Goal: Communication & Community: Answer question/provide support

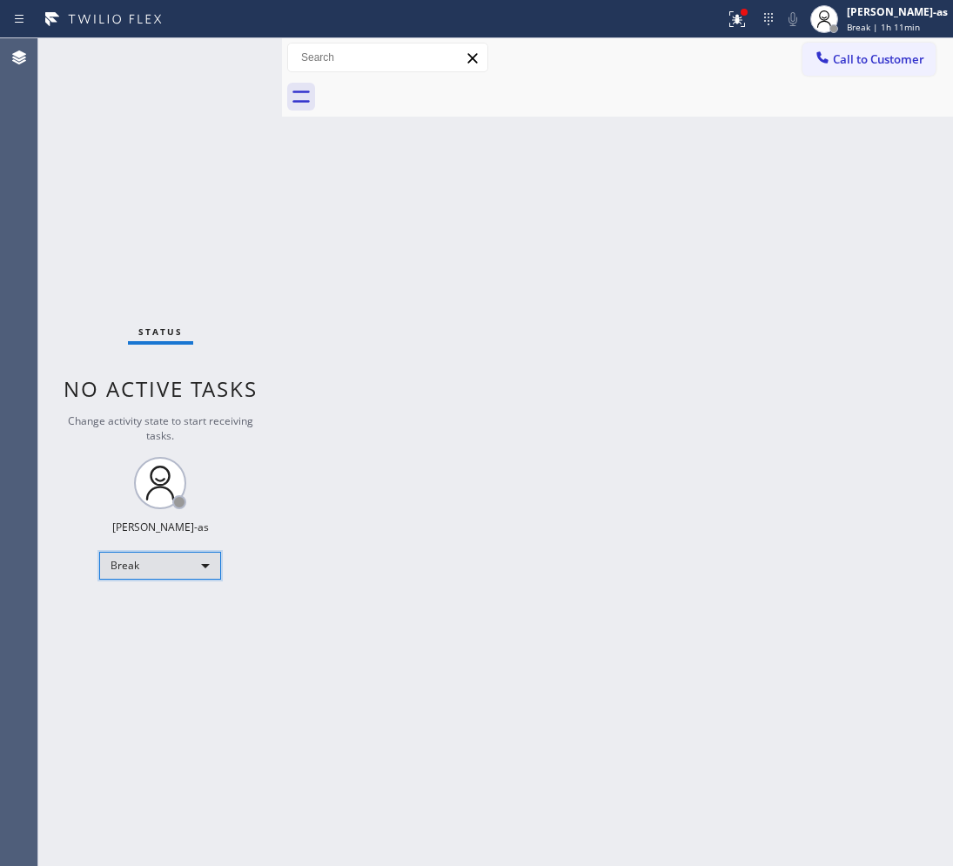
click at [171, 559] on div "Break" at bounding box center [160, 566] width 122 height 28
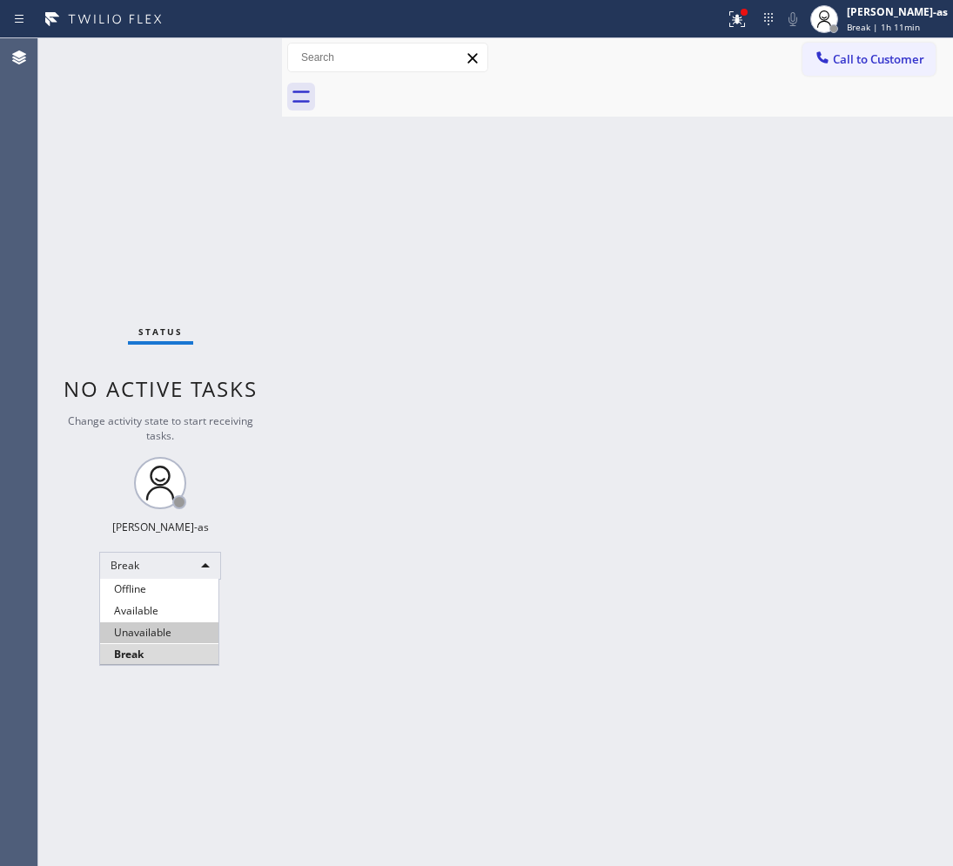
click at [178, 626] on li "Unavailable" at bounding box center [159, 632] width 118 height 21
drag, startPoint x: 326, startPoint y: 258, endPoint x: 453, endPoint y: 272, distance: 127.8
click at [333, 258] on div "Back to Dashboard Change Sender ID Customers Technicians Select a contact Outbo…" at bounding box center [617, 451] width 671 height 827
click at [484, 492] on div "Back to Dashboard Change Sender ID Customers Technicians Select a contact Outbo…" at bounding box center [617, 451] width 671 height 827
click at [841, 59] on span "Call to Customer" at bounding box center [878, 59] width 91 height 16
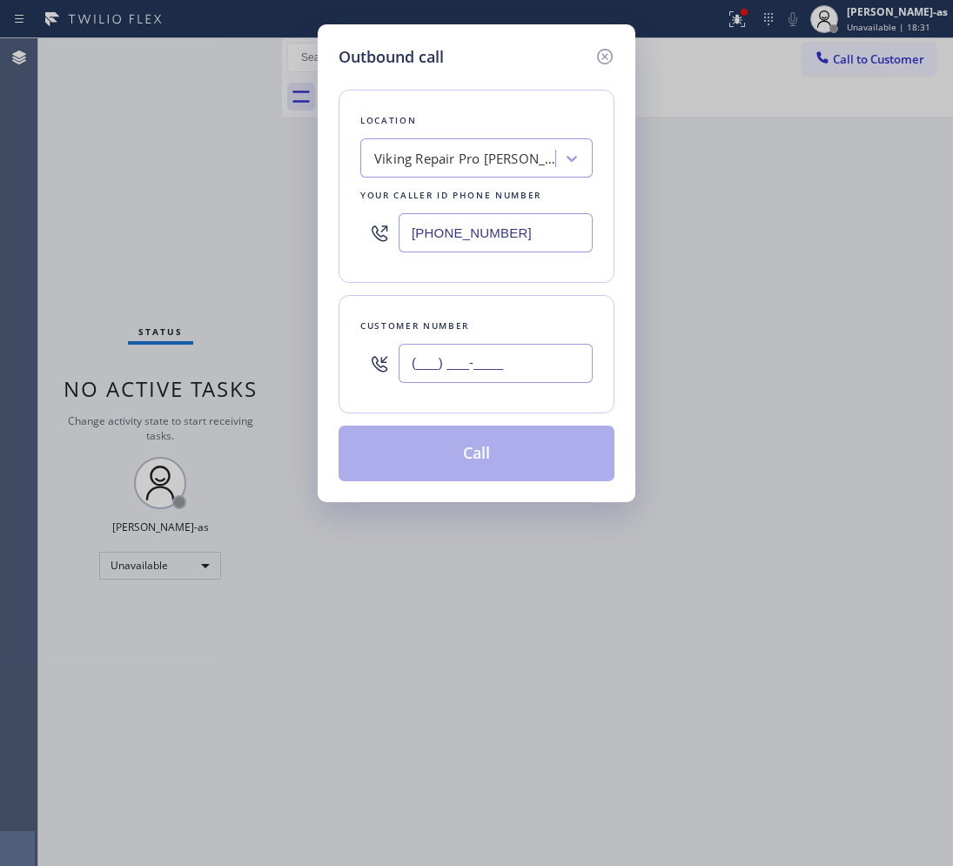
click at [499, 366] on input "(___) ___-____" at bounding box center [495, 363] width 194 height 39
paste input "310) 666-0560"
type input "[PHONE_NUMBER]"
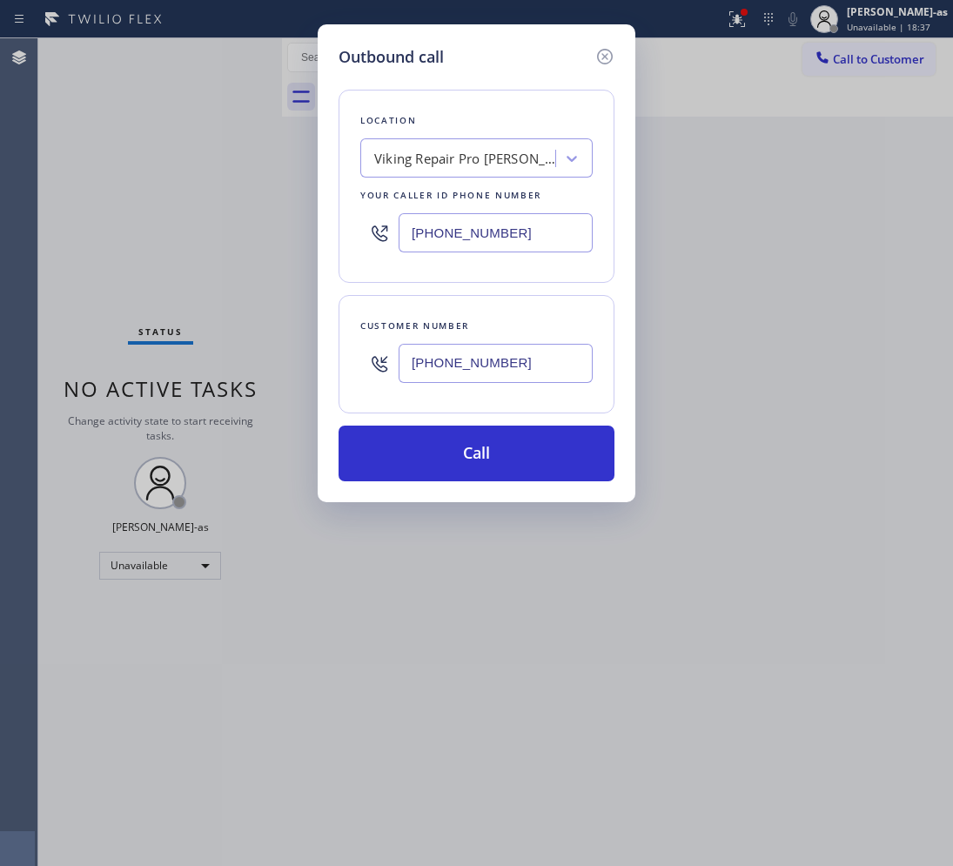
click at [463, 157] on div "Viking Repair Pro [PERSON_NAME]" at bounding box center [465, 159] width 183 height 20
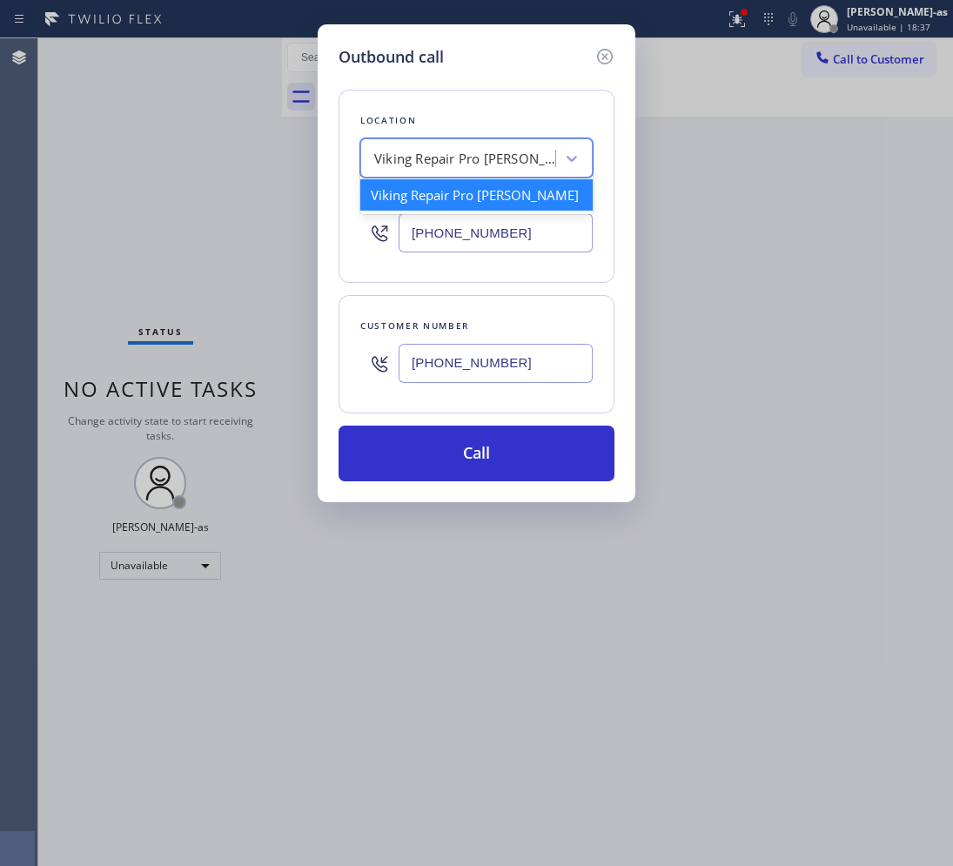
paste input "Shermans HVAC Repair"
type input "Shermans HVAC Repair"
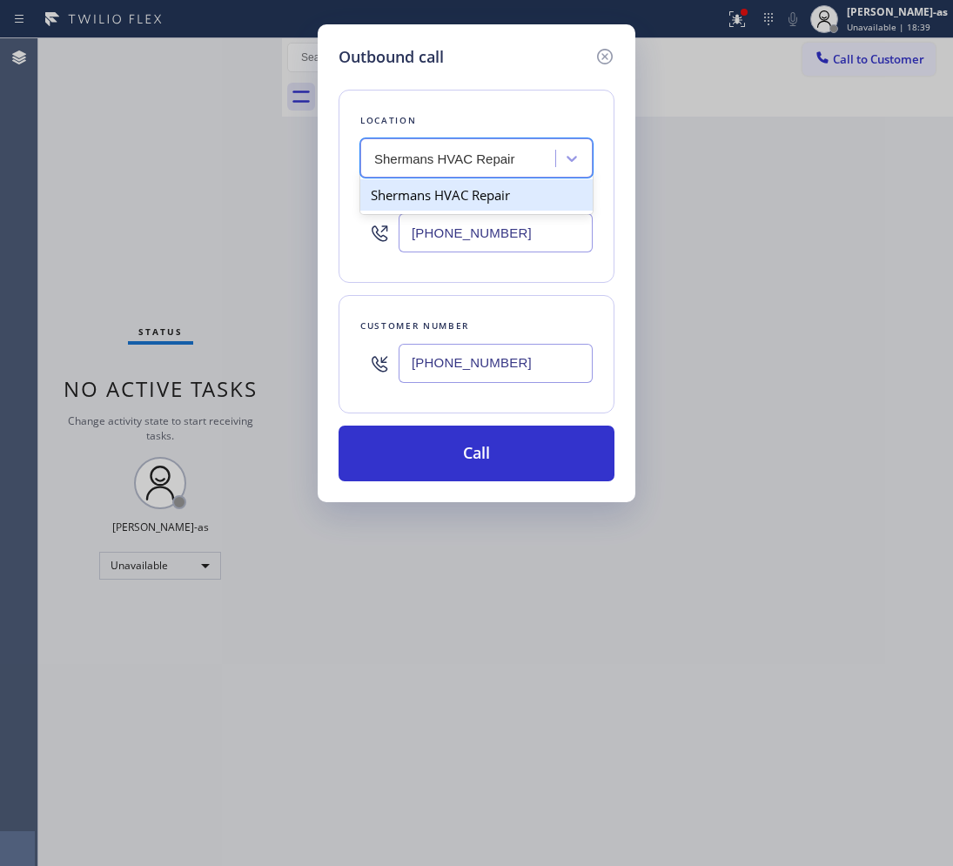
click at [425, 207] on div "Shermans HVAC Repair" at bounding box center [476, 194] width 232 height 31
type input "[PHONE_NUMBER]"
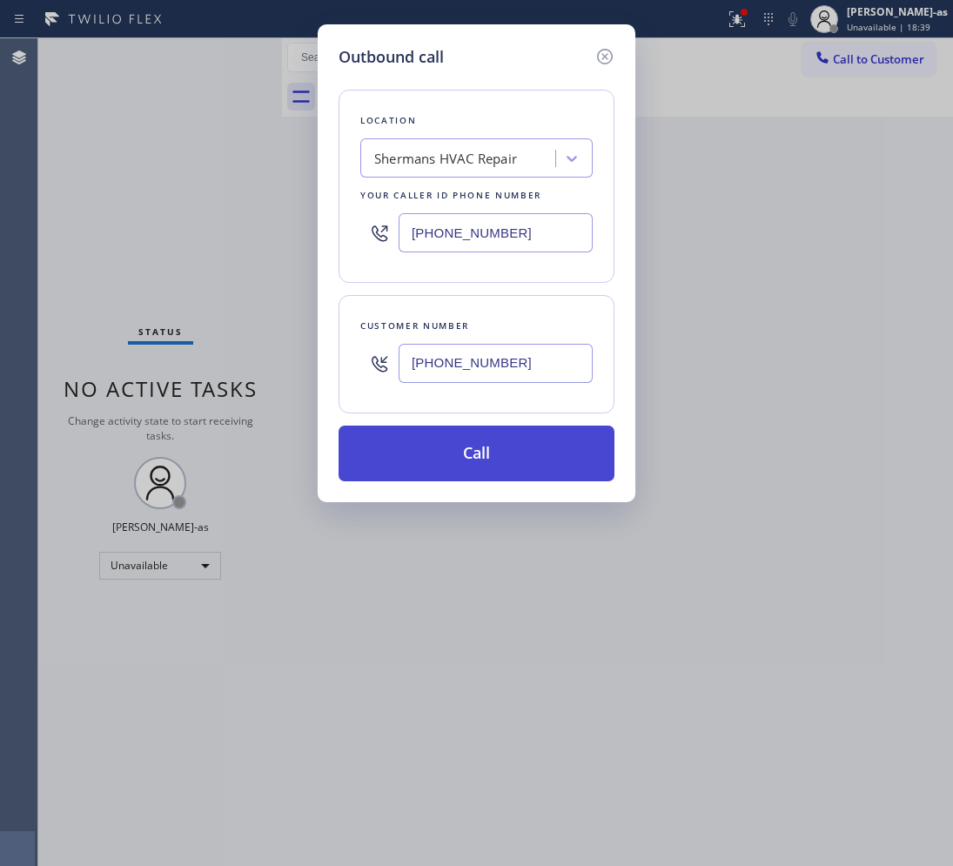
click at [494, 455] on button "Call" at bounding box center [476, 453] width 276 height 56
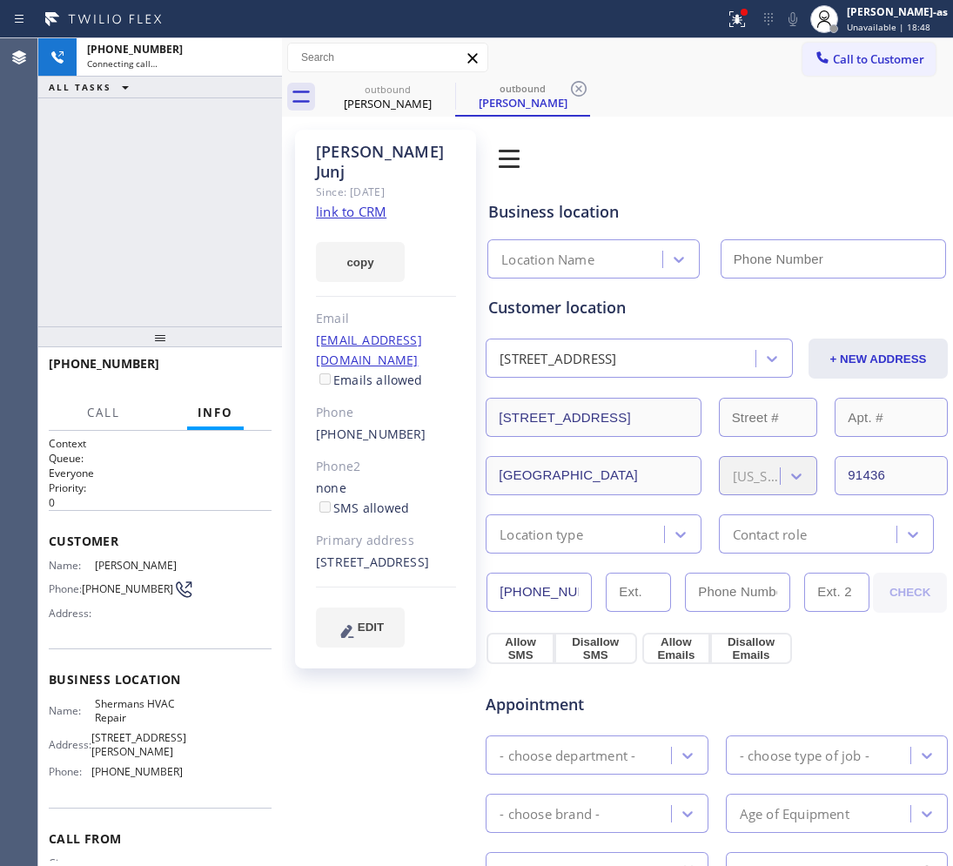
type input "[PHONE_NUMBER]"
click at [258, 229] on div "[PHONE_NUMBER] Connecting call… ALL TASKS ALL TASKS ACTIVE TASKS TASKS IN WRAP …" at bounding box center [160, 182] width 244 height 288
click at [371, 203] on link "link to CRM" at bounding box center [351, 211] width 70 height 17
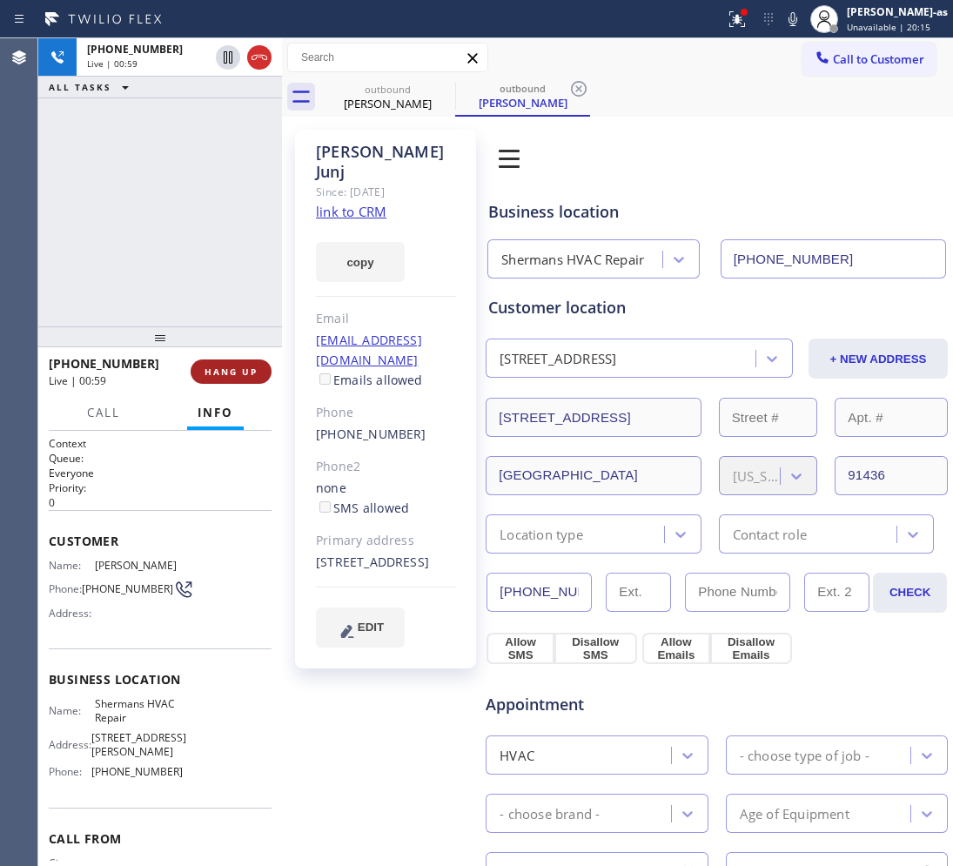
drag, startPoint x: 259, startPoint y: 352, endPoint x: 254, endPoint y: 367, distance: 15.7
click at [257, 362] on div "[PHONE_NUMBER] Live | 00:59 HANG UP" at bounding box center [160, 371] width 223 height 45
click at [249, 366] on span "HANG UP" at bounding box center [230, 371] width 53 height 12
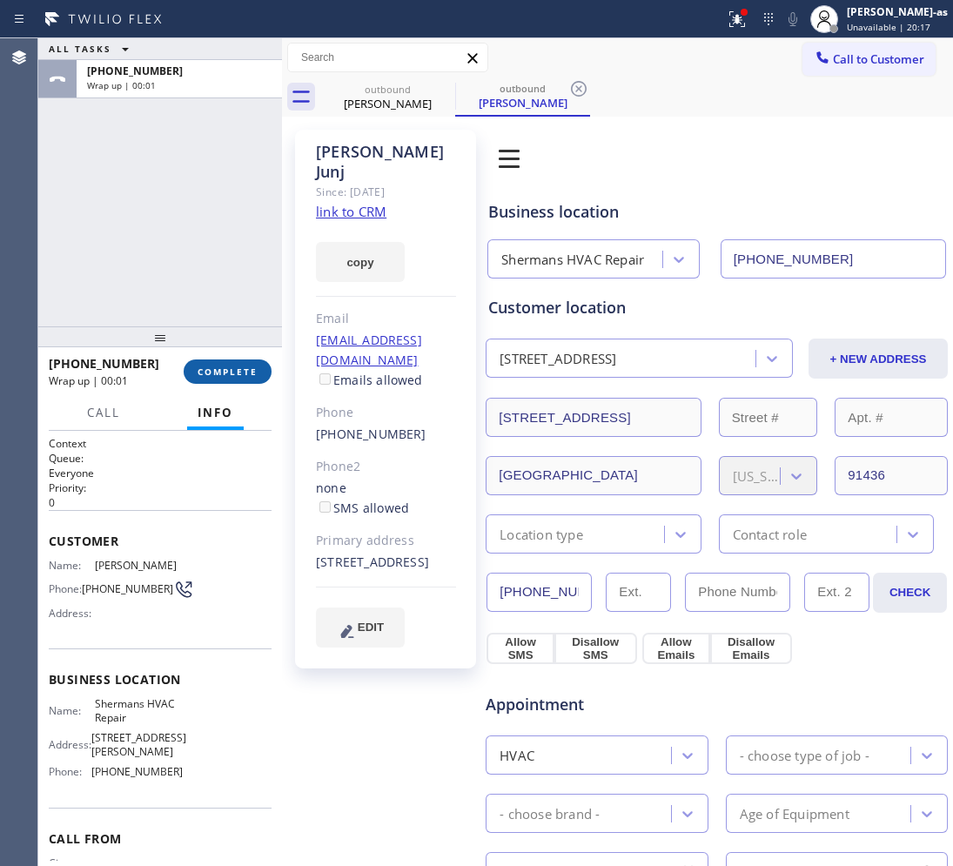
click at [248, 361] on button "COMPLETE" at bounding box center [228, 371] width 88 height 24
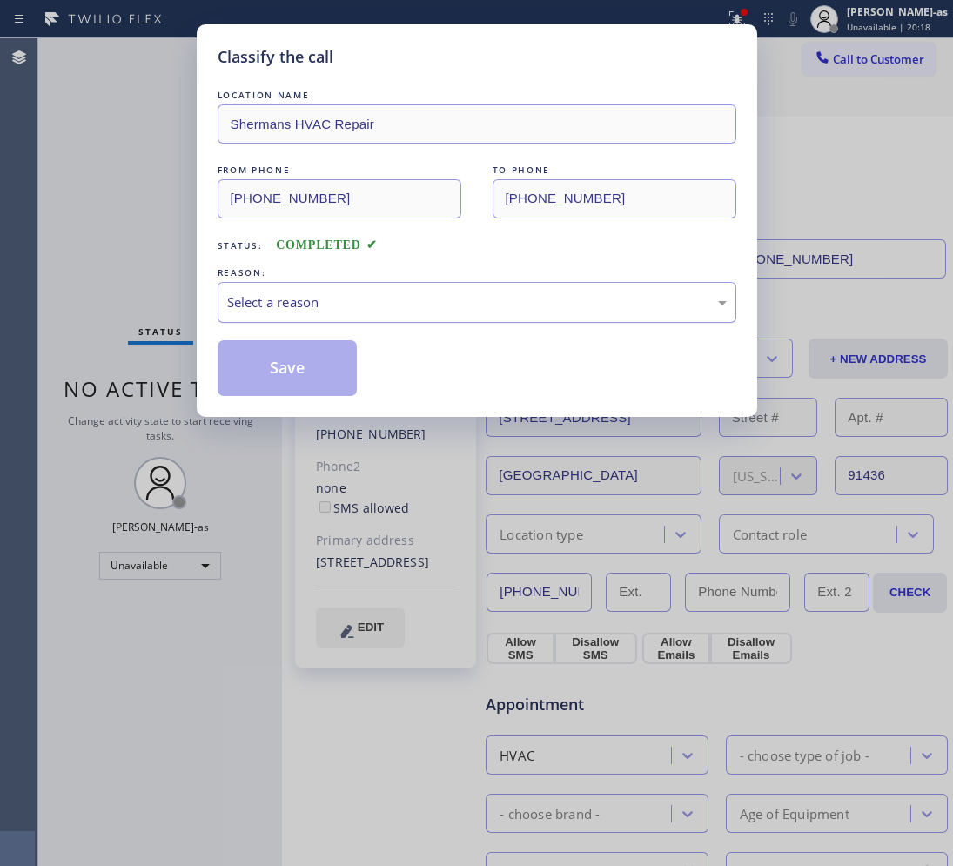
drag, startPoint x: 396, startPoint y: 311, endPoint x: 413, endPoint y: 314, distance: 17.7
click at [397, 311] on div "Select a reason" at bounding box center [476, 302] width 499 height 20
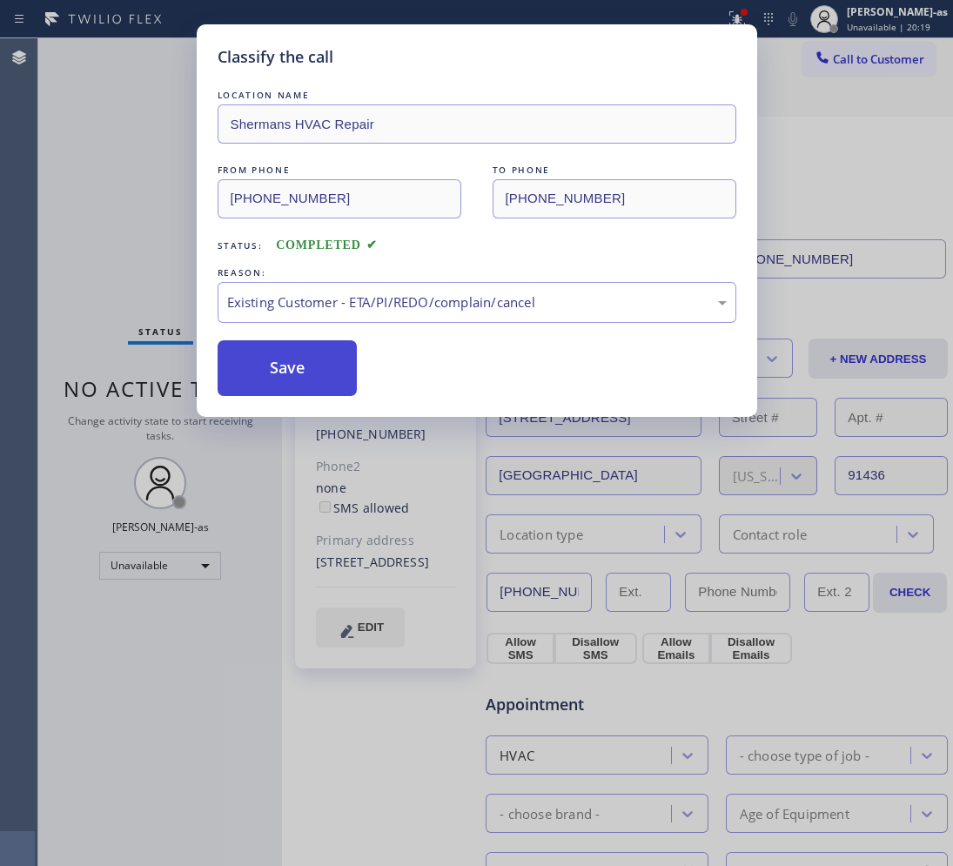
click at [297, 380] on button "Save" at bounding box center [288, 368] width 140 height 56
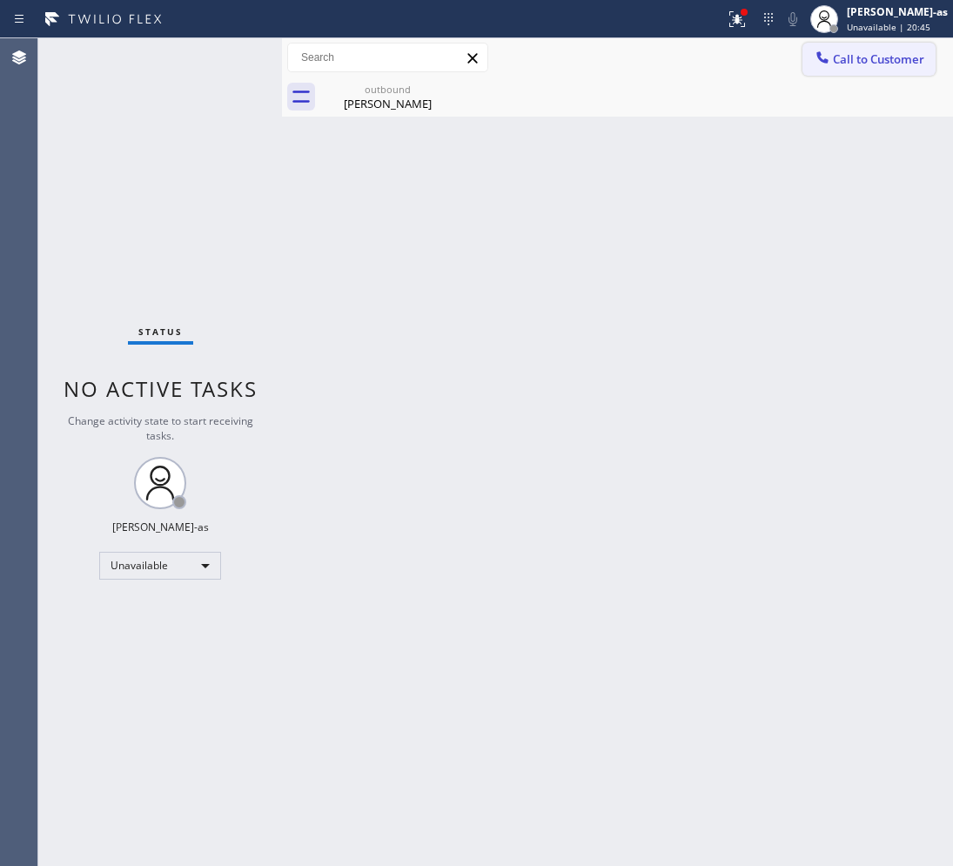
click at [870, 45] on button "Call to Customer" at bounding box center [868, 59] width 133 height 33
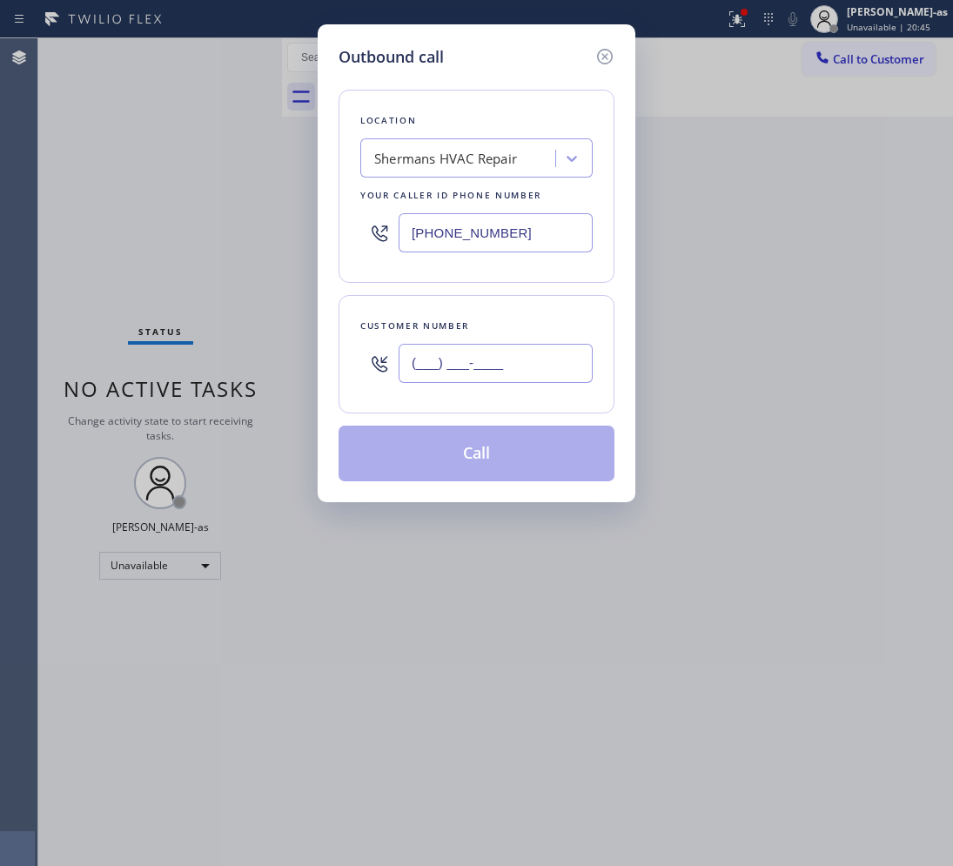
click at [507, 351] on input "(___) ___-____" at bounding box center [495, 363] width 194 height 39
paste input "213) 305-3706"
type input "[PHONE_NUMBER]"
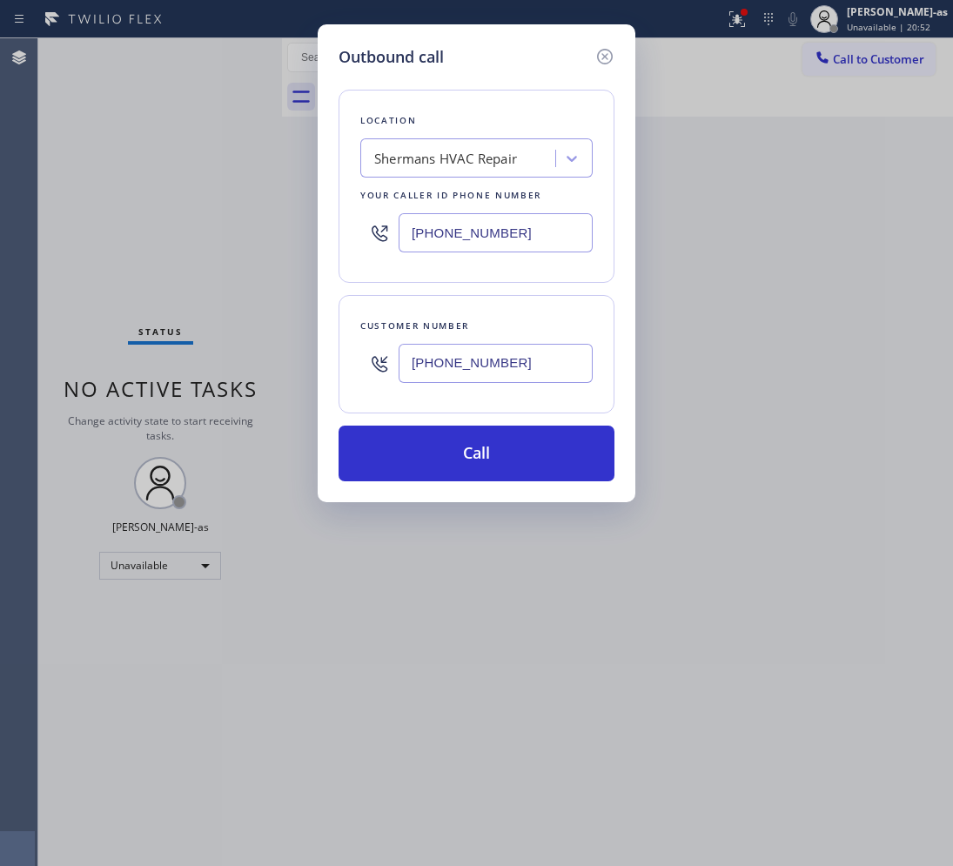
click at [499, 164] on div "Shermans HVAC Repair" at bounding box center [445, 159] width 143 height 20
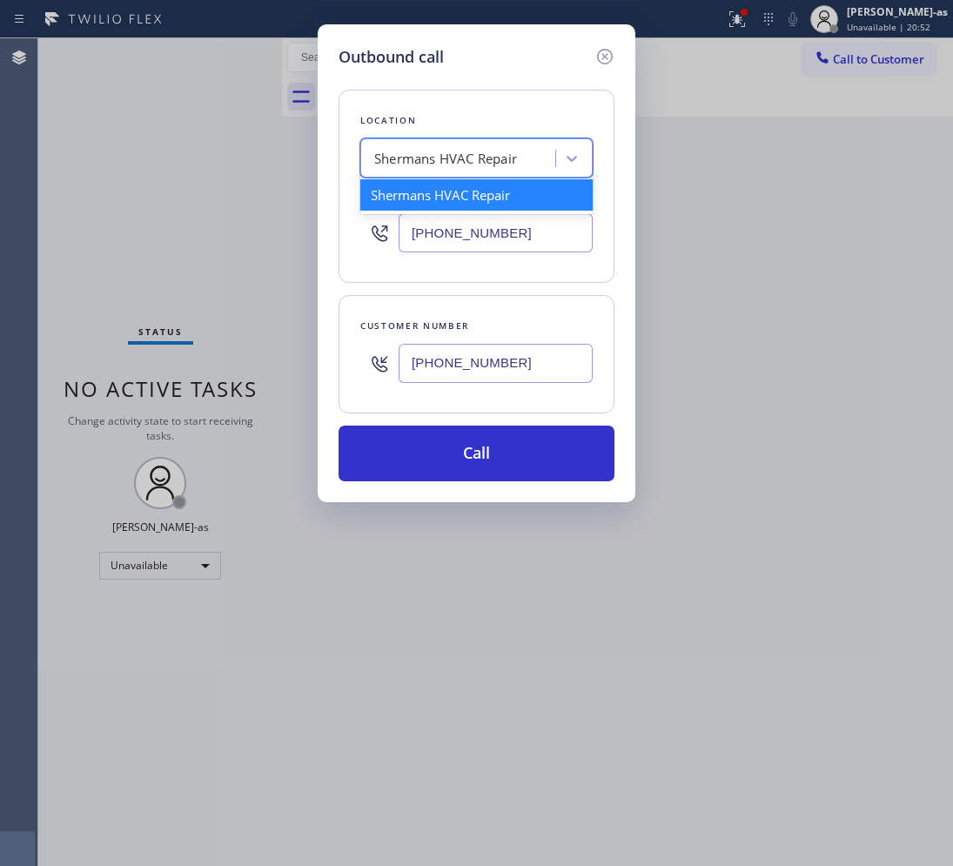
paste input "Los Alamitos AC Repair"
type input "Los Alamitos AC Repair"
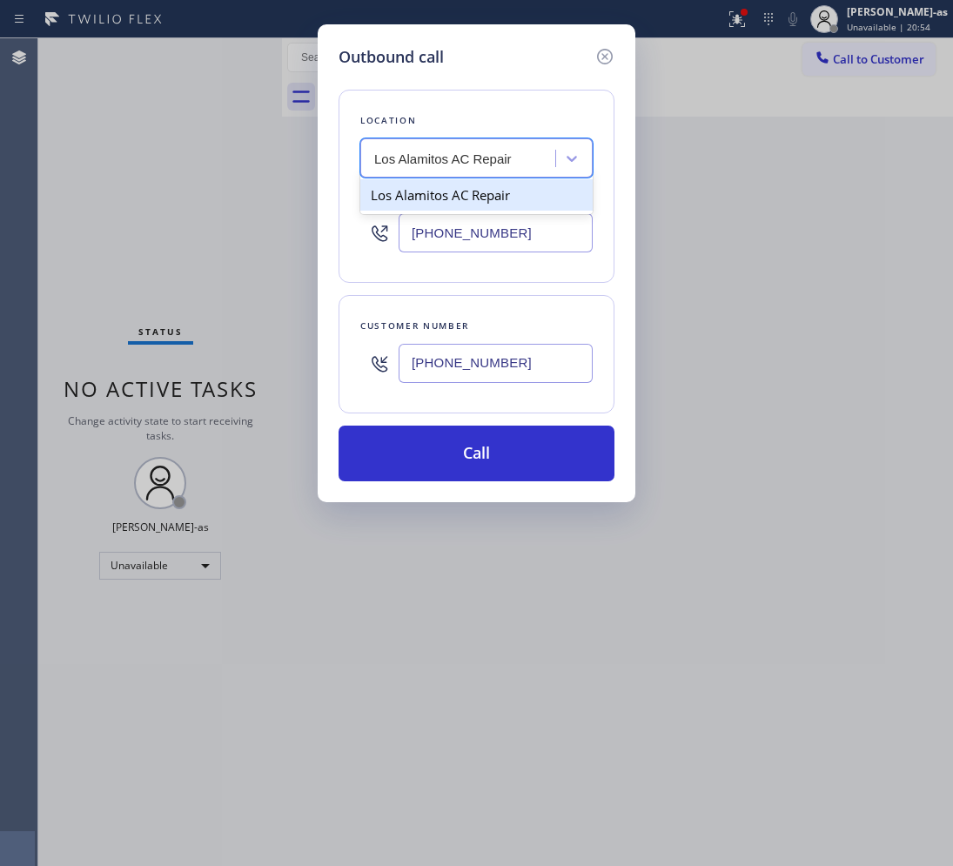
click at [398, 204] on div "Los Alamitos AC Repair" at bounding box center [476, 194] width 232 height 31
type input "[PHONE_NUMBER]"
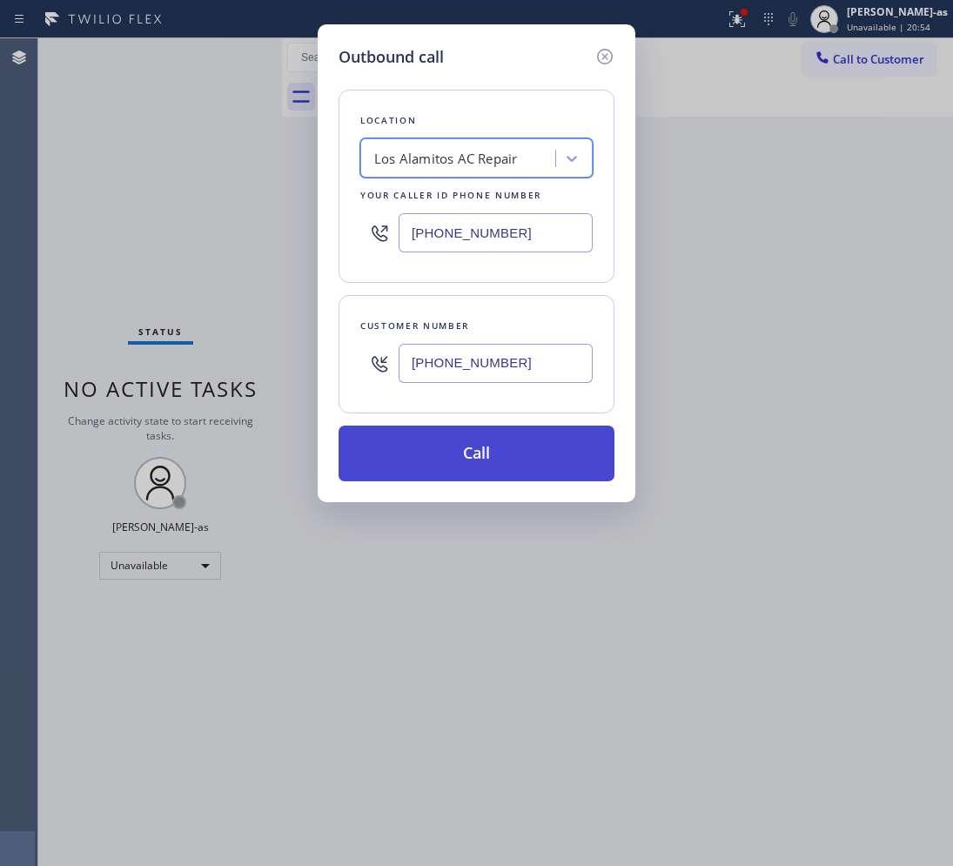
drag, startPoint x: 513, startPoint y: 437, endPoint x: 572, endPoint y: 348, distance: 106.2
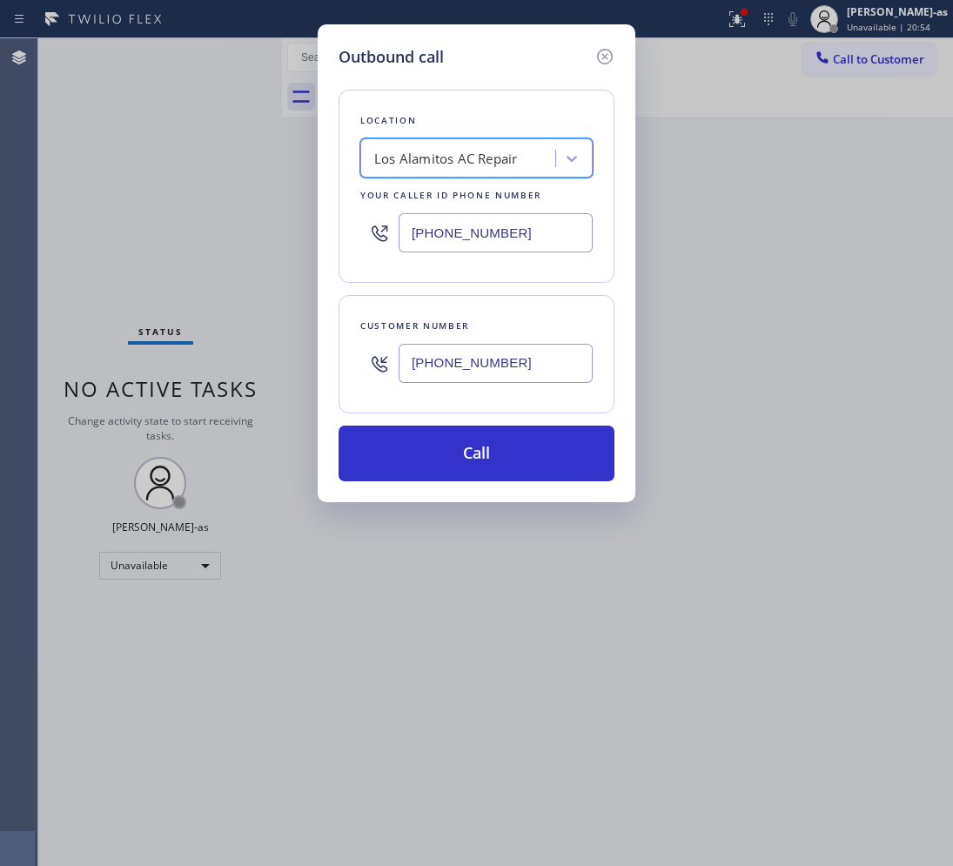
click at [514, 436] on button "Call" at bounding box center [476, 453] width 276 height 56
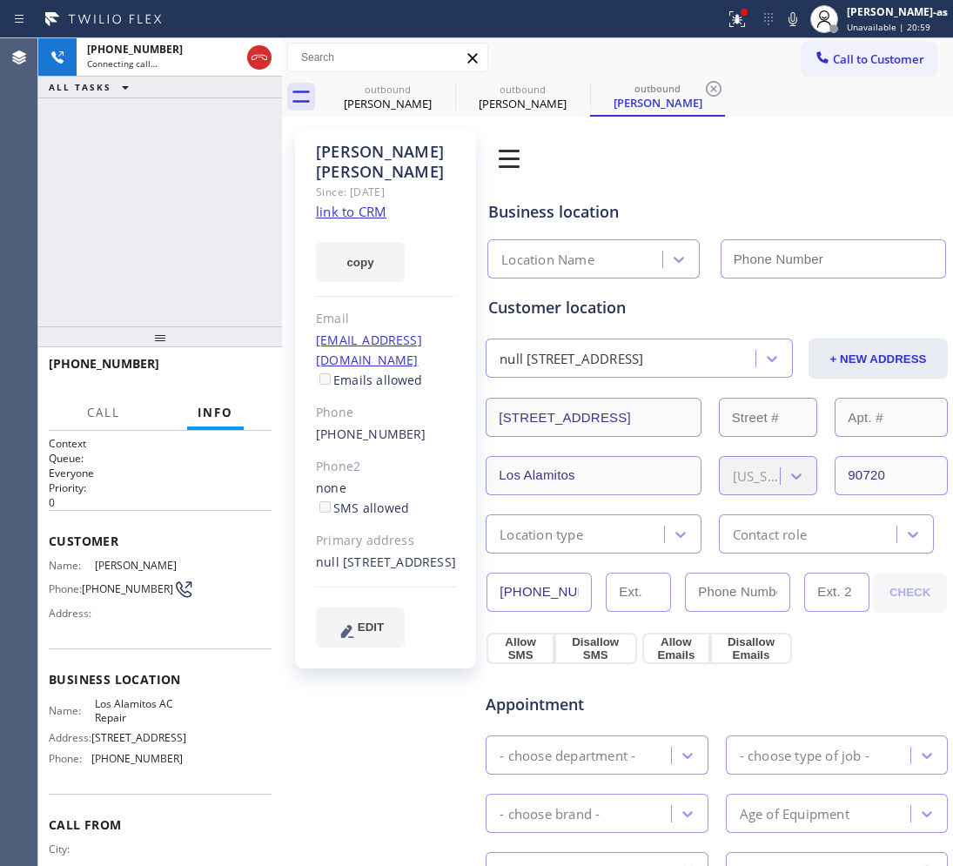
type input "[PHONE_NUMBER]"
click at [371, 203] on link "link to CRM" at bounding box center [351, 211] width 70 height 17
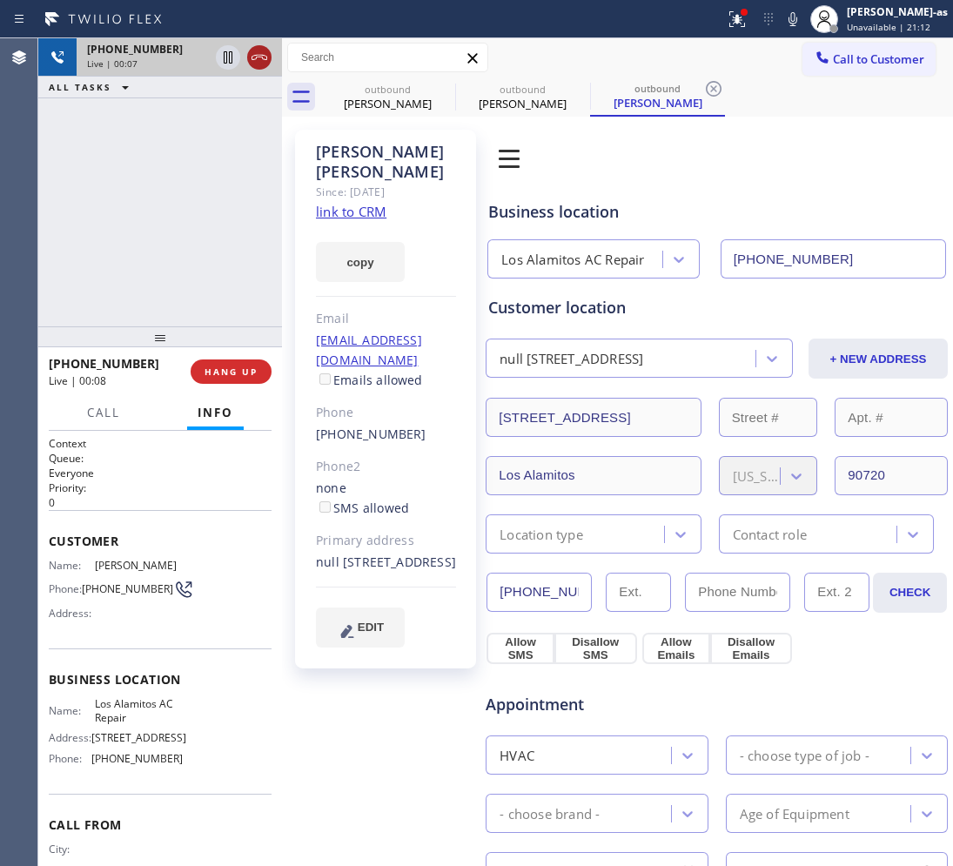
click at [251, 53] on icon at bounding box center [259, 57] width 21 height 21
click at [232, 263] on div "[PHONE_NUMBER] Live | 00:09 ALL TASKS ALL TASKS ACTIVE TASKS TASKS IN WRAP UP" at bounding box center [160, 182] width 244 height 288
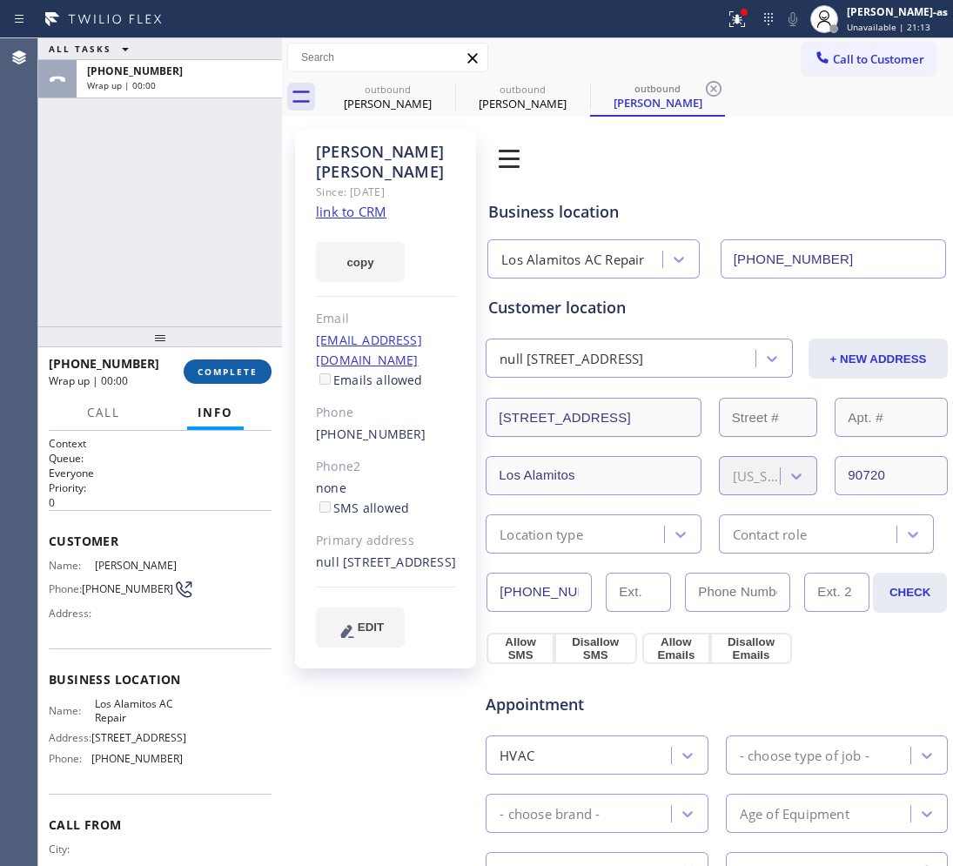
click at [240, 368] on span "COMPLETE" at bounding box center [227, 371] width 60 height 12
drag, startPoint x: 200, startPoint y: 206, endPoint x: 240, endPoint y: 346, distance: 145.7
click at [203, 211] on div "ALL TASKS ALL TASKS ACTIVE TASKS TASKS IN WRAP UP [PHONE_NUMBER] Wrap up | 00:01" at bounding box center [160, 182] width 244 height 288
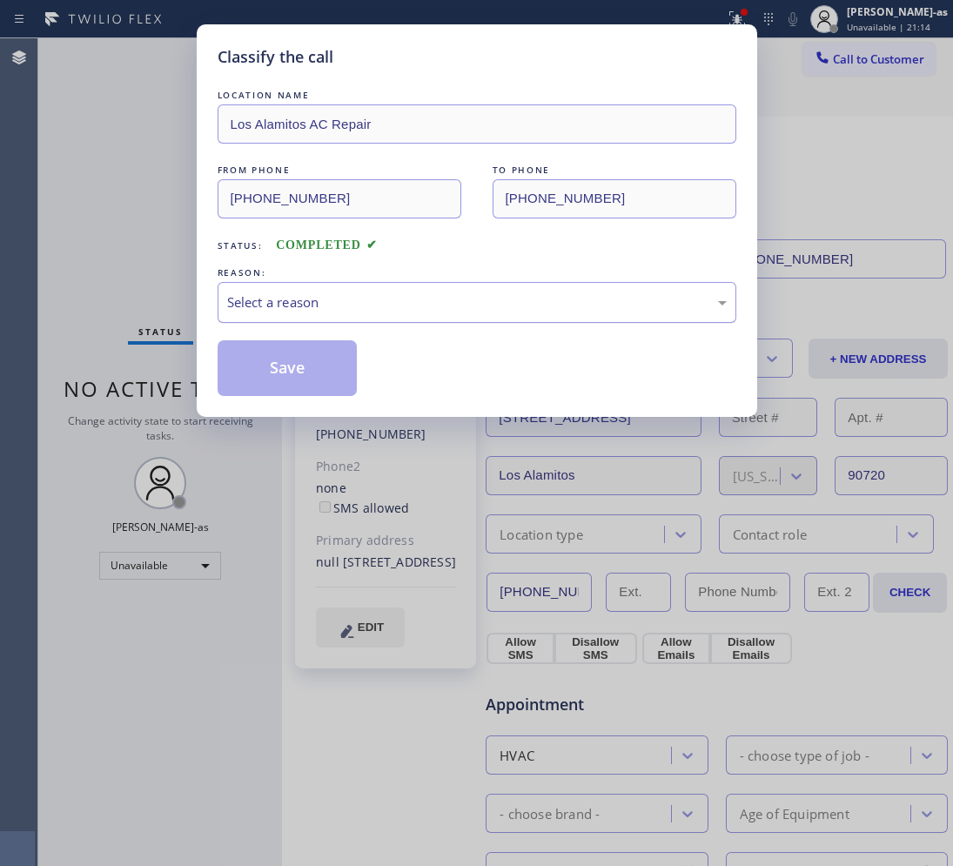
click at [275, 309] on div "Select a reason" at bounding box center [477, 302] width 519 height 41
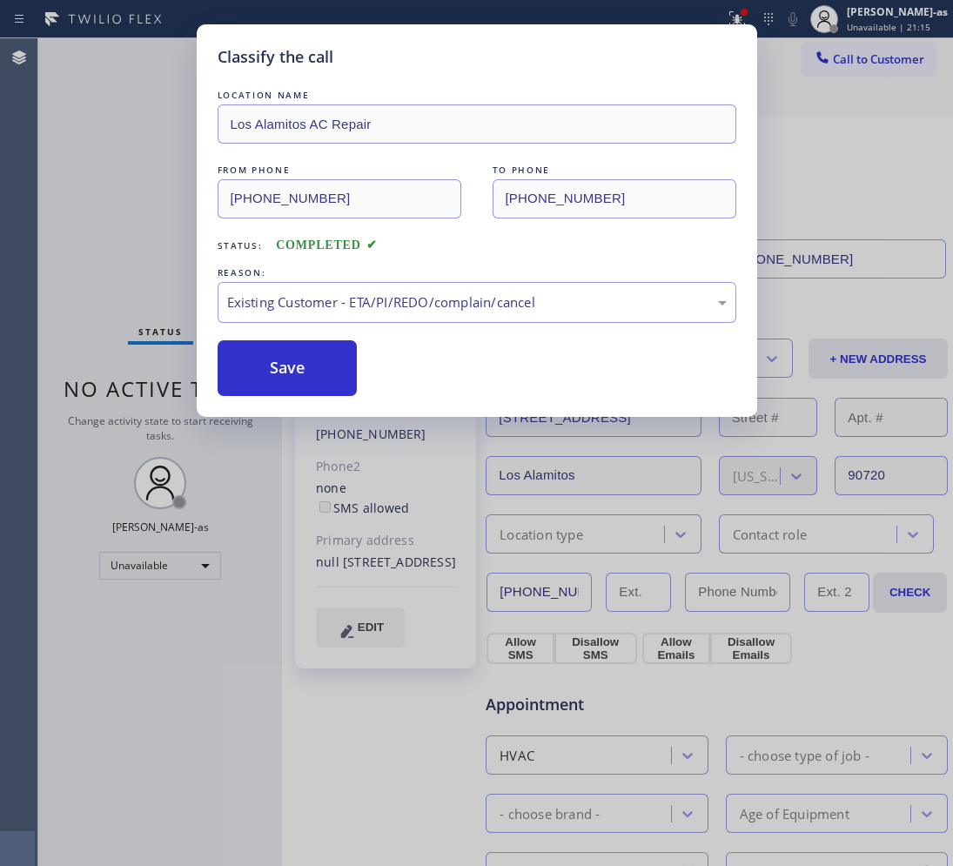
click at [318, 342] on button "Save" at bounding box center [288, 368] width 140 height 56
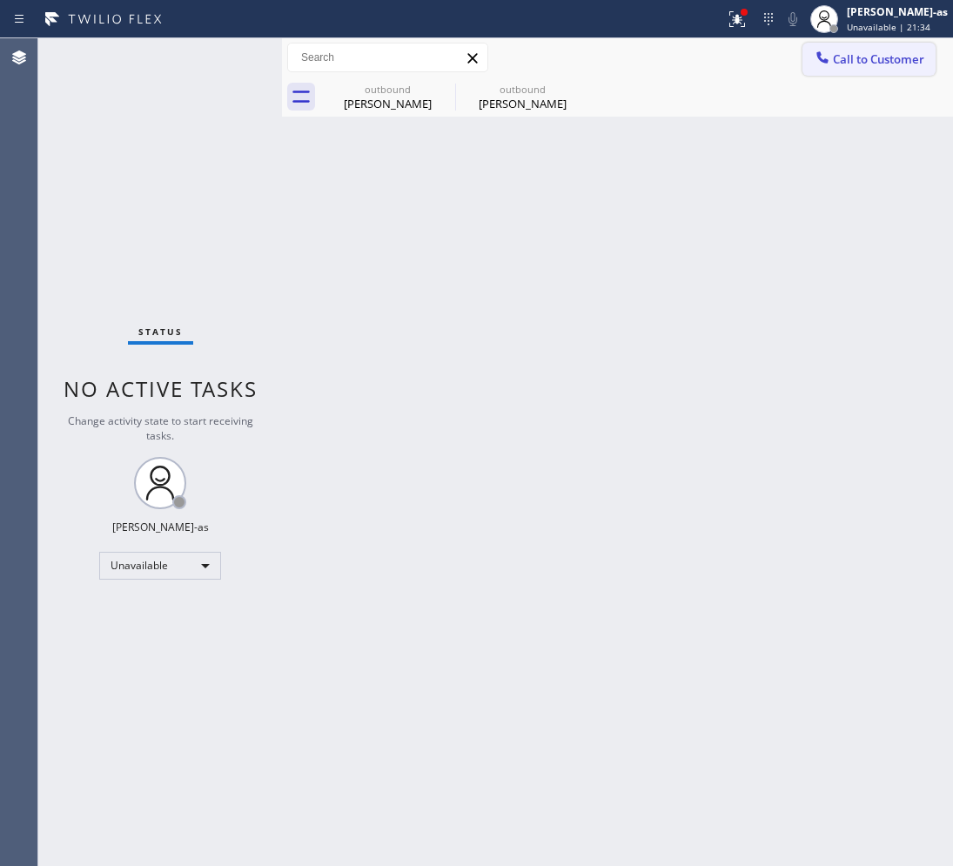
click at [888, 57] on span "Call to Customer" at bounding box center [878, 59] width 91 height 16
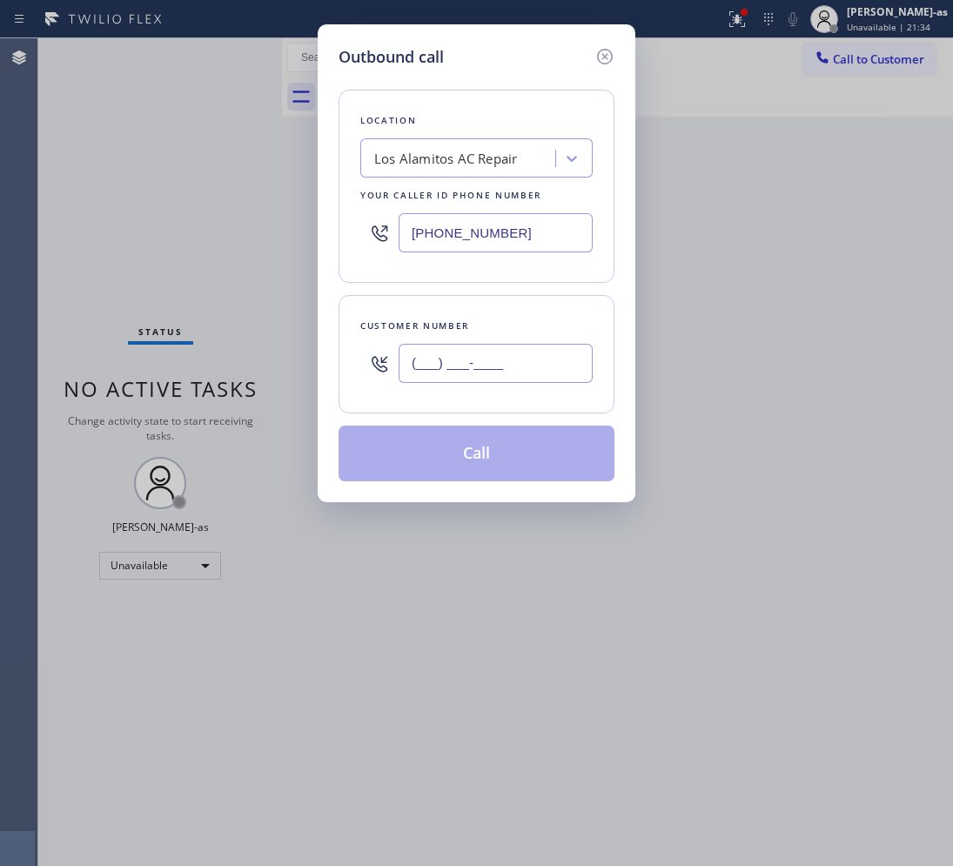
click at [458, 380] on input "(___) ___-____" at bounding box center [495, 363] width 194 height 39
paste input "949) 903-0095"
type input "[PHONE_NUMBER]"
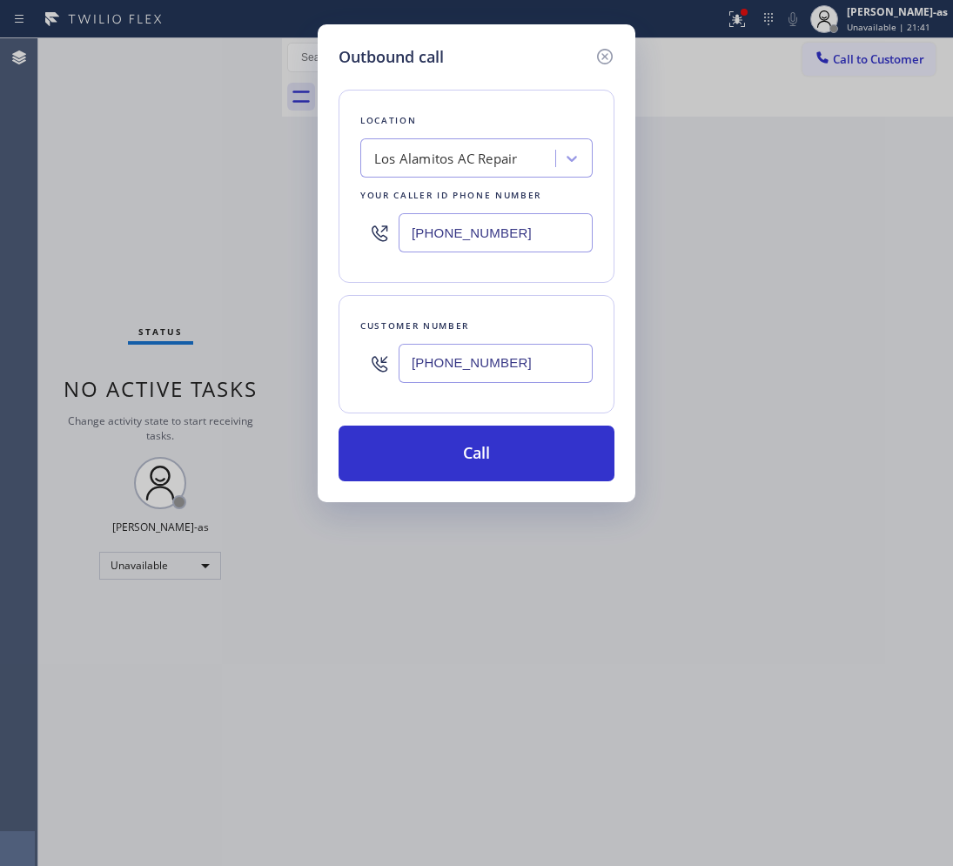
click at [426, 161] on div "Los Alamitos AC Repair" at bounding box center [445, 159] width 143 height 20
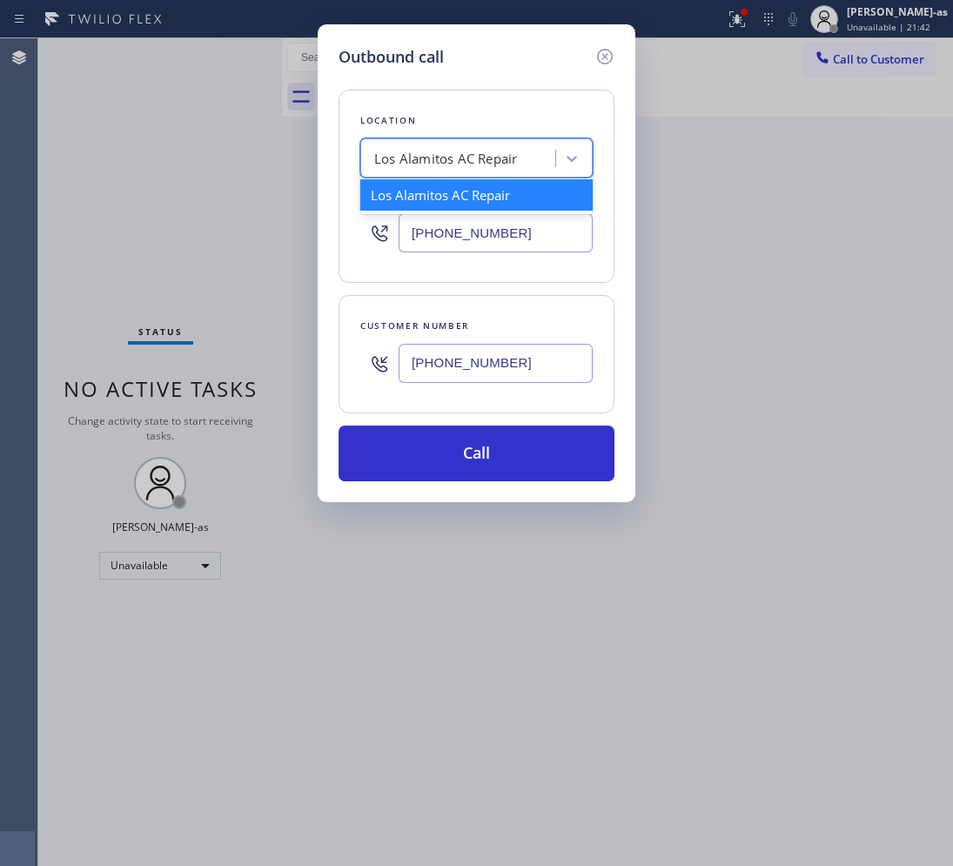
paste input "Mission Viejo Heating and Air Conditioning"
type input "Mission Viejo Heating and Air Conditioning"
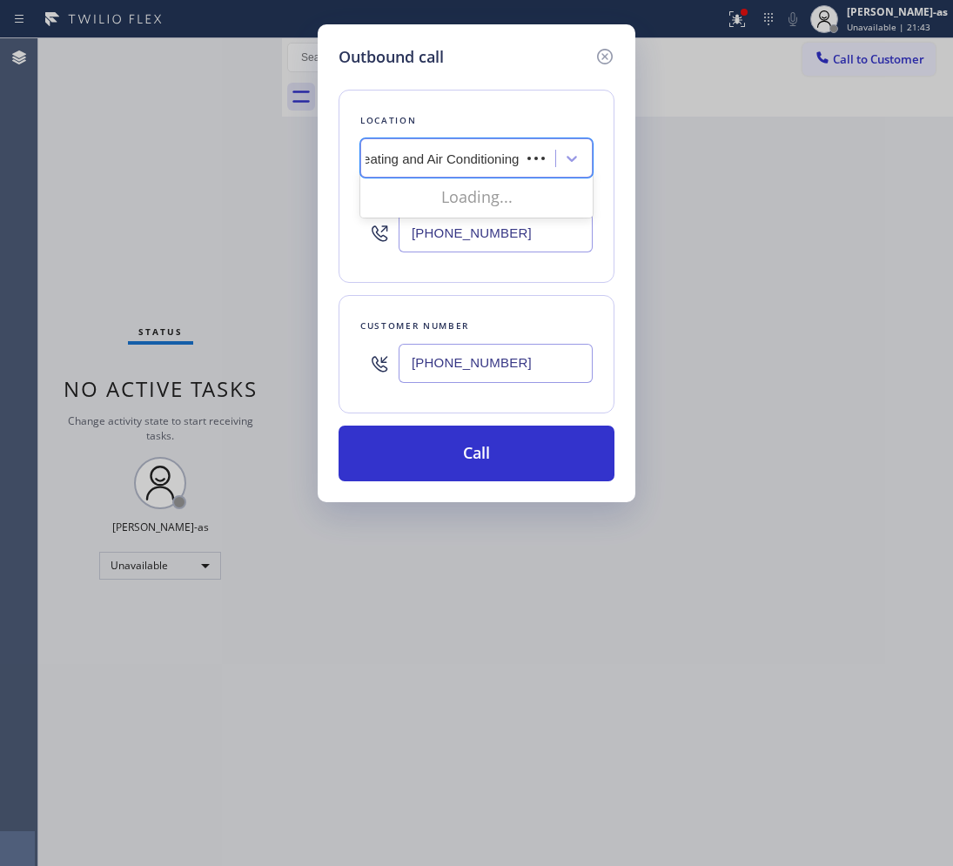
scroll to position [0, 75]
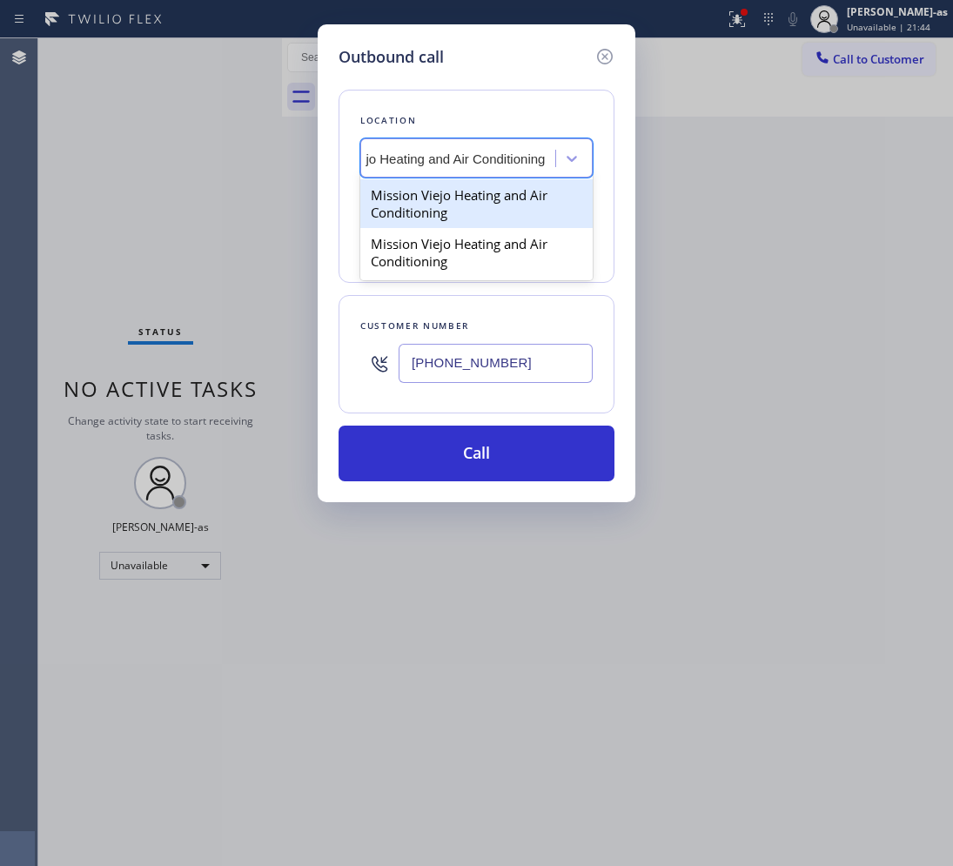
click at [418, 196] on div "Mission Viejo Heating and Air Conditioning" at bounding box center [476, 203] width 232 height 49
type input "[PHONE_NUMBER]"
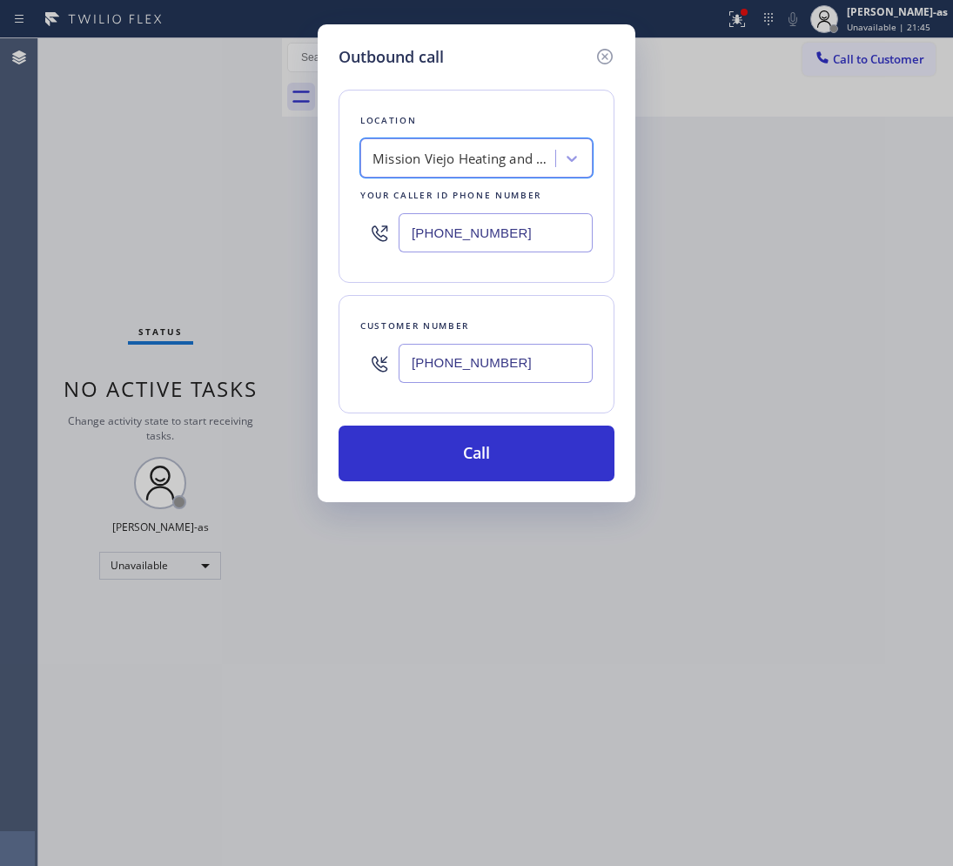
scroll to position [0, 1]
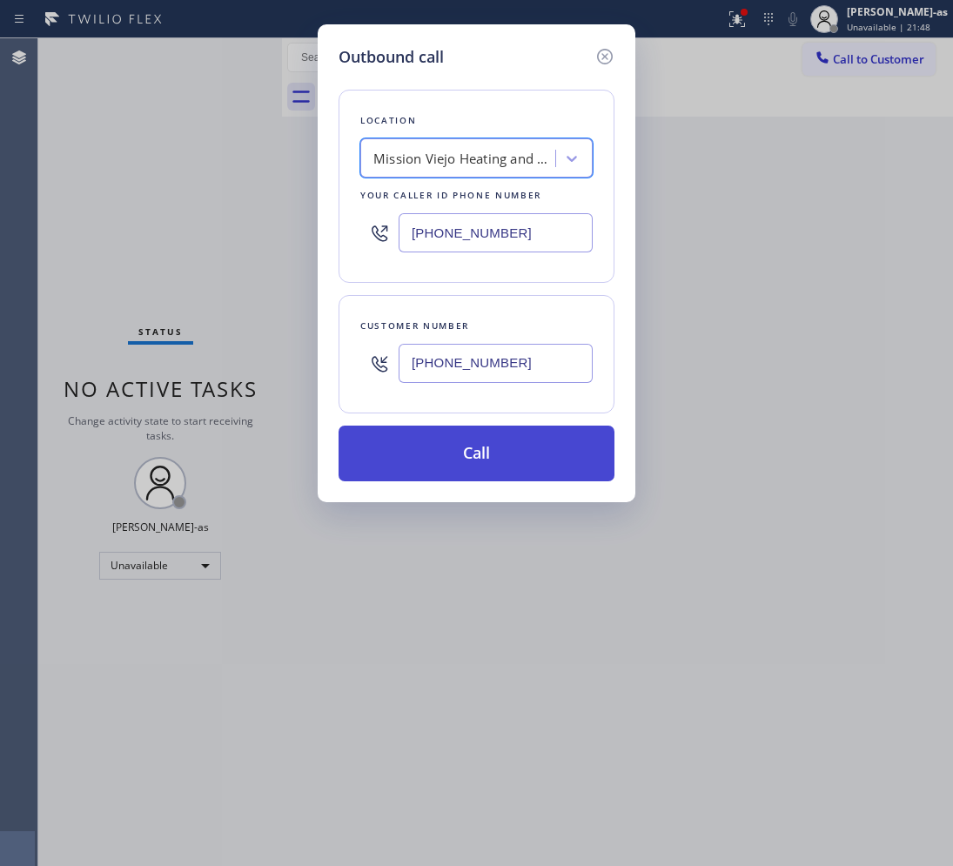
click at [463, 436] on button "Call" at bounding box center [476, 453] width 276 height 56
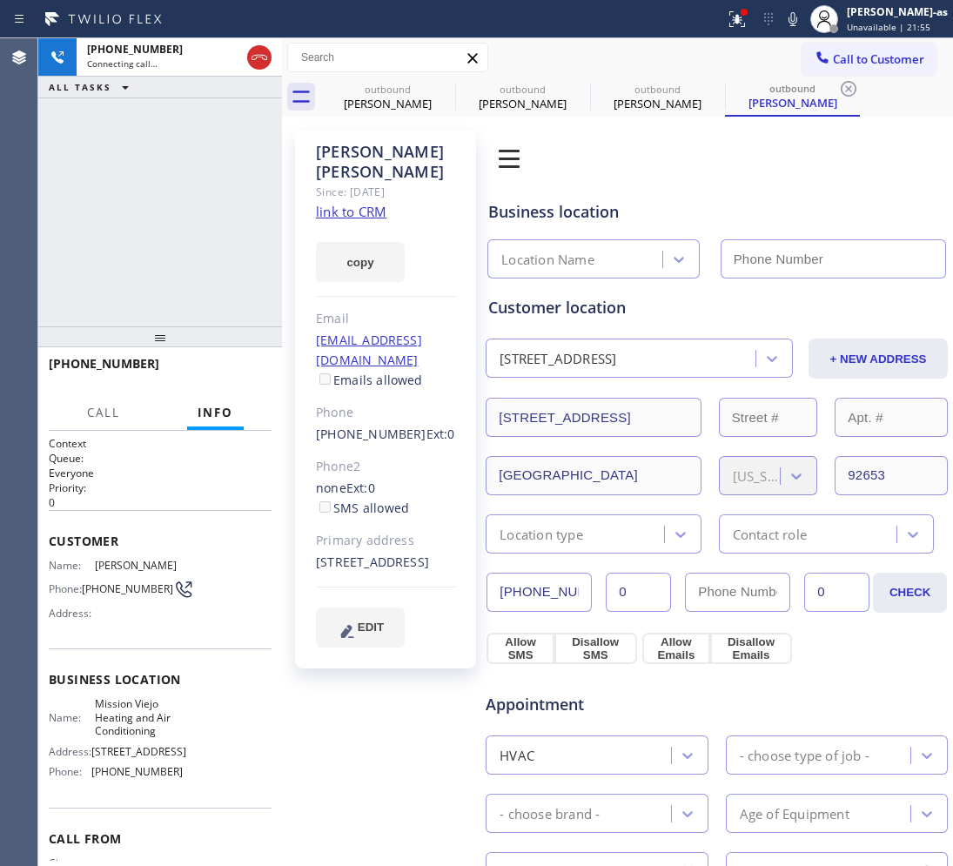
type input "[PHONE_NUMBER]"
click at [275, 149] on div "[PHONE_NUMBER] Live | 00:02 ALL TASKS ALL TASKS ACTIVE TASKS TASKS IN WRAP UP" at bounding box center [160, 182] width 244 height 288
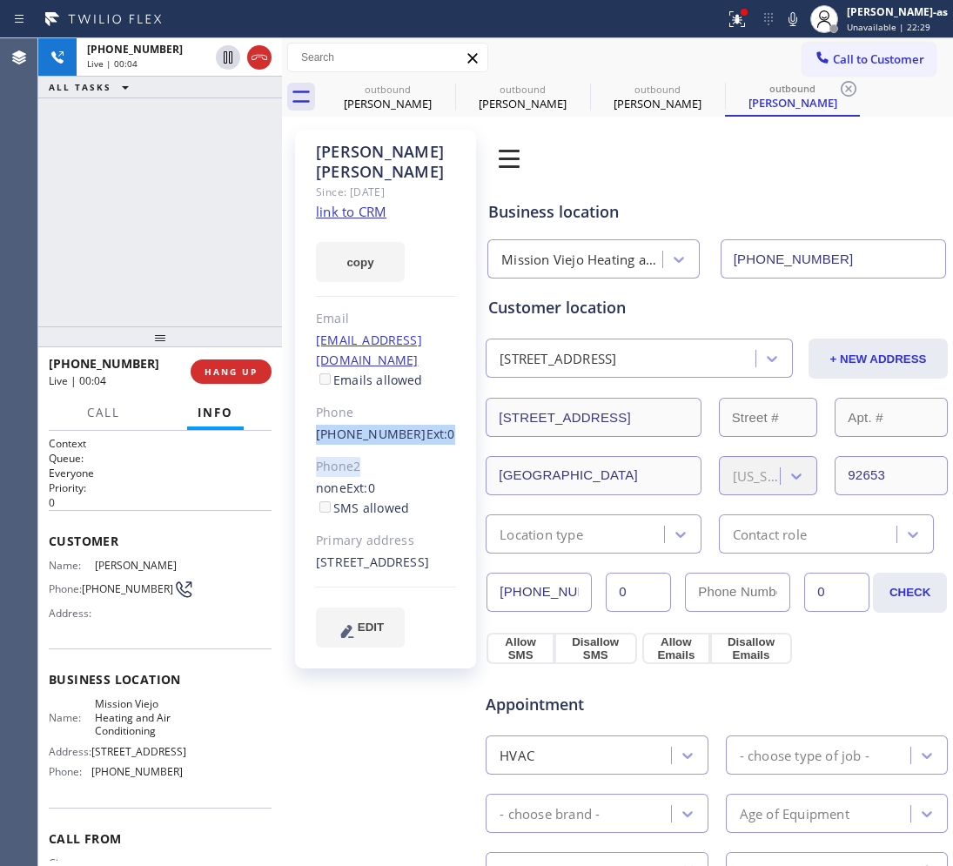
drag, startPoint x: 311, startPoint y: 396, endPoint x: 401, endPoint y: 406, distance: 91.1
click at [401, 406] on div "[PERSON_NAME] Since: [DATE] link to CRM copy Email [EMAIL_ADDRESS][DOMAIN_NAME]…" at bounding box center [385, 399] width 181 height 539
click at [353, 203] on link "link to CRM" at bounding box center [351, 211] width 70 height 17
click at [247, 59] on div at bounding box center [259, 57] width 24 height 21
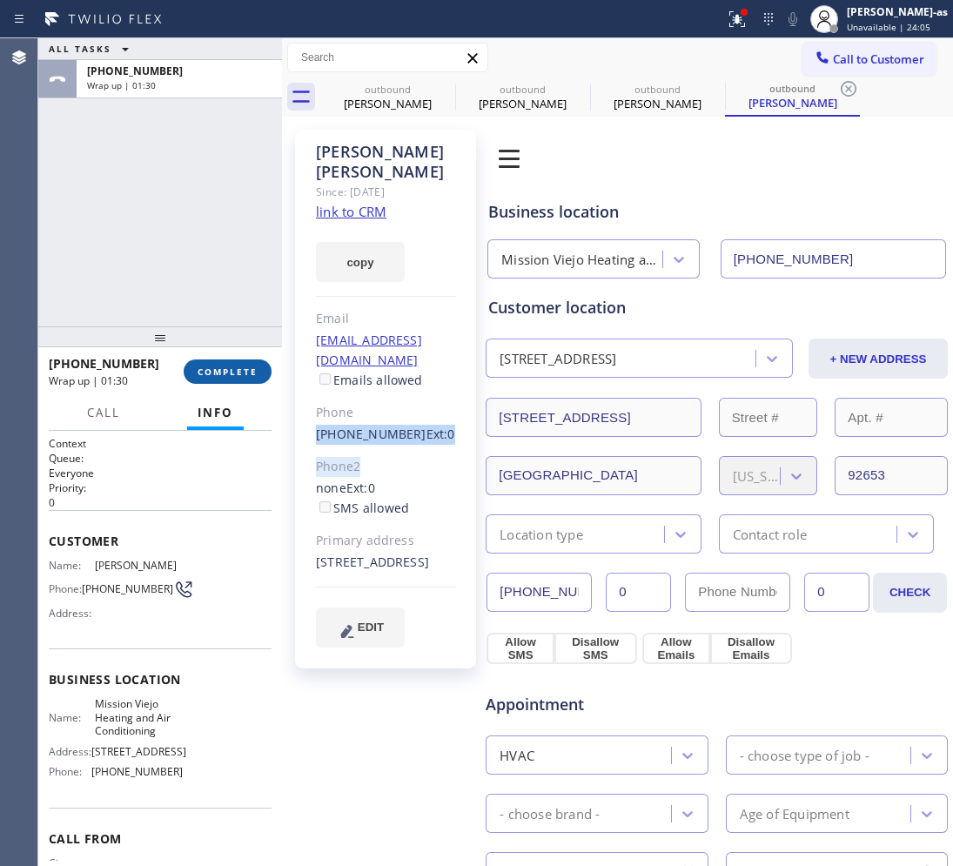
click at [244, 370] on span "COMPLETE" at bounding box center [227, 371] width 60 height 12
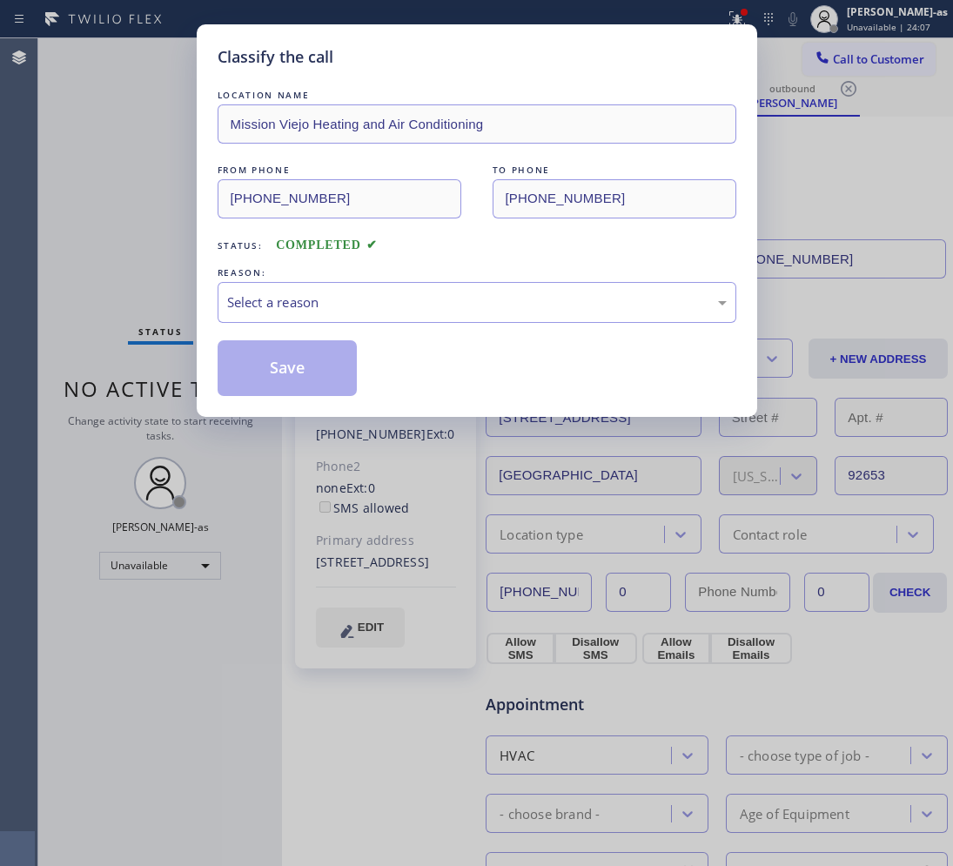
click at [418, 325] on div "LOCATION NAME [GEOGRAPHIC_DATA] Heating and Air Conditioning FROM PHONE [PHONE_…" at bounding box center [477, 241] width 519 height 310
click at [419, 294] on div "Select a reason" at bounding box center [476, 302] width 499 height 20
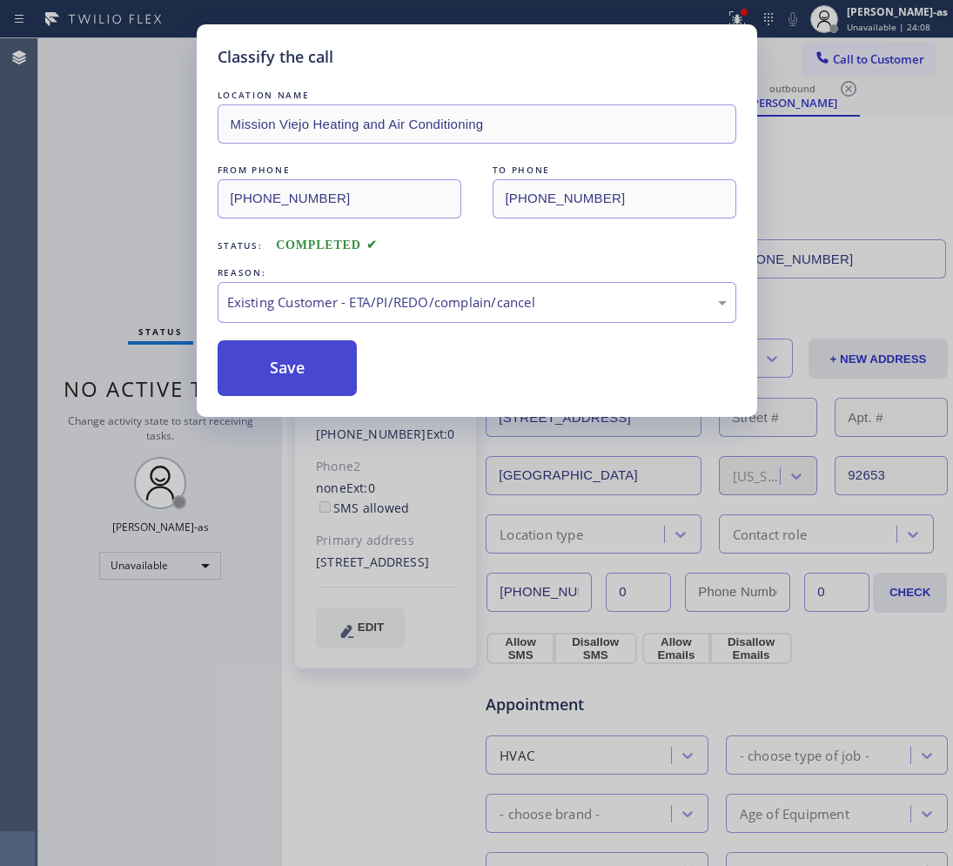
click at [305, 379] on button "Save" at bounding box center [288, 368] width 140 height 56
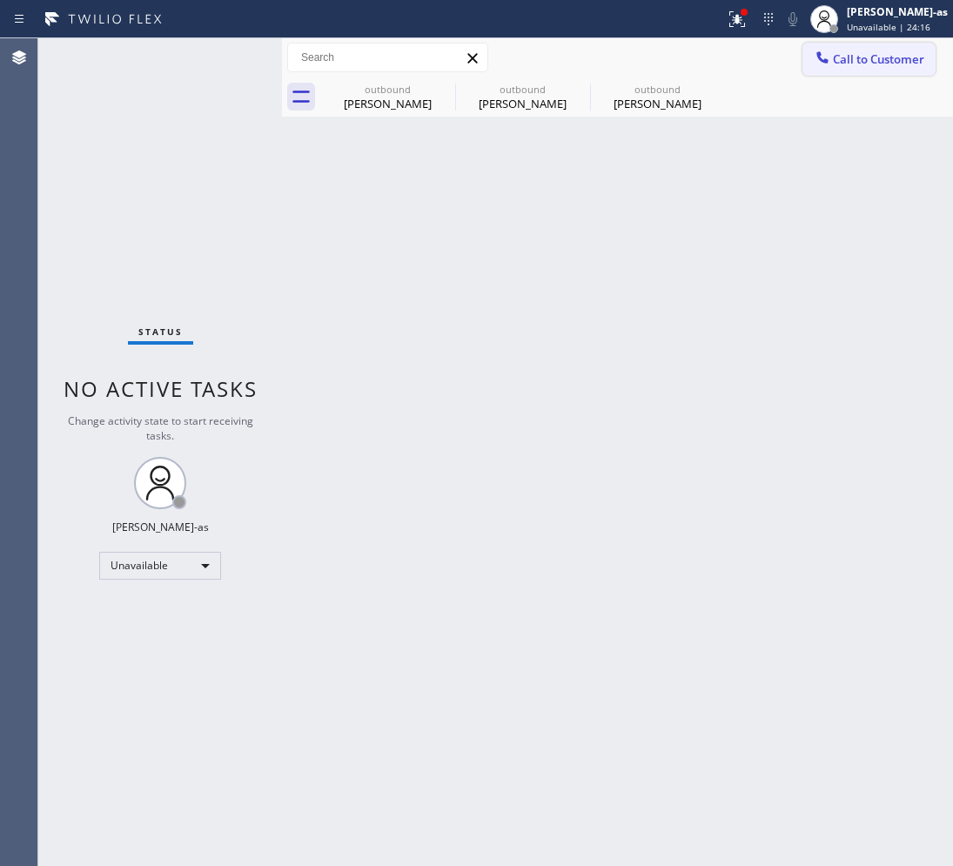
click at [877, 48] on button "Call to Customer" at bounding box center [868, 59] width 133 height 33
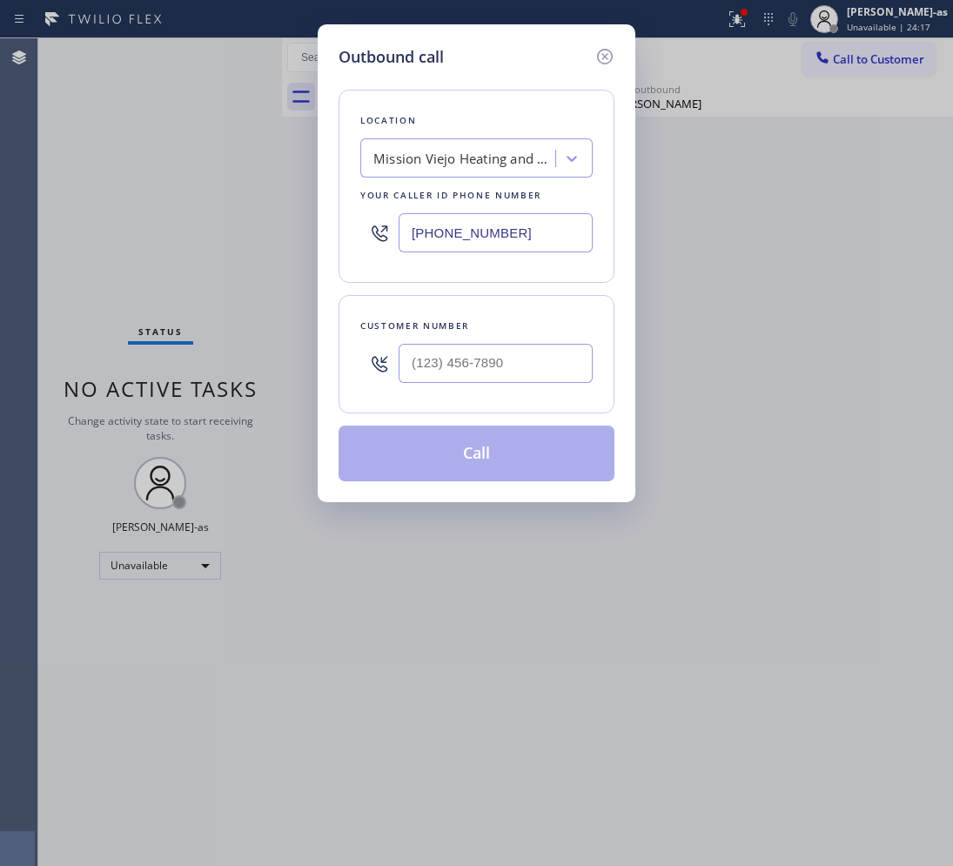
click at [496, 374] on input "text" at bounding box center [495, 363] width 194 height 39
paste input "949) 230-0129"
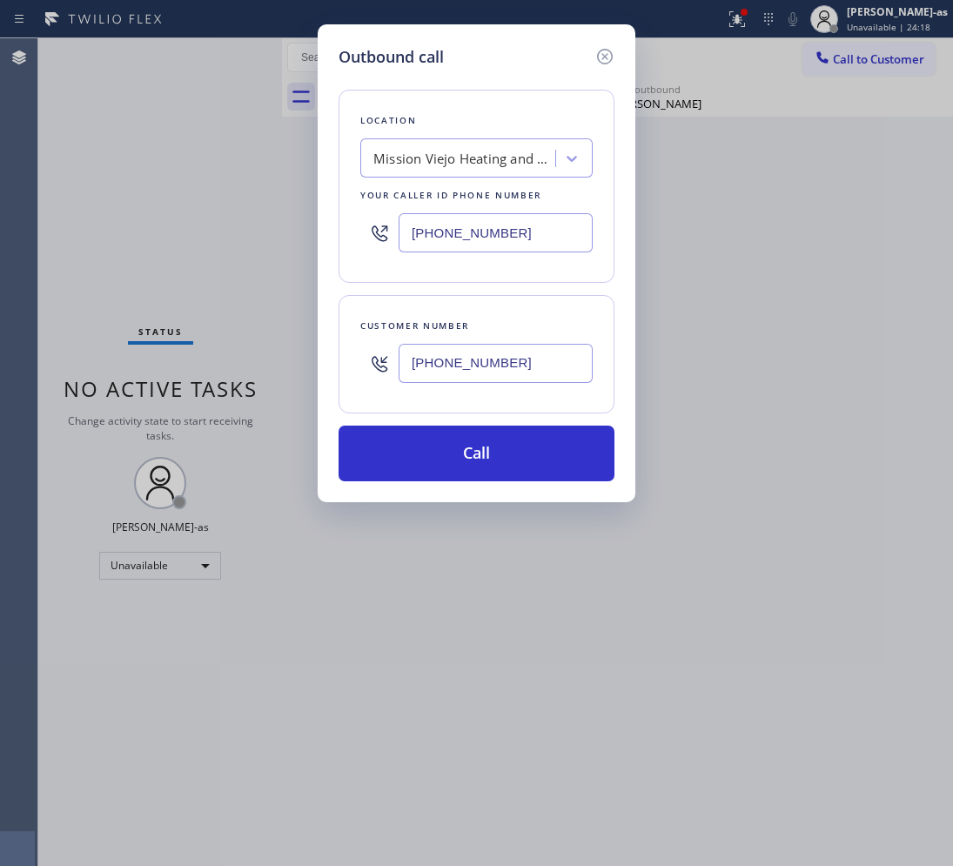
type input "[PHONE_NUMBER]"
click at [485, 150] on div "Mission Viejo Heating and Air Conditioning" at bounding box center [464, 159] width 183 height 20
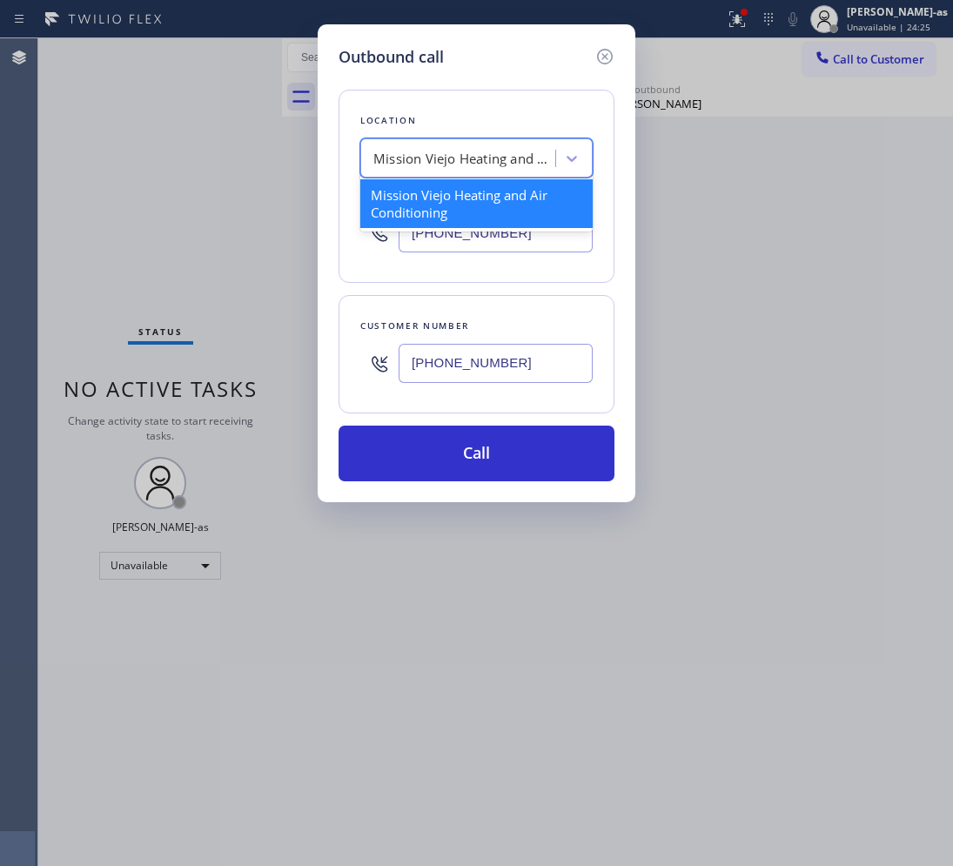
paste input "Costa Mesa Appliance Repair"
type input "Costa Mesa Appliance Repair"
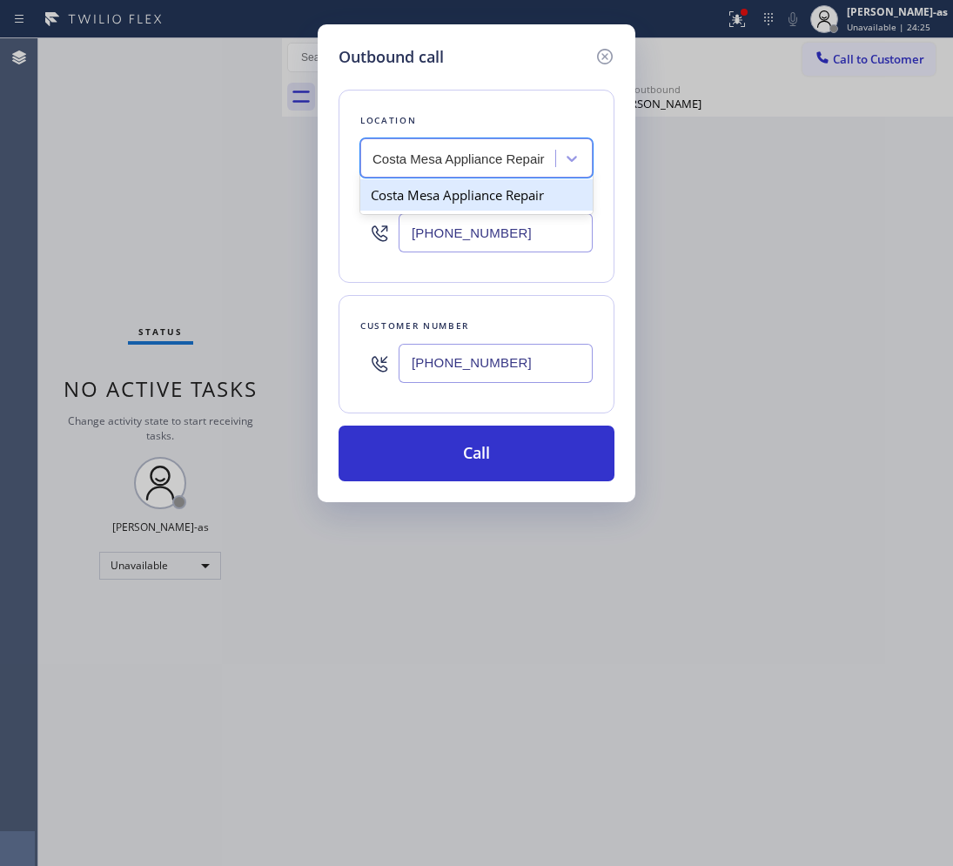
scroll to position [0, 2]
click at [419, 201] on div "Costa Mesa Appliance Repair" at bounding box center [476, 194] width 232 height 31
type input "[PHONE_NUMBER]"
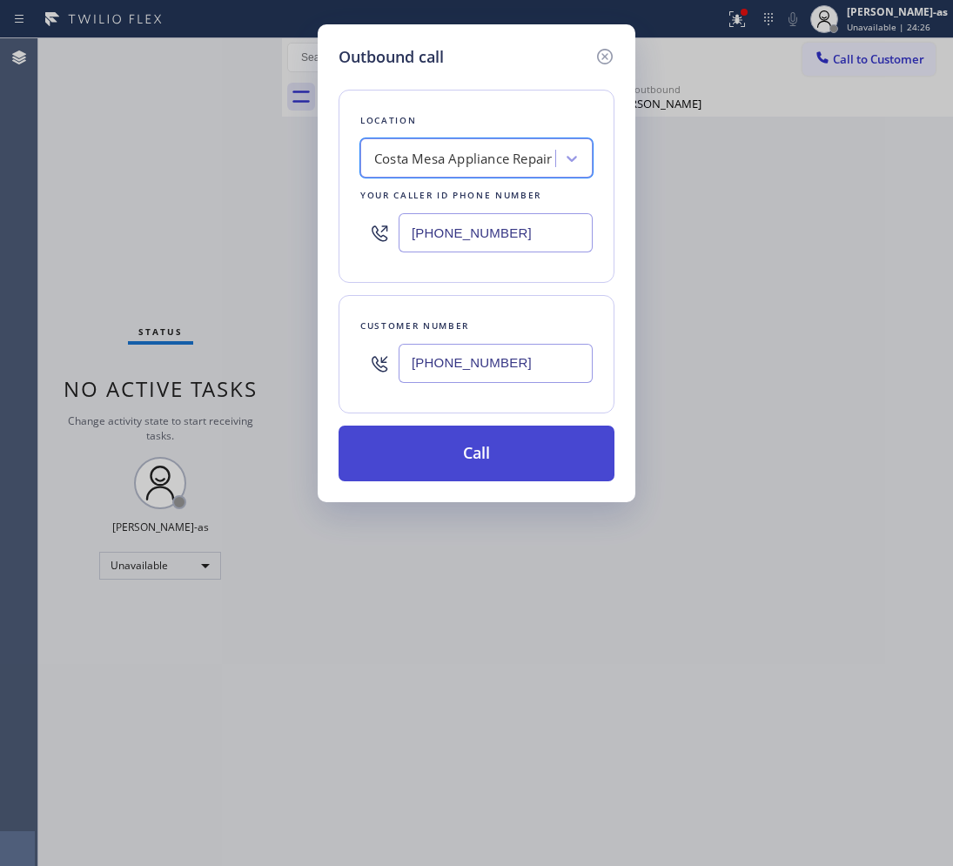
scroll to position [0, 0]
click at [448, 462] on button "Call" at bounding box center [476, 453] width 276 height 56
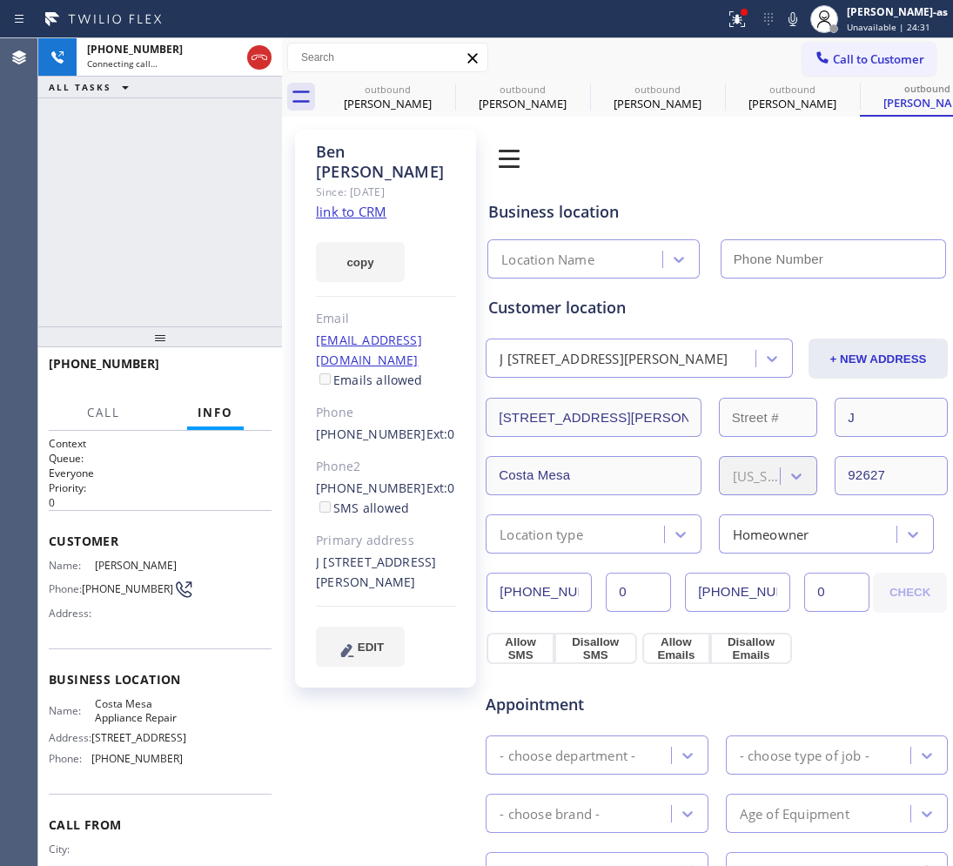
type input "[PHONE_NUMBER]"
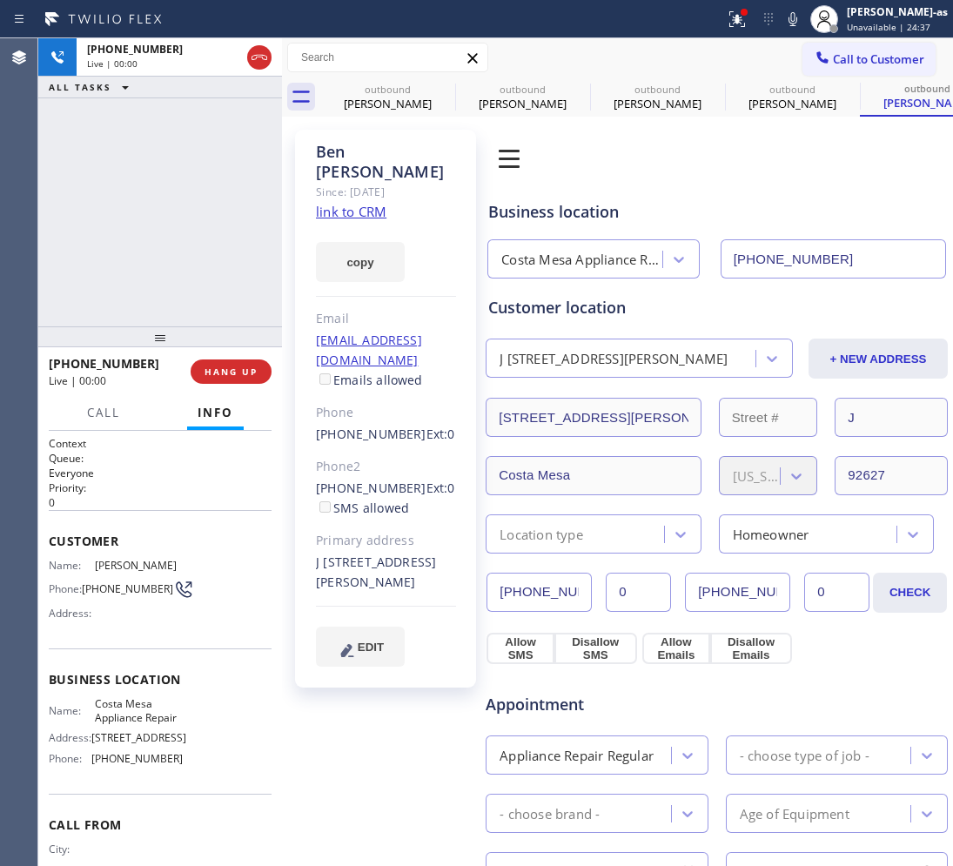
click at [336, 203] on link "link to CRM" at bounding box center [351, 211] width 70 height 17
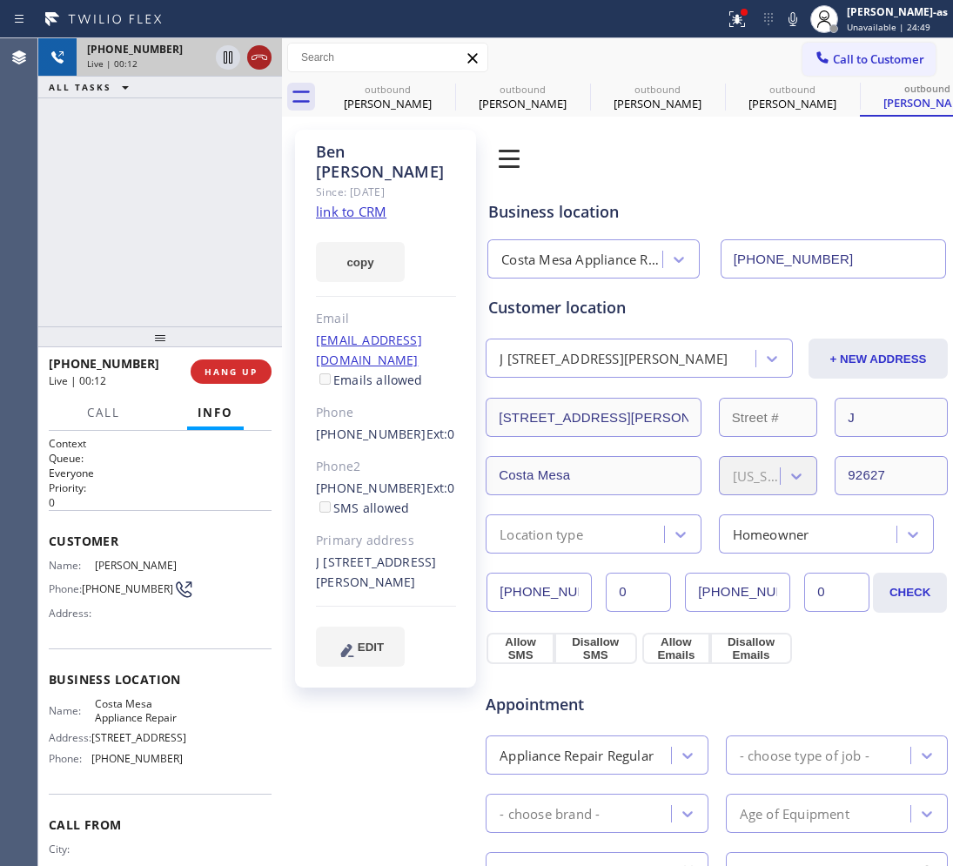
click at [263, 63] on icon at bounding box center [259, 57] width 21 height 21
drag, startPoint x: 218, startPoint y: 268, endPoint x: 239, endPoint y: 329, distance: 64.7
click at [218, 272] on div "[PHONE_NUMBER] Live | 00:13 ALL TASKS ALL TASKS ACTIVE TASKS TASKS IN WRAP UP" at bounding box center [160, 182] width 244 height 288
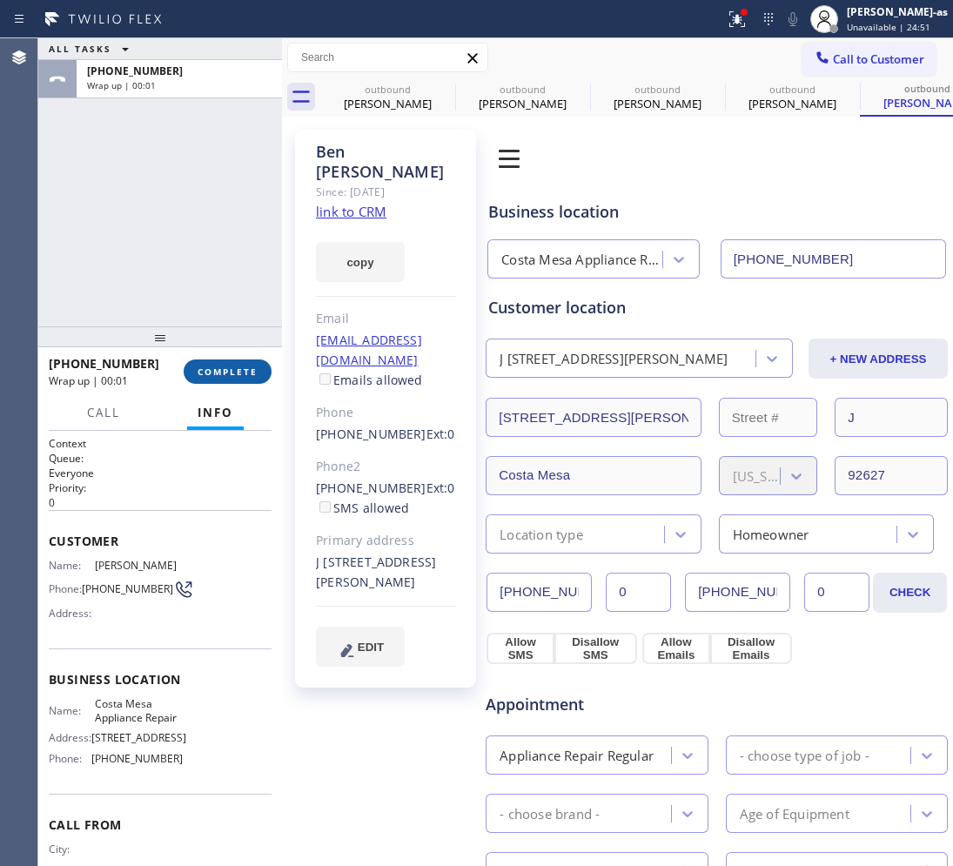
click at [240, 365] on span "COMPLETE" at bounding box center [227, 371] width 60 height 12
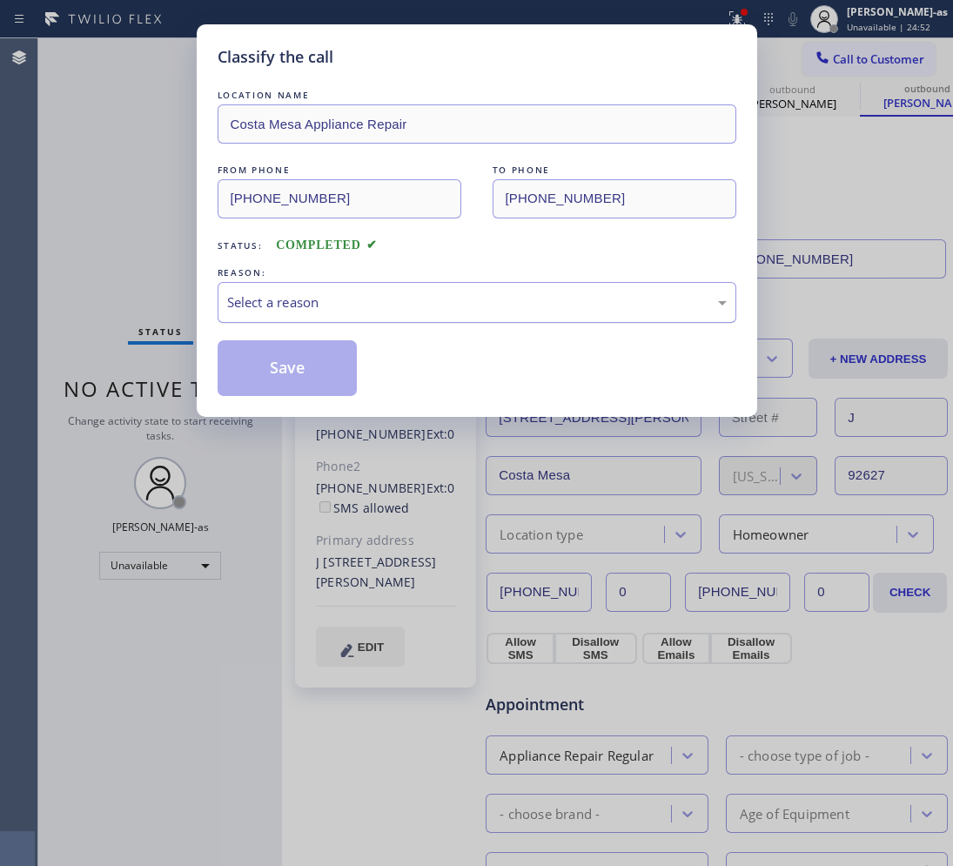
drag, startPoint x: 357, startPoint y: 297, endPoint x: 359, endPoint y: 322, distance: 25.4
click at [357, 298] on div "Select a reason" at bounding box center [476, 302] width 499 height 20
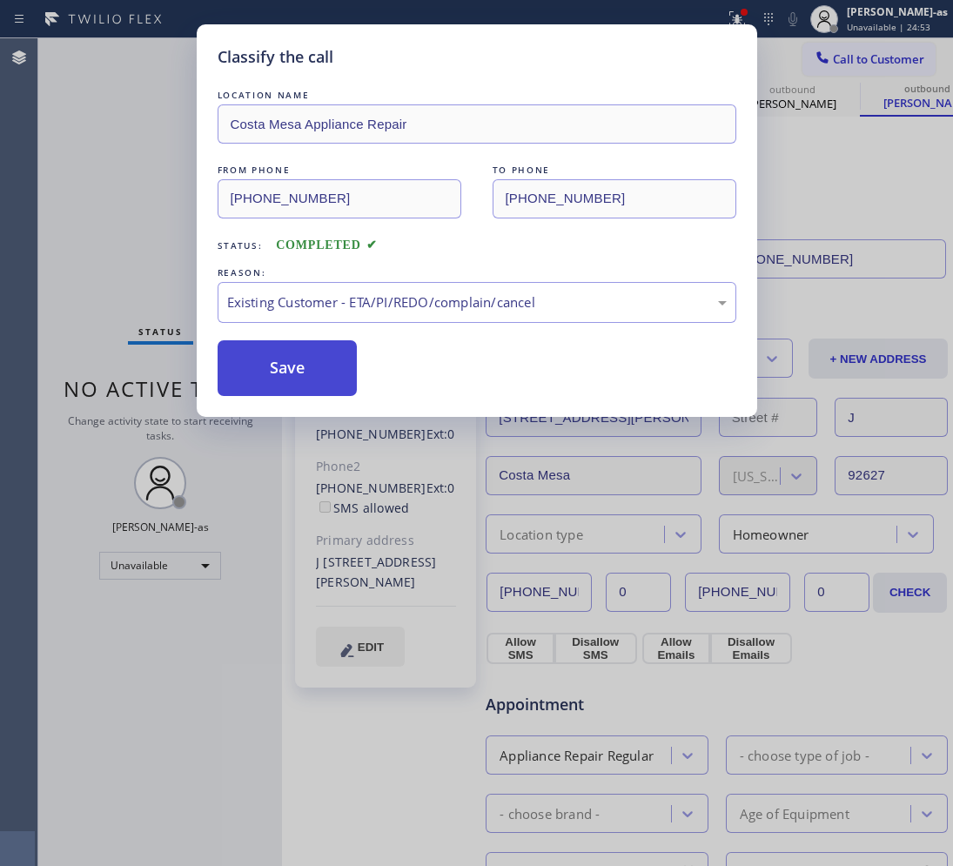
drag, startPoint x: 284, startPoint y: 363, endPoint x: 290, endPoint y: 331, distance: 31.9
click at [284, 359] on button "Save" at bounding box center [288, 368] width 140 height 56
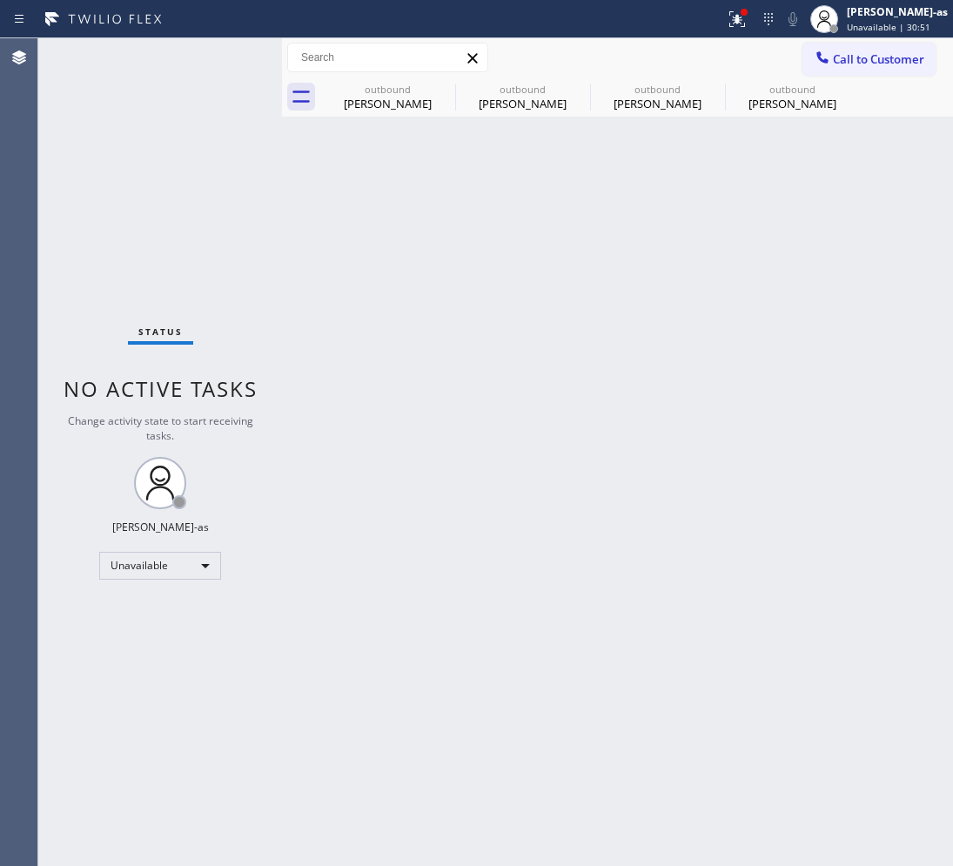
click at [866, 64] on span "Call to Customer" at bounding box center [878, 59] width 91 height 16
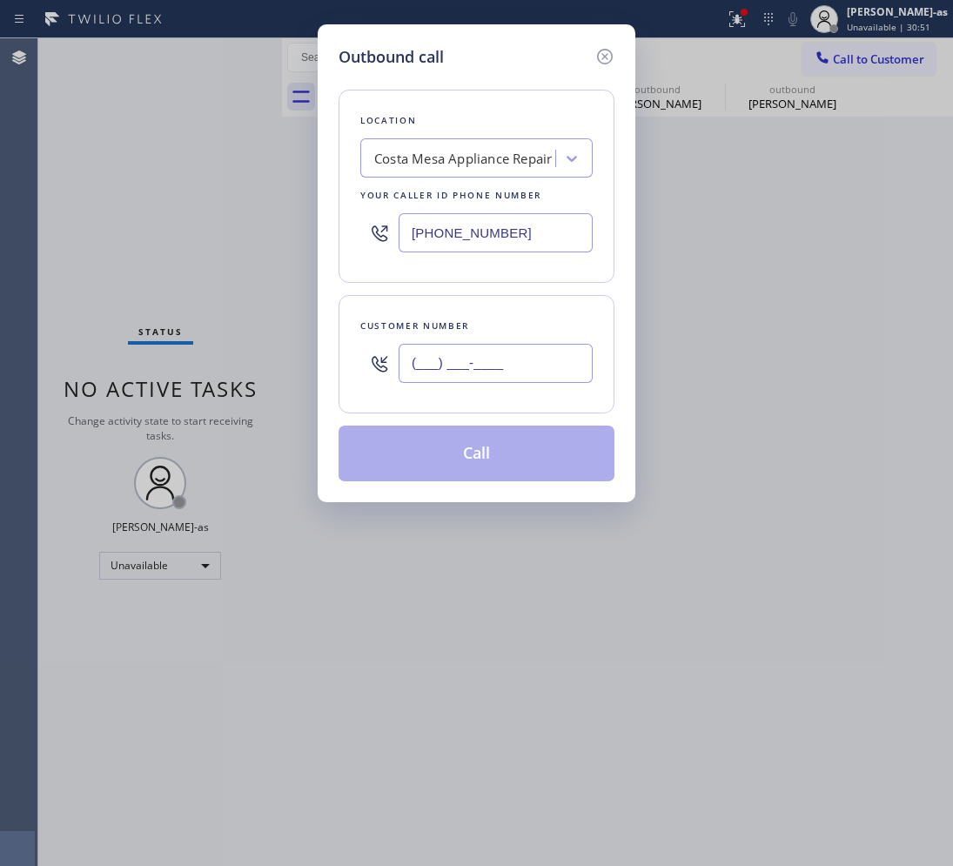
click at [544, 359] on input "(___) ___-____" at bounding box center [495, 363] width 194 height 39
paste input "818) 415-5738"
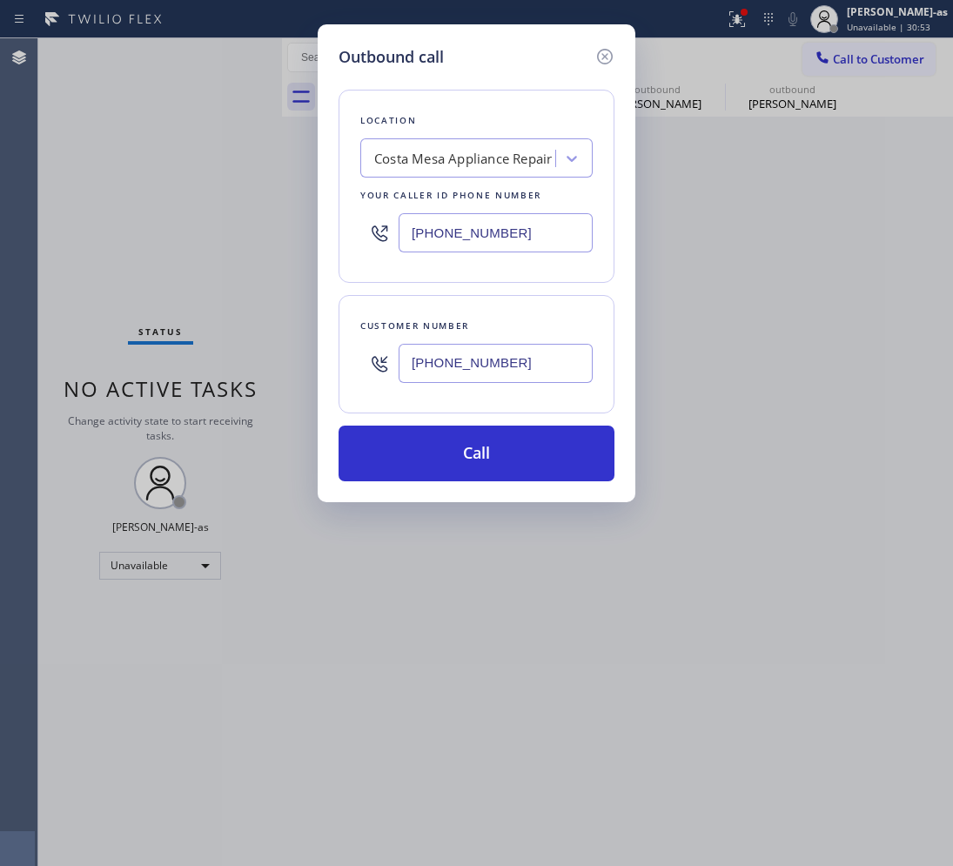
type input "[PHONE_NUMBER]"
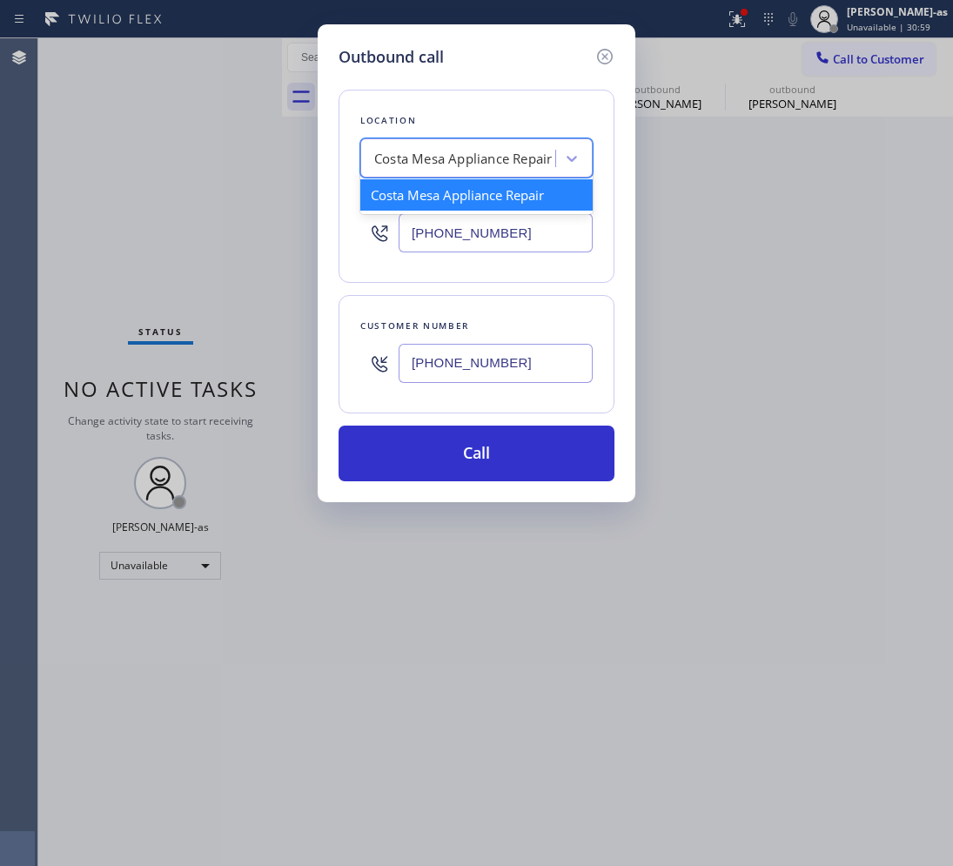
click at [461, 174] on div "Costa Mesa Appliance Repair" at bounding box center [476, 157] width 232 height 39
paste input "Lead Heating and Air Conditioning"
type input "Lead Heating and Air Conditioning"
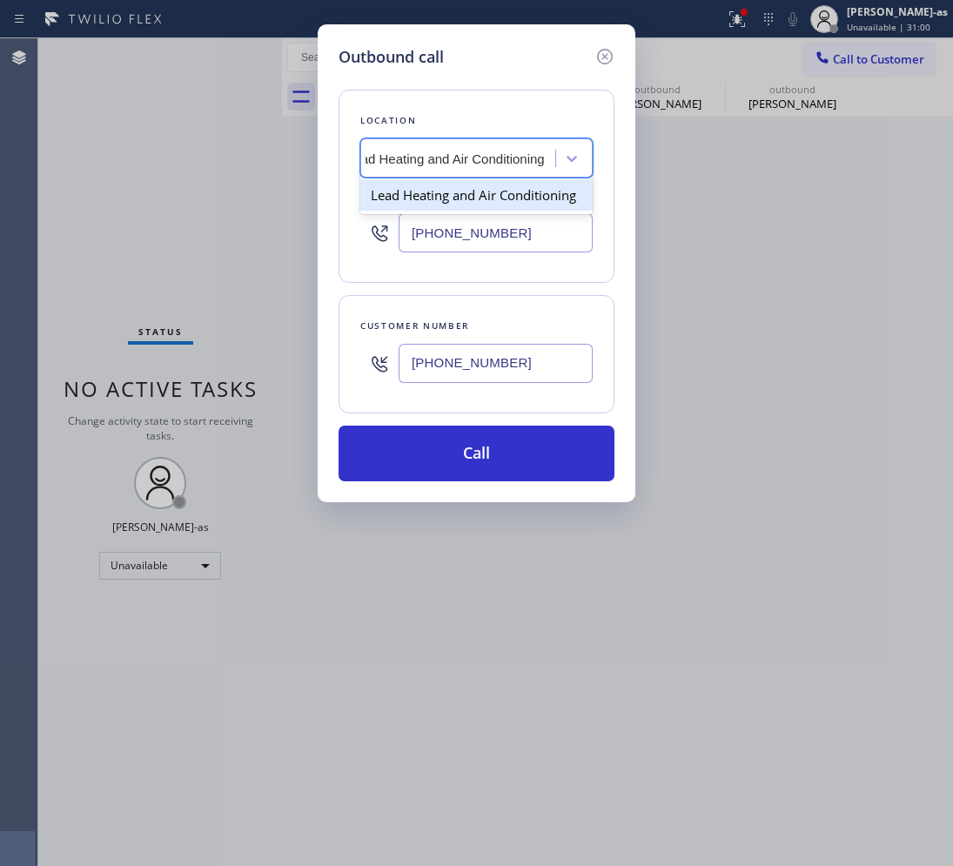
click at [424, 198] on div "Lead Heating and Air Conditioning" at bounding box center [476, 194] width 232 height 31
type input "[PHONE_NUMBER]"
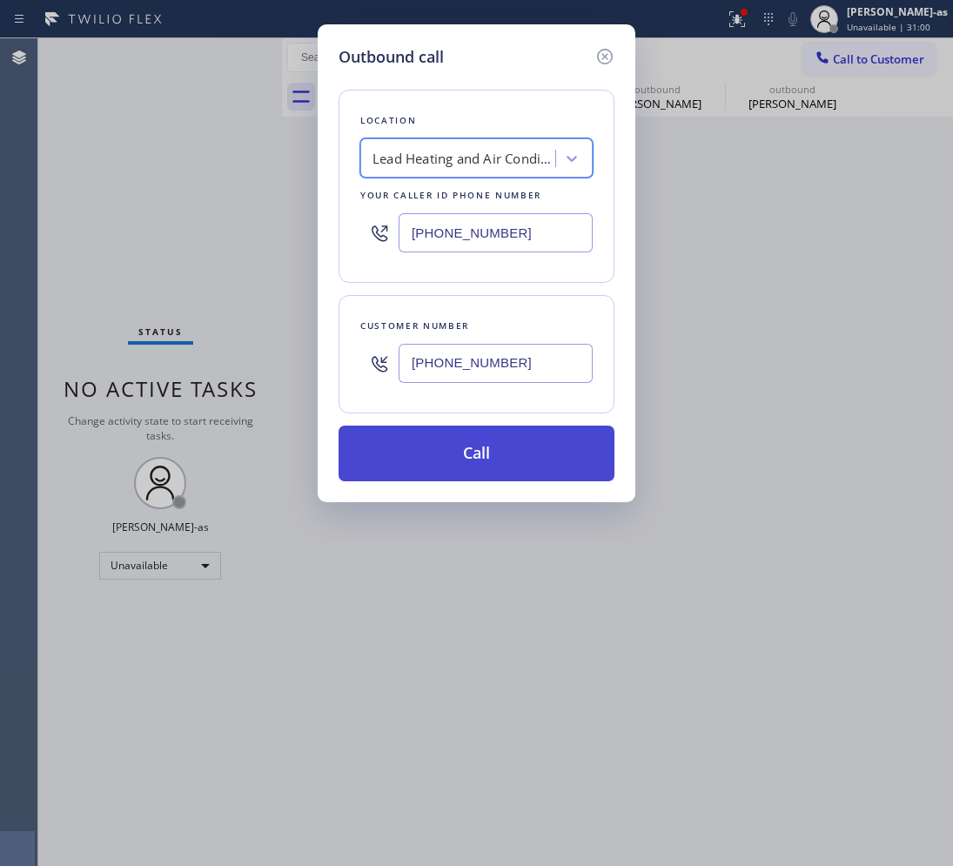
scroll to position [0, 1]
click at [514, 458] on button "Call" at bounding box center [476, 453] width 276 height 56
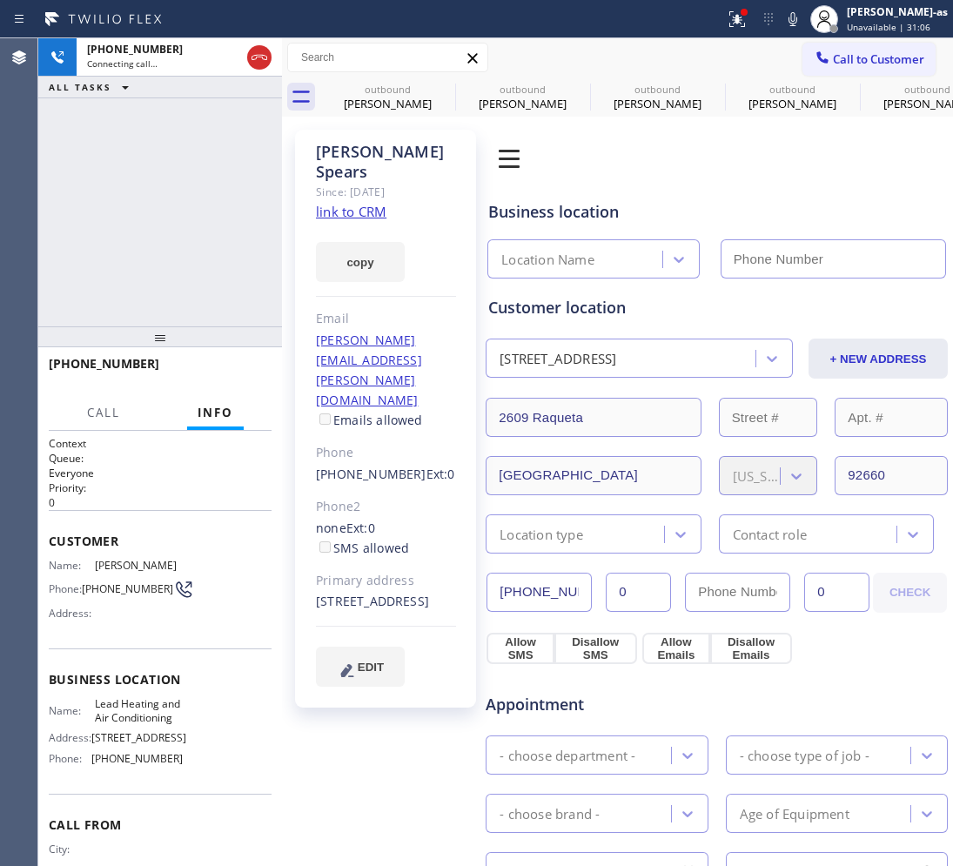
type input "[PHONE_NUMBER]"
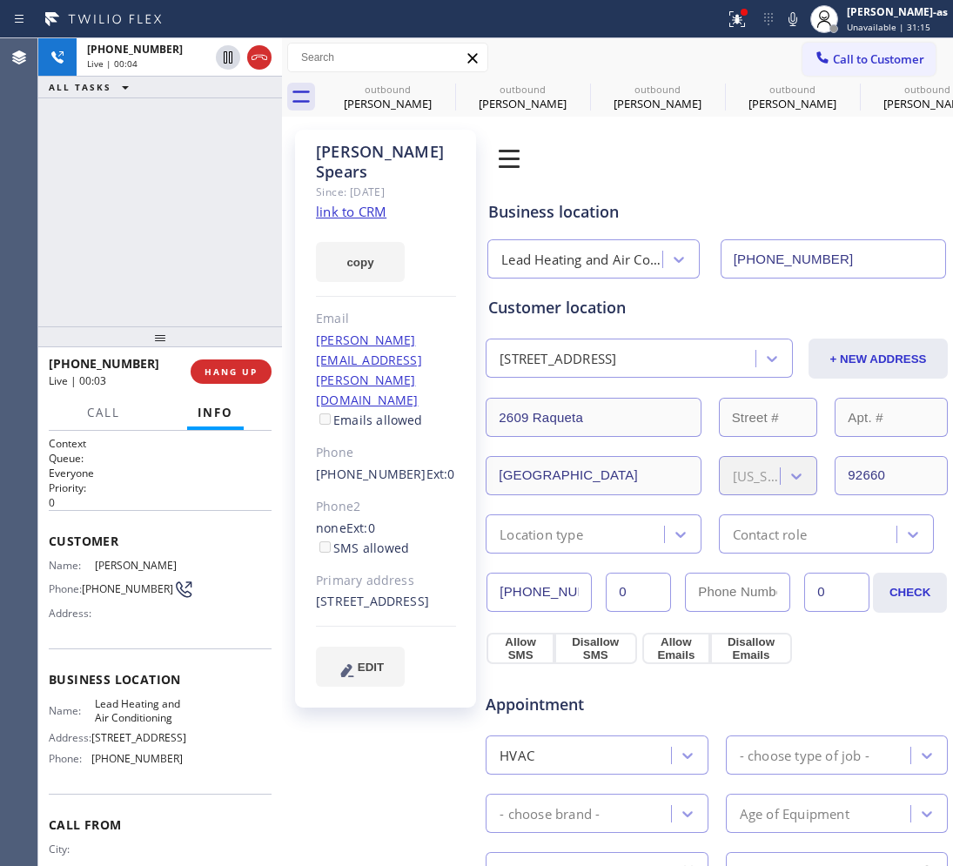
click at [332, 203] on link "link to CRM" at bounding box center [351, 211] width 70 height 17
click at [176, 133] on div "[PHONE_NUMBER] Live | 01:05 ALL TASKS ALL TASKS ACTIVE TASKS TASKS IN WRAP UP" at bounding box center [160, 182] width 244 height 288
click at [179, 131] on div "[PHONE_NUMBER] Live | 01:05 ALL TASKS ALL TASKS ACTIVE TASKS TASKS IN WRAP UP" at bounding box center [160, 182] width 244 height 288
drag, startPoint x: 196, startPoint y: 180, endPoint x: 206, endPoint y: 176, distance: 11.3
click at [201, 176] on div "[PHONE_NUMBER] Live | 01:06 ALL TASKS ALL TASKS ACTIVE TASKS TASKS IN WRAP UP" at bounding box center [160, 182] width 244 height 288
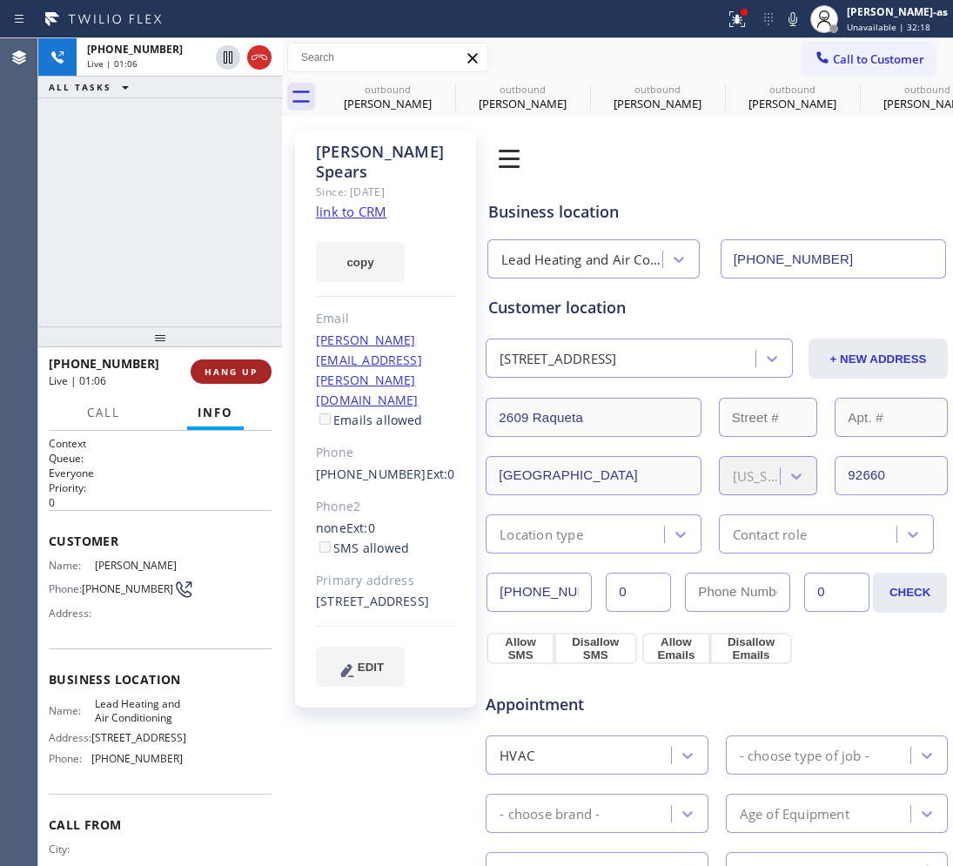
click at [231, 374] on span "HANG UP" at bounding box center [230, 371] width 53 height 12
click at [232, 371] on span "HANG UP" at bounding box center [230, 371] width 53 height 12
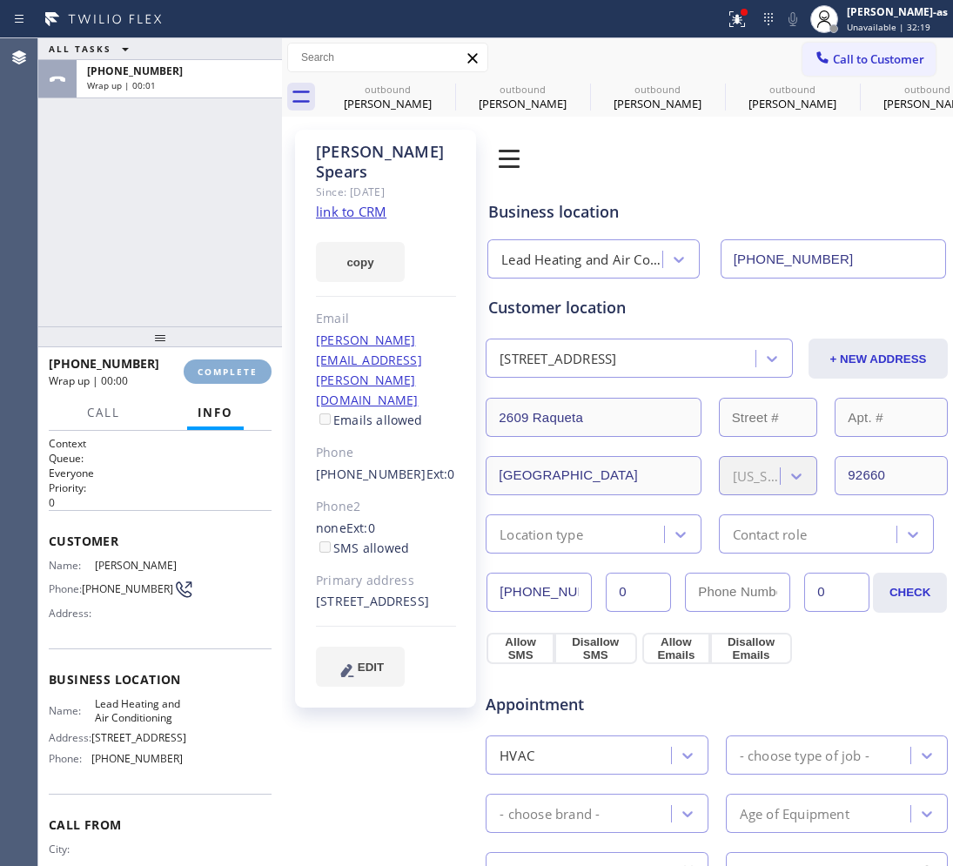
click at [238, 365] on span "COMPLETE" at bounding box center [227, 371] width 60 height 12
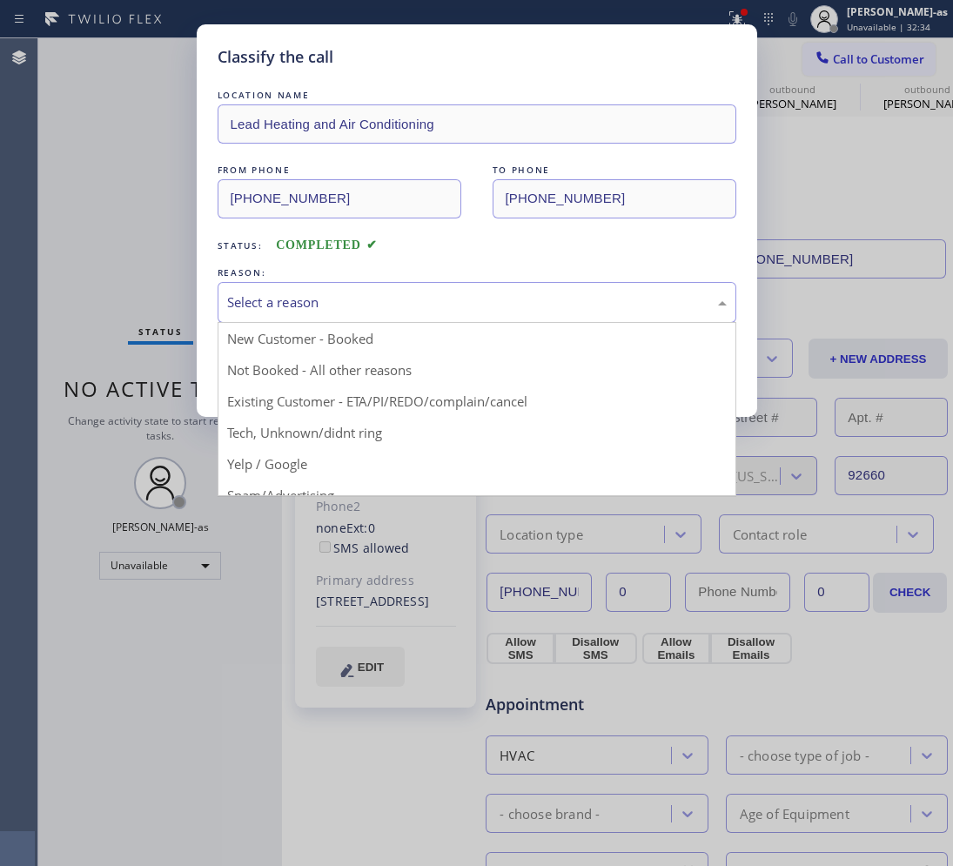
click at [331, 310] on div "Select a reason" at bounding box center [476, 302] width 499 height 20
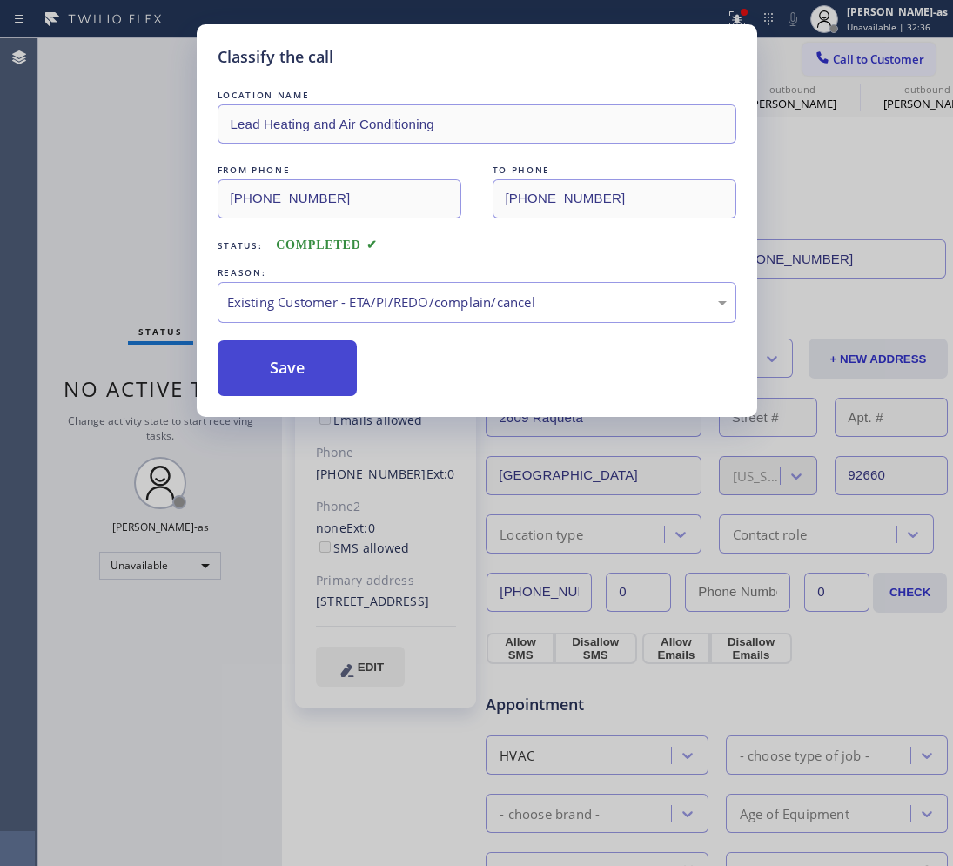
click at [284, 357] on button "Save" at bounding box center [288, 368] width 140 height 56
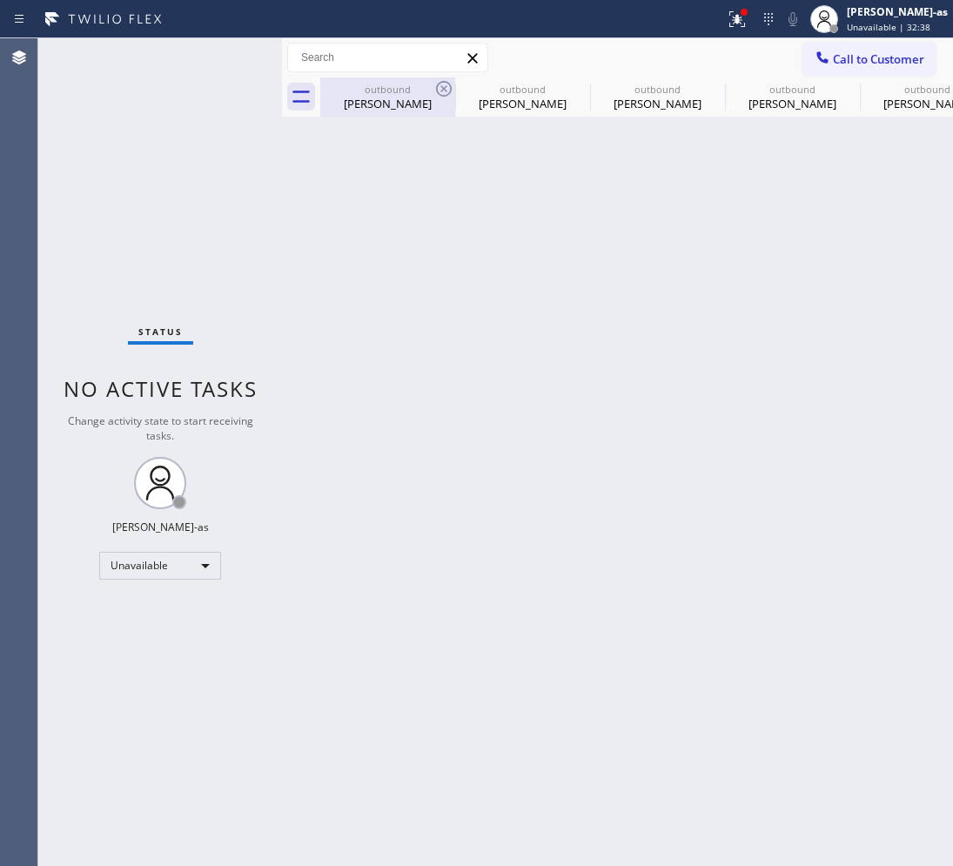
click at [371, 101] on div "[PERSON_NAME]" at bounding box center [387, 104] width 131 height 16
type input "[PHONE_NUMBER]"
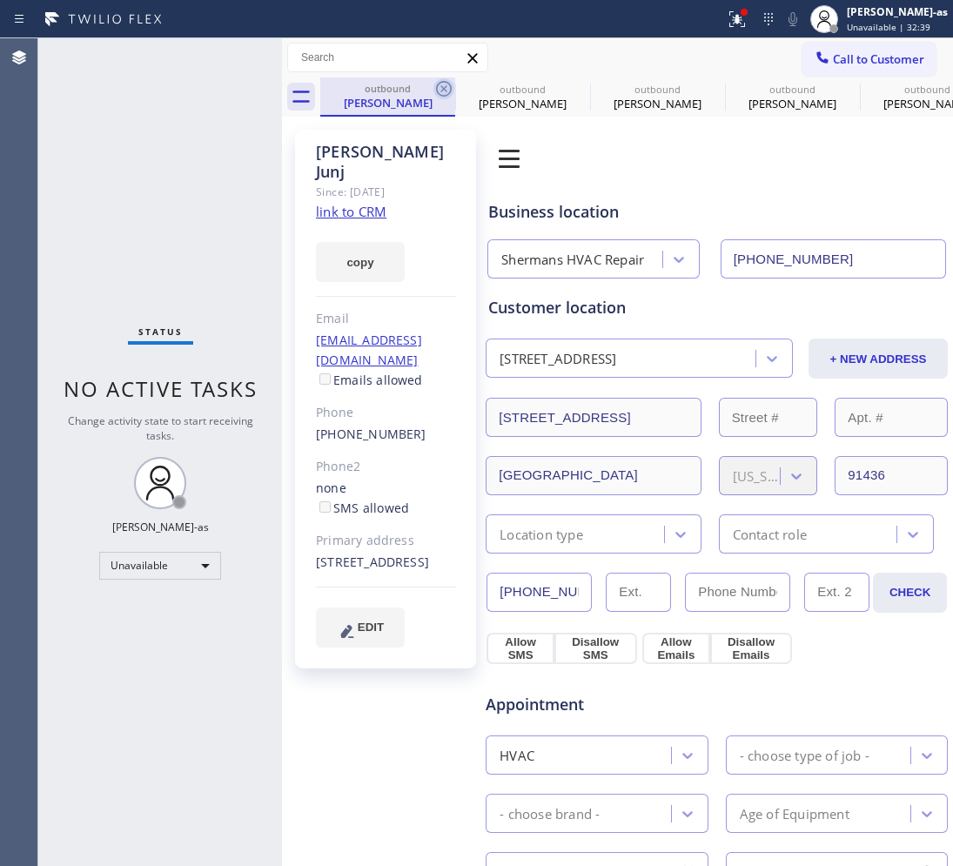
click at [433, 92] on icon at bounding box center [443, 88] width 21 height 21
type input "[PHONE_NUMBER]"
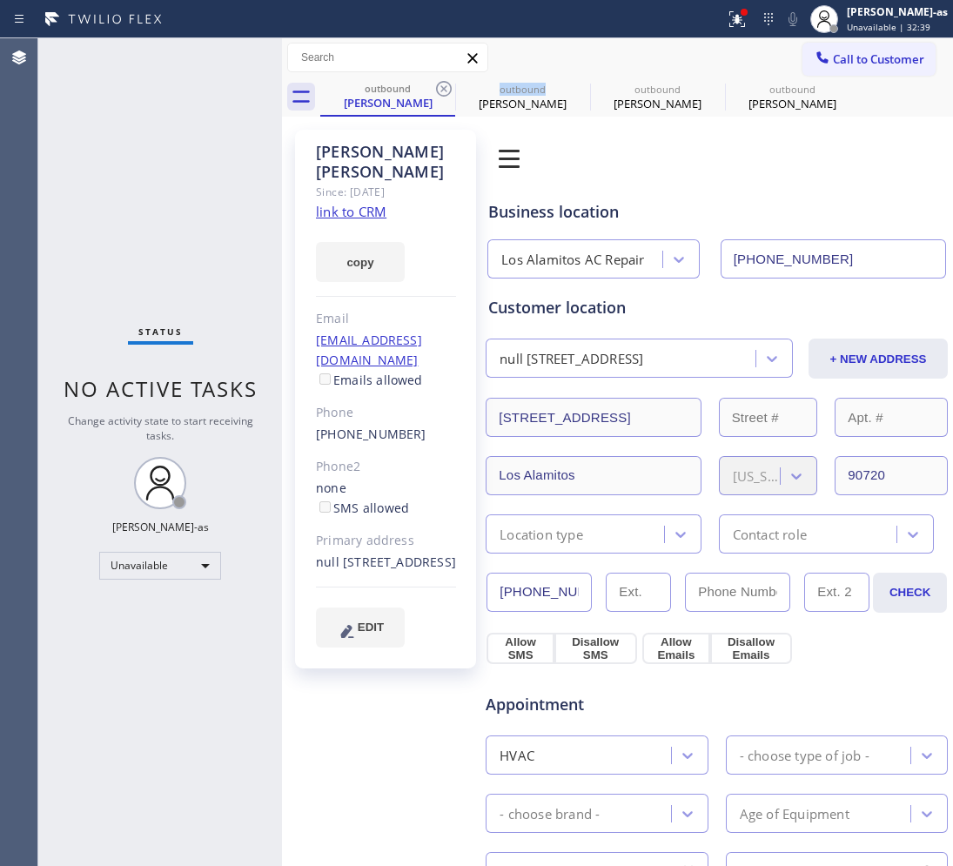
click at [433, 92] on icon at bounding box center [443, 88] width 21 height 21
type input "[PHONE_NUMBER]"
click at [433, 92] on icon at bounding box center [443, 88] width 21 height 21
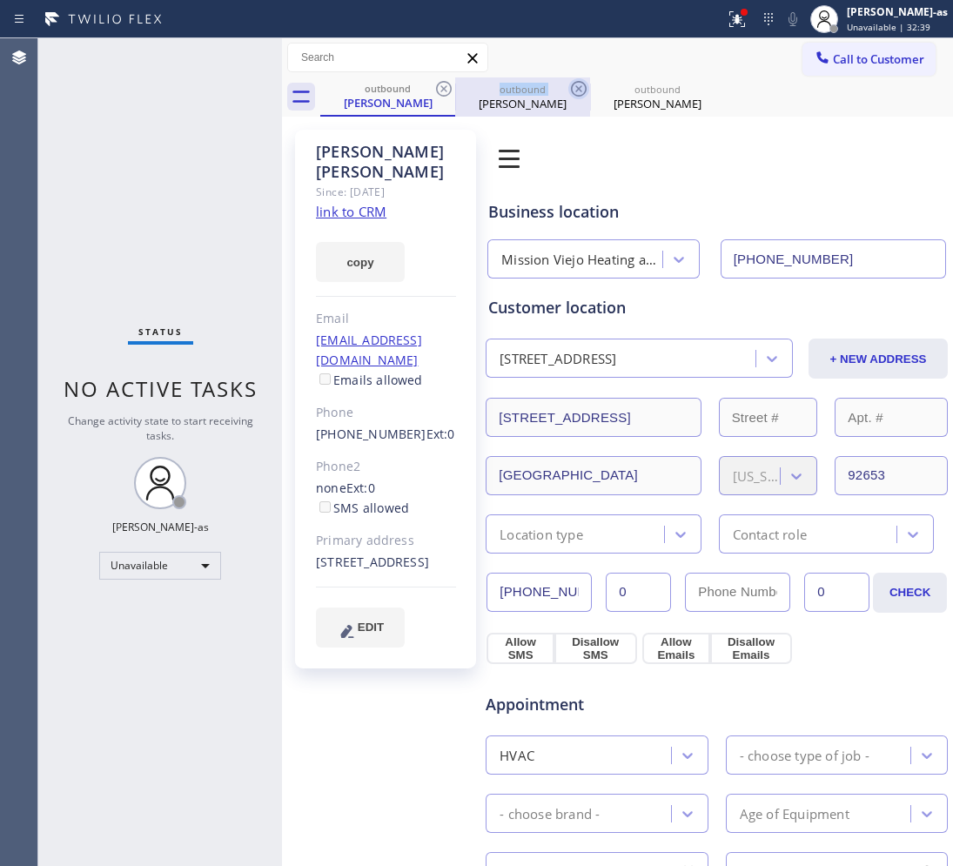
type input "[PHONE_NUMBER]"
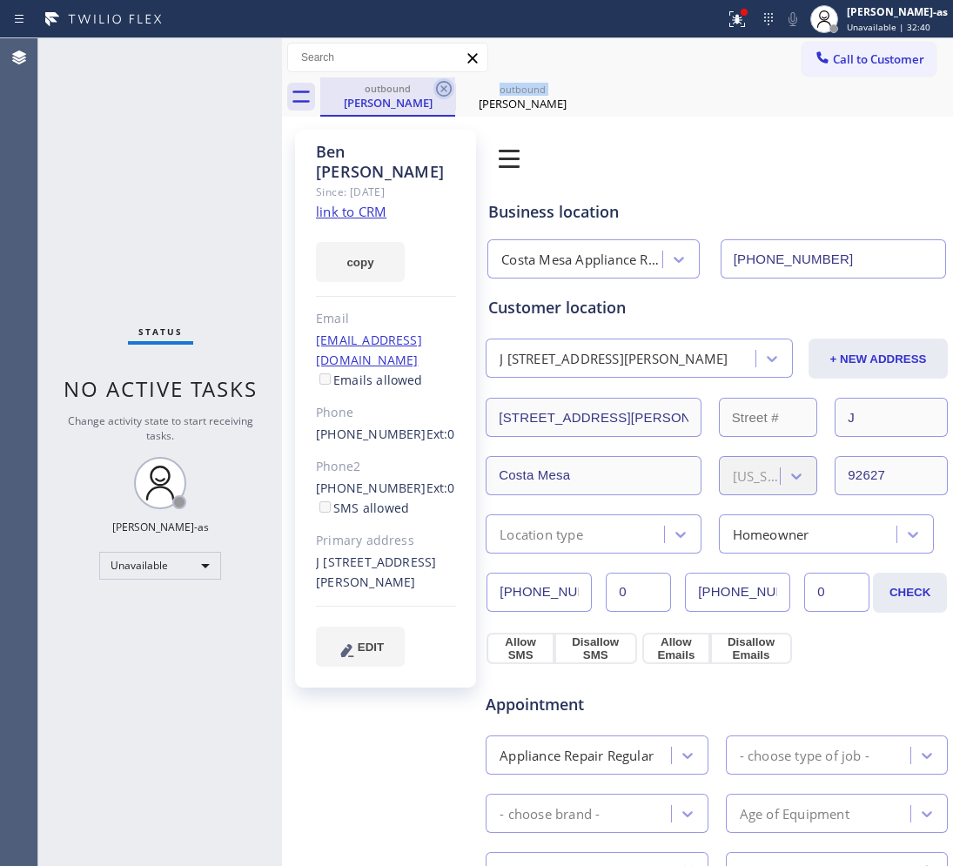
click at [433, 91] on icon at bounding box center [443, 88] width 21 height 21
type input "[PHONE_NUMBER]"
click at [455, 91] on div "outbound [PERSON_NAME]" at bounding box center [522, 96] width 135 height 39
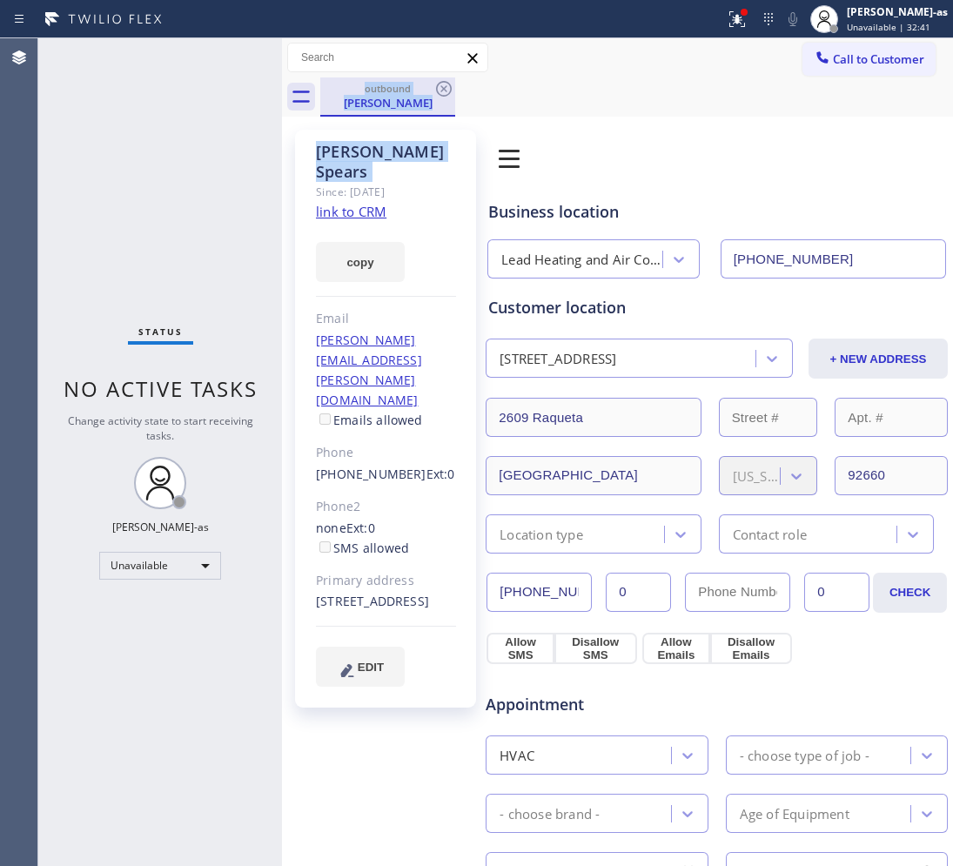
click at [432, 91] on div "outbound" at bounding box center [387, 88] width 131 height 13
click at [453, 84] on icon at bounding box center [443, 88] width 21 height 21
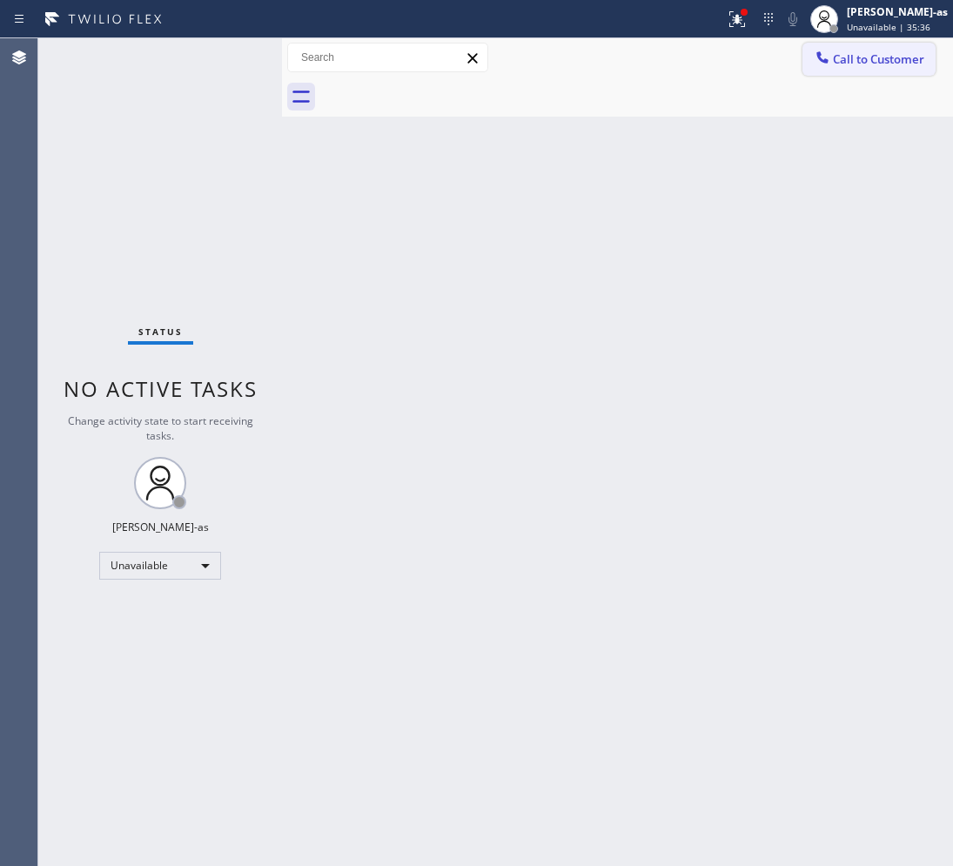
click at [833, 61] on span "Call to Customer" at bounding box center [878, 59] width 91 height 16
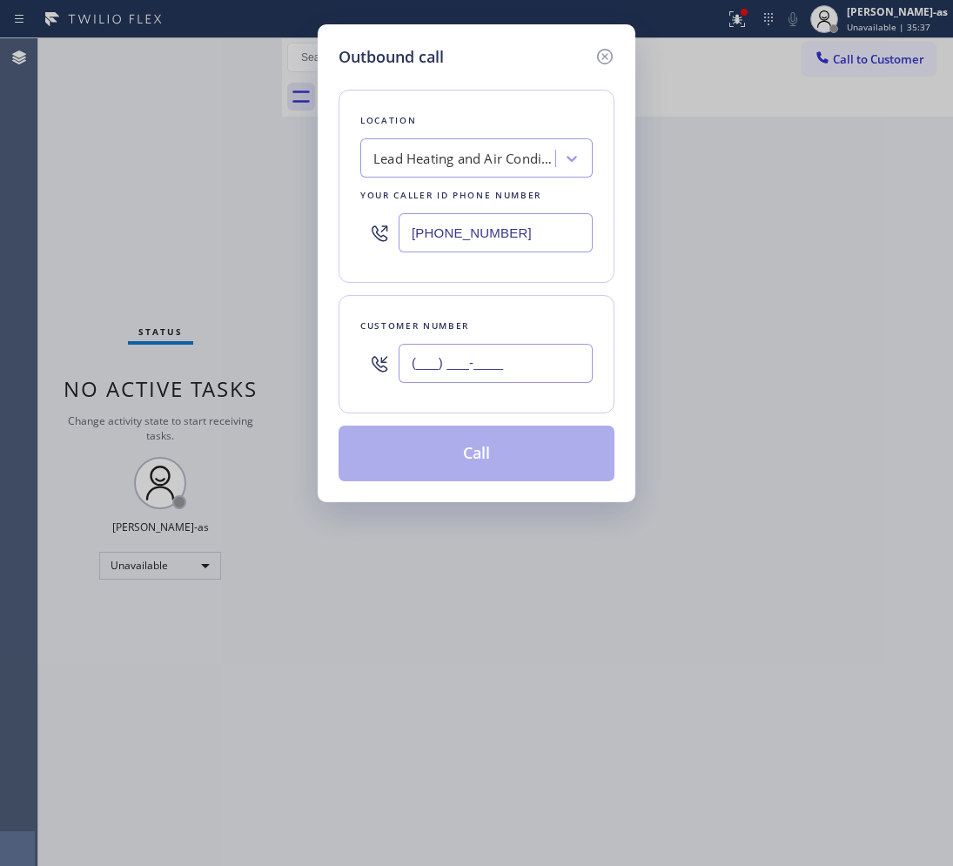
click at [531, 354] on input "(___) ___-____" at bounding box center [495, 363] width 194 height 39
paste input "626) 560-1031"
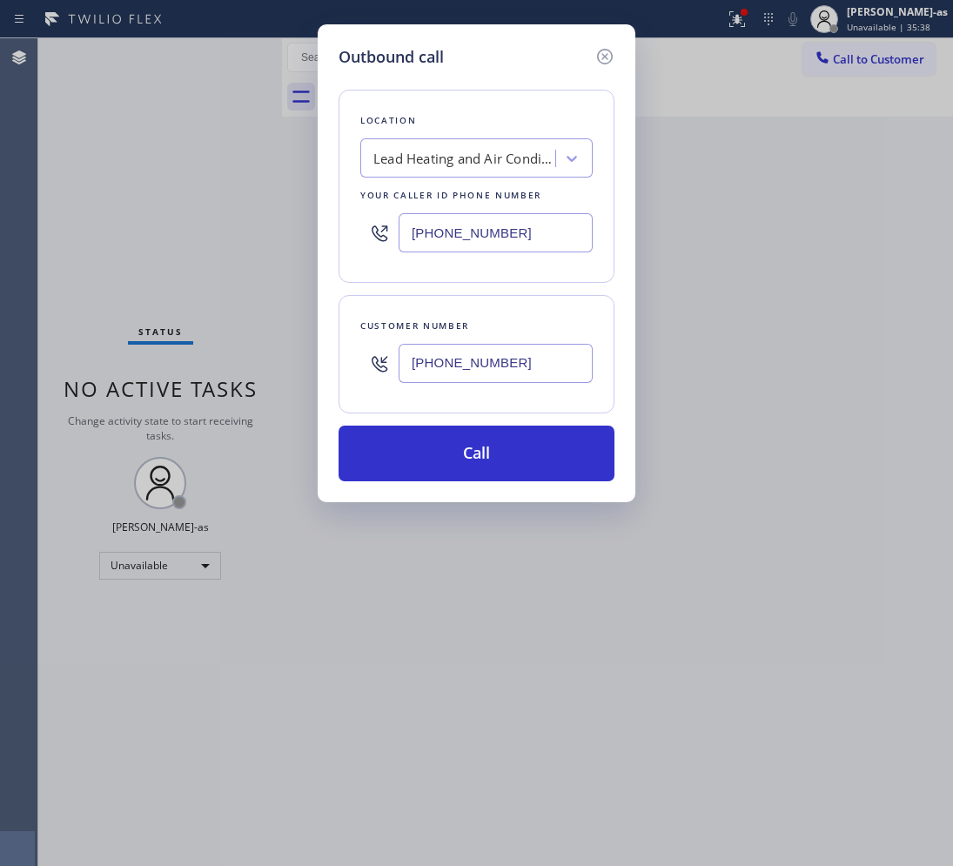
type input "[PHONE_NUMBER]"
click at [505, 149] on div "Lead Heating and Air Conditioning" at bounding box center [464, 159] width 183 height 20
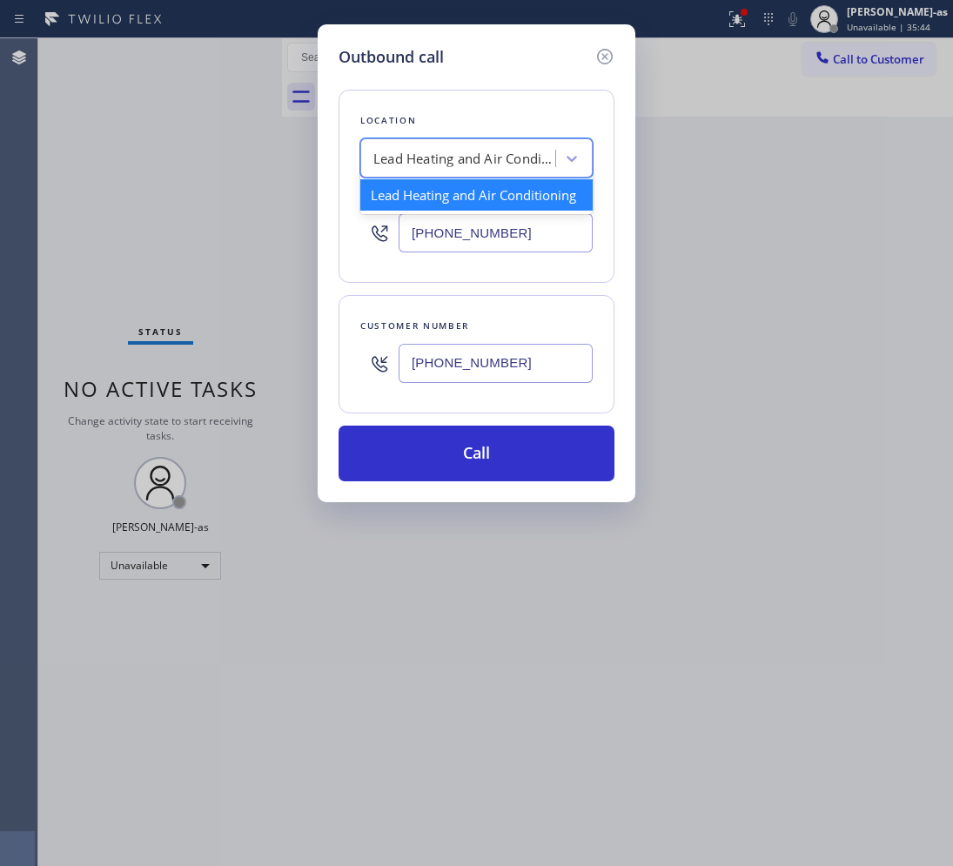
paste input "Santa [PERSON_NAME] Air Conditioning and Heating"
type input "Santa [PERSON_NAME] Air Conditioning and Heating"
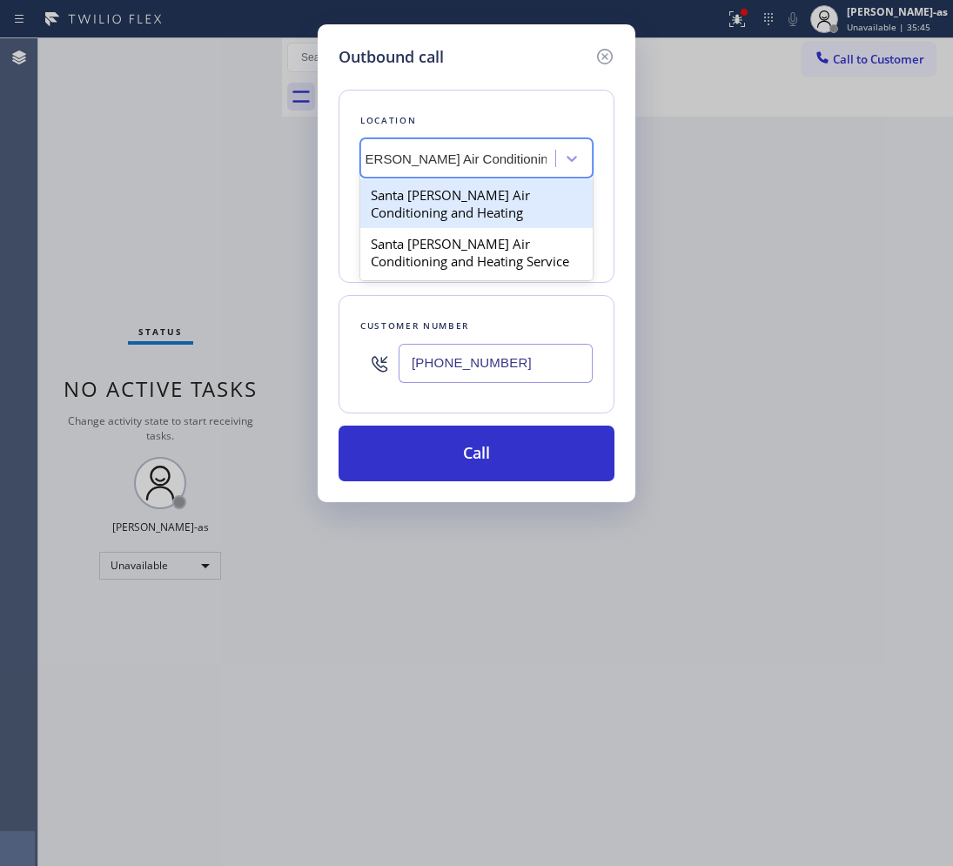
click at [422, 202] on div "Santa [PERSON_NAME] Air Conditioning and Heating" at bounding box center [476, 203] width 232 height 49
type input "[PHONE_NUMBER]"
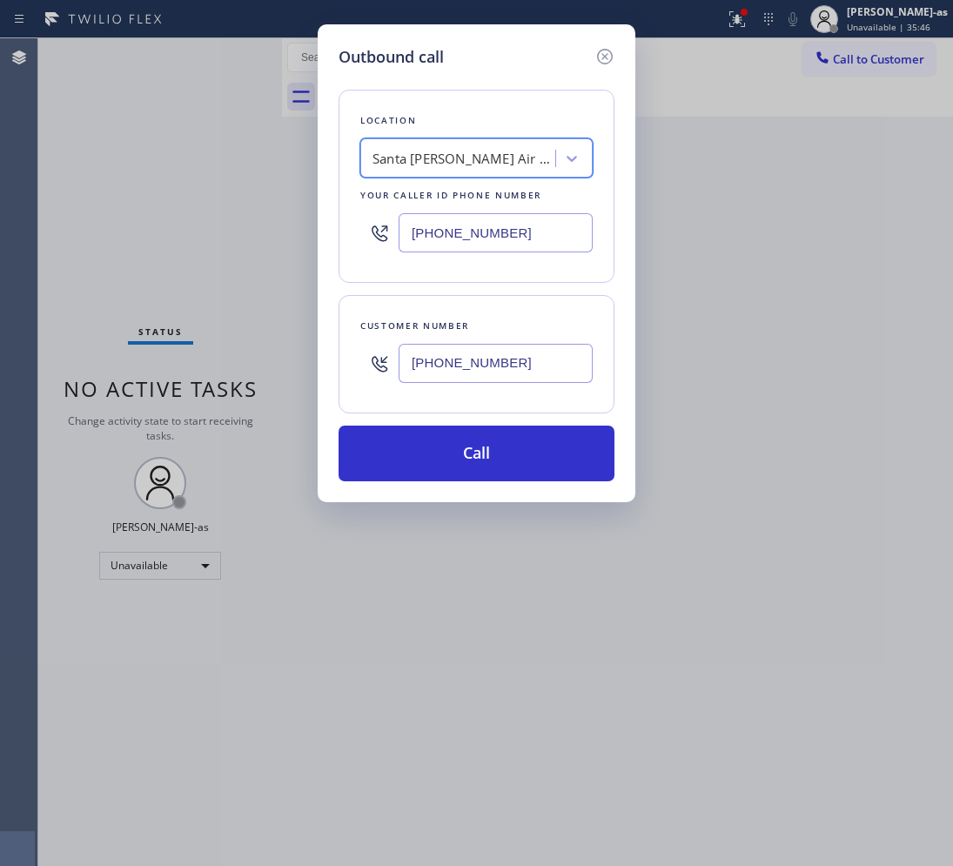
scroll to position [0, 1]
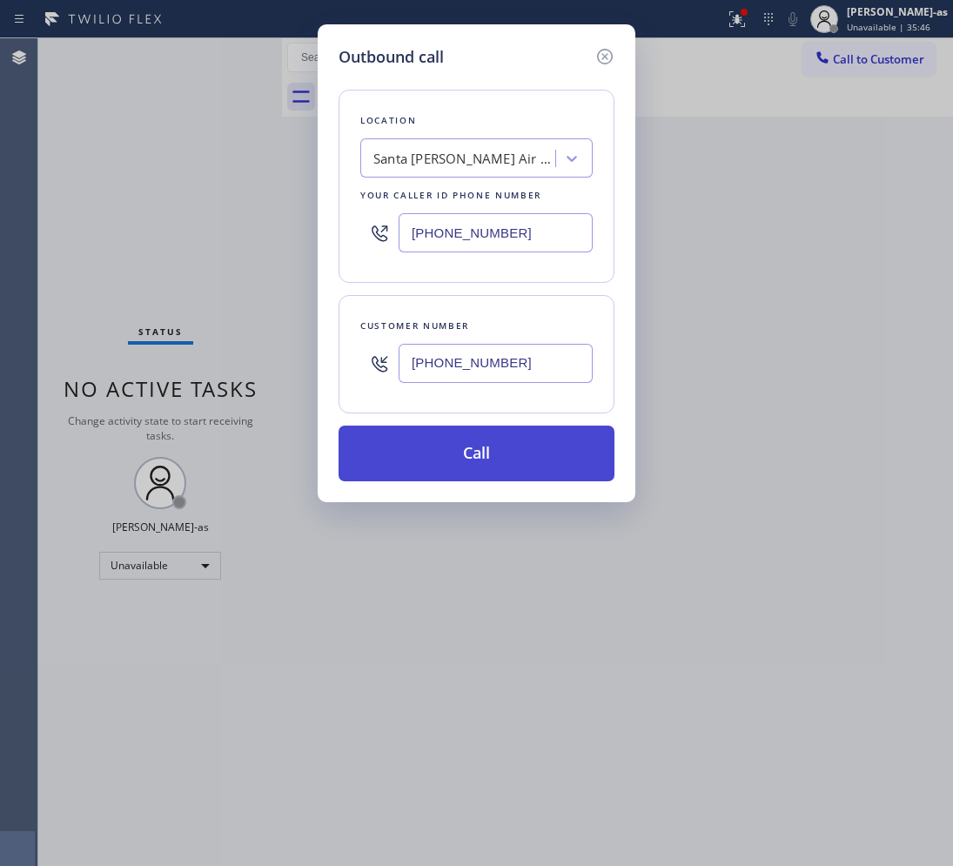
drag, startPoint x: 462, startPoint y: 438, endPoint x: 506, endPoint y: 445, distance: 44.9
click at [463, 440] on button "Call" at bounding box center [476, 453] width 276 height 56
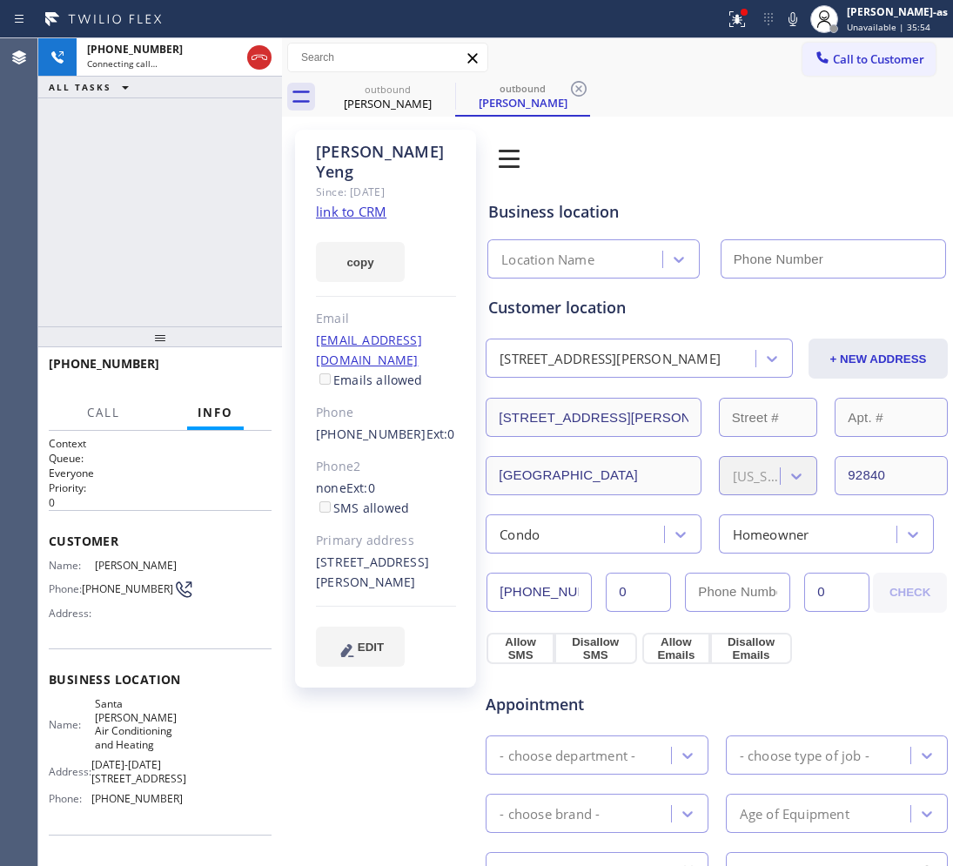
type input "[PHONE_NUMBER]"
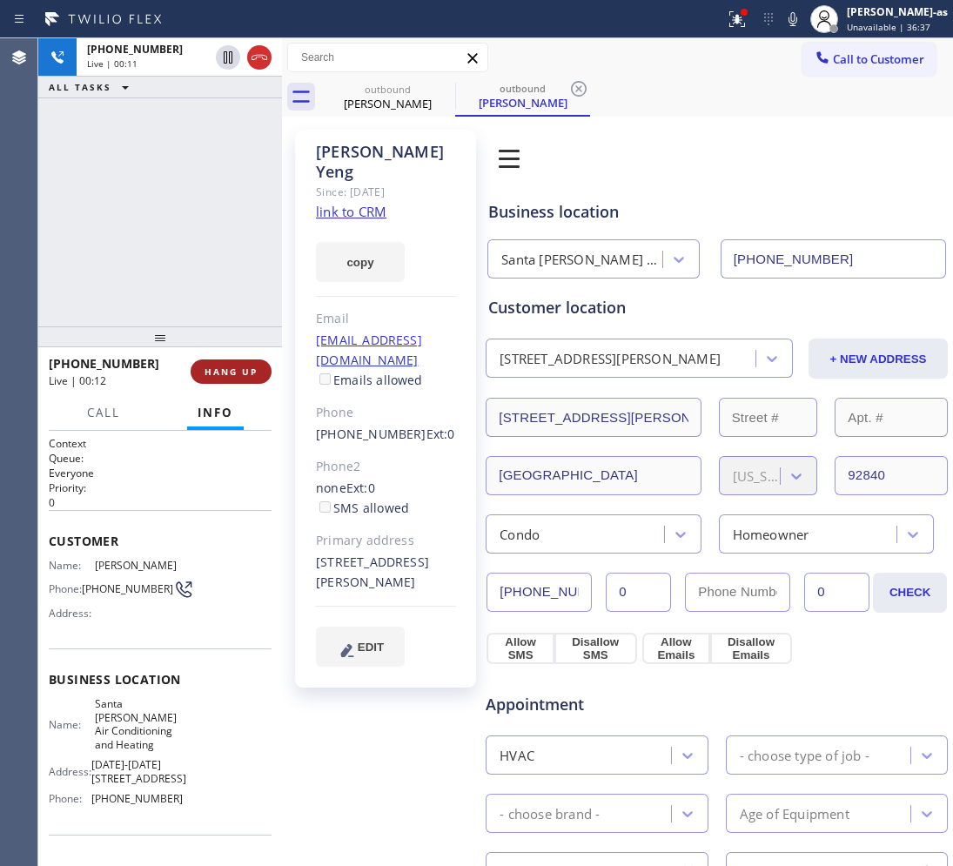
click at [213, 375] on span "HANG UP" at bounding box center [230, 371] width 53 height 12
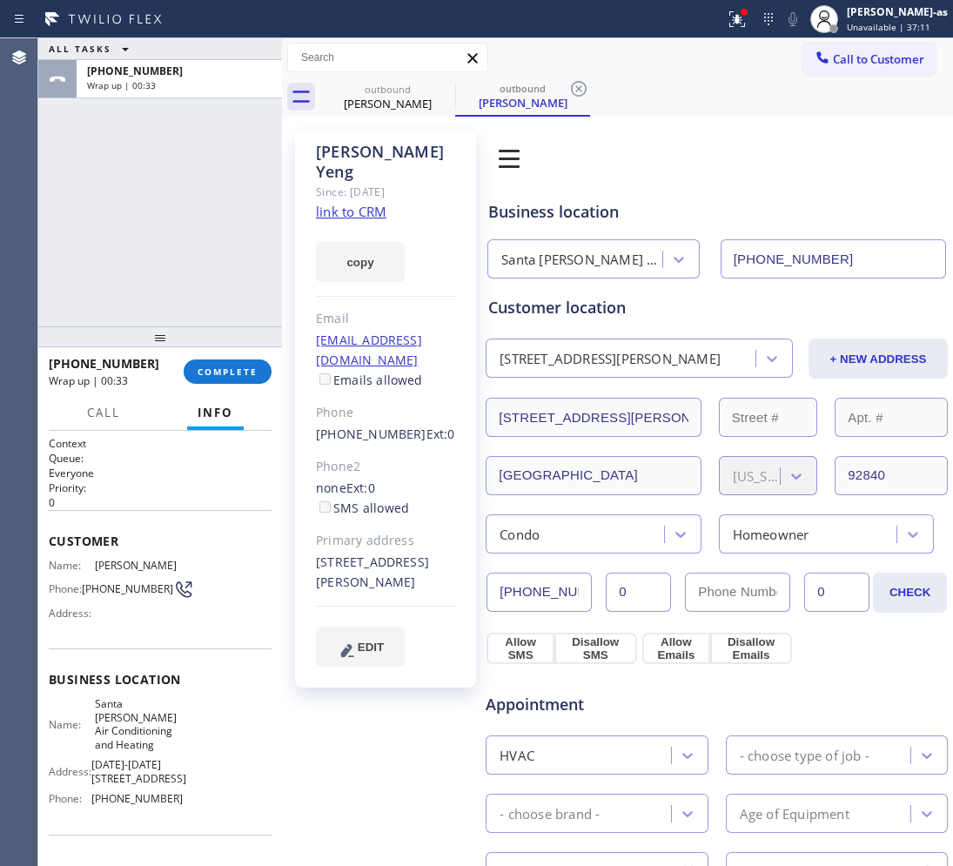
click at [240, 365] on span "COMPLETE" at bounding box center [227, 371] width 60 height 12
click at [354, 203] on link "link to CRM" at bounding box center [351, 211] width 70 height 17
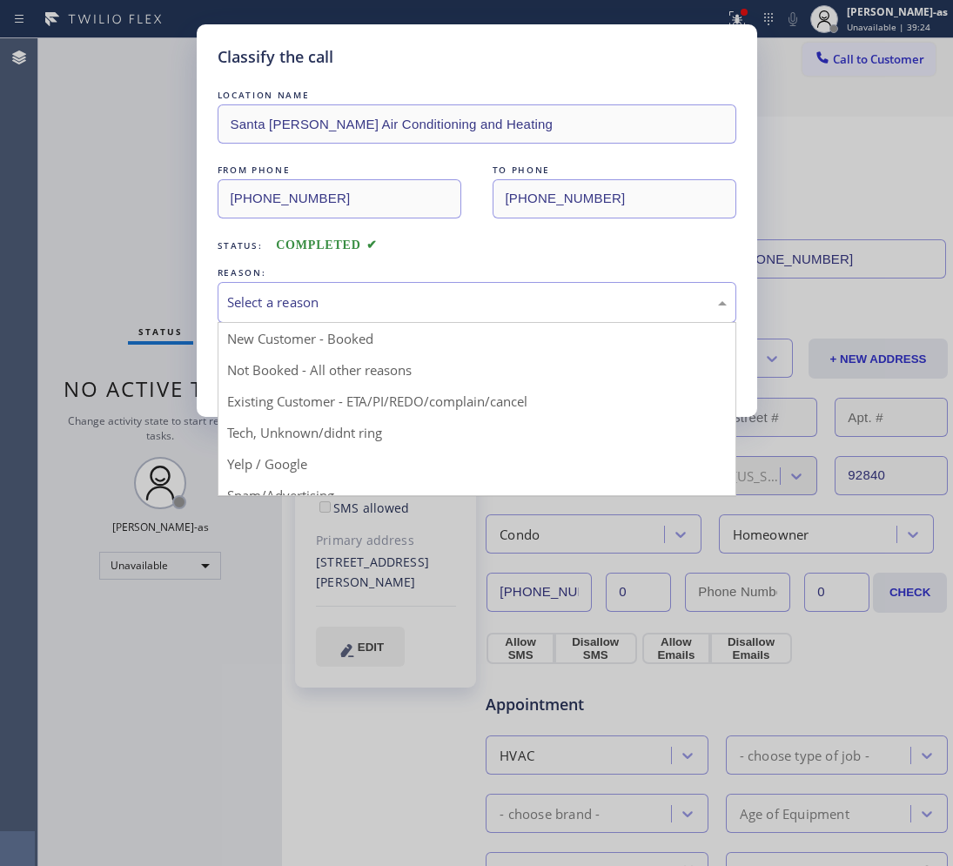
click at [284, 298] on div "Select a reason" at bounding box center [476, 302] width 499 height 20
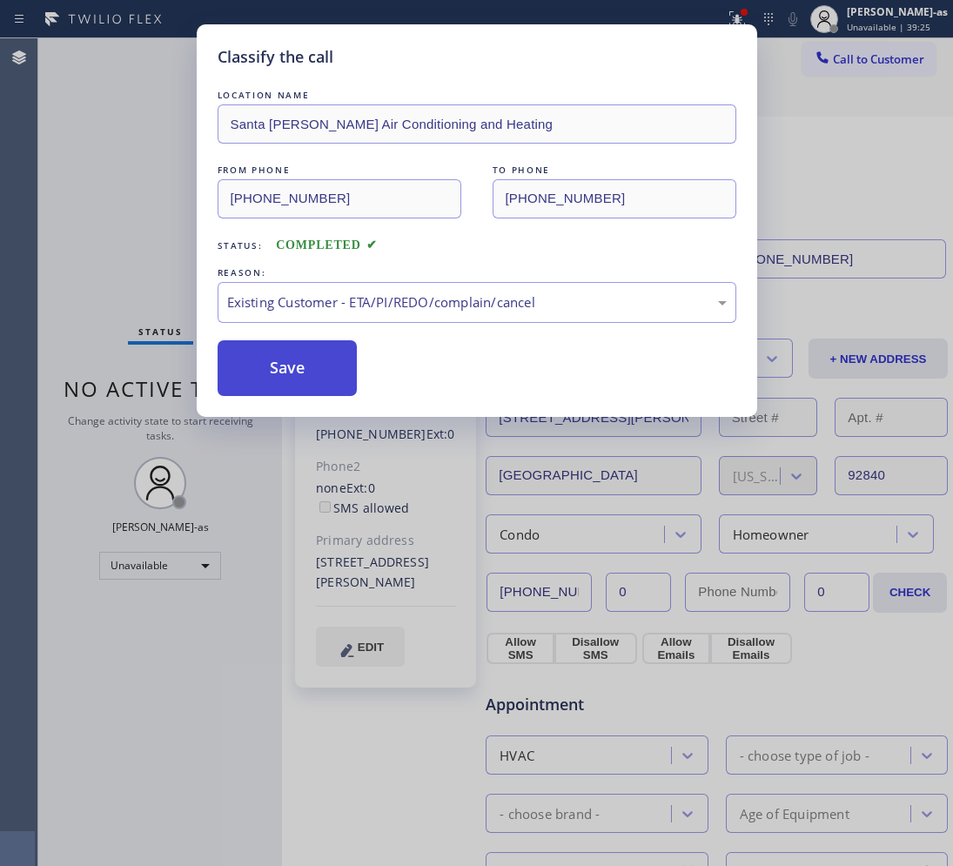
click at [298, 357] on button "Save" at bounding box center [288, 368] width 140 height 56
click at [862, 62] on div "Classify the call LOCATION NAME Santa [PERSON_NAME] Air Conditioning and Heatin…" at bounding box center [476, 433] width 953 height 866
click at [859, 61] on span "Call to Customer" at bounding box center [878, 59] width 91 height 16
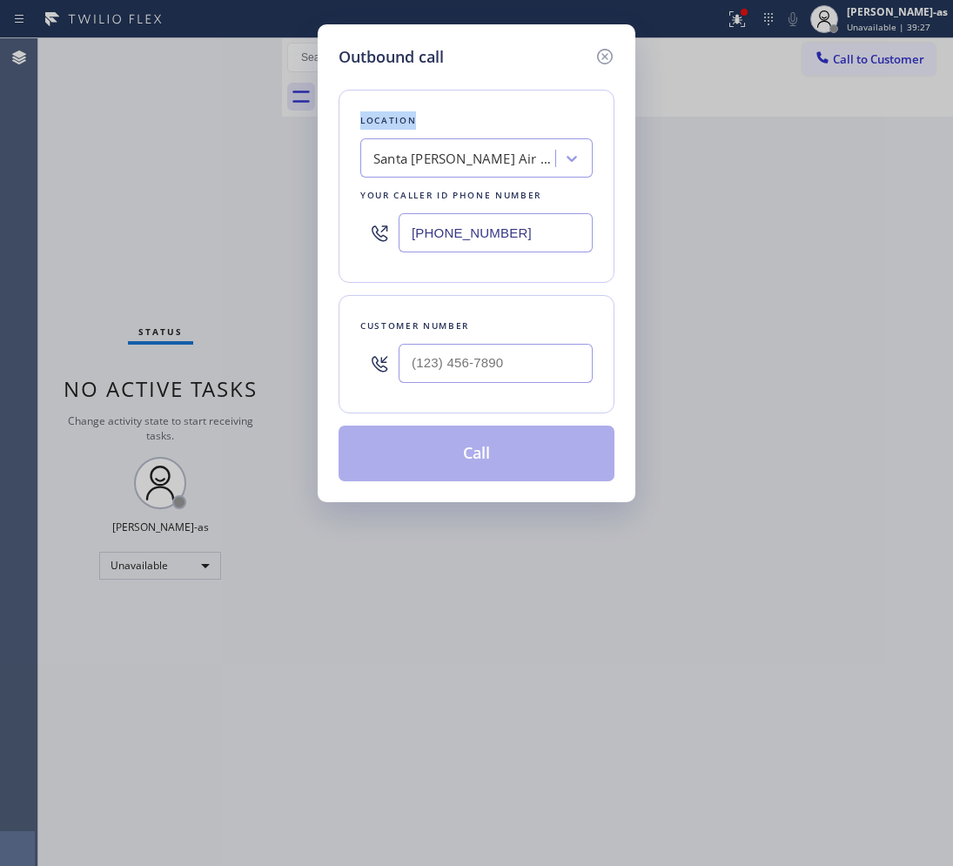
click at [859, 59] on div "Outbound call Location [GEOGRAPHIC_DATA][PERSON_NAME] Air Conditioning and Heat…" at bounding box center [476, 433] width 953 height 866
click at [500, 371] on input "(___) ___-____" at bounding box center [495, 363] width 194 height 39
paste input "423) 542-4242"
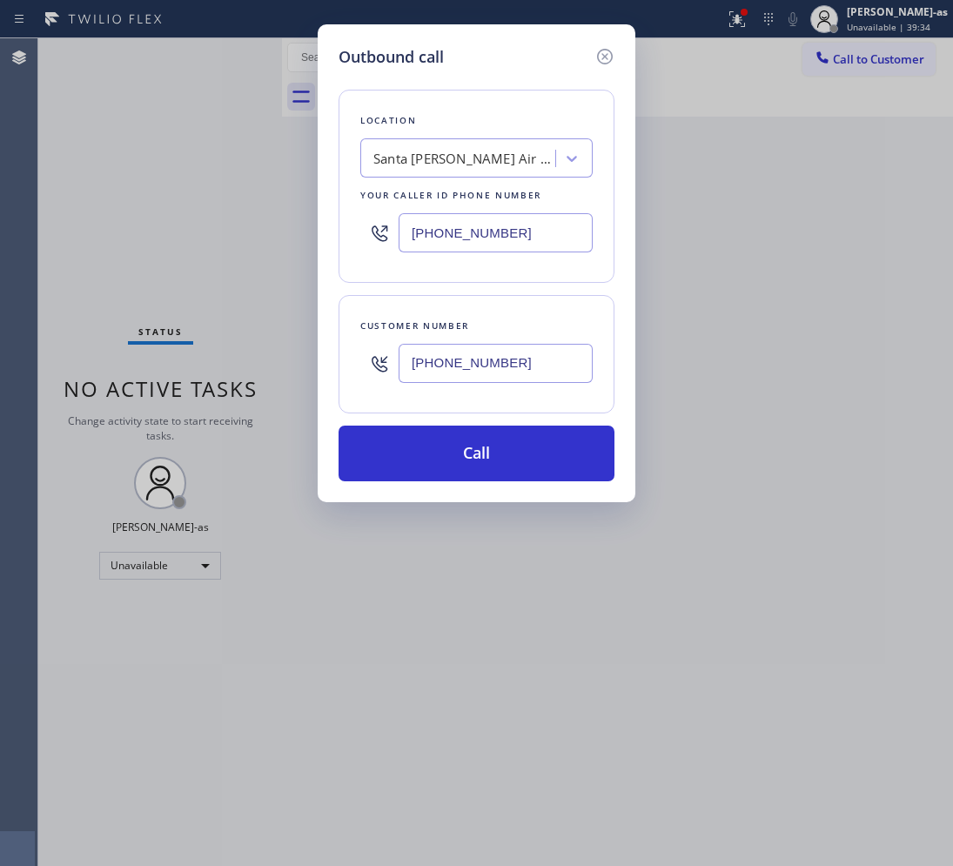
type input "[PHONE_NUMBER]"
click at [455, 175] on div "Santa [PERSON_NAME] Air Conditioning and Heating" at bounding box center [476, 157] width 232 height 39
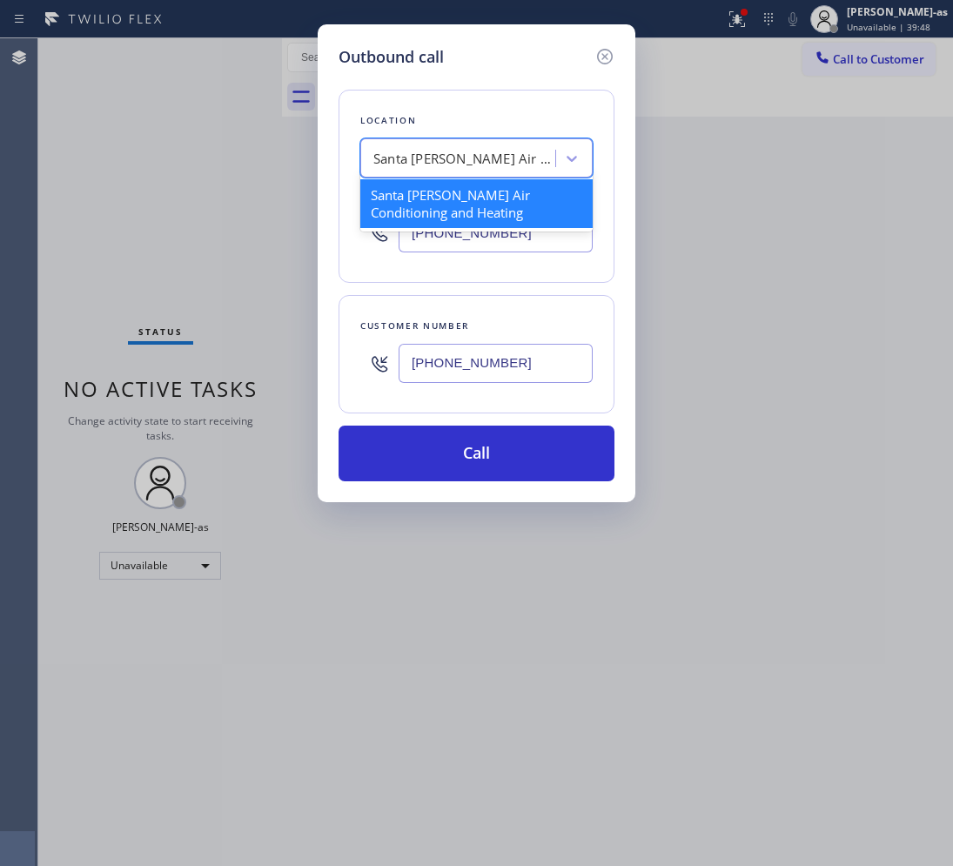
paste input "Eagle Rock Prestige HVAC"
type input "Eagle Rock Prestige HVAC"
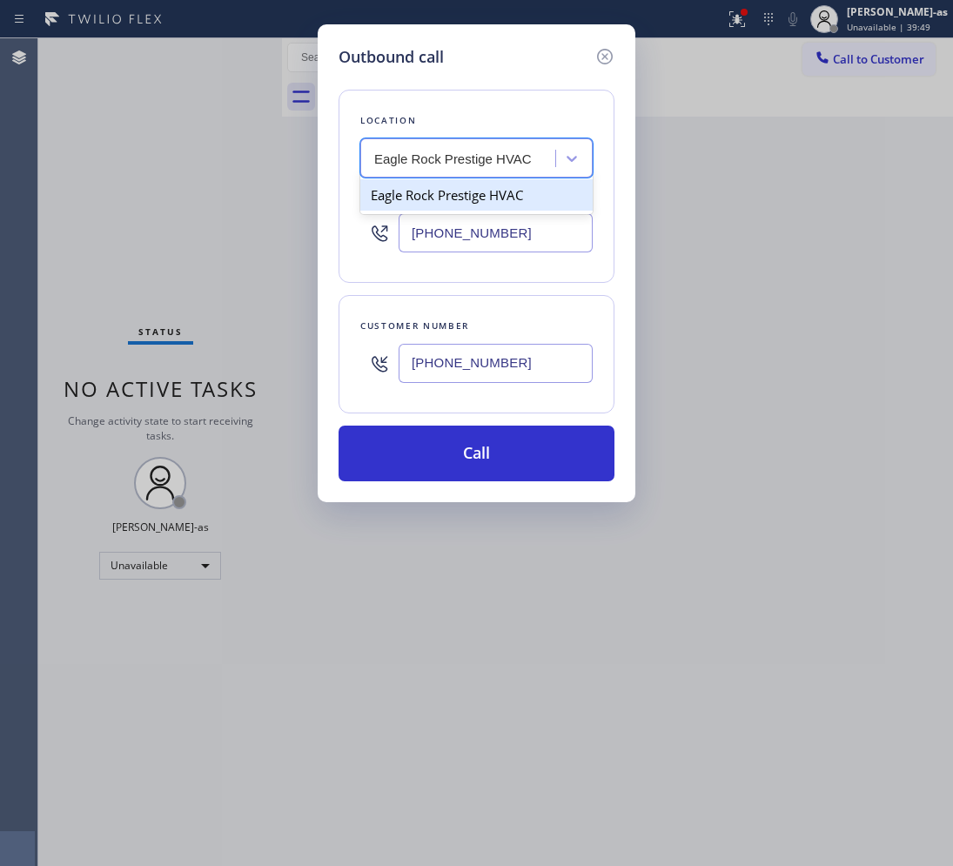
click at [413, 196] on div "Eagle Rock Prestige HVAC" at bounding box center [476, 194] width 232 height 31
type input "[PHONE_NUMBER]"
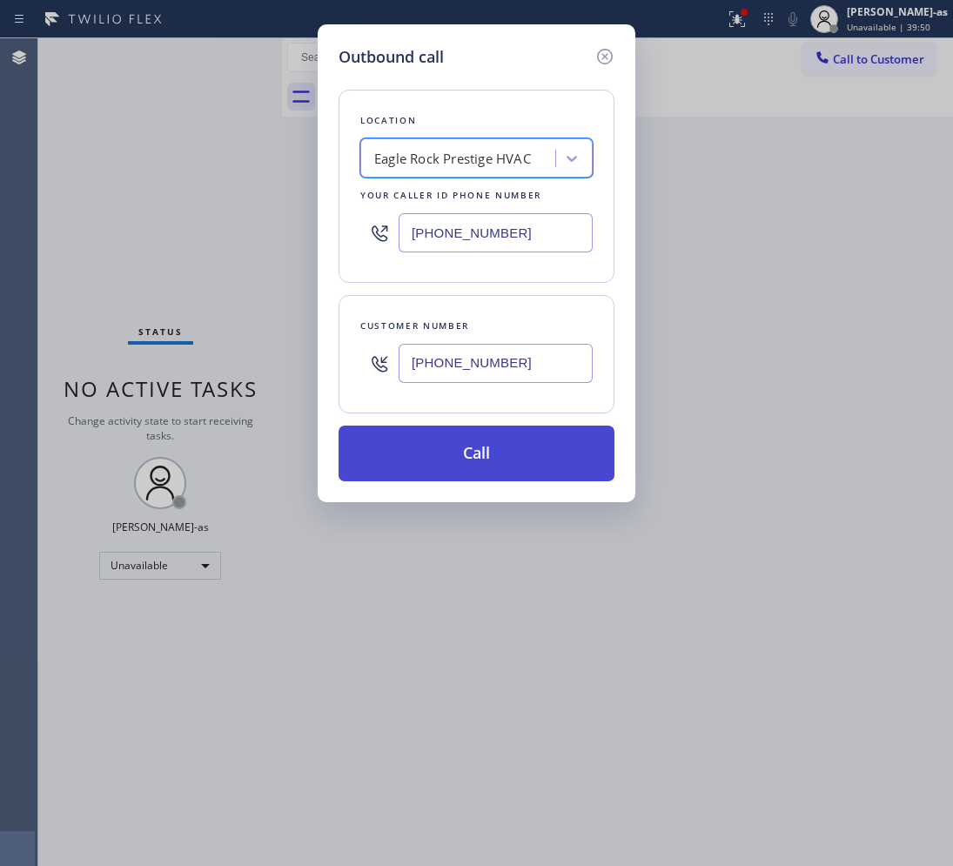
click at [559, 453] on button "Call" at bounding box center [476, 453] width 276 height 56
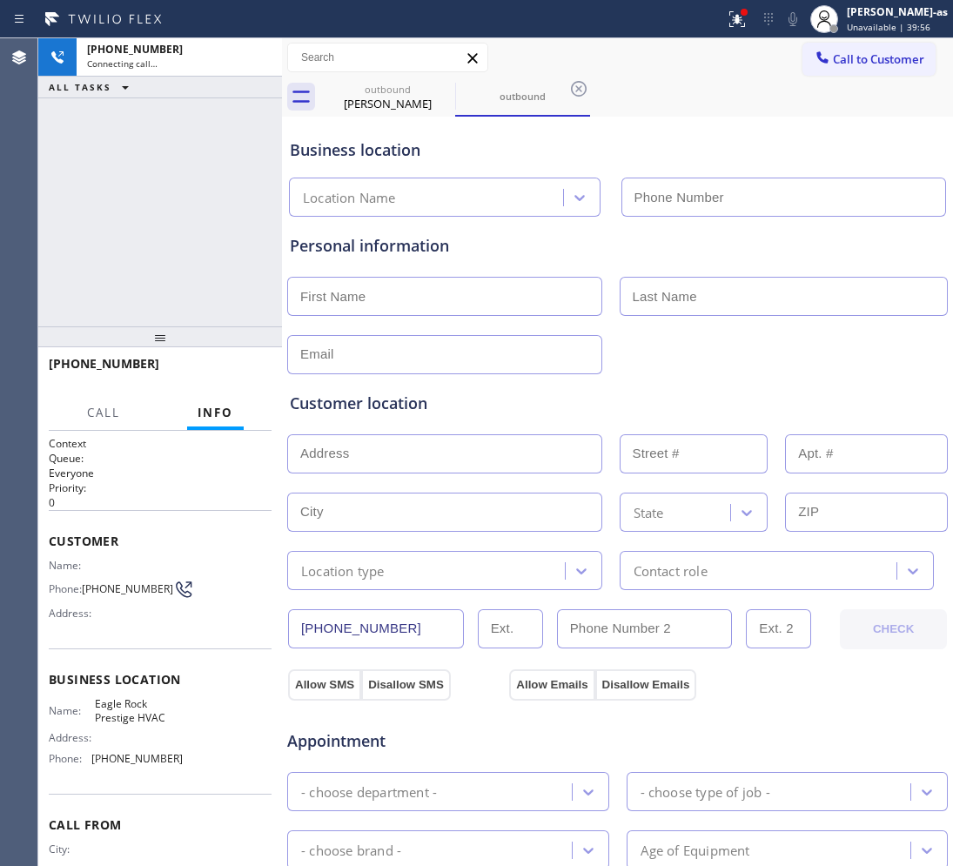
type input "[PHONE_NUMBER]"
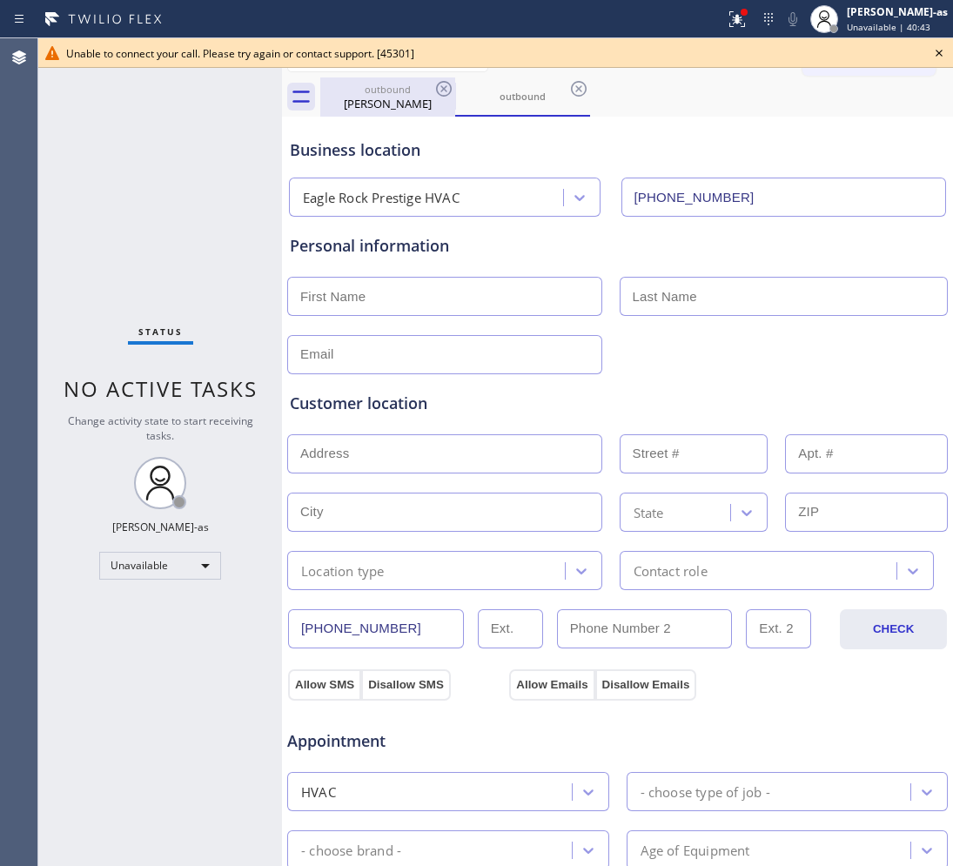
click at [426, 103] on div "[PERSON_NAME]" at bounding box center [387, 104] width 131 height 16
type input "[PHONE_NUMBER]"
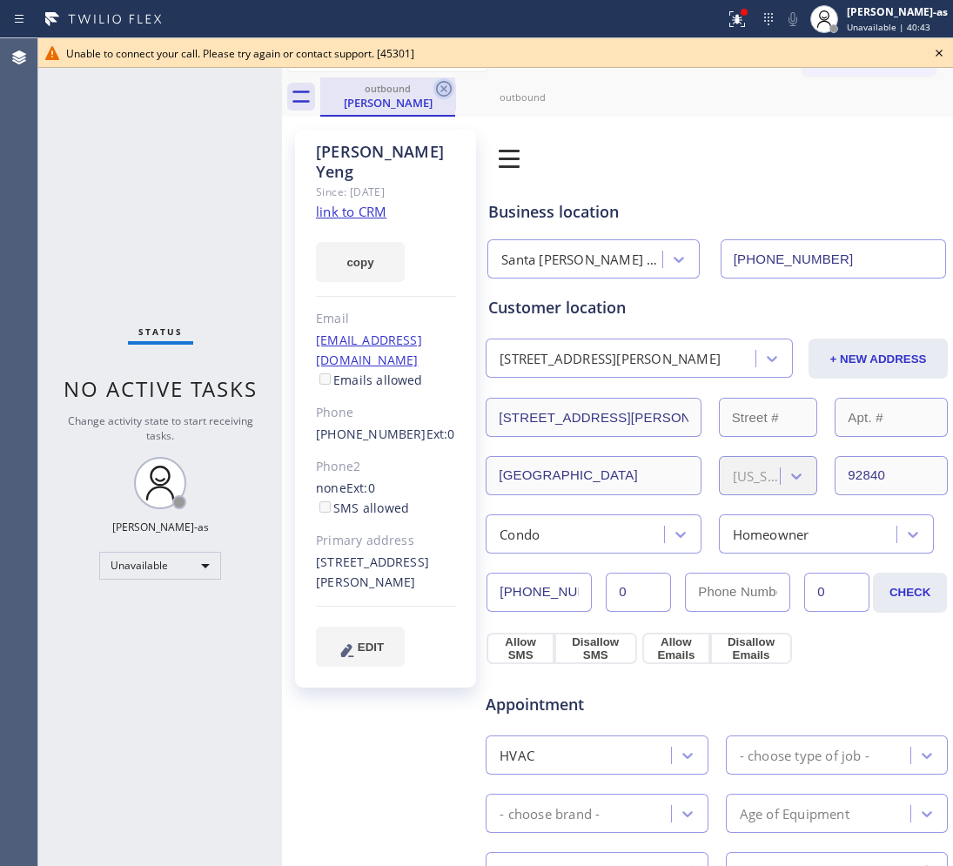
click at [445, 90] on icon at bounding box center [444, 89] width 16 height 16
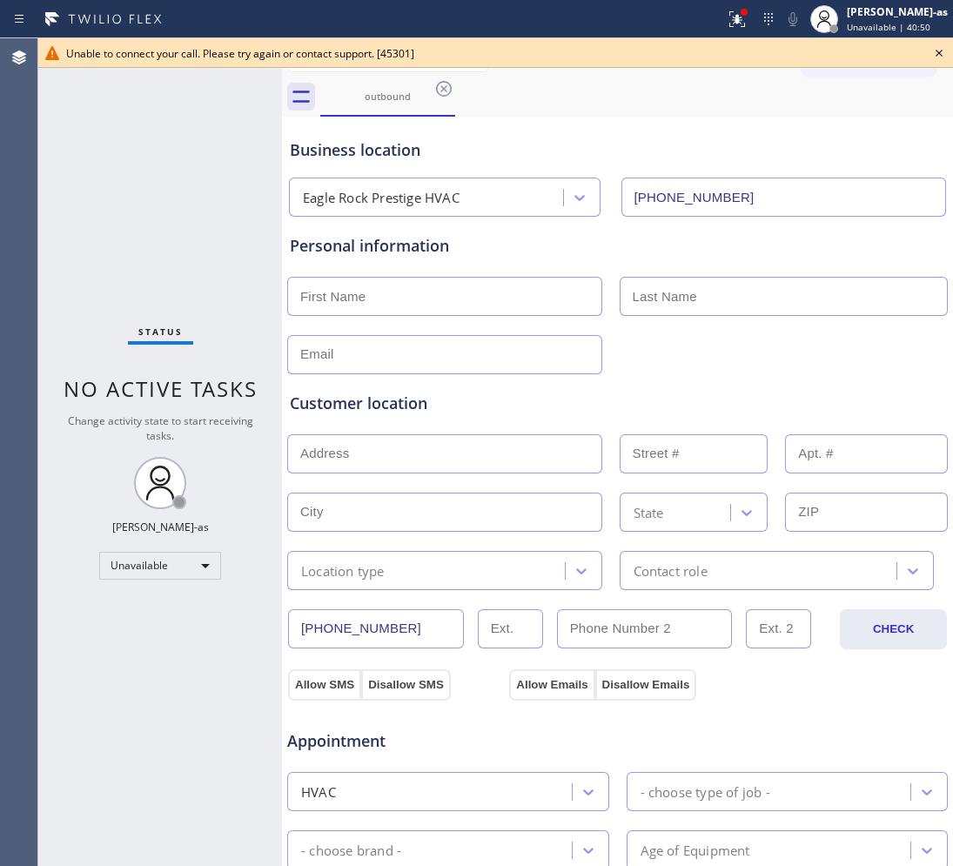
click at [937, 50] on icon at bounding box center [938, 53] width 21 height 21
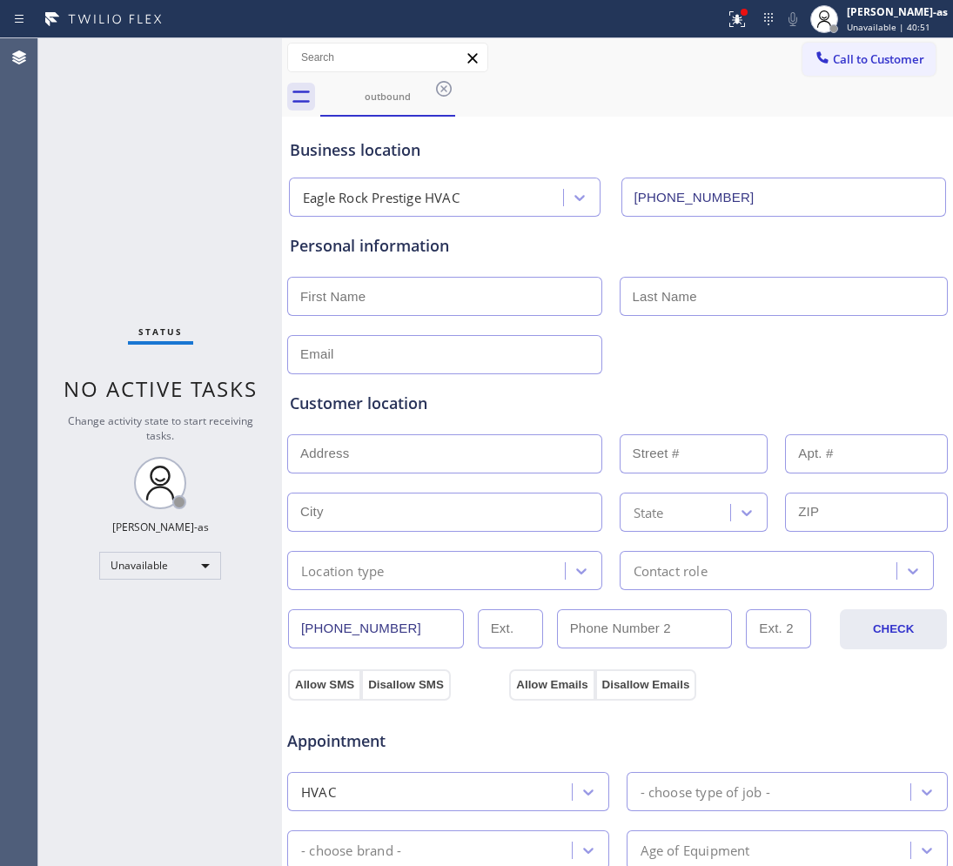
click at [884, 59] on span "Call to Customer" at bounding box center [878, 59] width 91 height 16
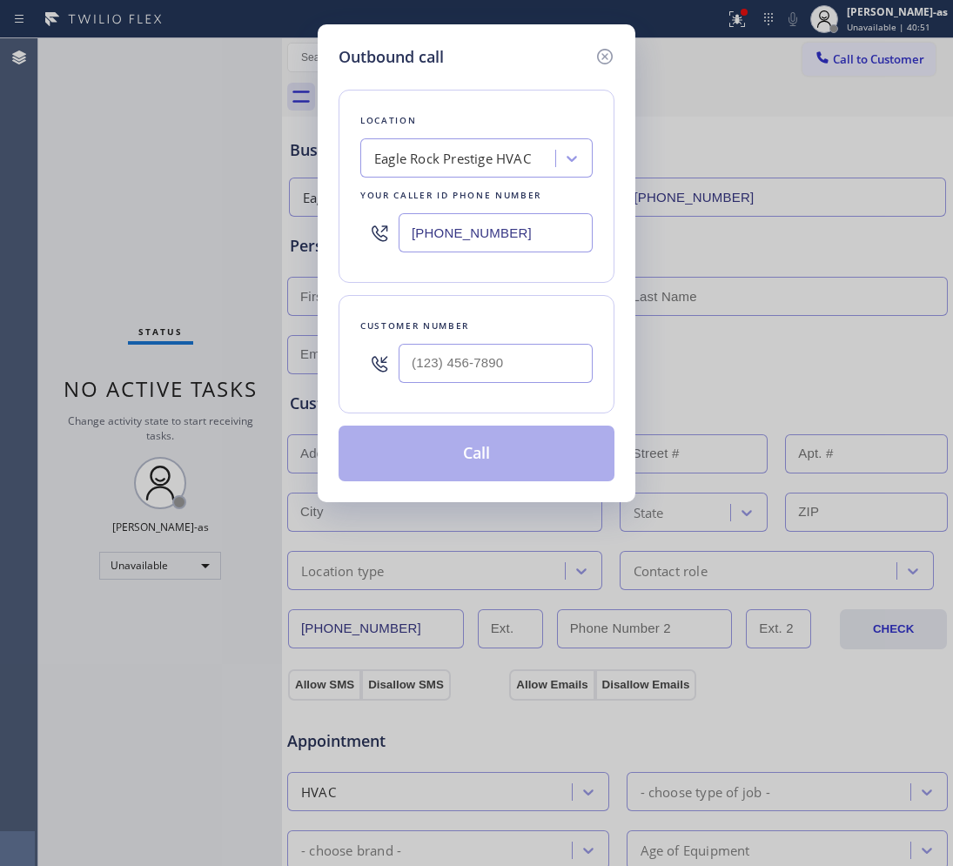
click at [567, 362] on input "text" at bounding box center [495, 363] width 194 height 39
paste input "424) 543-6788"
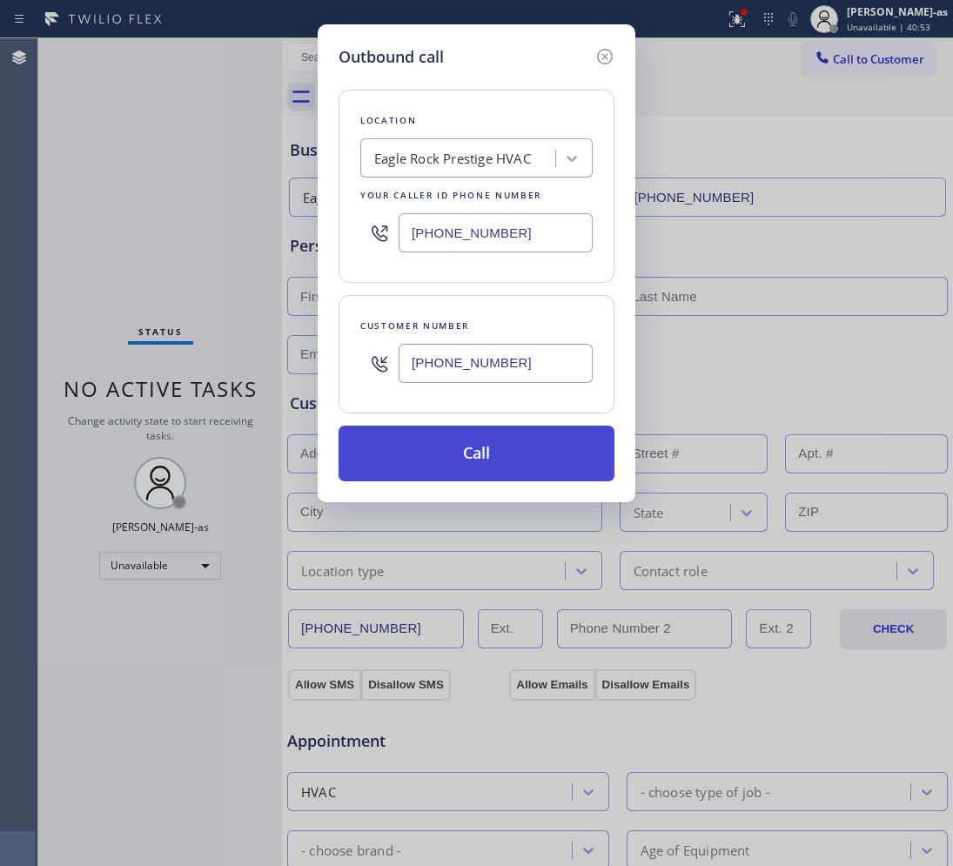
type input "[PHONE_NUMBER]"
click at [505, 479] on button "Call" at bounding box center [476, 453] width 276 height 56
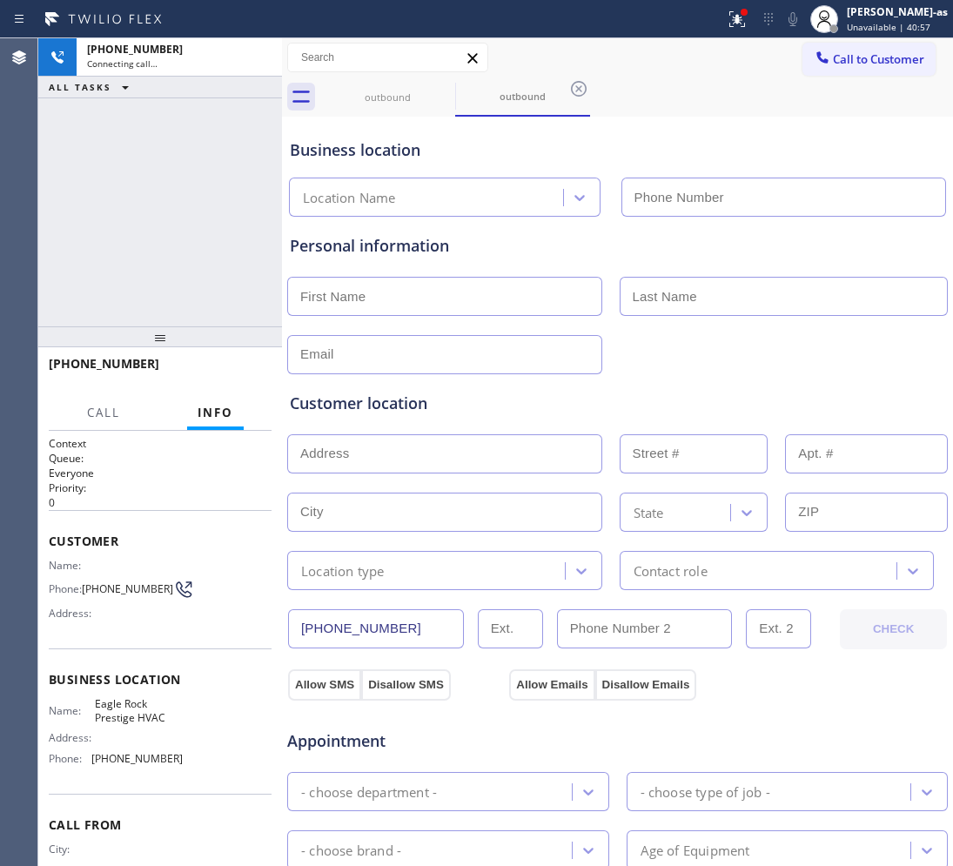
type input "[PHONE_NUMBER]"
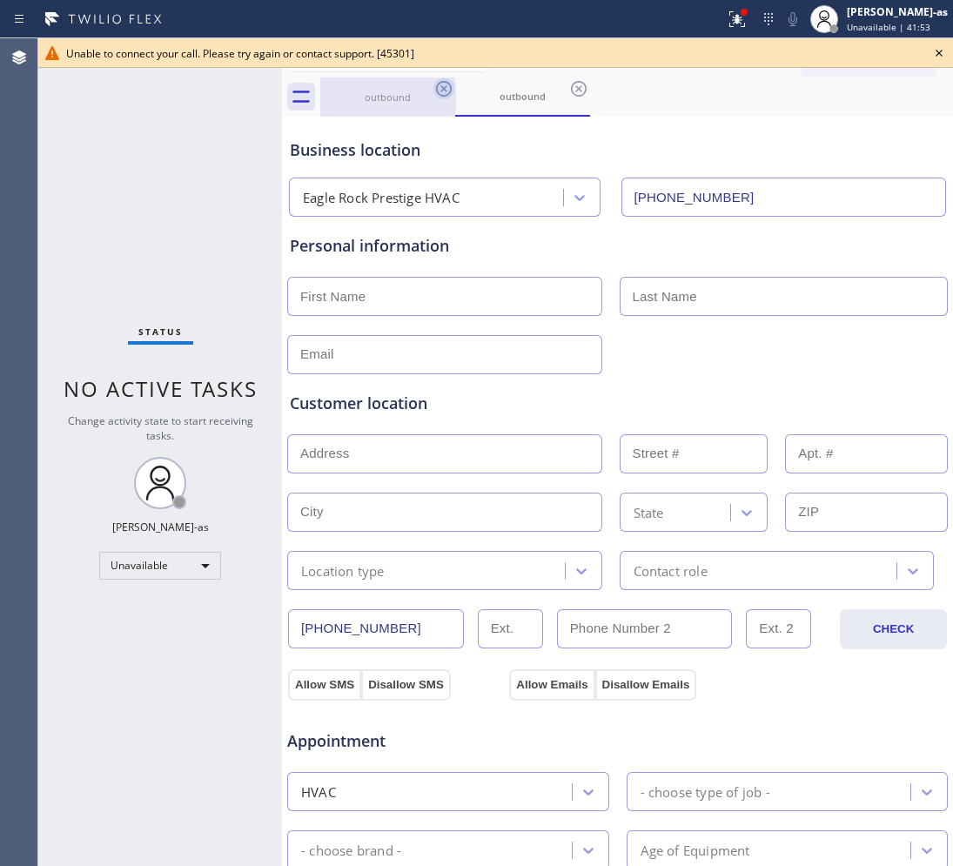
drag, startPoint x: 384, startPoint y: 93, endPoint x: 439, endPoint y: 91, distance: 55.7
click at [384, 93] on div "outbound" at bounding box center [387, 96] width 131 height 13
click at [439, 91] on icon at bounding box center [443, 88] width 21 height 21
click at [0, 0] on icon at bounding box center [0, 0] width 0 height 0
click at [439, 91] on div "outbound outbound" at bounding box center [636, 96] width 633 height 39
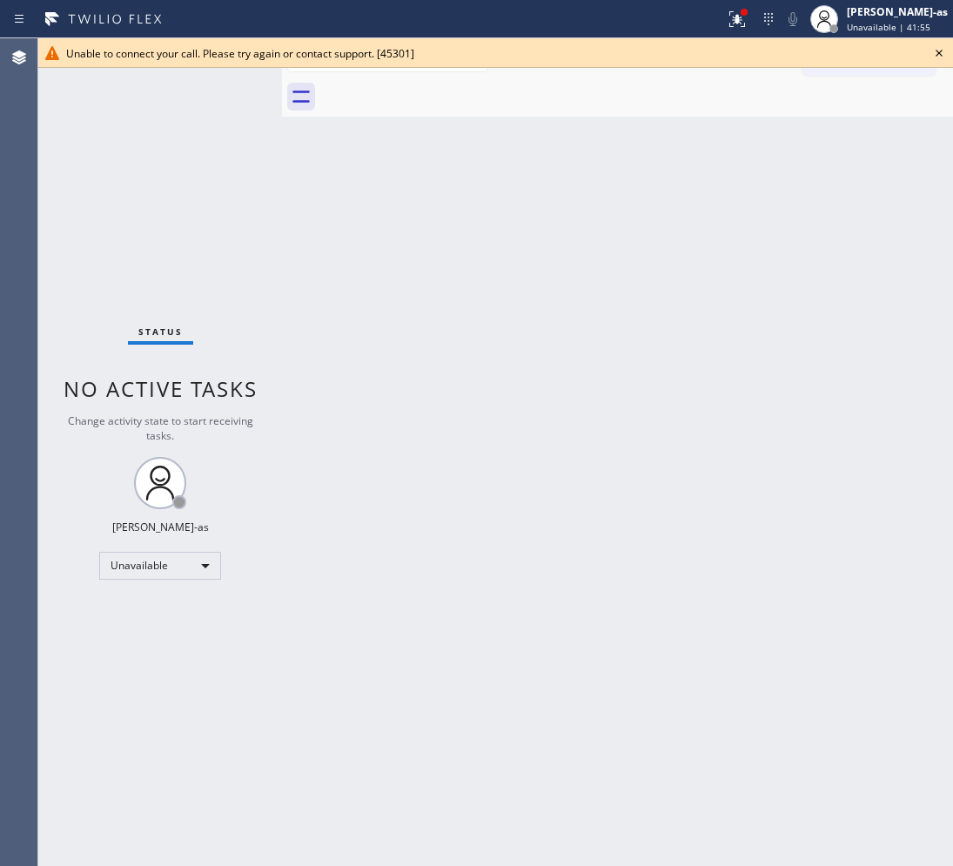
click at [940, 50] on icon at bounding box center [938, 53] width 21 height 21
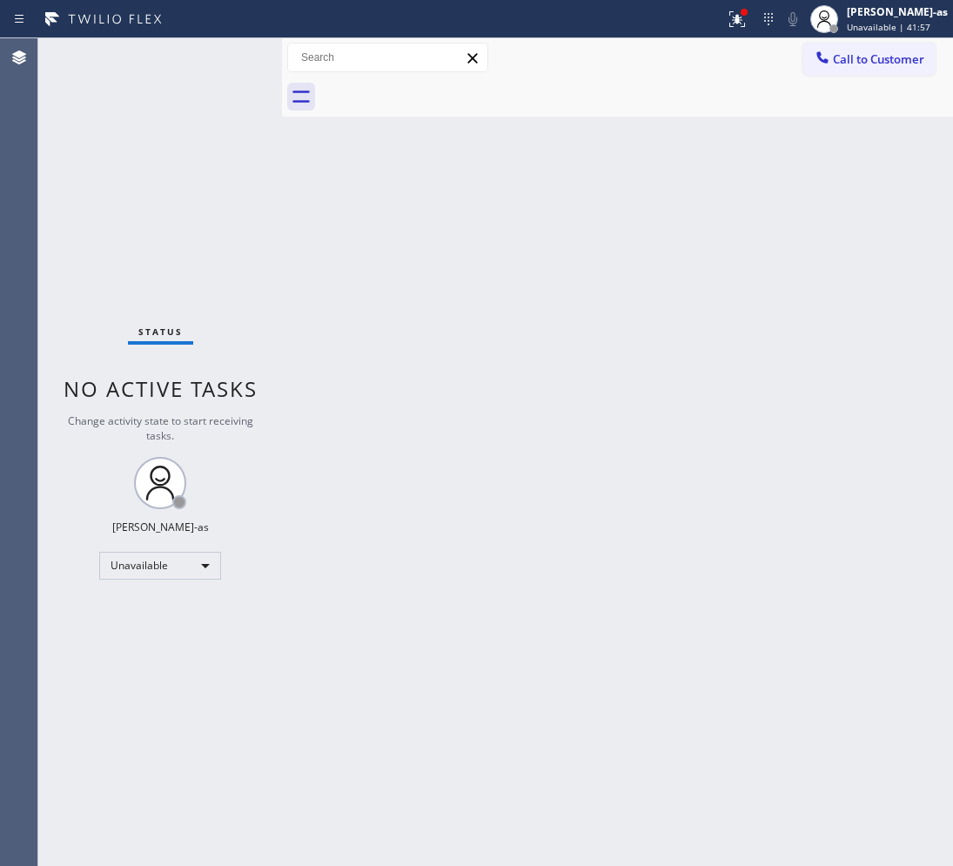
click at [688, 331] on div "Back to Dashboard Change Sender ID Customers Technicians Select a contact Outbo…" at bounding box center [617, 451] width 671 height 827
click at [907, 52] on button "Call to Customer" at bounding box center [868, 59] width 133 height 33
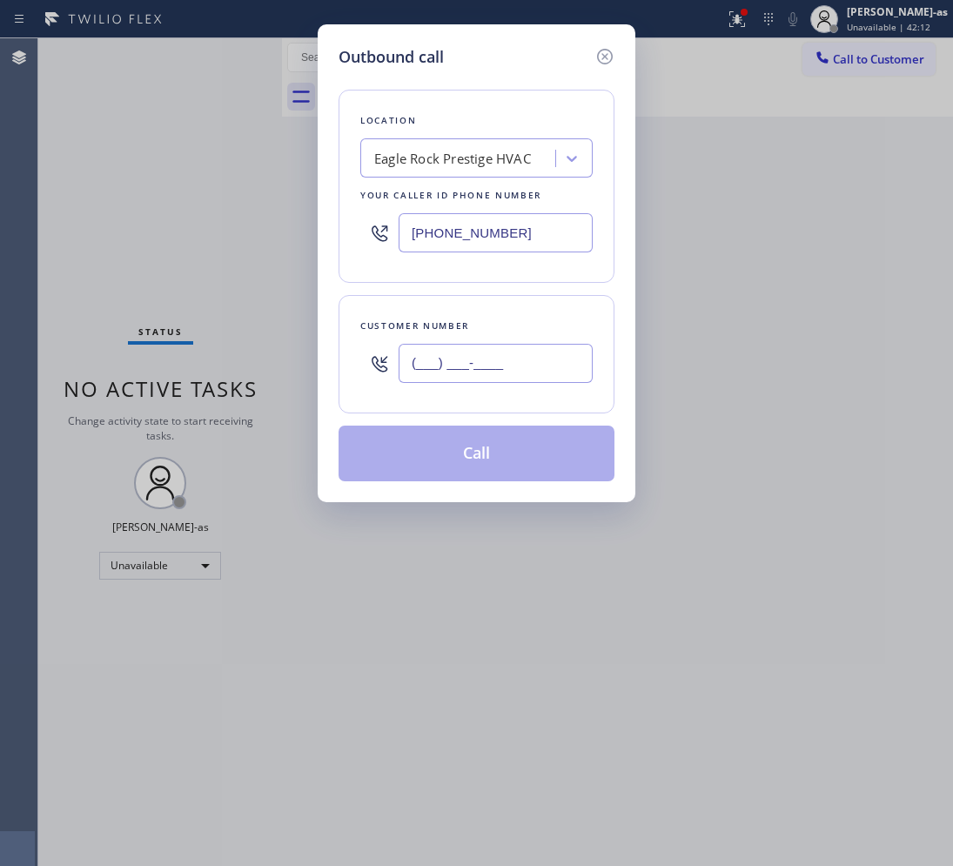
click at [458, 383] on input "(___) ___-____" at bounding box center [495, 363] width 194 height 39
paste input "760) 638-0388"
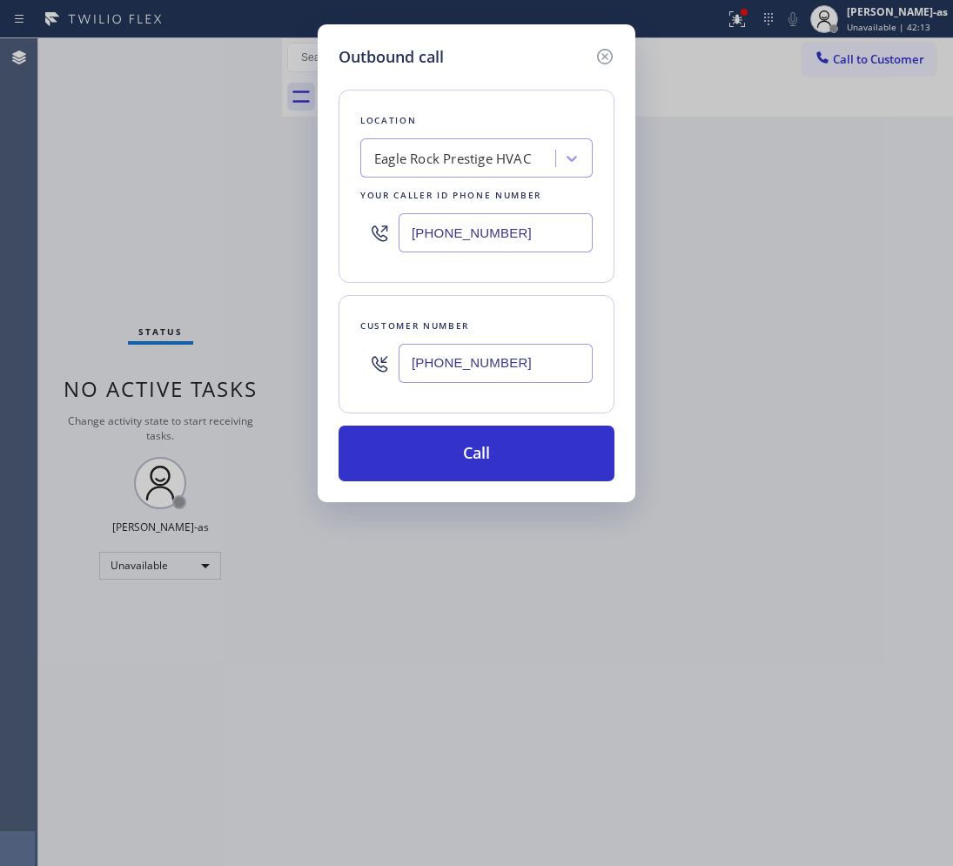
type input "[PHONE_NUMBER]"
click at [420, 153] on div "Eagle Rock Prestige HVAC" at bounding box center [452, 159] width 157 height 20
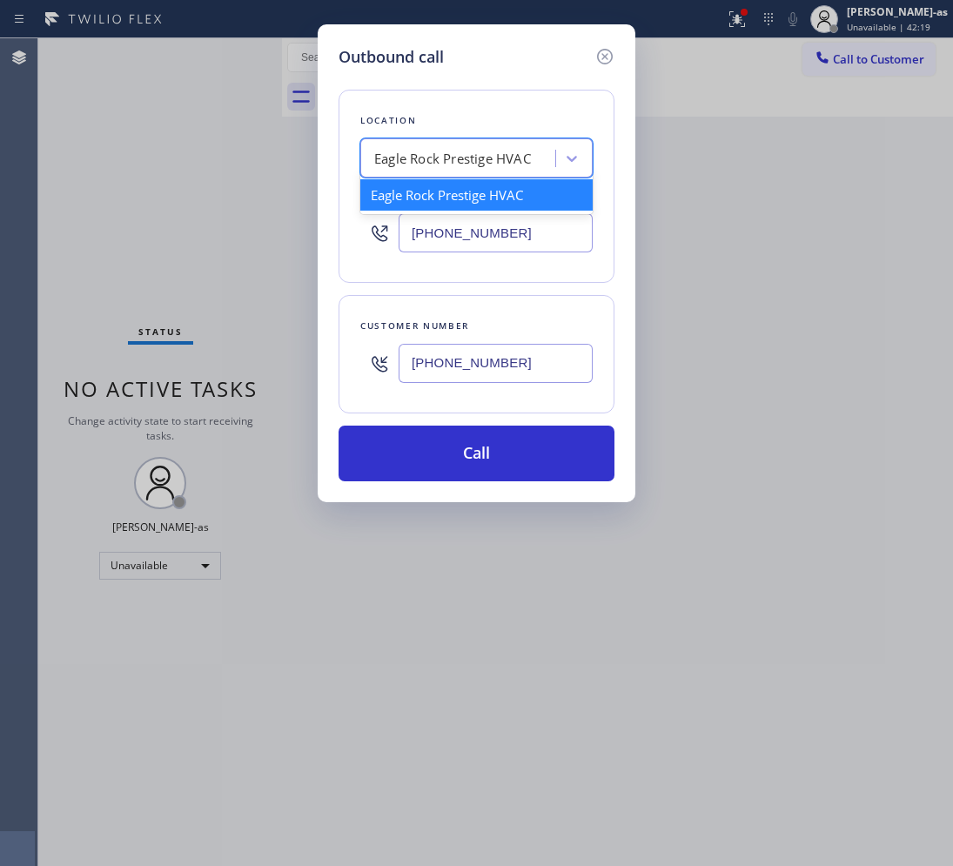
paste input "American Standard HVAC Service"
type input "American Standard HVAC Service"
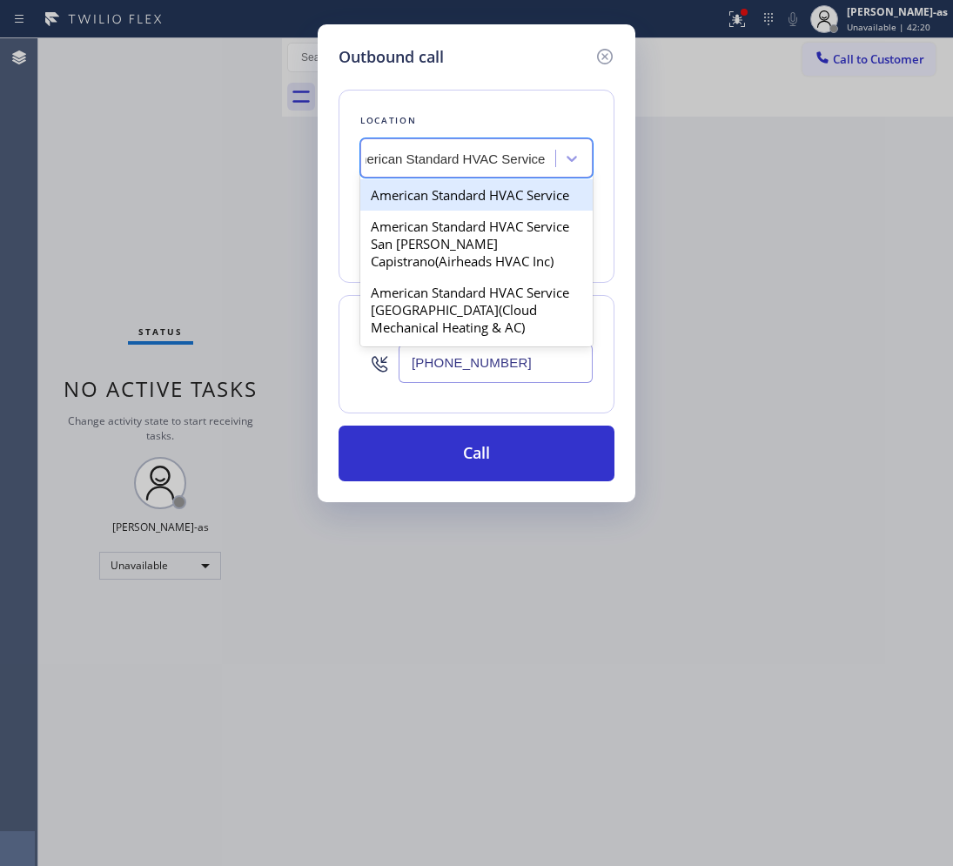
click at [445, 198] on div "American Standard HVAC Service" at bounding box center [476, 194] width 232 height 31
type input "[PHONE_NUMBER]"
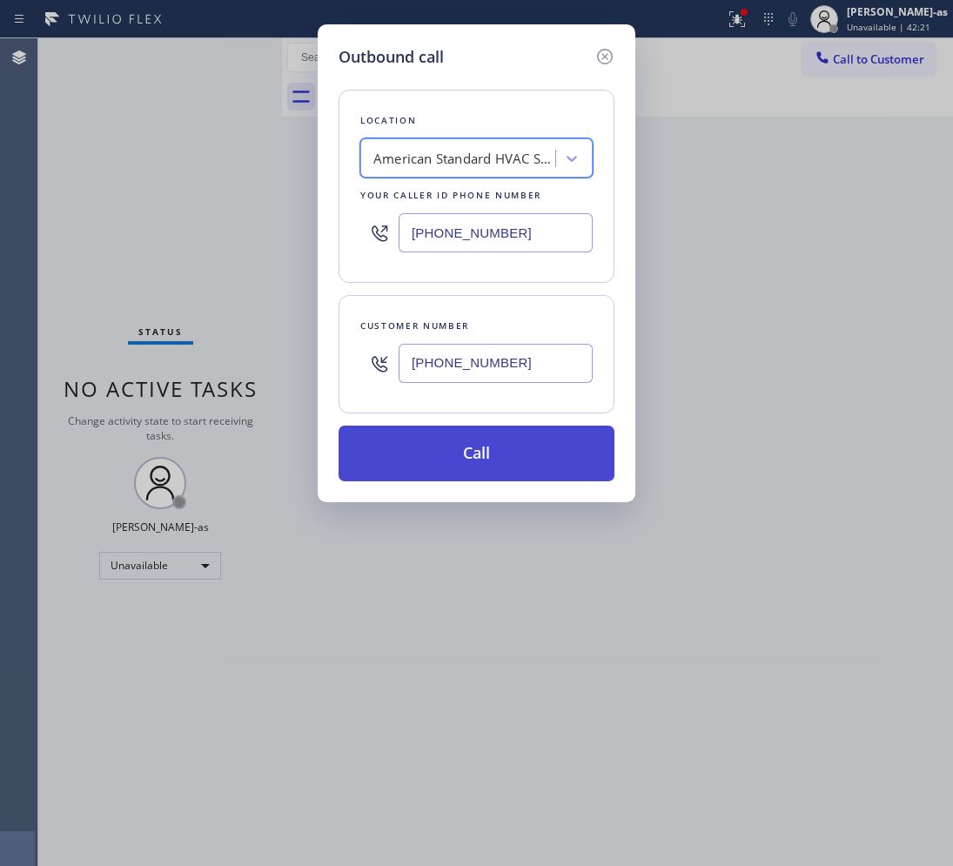
click at [494, 463] on button "Call" at bounding box center [476, 453] width 276 height 56
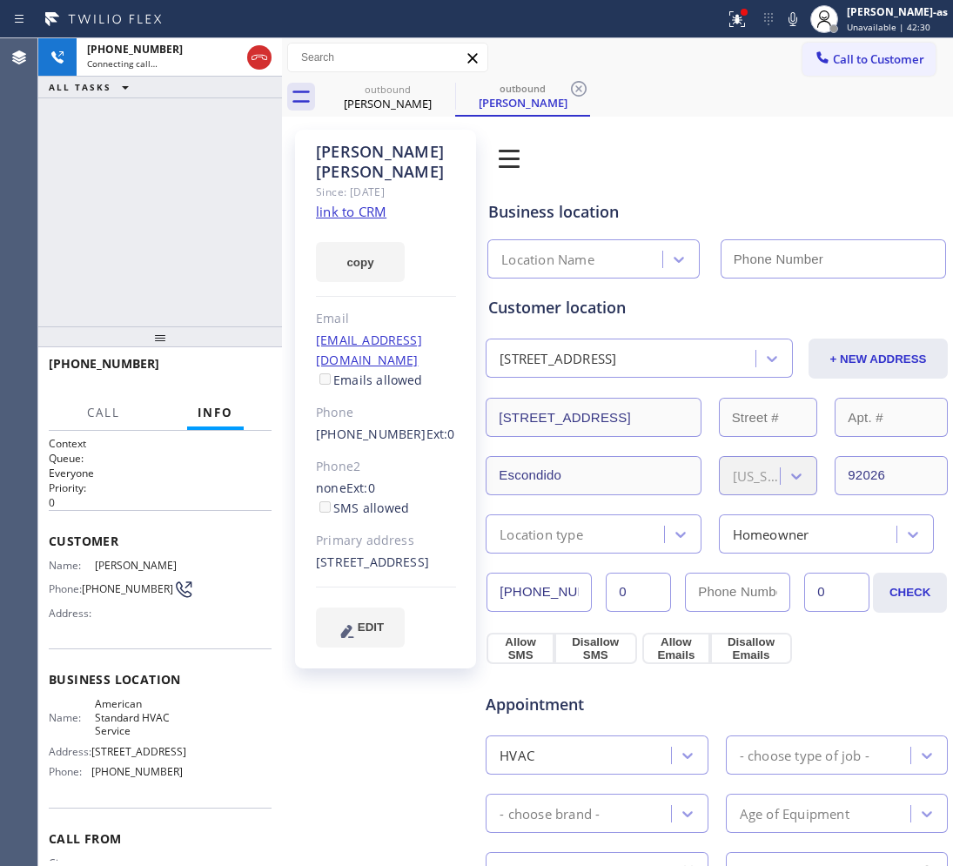
type input "[PHONE_NUMBER]"
click at [375, 203] on link "link to CRM" at bounding box center [351, 211] width 70 height 17
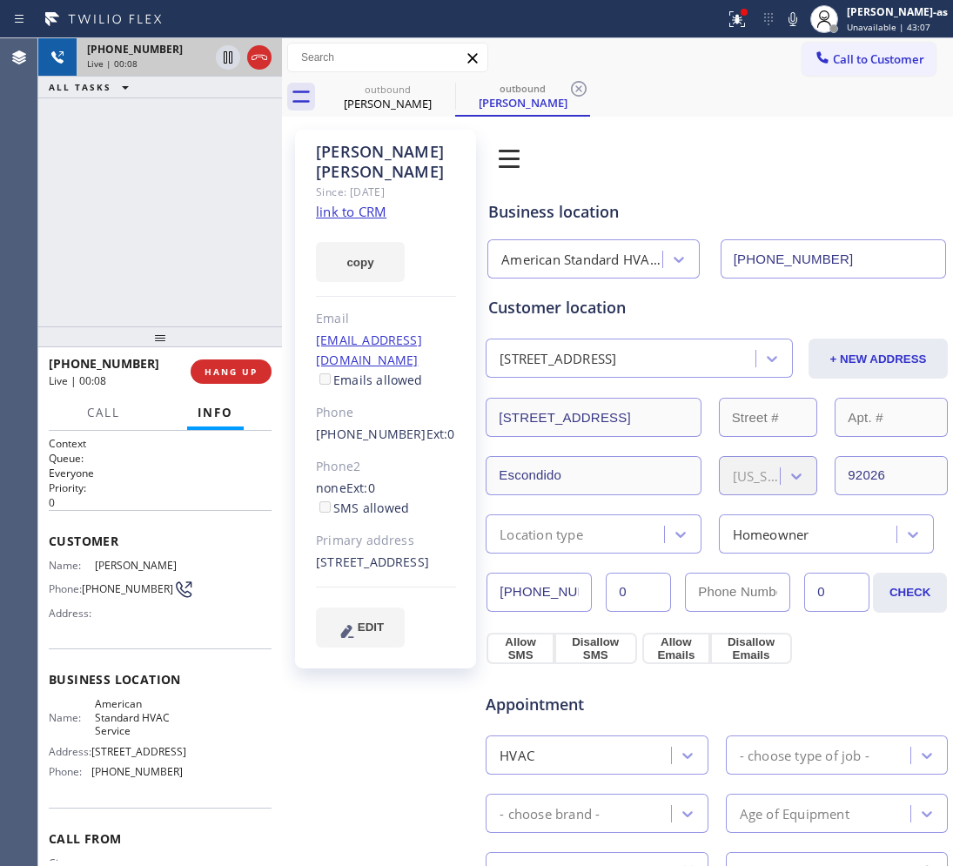
click at [245, 59] on div at bounding box center [243, 57] width 63 height 38
click at [259, 55] on icon at bounding box center [259, 57] width 21 height 21
click at [249, 364] on button "HANG UP" at bounding box center [231, 371] width 81 height 24
click at [229, 388] on div "[PHONE_NUMBER] Live | 00:09 HANG UP" at bounding box center [160, 371] width 223 height 45
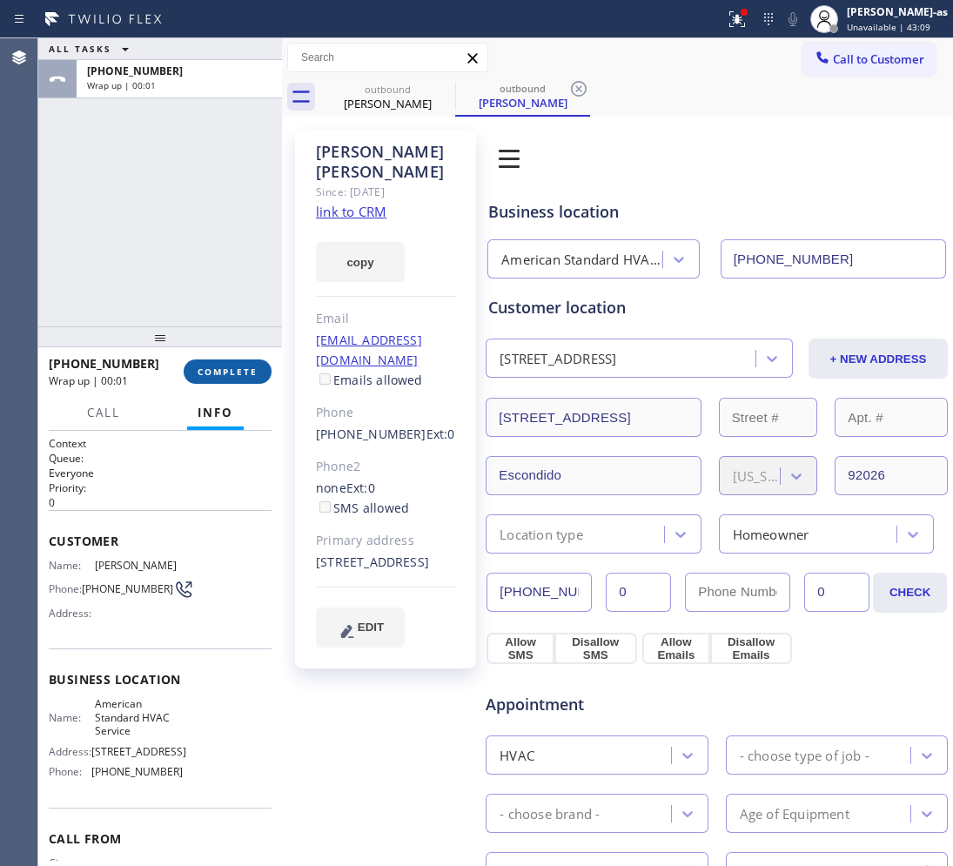
drag, startPoint x: 240, startPoint y: 372, endPoint x: 248, endPoint y: 368, distance: 9.0
click at [241, 372] on span "COMPLETE" at bounding box center [227, 371] width 60 height 12
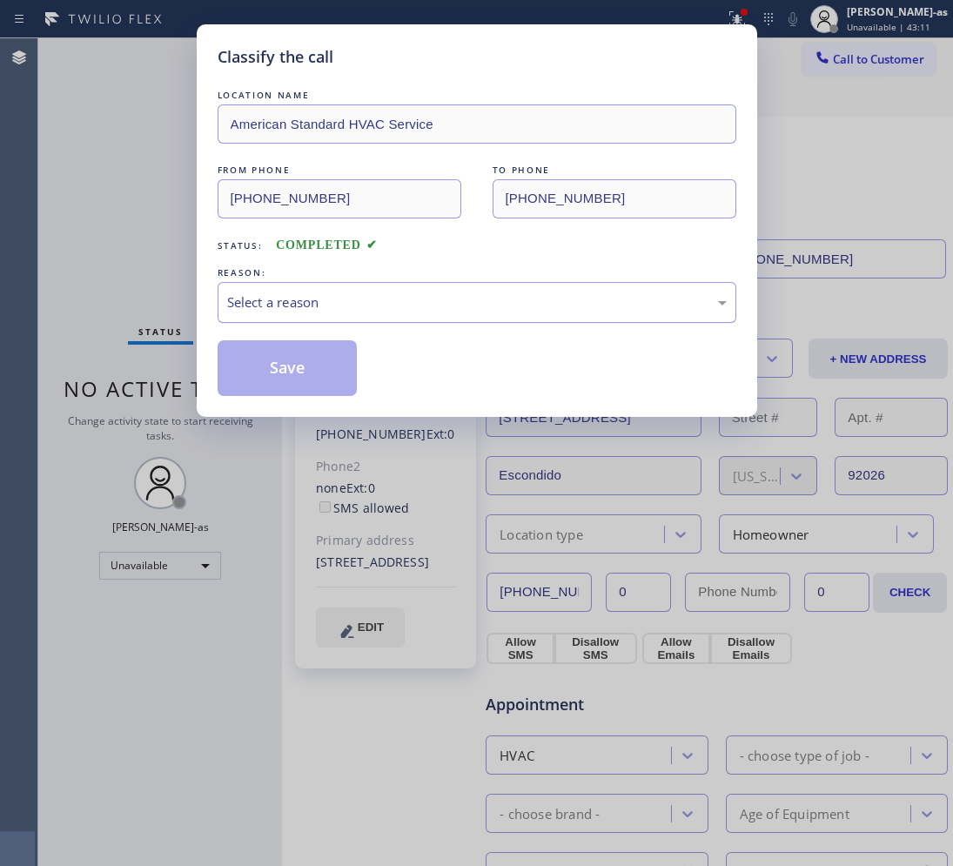
click at [311, 296] on div "Select a reason" at bounding box center [476, 302] width 499 height 20
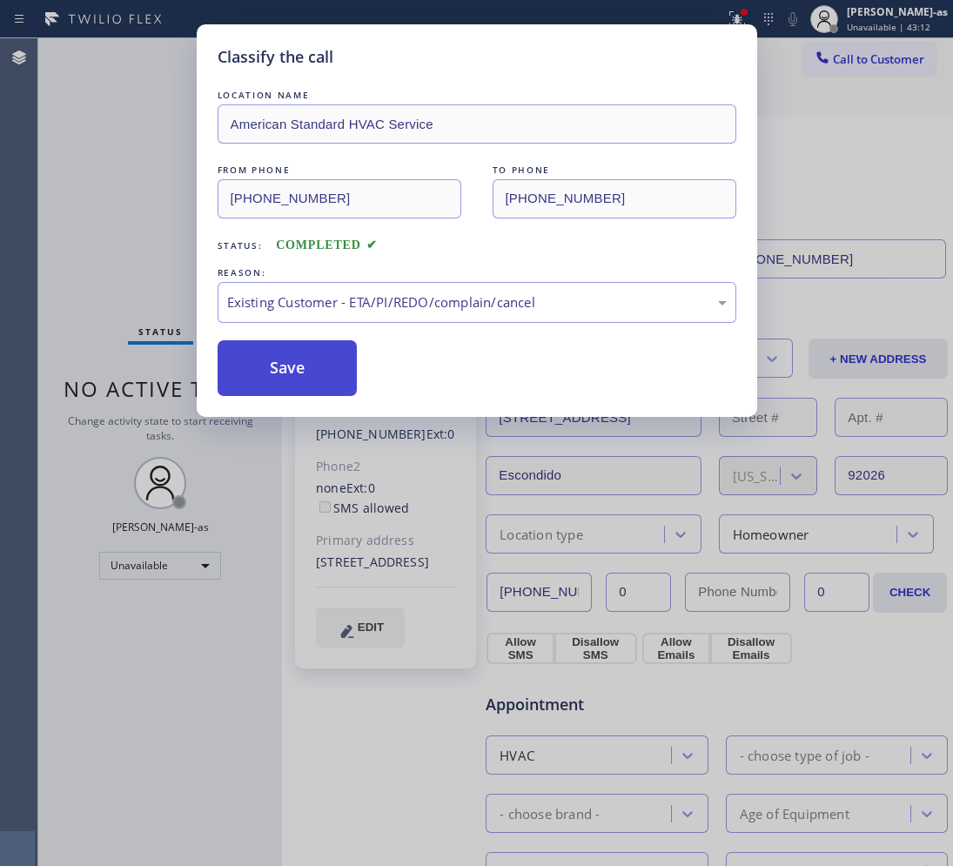
click at [266, 374] on button "Save" at bounding box center [288, 368] width 140 height 56
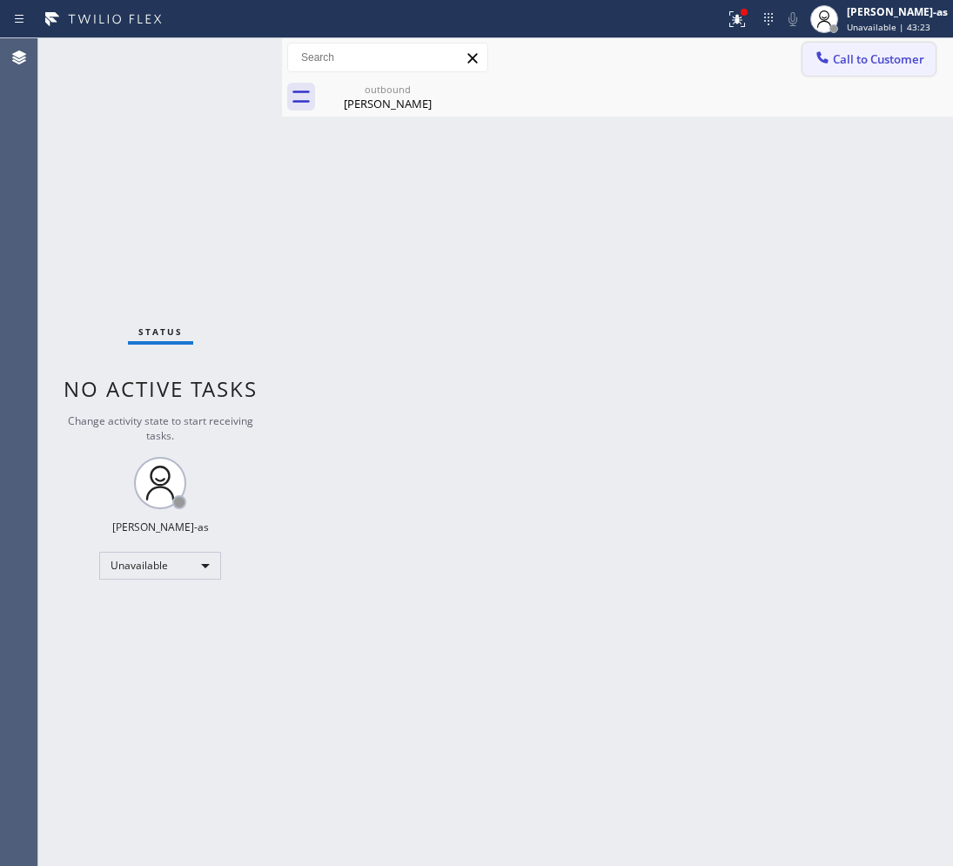
click at [886, 62] on span "Call to Customer" at bounding box center [878, 59] width 91 height 16
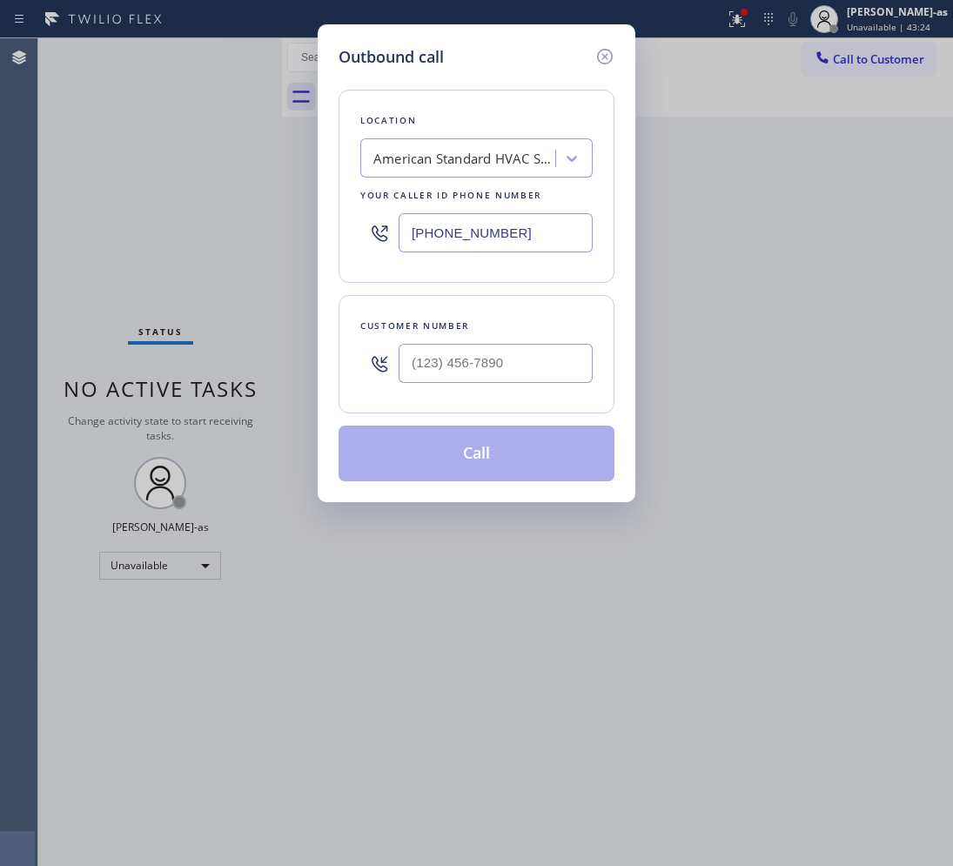
click at [545, 398] on div "Customer number" at bounding box center [476, 354] width 276 height 118
click at [523, 380] on input "(___) ___-____" at bounding box center [495, 363] width 194 height 39
paste input "213) 944-6059"
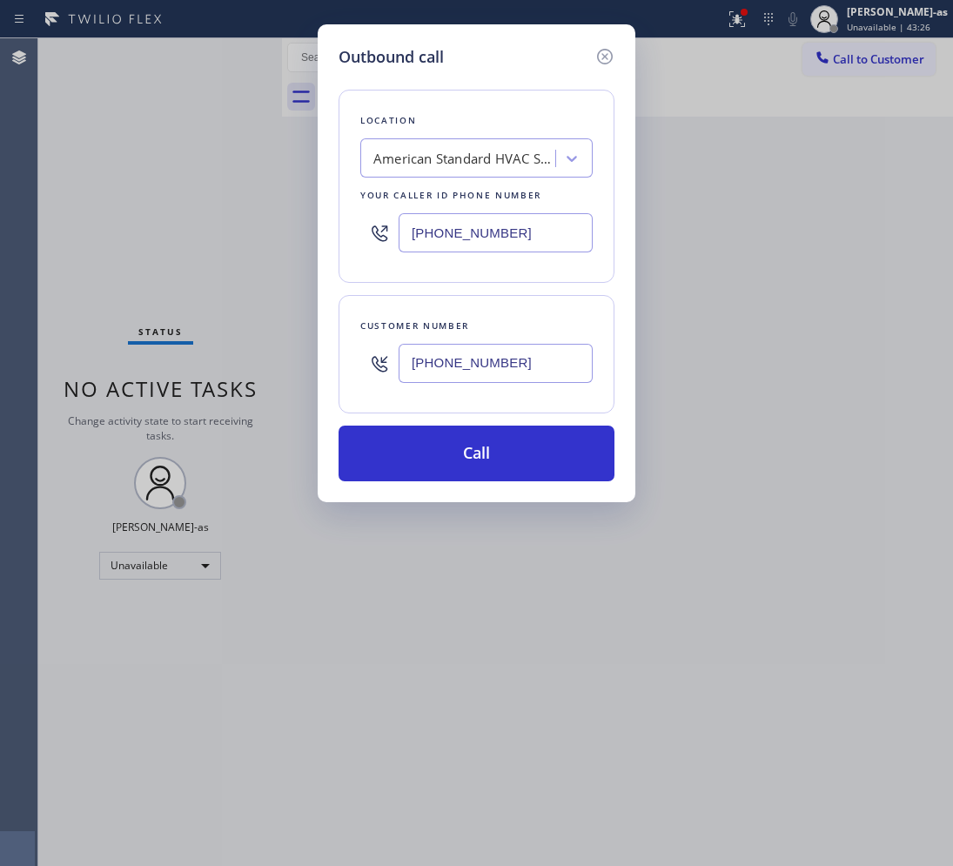
type input "[PHONE_NUMBER]"
click at [437, 149] on div "American Standard HVAC Service" at bounding box center [464, 159] width 183 height 20
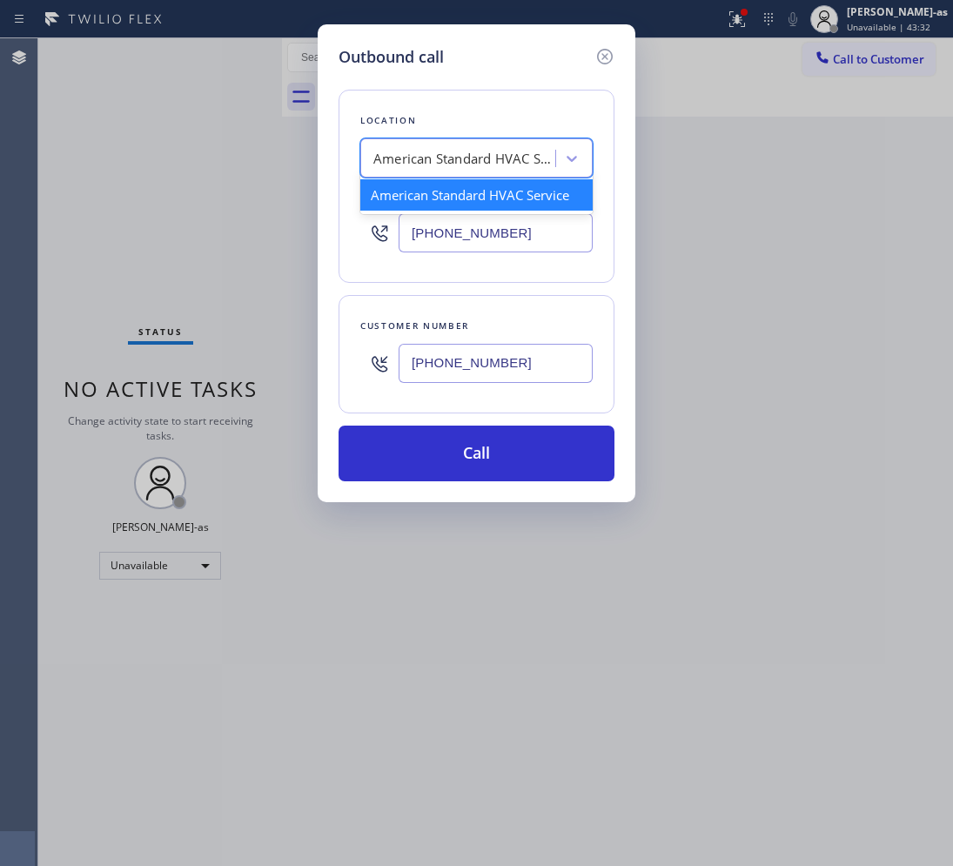
paste input "Santa [PERSON_NAME] Best Appliance Repair"
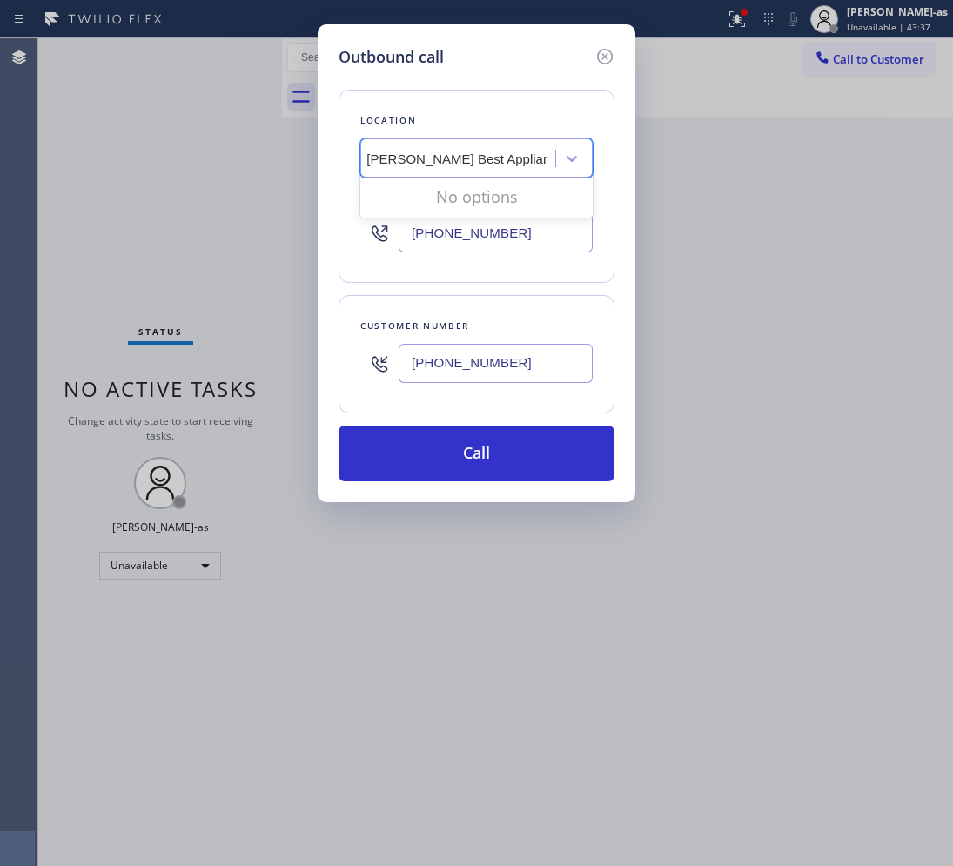
scroll to position [0, 9]
type input "Santa [PERSON_NAME] Best Appliance Repair"
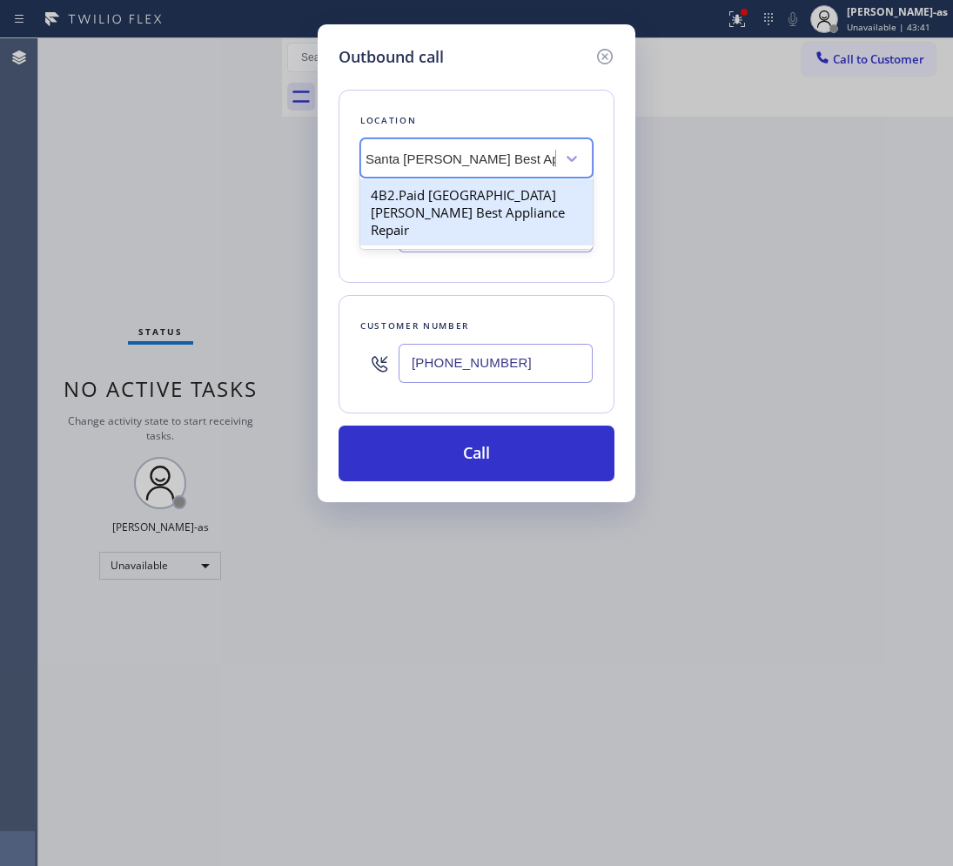
click at [435, 193] on div "4B2.Paid [GEOGRAPHIC_DATA][PERSON_NAME] Best Appliance Repair" at bounding box center [476, 212] width 232 height 66
type input "[PHONE_NUMBER]"
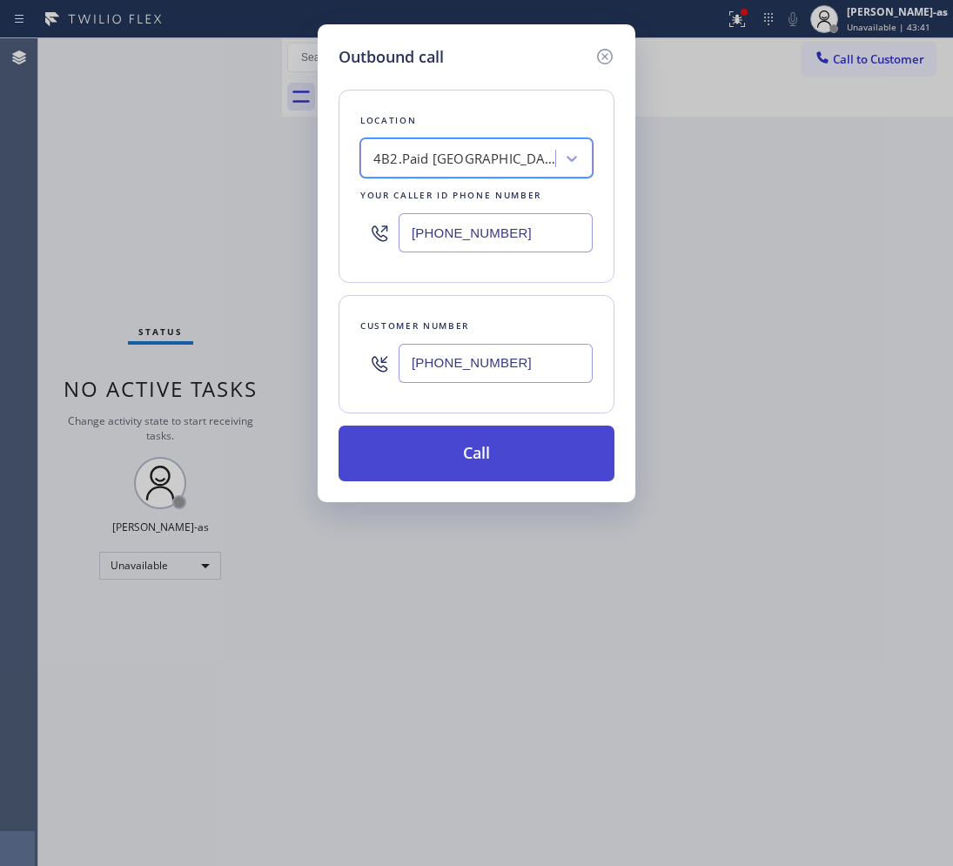
click at [505, 451] on button "Call" at bounding box center [476, 453] width 276 height 56
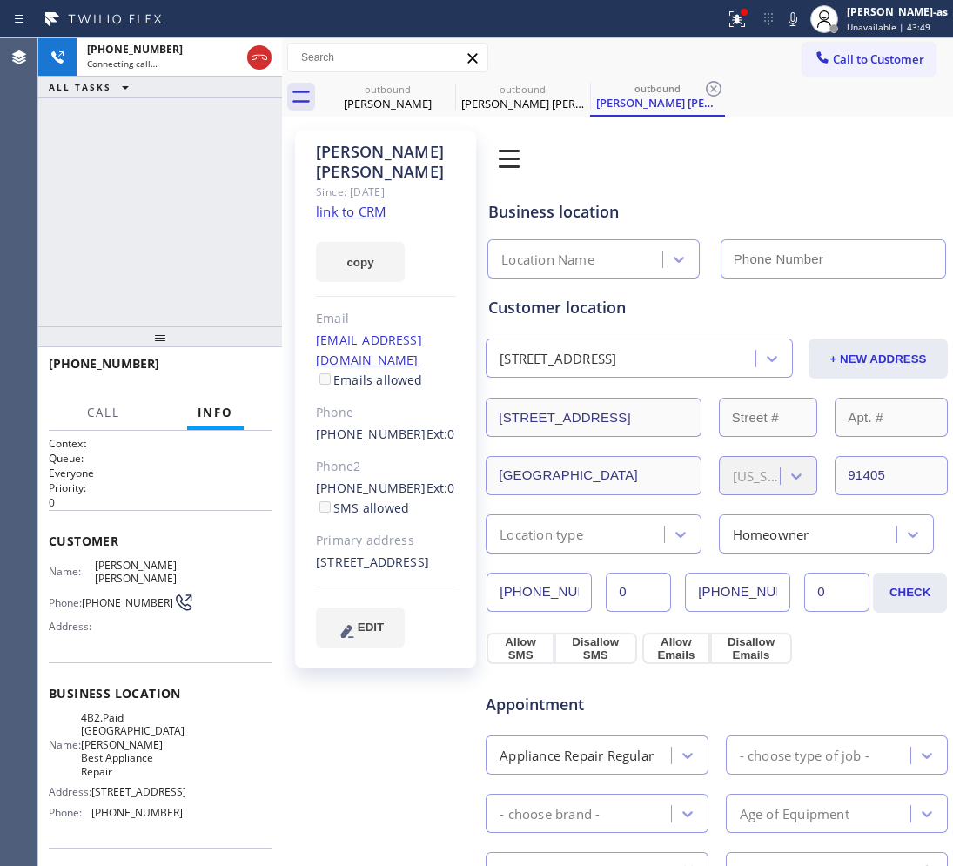
type input "[PHONE_NUMBER]"
click at [349, 218] on link "link to CRM" at bounding box center [351, 211] width 70 height 17
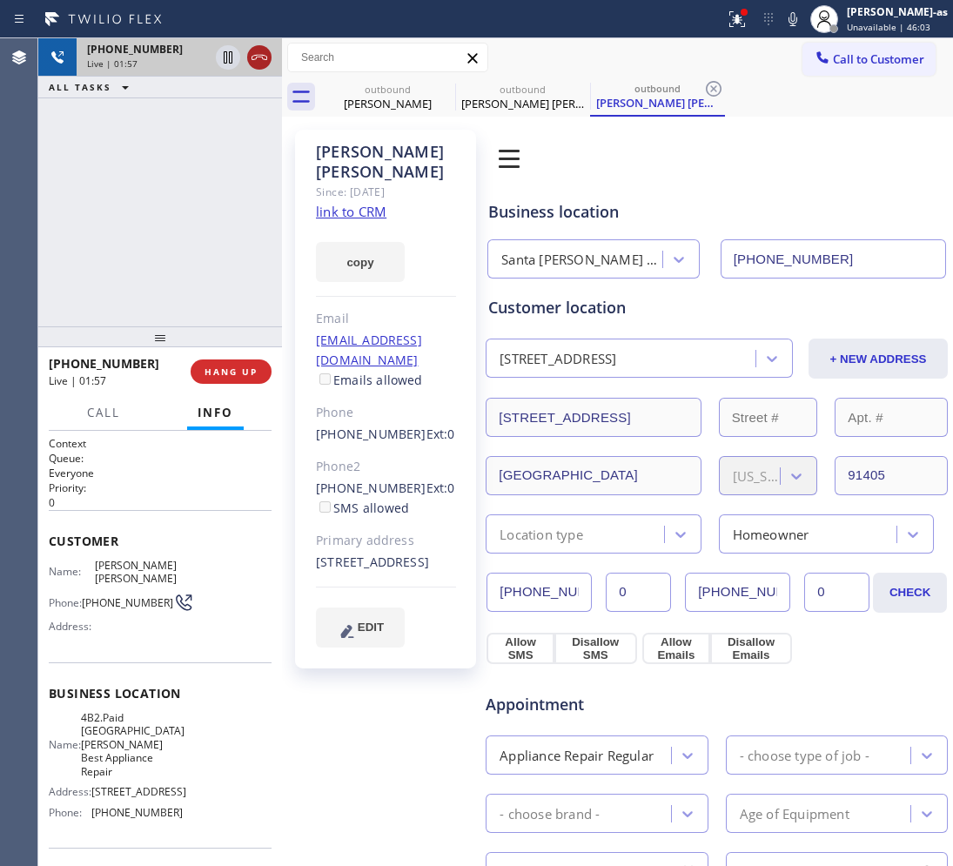
click at [261, 57] on icon at bounding box center [259, 57] width 16 height 5
drag, startPoint x: 227, startPoint y: 180, endPoint x: 305, endPoint y: 452, distance: 283.4
click at [227, 187] on div "[PHONE_NUMBER] Live | 01:58 ALL TASKS ALL TASKS ACTIVE TASKS TASKS IN WRAP UP" at bounding box center [160, 182] width 244 height 288
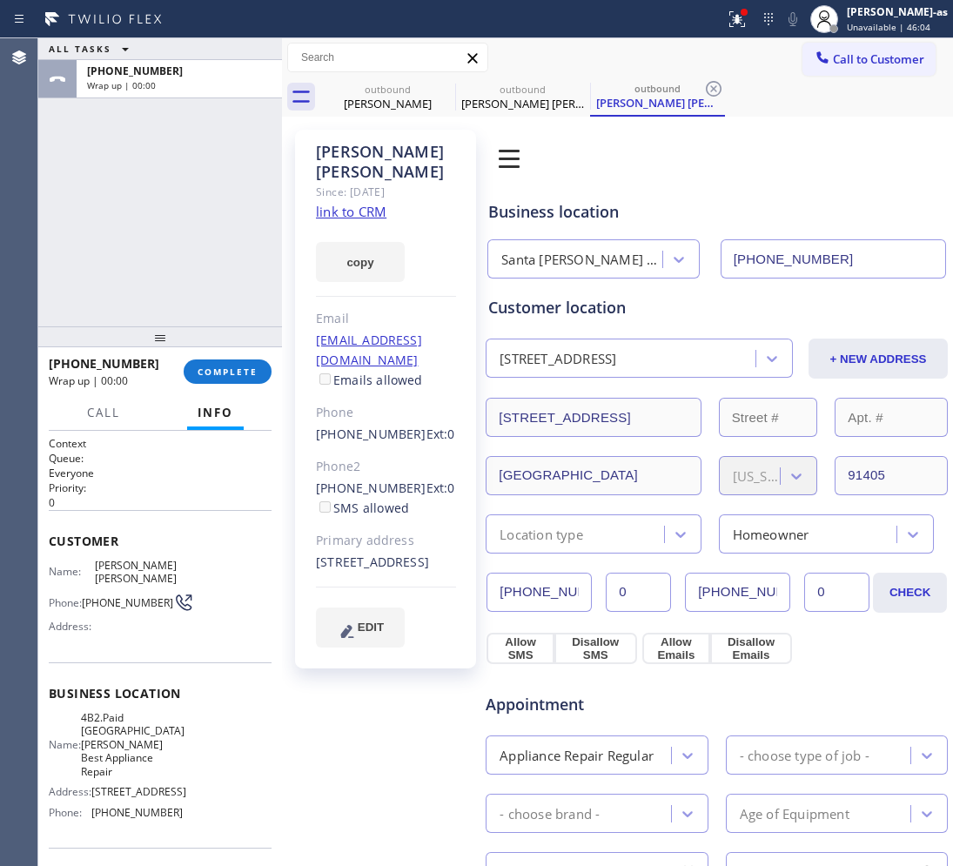
click at [238, 387] on div "[PHONE_NUMBER] Wrap up | 00:00 COMPLETE" at bounding box center [160, 371] width 223 height 45
click at [238, 385] on div "[PHONE_NUMBER] Wrap up | 00:01 COMPLETE" at bounding box center [160, 371] width 223 height 45
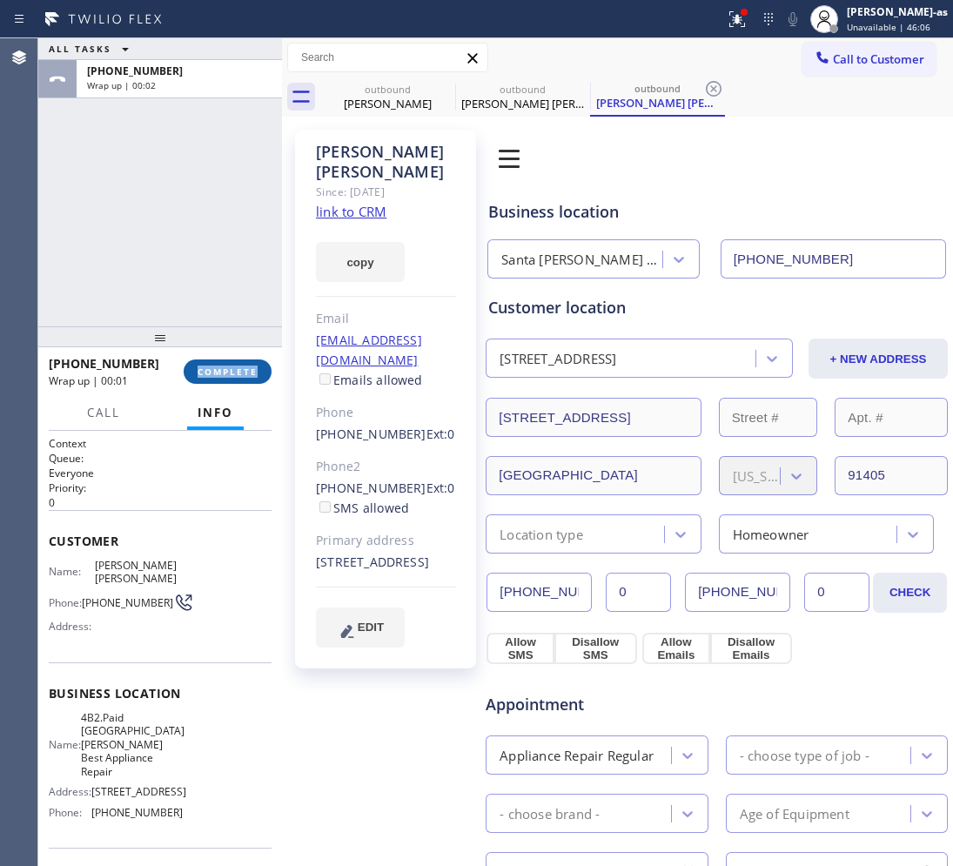
click at [238, 381] on button "COMPLETE" at bounding box center [228, 371] width 88 height 24
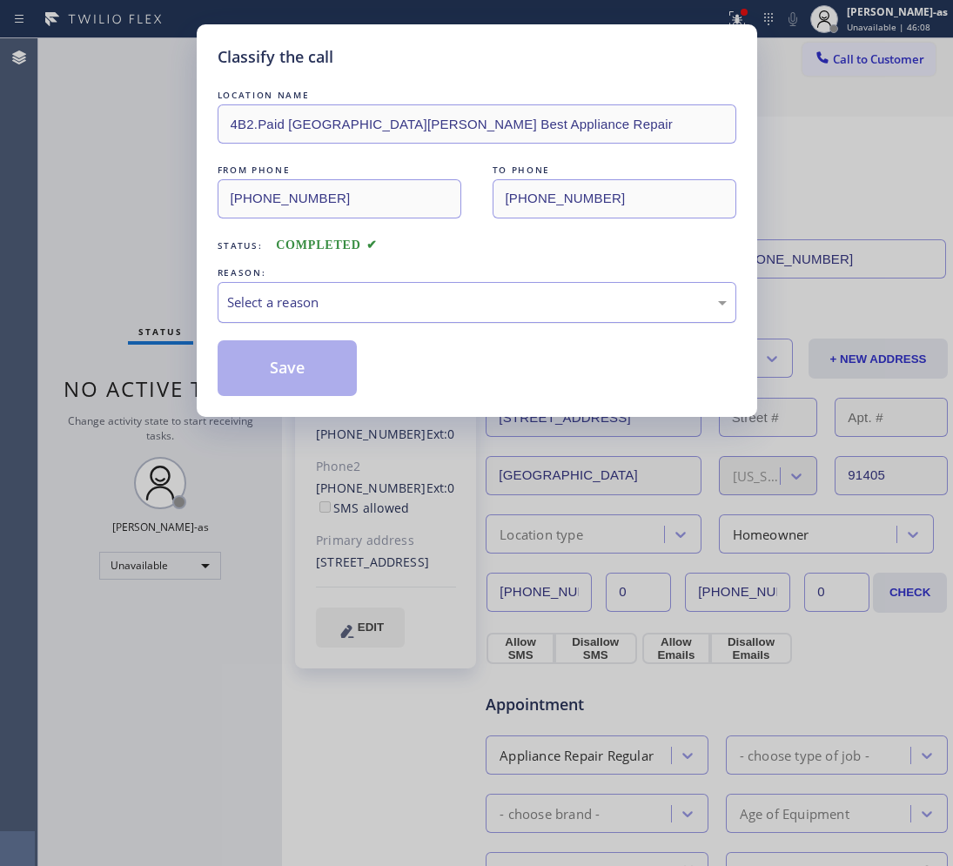
click at [454, 314] on div "Select a reason" at bounding box center [477, 302] width 519 height 41
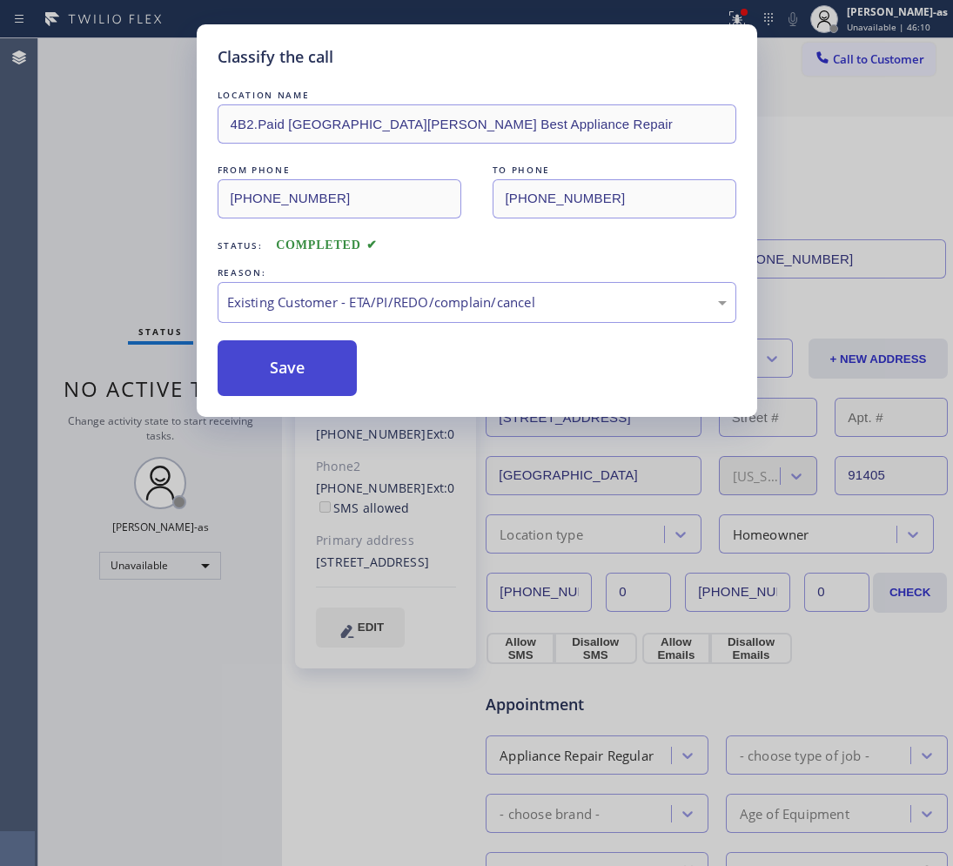
click at [296, 359] on button "Save" at bounding box center [288, 368] width 140 height 56
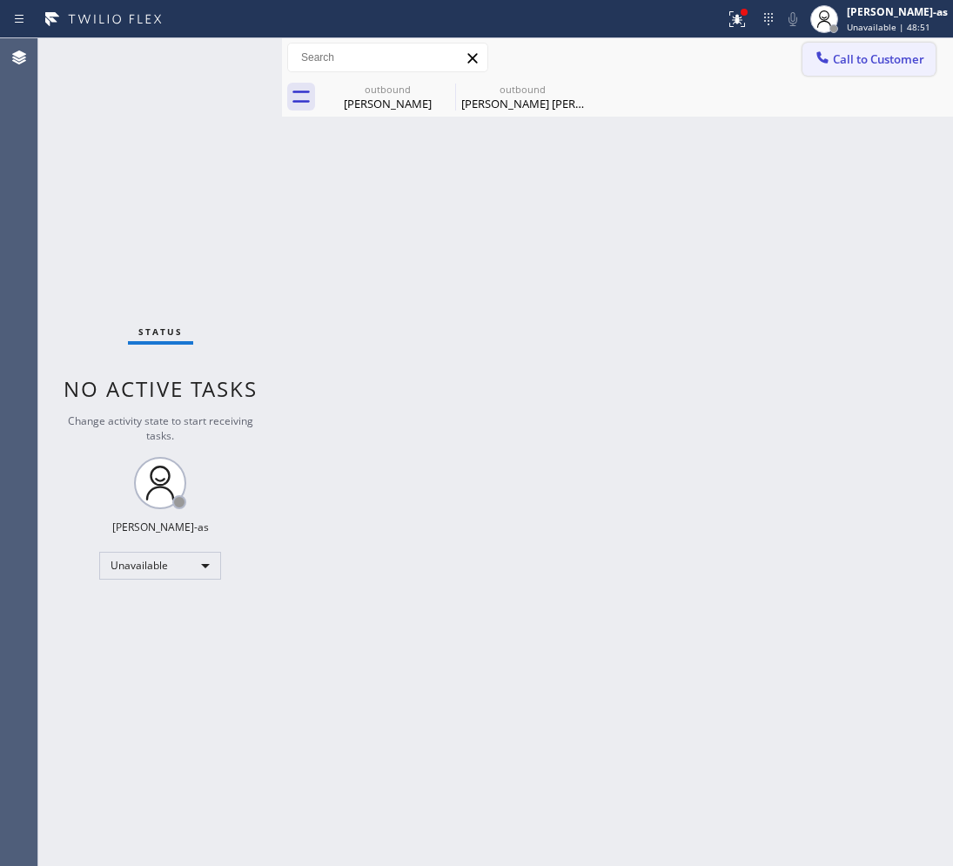
click at [873, 57] on span "Call to Customer" at bounding box center [878, 59] width 91 height 16
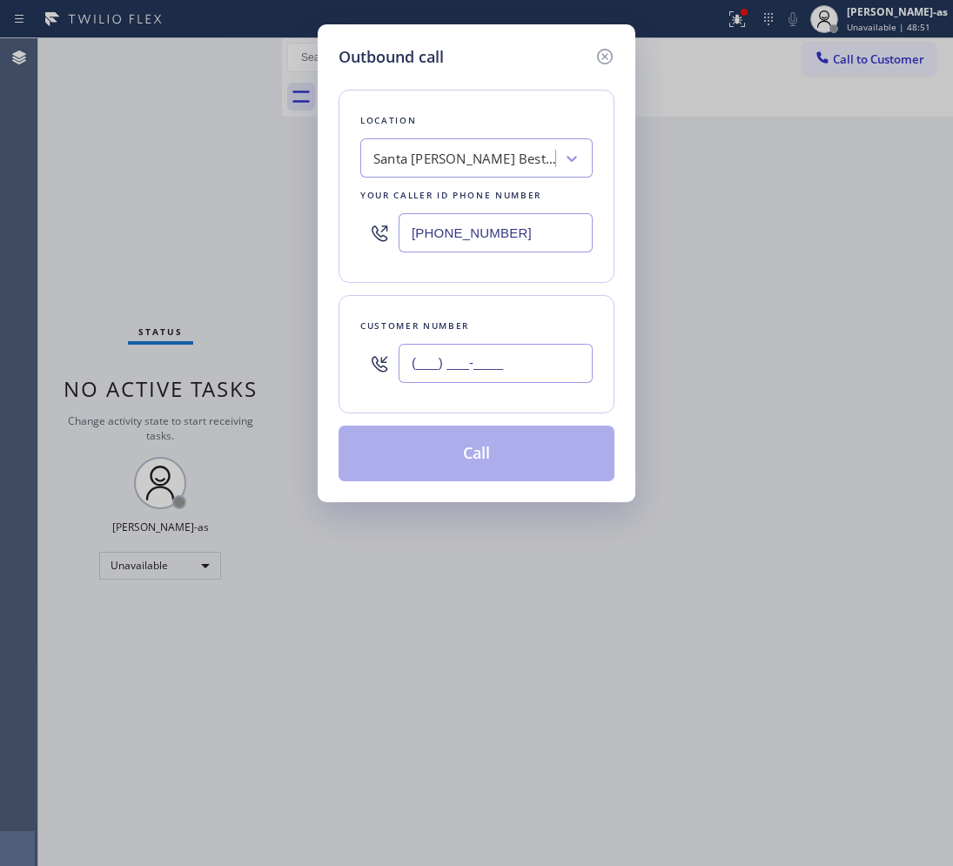
click at [525, 358] on input "(___) ___-____" at bounding box center [495, 363] width 194 height 39
paste input "602) 616-8263"
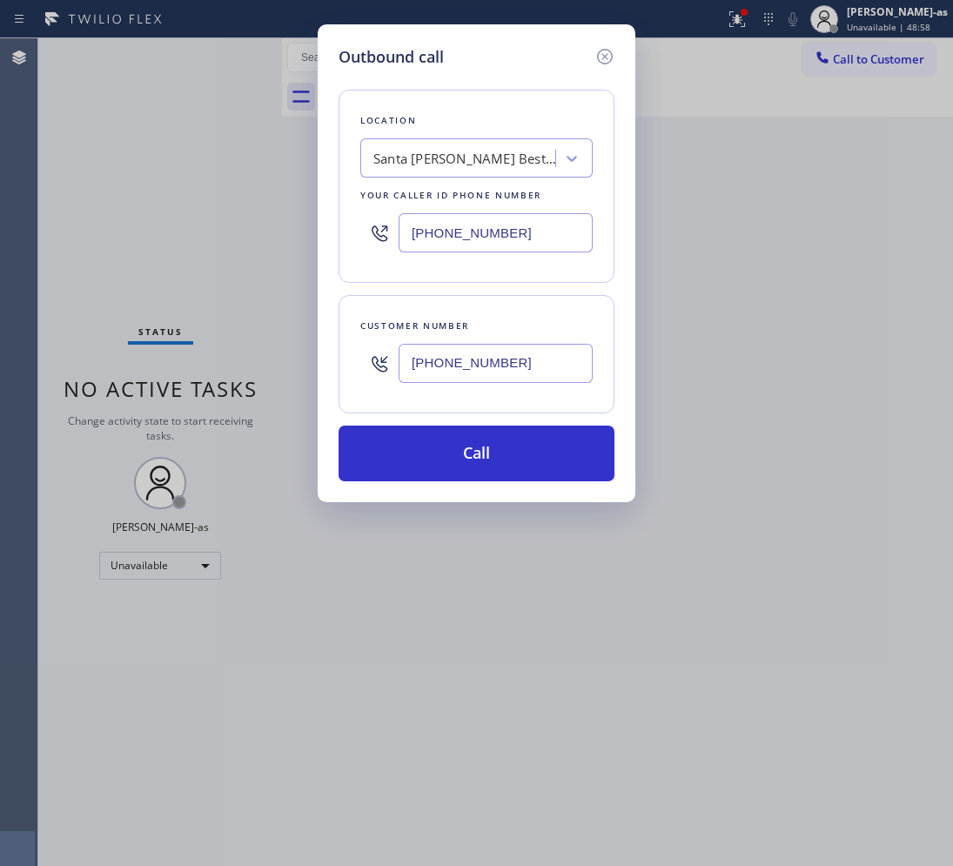
click at [511, 358] on input "[PHONE_NUMBER]" at bounding box center [495, 363] width 194 height 39
paste input "818) 395-2820"
type input "[PHONE_NUMBER]"
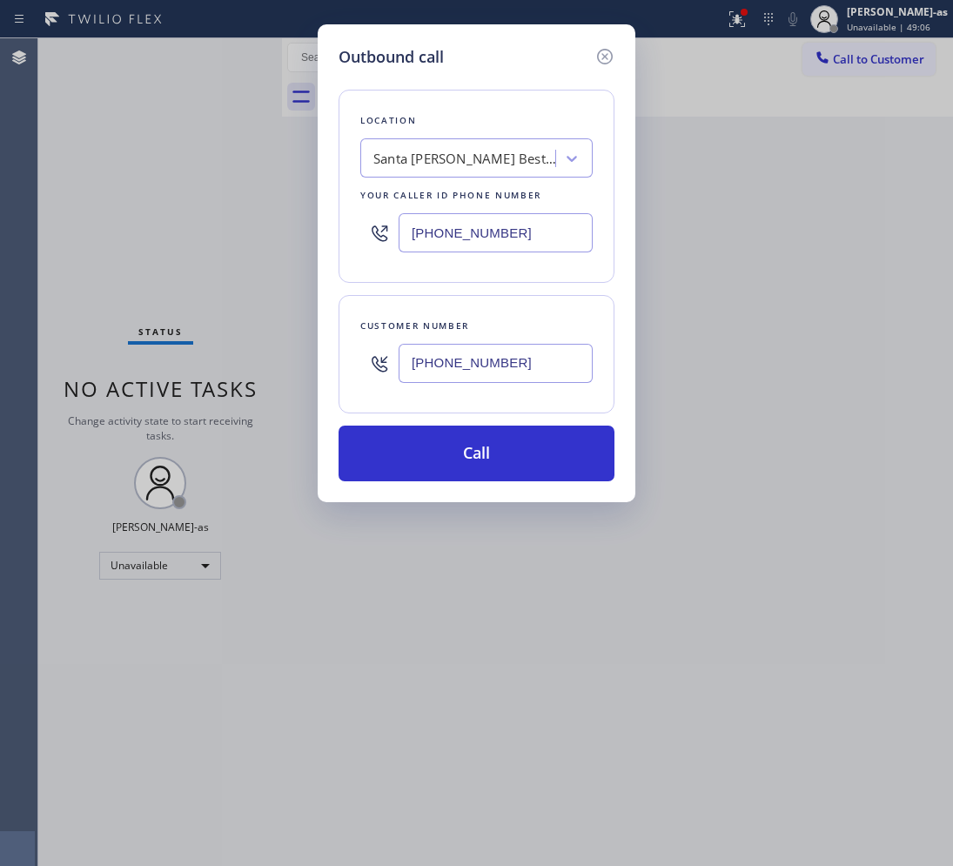
click at [439, 165] on div "Santa [PERSON_NAME] Best Appliance Repair" at bounding box center [464, 159] width 183 height 20
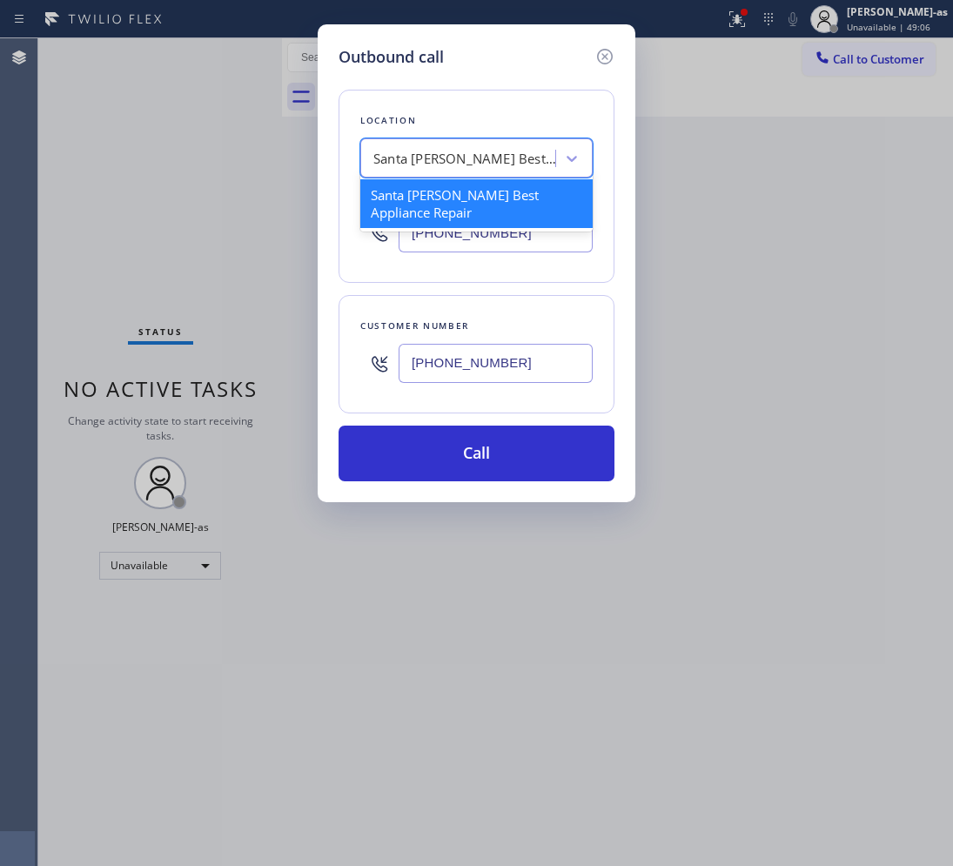
paste input "Santa [PERSON_NAME] Air"
type input "Santa [PERSON_NAME] Air"
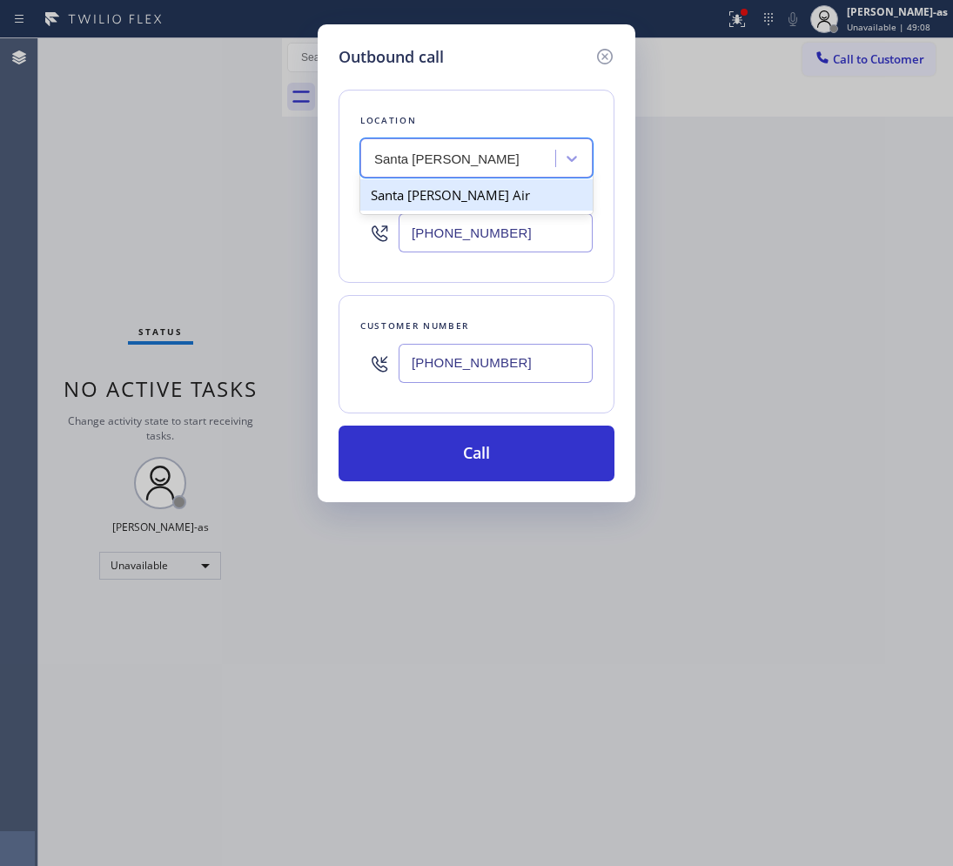
click at [402, 197] on div "Santa [PERSON_NAME] Air" at bounding box center [476, 194] width 232 height 31
type input "[PHONE_NUMBER]"
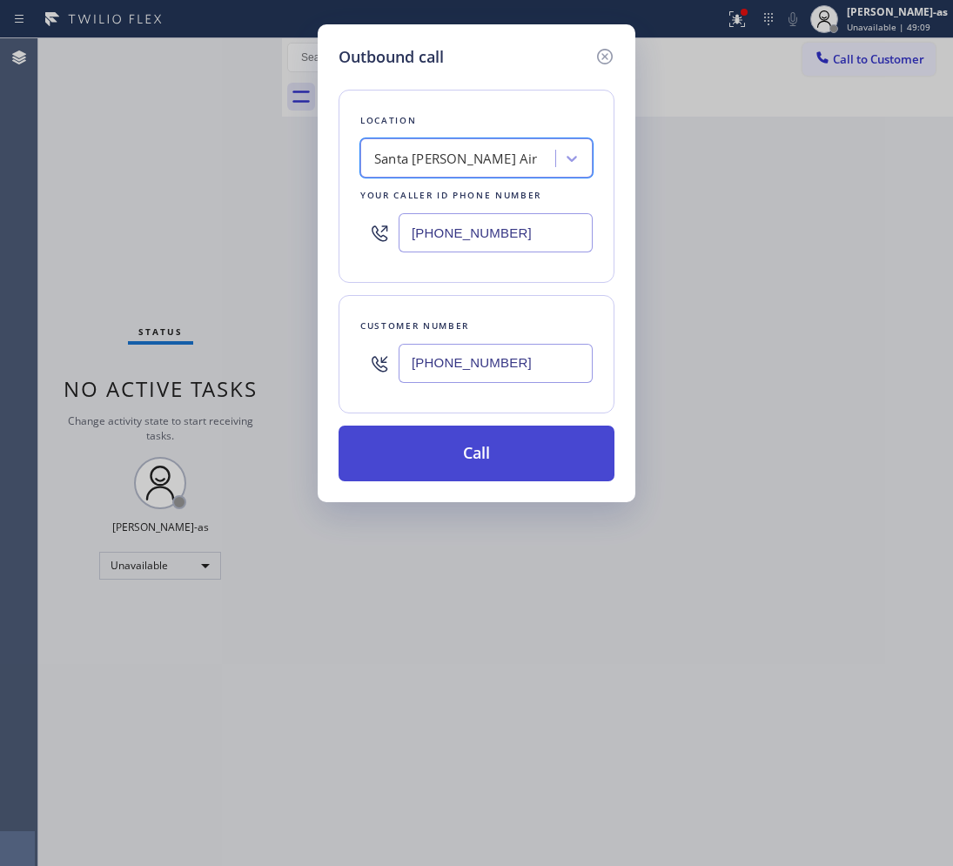
click at [458, 472] on button "Call" at bounding box center [476, 453] width 276 height 56
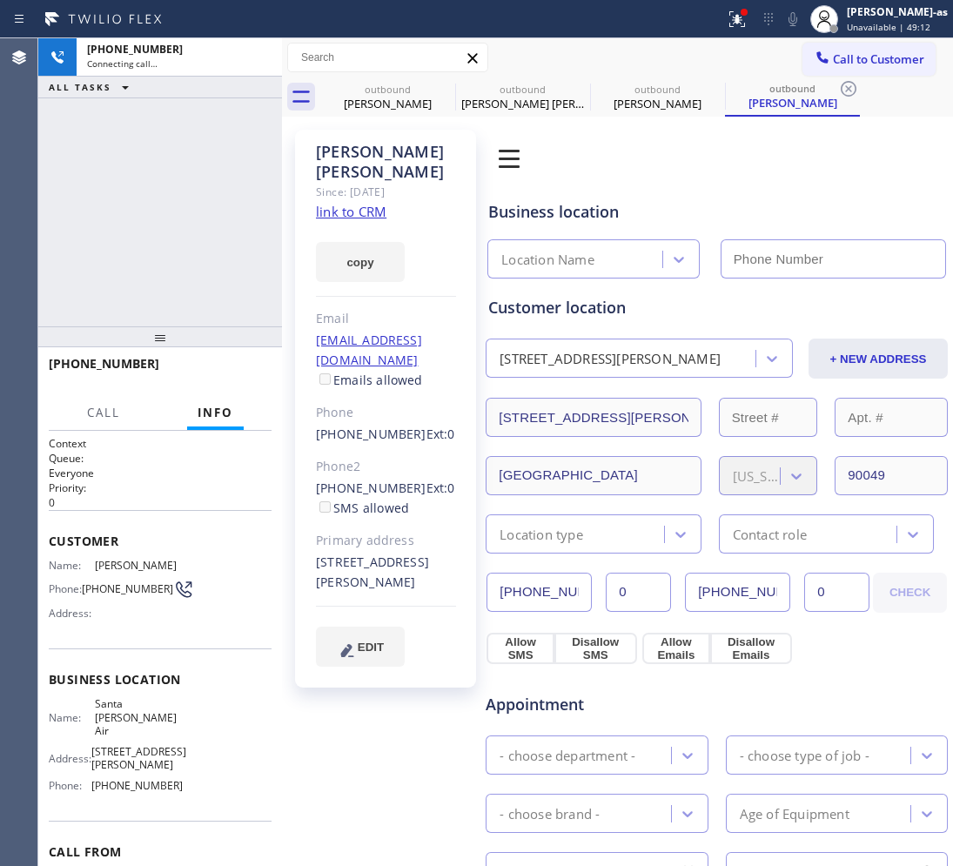
click at [361, 222] on div "copy" at bounding box center [386, 252] width 140 height 60
click at [362, 210] on link "link to CRM" at bounding box center [351, 211] width 70 height 17
type input "[PHONE_NUMBER]"
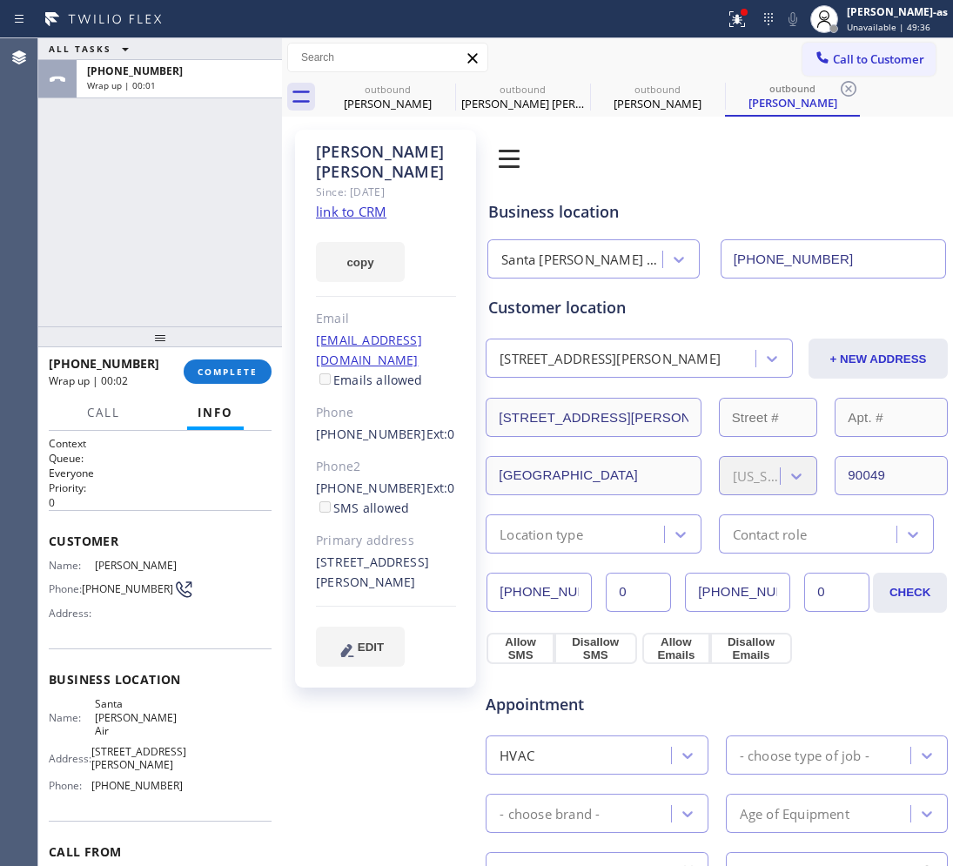
click at [203, 181] on div "ALL TASKS ALL TASKS ACTIVE TASKS TASKS IN WRAP UP [PHONE_NUMBER] Wrap up | 00:01" at bounding box center [160, 182] width 244 height 288
drag, startPoint x: 166, startPoint y: 223, endPoint x: 178, endPoint y: 219, distance: 12.7
click at [166, 223] on div "ALL TASKS ALL TASKS ACTIVE TASKS TASKS IN WRAP UP [PHONE_NUMBER] Wrap up | 00:02" at bounding box center [160, 182] width 244 height 288
drag, startPoint x: 309, startPoint y: 410, endPoint x: 400, endPoint y: 422, distance: 92.2
click at [400, 422] on div "[PERSON_NAME] Since: [DATE] link to CRM copy Email [EMAIL_ADDRESS][DOMAIN_NAME]…" at bounding box center [385, 409] width 181 height 558
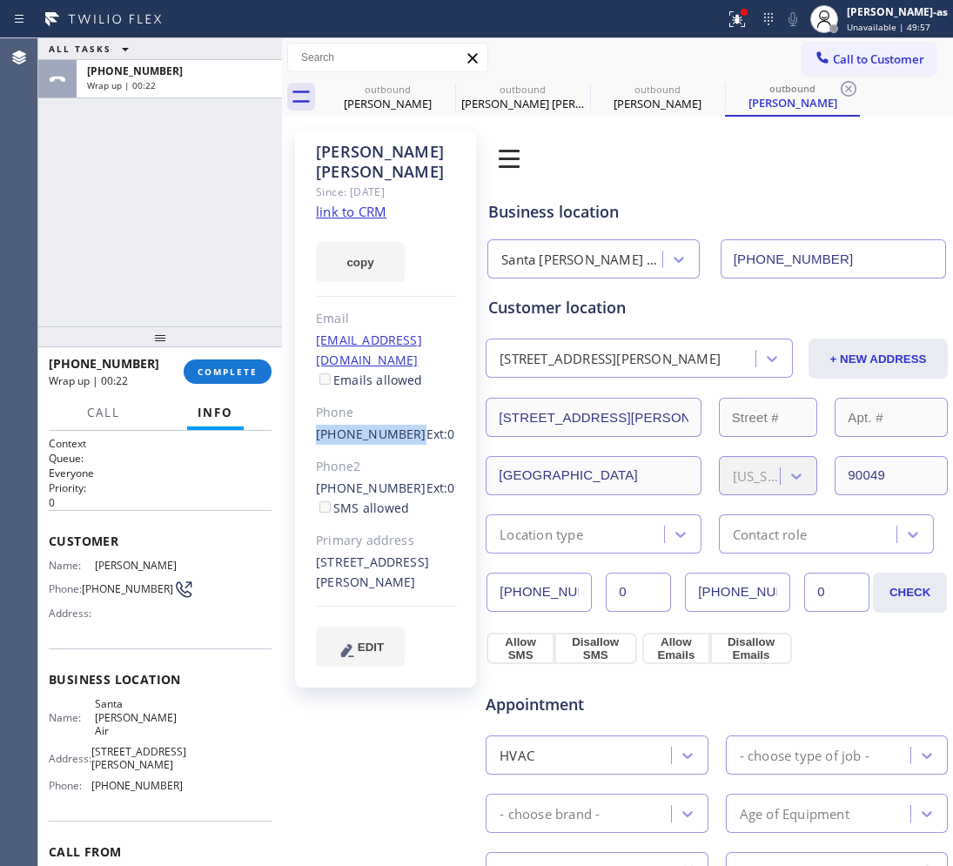
copy link "[PHONE_NUMBER]"
click at [248, 365] on span "COMPLETE" at bounding box center [227, 371] width 60 height 12
click at [159, 285] on div "ALL TASKS ALL TASKS ACTIVE TASKS TASKS IN WRAP UP [PHONE_NUMBER] Wrap up | 00:23" at bounding box center [160, 182] width 244 height 288
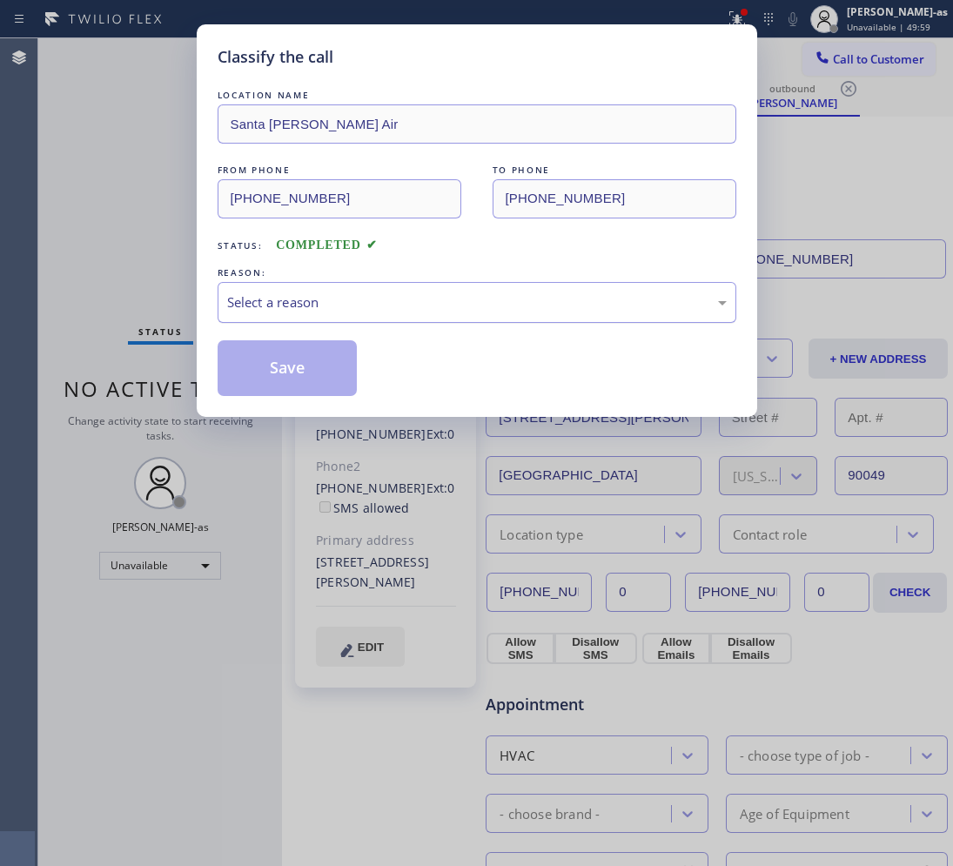
drag, startPoint x: 411, startPoint y: 298, endPoint x: 432, endPoint y: 318, distance: 29.5
click at [412, 298] on div "Select a reason" at bounding box center [476, 302] width 499 height 20
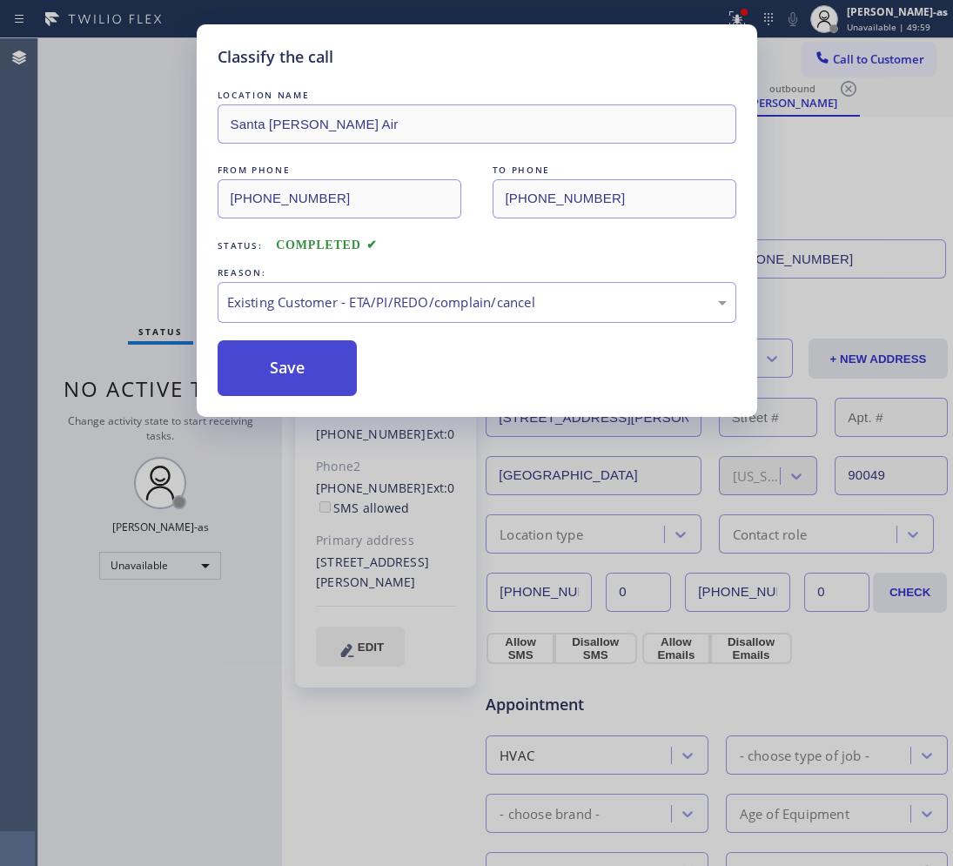
drag, startPoint x: 307, startPoint y: 365, endPoint x: 298, endPoint y: 337, distance: 30.3
click at [306, 363] on button "Save" at bounding box center [288, 368] width 140 height 56
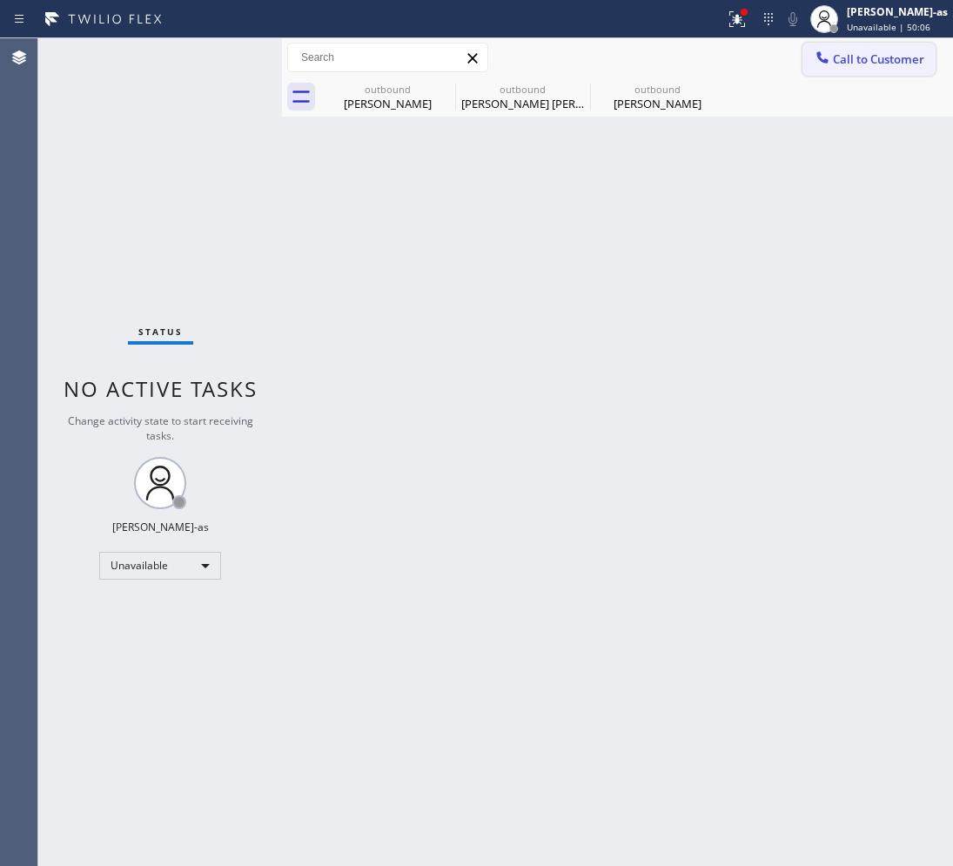
click at [848, 70] on button "Call to Customer" at bounding box center [868, 59] width 133 height 33
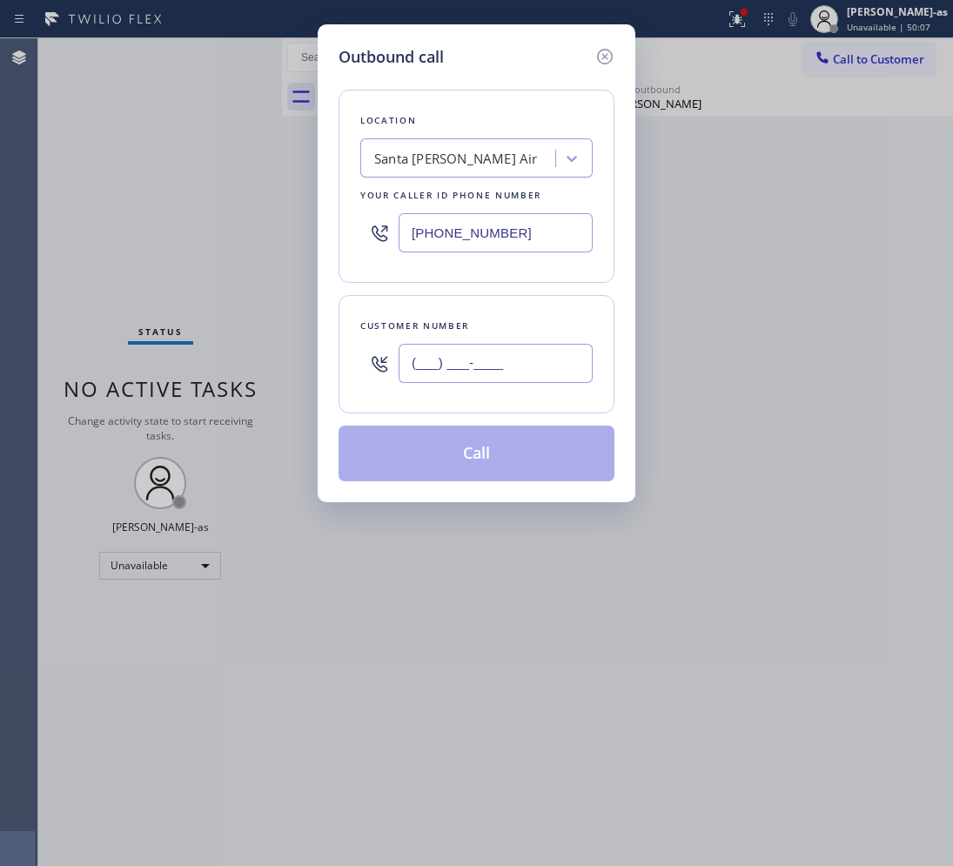
click at [465, 380] on input "(___) ___-____" at bounding box center [495, 363] width 194 height 39
paste input "818) 395-2820"
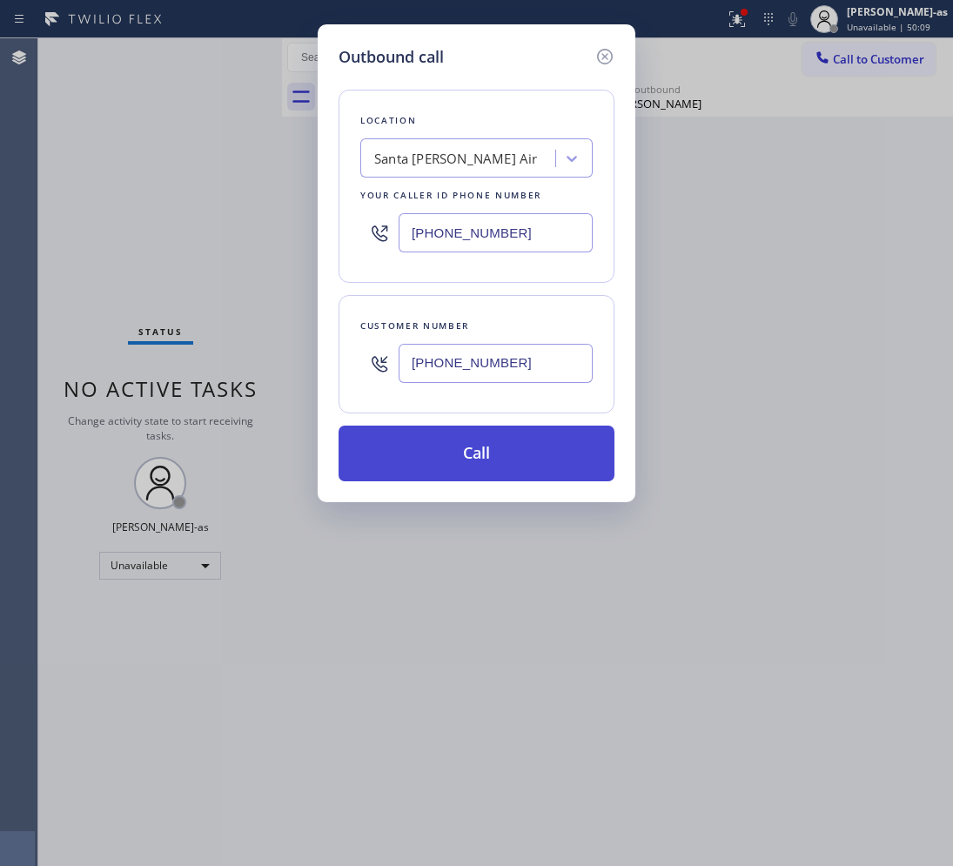
type input "[PHONE_NUMBER]"
click at [468, 458] on button "Call" at bounding box center [476, 453] width 276 height 56
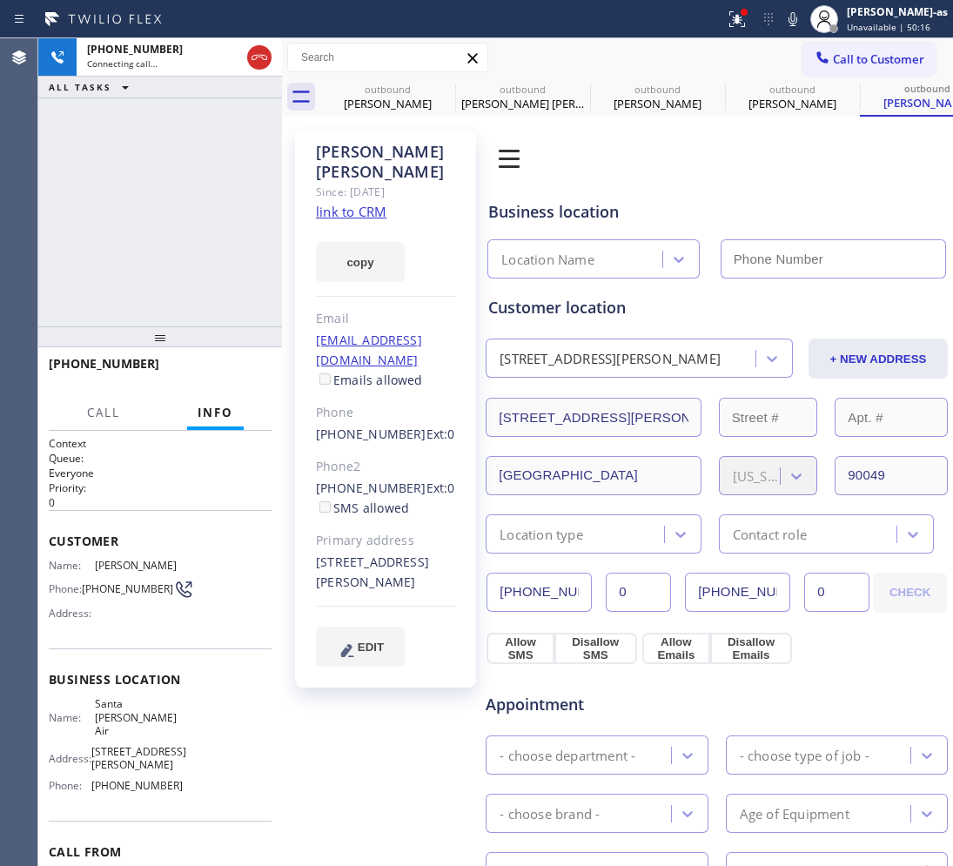
type input "[PHONE_NUMBER]"
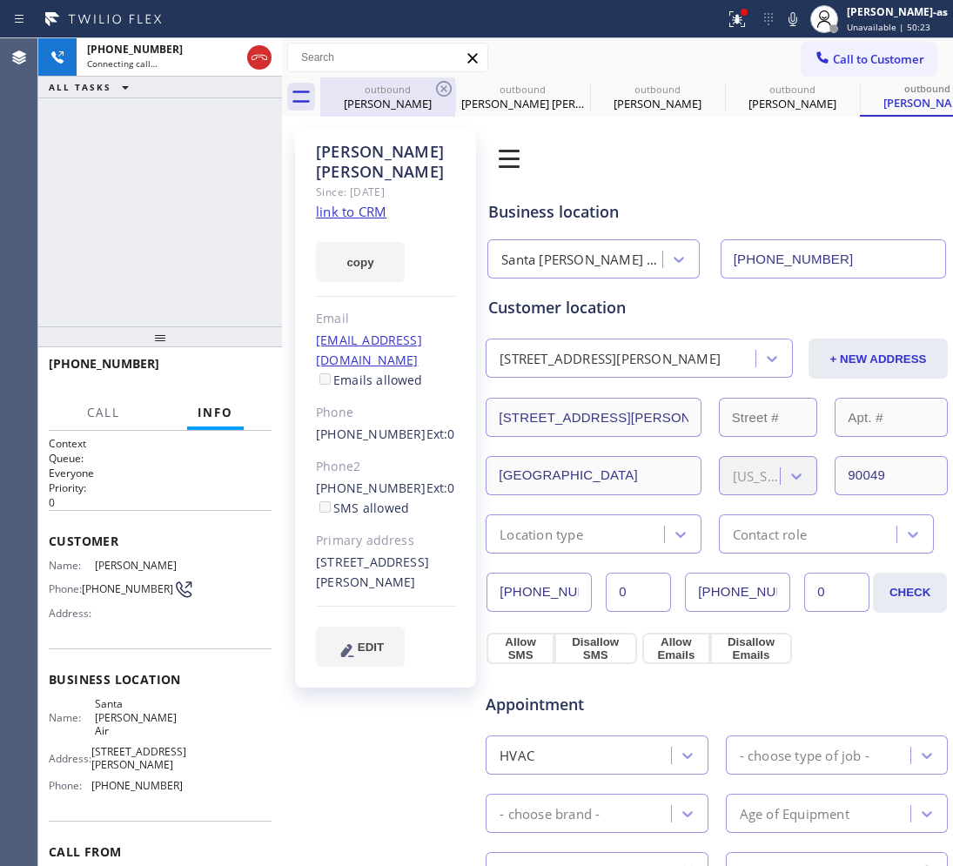
click at [407, 96] on div "[PERSON_NAME]" at bounding box center [387, 104] width 131 height 16
click at [0, 0] on icon at bounding box center [0, 0] width 0 height 0
type input "[PHONE_NUMBER]"
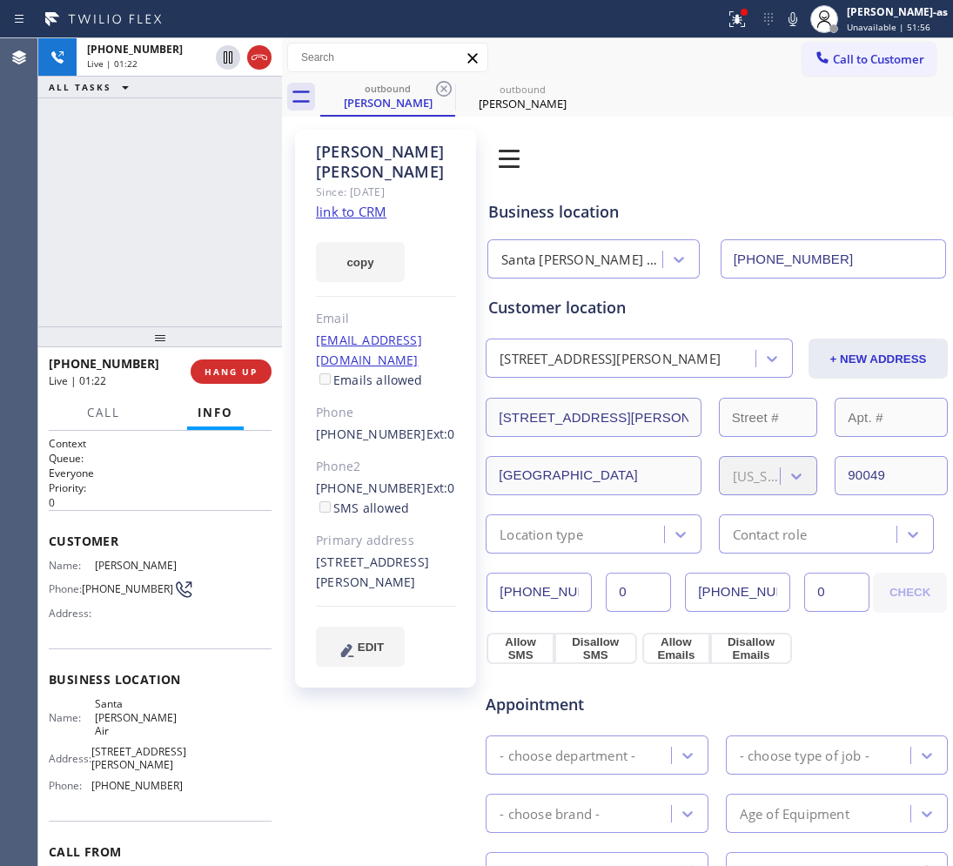
drag, startPoint x: 155, startPoint y: 300, endPoint x: 148, endPoint y: 287, distance: 14.8
click at [151, 292] on div "[PHONE_NUMBER] Live | 01:22 ALL TASKS ALL TASKS ACTIVE TASKS TASKS IN WRAP UP" at bounding box center [160, 182] width 244 height 288
click at [148, 284] on div "[PHONE_NUMBER] Live | 01:22 ALL TASKS ALL TASKS ACTIVE TASKS TASKS IN WRAP UP" at bounding box center [160, 182] width 244 height 288
click at [174, 209] on div "[PHONE_NUMBER] Live | 01:23 ALL TASKS ALL TASKS ACTIVE TASKS TASKS IN WRAP UP" at bounding box center [160, 182] width 244 height 288
drag, startPoint x: 227, startPoint y: 365, endPoint x: 263, endPoint y: 458, distance: 98.9
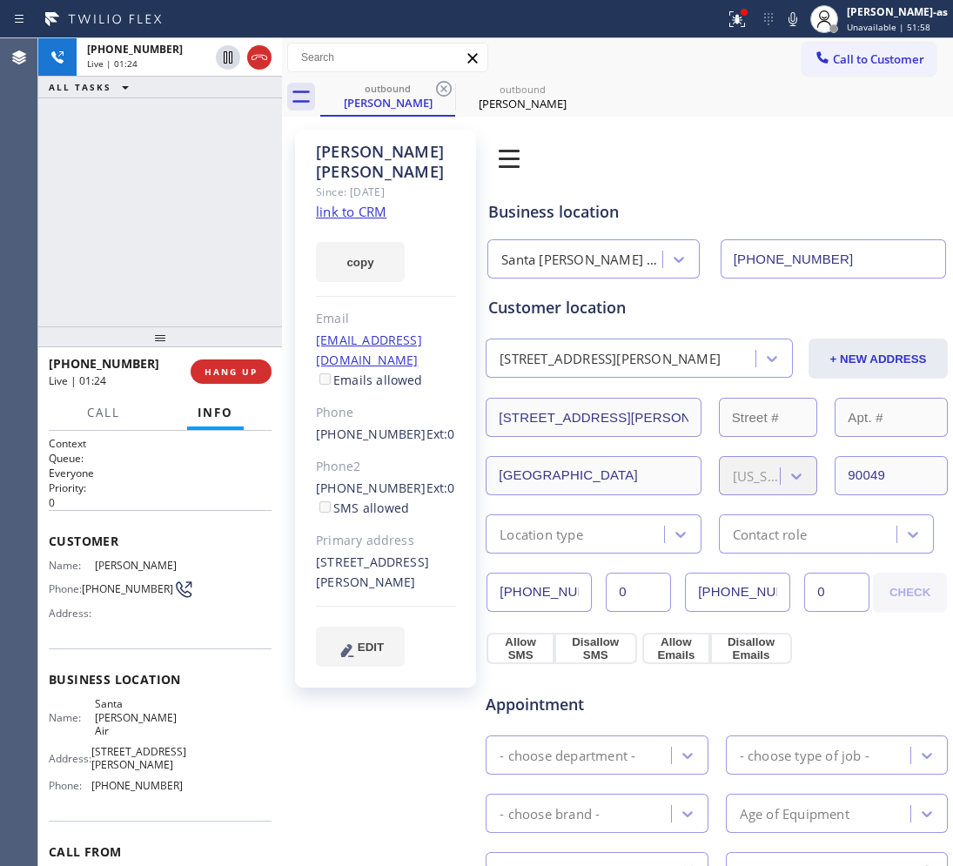
click at [222, 371] on button "HANG UP" at bounding box center [231, 371] width 81 height 24
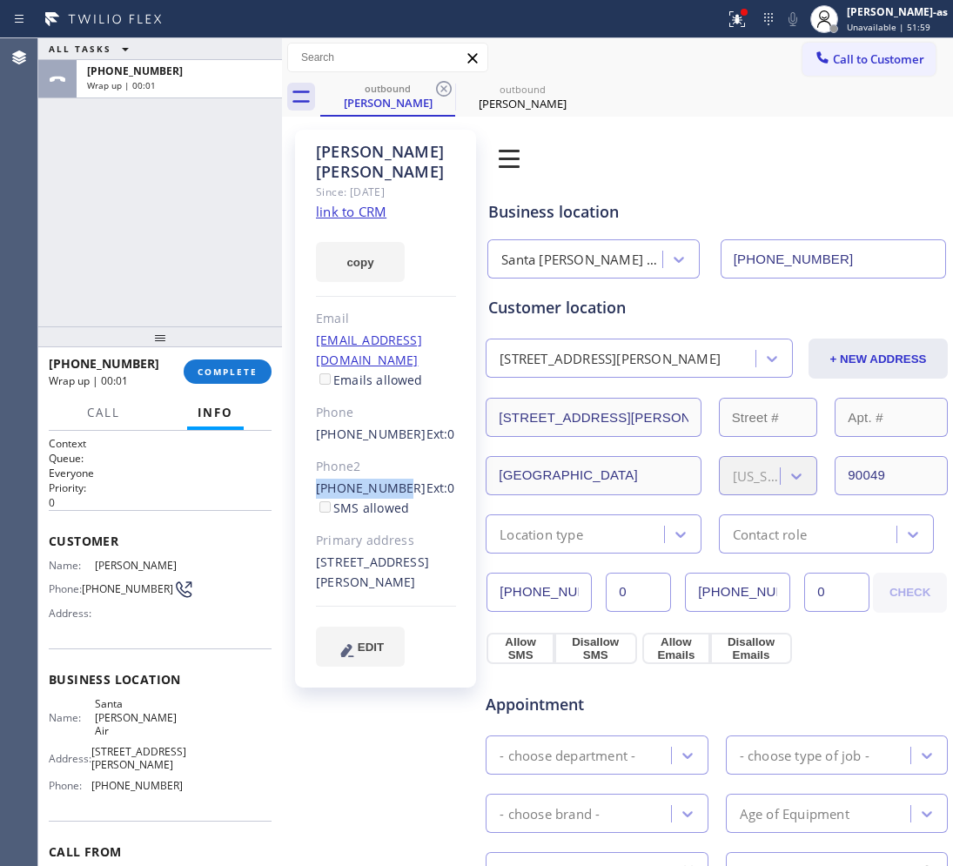
drag, startPoint x: 323, startPoint y: 470, endPoint x: 305, endPoint y: 398, distance: 73.4
click at [389, 471] on div "[PERSON_NAME] Since: [DATE] link to CRM copy Email [EMAIL_ADDRESS][DOMAIN_NAME]…" at bounding box center [385, 409] width 181 height 558
click at [206, 376] on span "COMPLETE" at bounding box center [227, 371] width 60 height 12
click at [170, 263] on div "ALL TASKS ALL TASKS ACTIVE TASKS TASKS IN WRAP UP [PHONE_NUMBER] Wrap up | 00:02" at bounding box center [160, 182] width 244 height 288
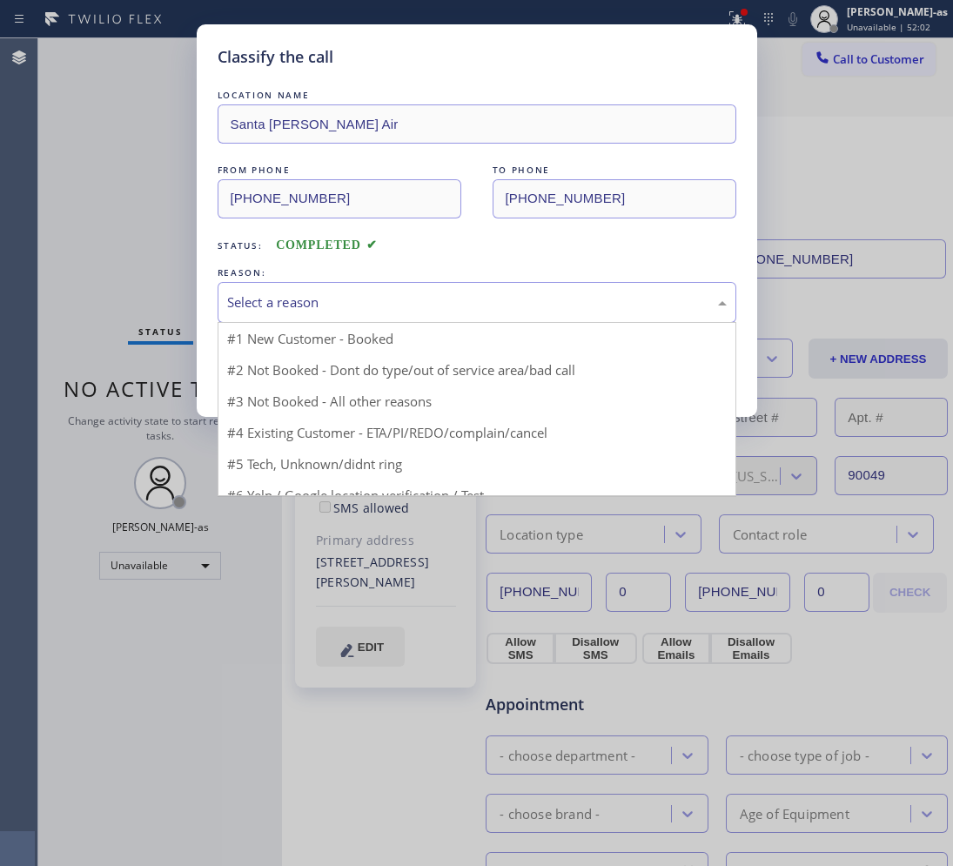
click at [306, 284] on div "Select a reason" at bounding box center [477, 302] width 519 height 41
drag, startPoint x: 468, startPoint y: 409, endPoint x: 336, endPoint y: 371, distance: 137.4
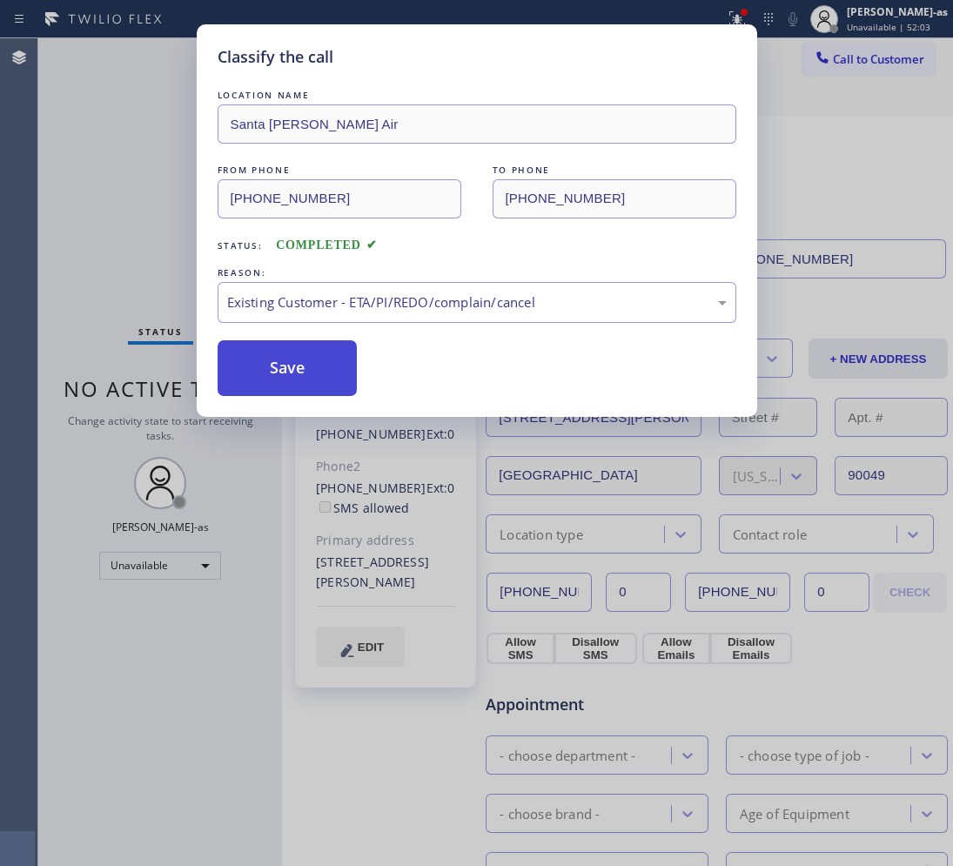
click at [311, 363] on button "Save" at bounding box center [288, 368] width 140 height 56
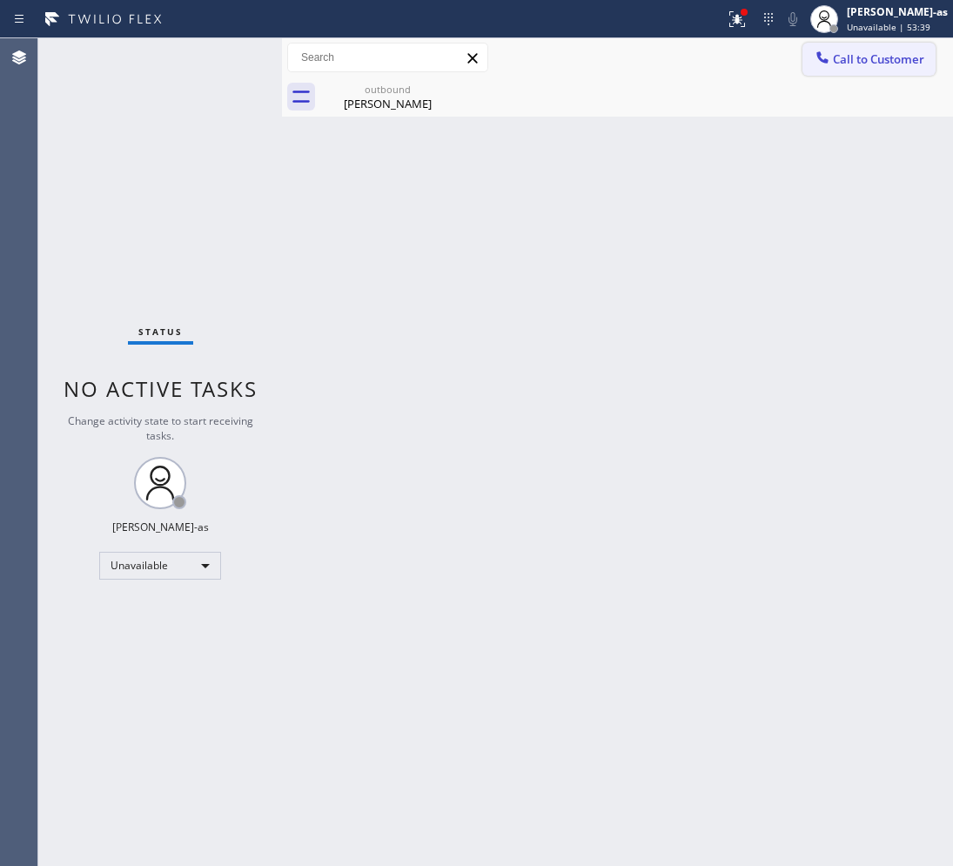
click at [884, 70] on button "Call to Customer" at bounding box center [868, 59] width 133 height 33
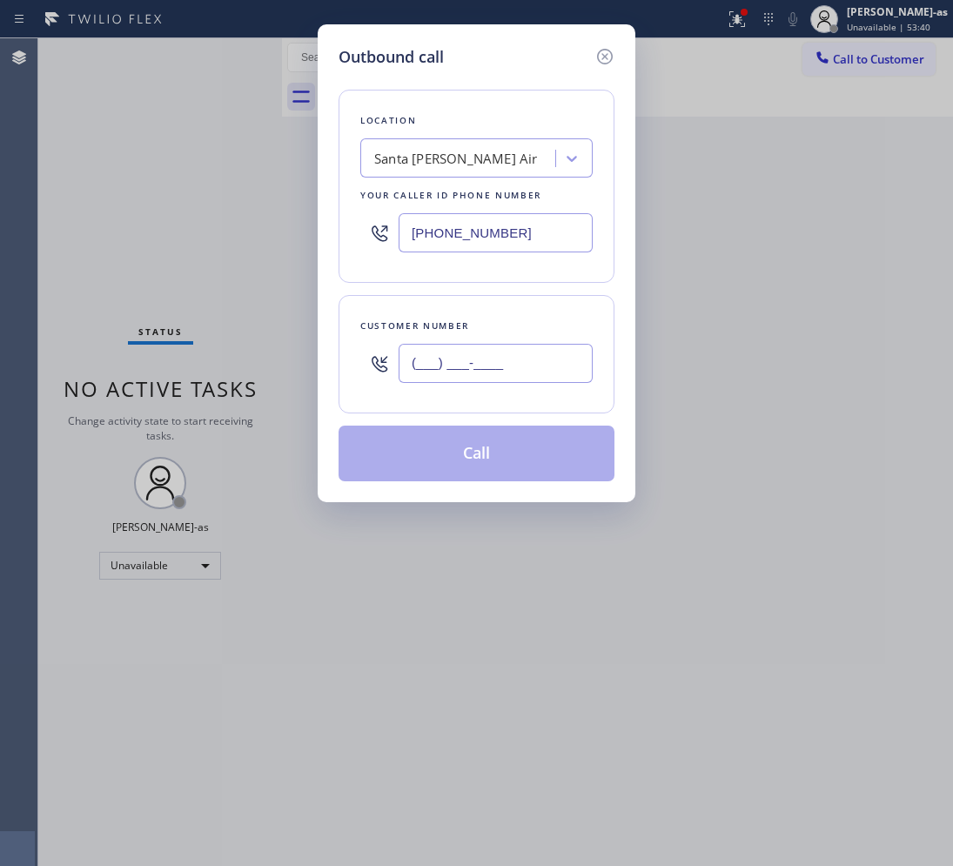
click at [479, 365] on input "(___) ___-____" at bounding box center [495, 363] width 194 height 39
paste input "401) 258-0491"
type input "[PHONE_NUMBER]"
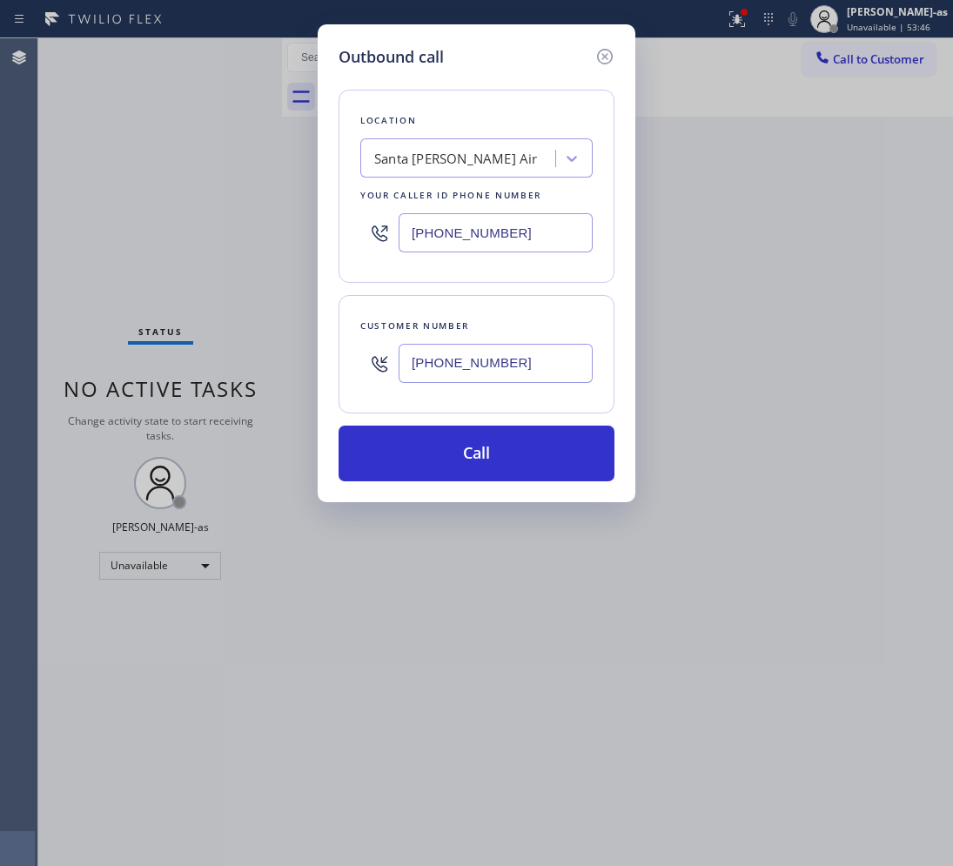
click at [392, 155] on div "Santa [PERSON_NAME] Air" at bounding box center [456, 159] width 164 height 20
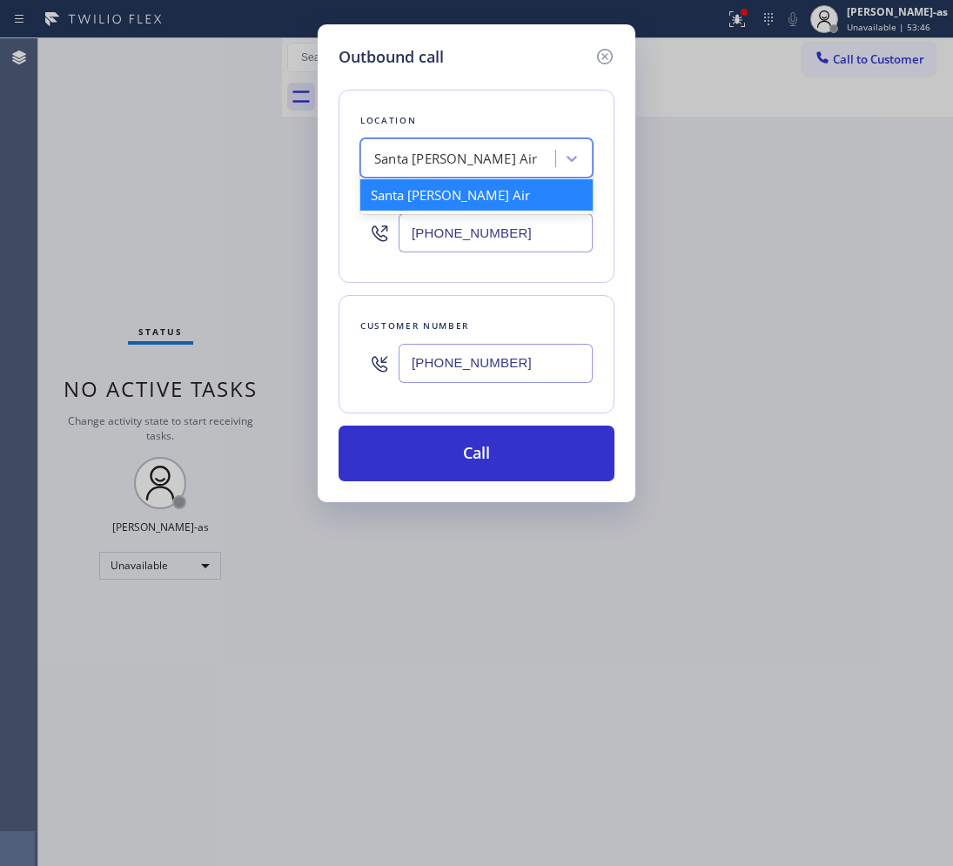
paste input "Eagle Rock Prestige HVAC"
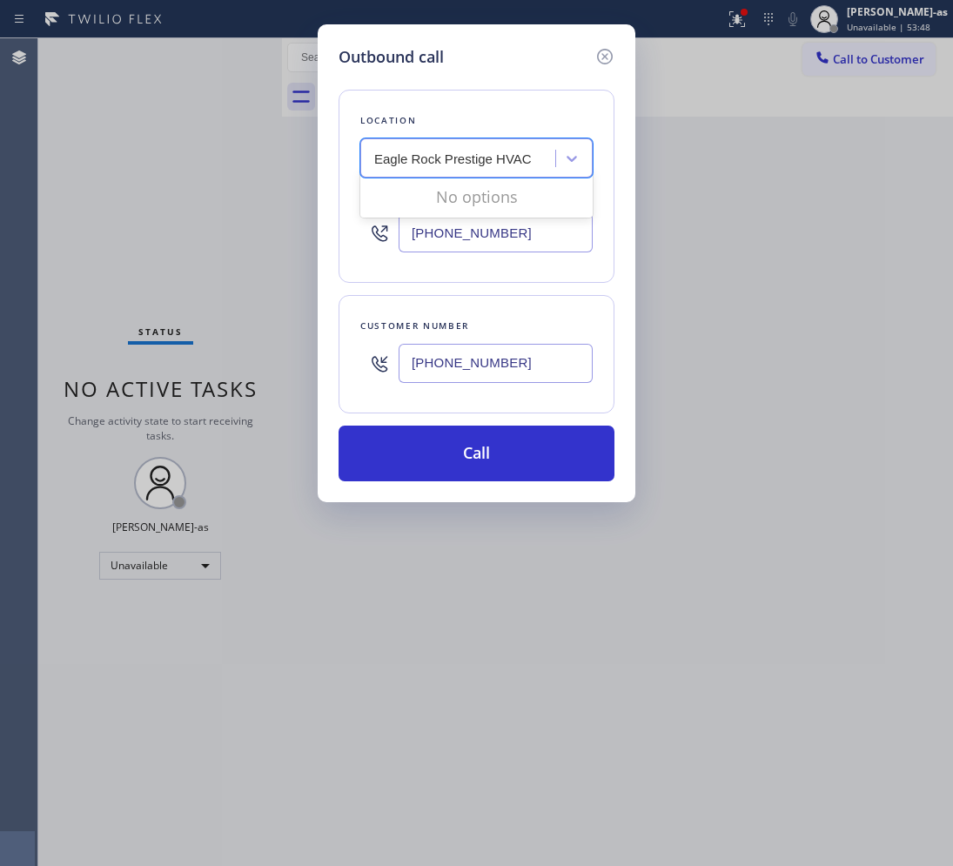
click at [377, 155] on input "Eagle Rock Prestige HVAC" at bounding box center [455, 158] width 163 height 15
type input "Eagle Rock Prestige HVAC"
click at [476, 197] on div "Eagle Rock Prestige HVAC" at bounding box center [476, 194] width 232 height 31
type input "[PHONE_NUMBER]"
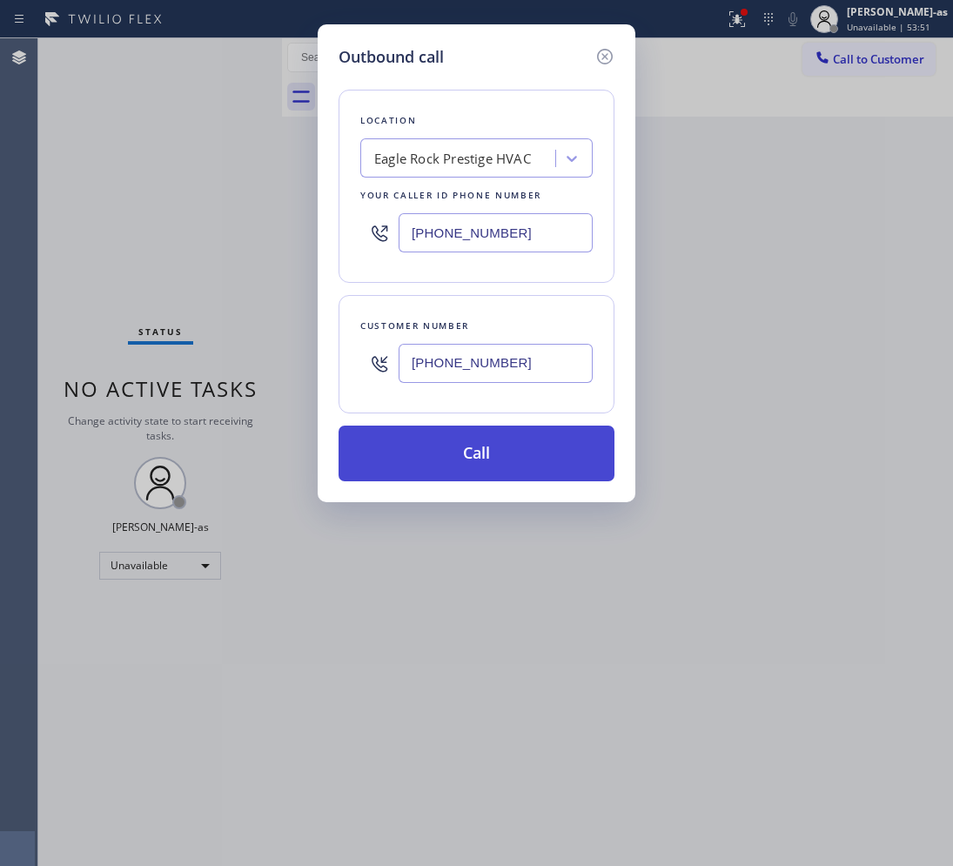
click at [522, 442] on button "Call" at bounding box center [476, 453] width 276 height 56
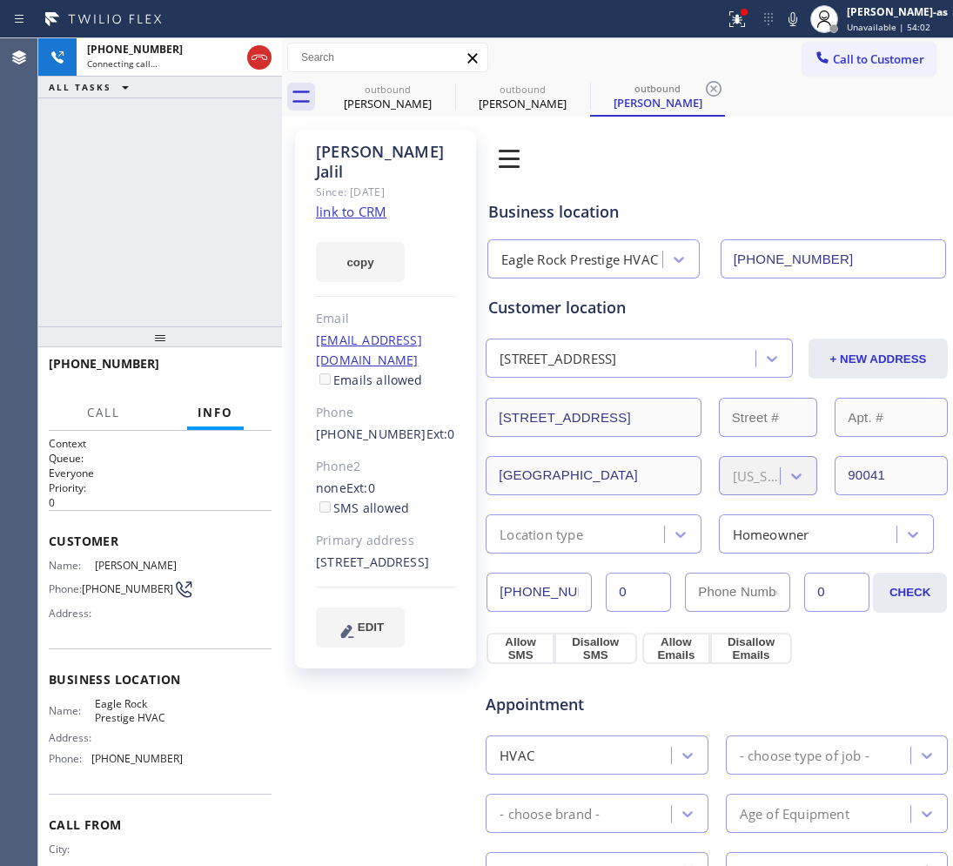
type input "[PHONE_NUMBER]"
click at [359, 203] on link "link to CRM" at bounding box center [351, 211] width 70 height 17
click at [177, 211] on div "ALL TASKS ALL TASKS ACTIVE TASKS TASKS IN WRAP UP [PHONE_NUMBER] Wrap up | 00:01" at bounding box center [160, 182] width 244 height 288
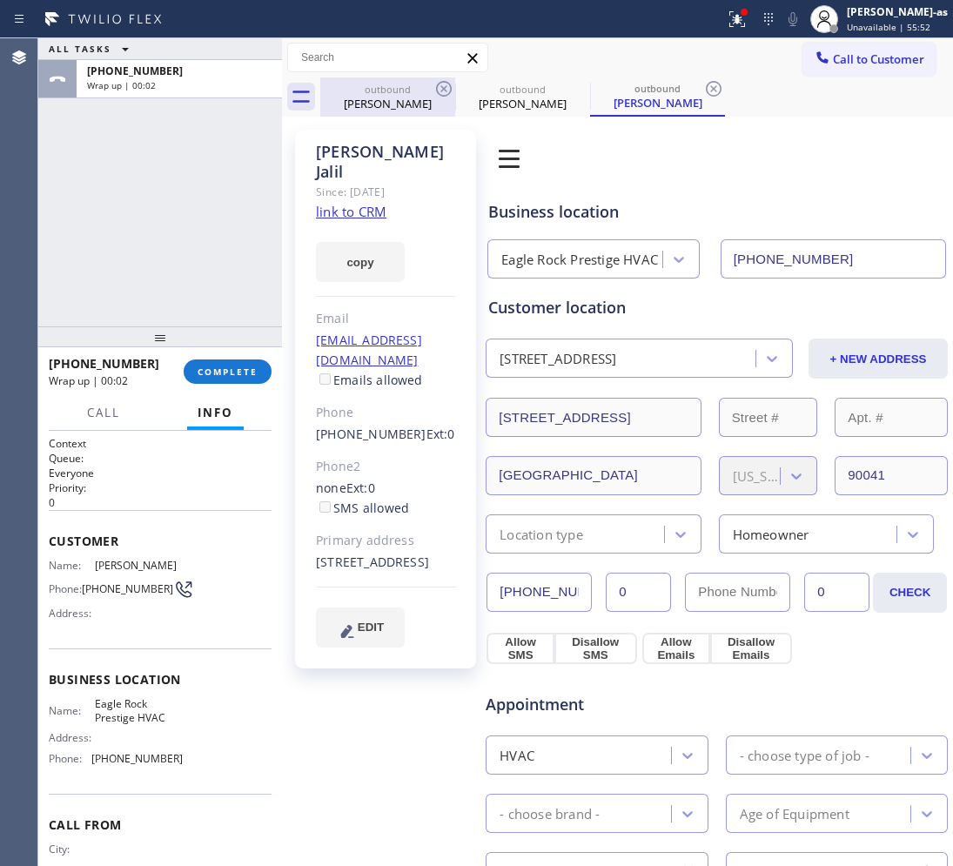
click at [401, 97] on div "[PERSON_NAME]" at bounding box center [387, 104] width 131 height 16
type input "[PHONE_NUMBER]"
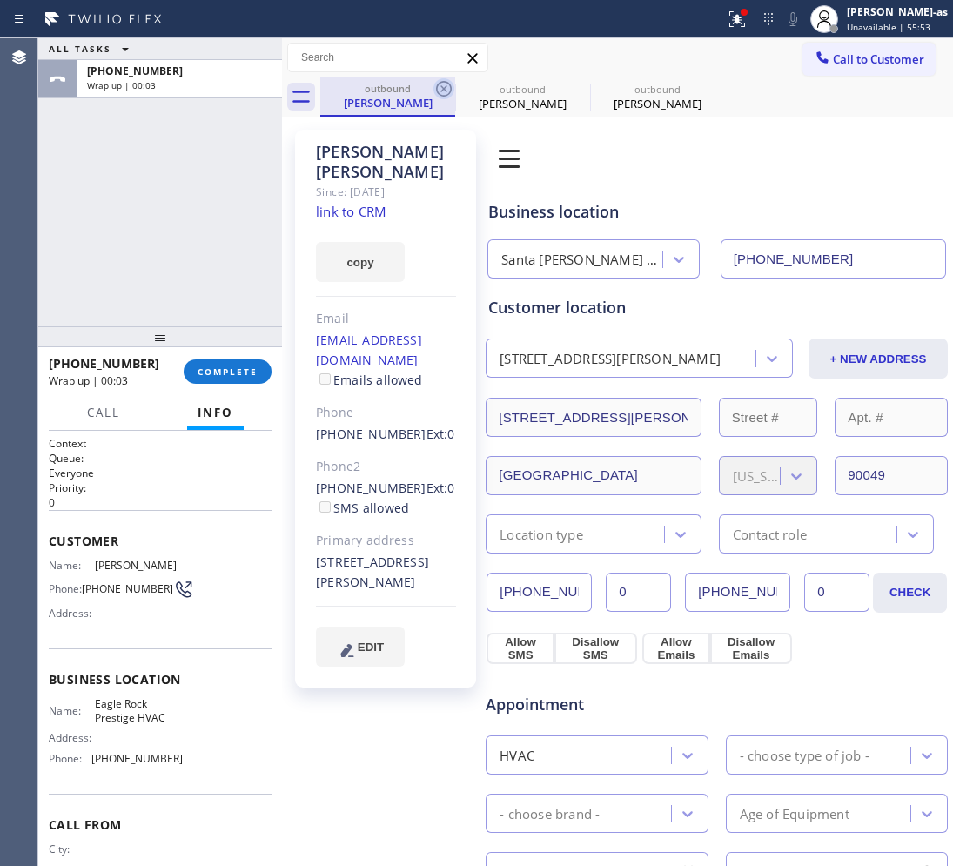
click at [435, 90] on icon at bounding box center [443, 88] width 21 height 21
type input "[PHONE_NUMBER]"
click at [0, 0] on icon at bounding box center [0, 0] width 0 height 0
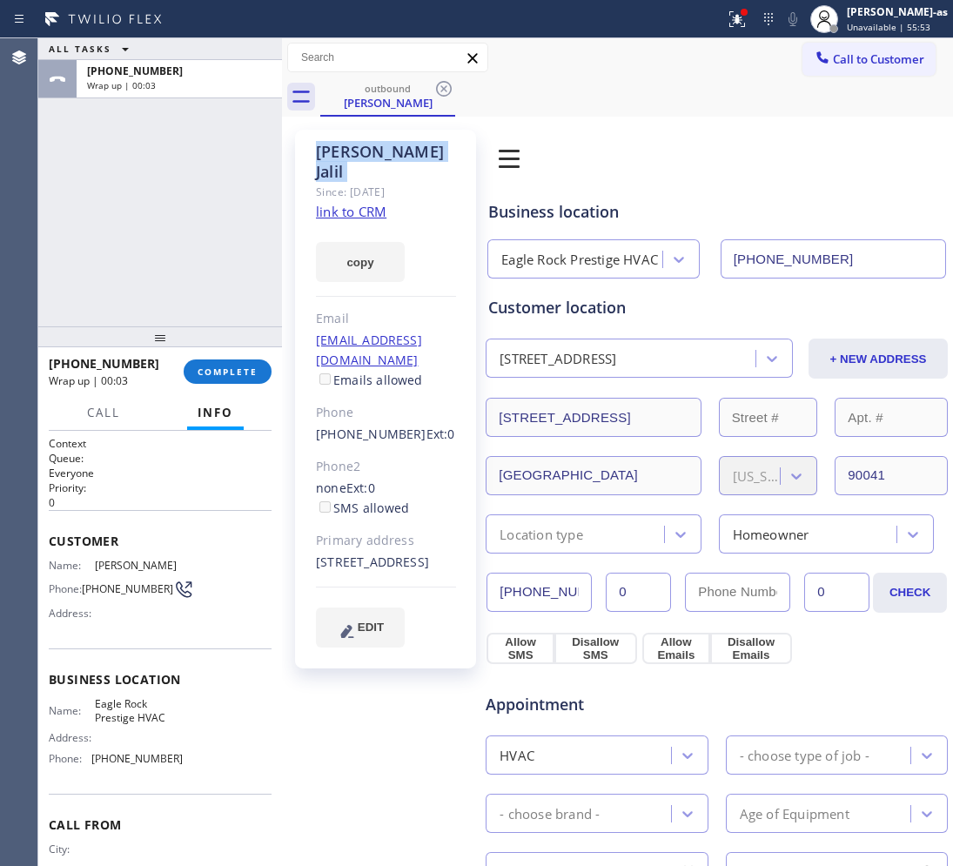
click at [435, 90] on icon at bounding box center [443, 88] width 21 height 21
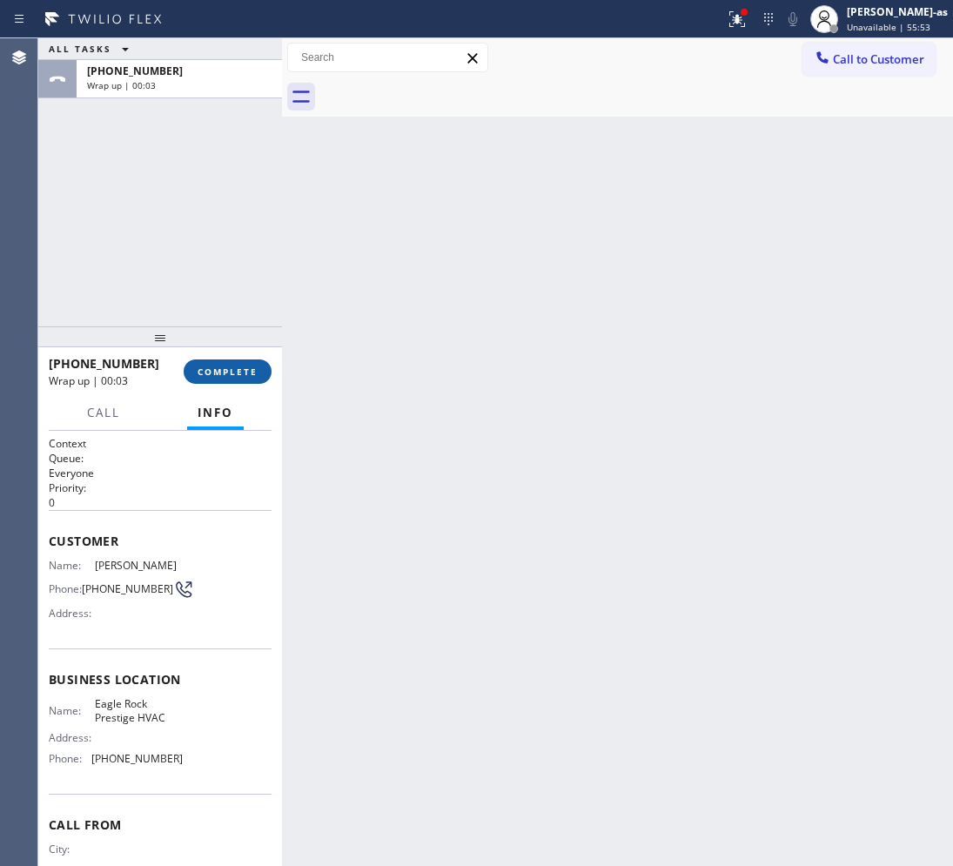
drag, startPoint x: 133, startPoint y: 294, endPoint x: 211, endPoint y: 367, distance: 107.1
click at [132, 296] on div "ALL TASKS ALL TASKS ACTIVE TASKS TASKS IN WRAP UP [PHONE_NUMBER] Wrap up | 00:03" at bounding box center [160, 182] width 244 height 288
click at [222, 361] on div "[PHONE_NUMBER] Wrap up | 00:04 COMPLETE" at bounding box center [160, 371] width 223 height 45
click at [224, 366] on span "COMPLETE" at bounding box center [227, 371] width 60 height 12
click at [188, 275] on div "ALL TASKS ALL TASKS ACTIVE TASKS TASKS IN WRAP UP [PHONE_NUMBER] Wrap up | 00:04" at bounding box center [160, 182] width 244 height 288
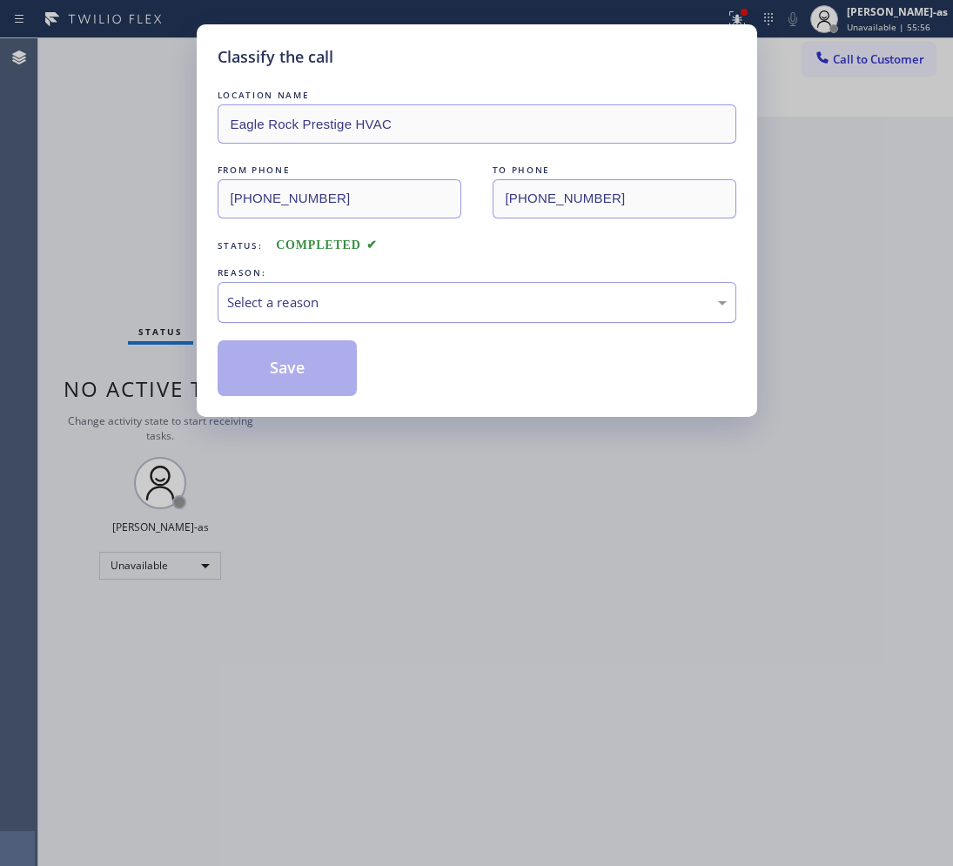
click at [325, 303] on div "Select a reason" at bounding box center [476, 302] width 499 height 20
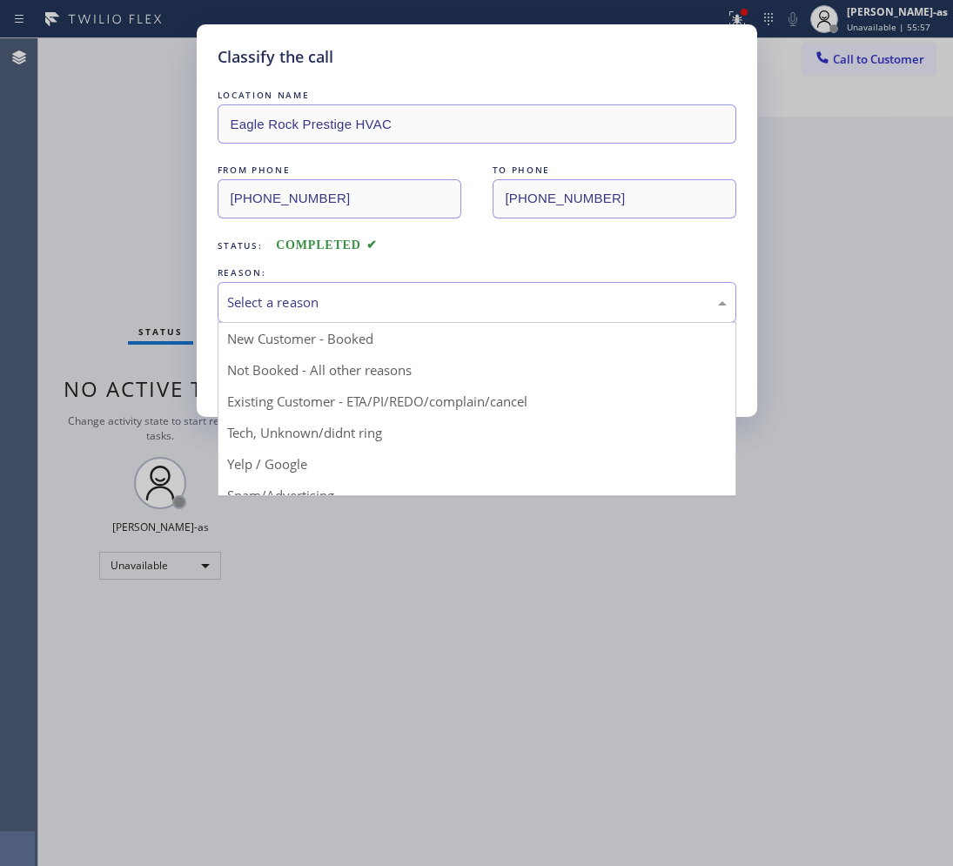
drag, startPoint x: 441, startPoint y: 396, endPoint x: 428, endPoint y: 387, distance: 15.7
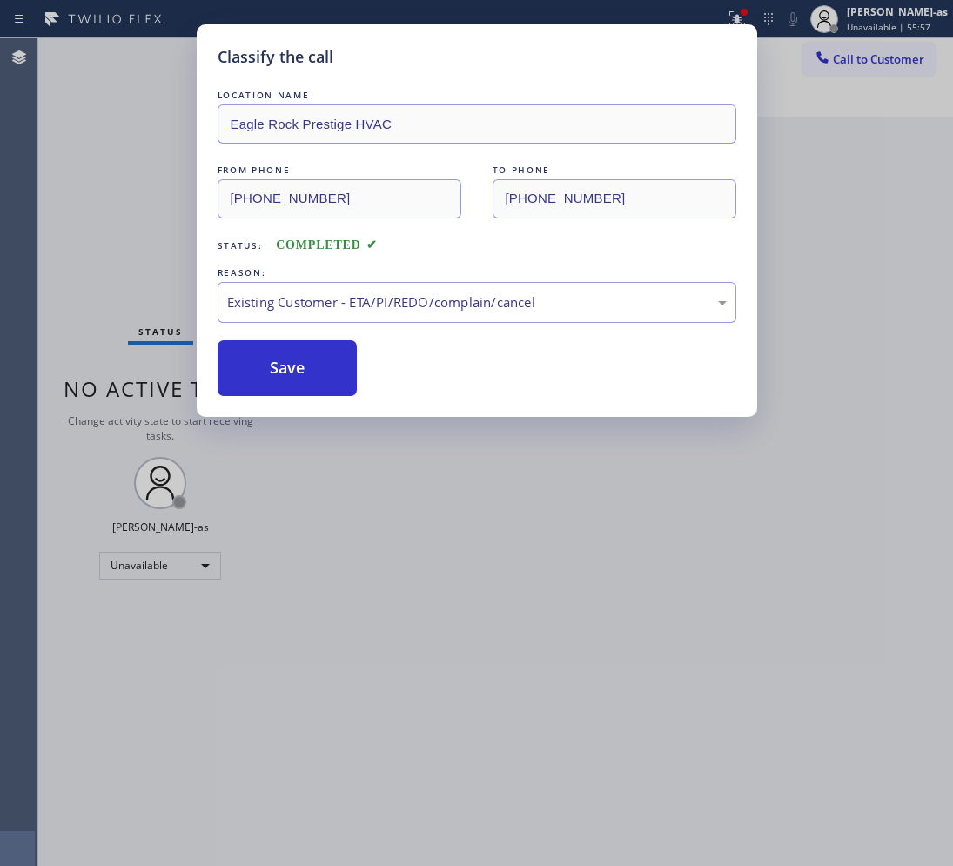
drag, startPoint x: 309, startPoint y: 370, endPoint x: 338, endPoint y: 332, distance: 47.2
click at [325, 351] on button "Save" at bounding box center [288, 368] width 140 height 56
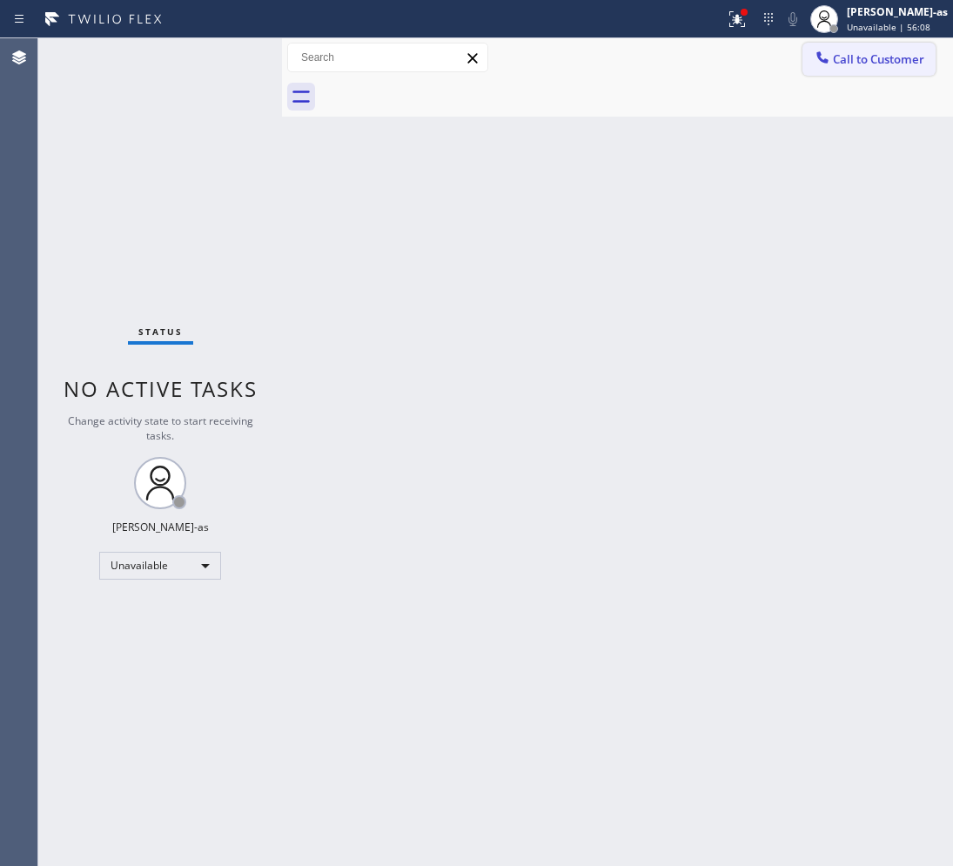
click at [846, 61] on span "Call to Customer" at bounding box center [878, 59] width 91 height 16
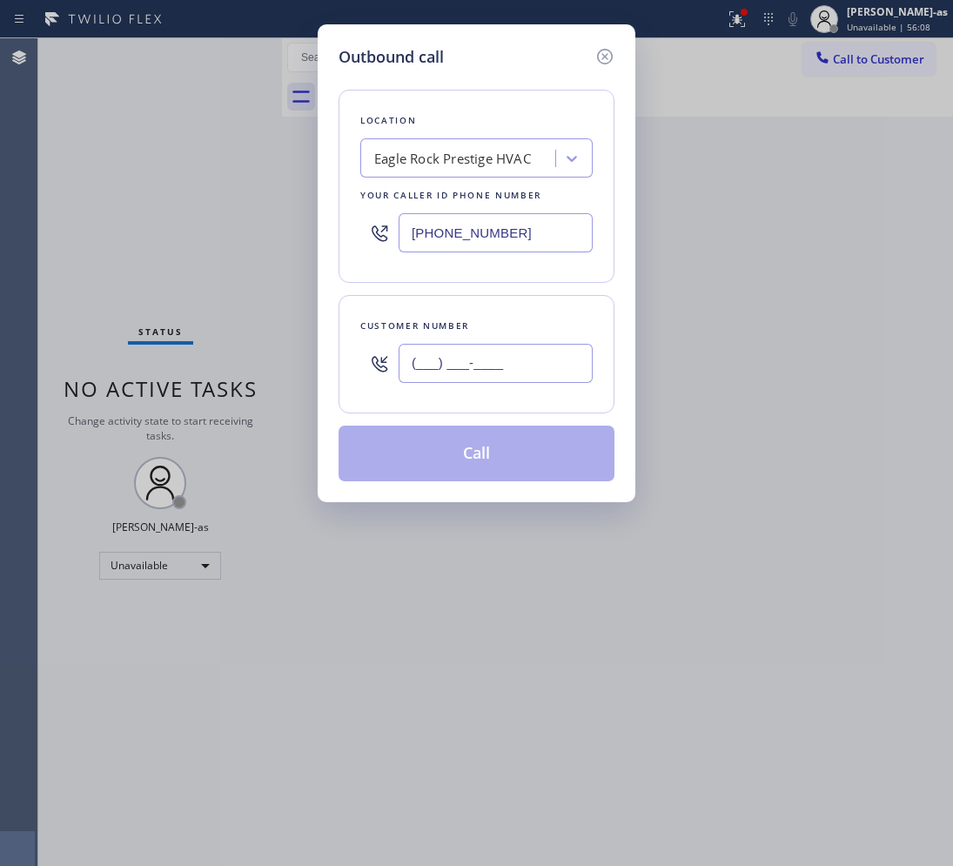
click at [544, 348] on input "(___) ___-____" at bounding box center [495, 363] width 194 height 39
paste input "626) 437-7709"
type input "[PHONE_NUMBER]"
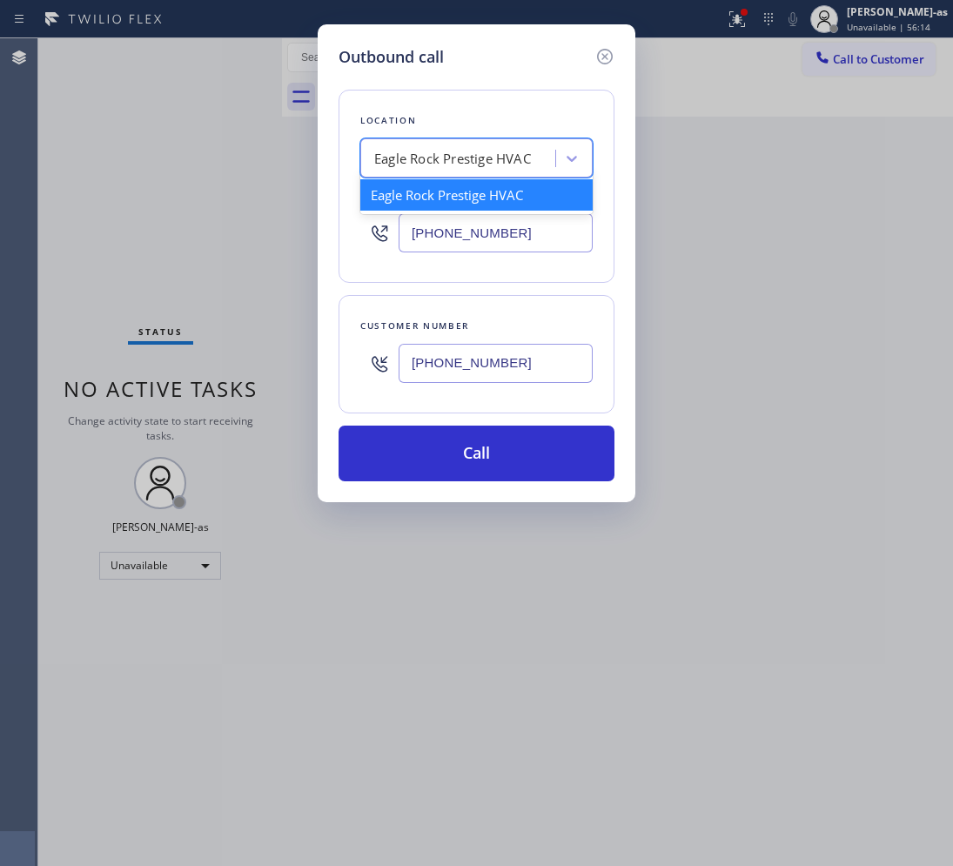
click at [393, 159] on div "Eagle Rock Prestige HVAC" at bounding box center [452, 159] width 157 height 20
paste input "5 Star Air"
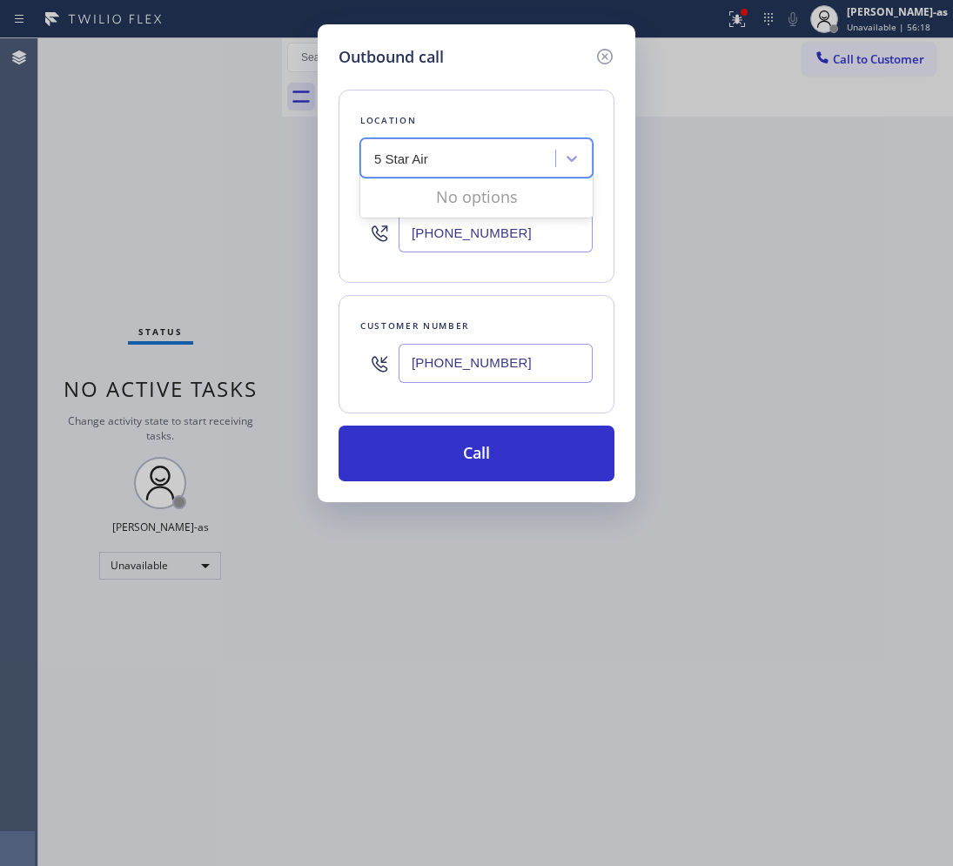
click at [383, 165] on input "5 Star Air" at bounding box center [403, 158] width 59 height 15
type input "5 Star Air"
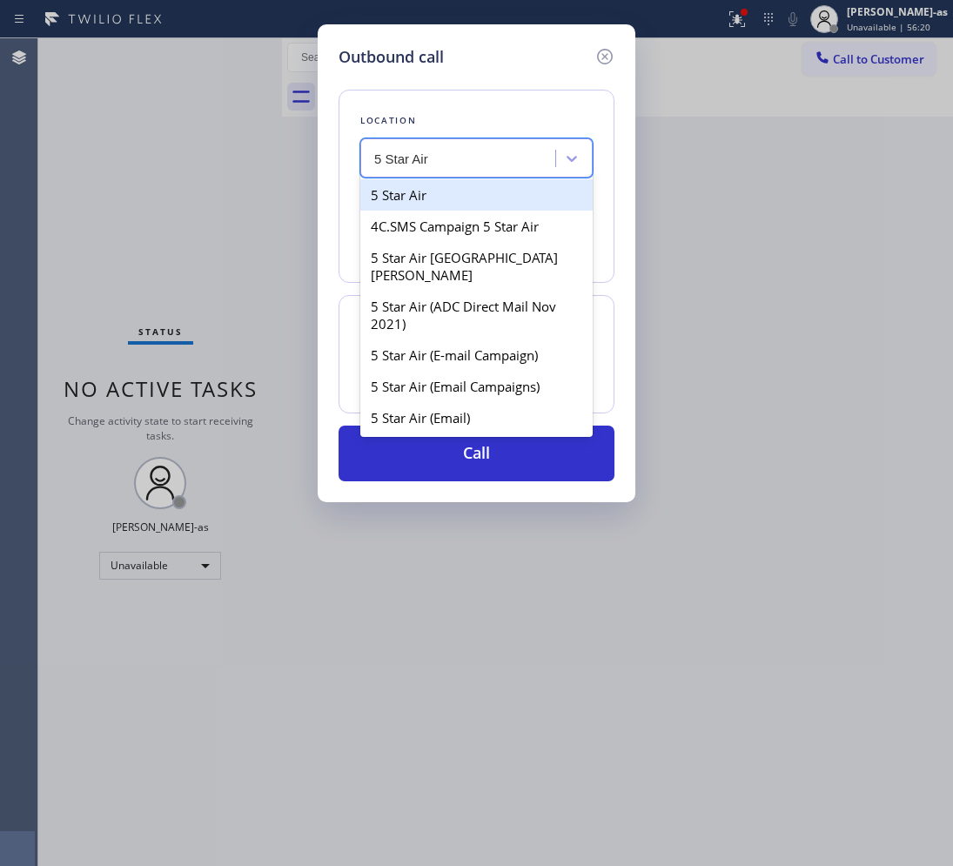
click at [424, 196] on div "5 Star Air" at bounding box center [476, 194] width 232 height 31
type input "[PHONE_NUMBER]"
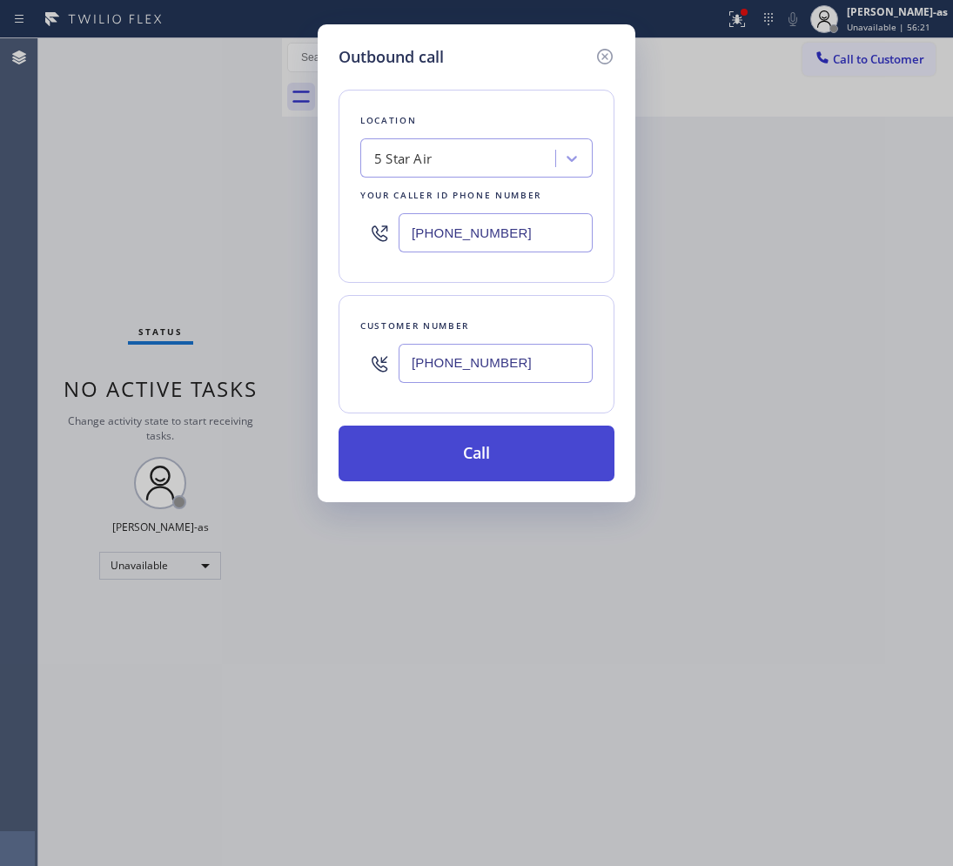
click at [507, 468] on button "Call" at bounding box center [476, 453] width 276 height 56
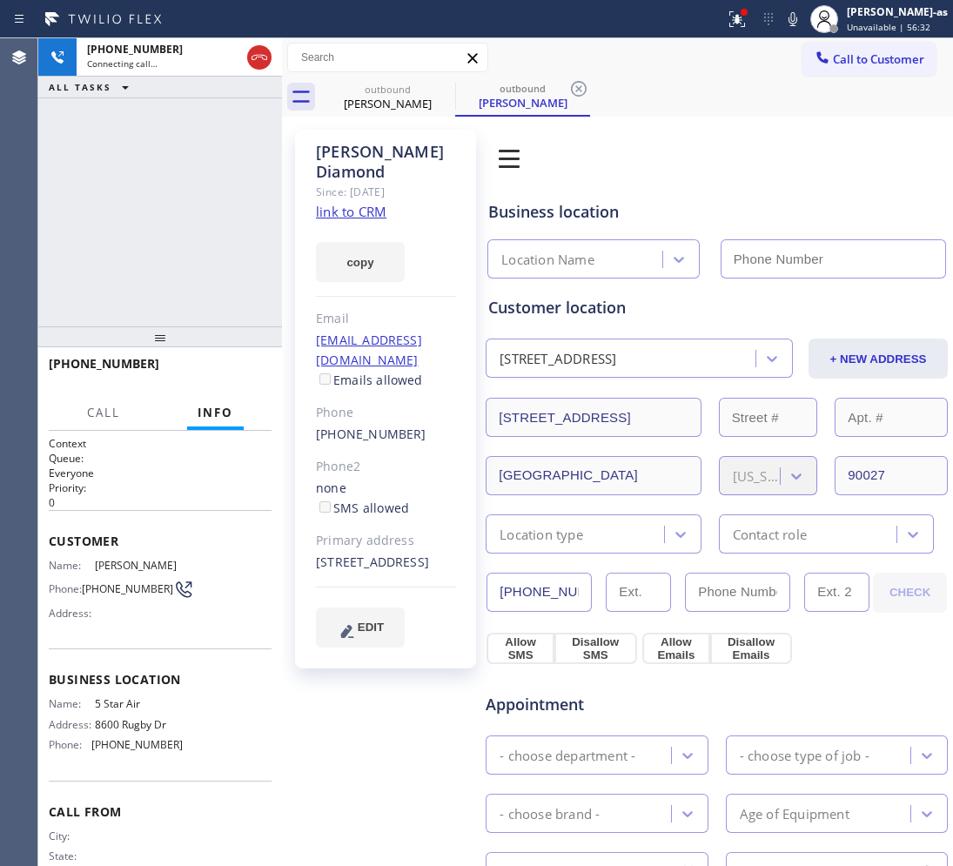
click at [359, 203] on link "link to CRM" at bounding box center [351, 211] width 70 height 17
type input "[PHONE_NUMBER]"
click at [190, 132] on div "[PHONE_NUMBER] Live | 00:38 ALL TASKS ALL TASKS ACTIVE TASKS TASKS IN WRAP UP" at bounding box center [160, 182] width 244 height 288
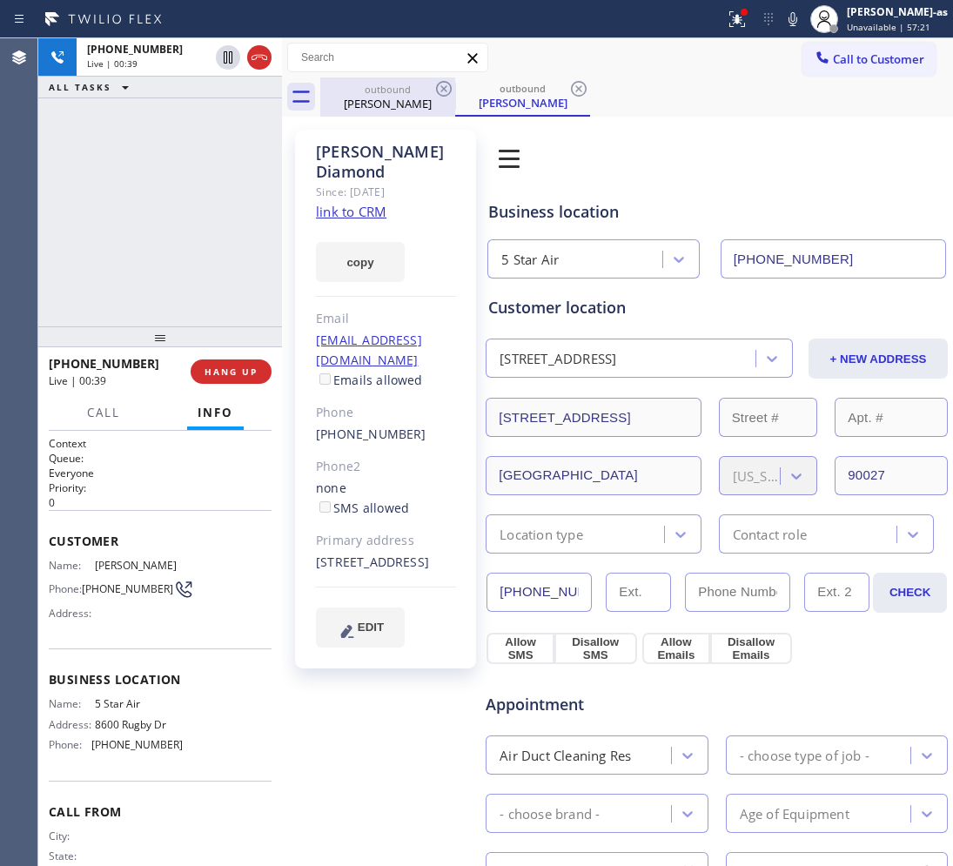
click at [364, 93] on div "outbound" at bounding box center [387, 89] width 131 height 13
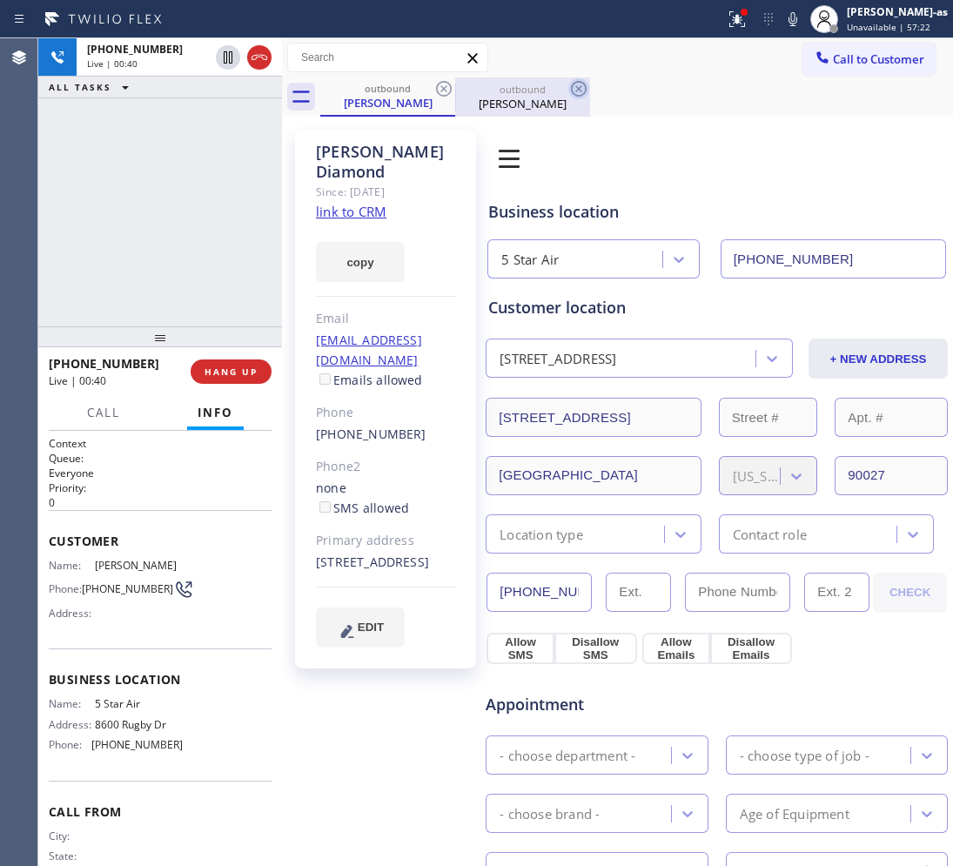
click at [451, 85] on icon at bounding box center [443, 88] width 21 height 21
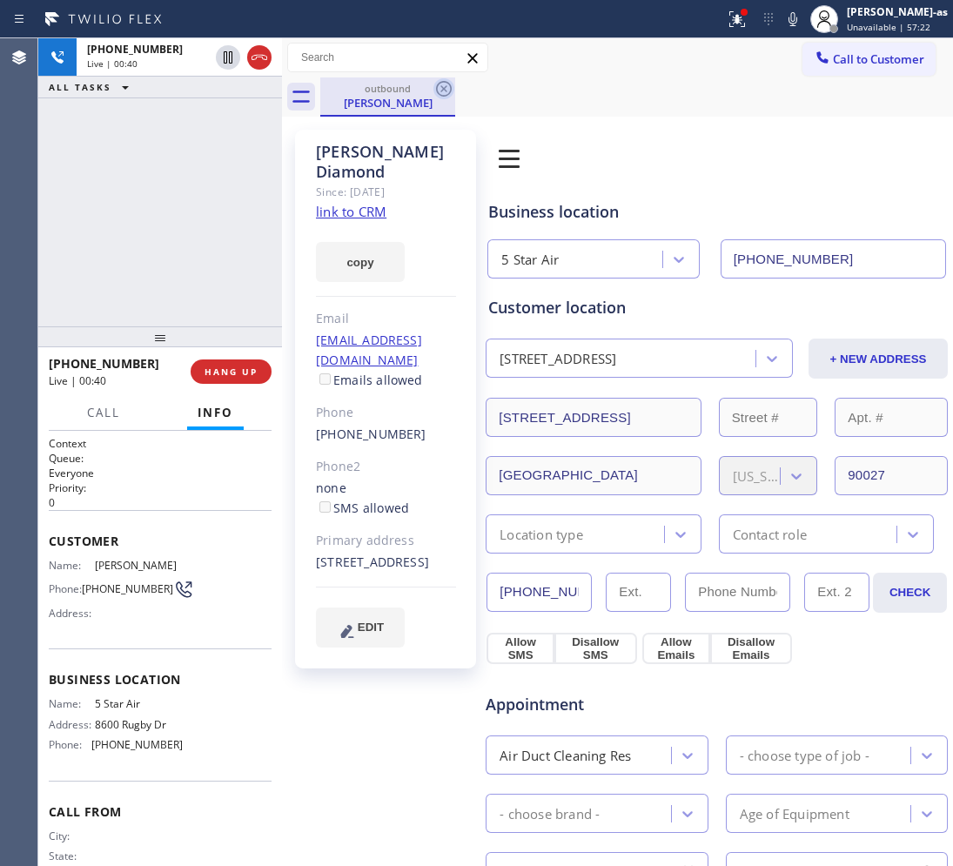
drag, startPoint x: 449, startPoint y: 87, endPoint x: 441, endPoint y: 80, distance: 10.5
click at [445, 81] on icon at bounding box center [443, 88] width 21 height 21
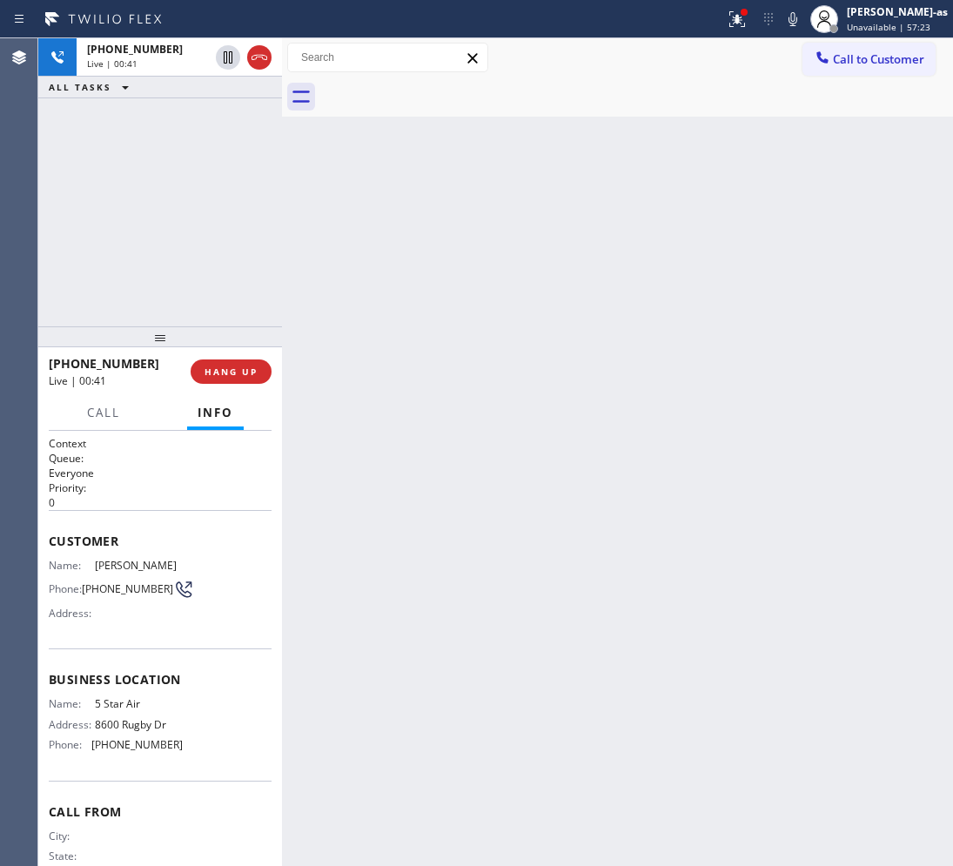
click at [218, 227] on div "[PHONE_NUMBER] Live | 00:41 ALL TASKS ALL TASKS ACTIVE TASKS TASKS IN WRAP UP" at bounding box center [160, 182] width 244 height 288
click at [244, 377] on button "HANG UP" at bounding box center [231, 371] width 81 height 24
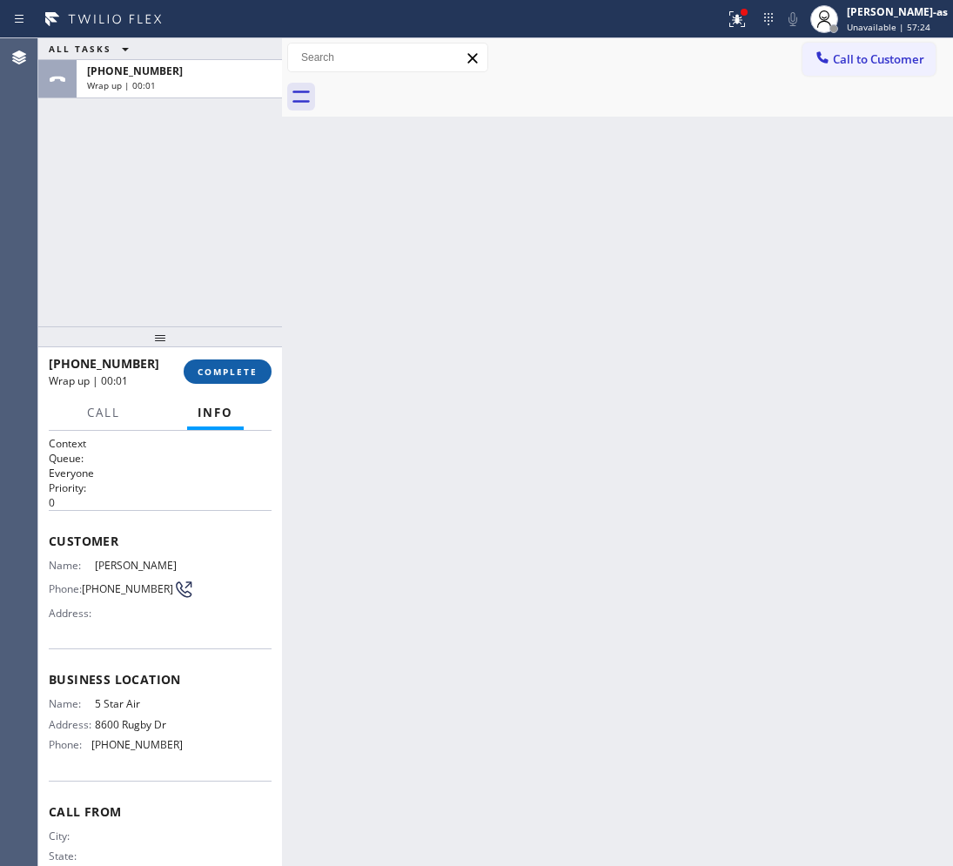
click at [244, 377] on button "COMPLETE" at bounding box center [228, 371] width 88 height 24
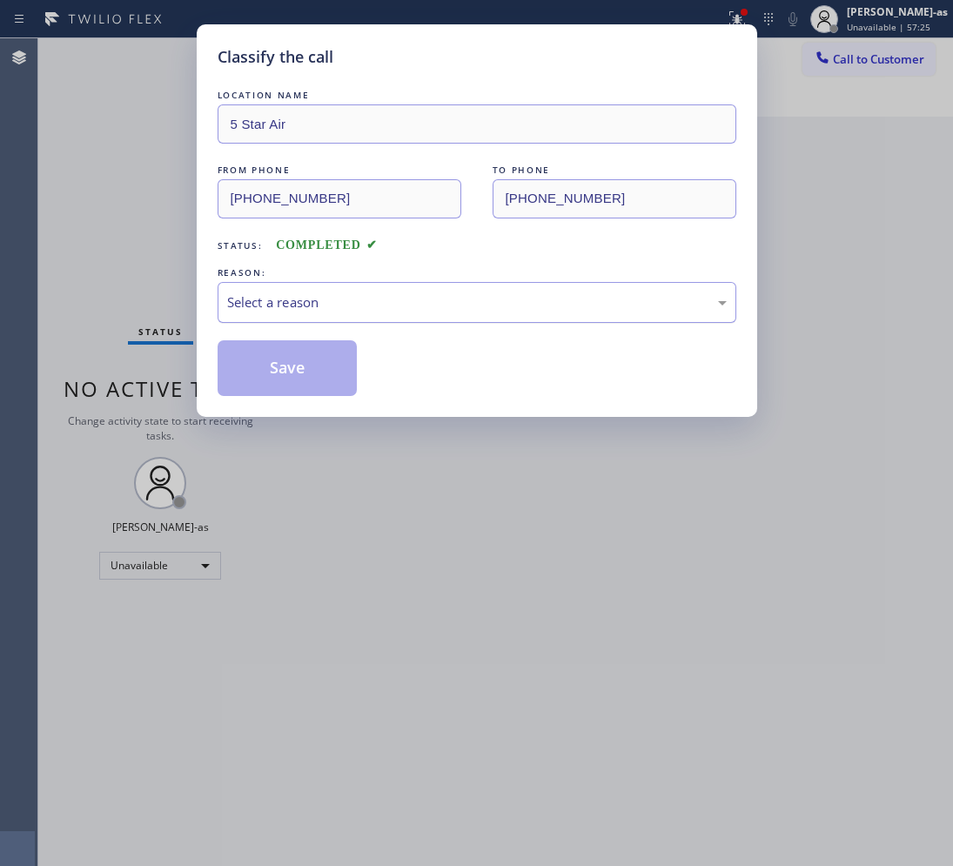
drag, startPoint x: 277, startPoint y: 314, endPoint x: 318, endPoint y: 311, distance: 41.0
click at [278, 314] on div "Select a reason" at bounding box center [477, 302] width 519 height 41
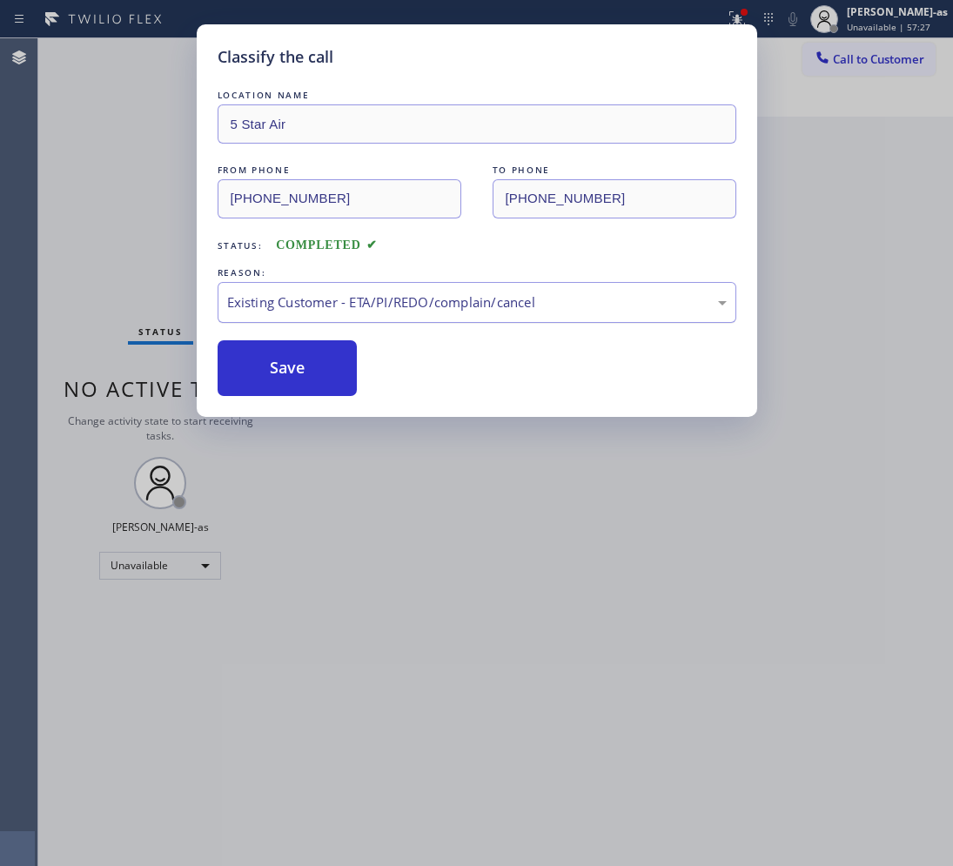
drag, startPoint x: 323, startPoint y: 374, endPoint x: 315, endPoint y: 305, distance: 69.2
click at [318, 371] on button "Save" at bounding box center [288, 368] width 140 height 56
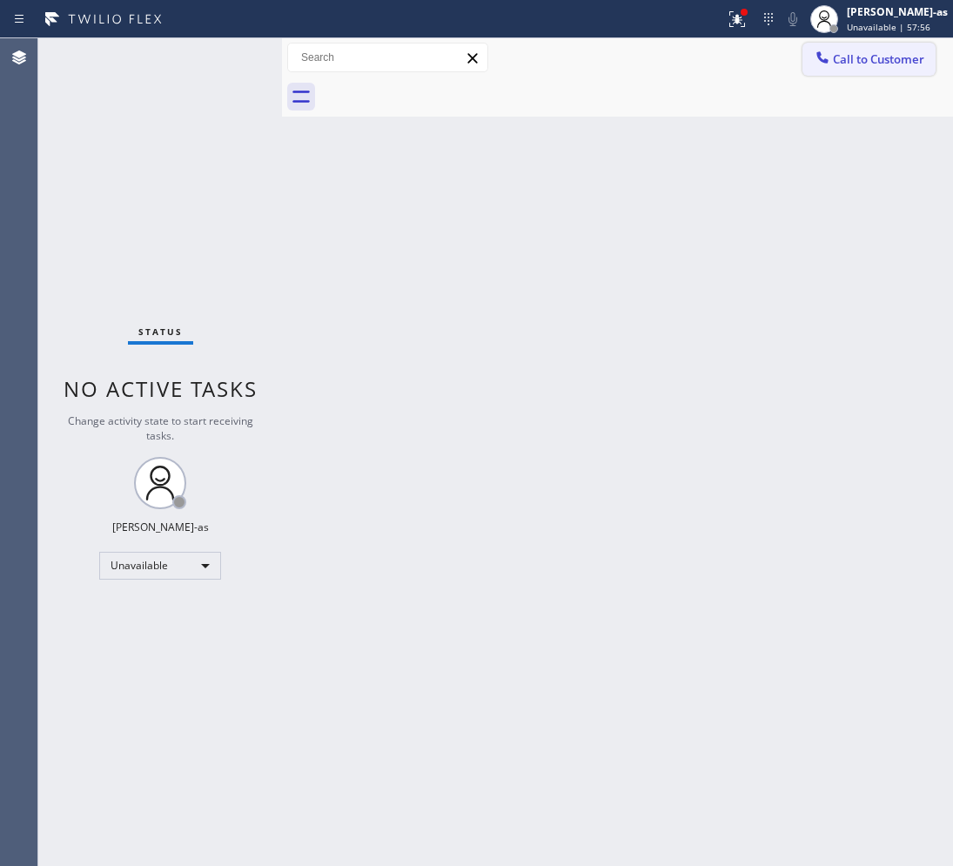
click at [899, 70] on button "Call to Customer" at bounding box center [868, 59] width 133 height 33
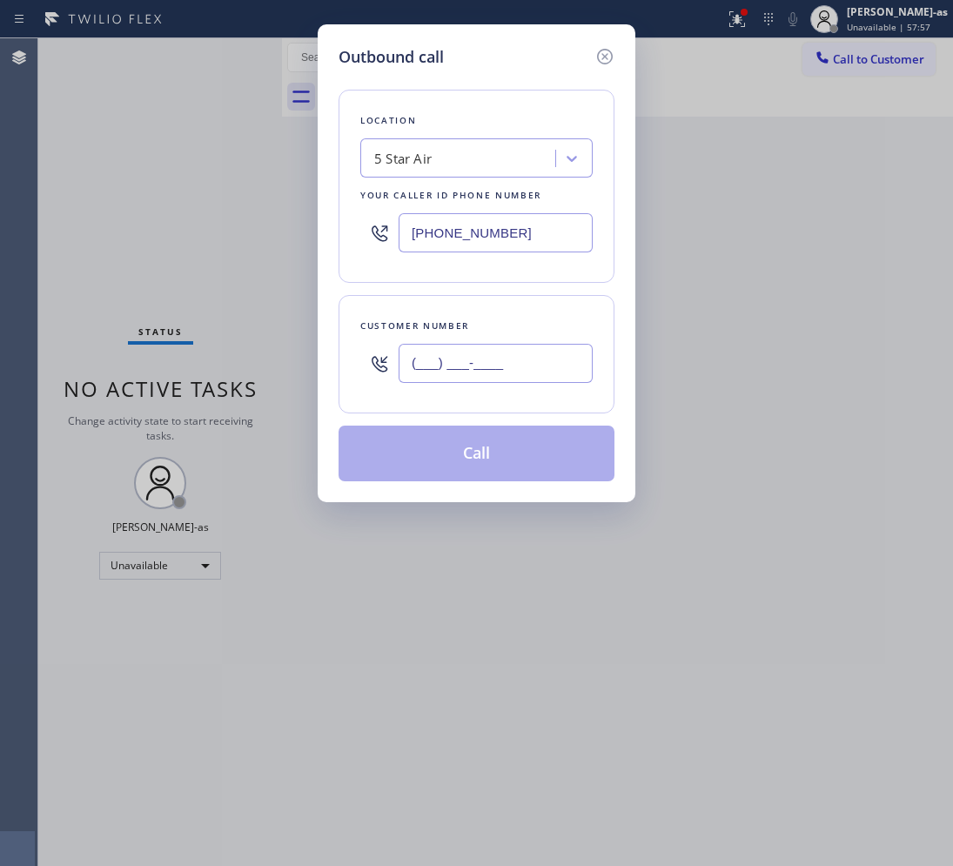
click at [526, 350] on input "(___) ___-____" at bounding box center [495, 363] width 194 height 39
paste input "310) 980-0263"
type input "[PHONE_NUMBER]"
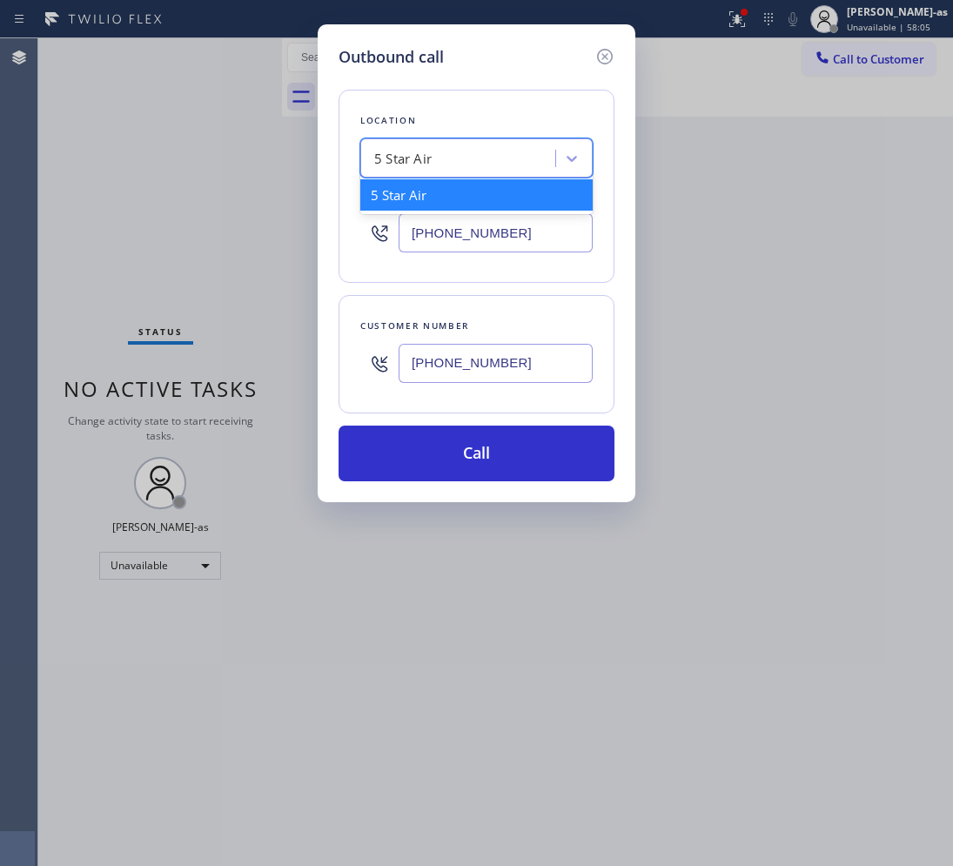
click at [431, 158] on div "5 Star Air" at bounding box center [402, 159] width 57 height 20
paste input "Culver City Heating & Cooling Climate Control"
type input "Culver City Heating & Cooling Climate Control"
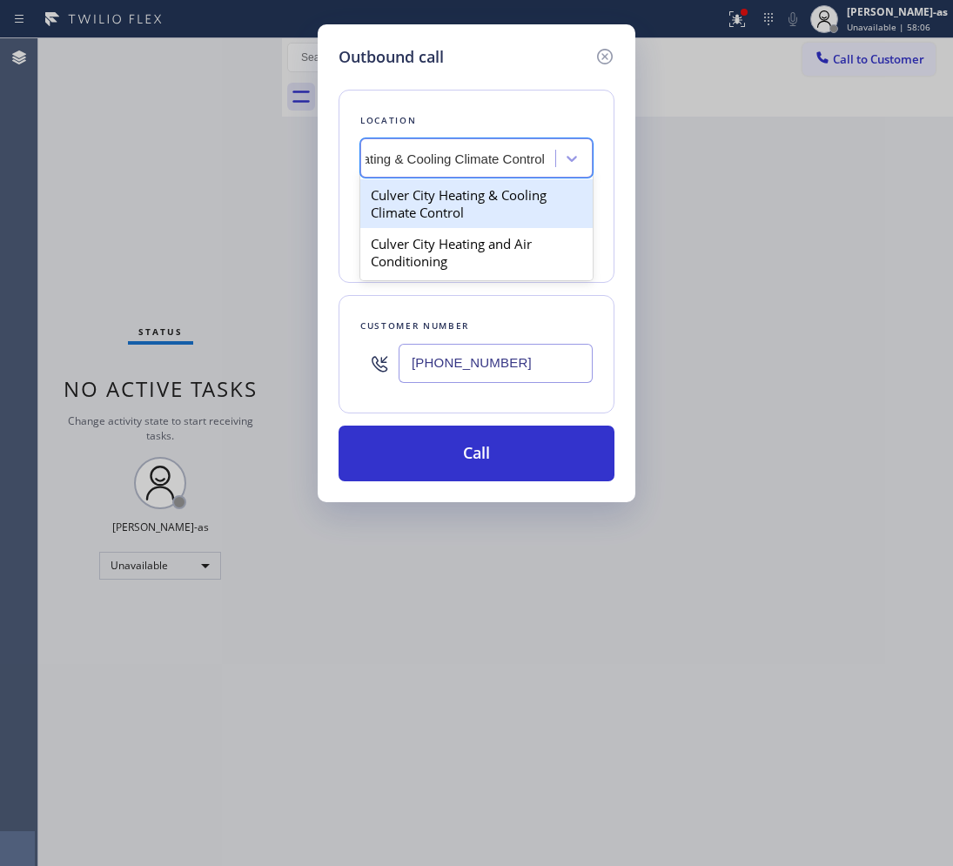
click at [422, 196] on div "Culver City Heating & Cooling Climate Control" at bounding box center [476, 203] width 232 height 49
type input "[PHONE_NUMBER]"
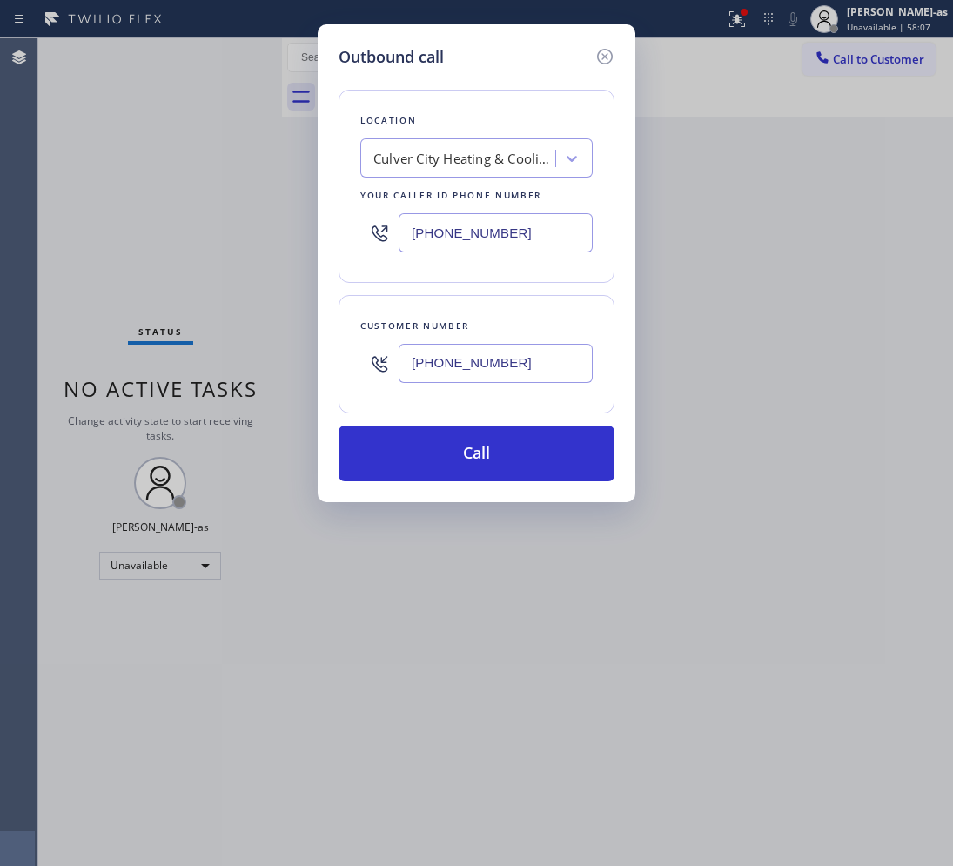
drag, startPoint x: 488, startPoint y: 458, endPoint x: 813, endPoint y: 418, distance: 327.7
click at [487, 455] on button "Call" at bounding box center [476, 453] width 276 height 56
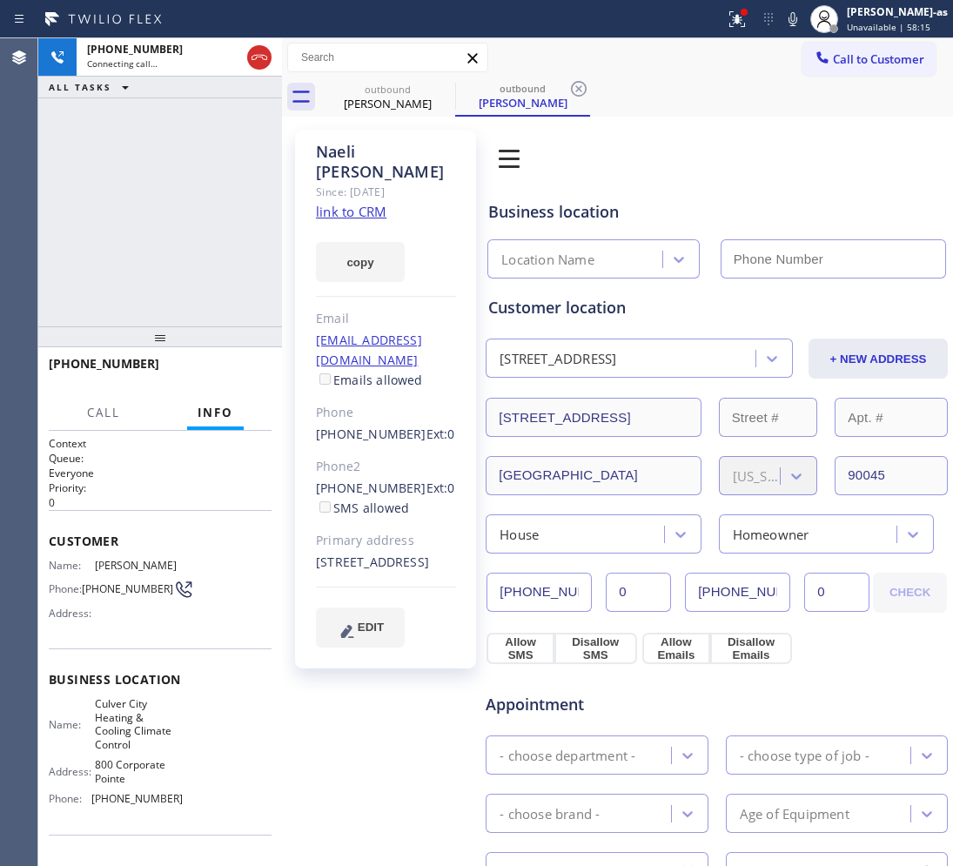
click at [339, 203] on link "link to CRM" at bounding box center [351, 211] width 70 height 17
type input "[PHONE_NUMBER]"
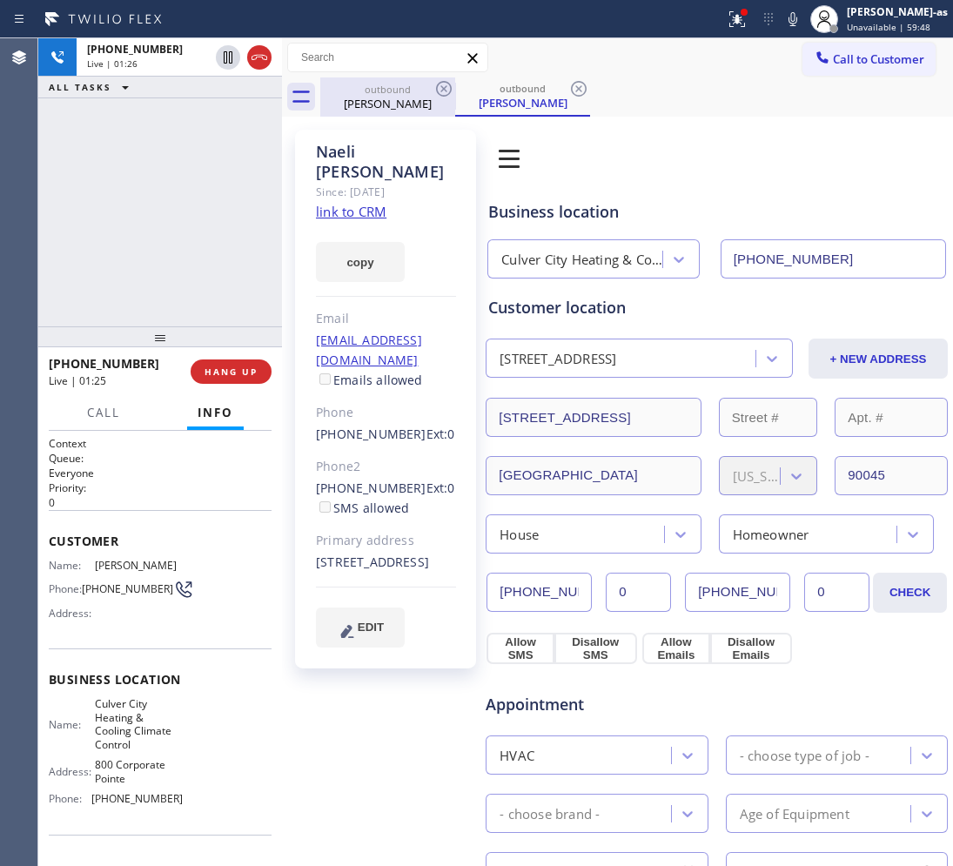
drag, startPoint x: 265, startPoint y: 55, endPoint x: 407, endPoint y: 91, distance: 146.4
click at [265, 57] on icon at bounding box center [259, 57] width 21 height 21
click at [407, 91] on div "outbound" at bounding box center [387, 89] width 131 height 13
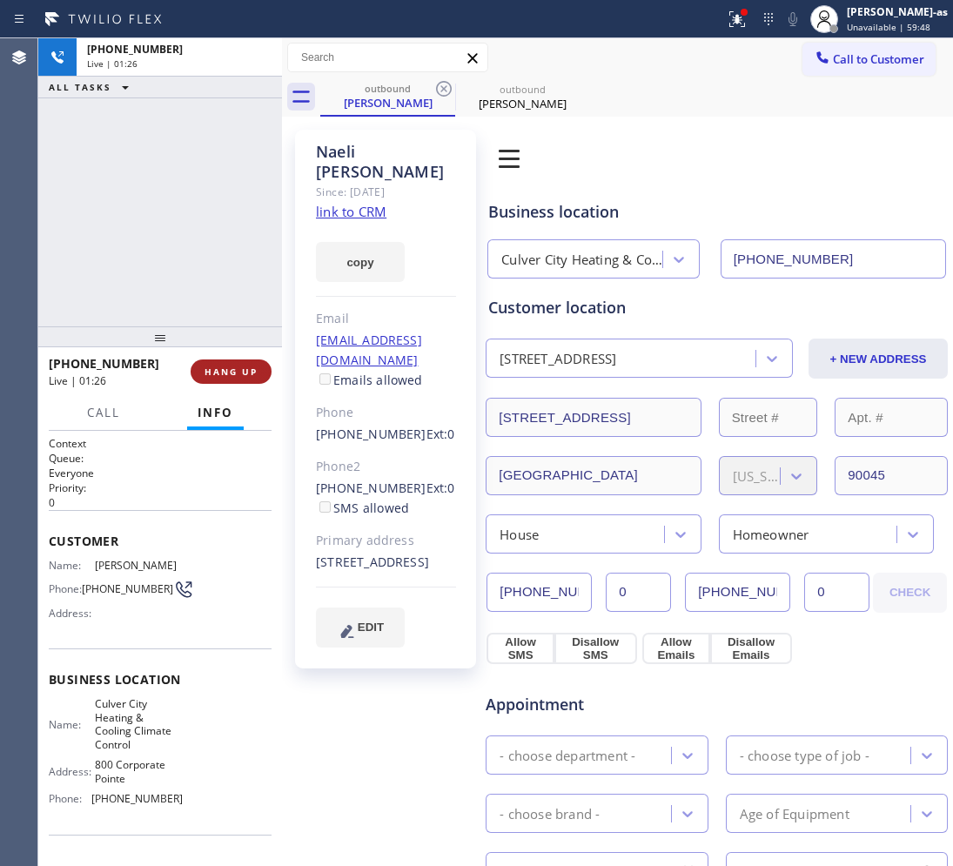
click at [202, 377] on button "HANG UP" at bounding box center [231, 371] width 81 height 24
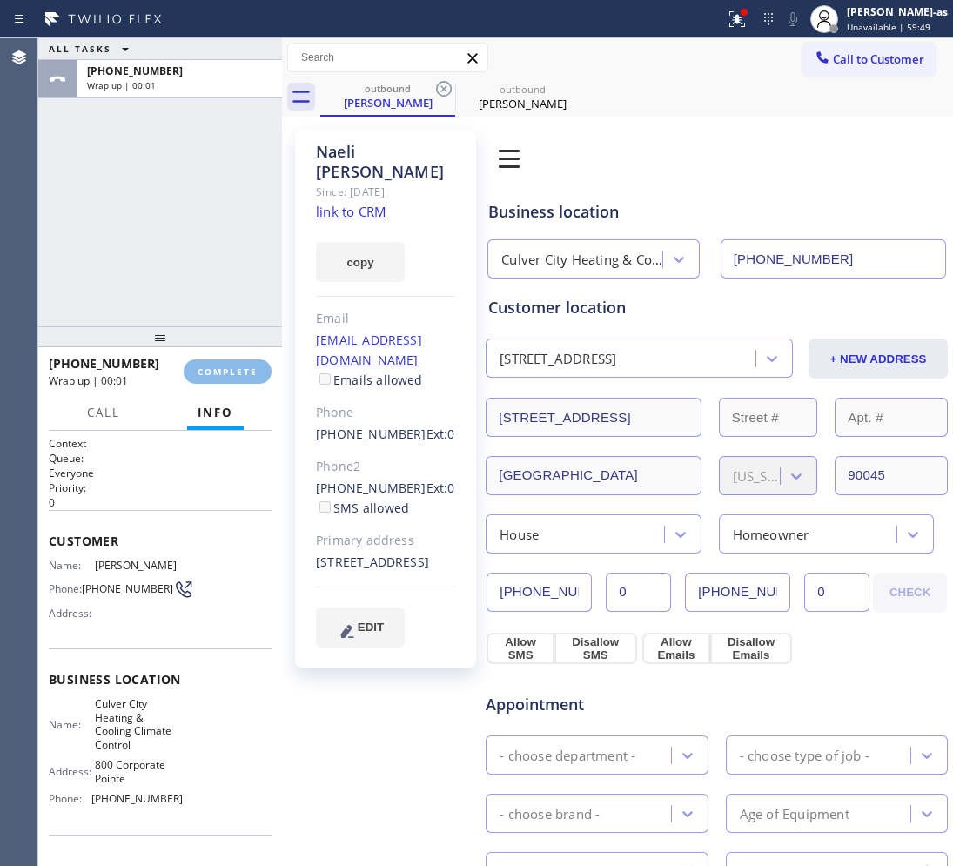
drag, startPoint x: 179, startPoint y: 222, endPoint x: 524, endPoint y: 185, distance: 346.5
click at [191, 226] on div "ALL TASKS ALL TASKS ACTIVE TASKS TASKS IN WRAP UP [PHONE_NUMBER] Wrap up | 00:01" at bounding box center [160, 182] width 244 height 288
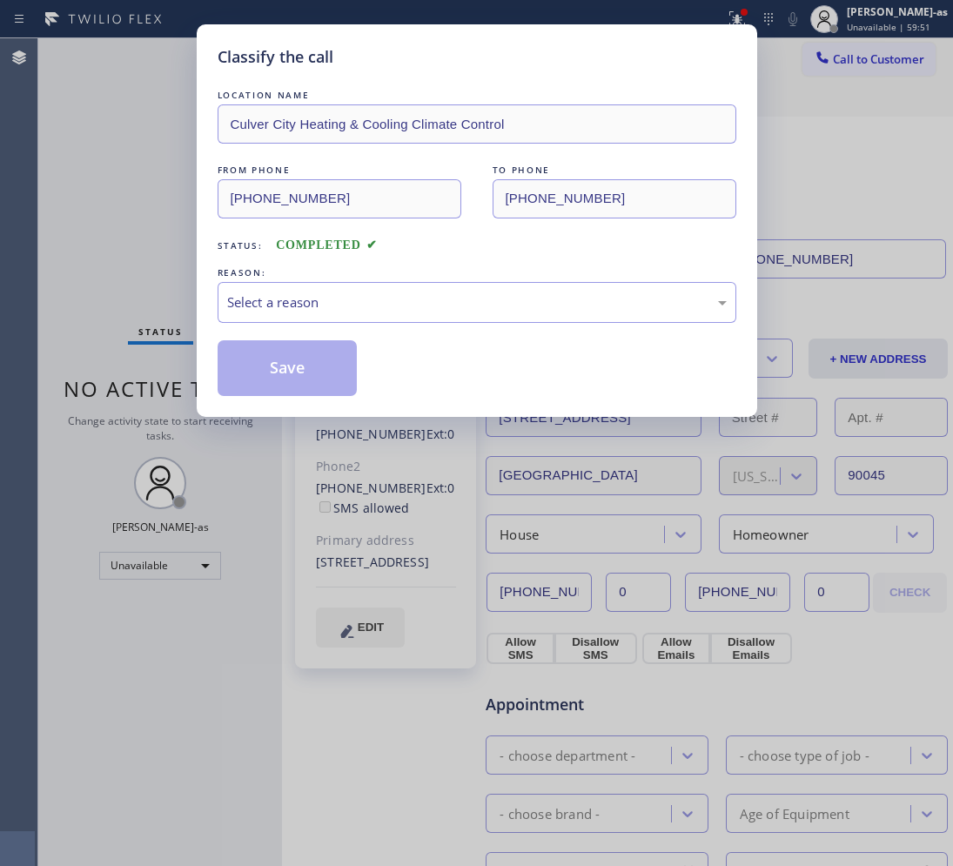
drag, startPoint x: 210, startPoint y: 275, endPoint x: 336, endPoint y: 301, distance: 128.8
click at [209, 271] on div "Classify the call LOCATION NAME [GEOGRAPHIC_DATA] Heating & Cooling Climate Con…" at bounding box center [477, 220] width 560 height 392
drag, startPoint x: 362, startPoint y: 305, endPoint x: 365, endPoint y: 313, distance: 9.4
click at [365, 311] on div "Select a reason" at bounding box center [476, 302] width 499 height 20
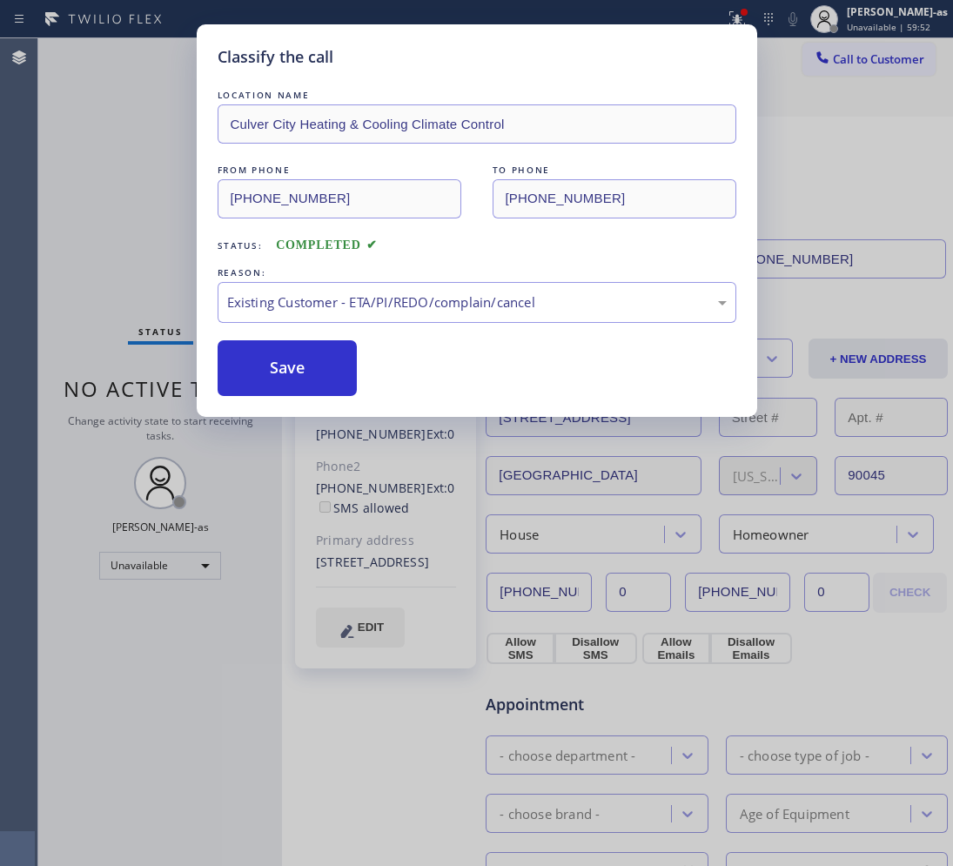
click at [318, 371] on button "Save" at bounding box center [288, 368] width 140 height 56
click at [848, 78] on div "Classify the call LOCATION NAME [GEOGRAPHIC_DATA] Heating & Cooling Climate Con…" at bounding box center [476, 433] width 953 height 866
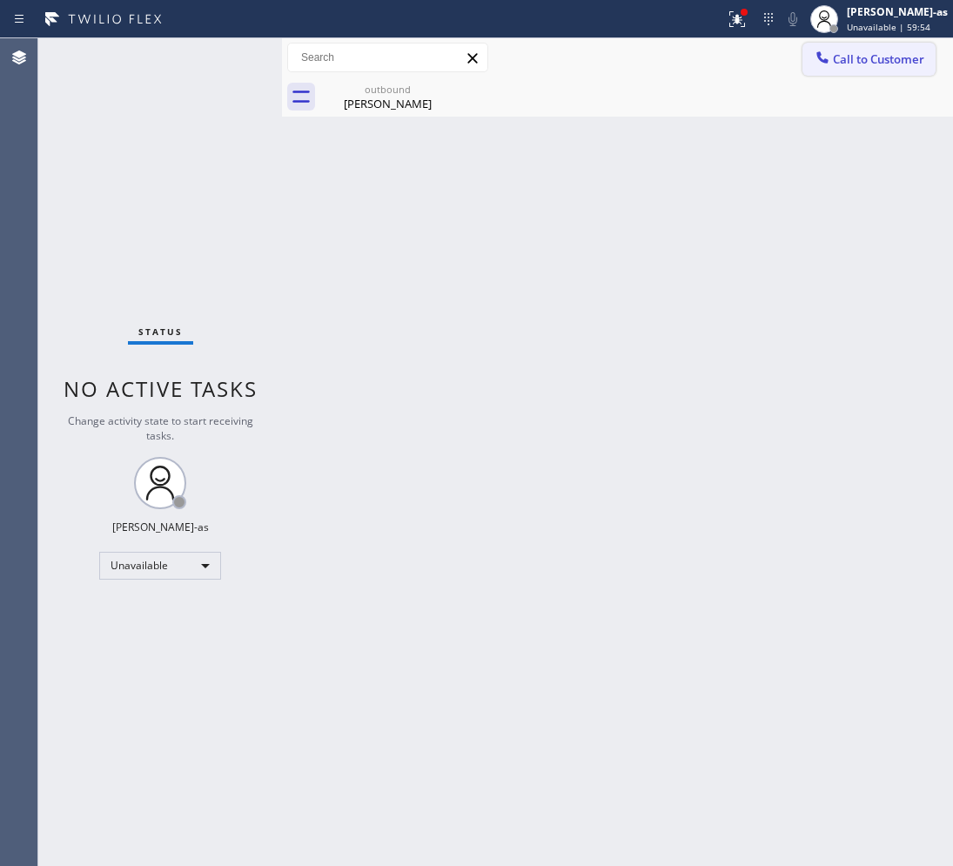
click at [854, 67] on button "Call to Customer" at bounding box center [868, 59] width 133 height 33
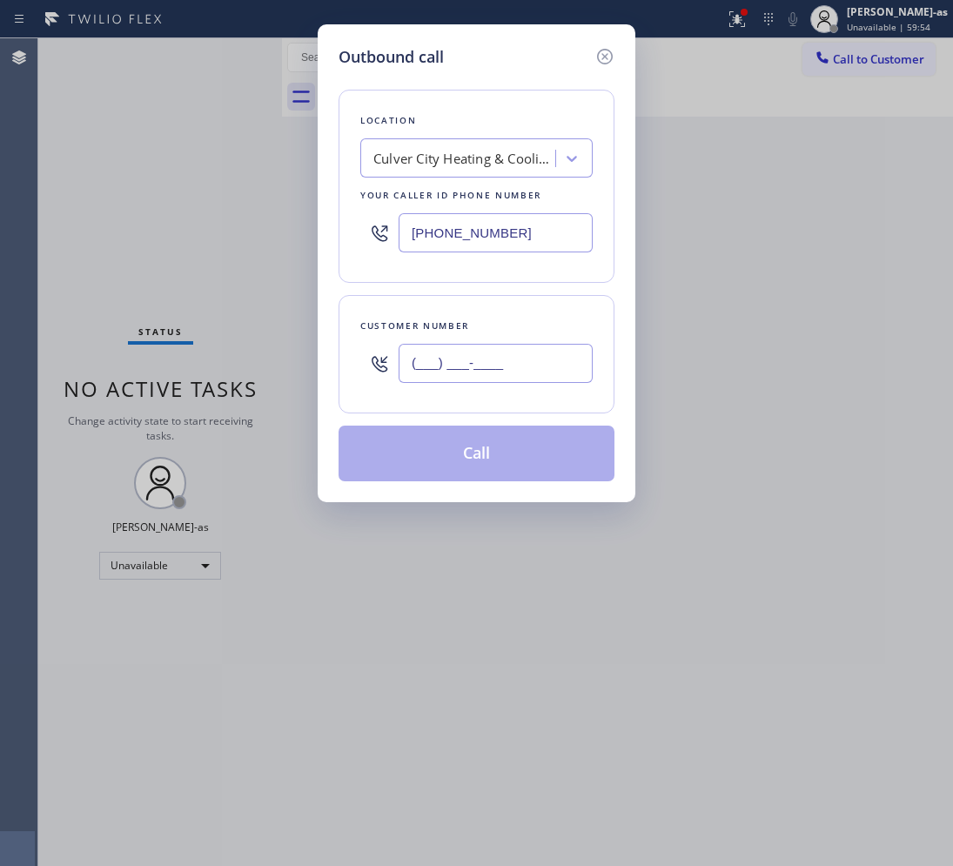
click at [479, 354] on input "(___) ___-____" at bounding box center [495, 363] width 194 height 39
paste input "786) 282-8361"
type input "[PHONE_NUMBER]"
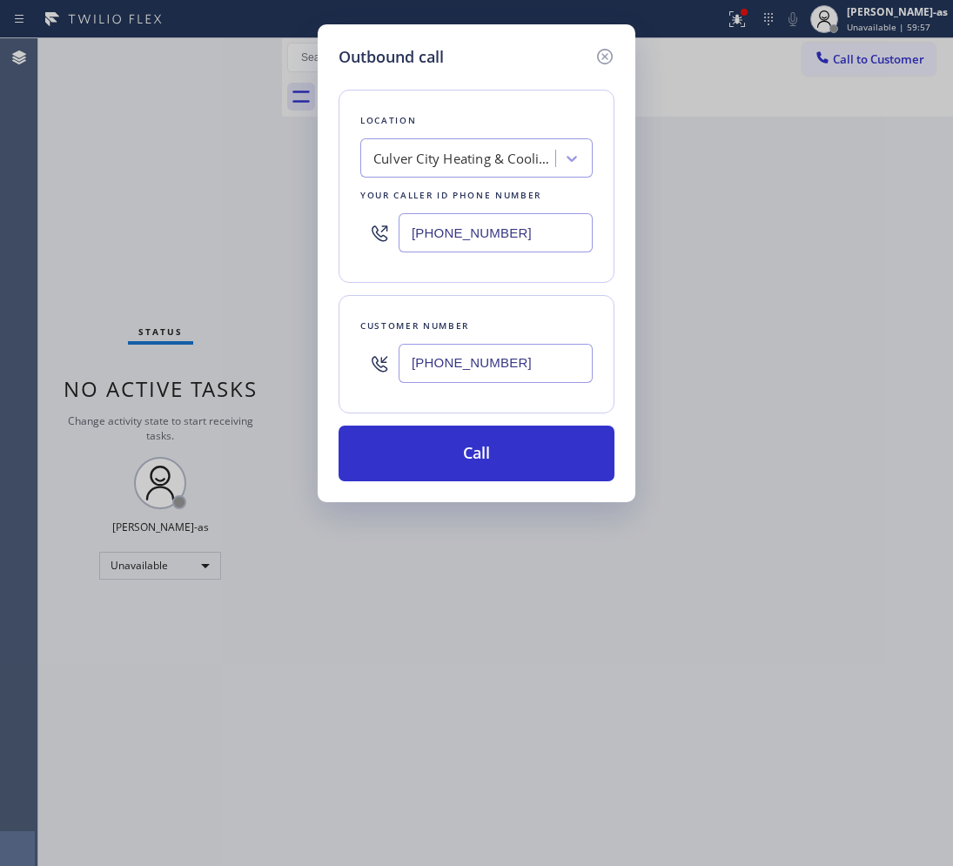
click at [470, 235] on input "[PHONE_NUMBER]" at bounding box center [495, 232] width 194 height 39
paste input "855) 920-083"
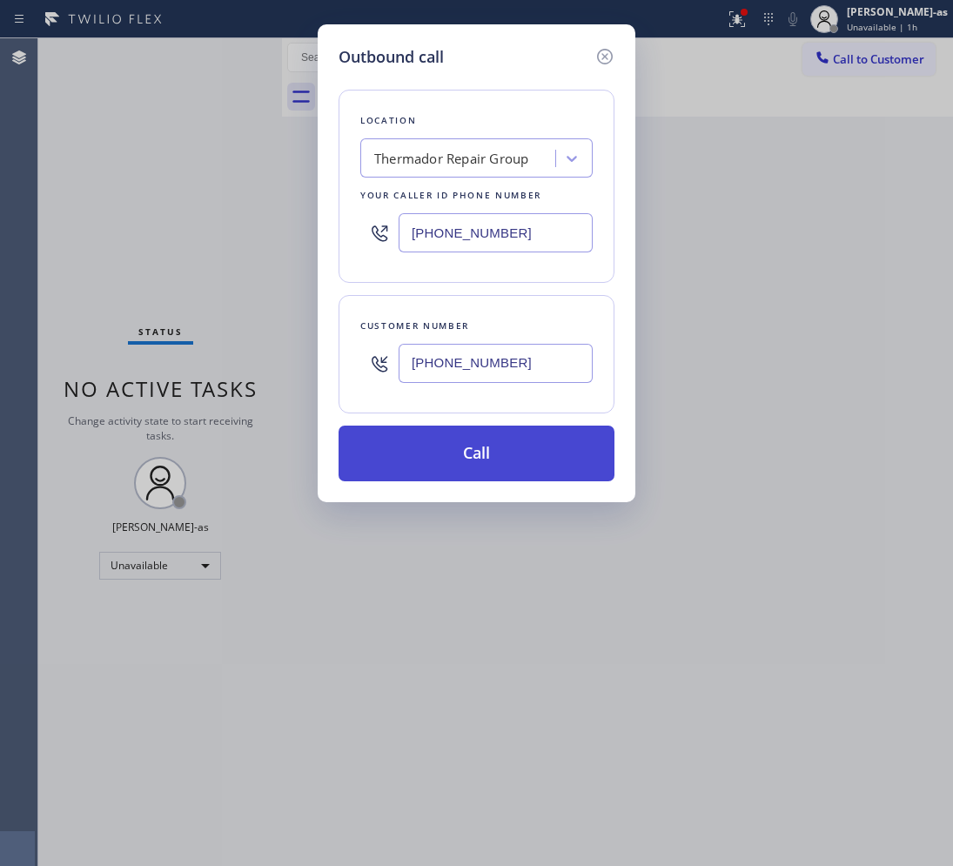
type input "[PHONE_NUMBER]"
click at [538, 445] on button "Call" at bounding box center [476, 453] width 276 height 56
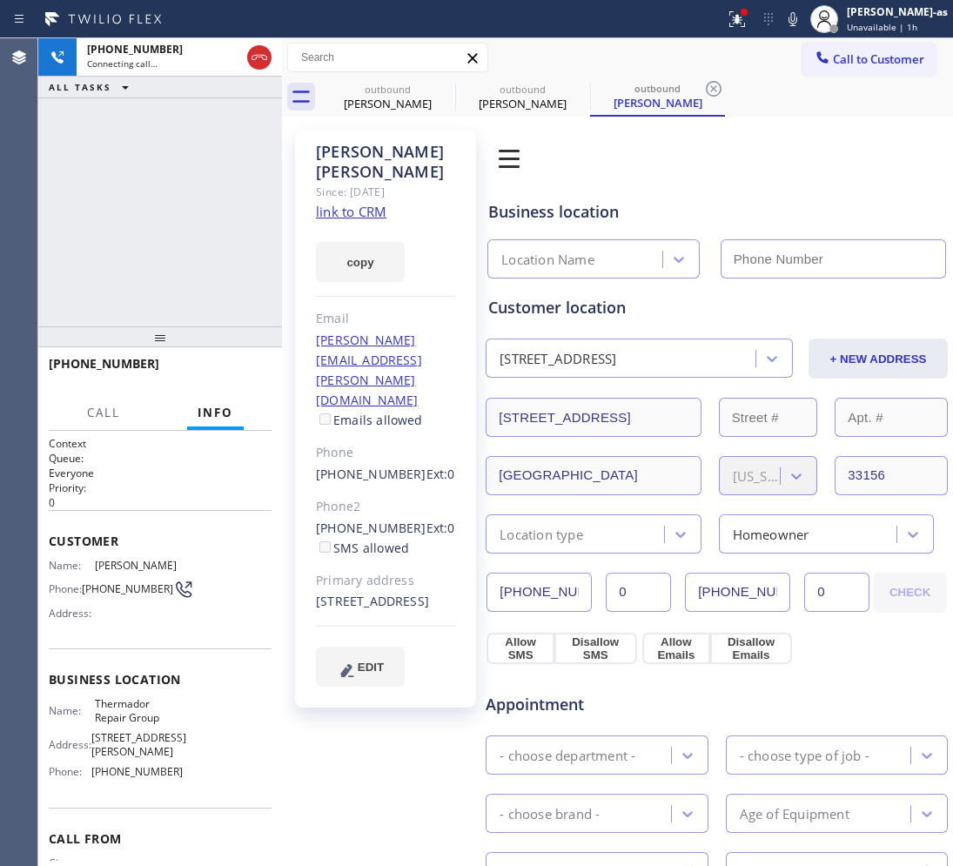
click at [362, 203] on link "link to CRM" at bounding box center [351, 211] width 70 height 17
type input "[PHONE_NUMBER]"
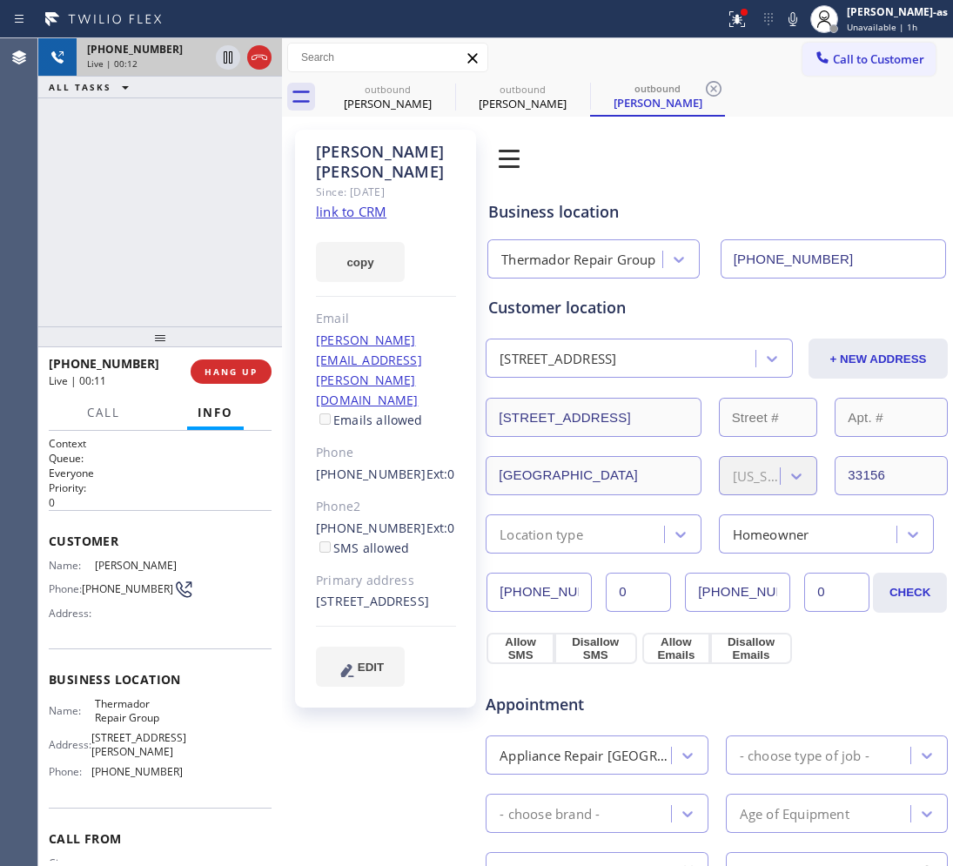
drag, startPoint x: 131, startPoint y: 126, endPoint x: 258, endPoint y: 70, distance: 138.2
click at [133, 126] on div "[PHONE_NUMBER] Live | 00:12 ALL TASKS ALL TASKS ACTIVE TASKS TASKS IN WRAP UP" at bounding box center [160, 182] width 244 height 288
click at [255, 71] on div at bounding box center [243, 57] width 63 height 38
click at [235, 325] on div "[PHONE_NUMBER] Live | 00:13 ALL TASKS ALL TASKS ACTIVE TASKS TASKS IN WRAP UP […" at bounding box center [160, 451] width 244 height 827
drag, startPoint x: 244, startPoint y: 377, endPoint x: 227, endPoint y: 262, distance: 116.2
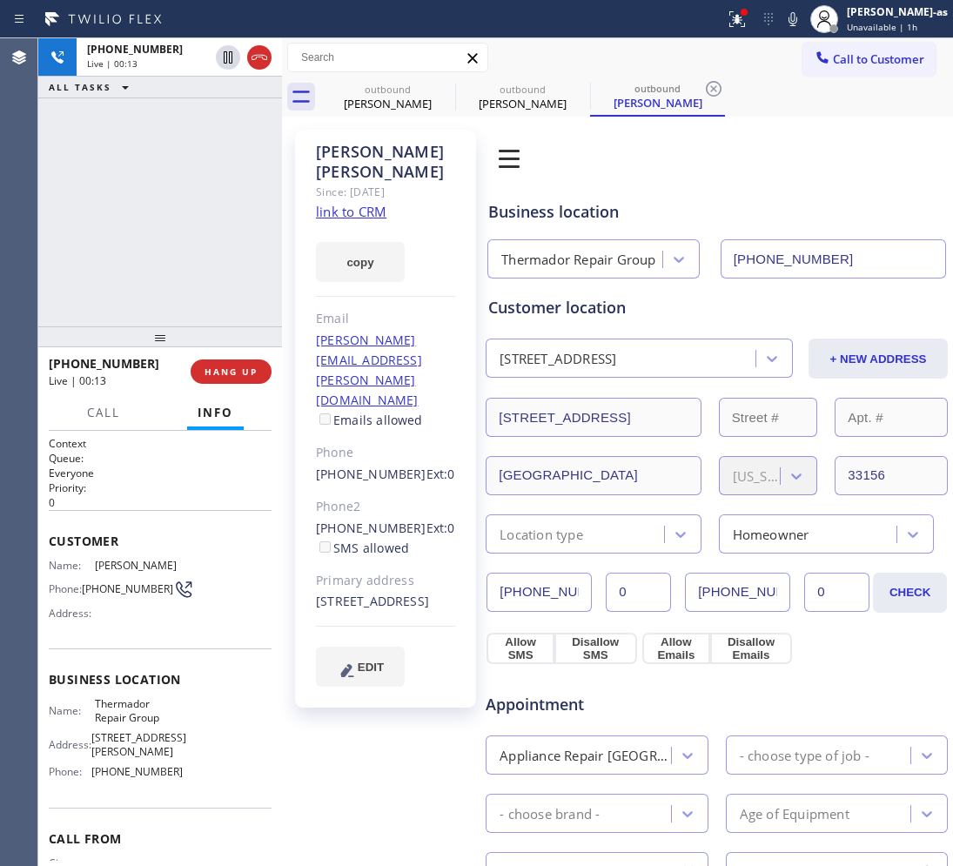
click at [242, 372] on button "HANG UP" at bounding box center [231, 371] width 81 height 24
click at [245, 359] on div "[PHONE_NUMBER] Live | 00:14 HANG UP" at bounding box center [160, 371] width 223 height 45
click at [238, 368] on span "HANG UP" at bounding box center [230, 371] width 53 height 12
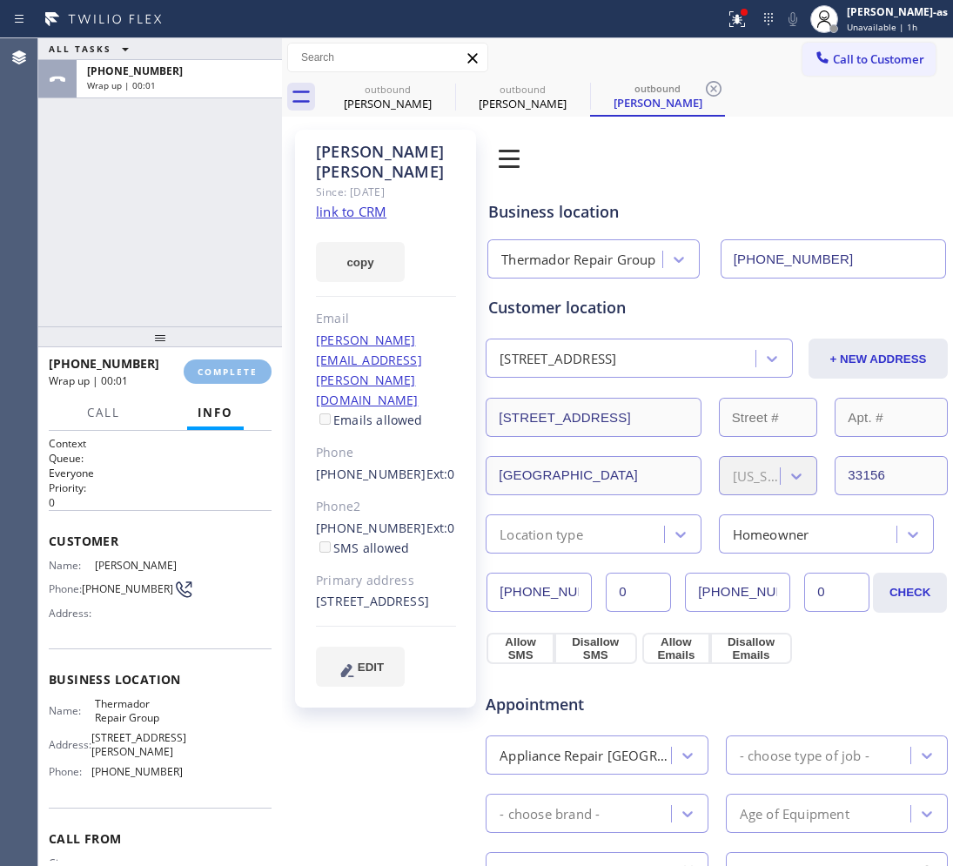
click at [196, 281] on div "ALL TASKS ALL TASKS ACTIVE TASKS TASKS IN WRAP UP [PHONE_NUMBER] Wrap up | 00:01" at bounding box center [160, 182] width 244 height 288
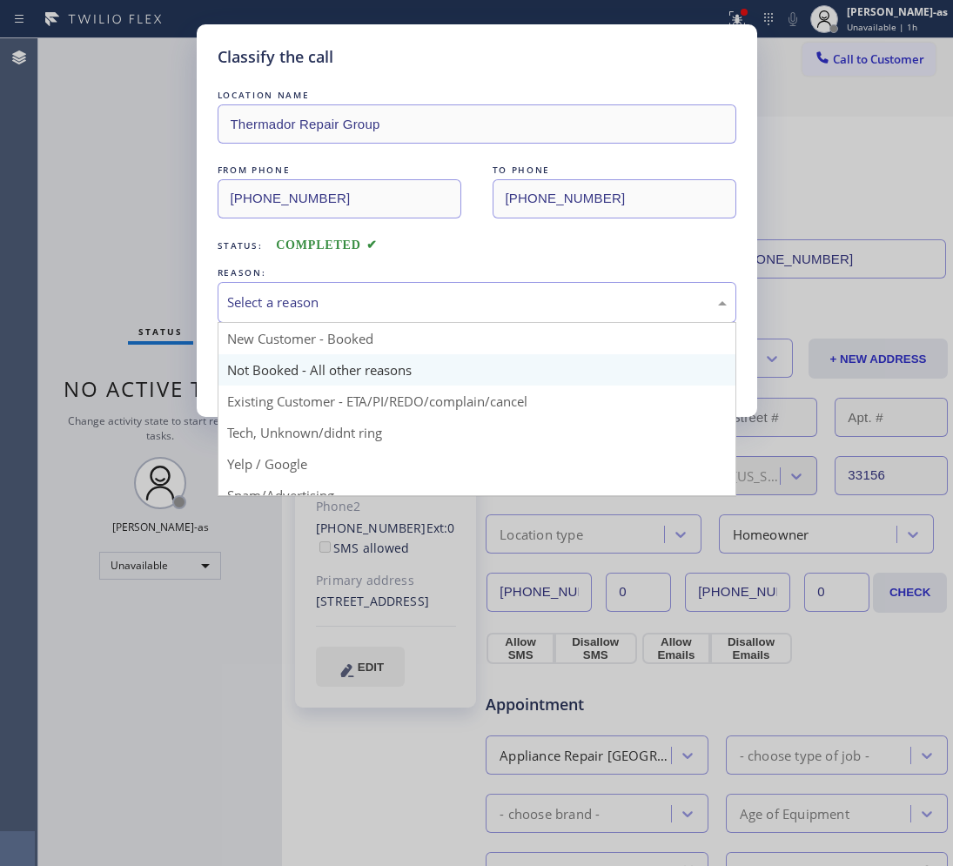
drag, startPoint x: 358, startPoint y: 300, endPoint x: 387, endPoint y: 374, distance: 79.3
click at [358, 301] on div "Select a reason" at bounding box center [476, 302] width 499 height 20
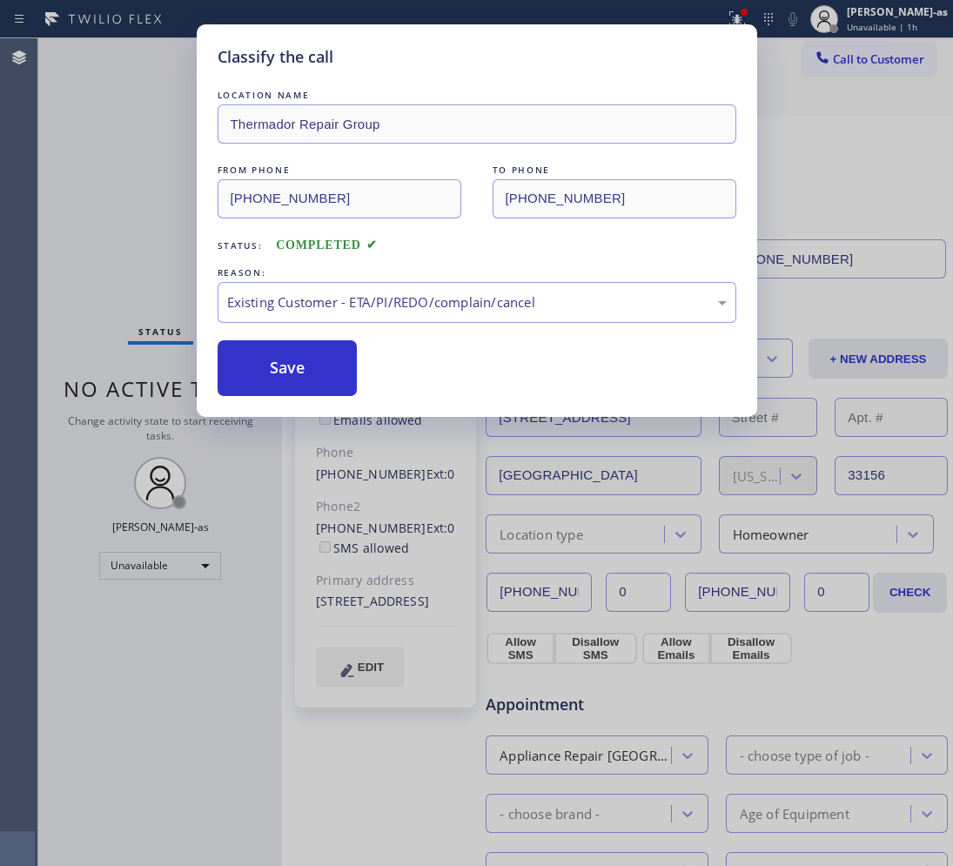
drag, startPoint x: 311, startPoint y: 363, endPoint x: 298, endPoint y: 333, distance: 32.3
click at [306, 358] on button "Save" at bounding box center [288, 368] width 140 height 56
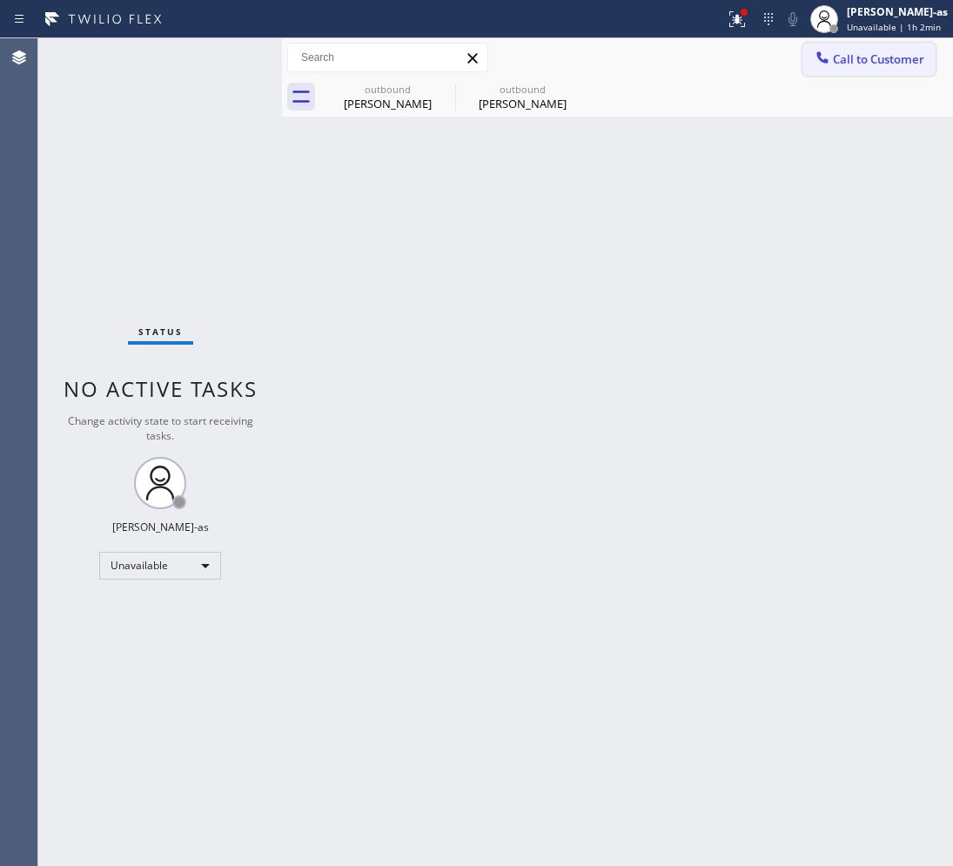
click at [855, 55] on span "Call to Customer" at bounding box center [878, 59] width 91 height 16
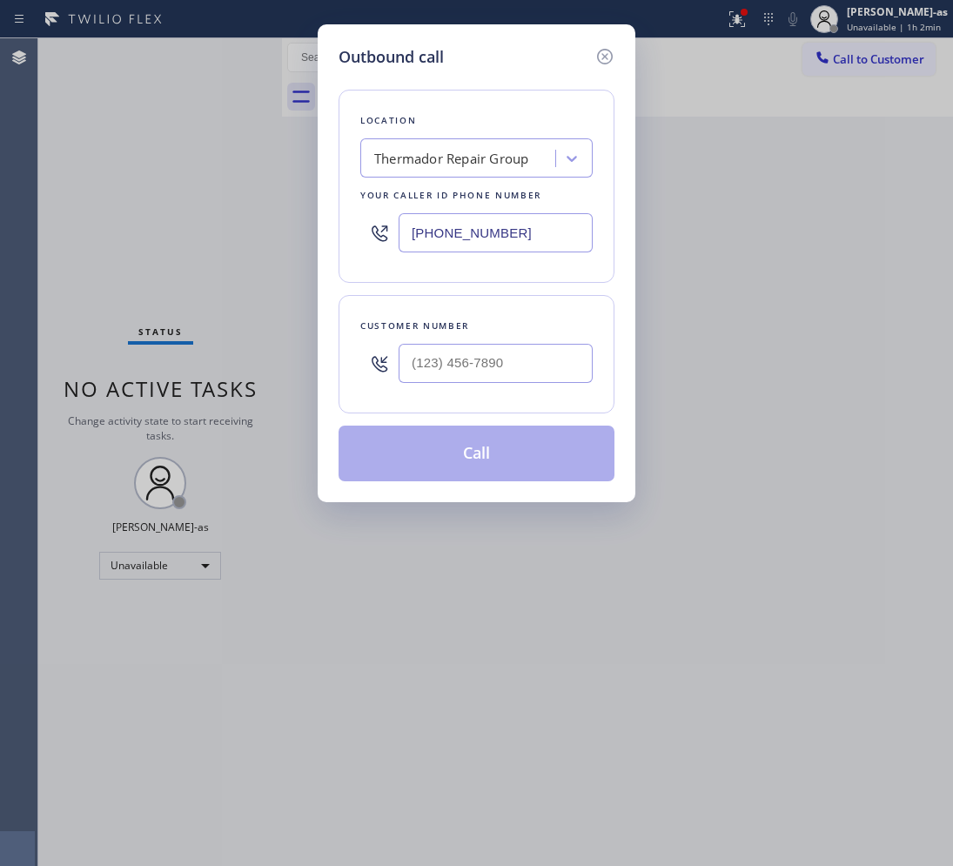
click at [518, 387] on div at bounding box center [495, 363] width 194 height 57
click at [519, 371] on input "(___) ___-____" at bounding box center [495, 363] width 194 height 39
paste input "619) 852-9780"
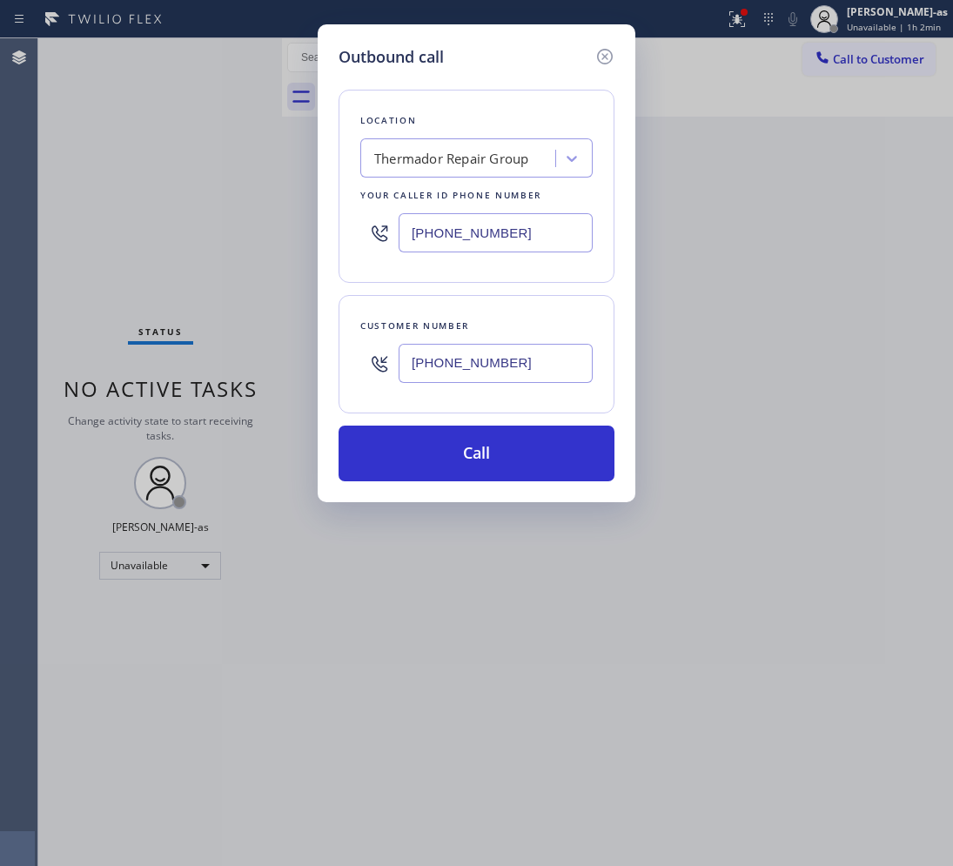
type input "[PHONE_NUMBER]"
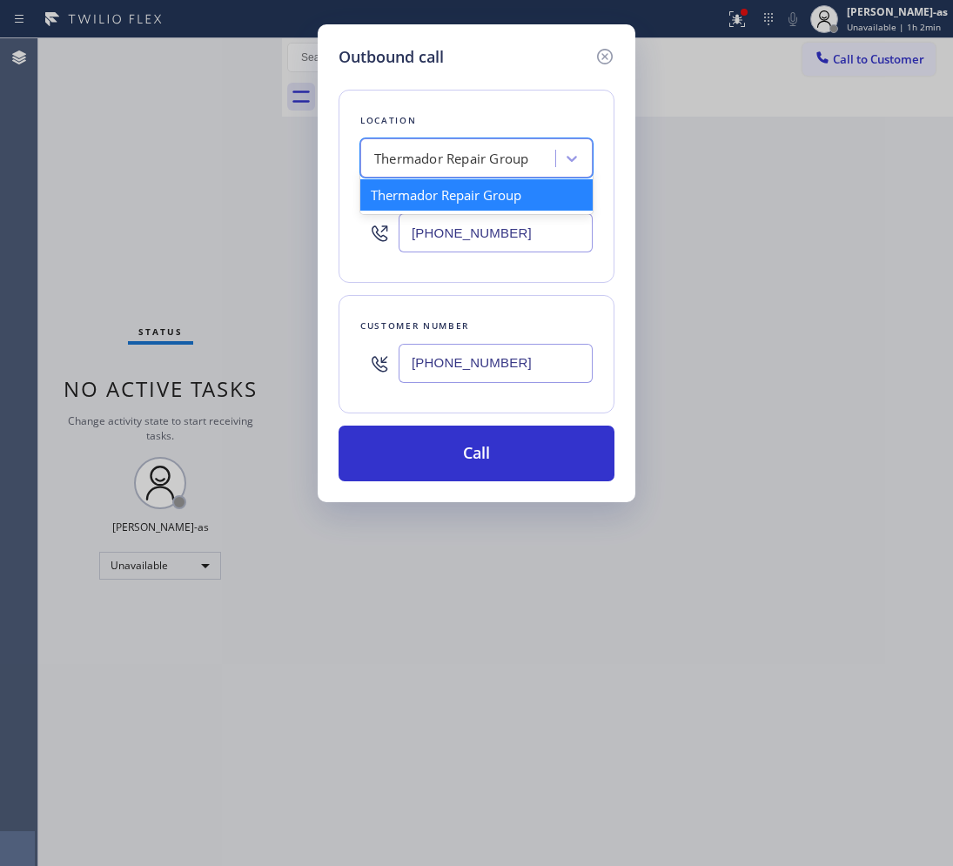
click at [385, 152] on div "Thermador Repair Group" at bounding box center [451, 159] width 154 height 20
paste input "Best HVAC Repair Company"
type input "Best HVAC Repair Company"
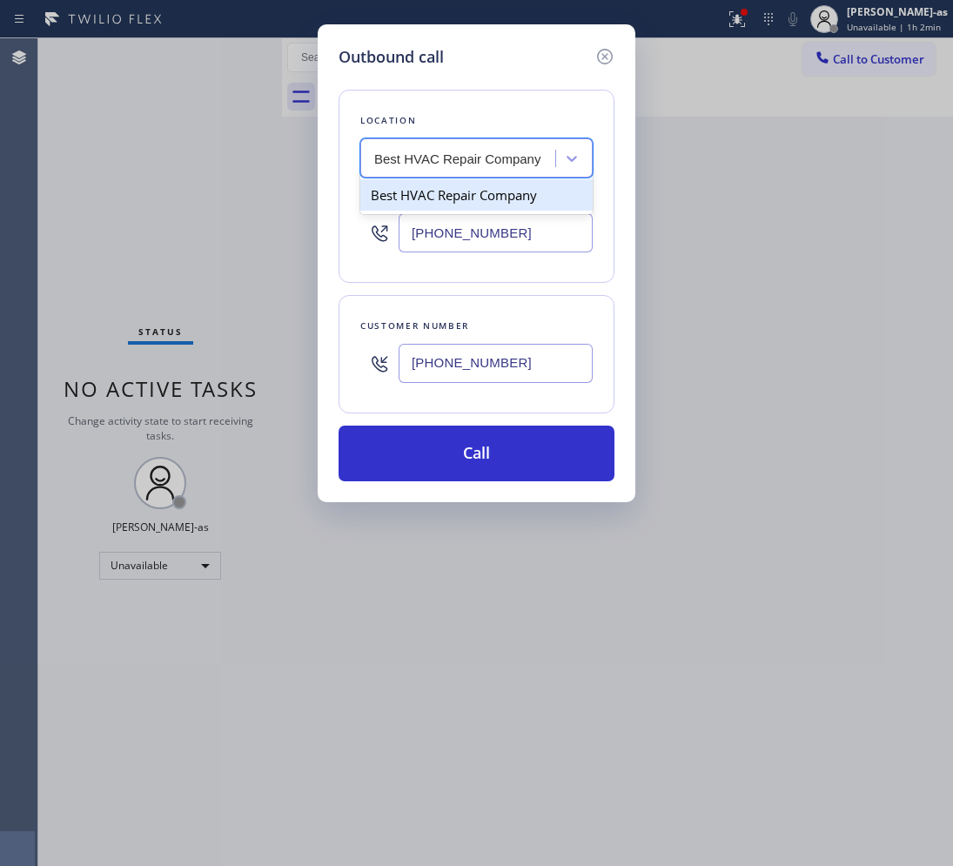
click at [398, 197] on div "Best HVAC Repair Company" at bounding box center [476, 194] width 232 height 31
type input "[PHONE_NUMBER]"
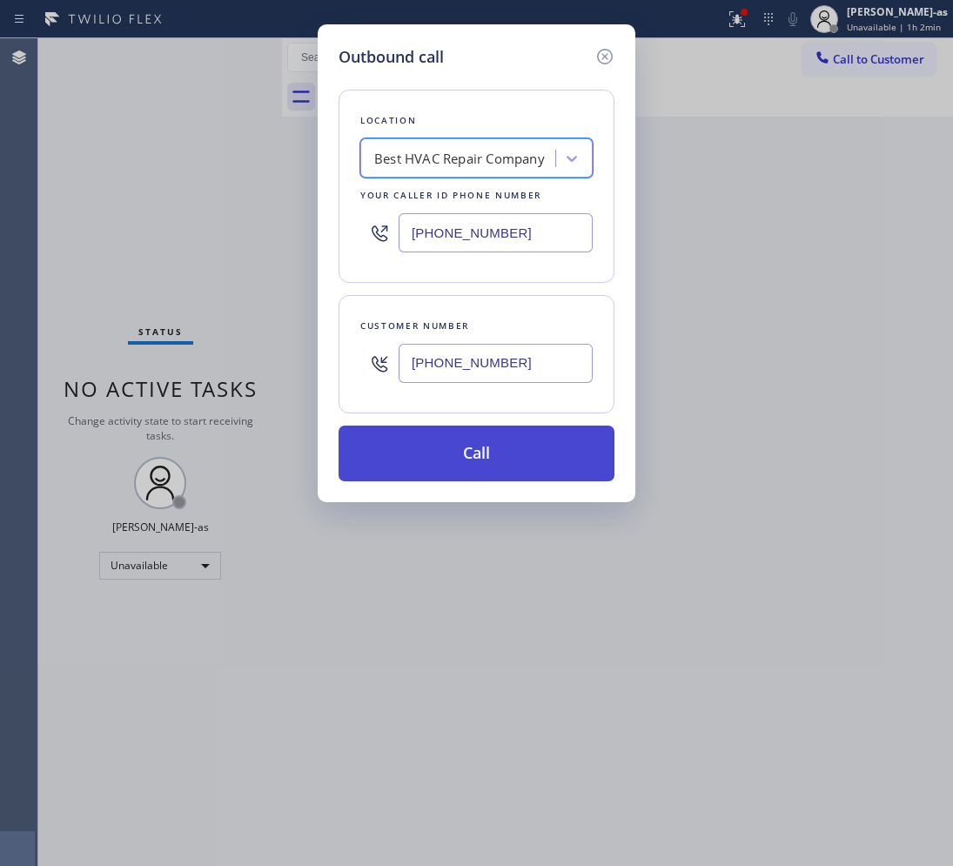
click at [510, 437] on button "Call" at bounding box center [476, 453] width 276 height 56
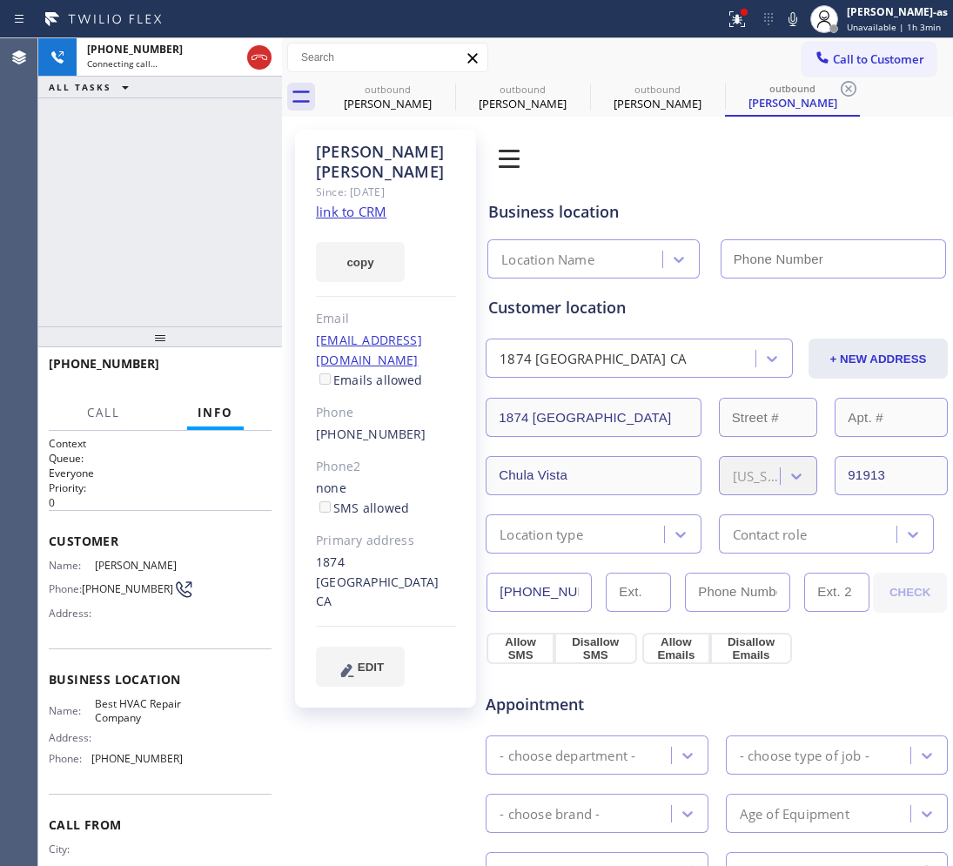
type input "[PHONE_NUMBER]"
click at [354, 203] on link "link to CRM" at bounding box center [351, 211] width 70 height 17
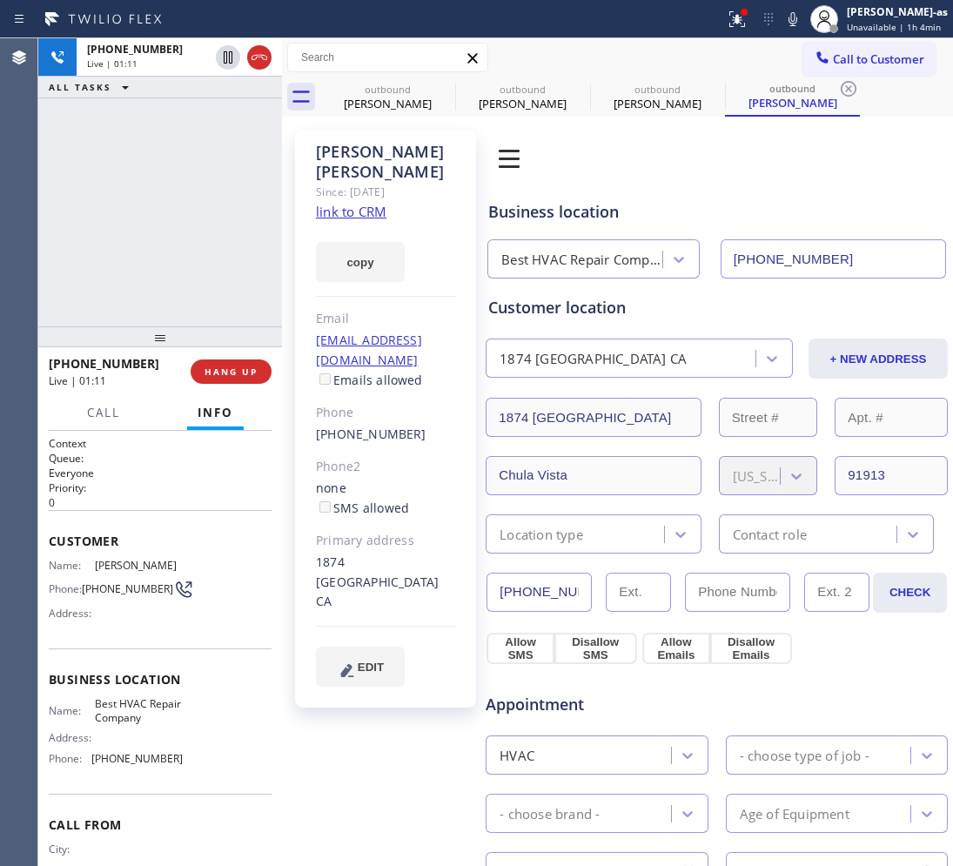
click at [198, 218] on div "[PHONE_NUMBER] Live | 01:11 ALL TASKS ALL TASKS ACTIVE TASKS TASKS IN WRAP UP" at bounding box center [160, 182] width 244 height 288
click at [197, 216] on div "[PHONE_NUMBER] Live | 01:13 ALL TASKS ALL TASKS ACTIVE TASKS TASKS IN WRAP UP" at bounding box center [160, 182] width 244 height 288
click at [197, 215] on div "[PHONE_NUMBER] Live | 01:14 ALL TASKS ALL TASKS ACTIVE TASKS TASKS IN WRAP UP" at bounding box center [160, 182] width 244 height 288
click at [210, 370] on span "HANG UP" at bounding box center [230, 371] width 53 height 12
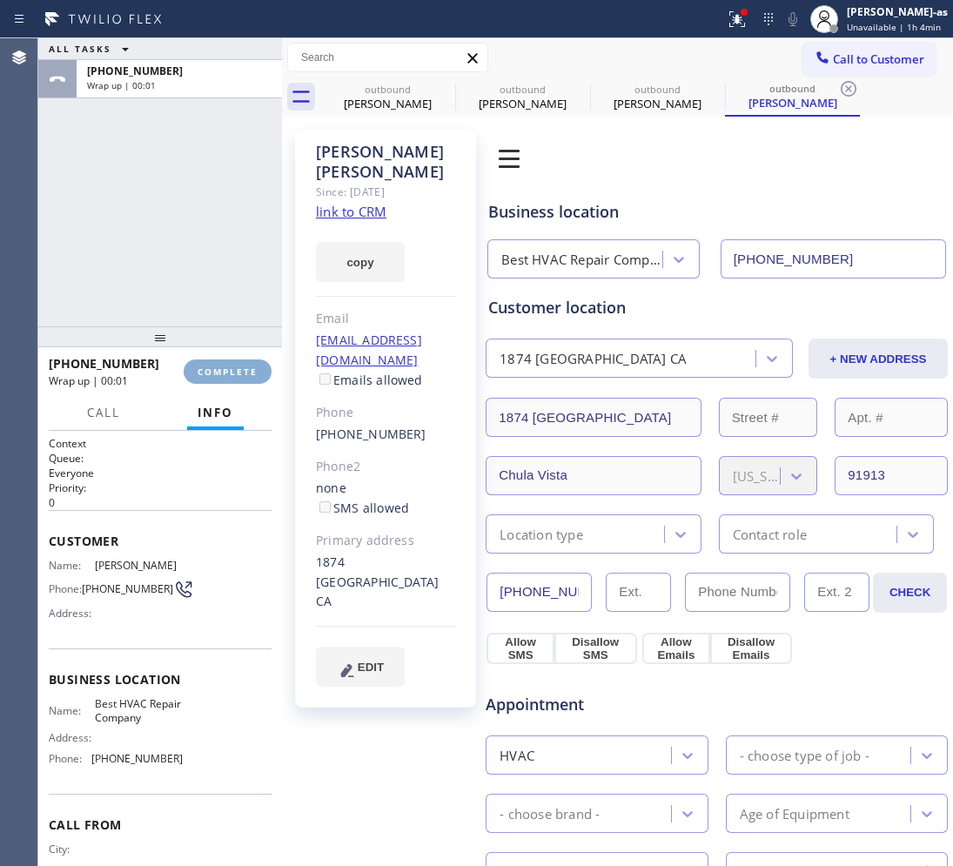
click at [210, 365] on span "COMPLETE" at bounding box center [227, 371] width 60 height 12
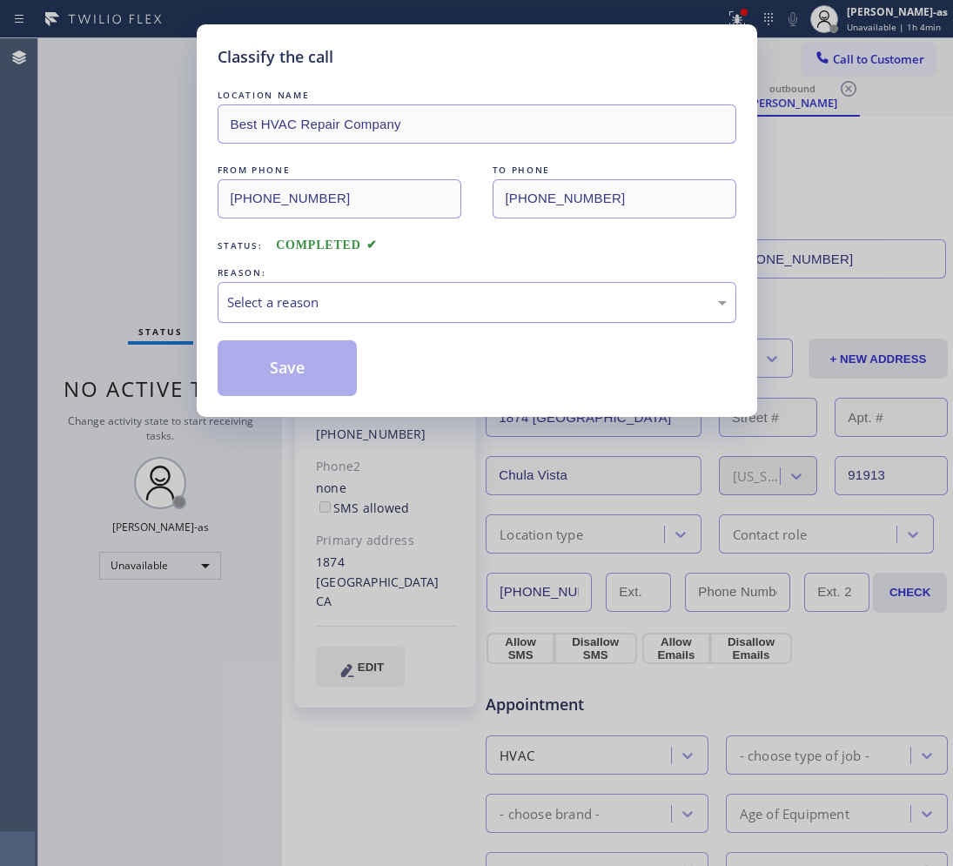
click at [352, 302] on div "Select a reason" at bounding box center [476, 302] width 499 height 20
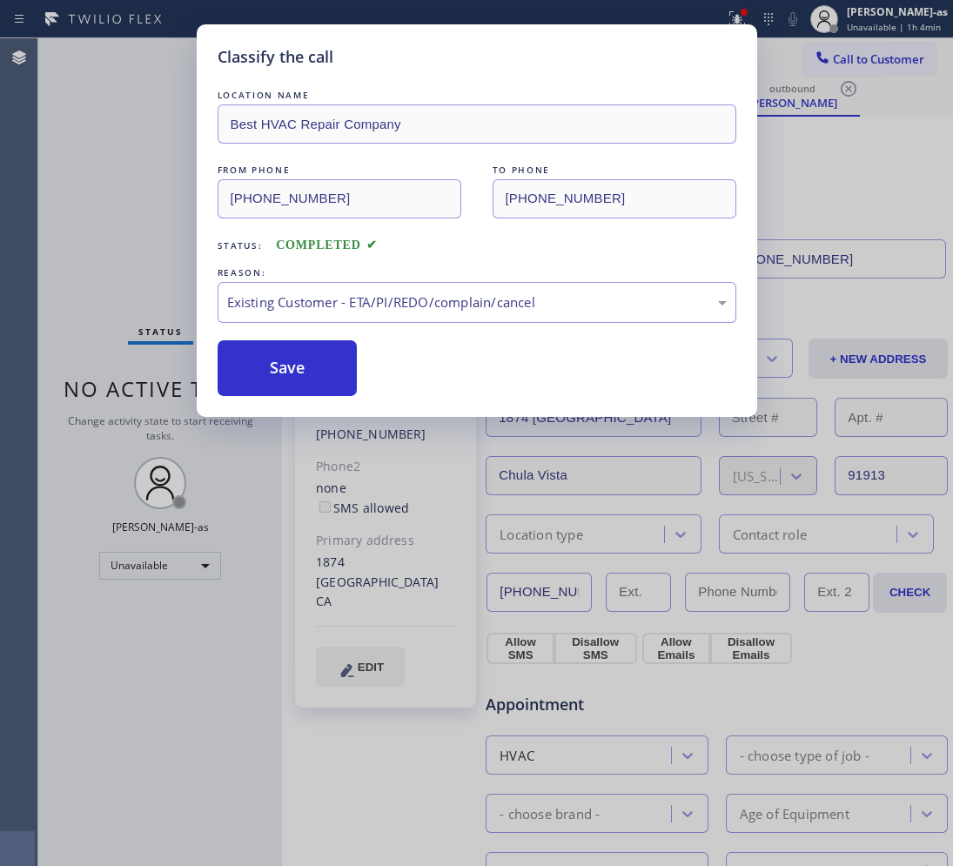
drag, startPoint x: 287, startPoint y: 350, endPoint x: 415, endPoint y: 242, distance: 167.3
click at [288, 358] on button "Save" at bounding box center [288, 368] width 140 height 56
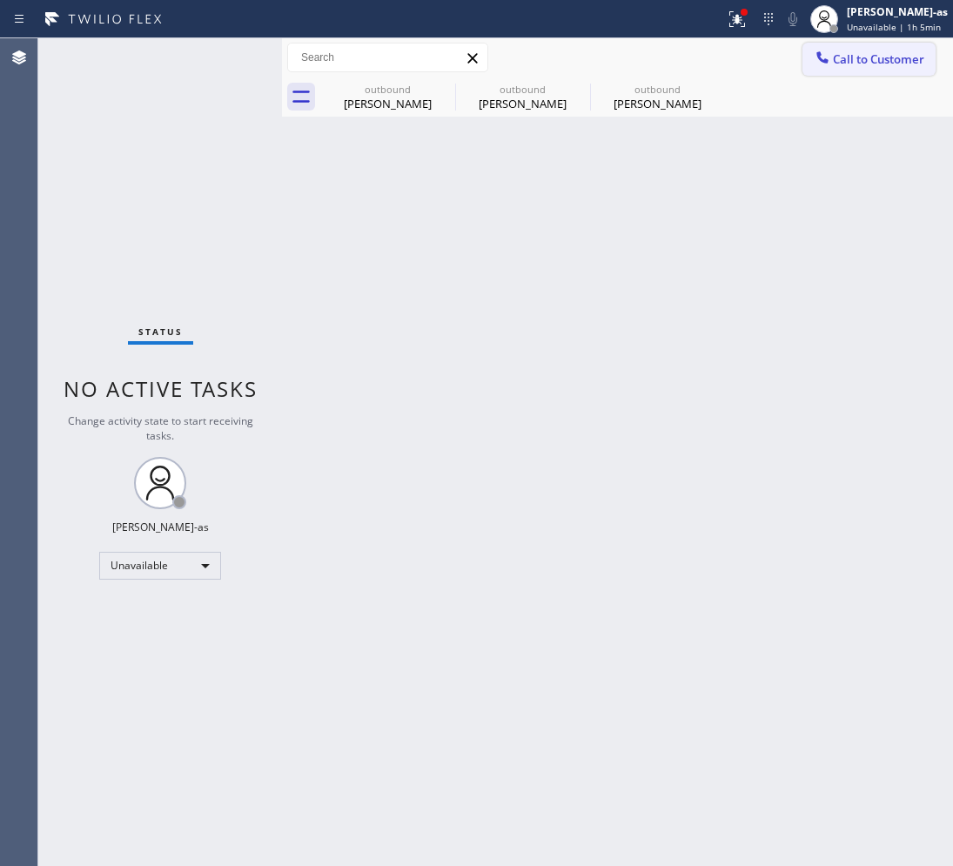
click at [867, 52] on span "Call to Customer" at bounding box center [878, 59] width 91 height 16
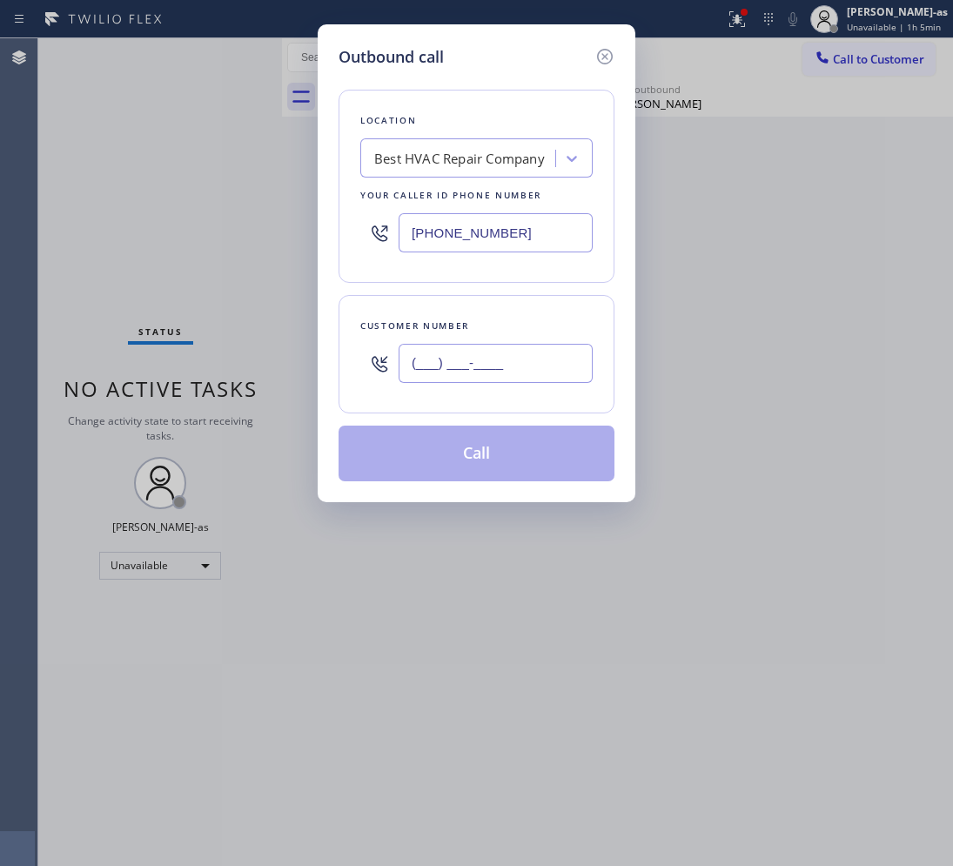
click at [522, 348] on input "(___) ___-____" at bounding box center [495, 363] width 194 height 39
paste input "805) 248-2759"
type input "[PHONE_NUMBER]"
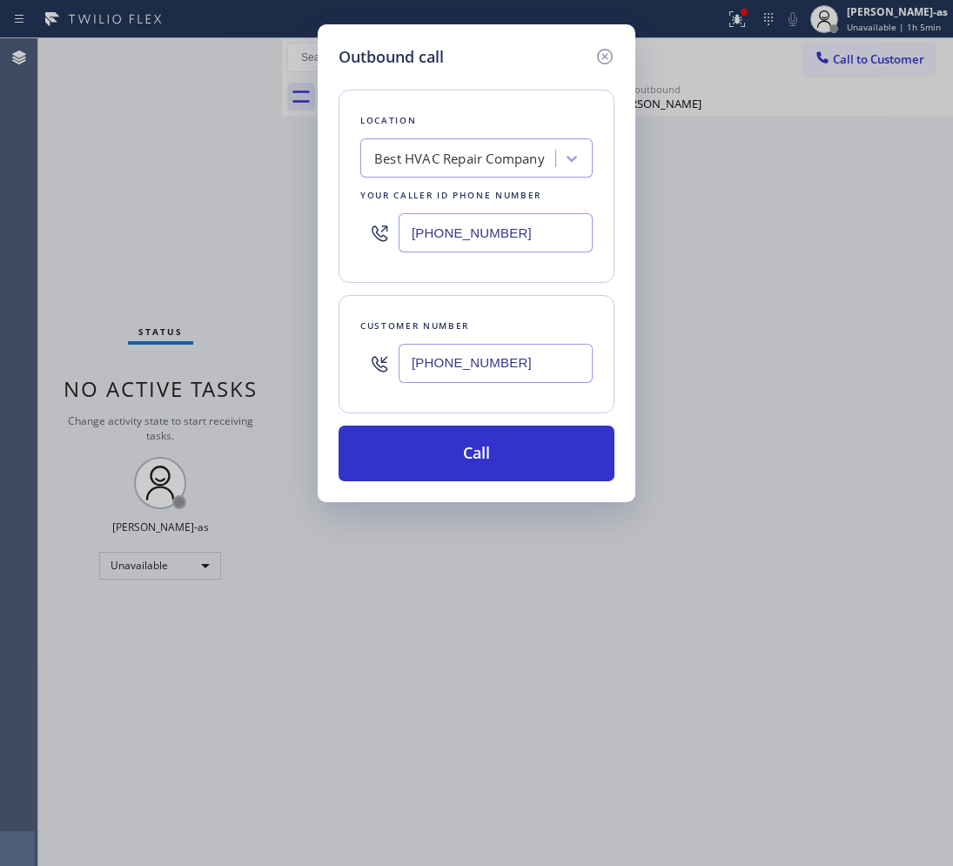
click at [452, 159] on div "Best HVAC Repair Company" at bounding box center [459, 159] width 171 height 20
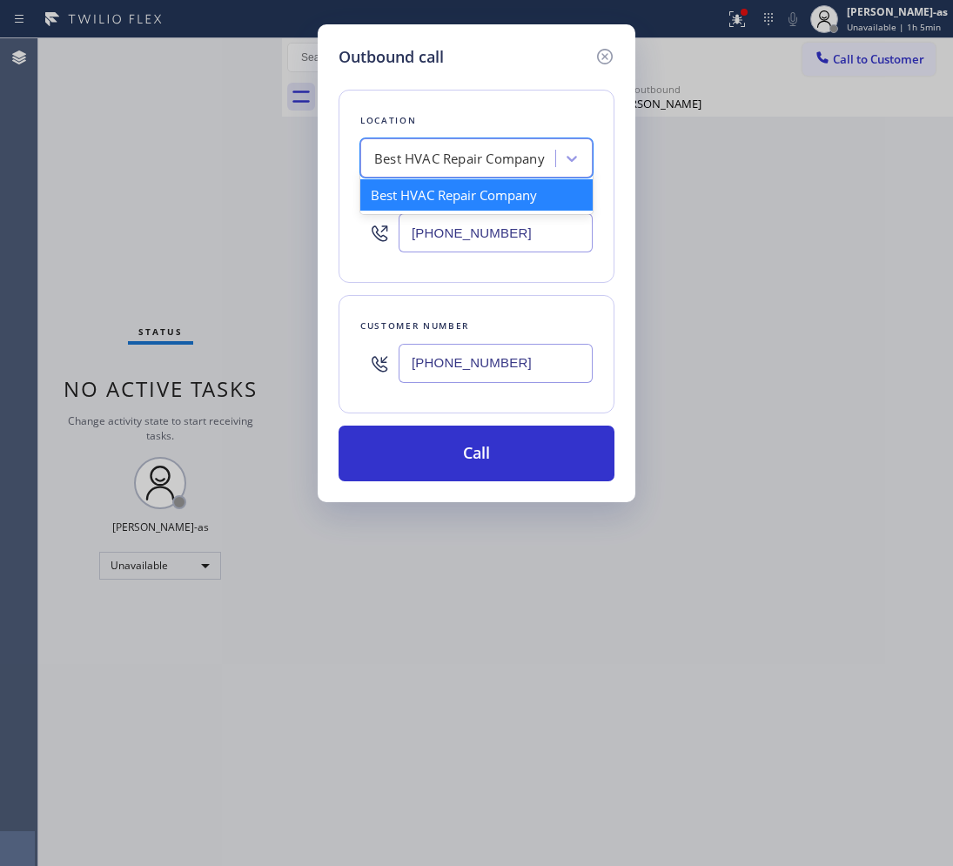
paste input "[GEOGRAPHIC_DATA] Local AC Repair"
type input "[GEOGRAPHIC_DATA] Local AC Repair"
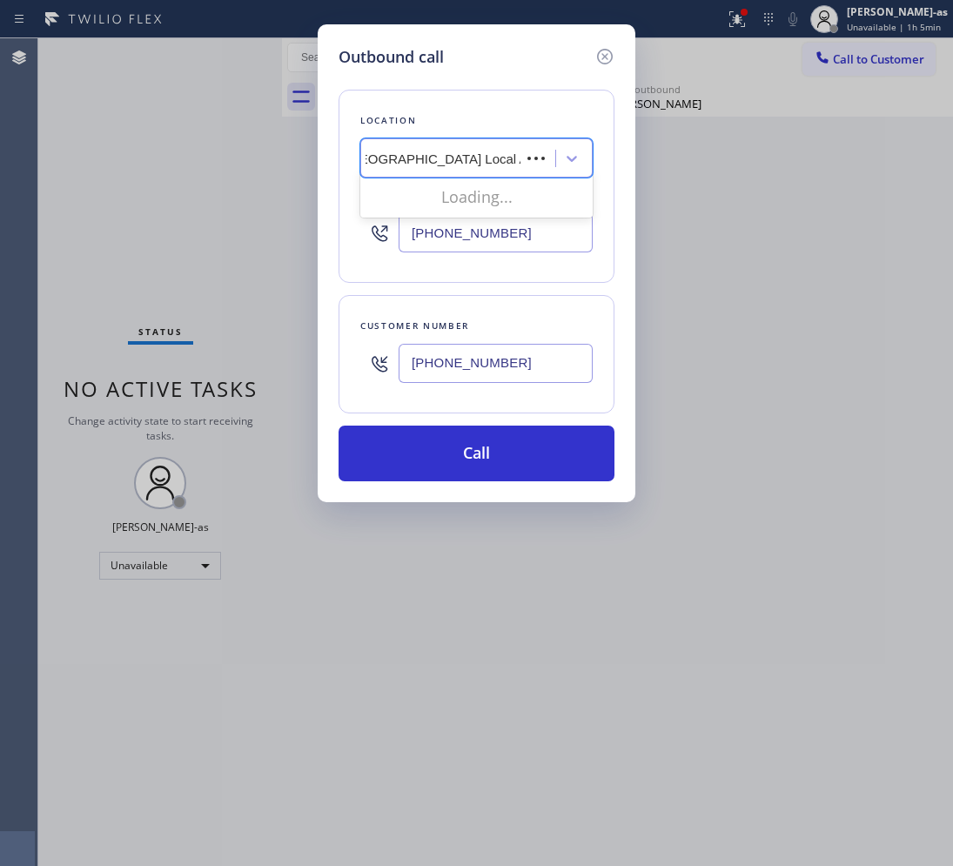
scroll to position [0, 4]
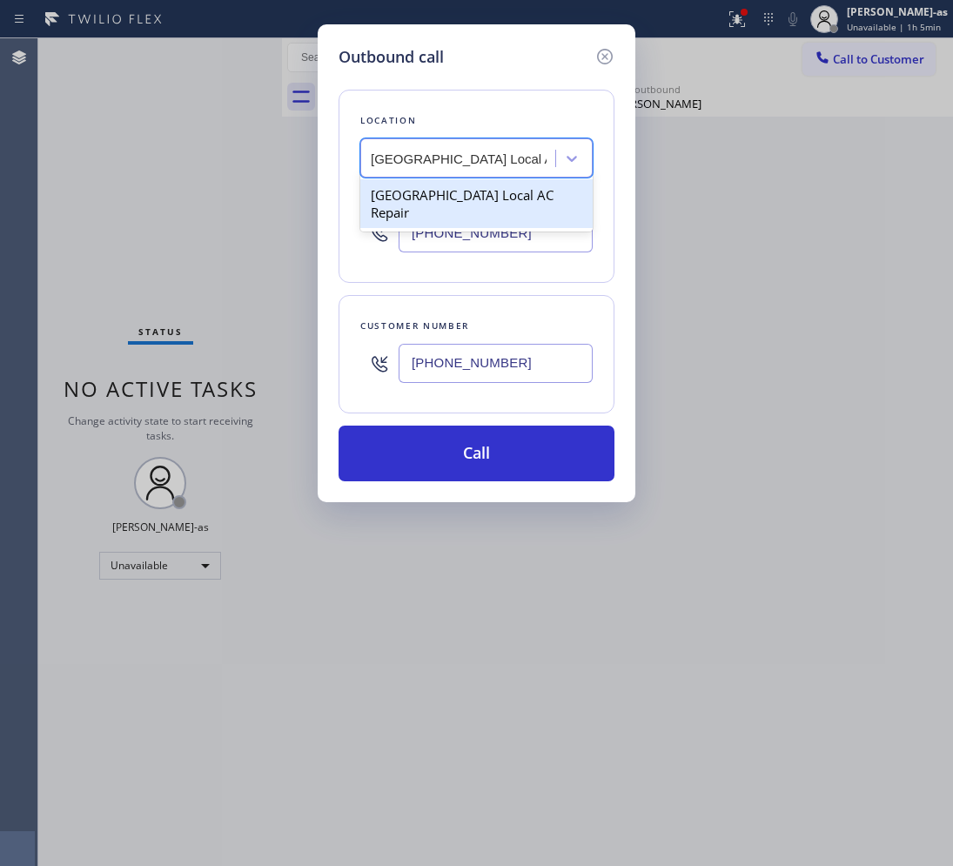
click at [435, 206] on div "[GEOGRAPHIC_DATA] Local AC Repair" at bounding box center [476, 203] width 232 height 49
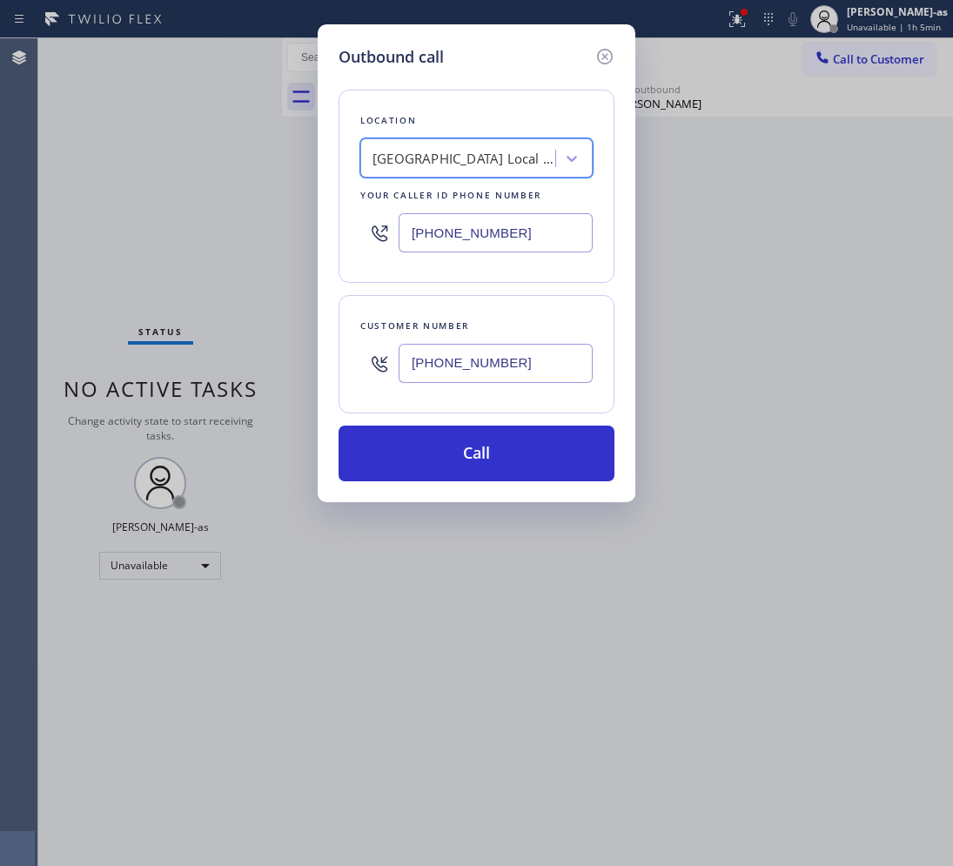
type input "[PHONE_NUMBER]"
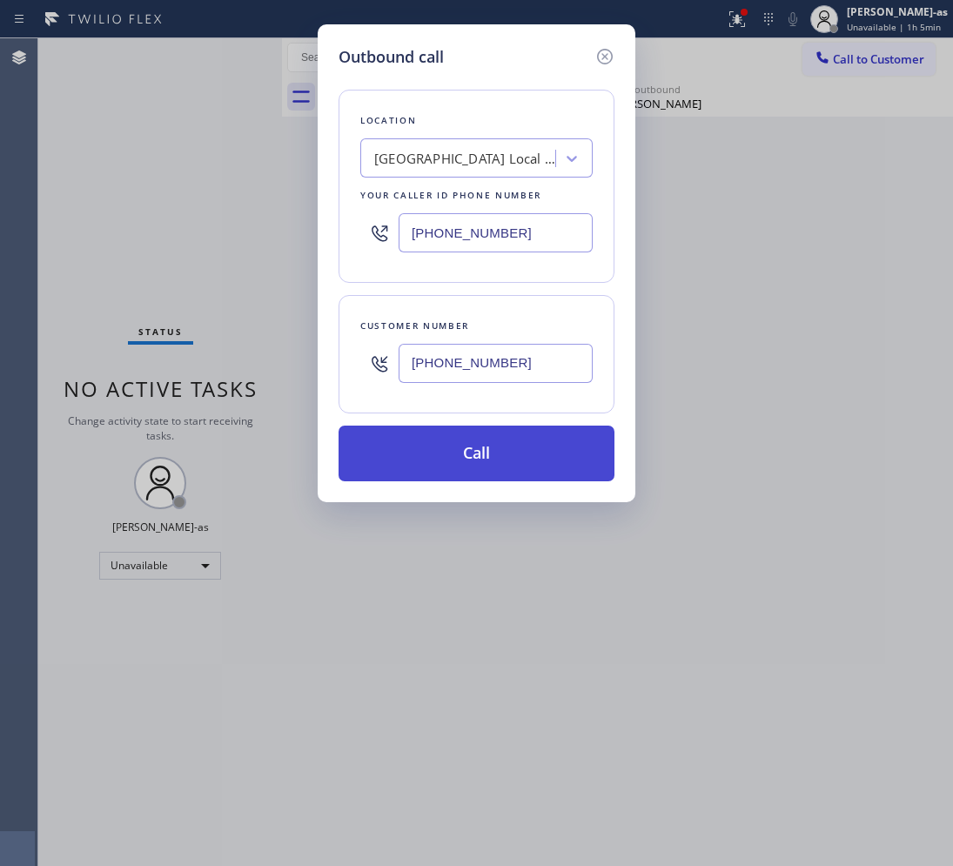
click at [501, 457] on button "Call" at bounding box center [476, 453] width 276 height 56
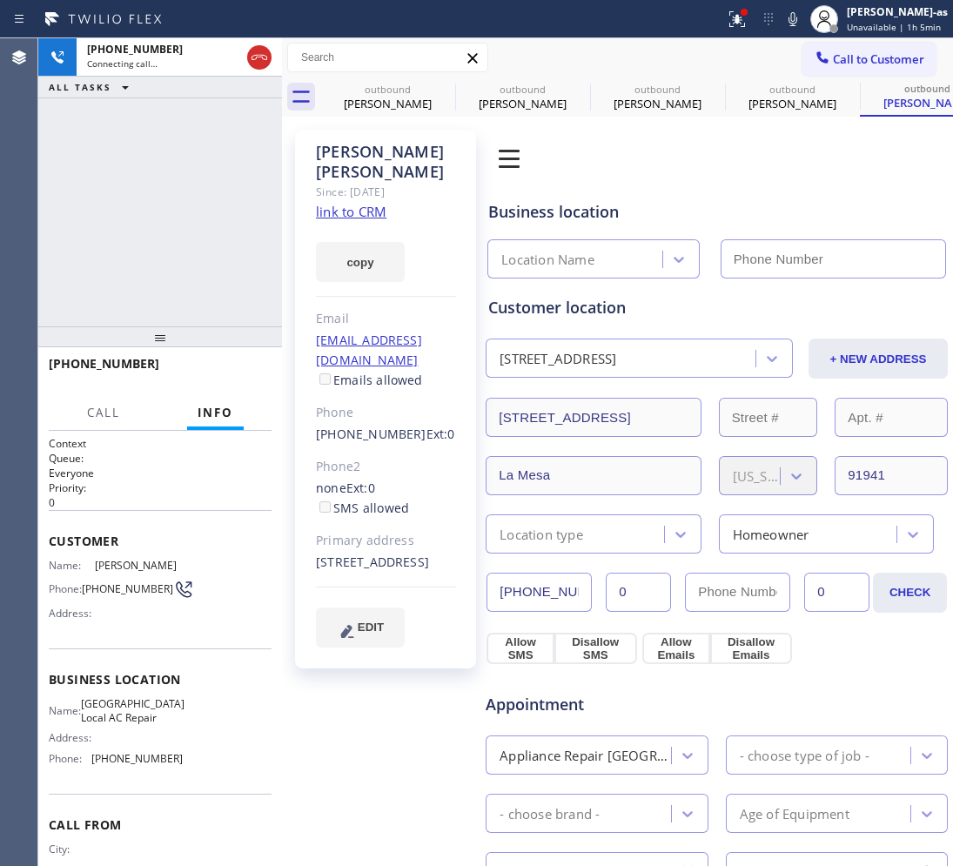
click at [340, 203] on link "link to CRM" at bounding box center [351, 211] width 70 height 17
type input "[PHONE_NUMBER]"
click at [192, 255] on div "[PHONE_NUMBER] Live | 01:17 ALL TASKS ALL TASKS ACTIVE TASKS TASKS IN WRAP UP" at bounding box center [160, 182] width 244 height 288
click at [164, 135] on div "[PHONE_NUMBER] Live | 01:57 ALL TASKS ALL TASKS ACTIVE TASKS TASKS IN WRAP UP" at bounding box center [160, 182] width 244 height 288
click at [77, 309] on div "[PHONE_NUMBER] Live | 02:44 ALL TASKS ALL TASKS ACTIVE TASKS TASKS IN WRAP UP" at bounding box center [160, 182] width 244 height 288
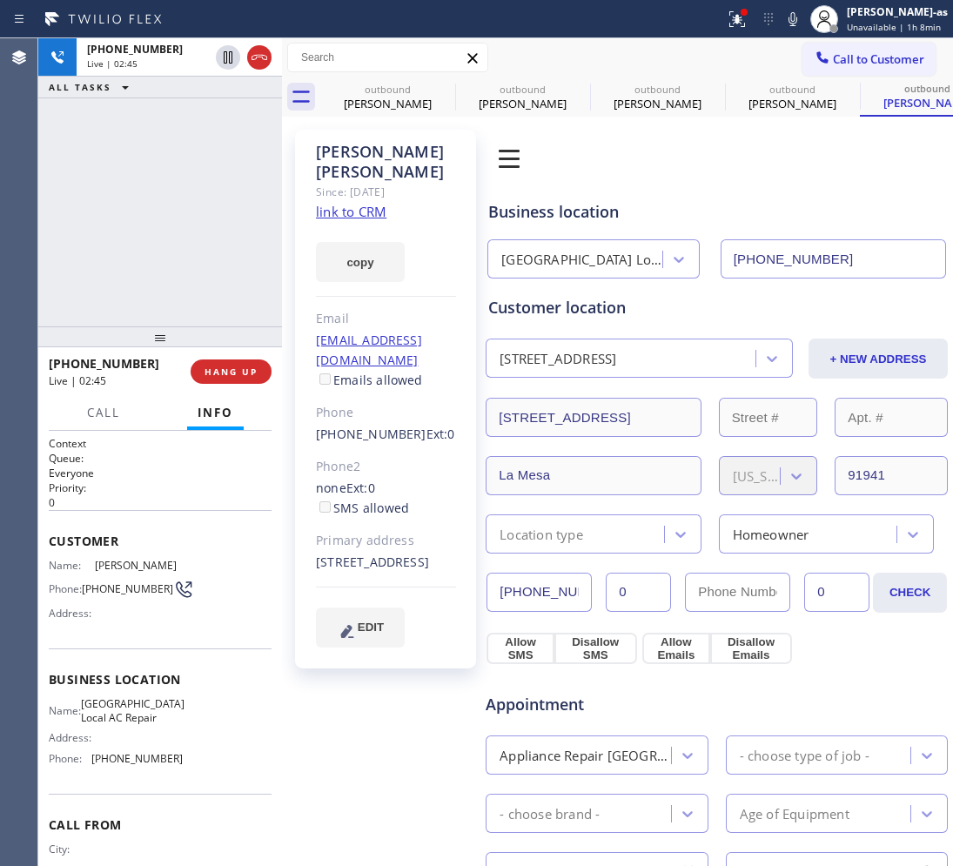
drag, startPoint x: 91, startPoint y: 292, endPoint x: 218, endPoint y: 309, distance: 127.2
click at [91, 291] on div "[PHONE_NUMBER] Live | 02:45 ALL TASKS ALL TASKS ACTIVE TASKS TASKS IN WRAP UP" at bounding box center [160, 182] width 244 height 288
drag, startPoint x: 223, startPoint y: 250, endPoint x: 216, endPoint y: 258, distance: 11.1
click at [215, 233] on div "[PHONE_NUMBER] Live | 02:45 ALL TASKS ALL TASKS ACTIVE TASKS TASKS IN WRAP UP" at bounding box center [160, 182] width 244 height 288
click at [242, 370] on span "HANG UP" at bounding box center [230, 371] width 53 height 12
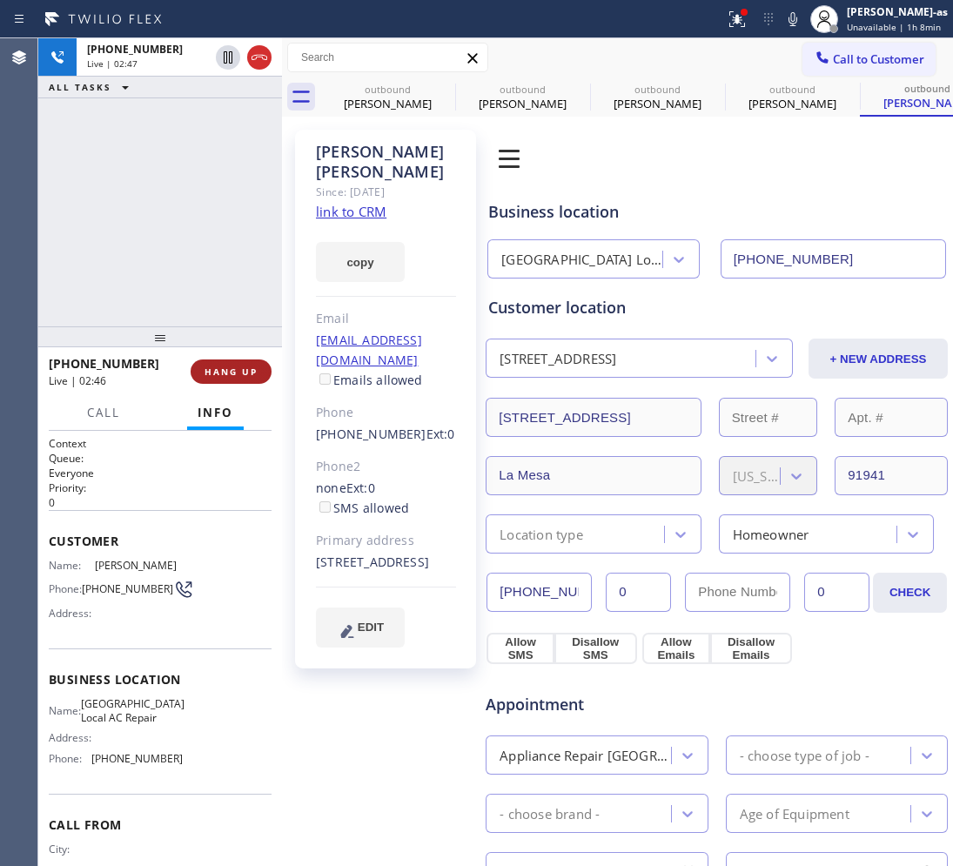
click at [241, 366] on span "HANG UP" at bounding box center [230, 371] width 53 height 12
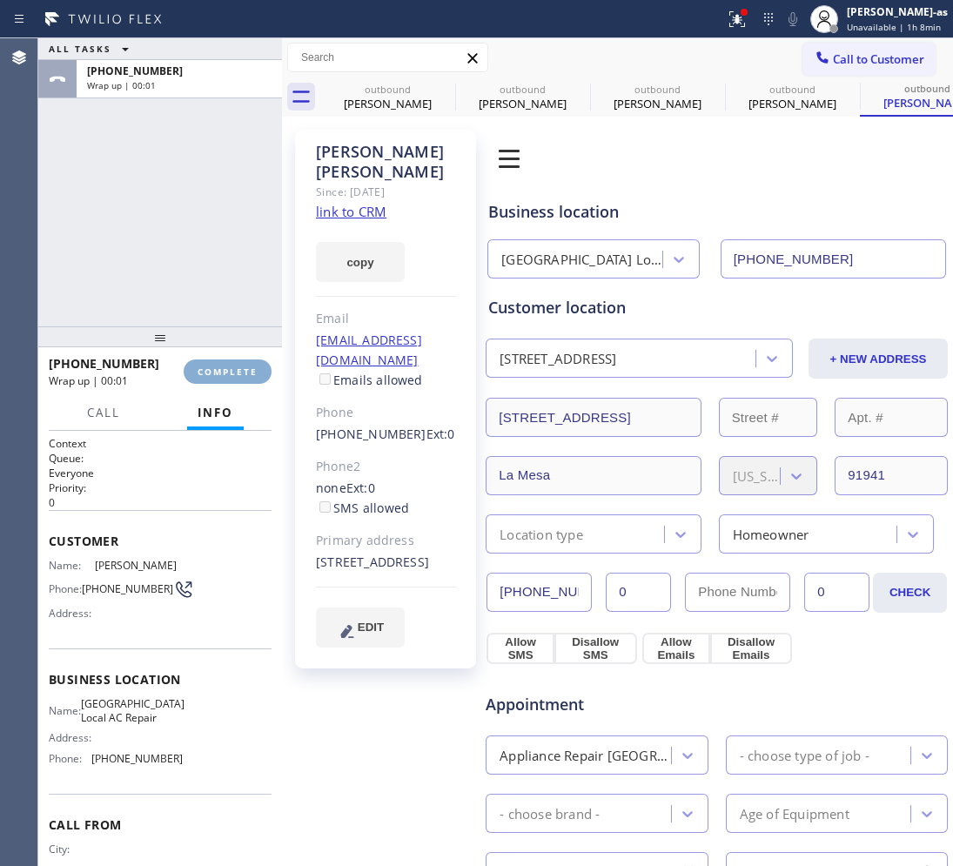
click at [240, 365] on span "COMPLETE" at bounding box center [227, 371] width 60 height 12
click at [104, 238] on div "ALL TASKS ALL TASKS ACTIVE TASKS TASKS IN WRAP UP [PHONE_NUMBER] Wrap up | 00:02" at bounding box center [160, 182] width 244 height 288
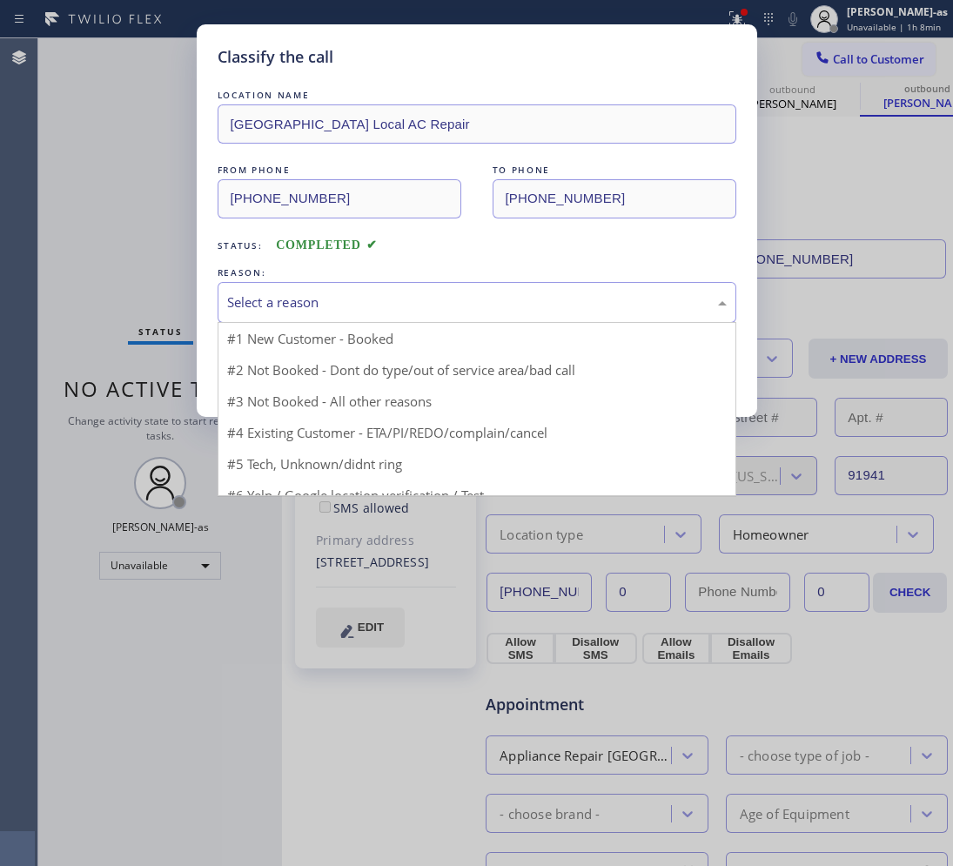
click at [374, 312] on div "Select a reason" at bounding box center [476, 302] width 499 height 20
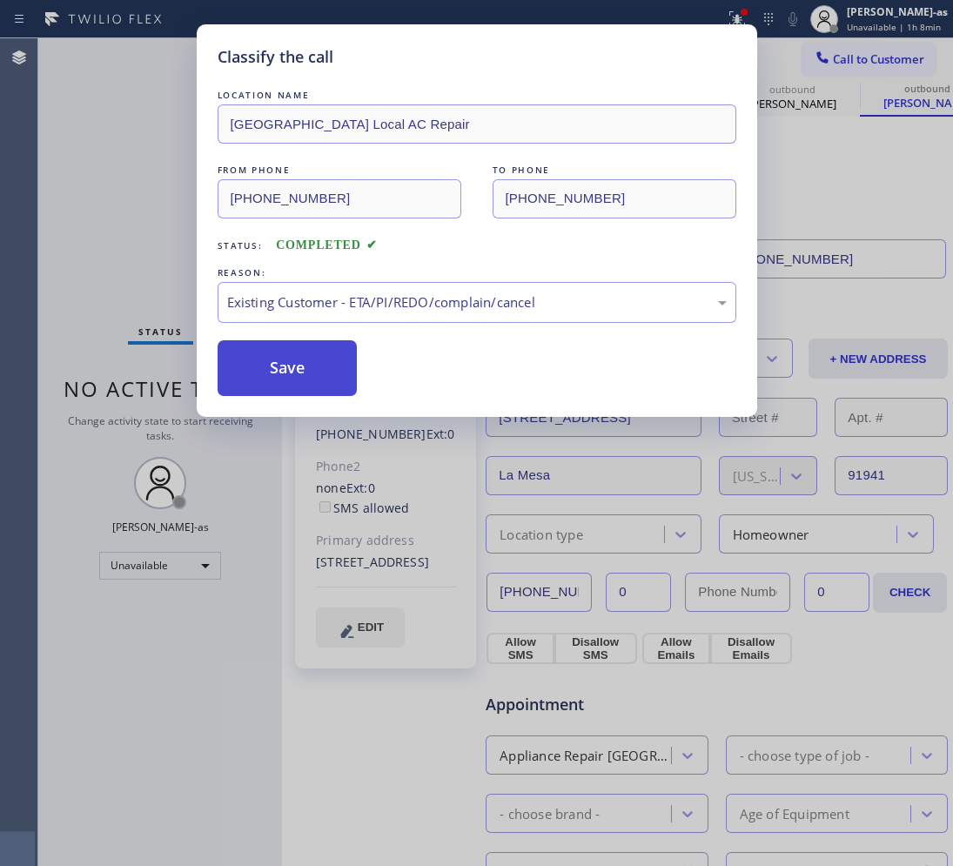
click at [329, 371] on button "Save" at bounding box center [288, 368] width 140 height 56
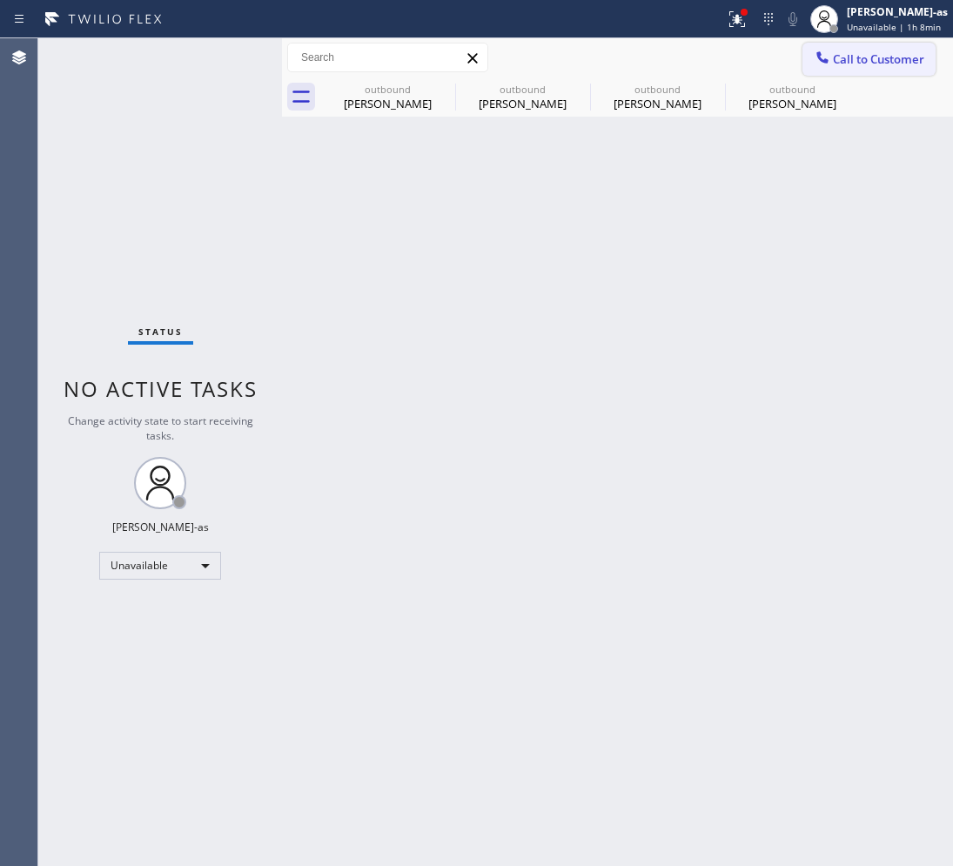
click at [893, 51] on span "Call to Customer" at bounding box center [878, 59] width 91 height 16
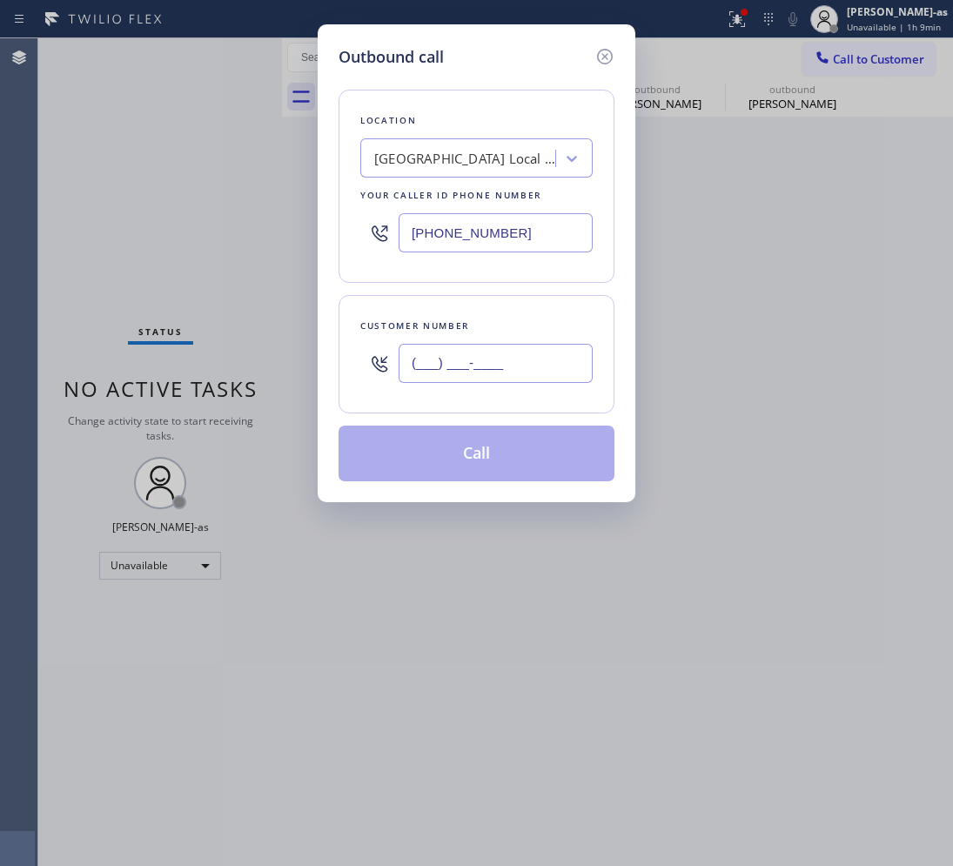
click at [418, 371] on input "(___) ___-____" at bounding box center [495, 363] width 194 height 39
paste input "917) 907-0558"
type input "[PHONE_NUMBER]"
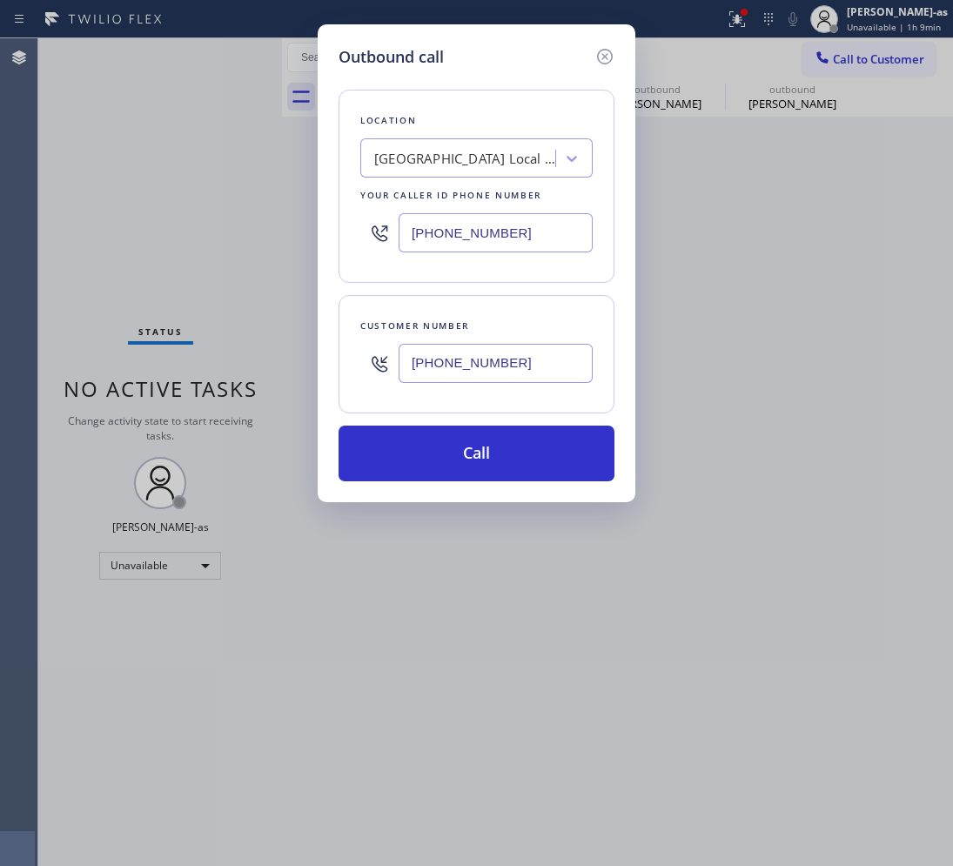
click at [497, 237] on input "[PHONE_NUMBER]" at bounding box center [495, 232] width 194 height 39
paste input "954) 835-4535"
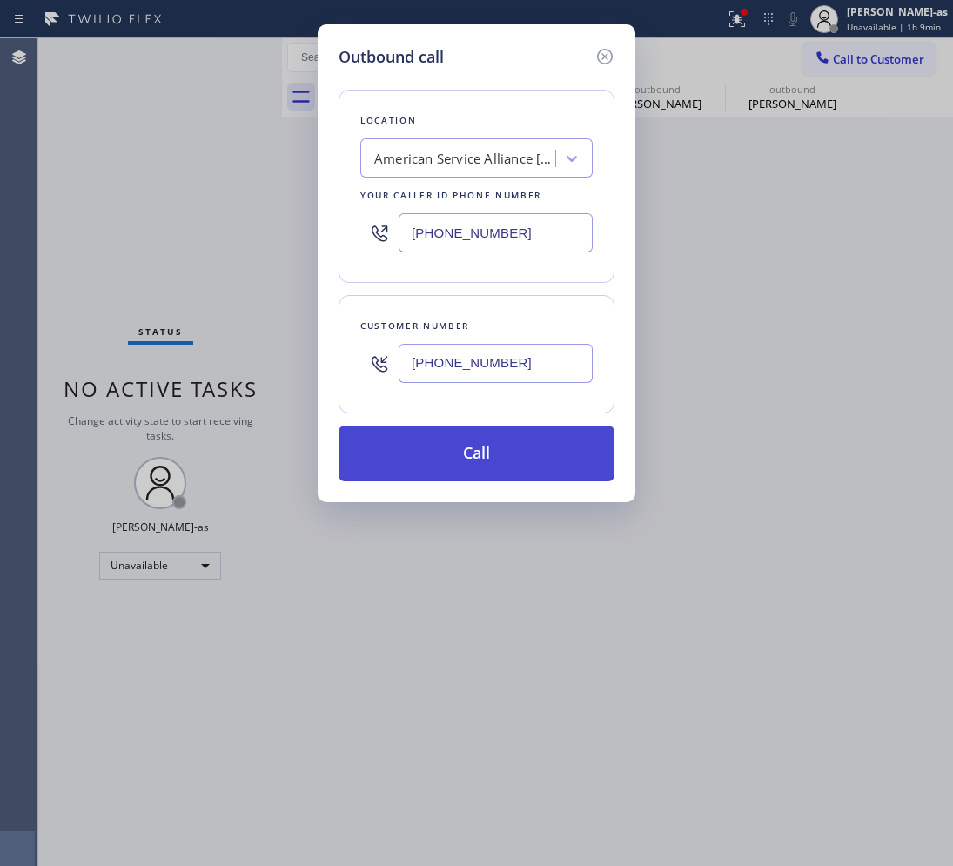
type input "[PHONE_NUMBER]"
click at [446, 464] on button "Call" at bounding box center [476, 453] width 276 height 56
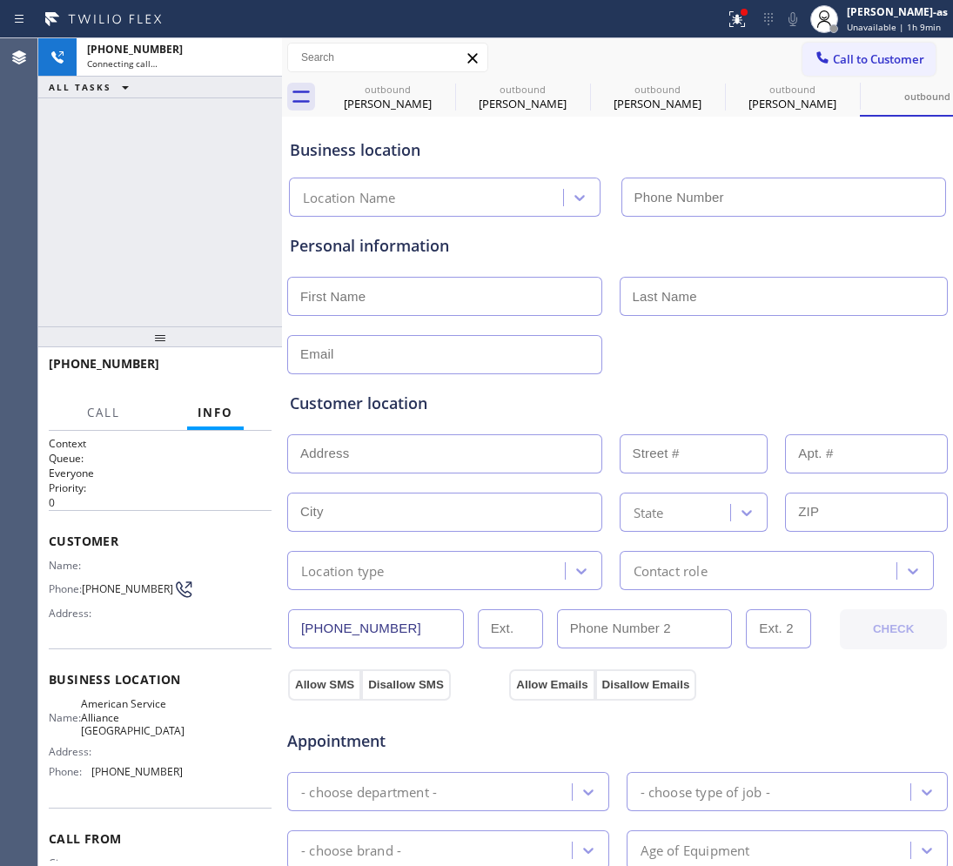
type input "[PHONE_NUMBER]"
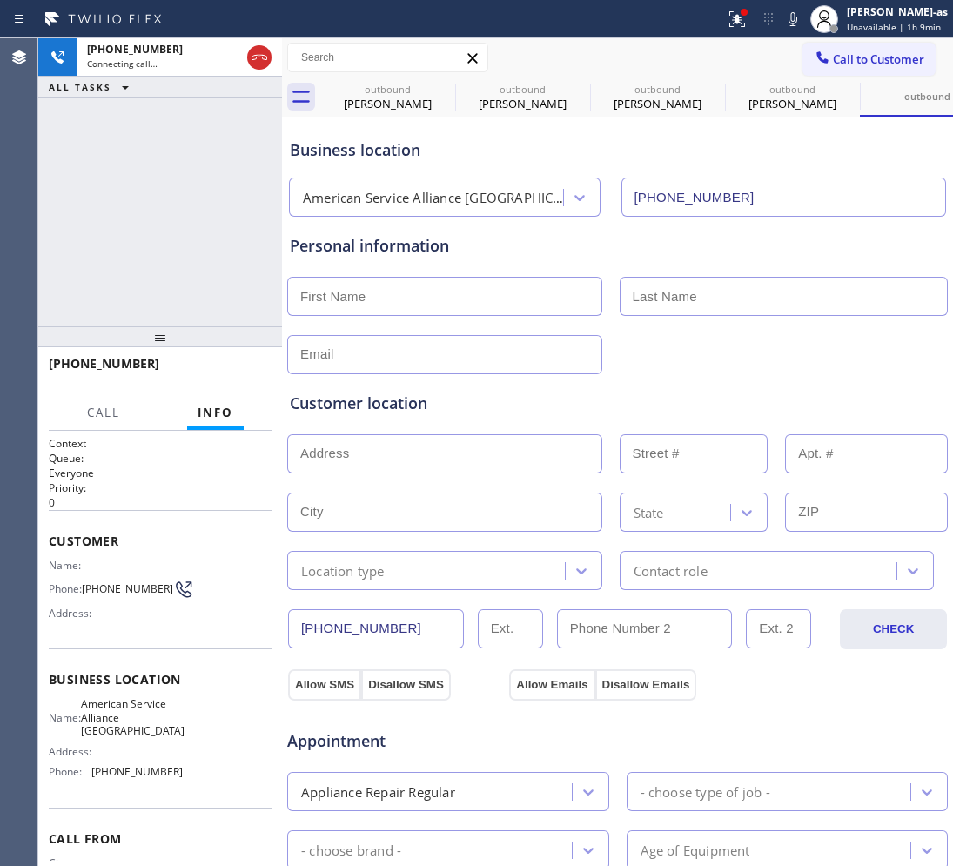
click at [389, 100] on div "[PERSON_NAME]" at bounding box center [387, 104] width 131 height 16
click at [0, 0] on icon at bounding box center [0, 0] width 0 height 0
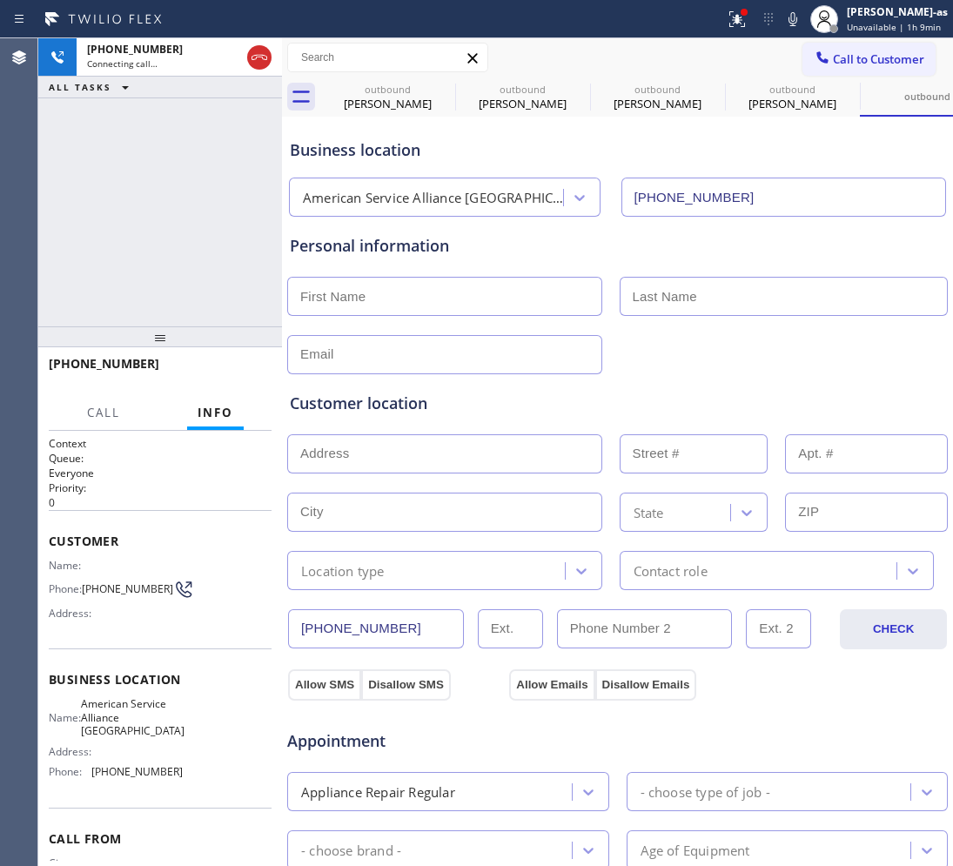
click at [440, 84] on div "outbound [PERSON_NAME] outbound [PERSON_NAME] outbound [PERSON_NAME] outbound […" at bounding box center [636, 96] width 633 height 39
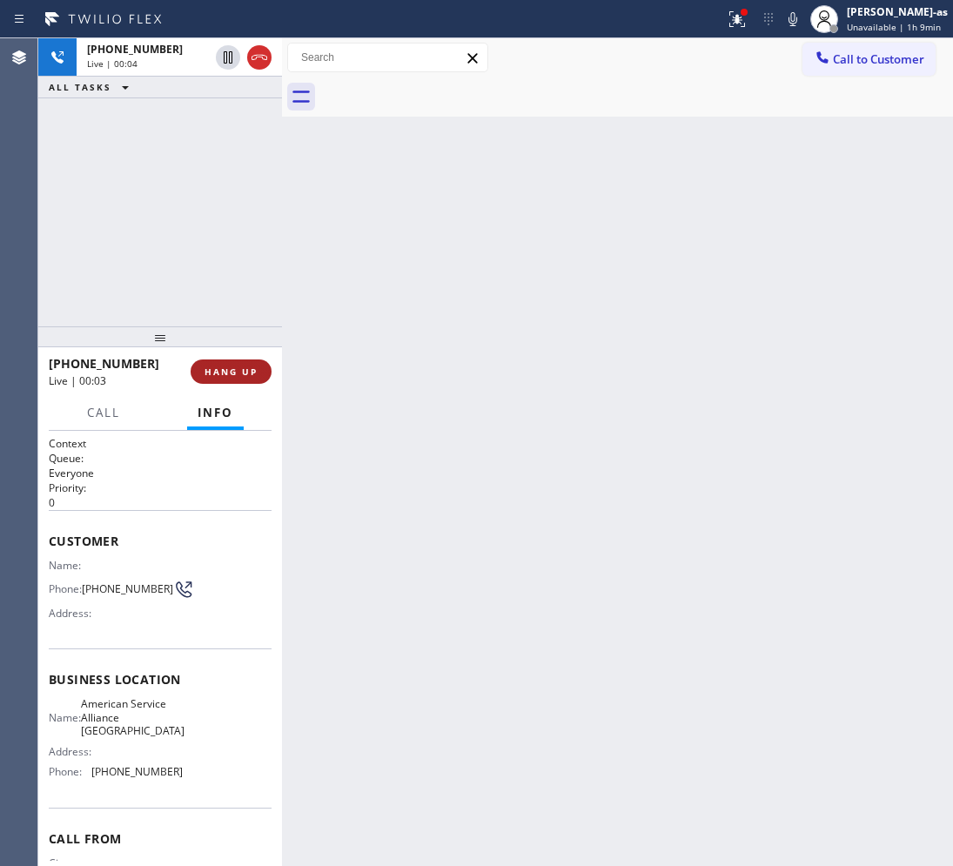
drag, startPoint x: 235, startPoint y: 359, endPoint x: 239, endPoint y: 378, distance: 19.6
click at [232, 359] on button "HANG UP" at bounding box center [231, 371] width 81 height 24
click at [232, 326] on div at bounding box center [160, 336] width 244 height 21
drag, startPoint x: 238, startPoint y: 383, endPoint x: 432, endPoint y: 372, distance: 195.2
click at [238, 384] on div "[PHONE_NUMBER] Live | 00:04 HANG UP" at bounding box center [160, 371] width 223 height 45
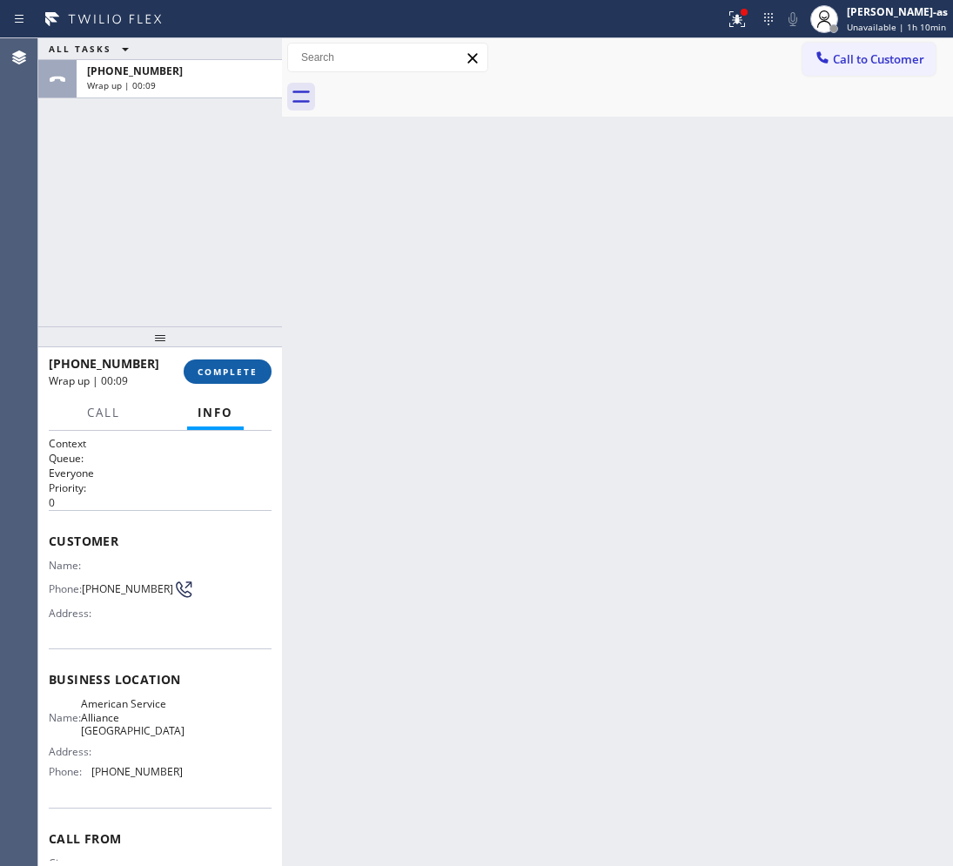
click at [233, 367] on span "COMPLETE" at bounding box center [227, 371] width 60 height 12
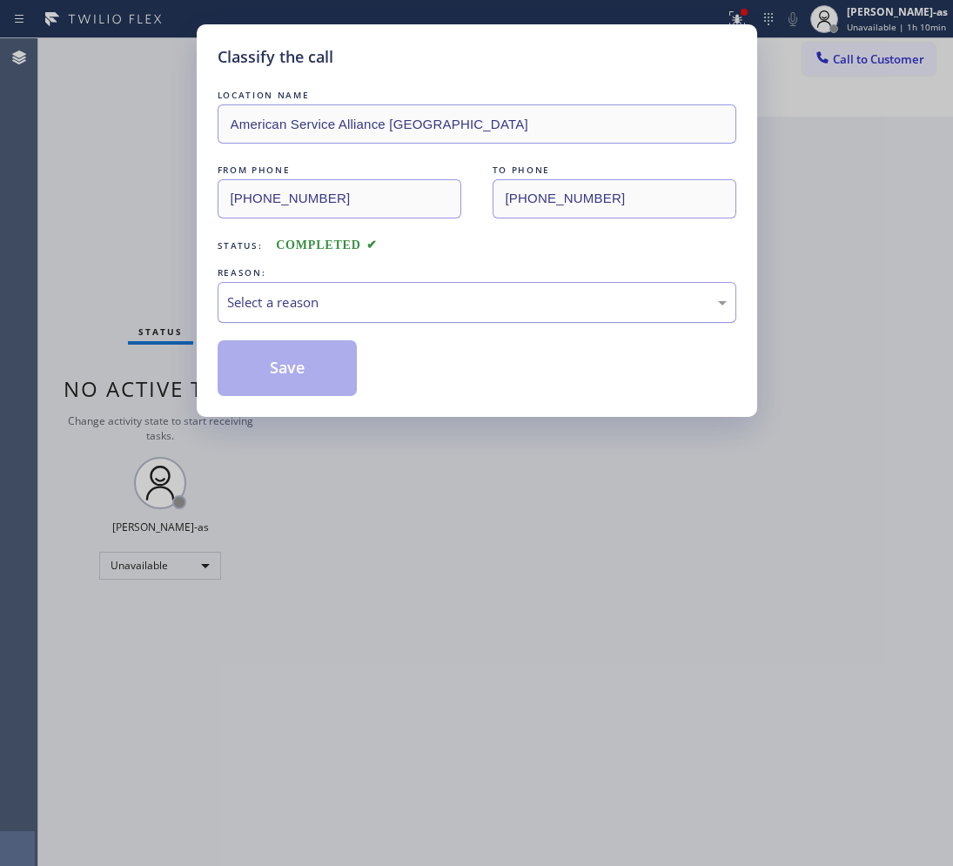
click at [329, 302] on div "Select a reason" at bounding box center [476, 302] width 499 height 20
click at [280, 357] on button "Save" at bounding box center [288, 368] width 140 height 56
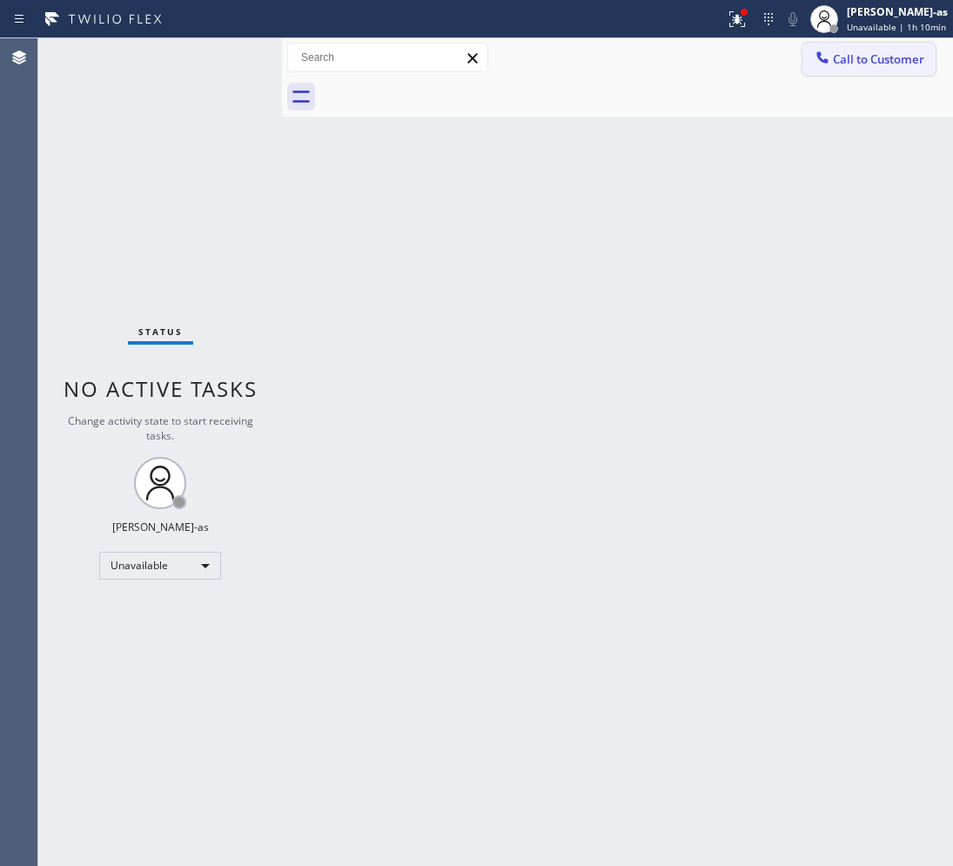
click at [855, 61] on span "Call to Customer" at bounding box center [878, 59] width 91 height 16
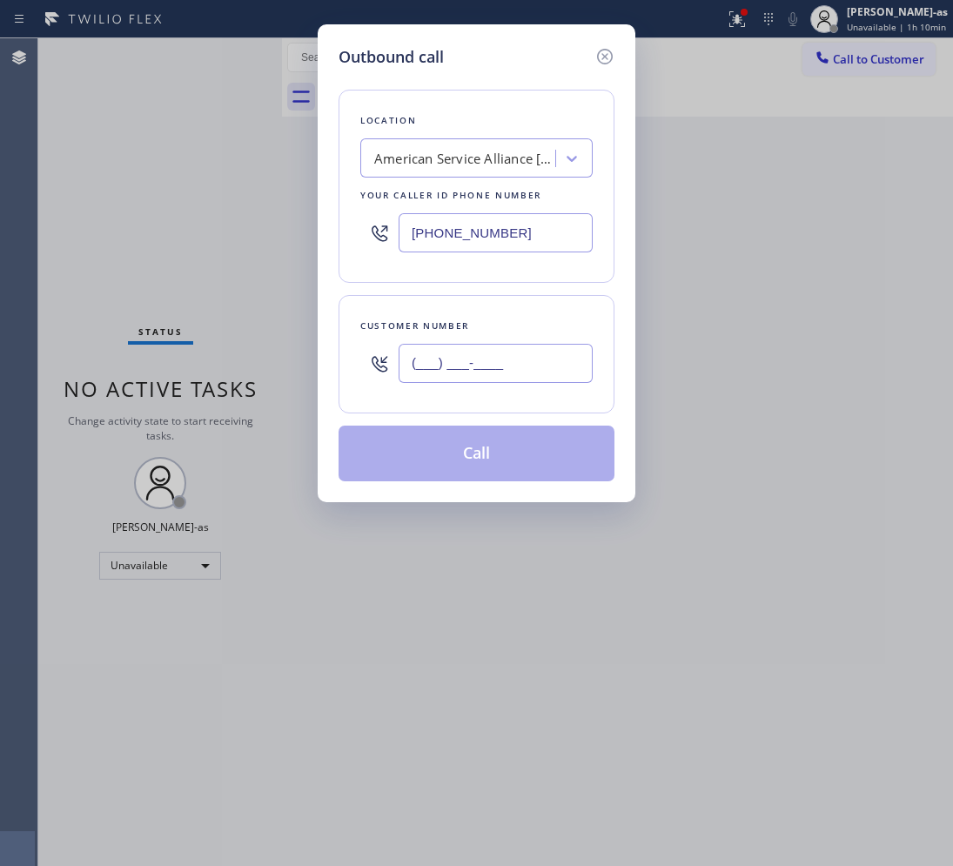
click at [510, 367] on input "(___) ___-____" at bounding box center [495, 363] width 194 height 39
paste input "410) 241-8085"
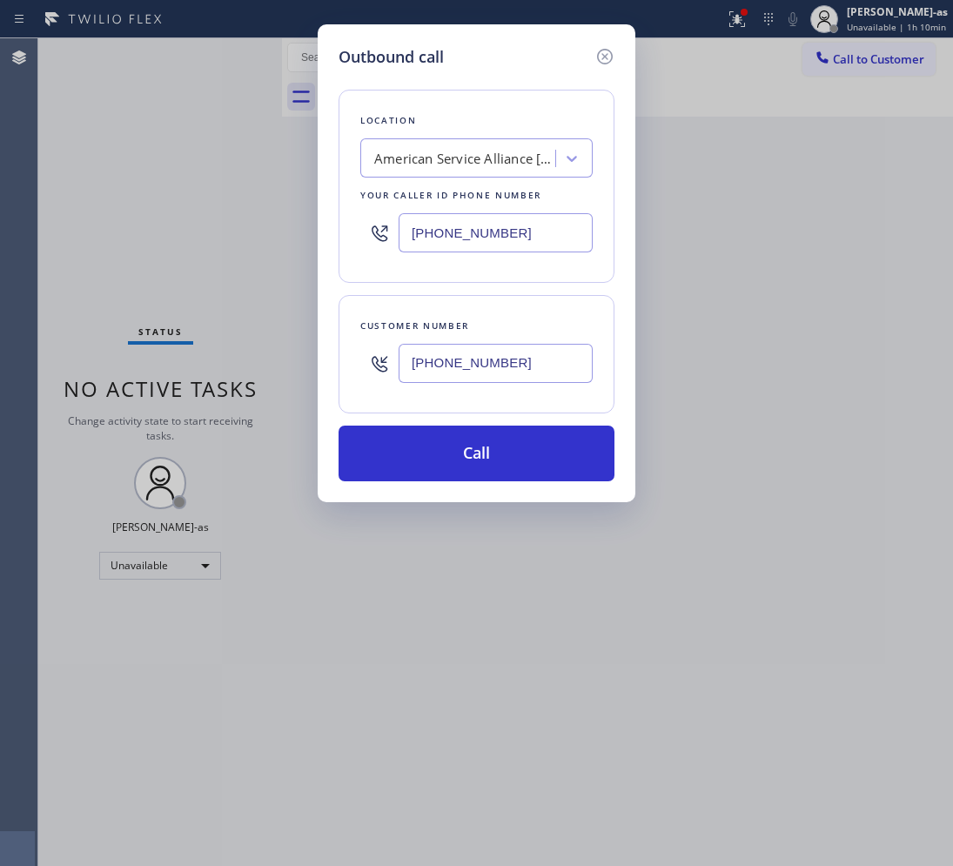
type input "[PHONE_NUMBER]"
click at [520, 146] on div "American Service Alliance [GEOGRAPHIC_DATA]" at bounding box center [460, 159] width 190 height 30
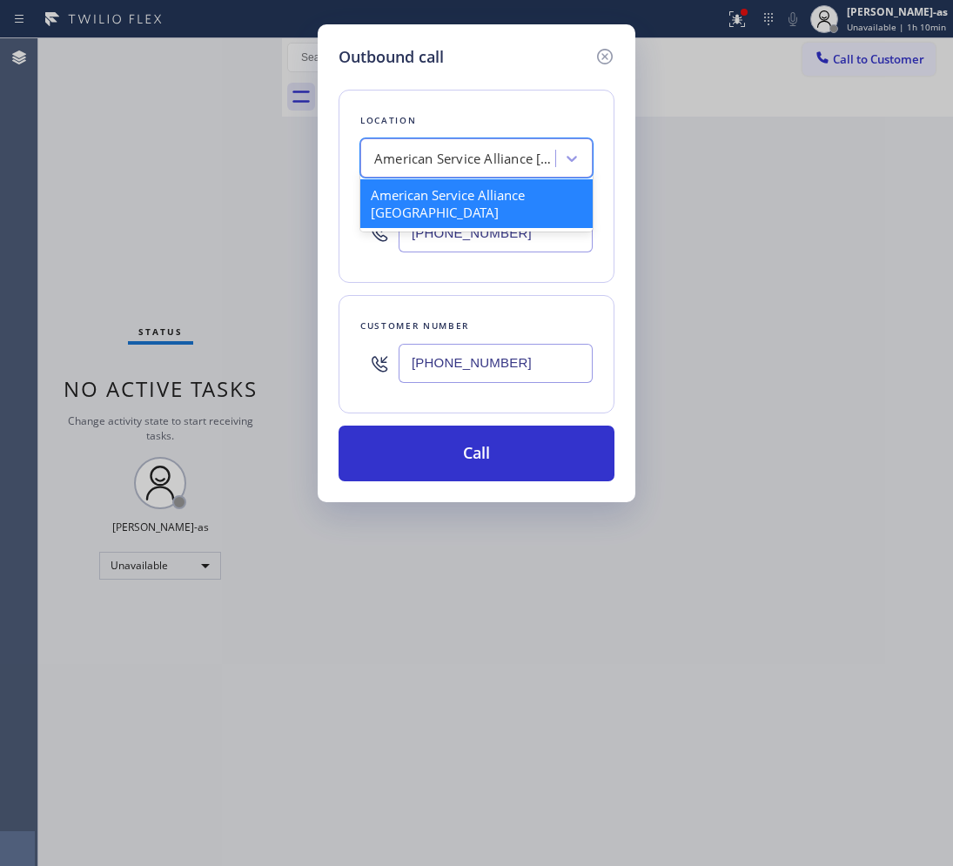
paste input "Thermador Repair Group Coral Gables"
type input "Thermador Repair Group Coral Gables"
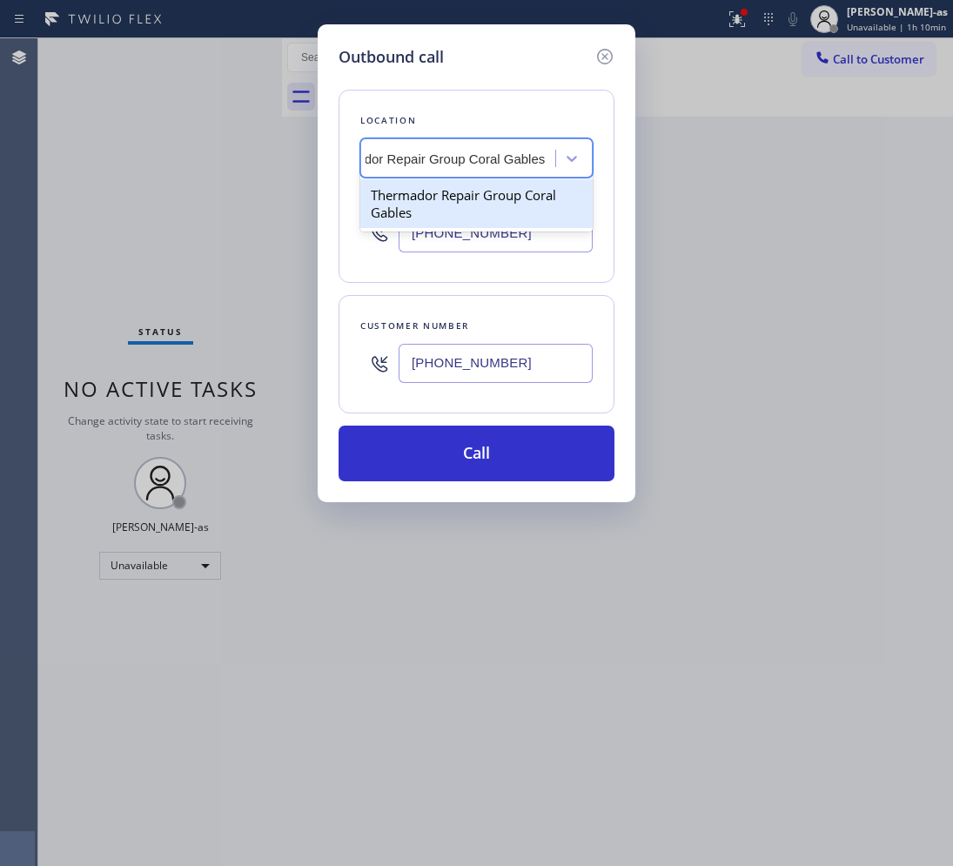
click at [444, 193] on div "Thermador Repair Group Coral Gables" at bounding box center [476, 203] width 232 height 49
type input "[PHONE_NUMBER]"
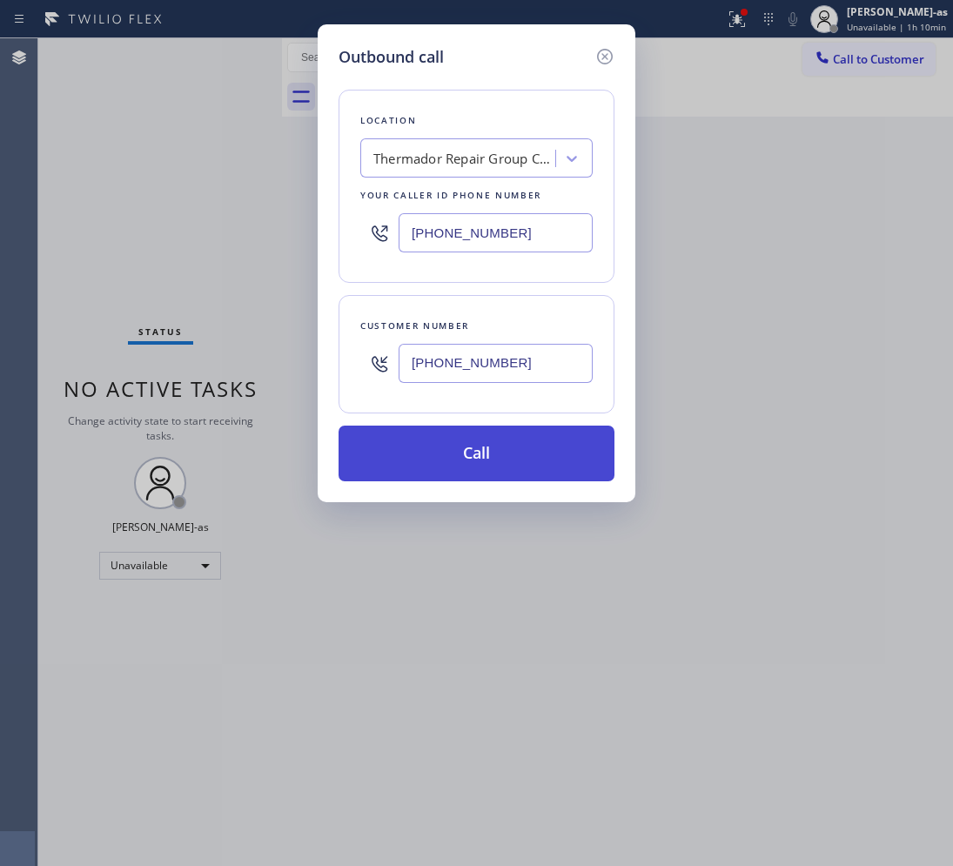
click at [472, 457] on button "Call" at bounding box center [476, 453] width 276 height 56
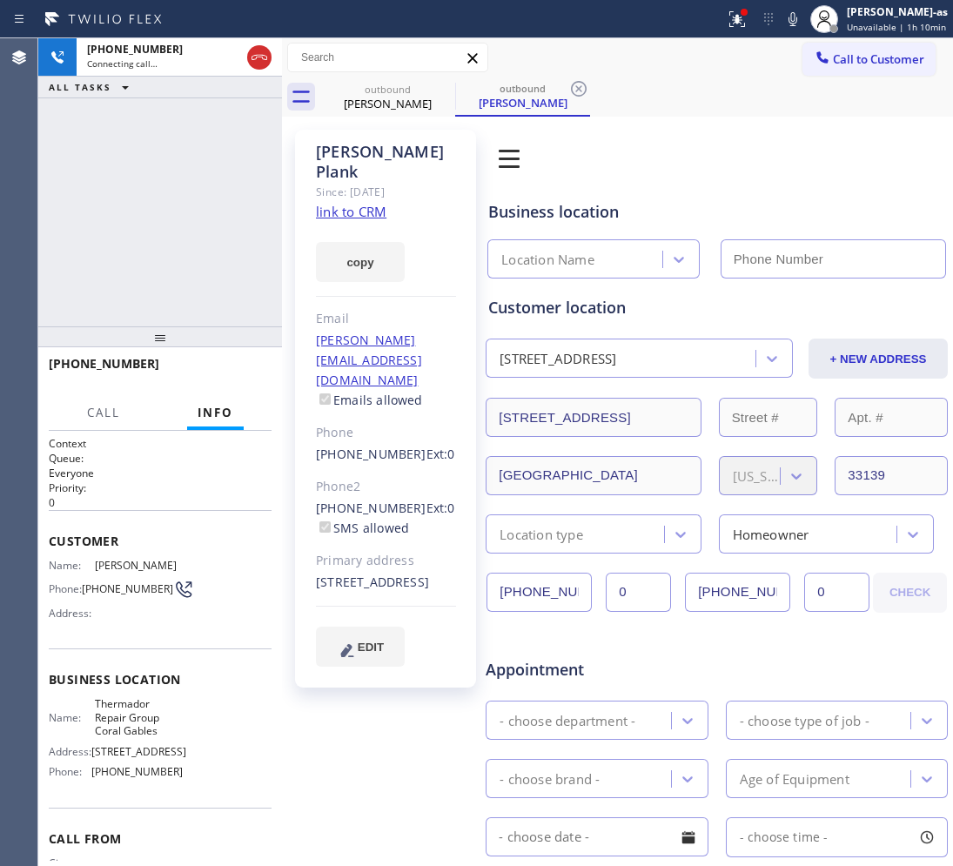
click at [352, 203] on link "link to CRM" at bounding box center [351, 211] width 70 height 17
type input "[PHONE_NUMBER]"
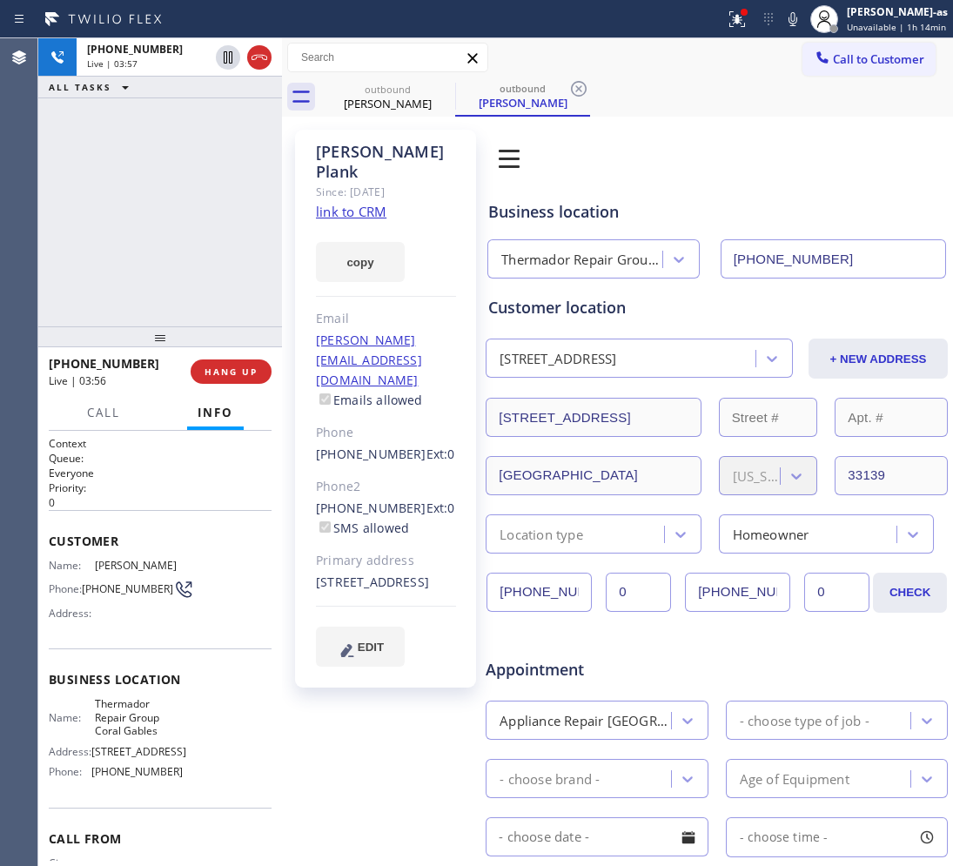
drag, startPoint x: 100, startPoint y: 162, endPoint x: 129, endPoint y: 190, distance: 40.0
click at [98, 157] on div "[PHONE_NUMBER] Live | 03:57 ALL TASKS ALL TASKS ACTIVE TASKS TASKS IN WRAP UP" at bounding box center [160, 182] width 244 height 288
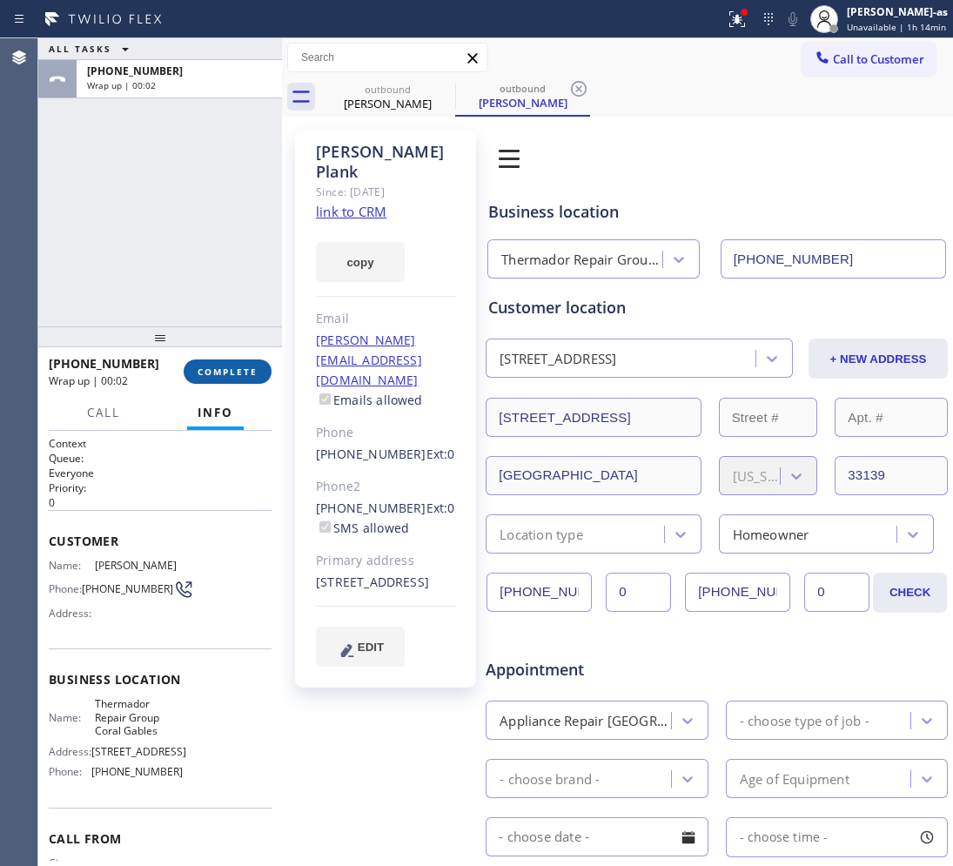
click at [237, 374] on span "COMPLETE" at bounding box center [227, 371] width 60 height 12
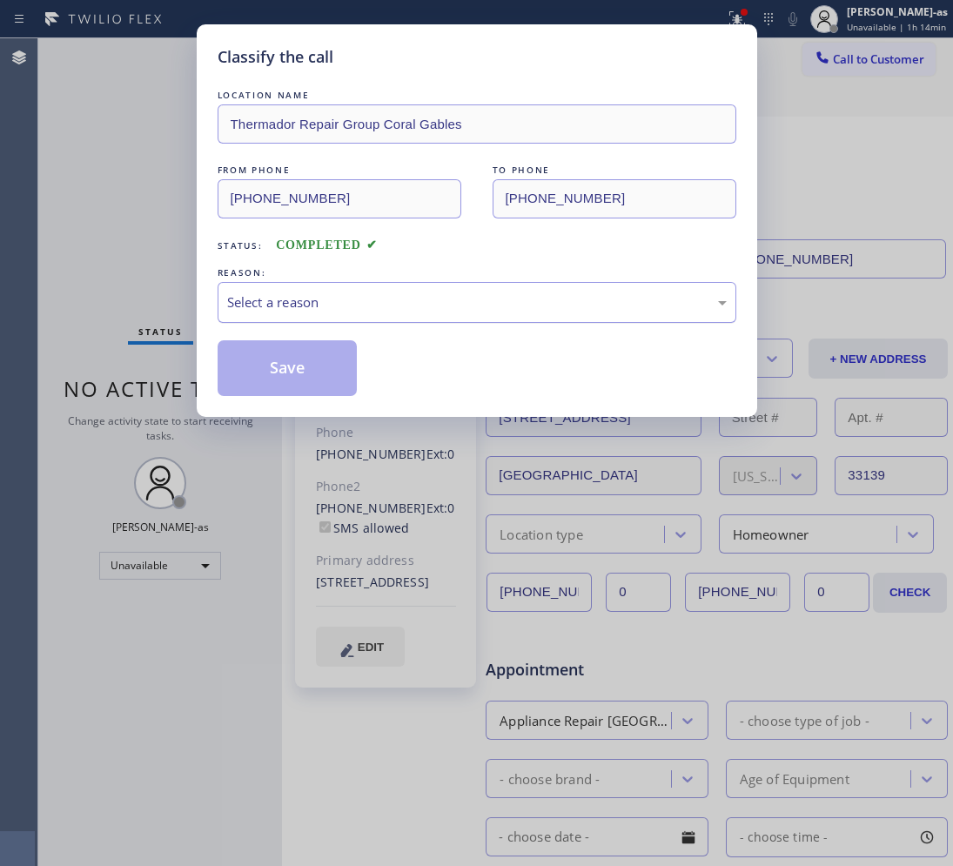
click at [305, 310] on div "Select a reason" at bounding box center [476, 302] width 499 height 20
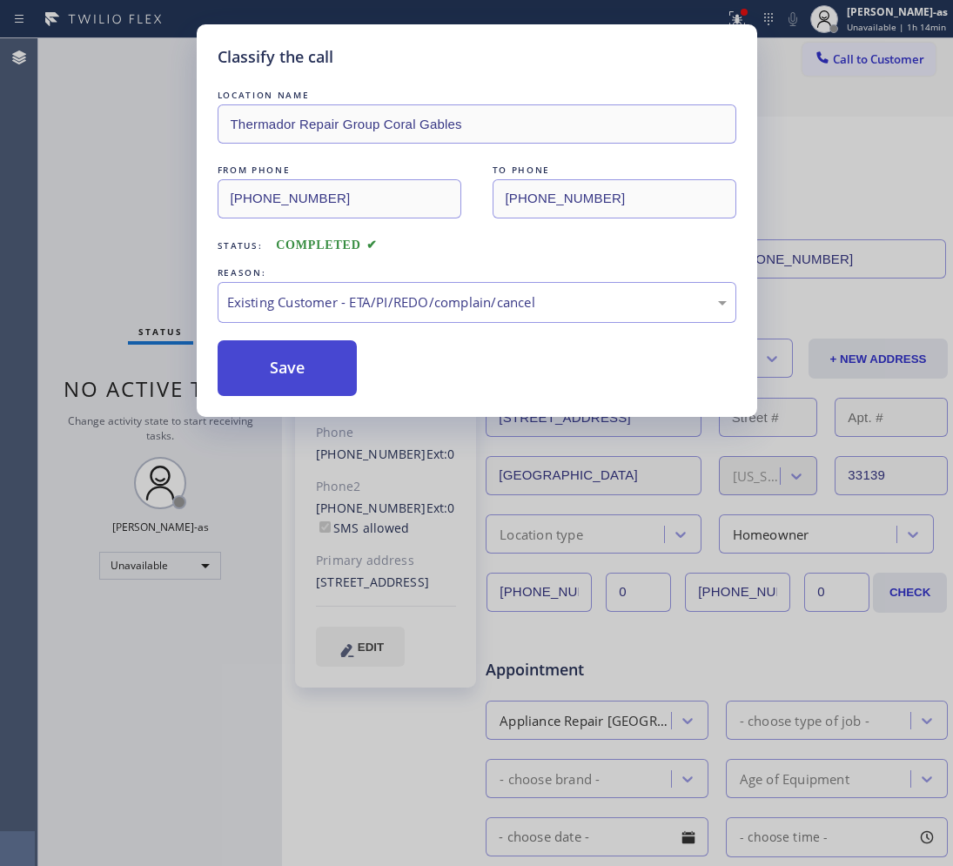
click at [290, 371] on button "Save" at bounding box center [288, 368] width 140 height 56
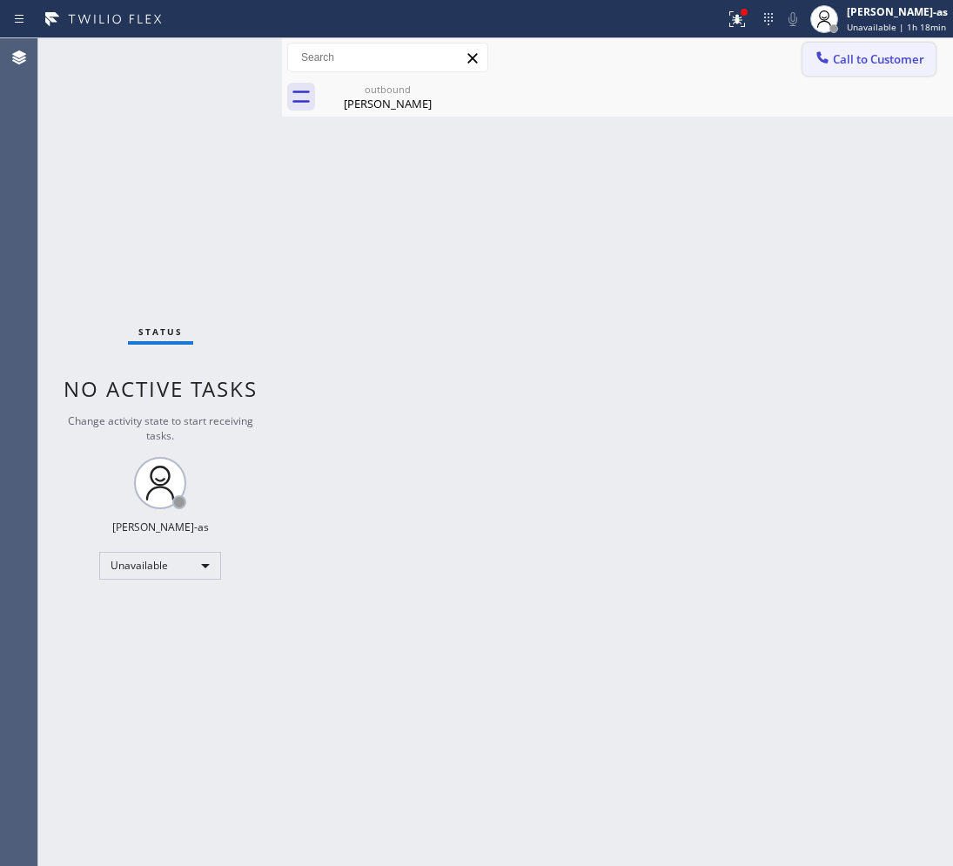
click at [861, 66] on span "Call to Customer" at bounding box center [878, 59] width 91 height 16
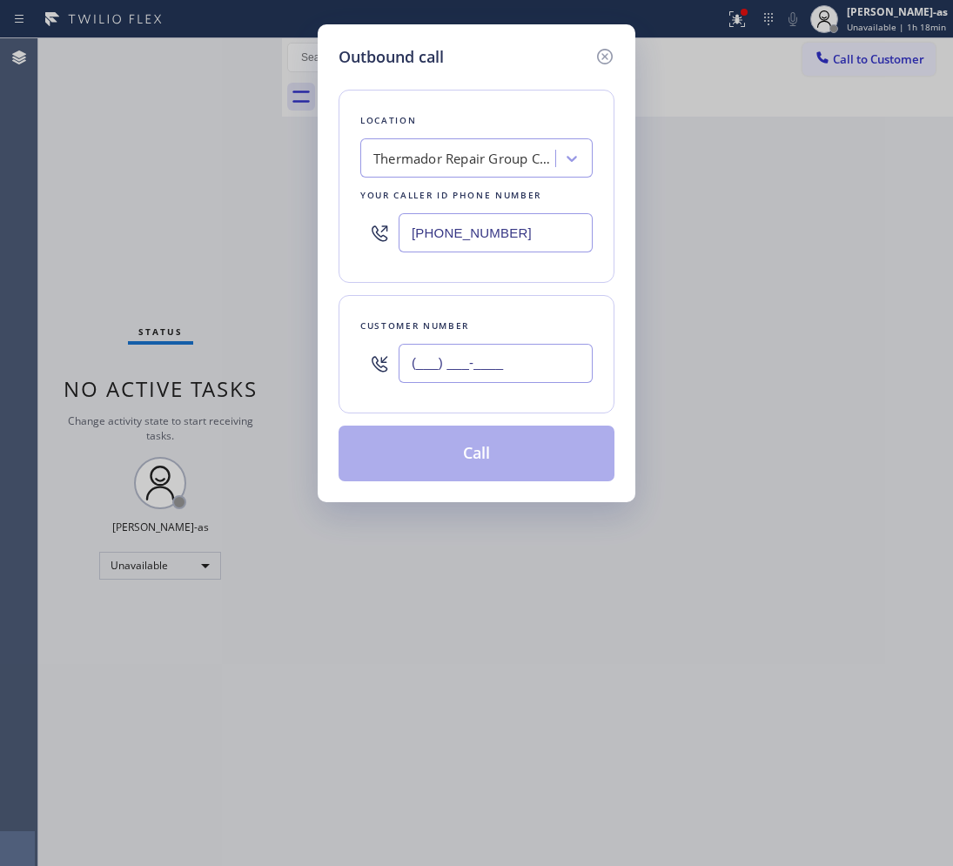
click at [526, 352] on input "(___) ___-____" at bounding box center [495, 363] width 194 height 39
paste input "347) 463-1523"
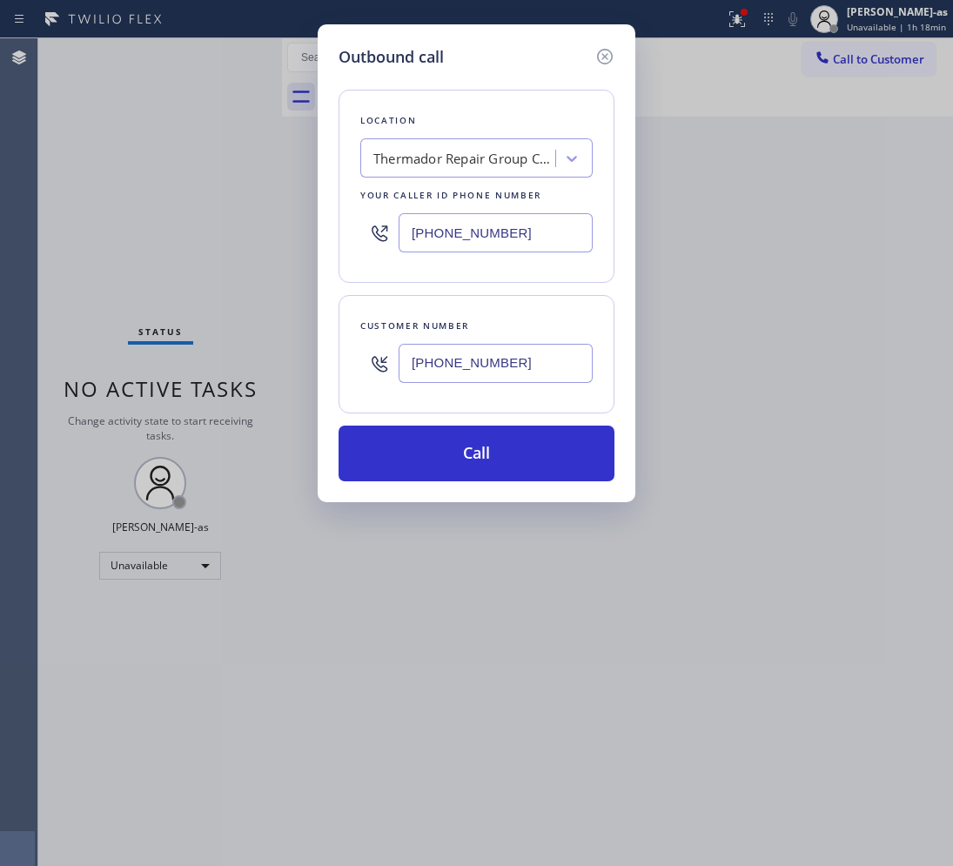
type input "[PHONE_NUMBER]"
click at [431, 174] on div "Thermador Repair Group Coral Gables" at bounding box center [476, 157] width 232 height 39
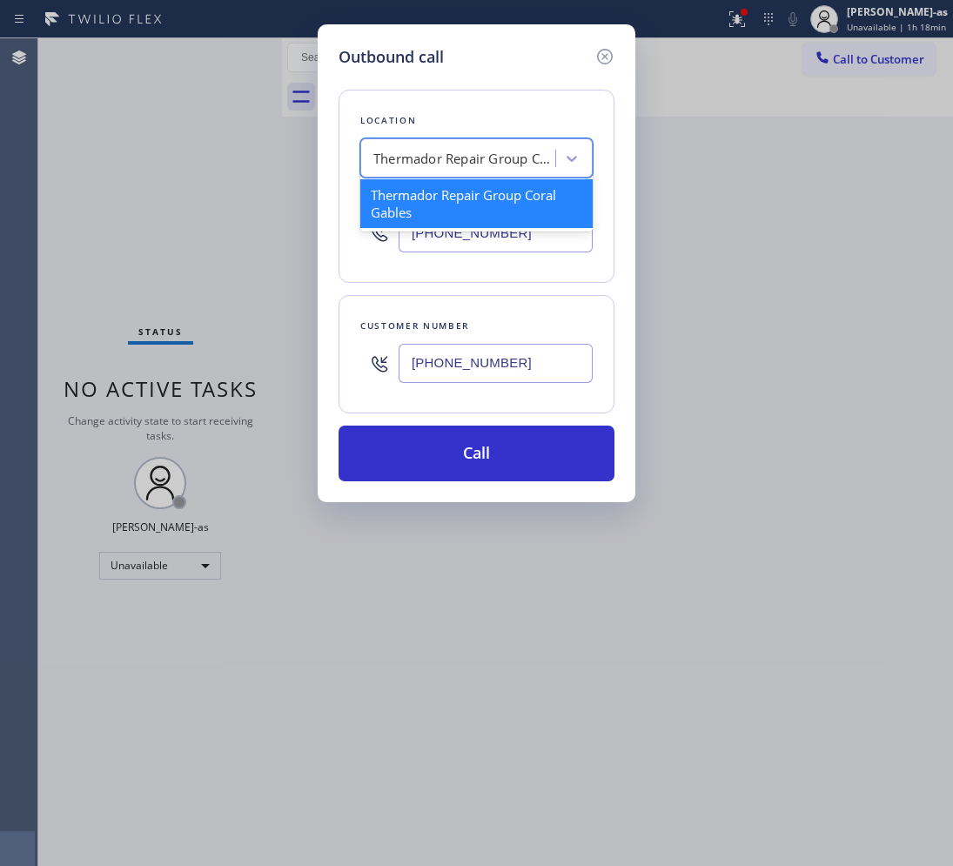
paste input "Best Heating and AC Brooklyn Service"
type input "Best Heating and AC Brooklyn Service"
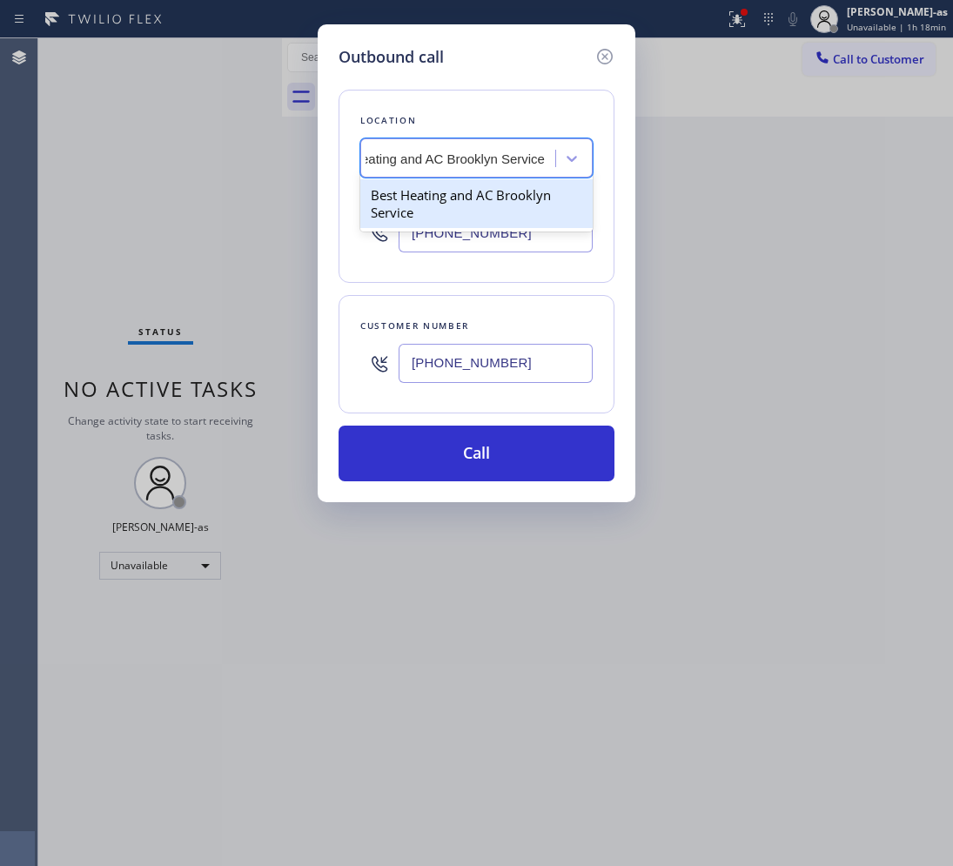
click at [435, 213] on div "Best Heating and AC Brooklyn Service" at bounding box center [476, 203] width 232 height 49
type input "[PHONE_NUMBER]"
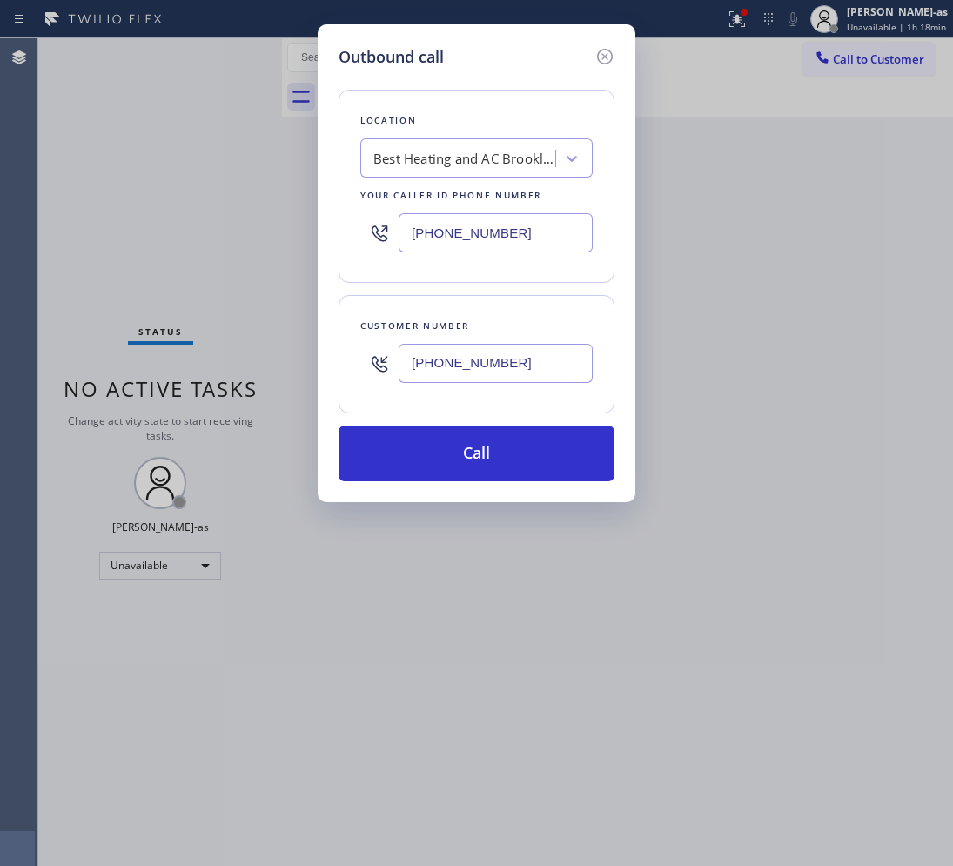
drag, startPoint x: 532, startPoint y: 452, endPoint x: 532, endPoint y: 423, distance: 29.6
click at [532, 449] on button "Call" at bounding box center [476, 453] width 276 height 56
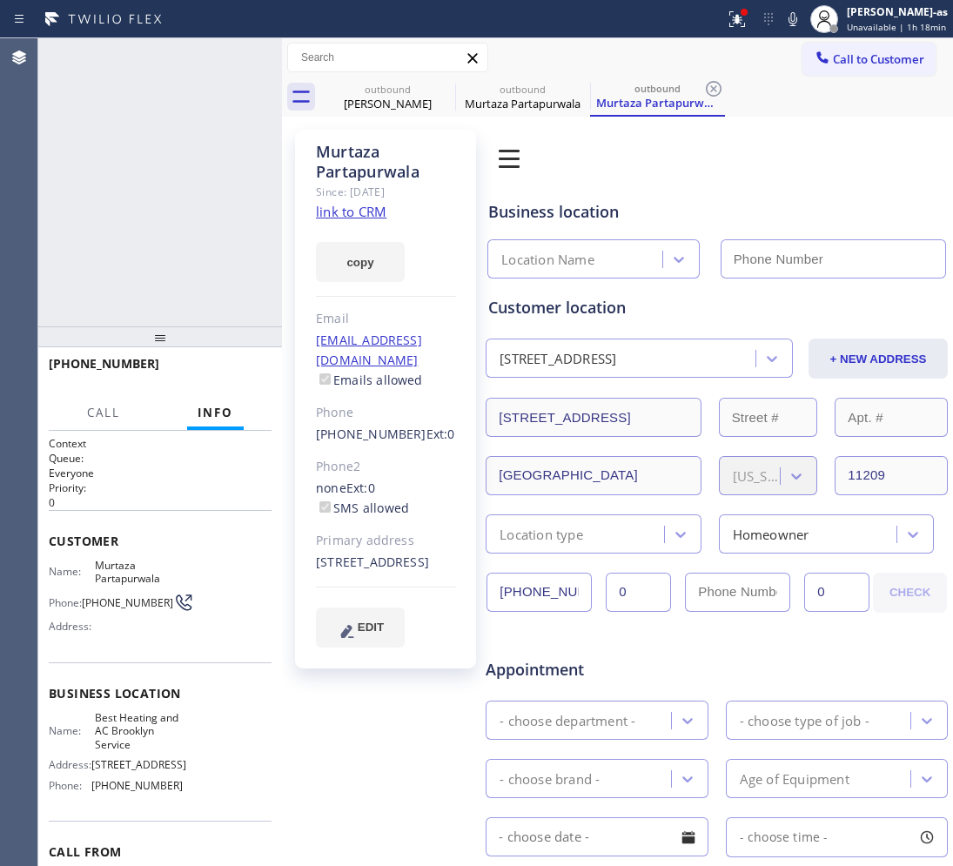
type input "[PHONE_NUMBER]"
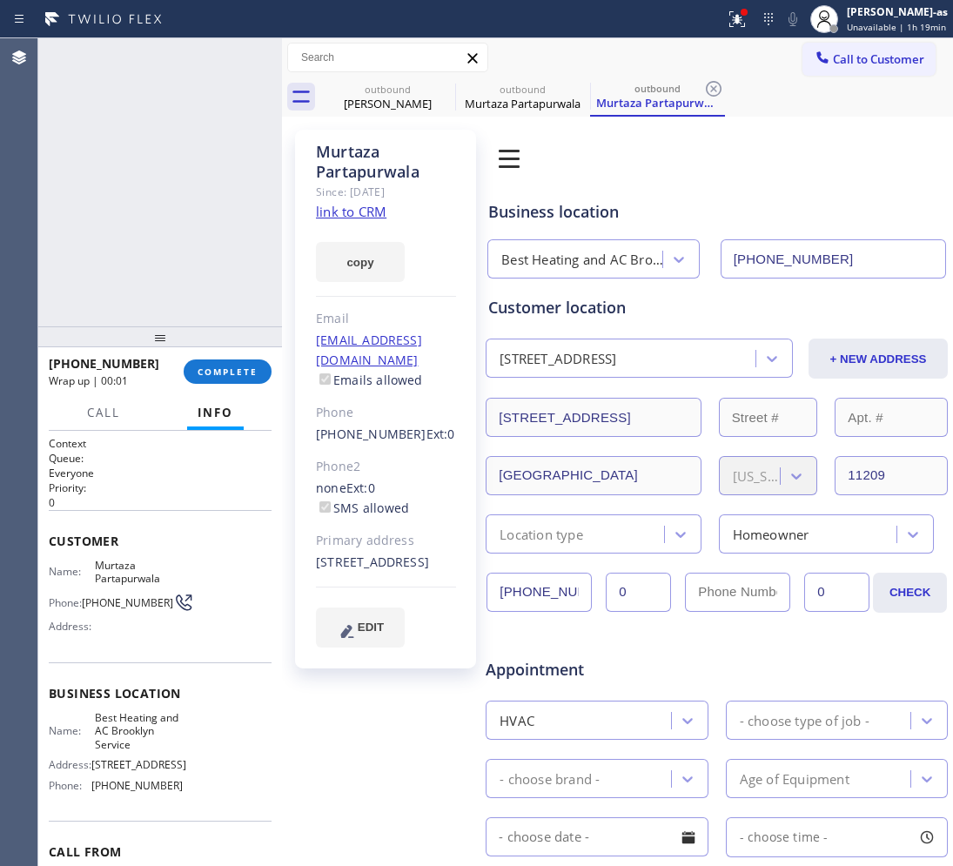
click at [163, 166] on div "ALL TASKS ALL TASKS ACTIVE TASKS TASKS IN WRAP UP [PHONE_NUMBER] Wrap up | 00:01" at bounding box center [160, 182] width 244 height 288
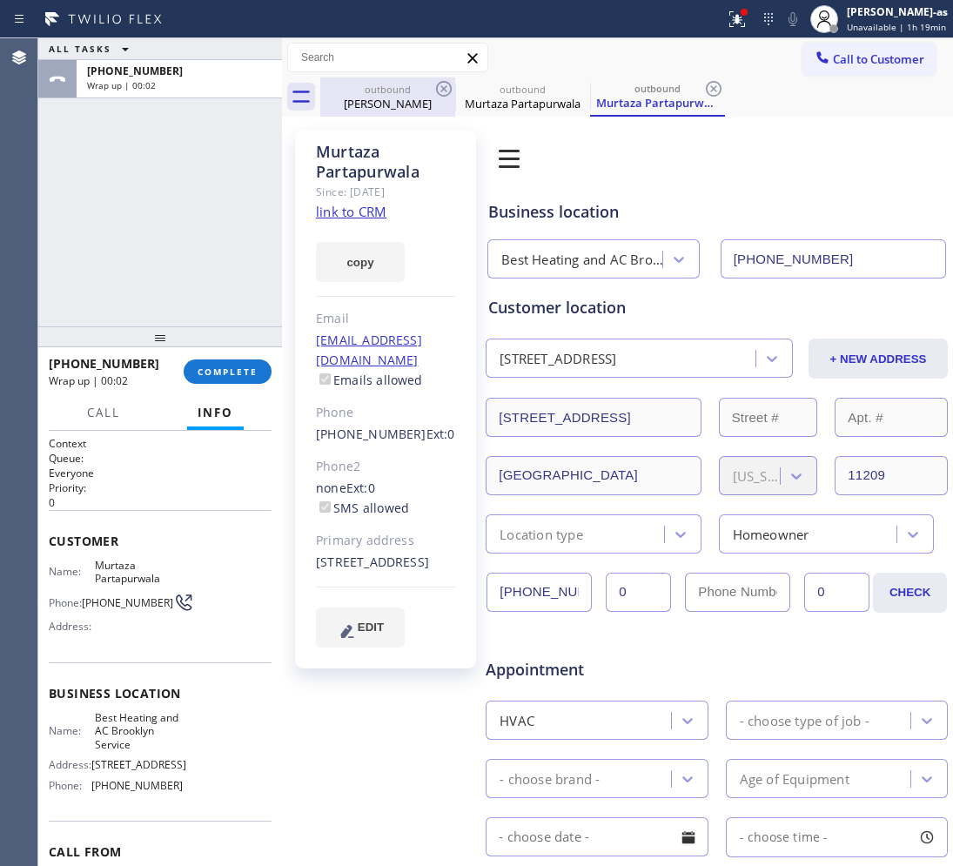
click at [354, 97] on div "[PERSON_NAME]" at bounding box center [387, 104] width 131 height 16
type input "[PHONE_NUMBER]"
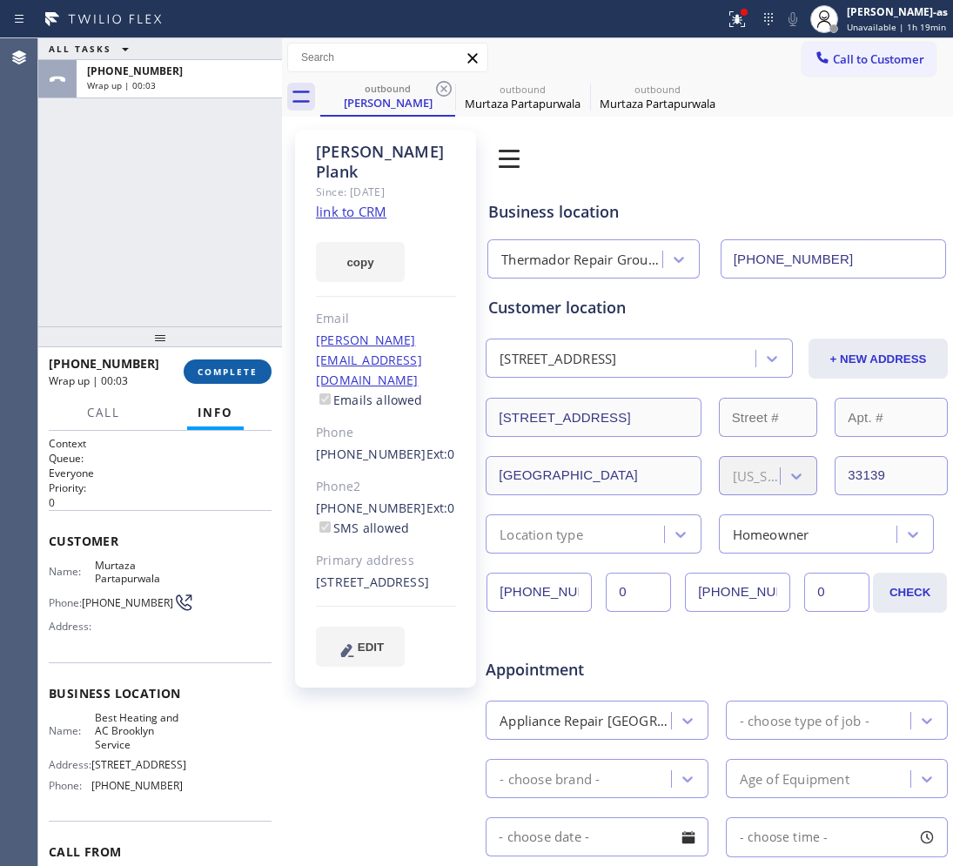
click at [226, 365] on span "COMPLETE" at bounding box center [227, 371] width 60 height 12
drag, startPoint x: 189, startPoint y: 270, endPoint x: 205, endPoint y: 296, distance: 30.9
click at [189, 271] on div "ALL TASKS ALL TASKS ACTIVE TASKS TASKS IN WRAP UP [PHONE_NUMBER] Wrap up | 00:03" at bounding box center [160, 182] width 244 height 288
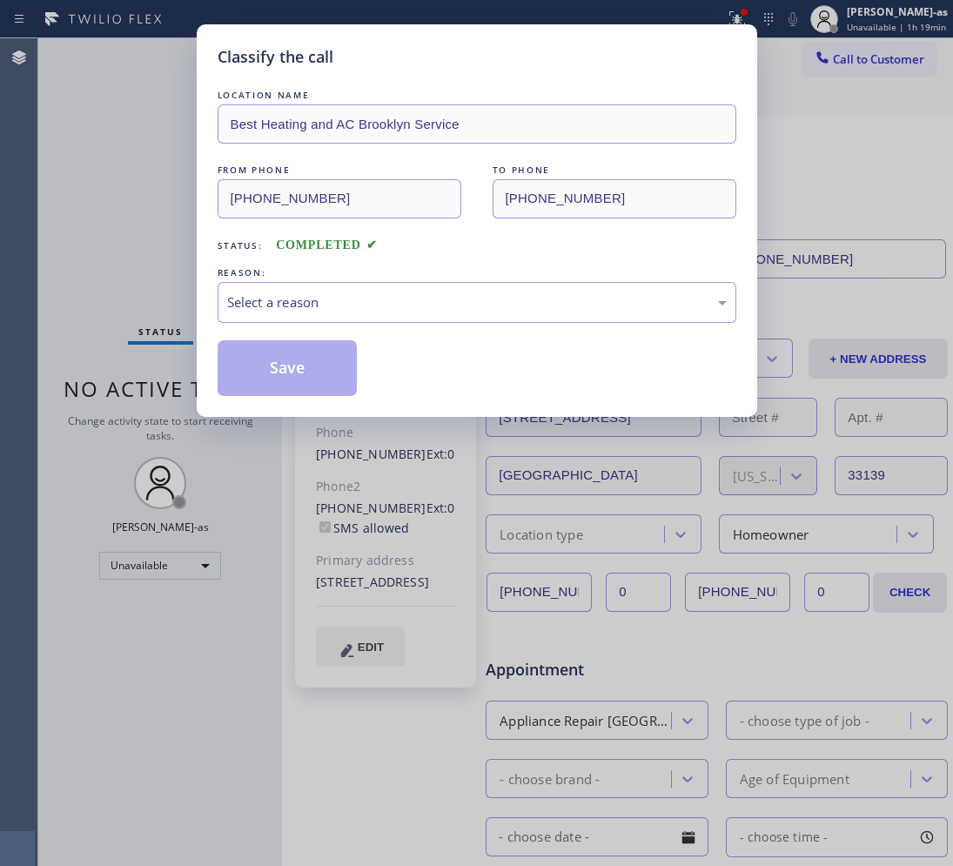
drag, startPoint x: 161, startPoint y: 223, endPoint x: 427, endPoint y: 348, distance: 294.2
click at [167, 224] on div "Classify the call LOCATION NAME Best Heating and AC Brooklyn Service FROM PHONE…" at bounding box center [476, 433] width 953 height 866
click at [398, 297] on div "Select a reason" at bounding box center [476, 302] width 499 height 20
click at [302, 365] on button "Save" at bounding box center [288, 368] width 140 height 56
type input "[PHONE_NUMBER]"
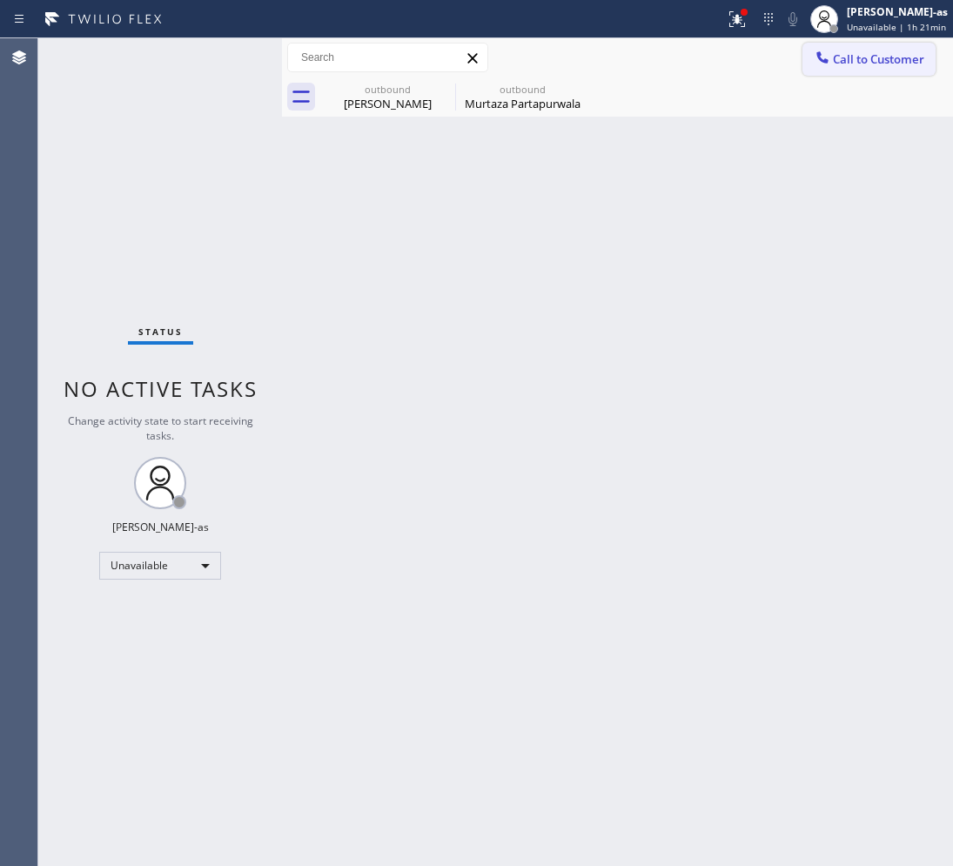
drag, startPoint x: 840, startPoint y: 63, endPoint x: 598, endPoint y: 215, distance: 286.5
click at [841, 62] on span "Call to Customer" at bounding box center [878, 59] width 91 height 16
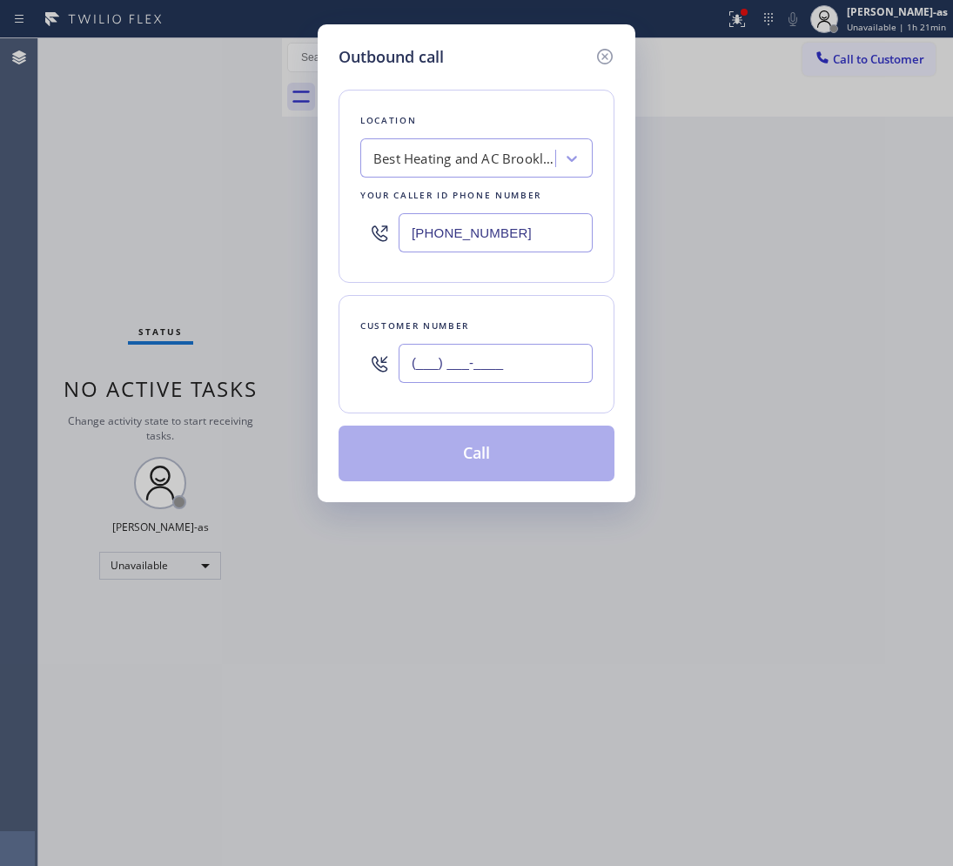
click at [452, 371] on input "(___) ___-____" at bounding box center [495, 363] width 194 height 39
paste input "213) 477-0003"
type input "[PHONE_NUMBER]"
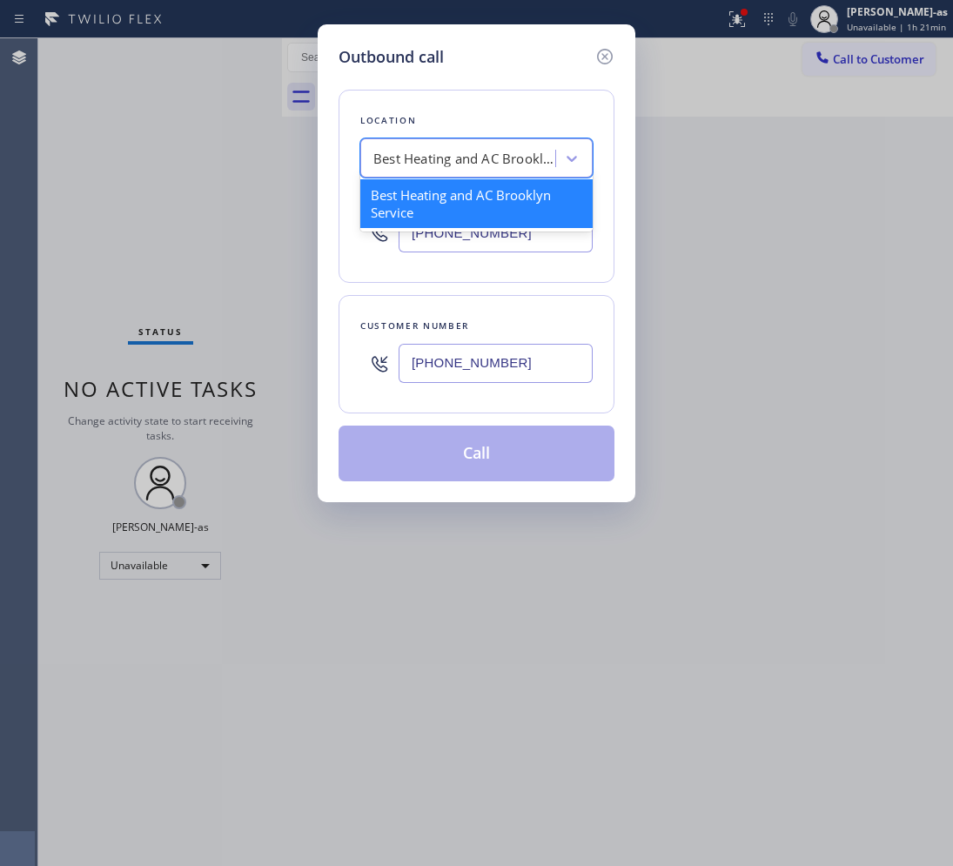
click at [415, 146] on div "Best Heating and AC Brooklyn Service" at bounding box center [460, 159] width 190 height 30
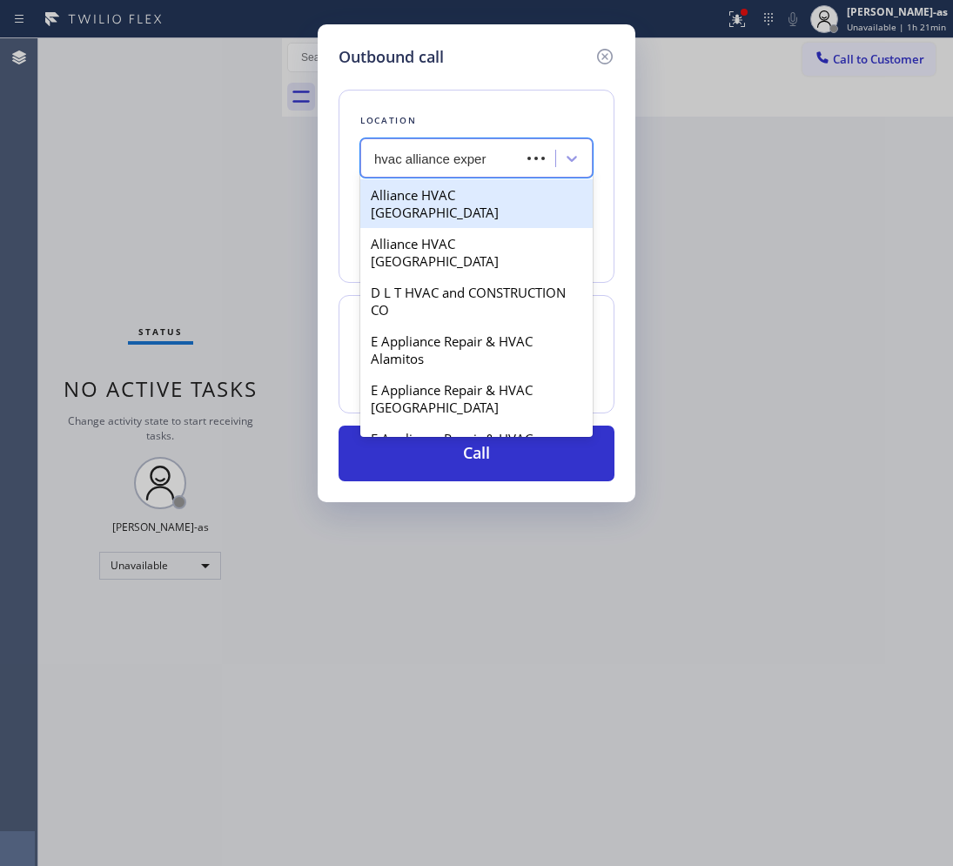
type input "hvac alliance expert"
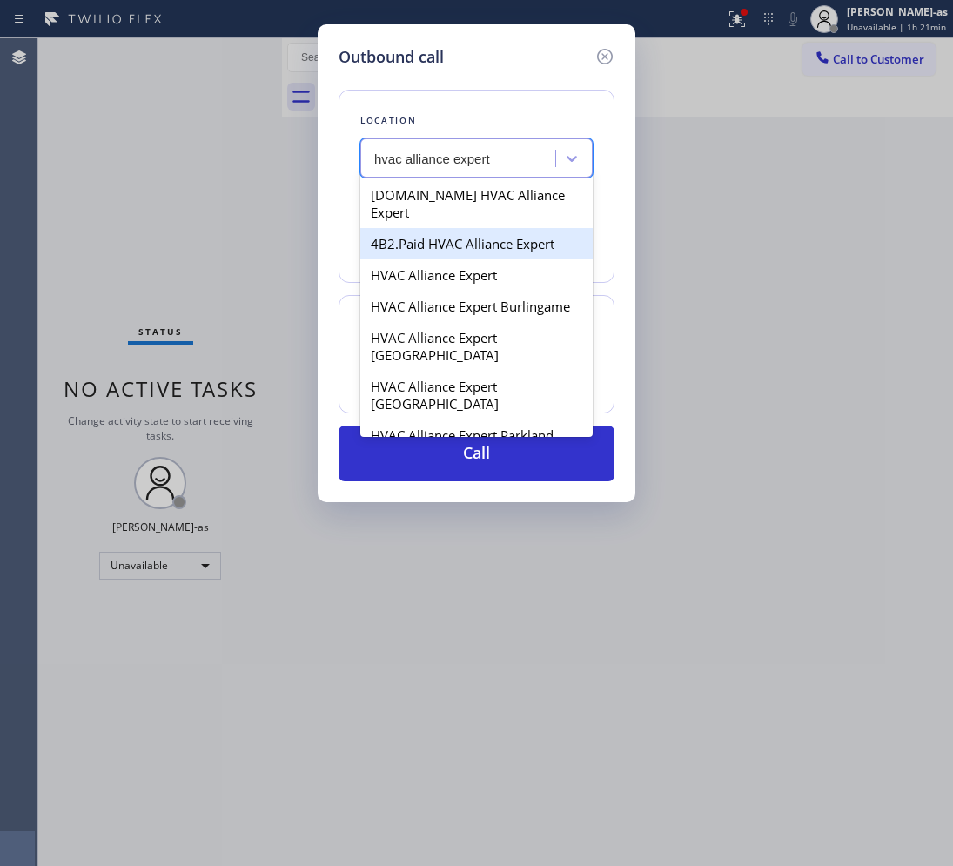
click at [427, 228] on div "4B2.Paid HVAC Alliance Expert" at bounding box center [476, 243] width 232 height 31
type input "[PHONE_NUMBER]"
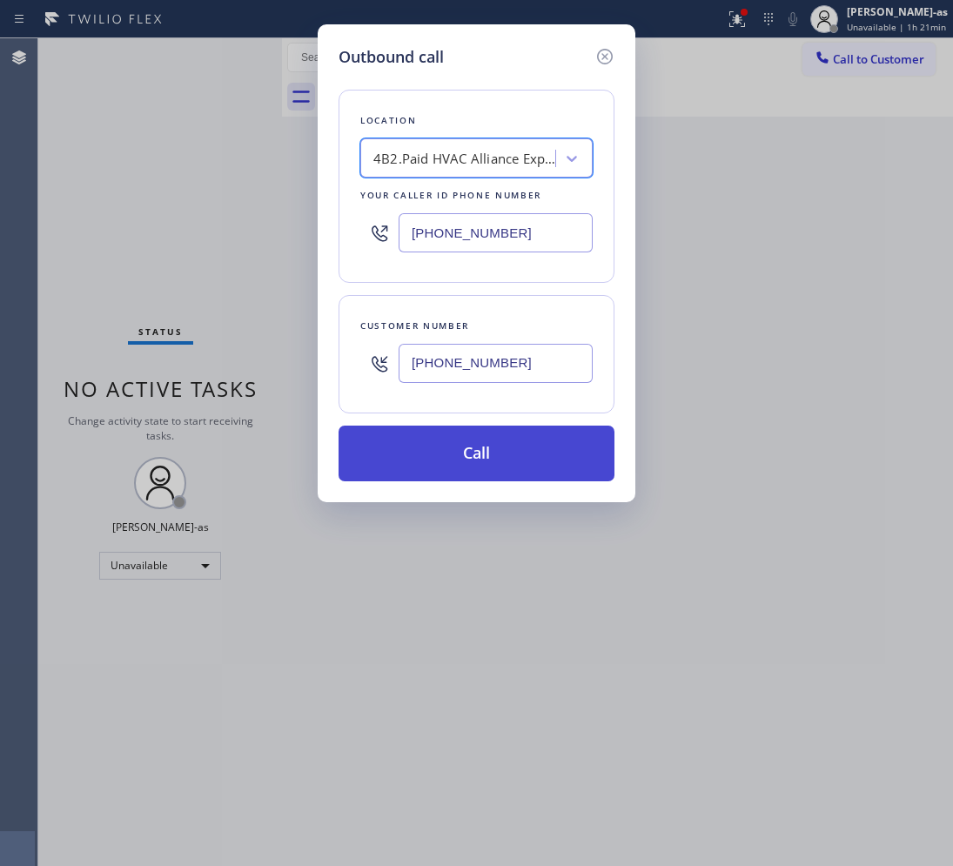
click at [532, 452] on button "Call" at bounding box center [476, 453] width 276 height 56
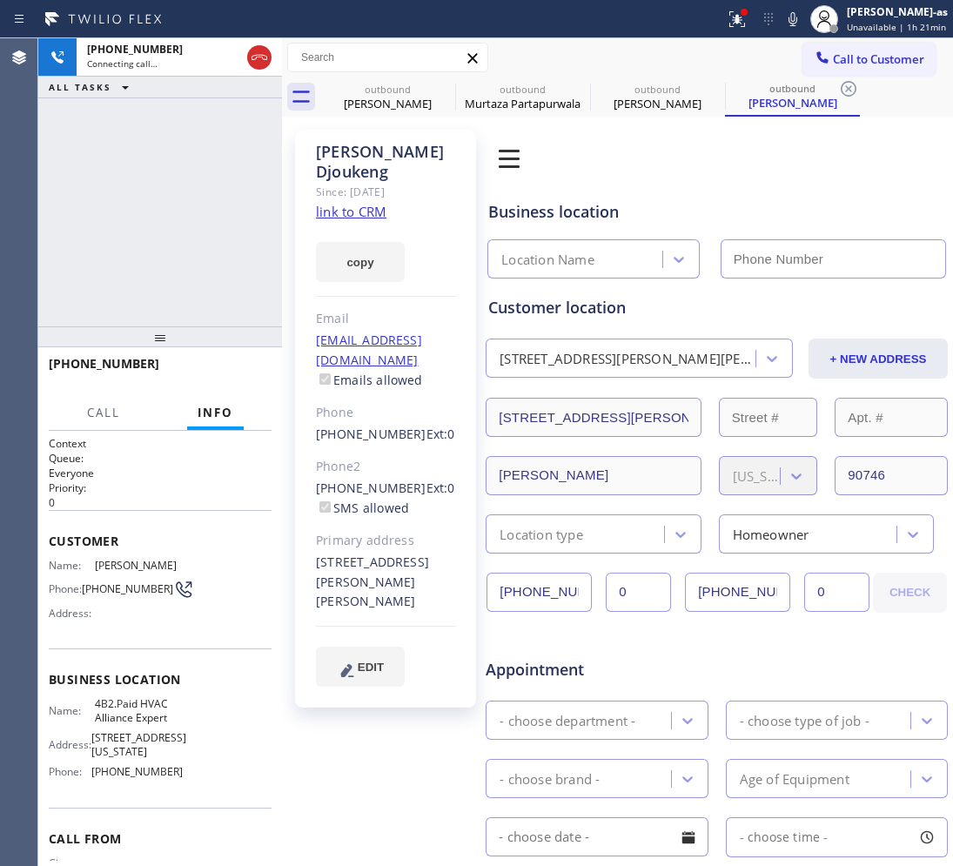
type input "[PHONE_NUMBER]"
click at [348, 203] on link "link to CRM" at bounding box center [351, 211] width 70 height 17
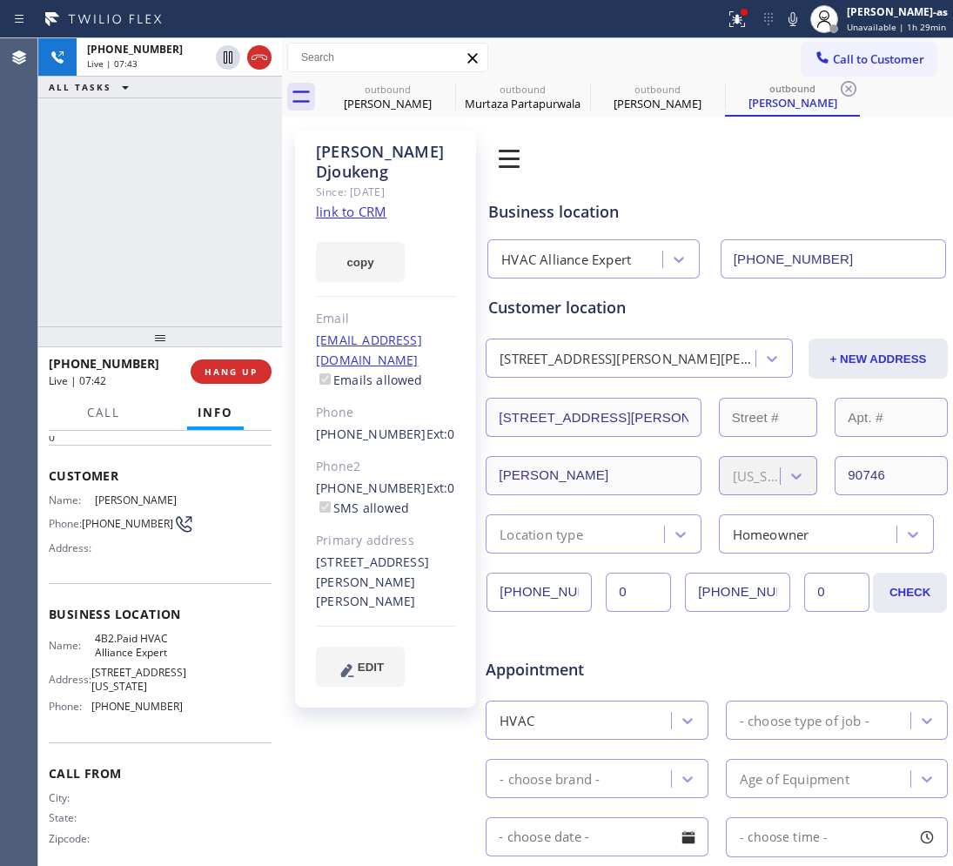
scroll to position [94, 0]
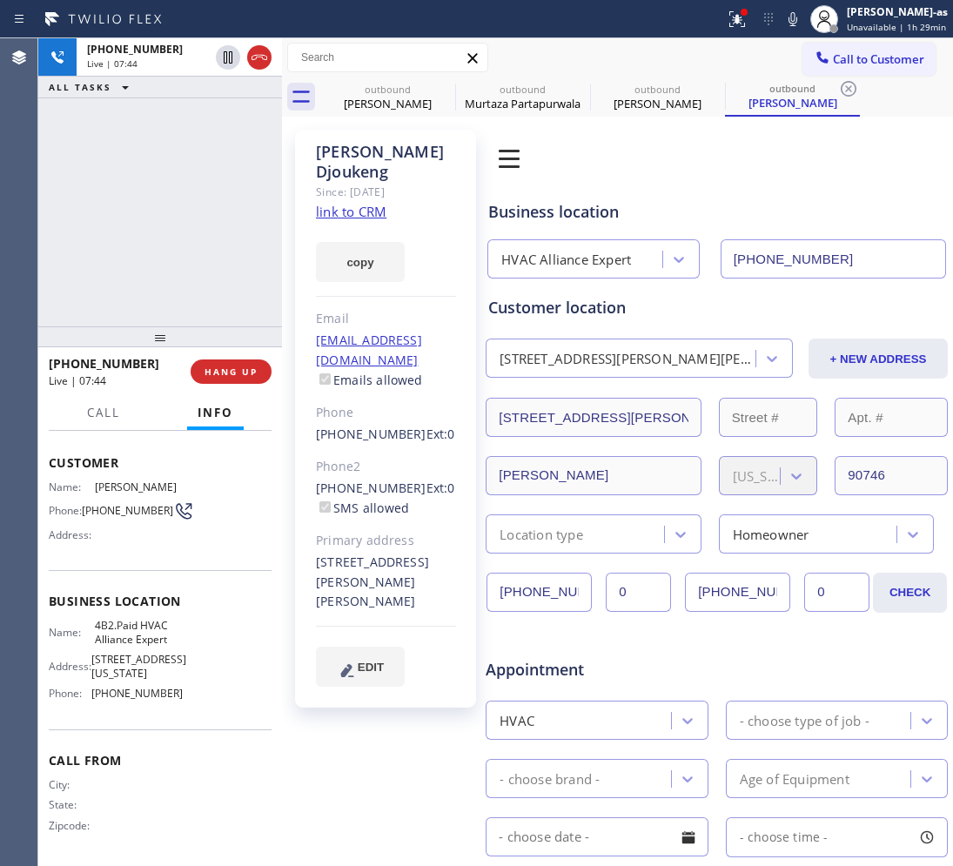
click at [196, 237] on div "[PHONE_NUMBER] Live | 07:44 ALL TASKS ALL TASKS ACTIVE TASKS TASKS IN WRAP UP" at bounding box center [160, 182] width 244 height 288
click at [192, 238] on div "[PHONE_NUMBER] Live | 10:29 ALL TASKS ALL TASKS ACTIVE TASKS TASKS IN WRAP UP" at bounding box center [160, 182] width 244 height 288
click at [231, 376] on span "HANG UP" at bounding box center [230, 371] width 53 height 12
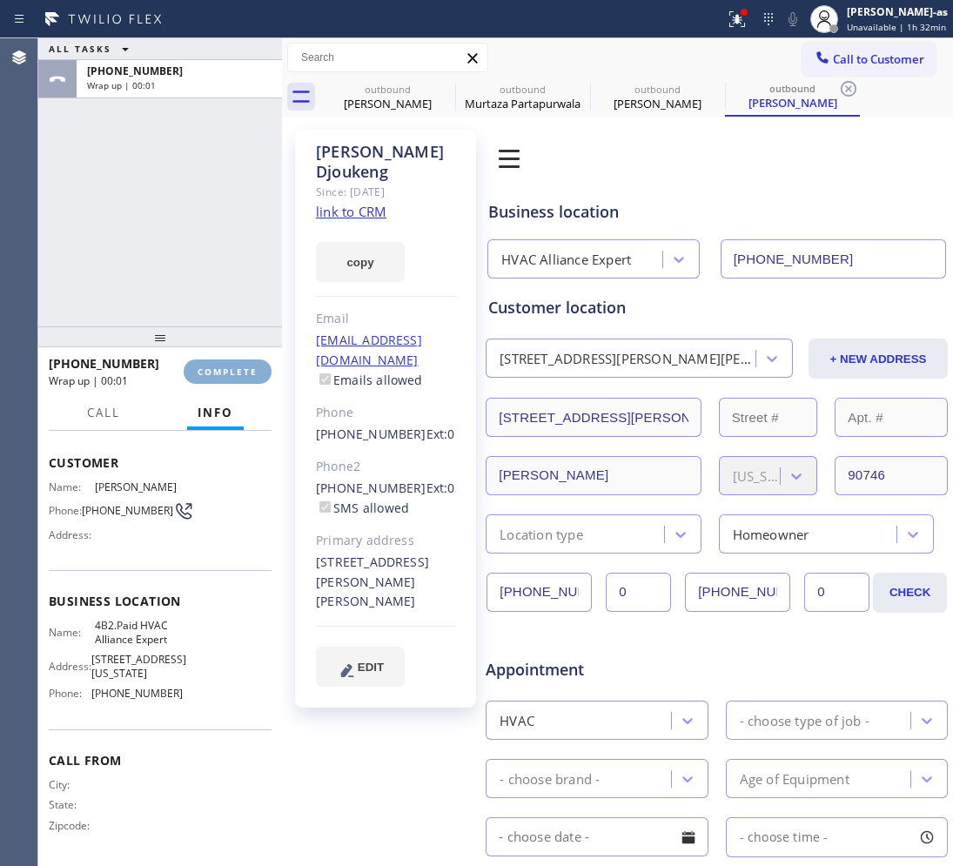
click at [231, 376] on span "COMPLETE" at bounding box center [227, 371] width 60 height 12
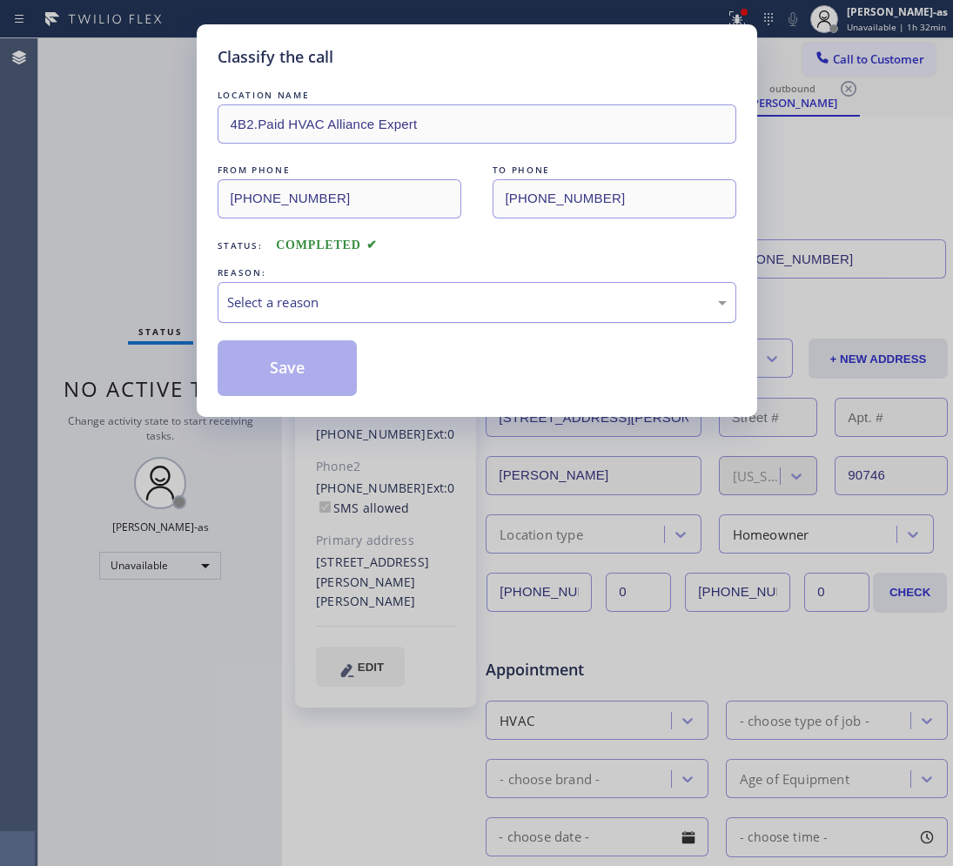
drag, startPoint x: 342, startPoint y: 285, endPoint x: 350, endPoint y: 322, distance: 37.4
click at [342, 290] on div "Select a reason" at bounding box center [477, 302] width 519 height 41
drag, startPoint x: 294, startPoint y: 363, endPoint x: 284, endPoint y: 301, distance: 62.5
click at [294, 359] on button "Save" at bounding box center [288, 368] width 140 height 56
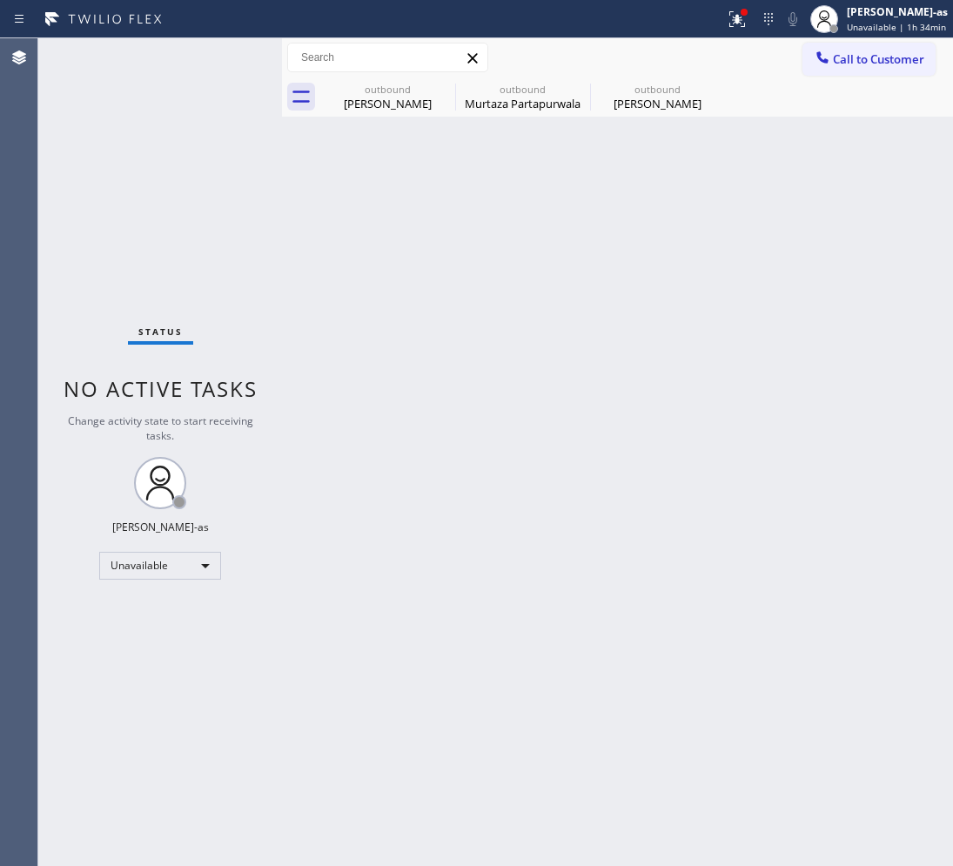
drag, startPoint x: 318, startPoint y: 315, endPoint x: 388, endPoint y: 193, distance: 140.7
click at [323, 313] on div "Back to Dashboard Change Sender ID Customers Technicians Select a contact Outbo…" at bounding box center [617, 451] width 671 height 827
click at [371, 111] on div "outbound [PERSON_NAME]" at bounding box center [387, 96] width 131 height 39
type input "[PHONE_NUMBER]"
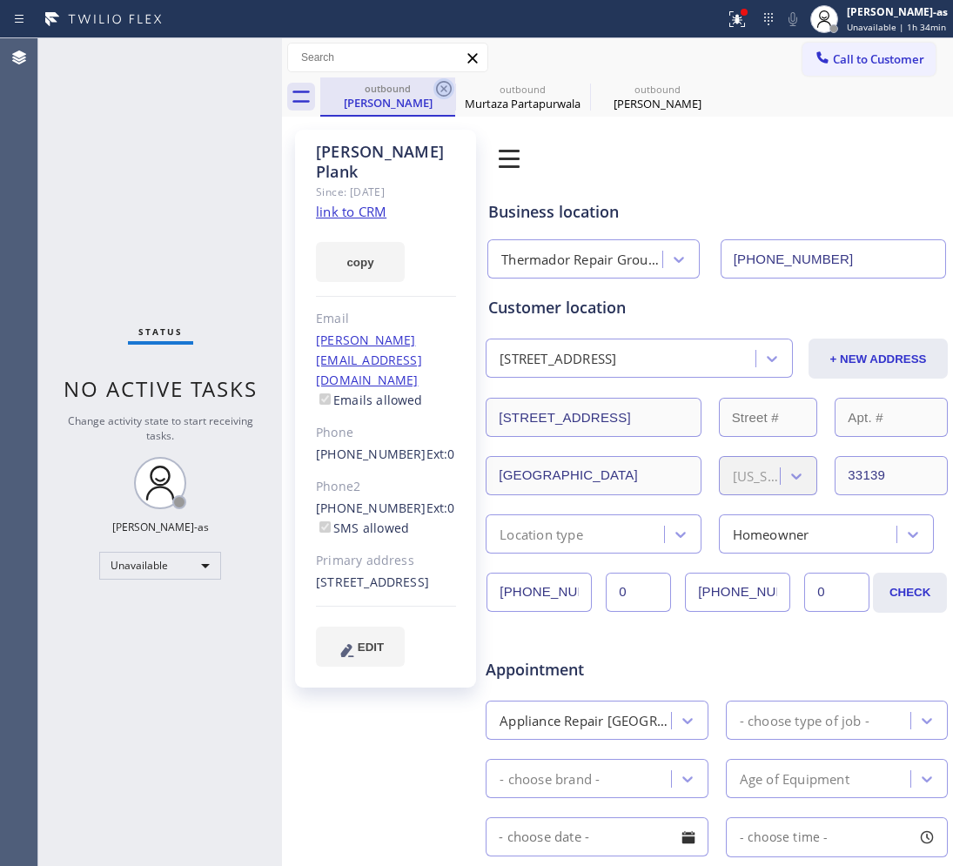
click at [433, 84] on icon at bounding box center [443, 88] width 21 height 21
click at [0, 0] on icon at bounding box center [0, 0] width 0 height 0
type input "[PHONE_NUMBER]"
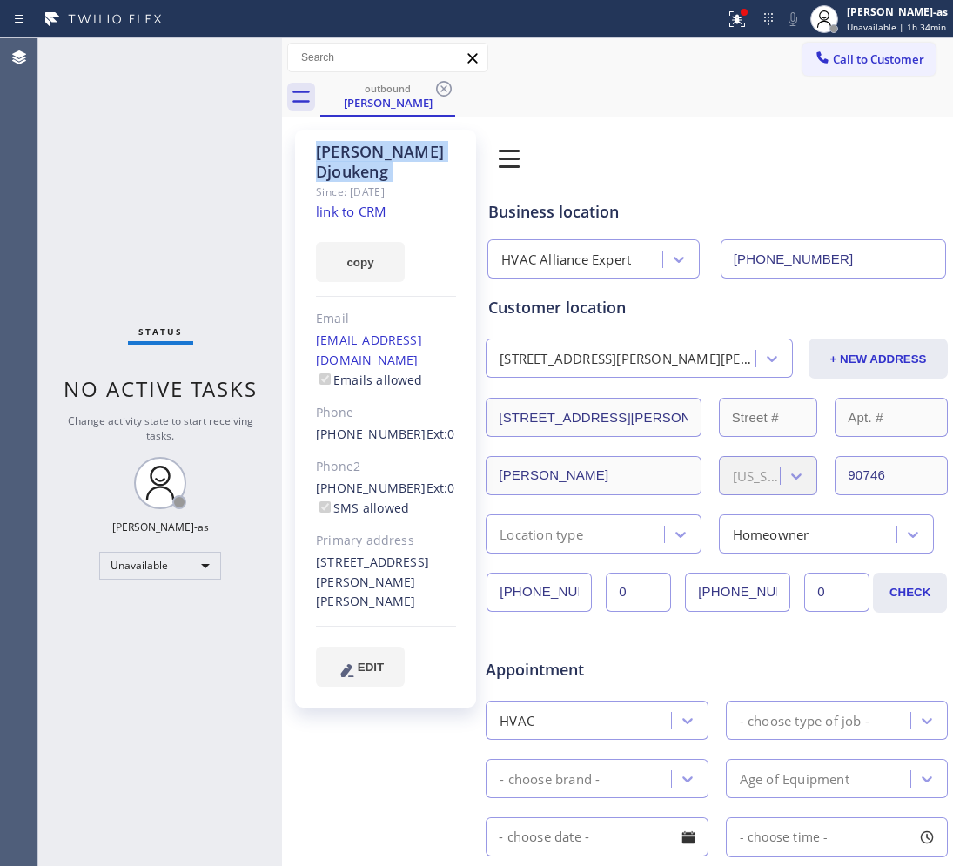
click at [433, 84] on icon at bounding box center [443, 88] width 21 height 21
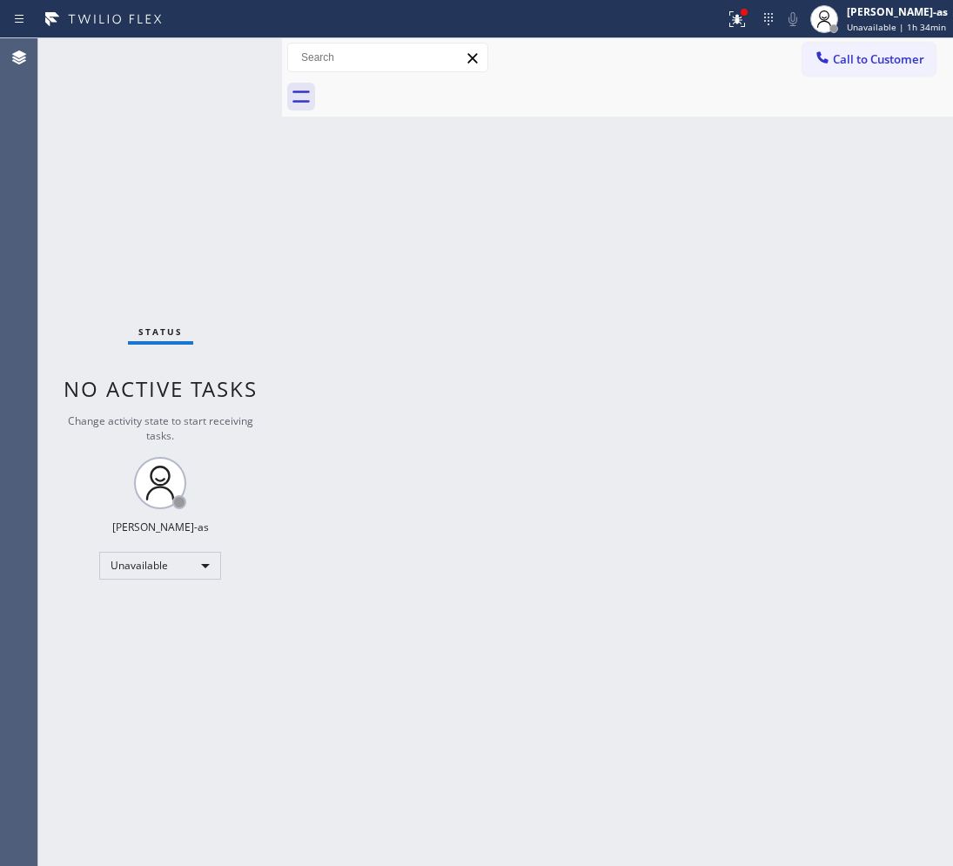
drag, startPoint x: 370, startPoint y: 316, endPoint x: 376, endPoint y: 349, distance: 33.6
click at [374, 318] on div "Back to Dashboard Change Sender ID Customers Technicians Select a contact Outbo…" at bounding box center [617, 451] width 671 height 827
click at [444, 383] on div "Back to Dashboard Change Sender ID Customers Technicians Select a contact Outbo…" at bounding box center [617, 451] width 671 height 827
click at [899, 54] on span "Call to Customer" at bounding box center [878, 59] width 91 height 16
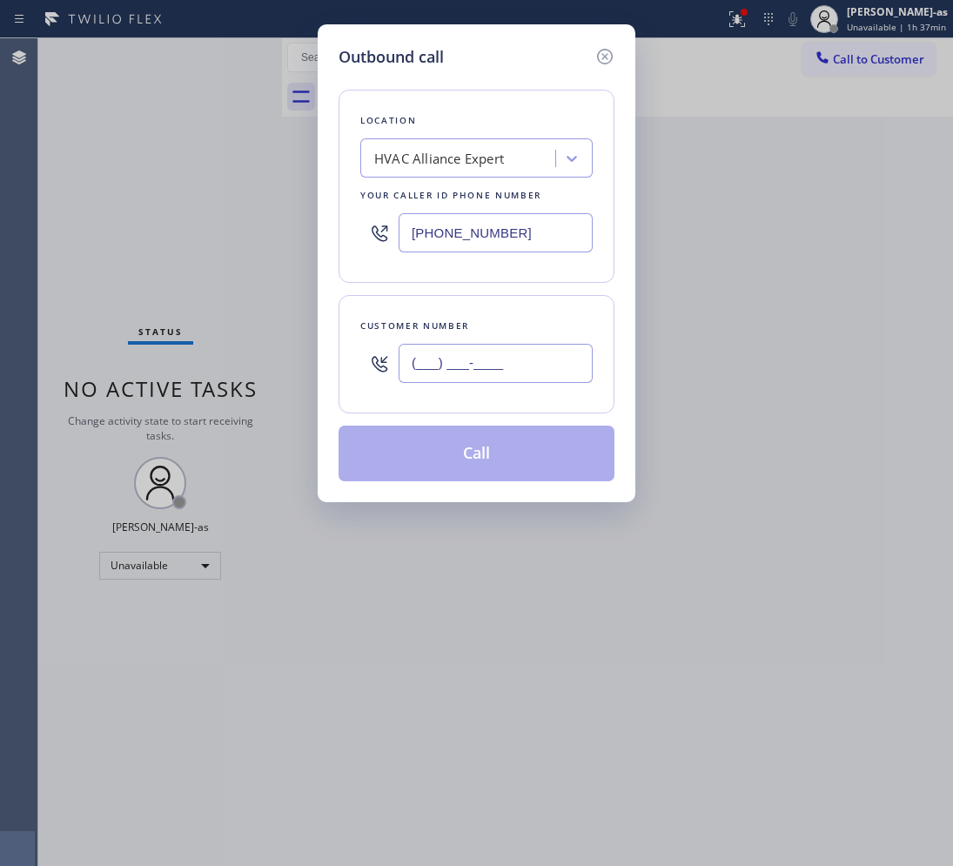
click at [490, 364] on input "(___) ___-____" at bounding box center [495, 363] width 194 height 39
paste input "858) 699-3540"
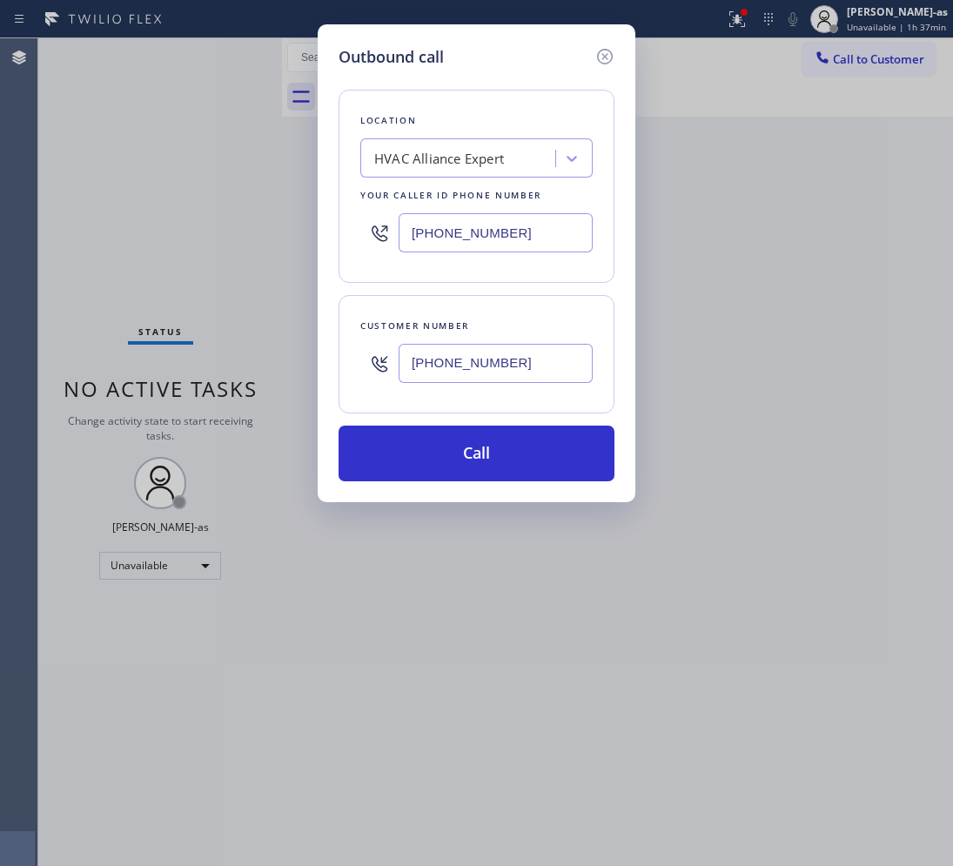
type input "[PHONE_NUMBER]"
click at [431, 157] on div "HVAC Alliance Expert" at bounding box center [439, 159] width 130 height 20
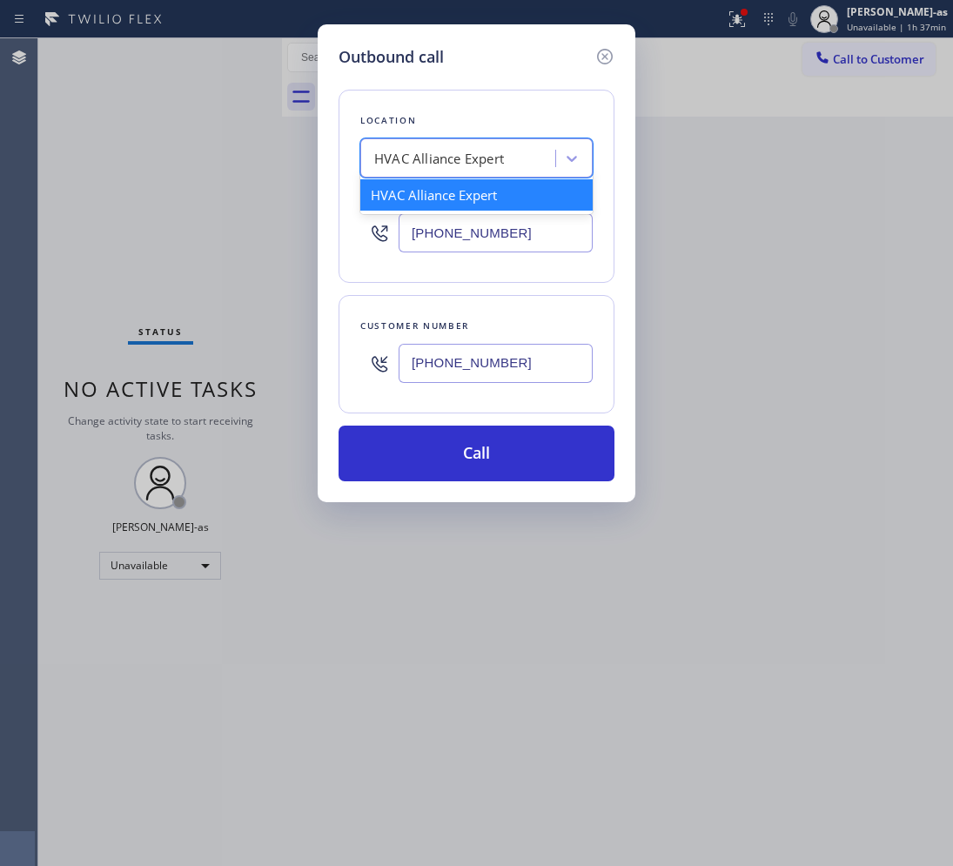
paste input "[GEOGRAPHIC_DATA] Thermador Appliance Repair"
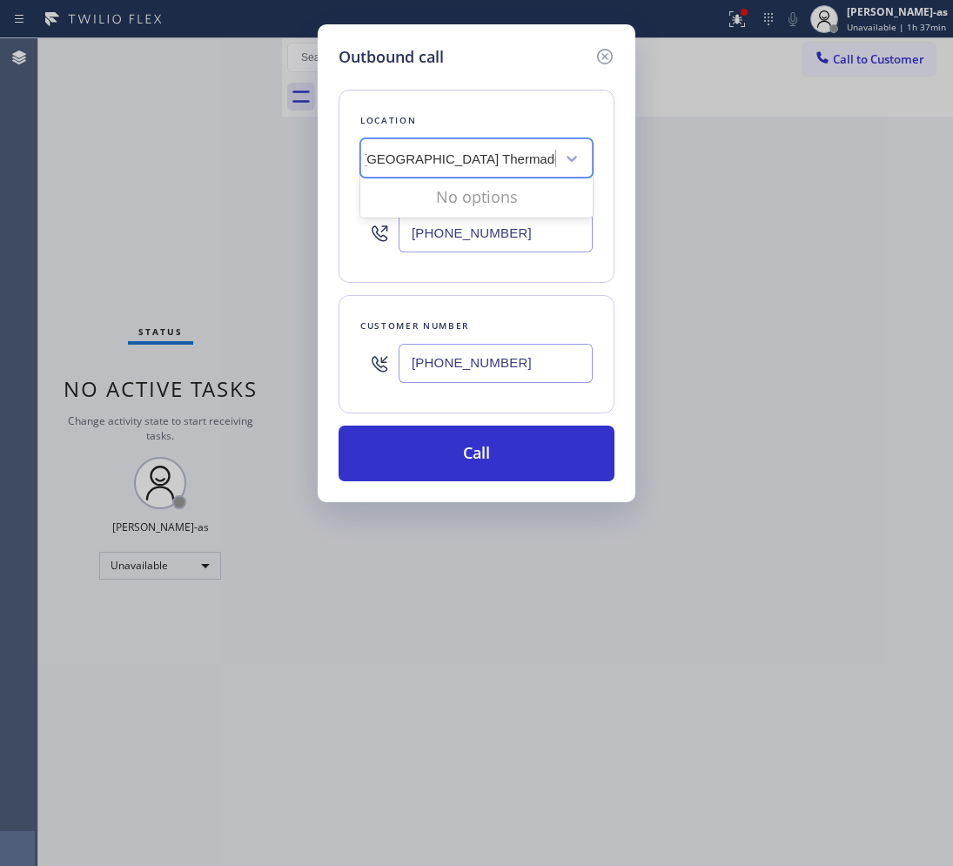
scroll to position [0, 9]
type input "[GEOGRAPHIC_DATA] Thermador Appliance Repair"
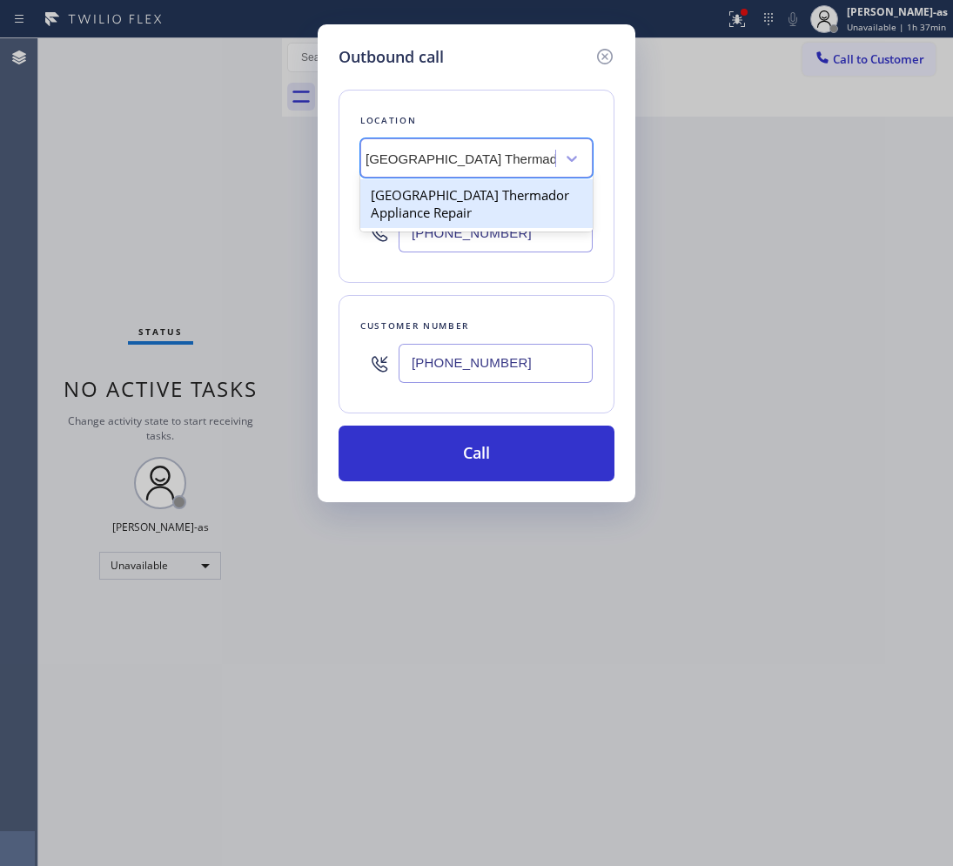
click at [411, 185] on div "[GEOGRAPHIC_DATA] Thermador Appliance Repair" at bounding box center [476, 203] width 232 height 49
type input "[PHONE_NUMBER]"
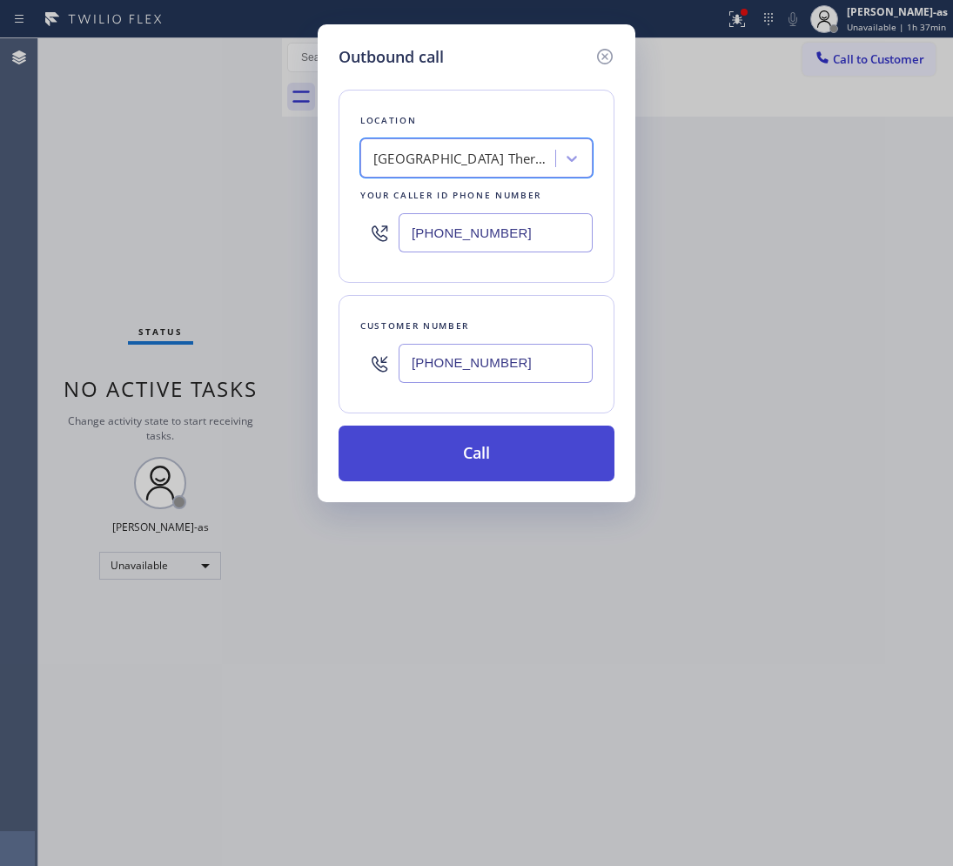
click at [522, 455] on button "Call" at bounding box center [476, 453] width 276 height 56
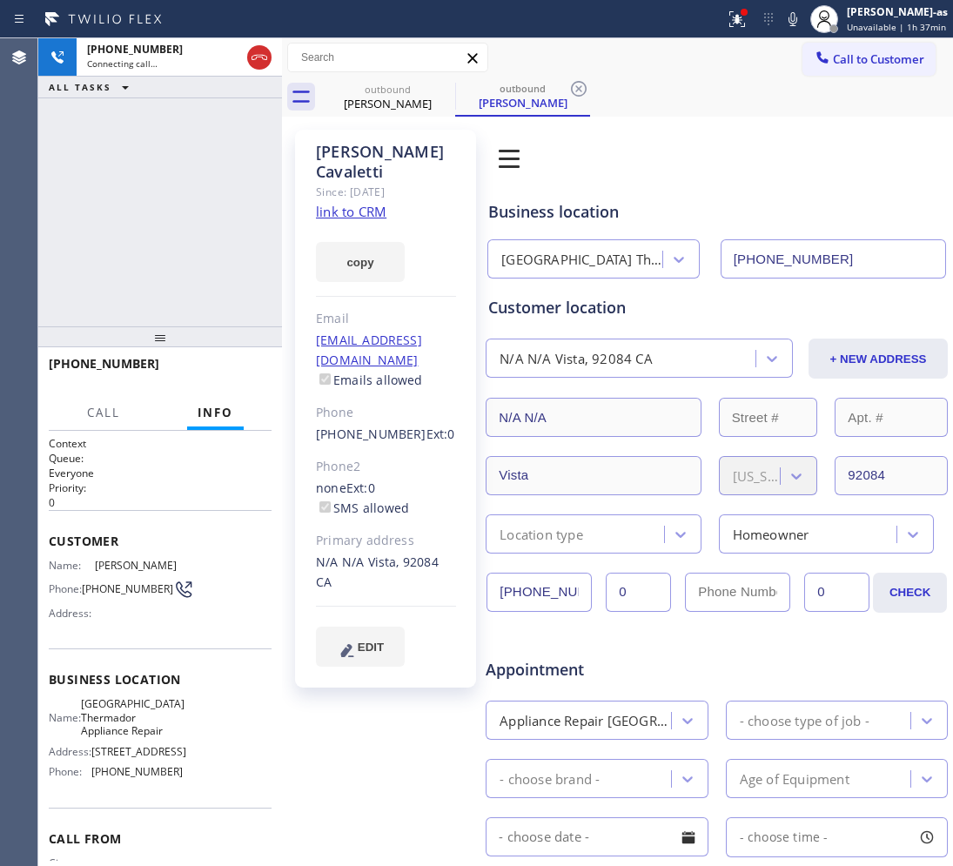
type input "[PHONE_NUMBER]"
click at [363, 203] on link "link to CRM" at bounding box center [351, 211] width 70 height 17
click at [200, 205] on div "[PHONE_NUMBER] Live | 00:09 ALL TASKS ALL TASKS ACTIVE TASKS TASKS IN WRAP UP" at bounding box center [160, 182] width 244 height 288
click at [133, 124] on div "[PHONE_NUMBER] Live | 03:15 ALL TASKS ALL TASKS ACTIVE TASKS TASKS IN WRAP UP" at bounding box center [160, 182] width 244 height 288
click at [184, 244] on div "[PHONE_NUMBER] Live | 03:16 ALL TASKS ALL TASKS ACTIVE TASKS TASKS IN WRAP UP" at bounding box center [160, 182] width 244 height 288
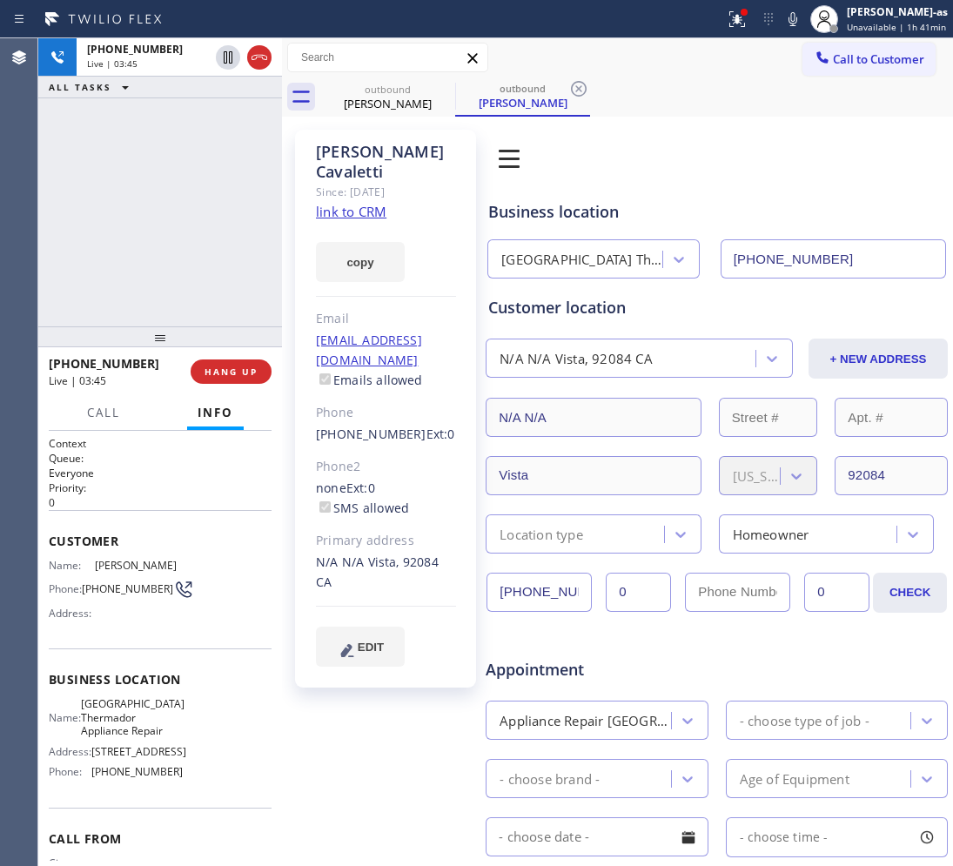
click at [155, 268] on div "[PHONE_NUMBER] Live | 03:45 ALL TASKS ALL TASKS ACTIVE TASKS TASKS IN WRAP UP" at bounding box center [160, 182] width 244 height 288
click at [187, 250] on div "[PHONE_NUMBER] Live | 03:47 ALL TASKS ALL TASKS ACTIVE TASKS TASKS IN WRAP UP" at bounding box center [160, 182] width 244 height 288
drag, startPoint x: 57, startPoint y: 226, endPoint x: 402, endPoint y: 374, distance: 374.9
click at [63, 226] on div "[PHONE_NUMBER] Live | 03:47 ALL TASKS ALL TASKS ACTIVE TASKS TASKS IN WRAP UP" at bounding box center [160, 182] width 244 height 288
click at [190, 303] on div "[PHONE_NUMBER] Live | 03:49 ALL TASKS ALL TASKS ACTIVE TASKS TASKS IN WRAP UP" at bounding box center [160, 182] width 244 height 288
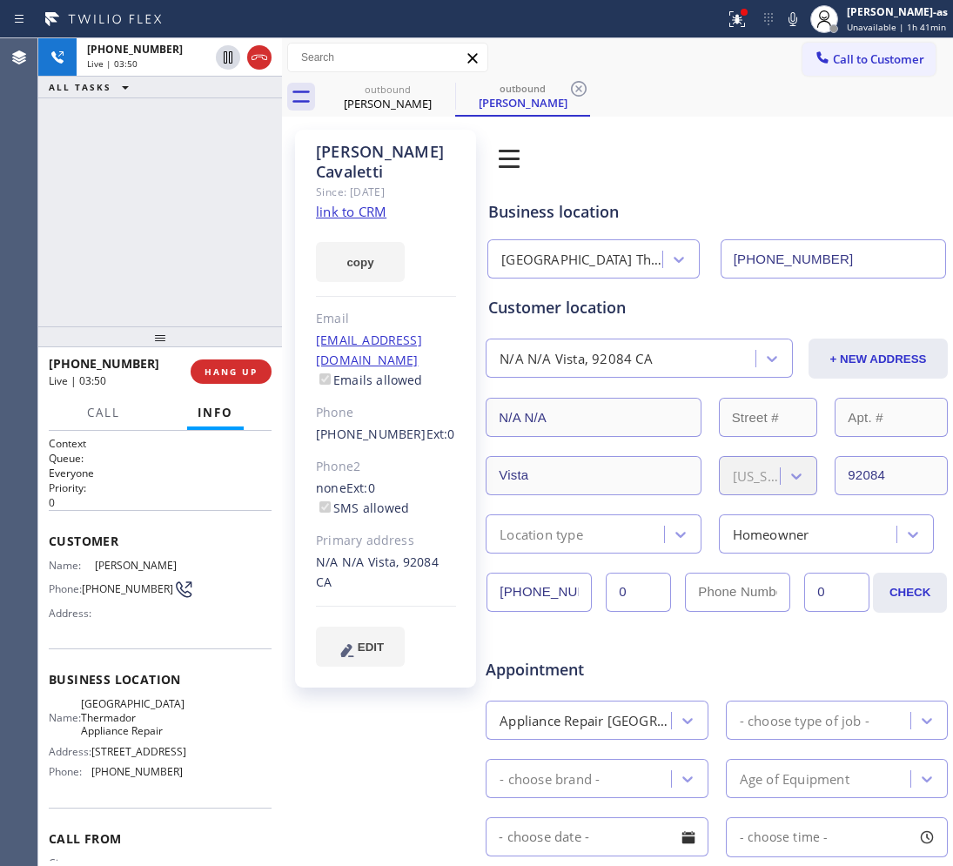
drag, startPoint x: 194, startPoint y: 296, endPoint x: 191, endPoint y: 287, distance: 9.1
click at [194, 294] on div "[PHONE_NUMBER] Live | 03:50 ALL TASKS ALL TASKS ACTIVE TASKS TASKS IN WRAP UP" at bounding box center [160, 182] width 244 height 288
click at [171, 285] on div "[PHONE_NUMBER] Live | 03:51 ALL TASKS ALL TASKS ACTIVE TASKS TASKS IN WRAP UP" at bounding box center [160, 182] width 244 height 288
click at [144, 252] on div "[PHONE_NUMBER] Live | 03:51 ALL TASKS ALL TASKS ACTIVE TASKS TASKS IN WRAP UP" at bounding box center [160, 182] width 244 height 288
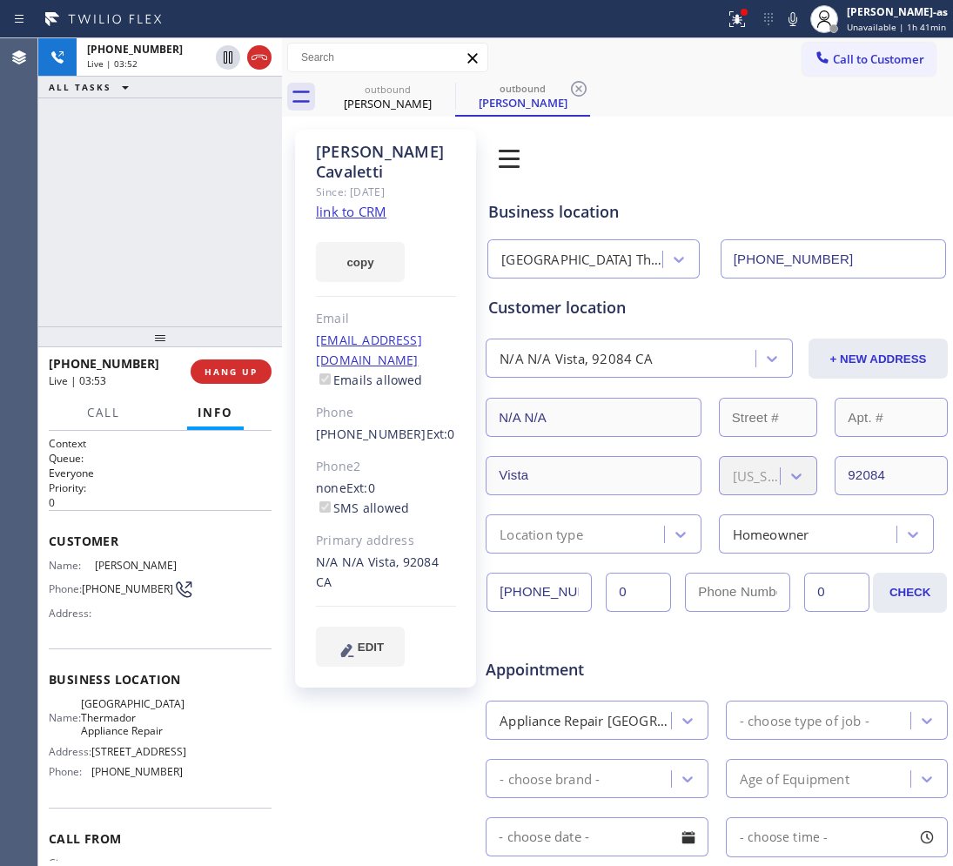
drag, startPoint x: 184, startPoint y: 271, endPoint x: 248, endPoint y: 396, distance: 140.9
click at [184, 272] on div "[PHONE_NUMBER] Live | 03:52 ALL TASKS ALL TASKS ACTIVE TASKS TASKS IN WRAP UP" at bounding box center [160, 182] width 244 height 288
click at [236, 374] on span "HANG UP" at bounding box center [230, 371] width 53 height 12
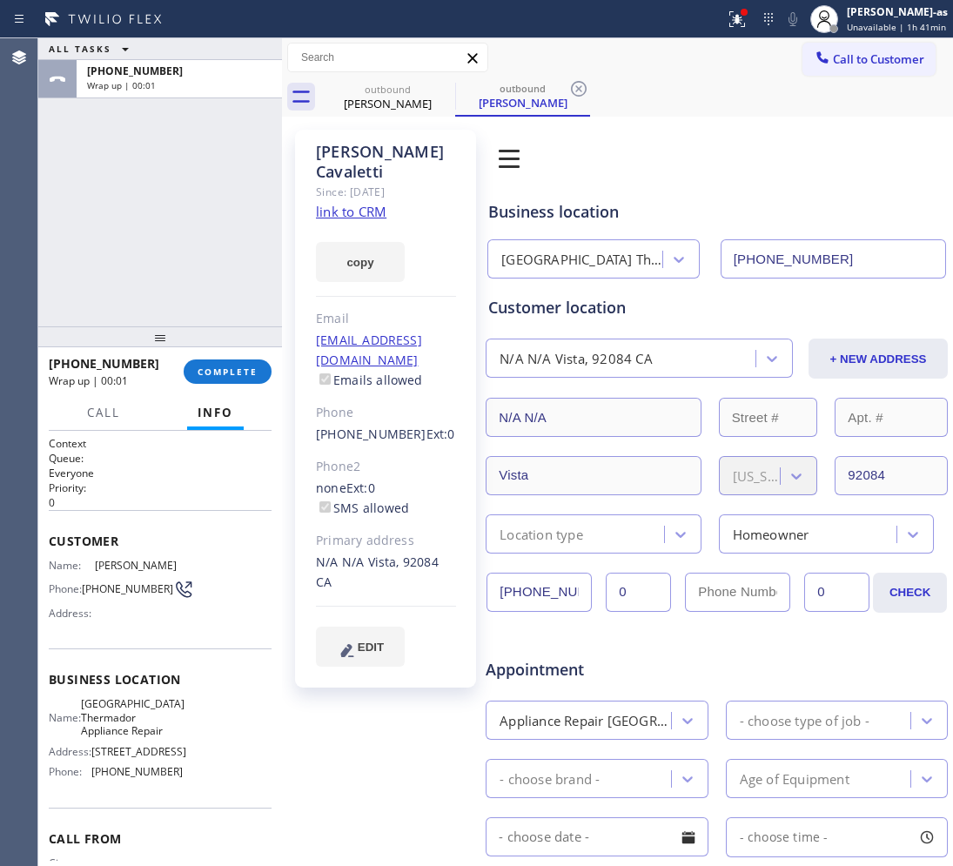
click at [175, 218] on div "ALL TASKS ALL TASKS ACTIVE TASKS TASKS IN WRAP UP [PHONE_NUMBER] Wrap up | 00:01" at bounding box center [160, 182] width 244 height 288
click at [202, 371] on span "COMPLETE" at bounding box center [227, 371] width 60 height 12
click at [157, 258] on div "ALL TASKS ALL TASKS ACTIVE TASKS TASKS IN WRAP UP [PHONE_NUMBER] Wrap up | 00:02" at bounding box center [160, 182] width 244 height 288
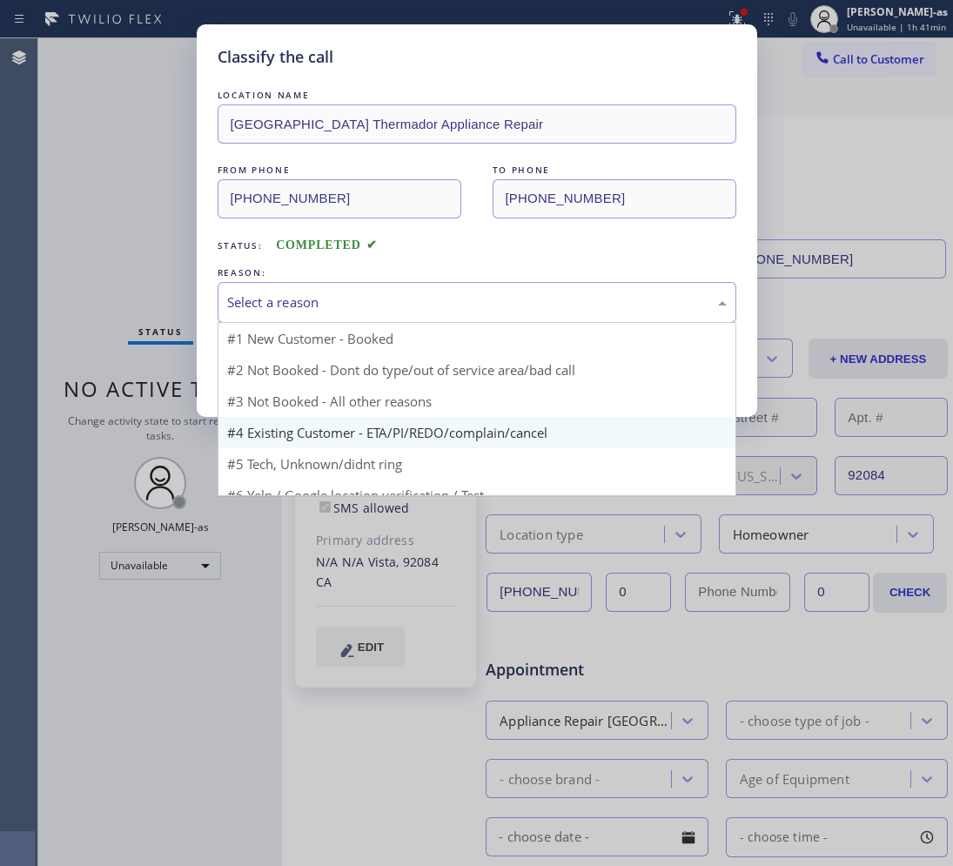
drag, startPoint x: 263, startPoint y: 288, endPoint x: 419, endPoint y: 422, distance: 206.1
click at [266, 288] on div "Select a reason" at bounding box center [477, 302] width 519 height 41
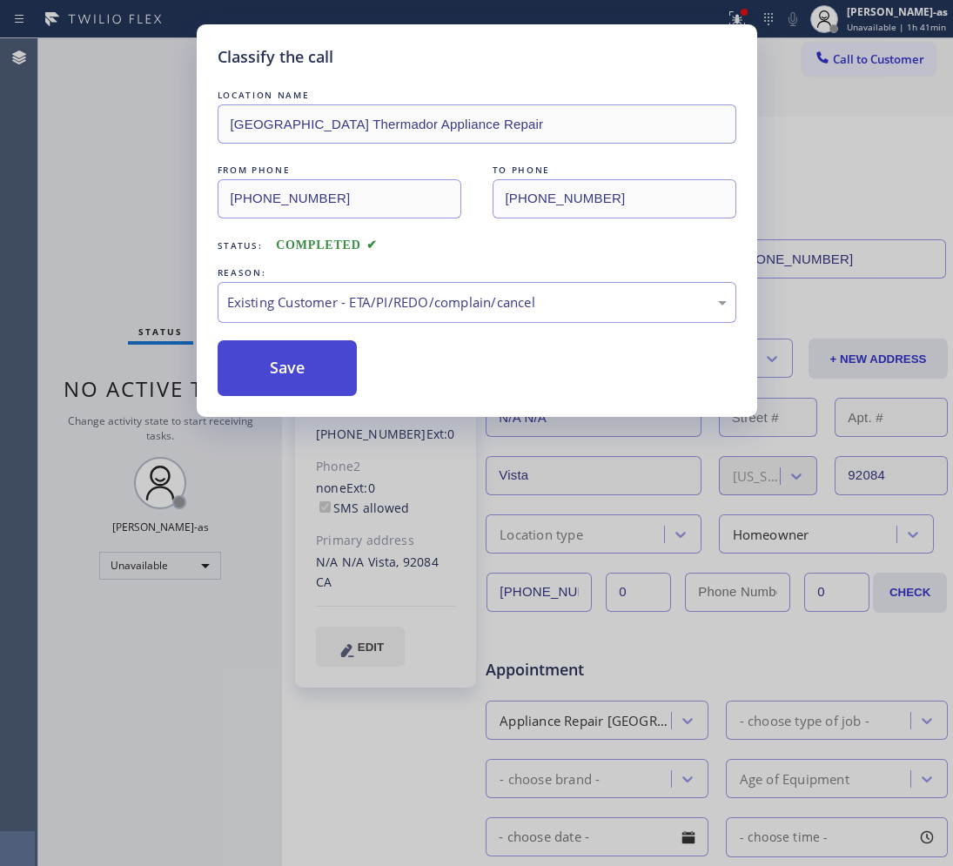
click at [305, 363] on button "Save" at bounding box center [288, 368] width 140 height 56
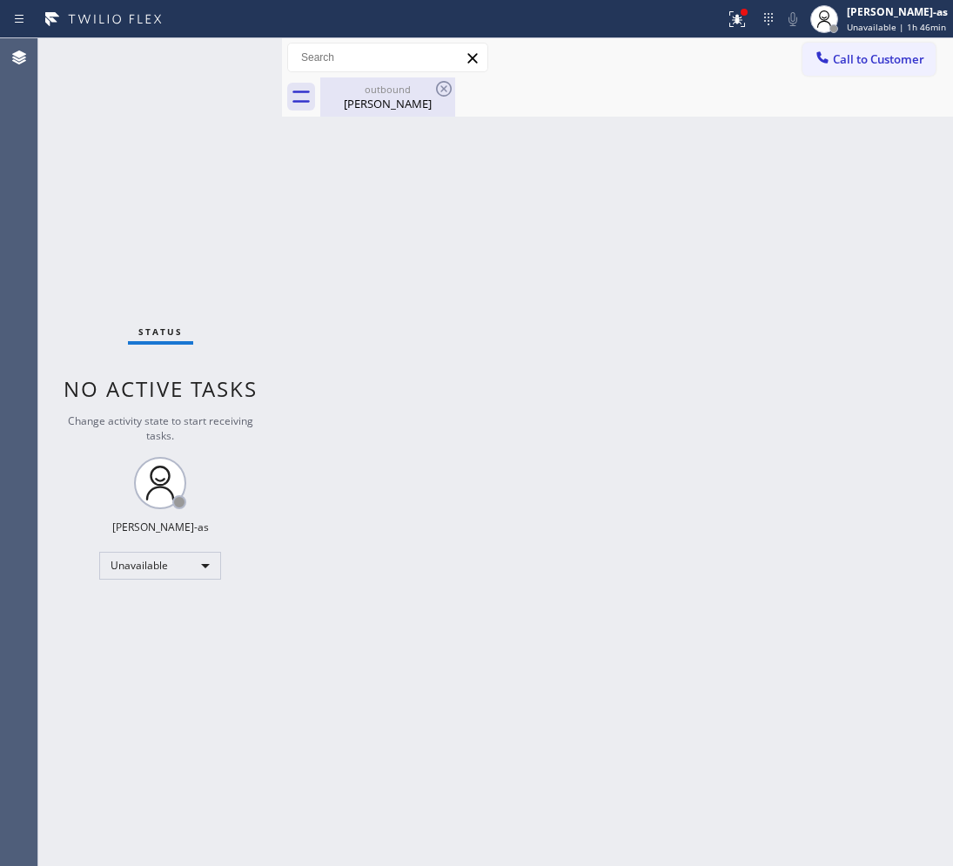
click at [381, 98] on div "[PERSON_NAME]" at bounding box center [387, 104] width 131 height 16
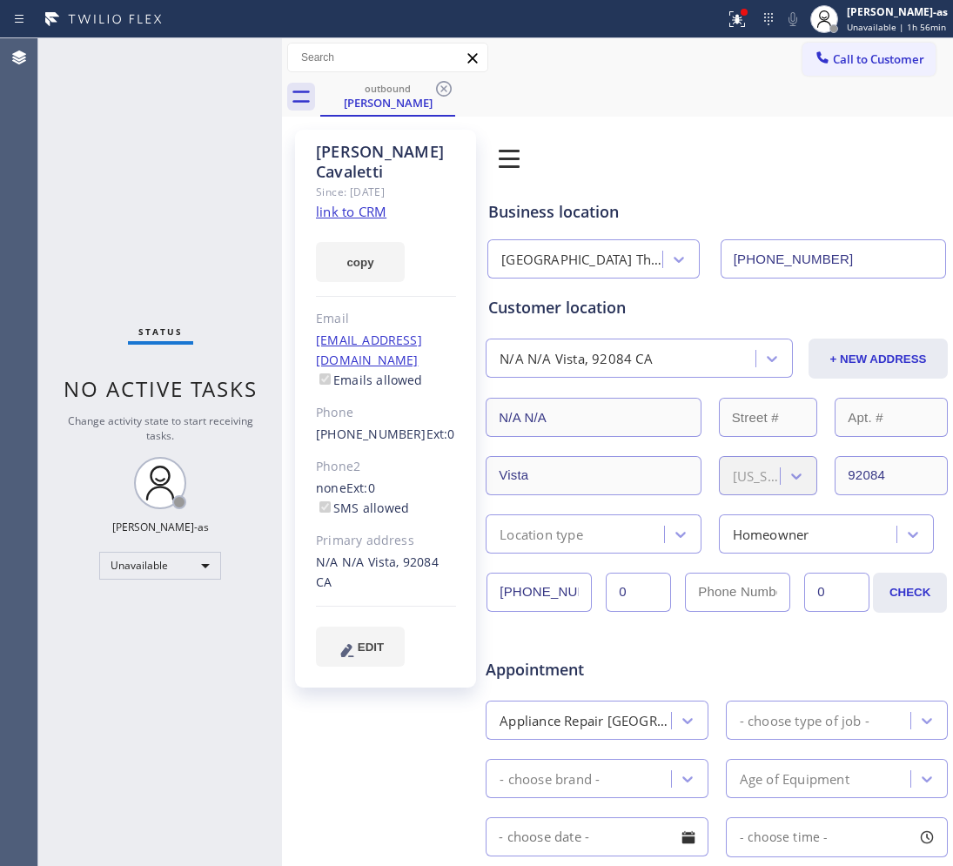
click at [426, 425] on span "Ext: 0" at bounding box center [440, 433] width 29 height 17
drag, startPoint x: 409, startPoint y: 266, endPoint x: 398, endPoint y: 124, distance: 142.3
click at [409, 265] on div "[PERSON_NAME] Since: [DATE] link to CRM copy Email [EMAIL_ADDRESS][DOMAIN_NAME]…" at bounding box center [385, 409] width 181 height 558
click at [398, 100] on div "[PERSON_NAME]" at bounding box center [387, 103] width 131 height 16
click at [453, 78] on icon at bounding box center [443, 88] width 21 height 21
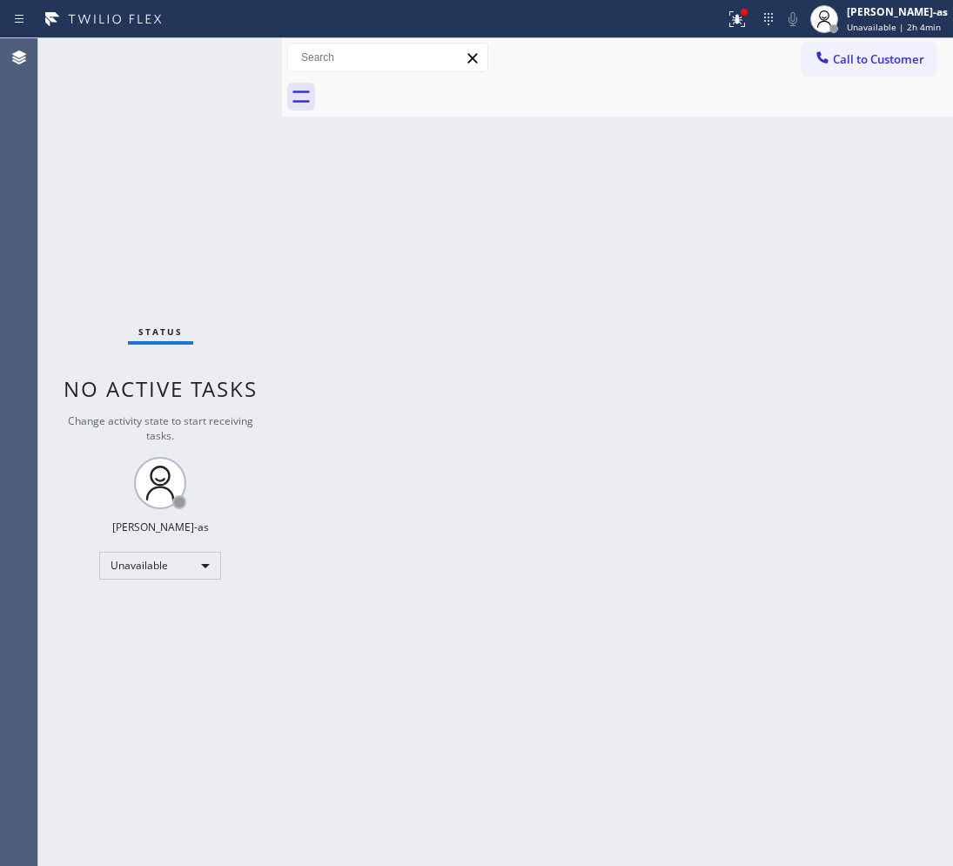
click at [340, 328] on div "Back to Dashboard Change Sender ID Customers Technicians Select a contact Outbo…" at bounding box center [617, 451] width 671 height 827
click at [863, 50] on button "Call to Customer" at bounding box center [868, 59] width 133 height 33
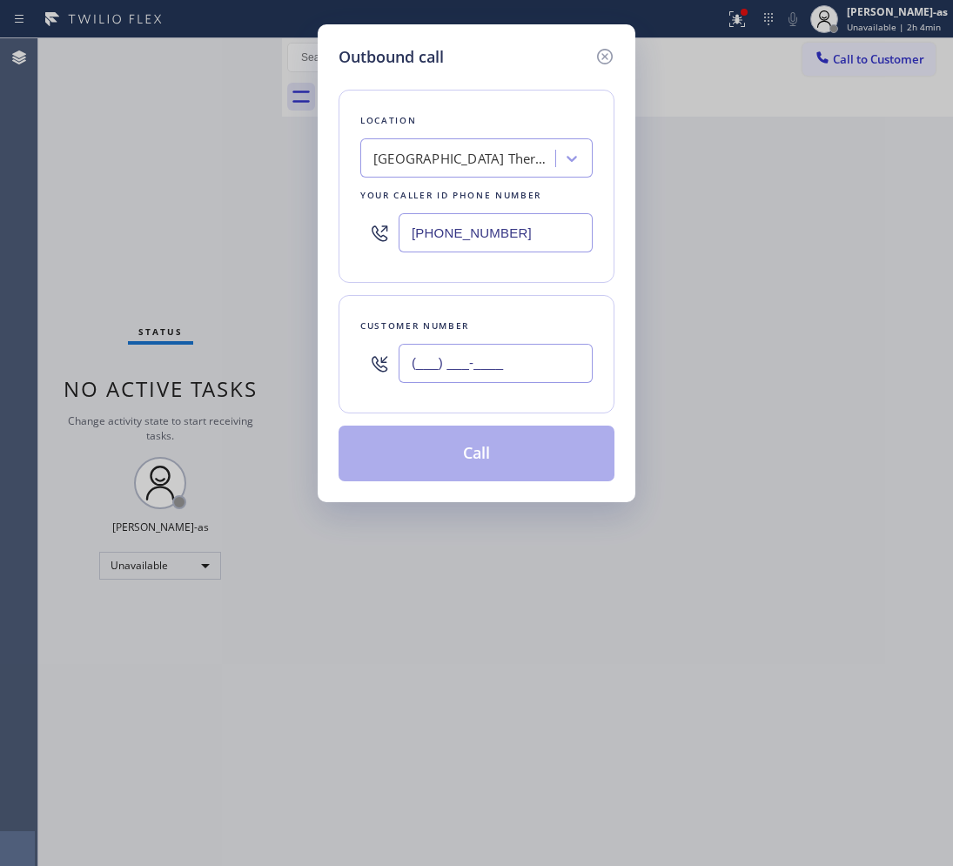
click at [498, 354] on input "(___) ___-____" at bounding box center [495, 363] width 194 height 39
paste input "954) 593-2765"
type input "[PHONE_NUMBER]"
click at [462, 163] on div "[GEOGRAPHIC_DATA] Thermador Appliance Repair" at bounding box center [464, 159] width 183 height 20
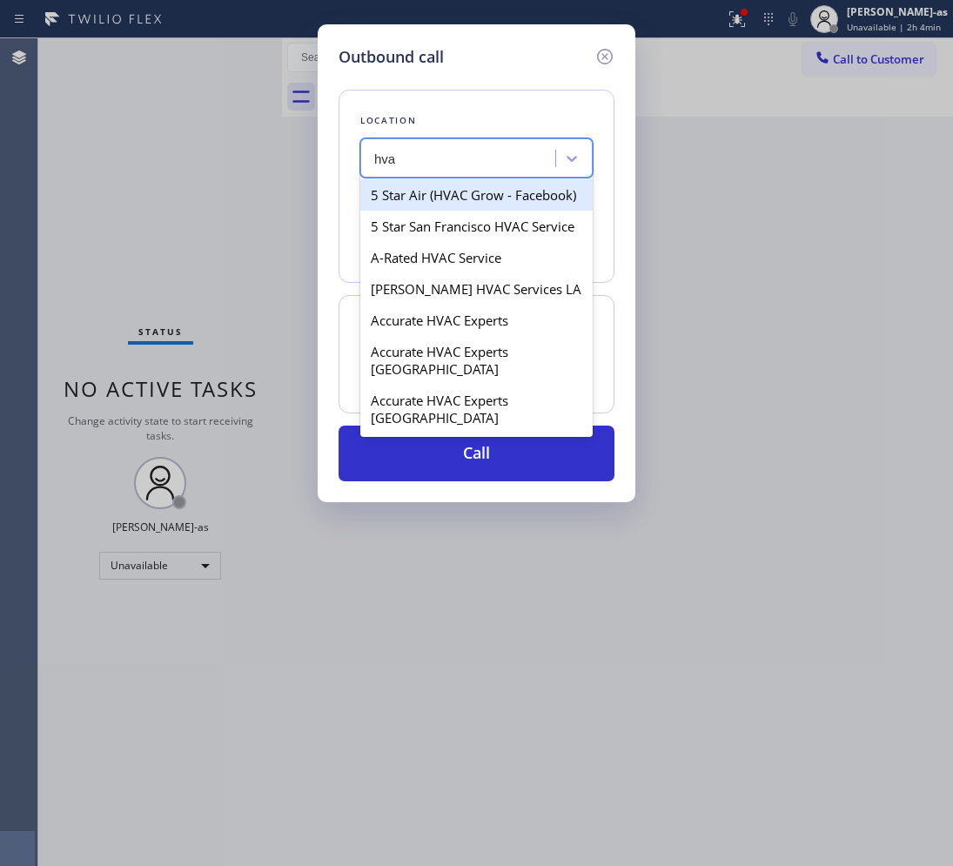
type input "hva"
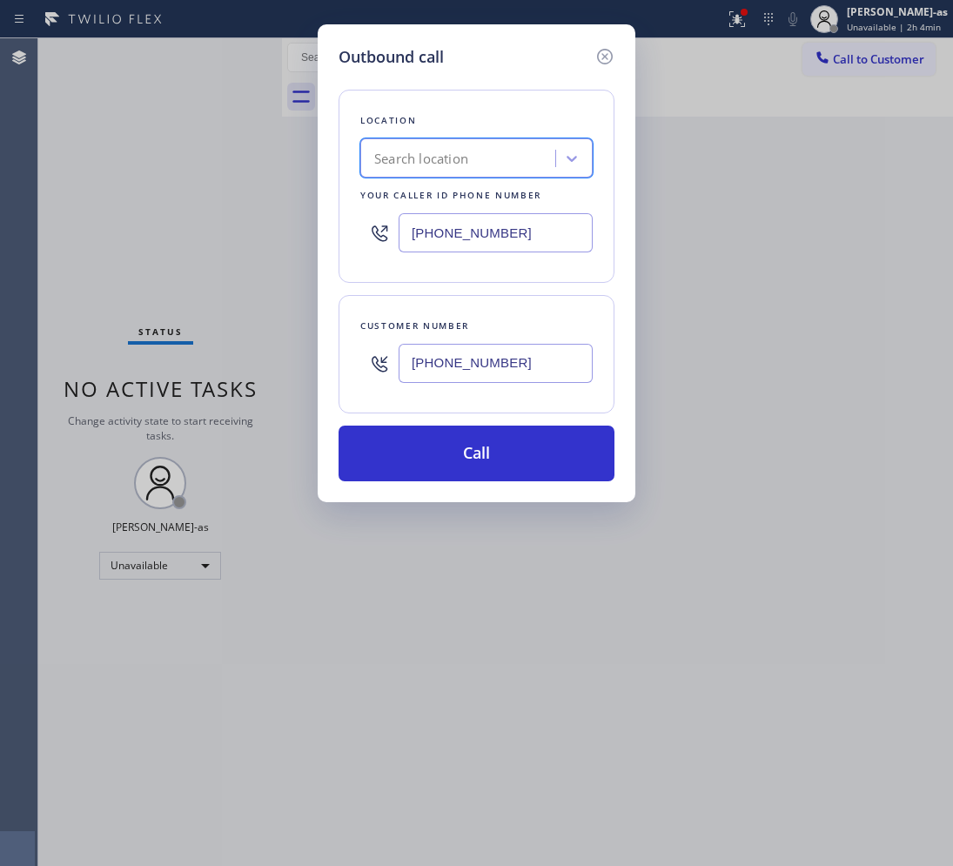
click at [420, 140] on div "Search location" at bounding box center [476, 157] width 232 height 39
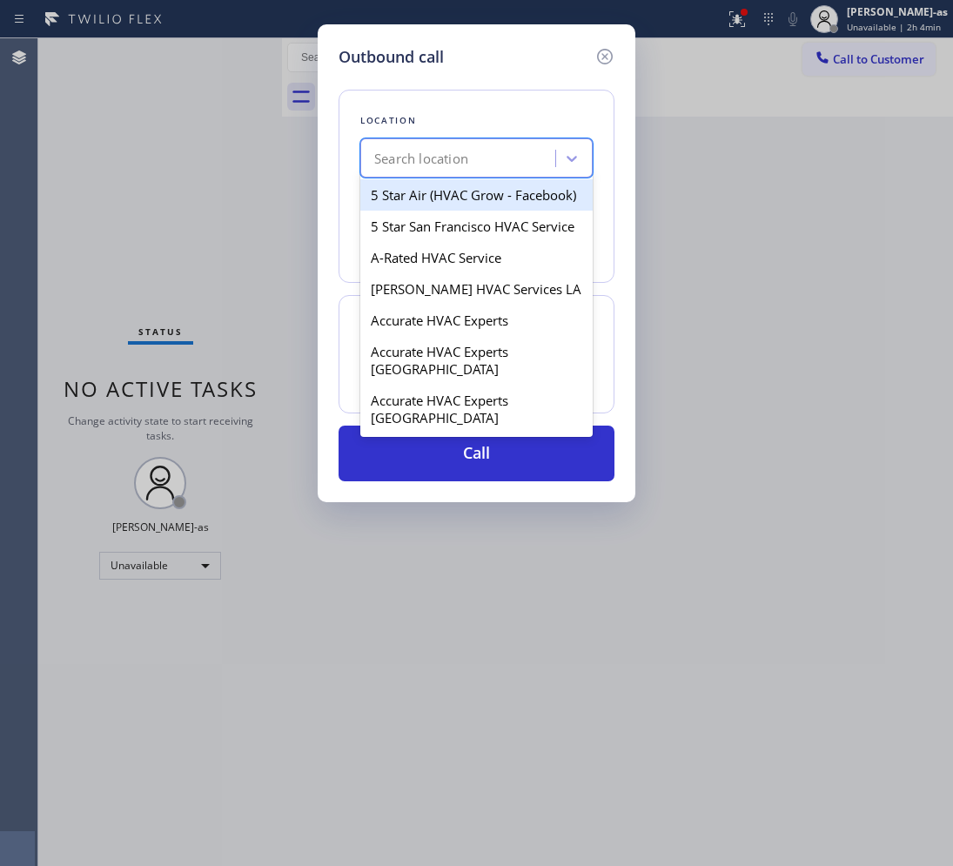
paste input "La Mesa AC Repair."
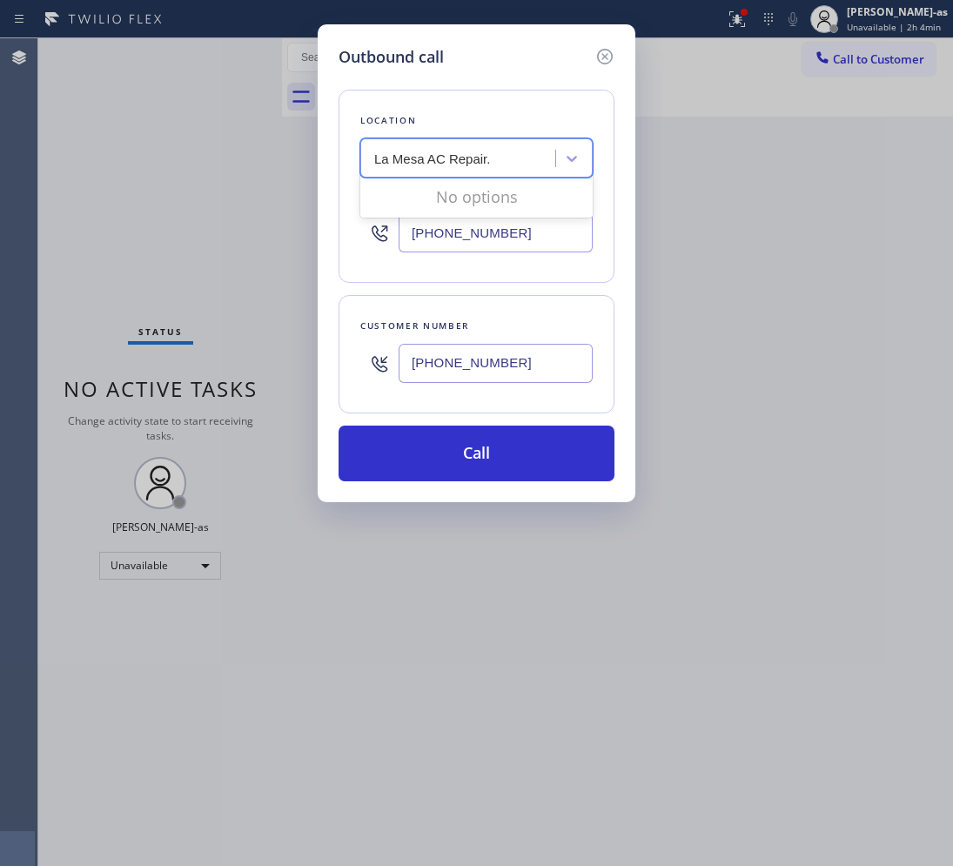
type input "La Mesa AC Repair"
click at [415, 200] on div "La Mesa AC Repair" at bounding box center [476, 194] width 232 height 31
type input "[PHONE_NUMBER]"
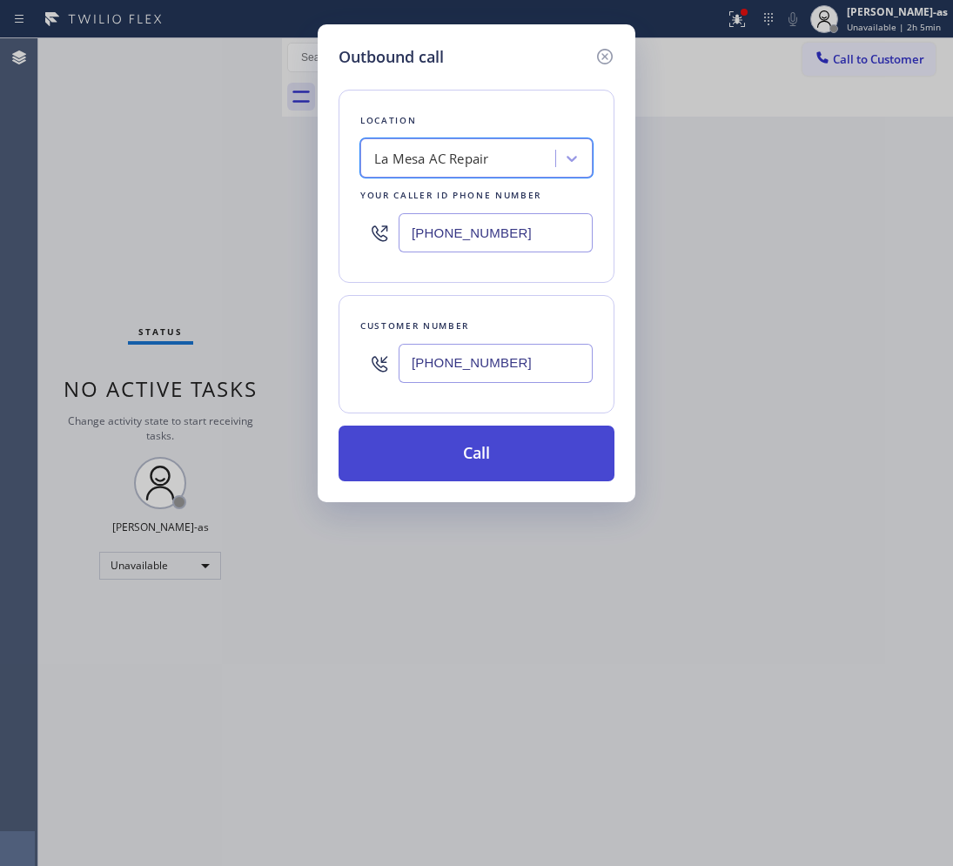
click at [503, 446] on button "Call" at bounding box center [476, 453] width 276 height 56
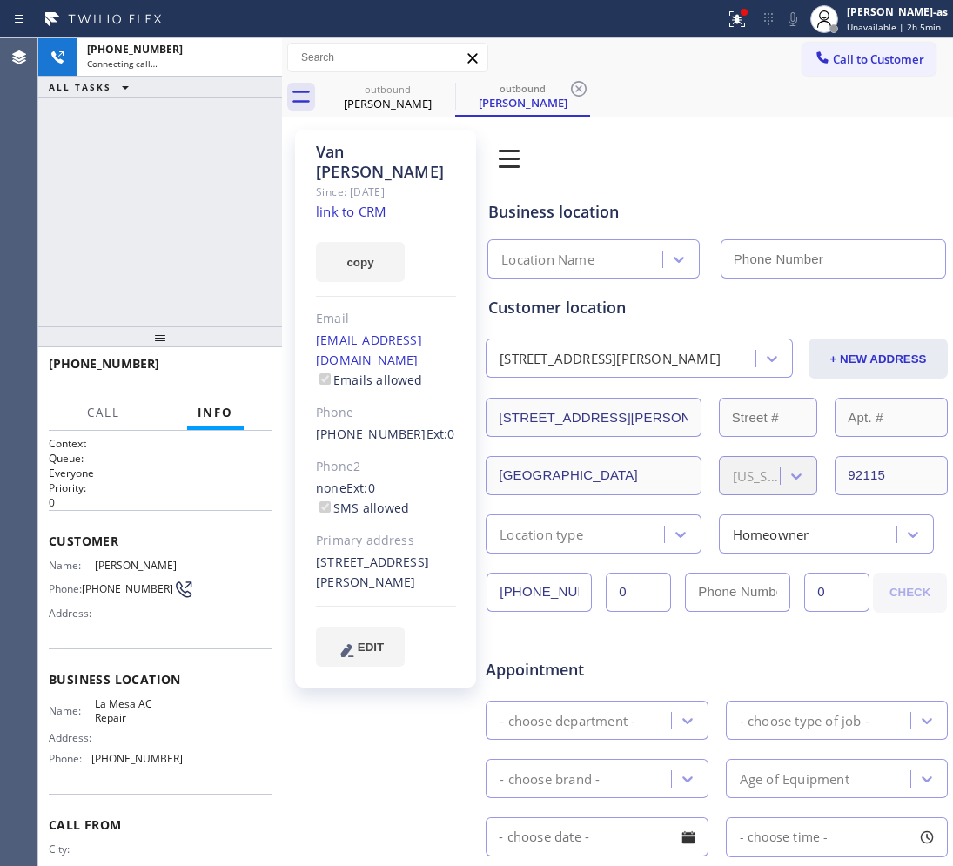
click at [359, 203] on link "link to CRM" at bounding box center [351, 211] width 70 height 17
type input "[PHONE_NUMBER]"
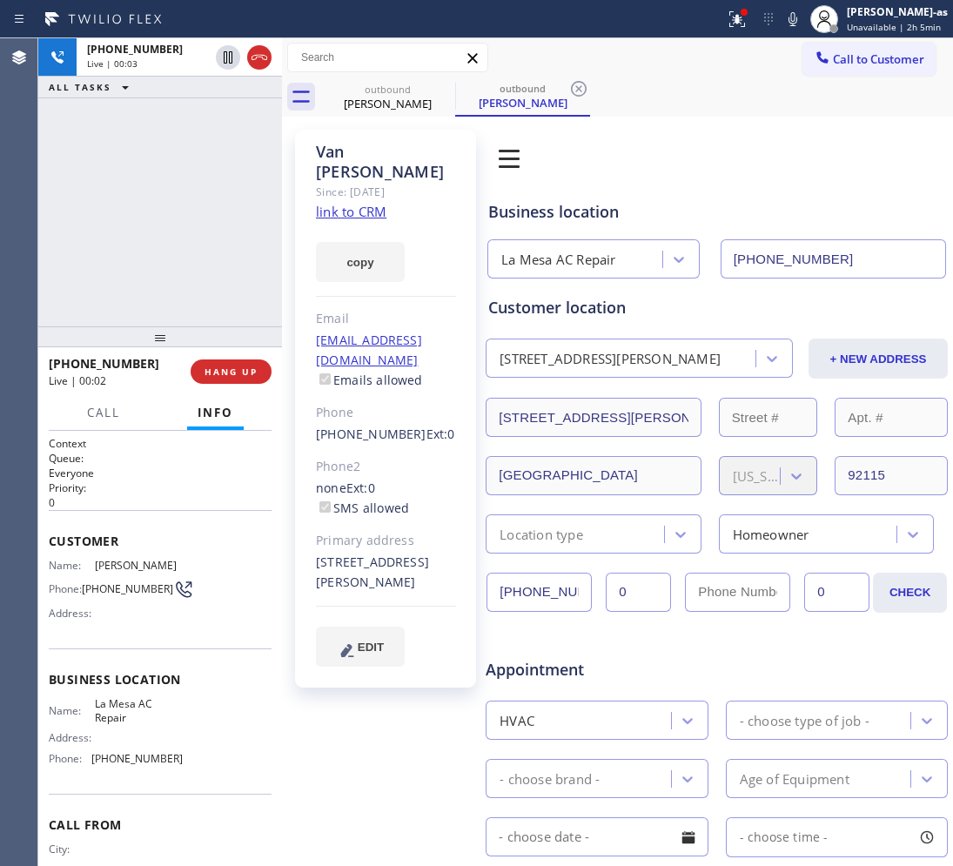
click at [164, 235] on div "[PHONE_NUMBER] Live | 00:03 ALL TASKS ALL TASKS ACTIVE TASKS TASKS IN WRAP UP" at bounding box center [160, 182] width 244 height 288
click at [351, 203] on link "link to CRM" at bounding box center [351, 211] width 70 height 17
click at [124, 188] on div "[PHONE_NUMBER] Live | 00:48 ALL TASKS ALL TASKS ACTIVE TASKS TASKS IN WRAP UP" at bounding box center [160, 182] width 244 height 288
drag, startPoint x: 392, startPoint y: 84, endPoint x: 433, endPoint y: 84, distance: 40.9
click at [393, 85] on div "outbound" at bounding box center [387, 89] width 131 height 13
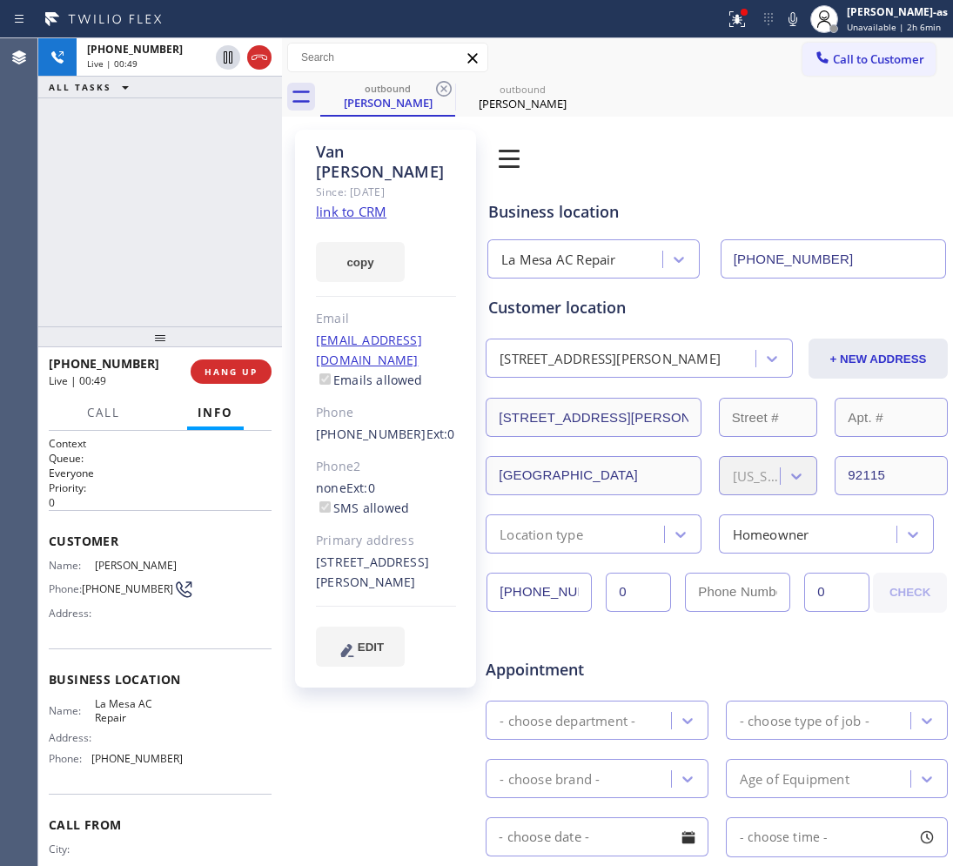
drag, startPoint x: 437, startPoint y: 84, endPoint x: 345, endPoint y: 162, distance: 119.8
click at [435, 84] on icon at bounding box center [443, 88] width 21 height 21
click at [197, 188] on div "[PHONE_NUMBER] Live | 00:50 ALL TASKS ALL TASKS ACTIVE TASKS TASKS IN WRAP UP" at bounding box center [160, 182] width 244 height 288
drag, startPoint x: 167, startPoint y: 296, endPoint x: 241, endPoint y: 379, distance: 111.6
click at [165, 294] on div "[PHONE_NUMBER] Live | 00:50 ALL TASKS ALL TASKS ACTIVE TASKS TASKS IN WRAP UP" at bounding box center [160, 182] width 244 height 288
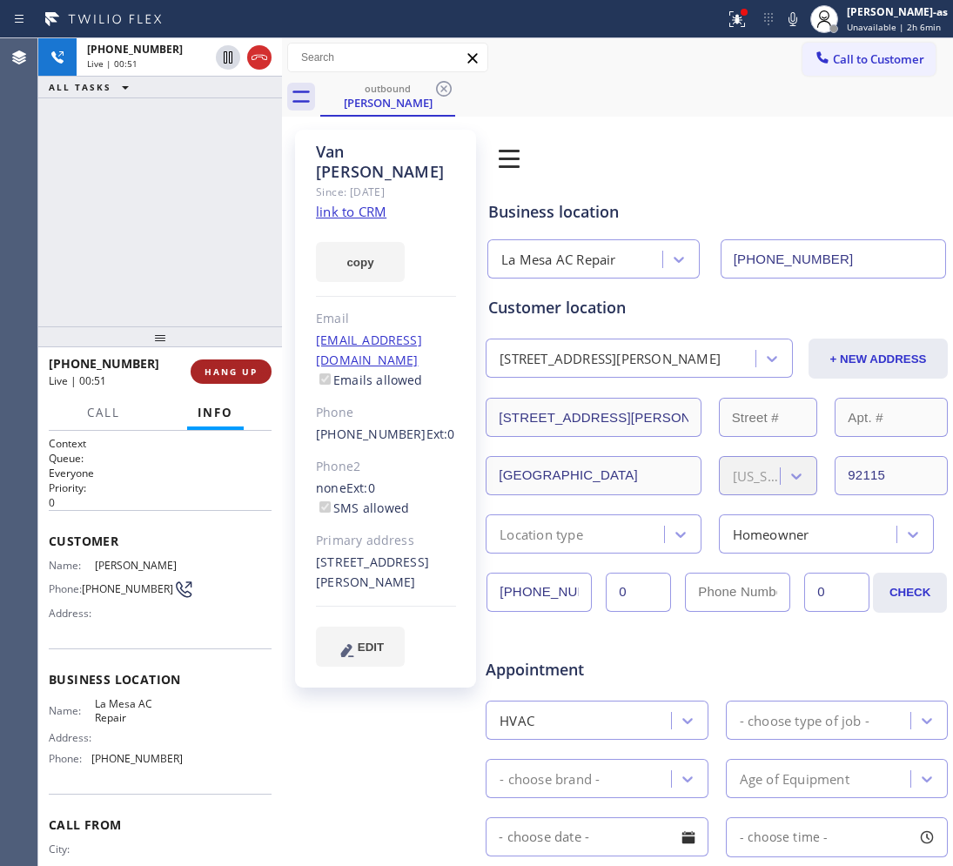
click at [251, 380] on button "HANG UP" at bounding box center [231, 371] width 81 height 24
click at [249, 372] on span "HANG UP" at bounding box center [230, 371] width 53 height 12
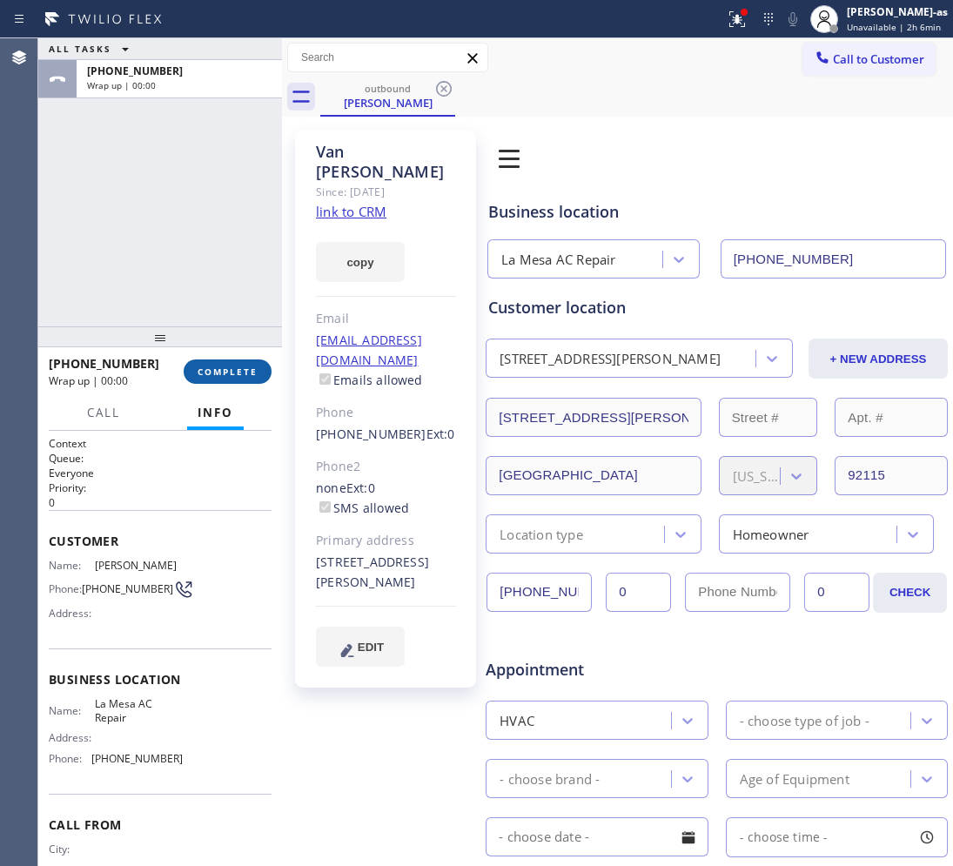
click at [249, 372] on span "COMPLETE" at bounding box center [227, 371] width 60 height 12
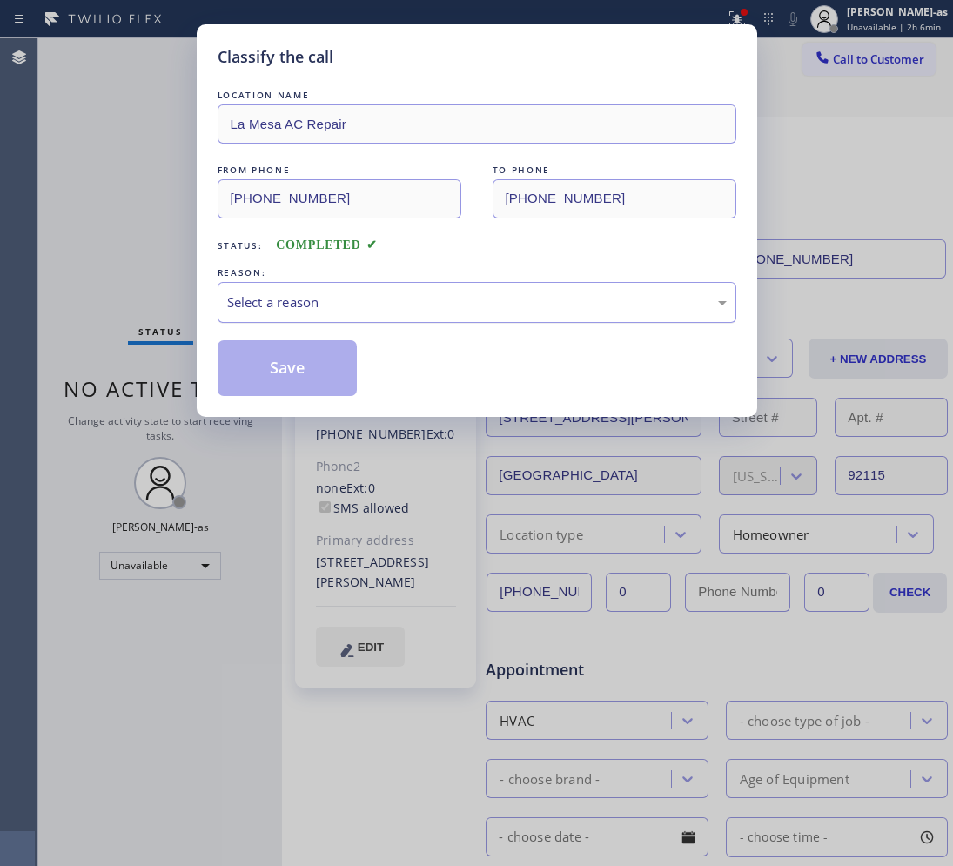
click at [379, 302] on div "Select a reason" at bounding box center [476, 302] width 499 height 20
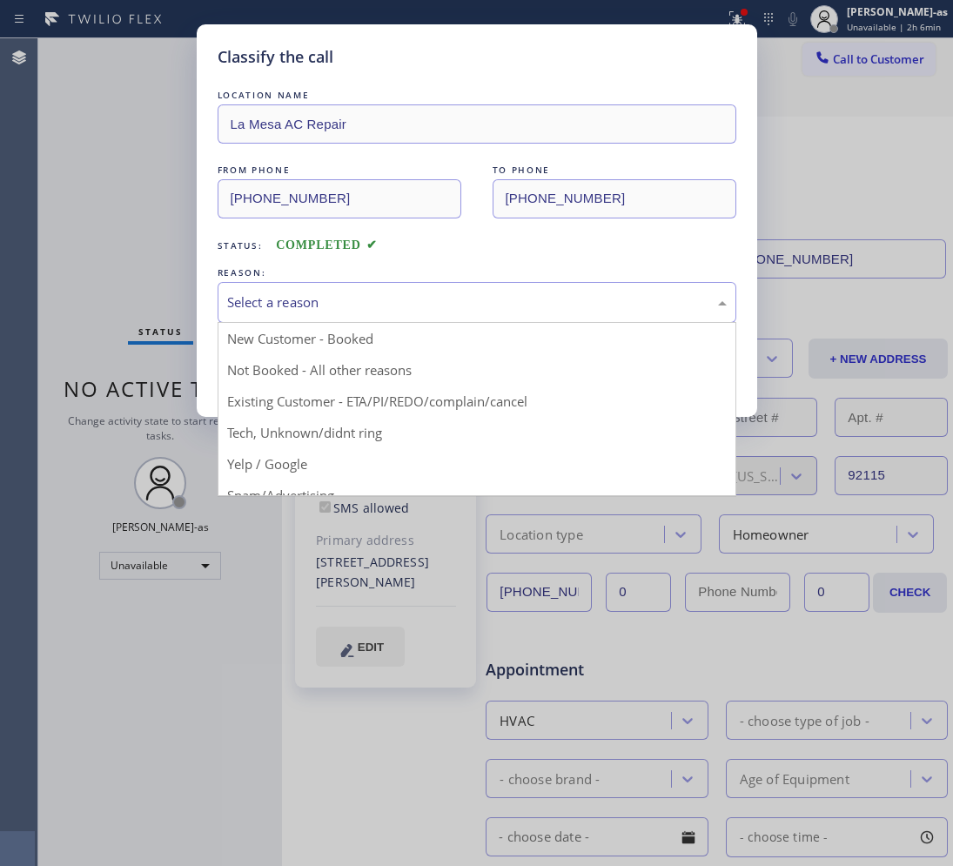
drag, startPoint x: 424, startPoint y: 403, endPoint x: 315, endPoint y: 359, distance: 117.1
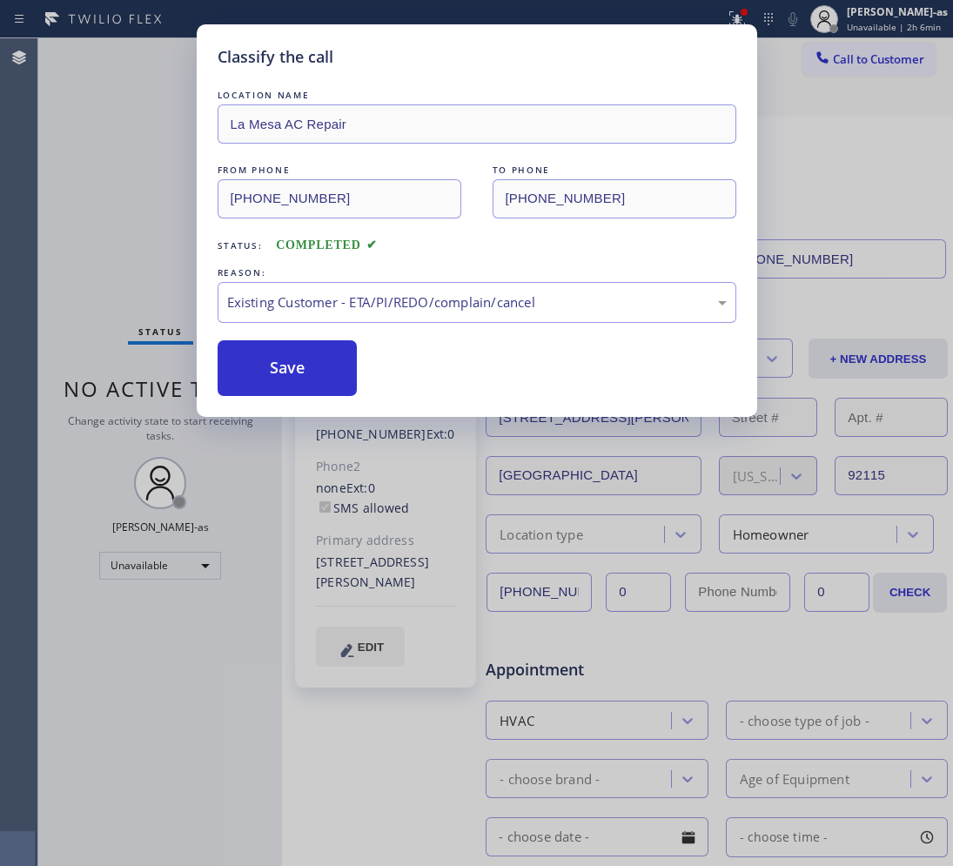
drag, startPoint x: 292, startPoint y: 353, endPoint x: 461, endPoint y: 216, distance: 217.7
click at [297, 348] on button "Save" at bounding box center [288, 368] width 140 height 56
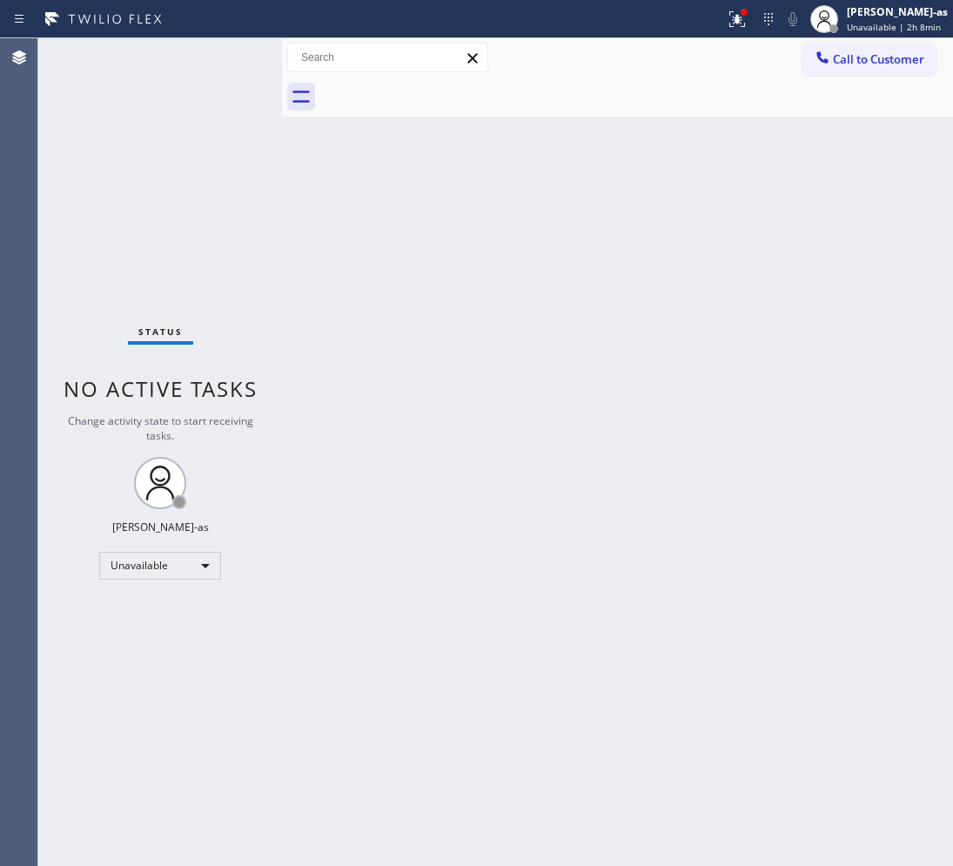
click at [210, 196] on div "Status No active tasks Change activity state to start receiving tasks. [PERSON_…" at bounding box center [160, 451] width 244 height 827
click at [868, 72] on button "Call to Customer" at bounding box center [868, 59] width 133 height 33
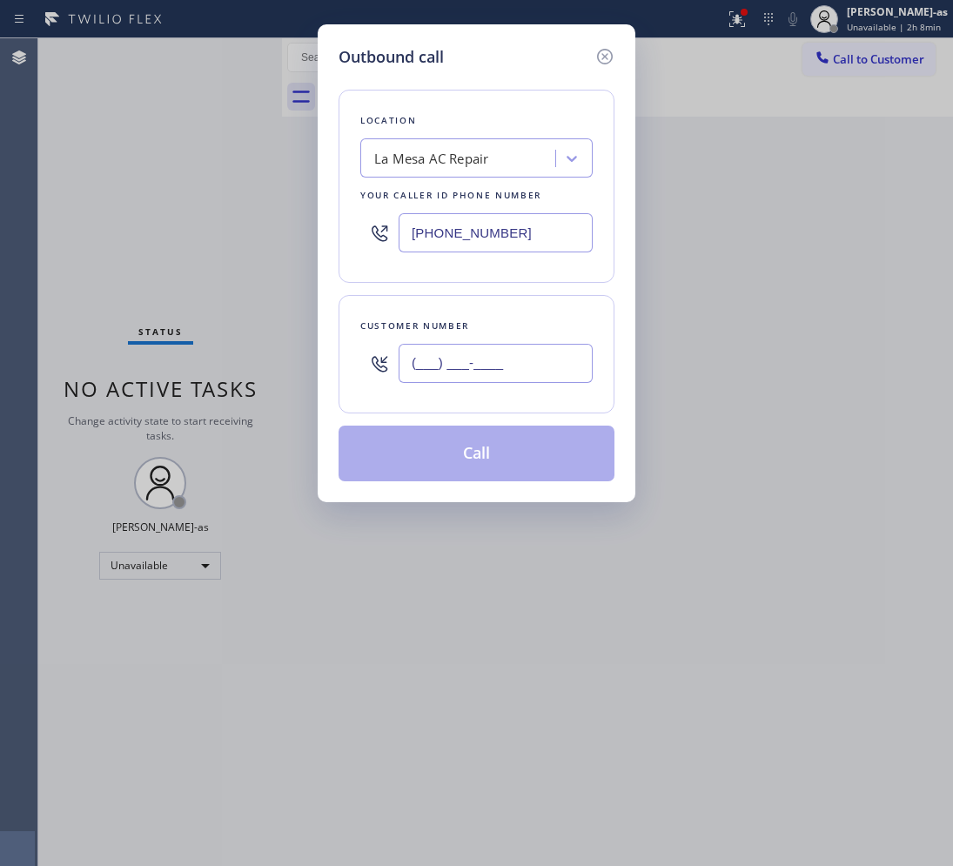
click at [512, 371] on input "(___) ___-____" at bounding box center [495, 363] width 194 height 39
paste input "818) 443-6864"
type input "[PHONE_NUMBER]"
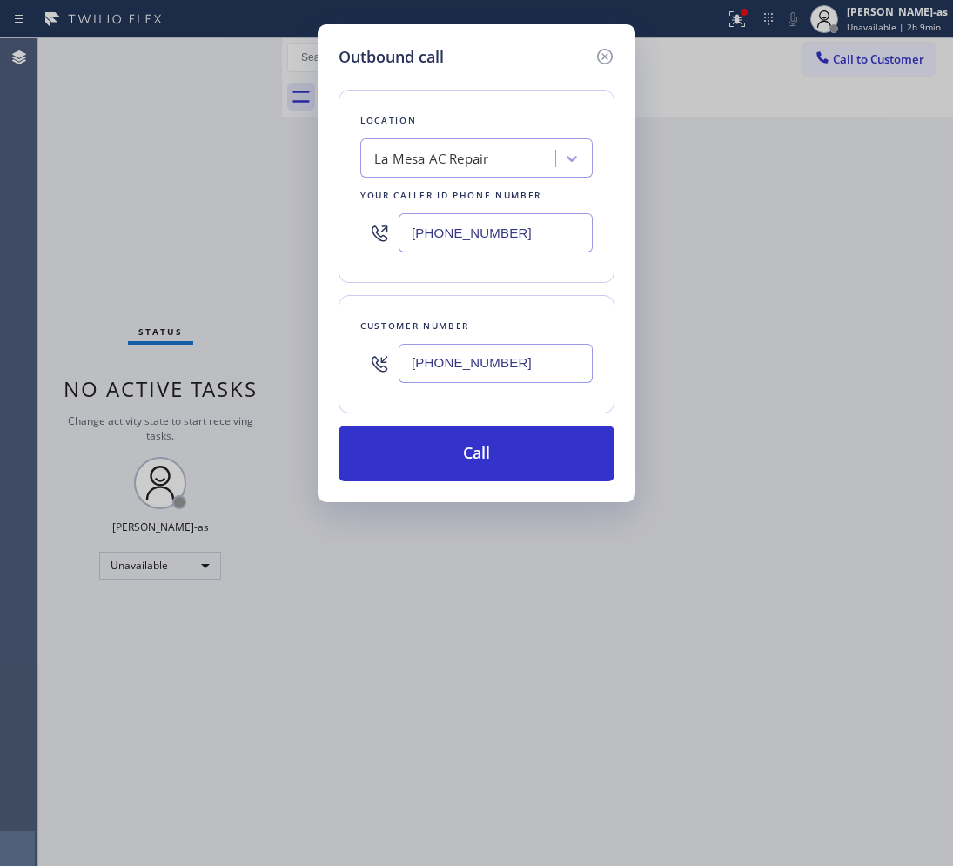
click at [551, 236] on div "[PHONE_NUMBER]" at bounding box center [476, 232] width 232 height 57
click at [546, 239] on input "[PHONE_NUMBER]" at bounding box center [495, 232] width 194 height 39
paste input "818) 722-6449"
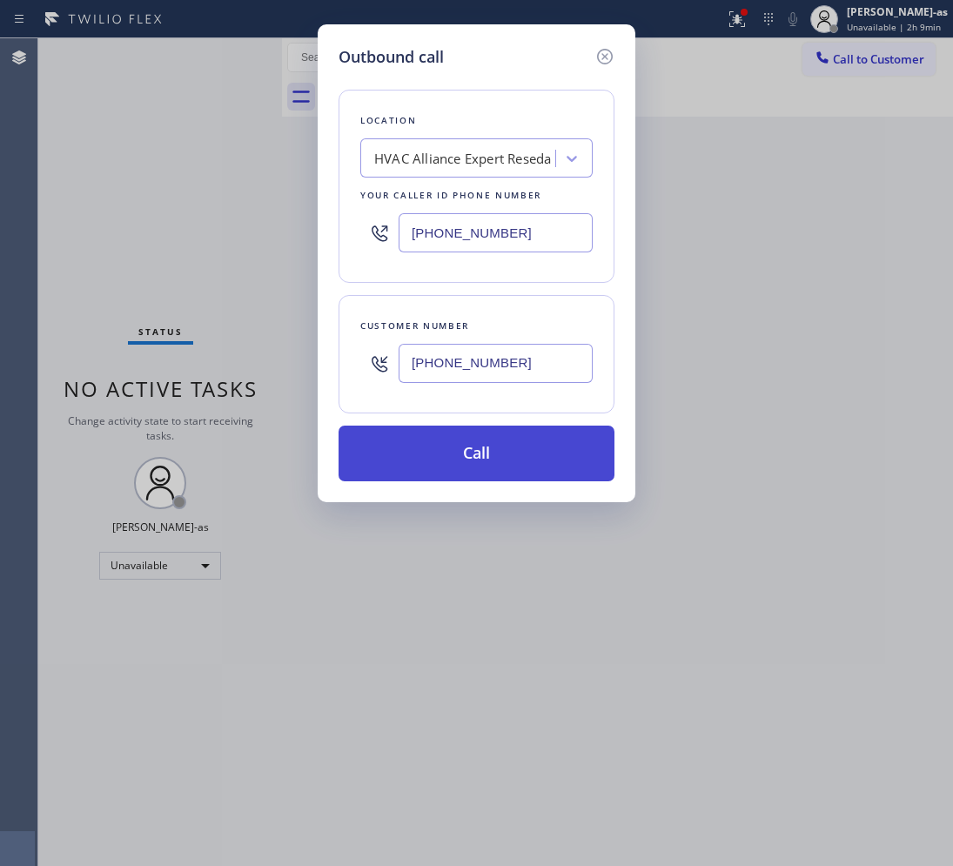
type input "[PHONE_NUMBER]"
click at [548, 471] on button "Call" at bounding box center [476, 453] width 276 height 56
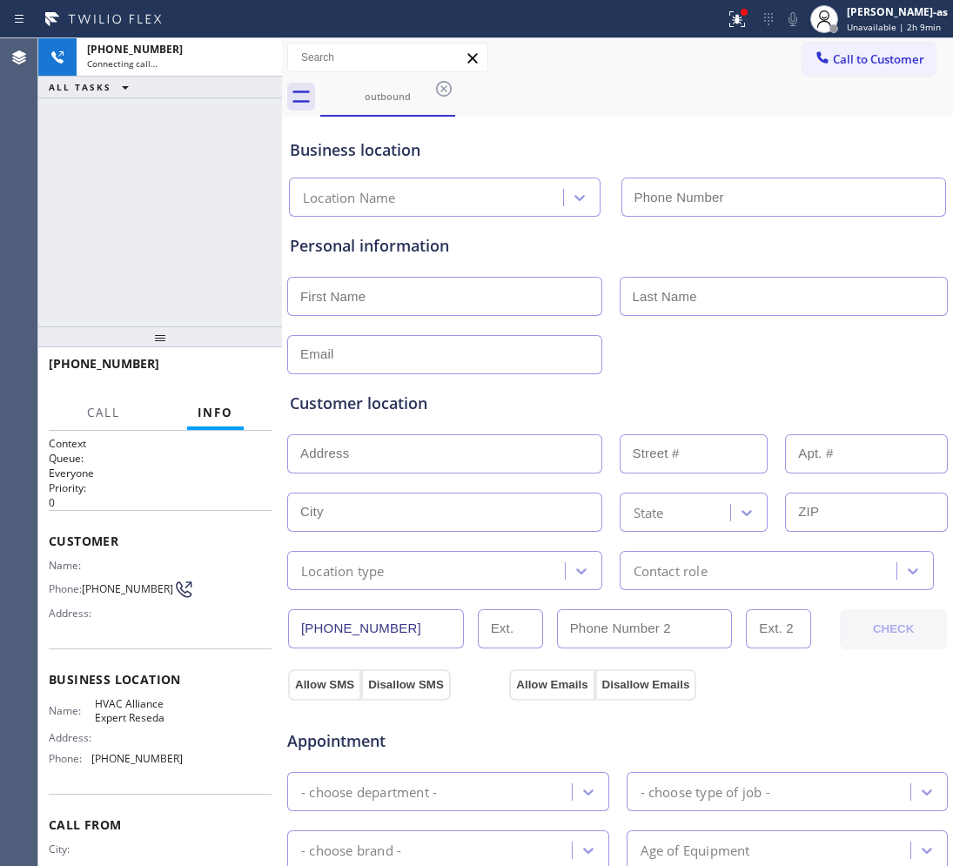
type input "[PHONE_NUMBER]"
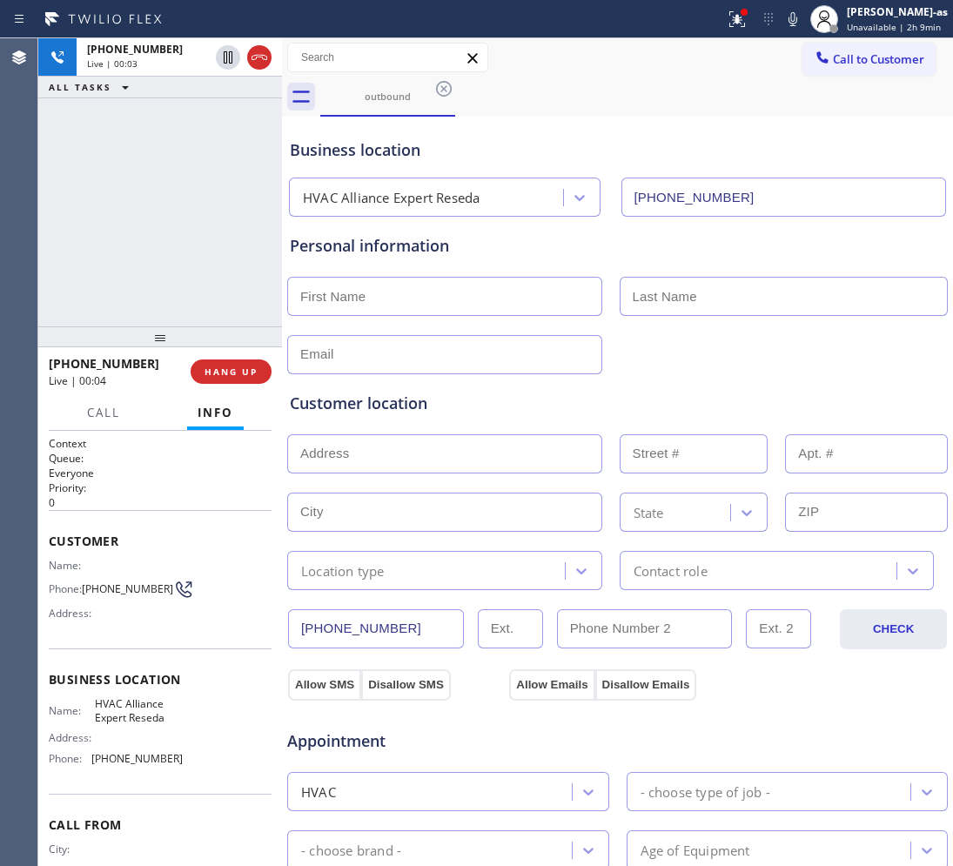
drag, startPoint x: 198, startPoint y: 228, endPoint x: 211, endPoint y: 219, distance: 15.0
click at [197, 222] on div "[PHONE_NUMBER] Live | 00:03 ALL TASKS ALL TASKS ACTIVE TASKS TASKS IN WRAP UP" at bounding box center [160, 182] width 244 height 288
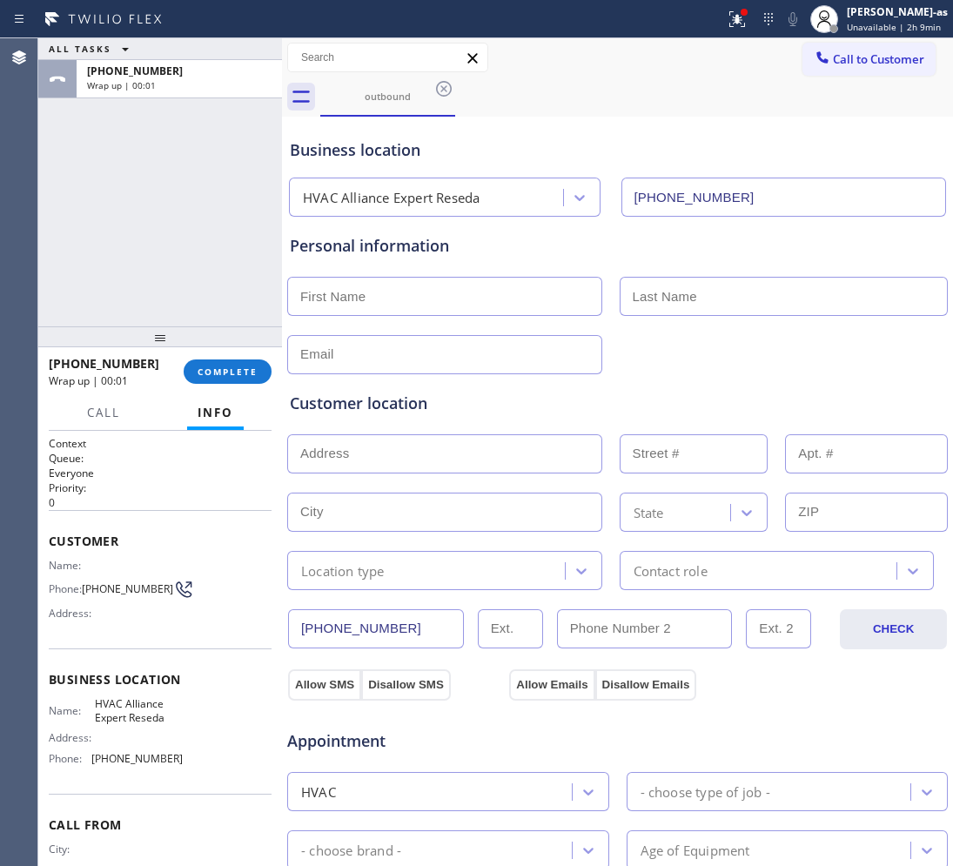
click at [157, 292] on div "ALL TASKS ALL TASKS ACTIVE TASKS TASKS IN WRAP UP [PHONE_NUMBER] Wrap up | 00:01" at bounding box center [160, 182] width 244 height 288
click at [231, 371] on span "COMPLETE" at bounding box center [227, 371] width 60 height 12
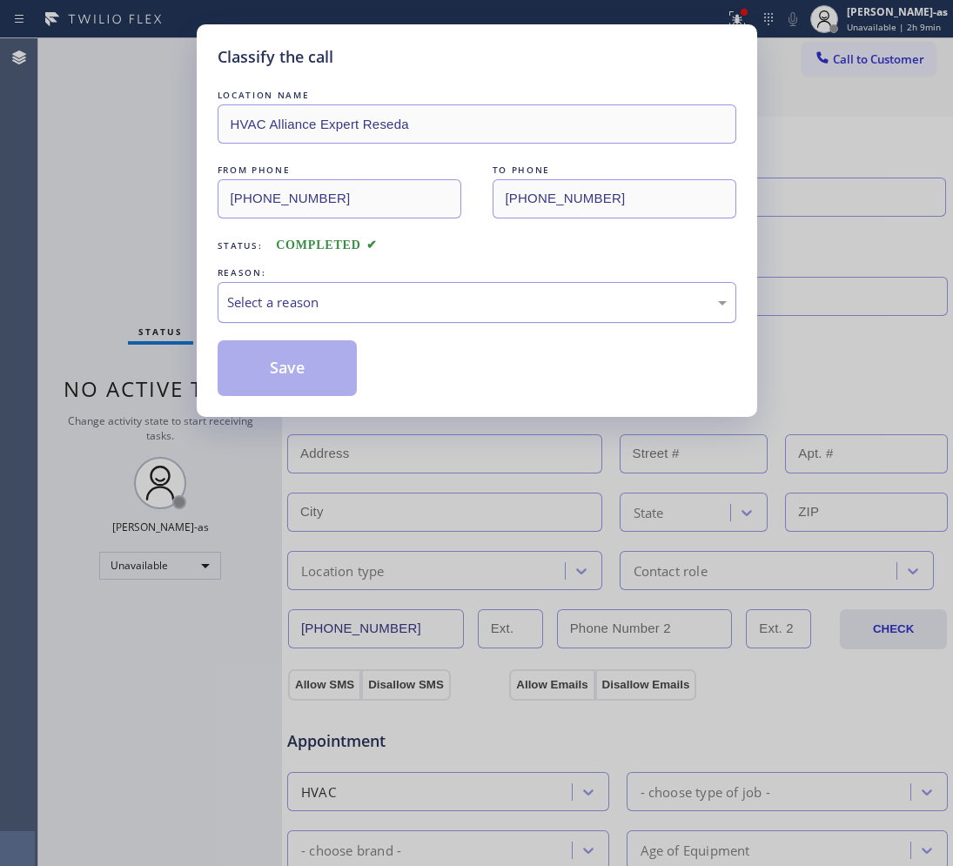
click at [316, 312] on div "Select a reason" at bounding box center [476, 302] width 499 height 20
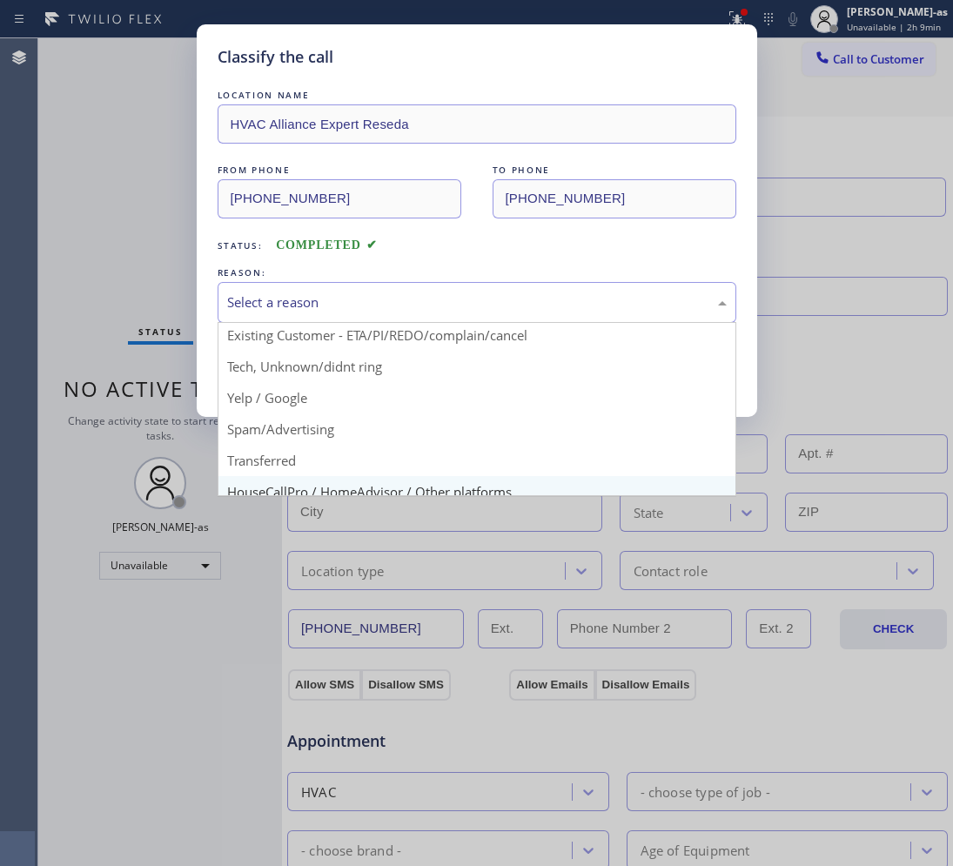
scroll to position [119, 0]
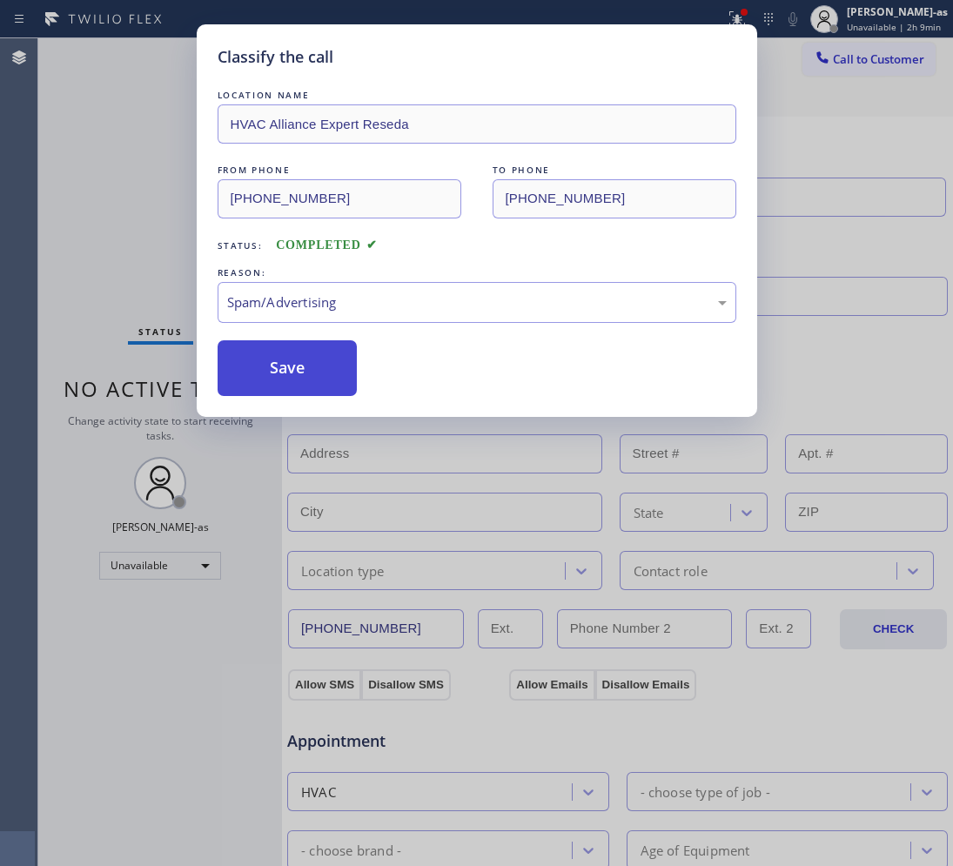
click at [302, 375] on button "Save" at bounding box center [288, 368] width 140 height 56
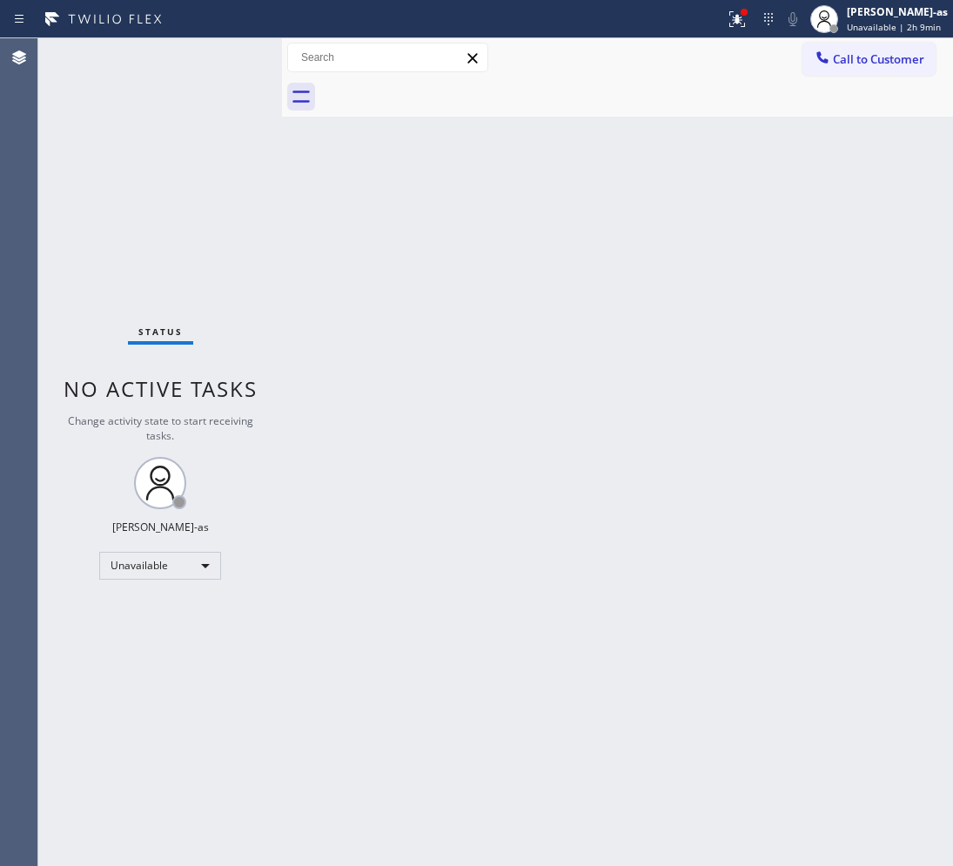
click at [619, 387] on div "Back to Dashboard Change Sender ID Customers Technicians Select a contact Outbo…" at bounding box center [617, 451] width 671 height 827
click at [113, 318] on div "Status No active tasks Change activity state to start receiving tasks. [PERSON_…" at bounding box center [160, 451] width 244 height 827
click at [877, 37] on div "[PERSON_NAME]-as Unavailable | 2h 12min" at bounding box center [879, 19] width 148 height 38
drag, startPoint x: 672, startPoint y: 96, endPoint x: 810, endPoint y: 74, distance: 140.0
click at [679, 96] on div at bounding box center [636, 96] width 633 height 39
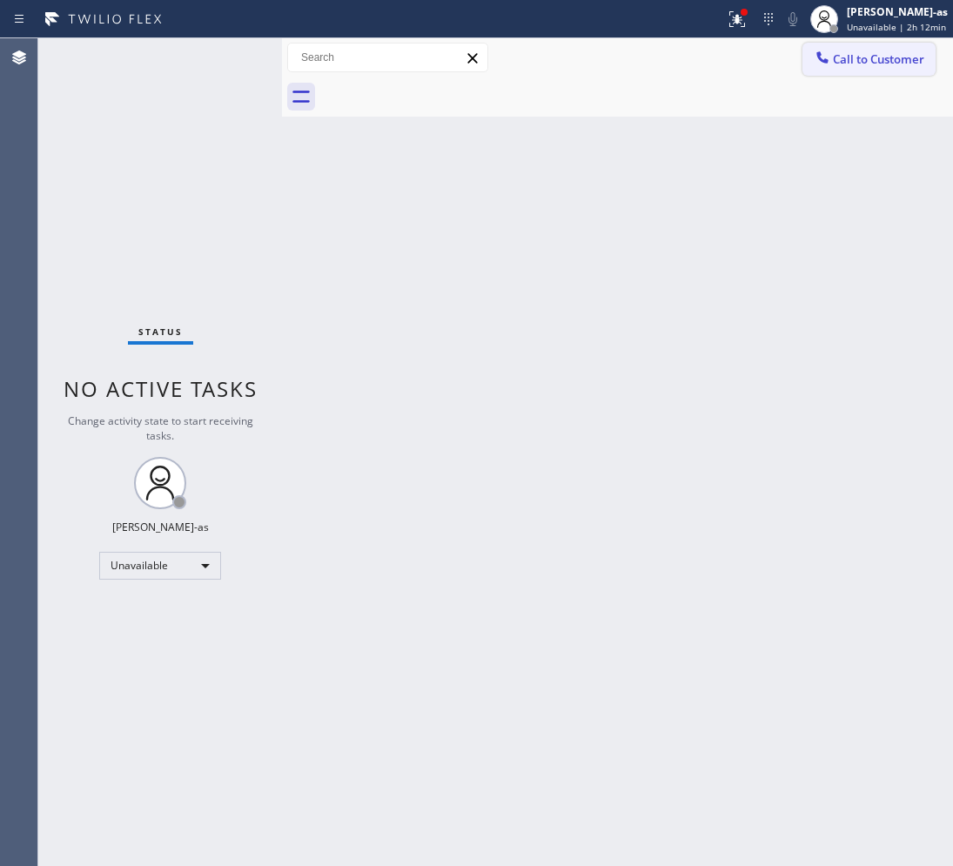
click at [836, 65] on span "Call to Customer" at bounding box center [878, 59] width 91 height 16
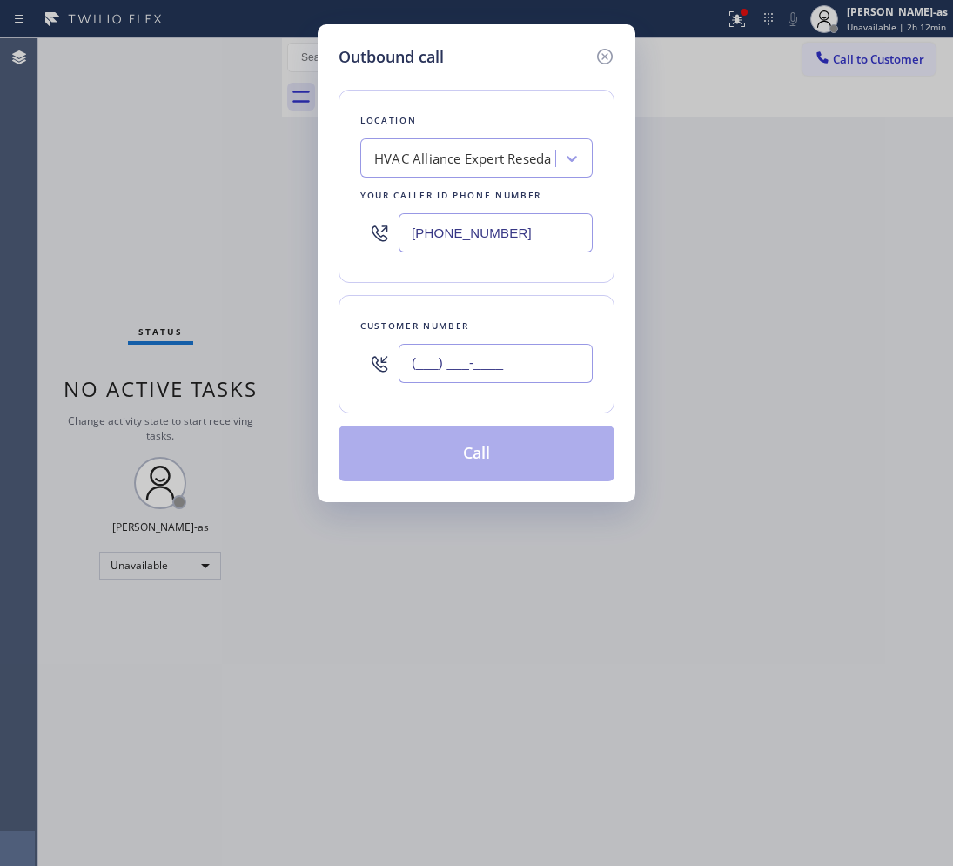
click at [455, 371] on input "(___) ___-____" at bounding box center [495, 363] width 194 height 39
paste input "949) 235-8655"
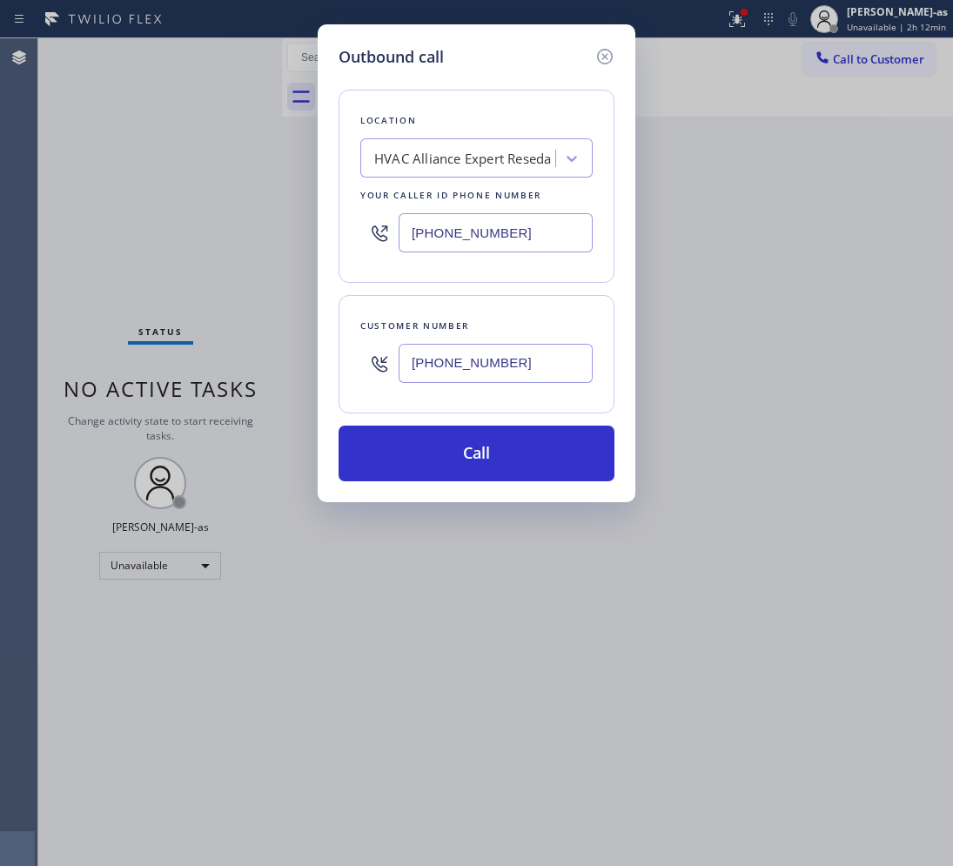
type input "[PHONE_NUMBER]"
click at [433, 146] on div "HVAC Alliance Expert Reseda" at bounding box center [460, 159] width 190 height 30
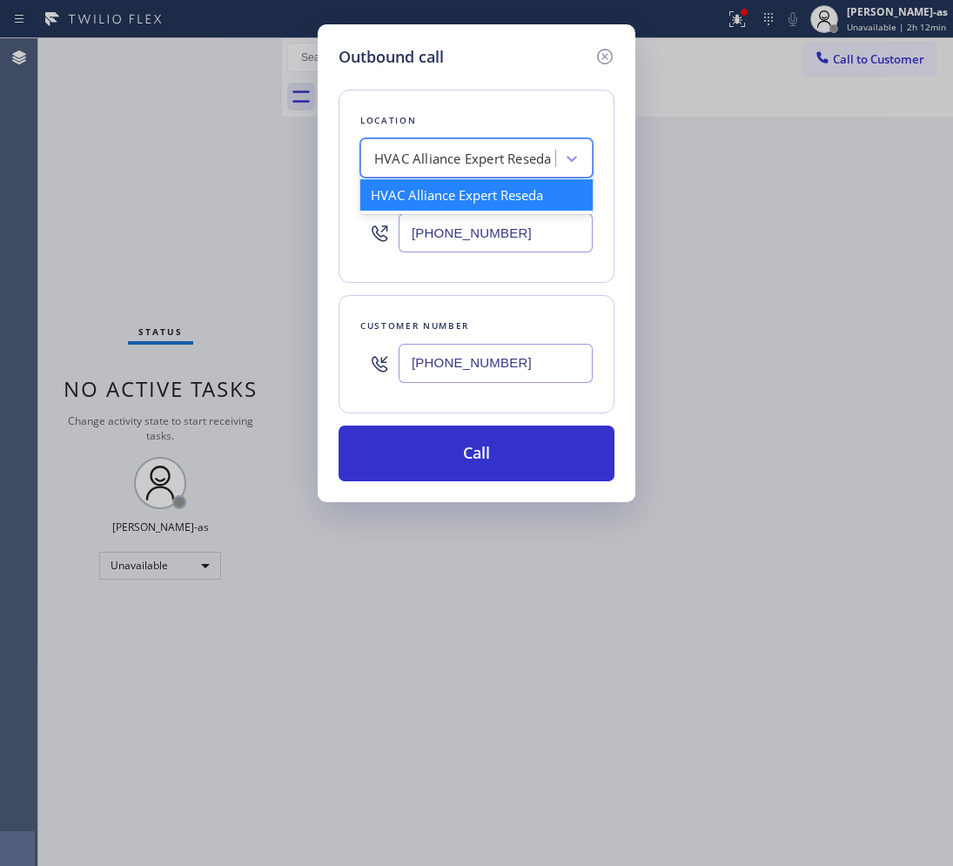
paste input "[PHONE_NUMBER]"
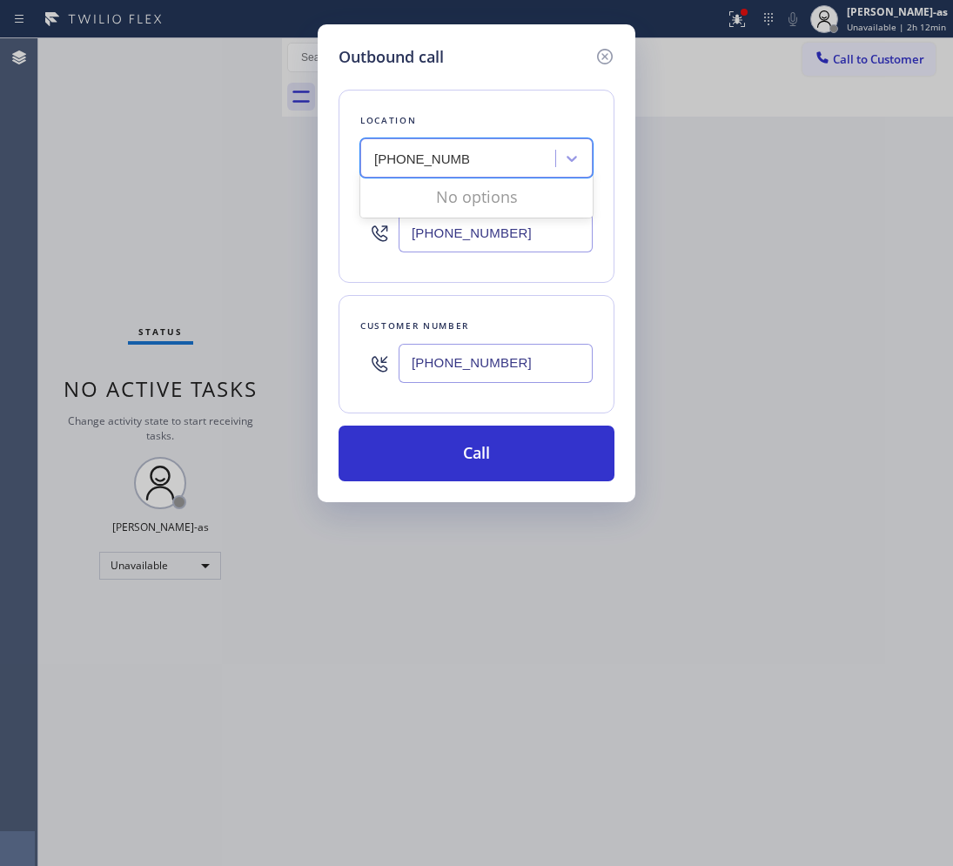
type input "[PHONE_NUMBER]"
click at [522, 233] on input "[PHONE_NUMBER]" at bounding box center [495, 232] width 194 height 39
paste input "626) 788-9730"
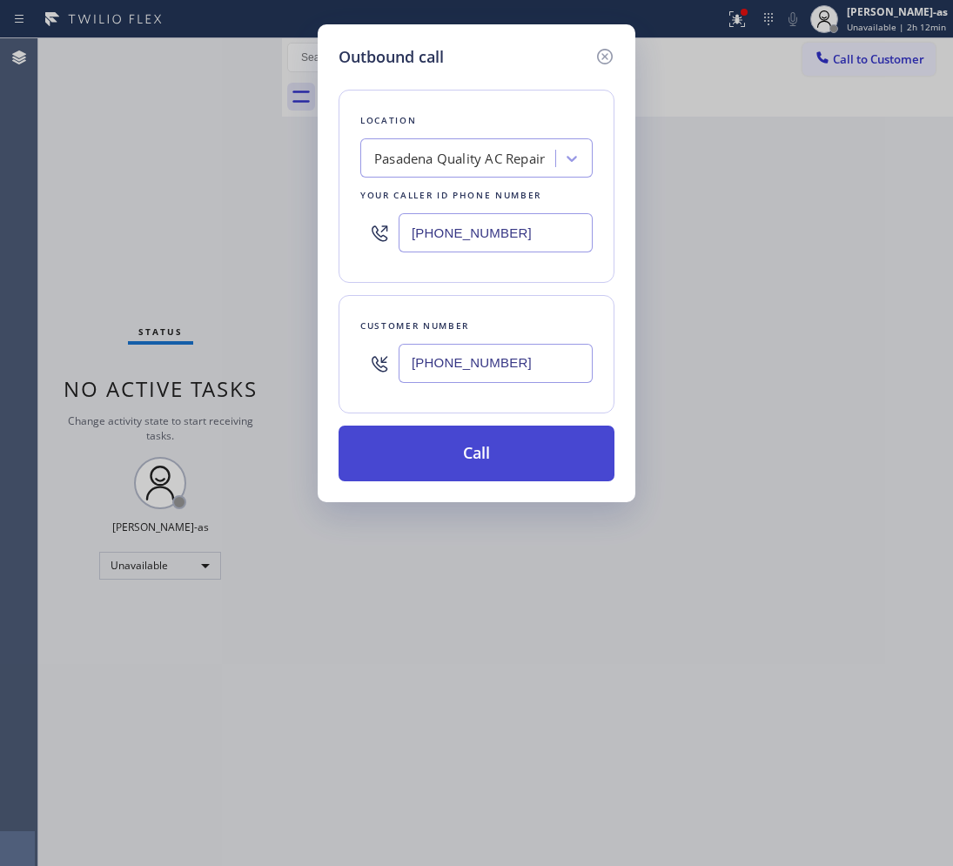
type input "[PHONE_NUMBER]"
click at [432, 462] on button "Call" at bounding box center [476, 453] width 276 height 56
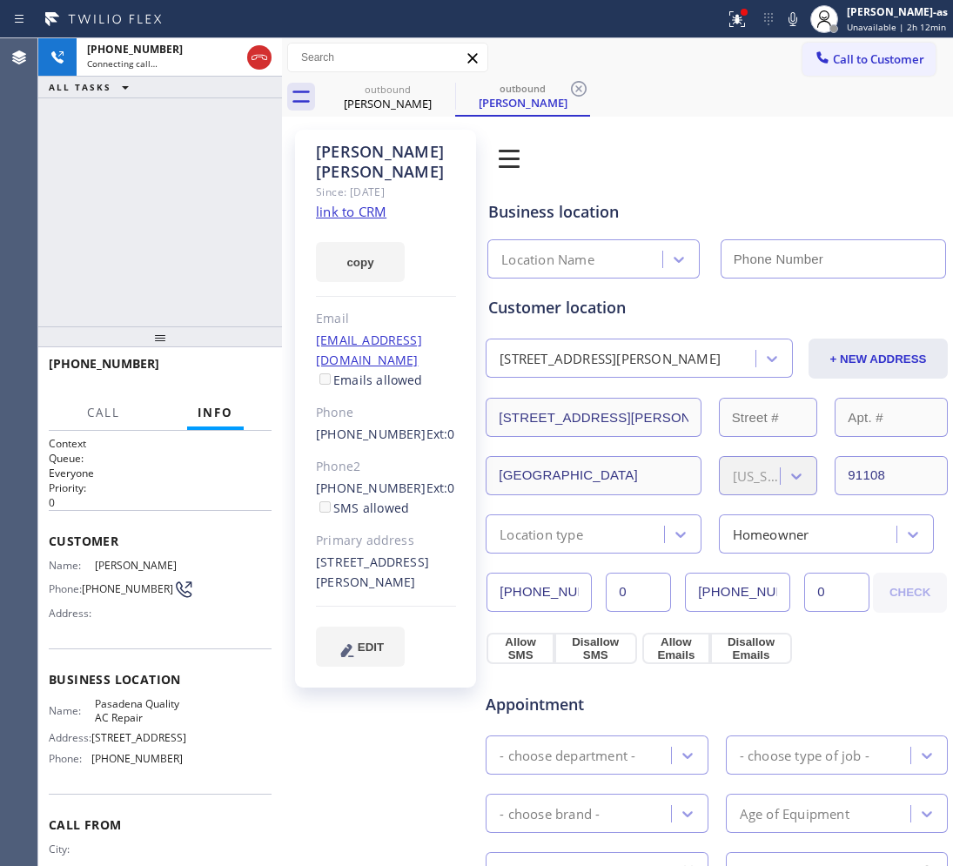
type input "[PHONE_NUMBER]"
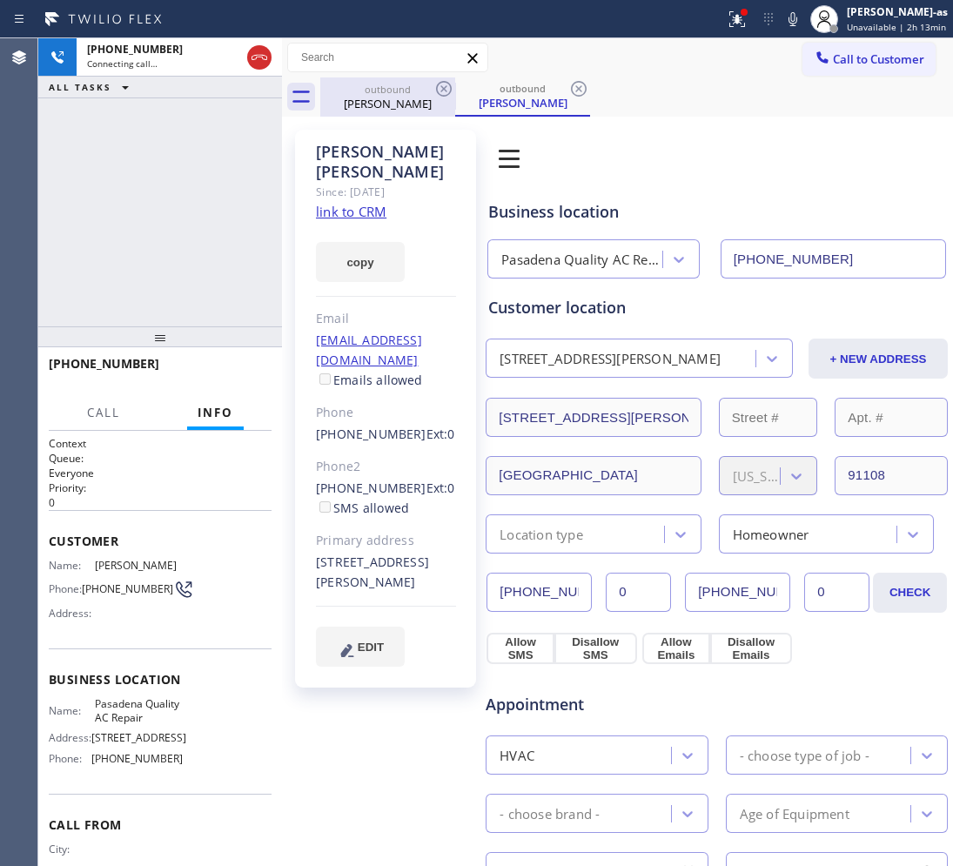
drag, startPoint x: 355, startPoint y: 94, endPoint x: 424, endPoint y: 97, distance: 68.8
click at [355, 94] on div "outbound" at bounding box center [387, 89] width 131 height 13
click at [445, 89] on icon at bounding box center [444, 89] width 16 height 16
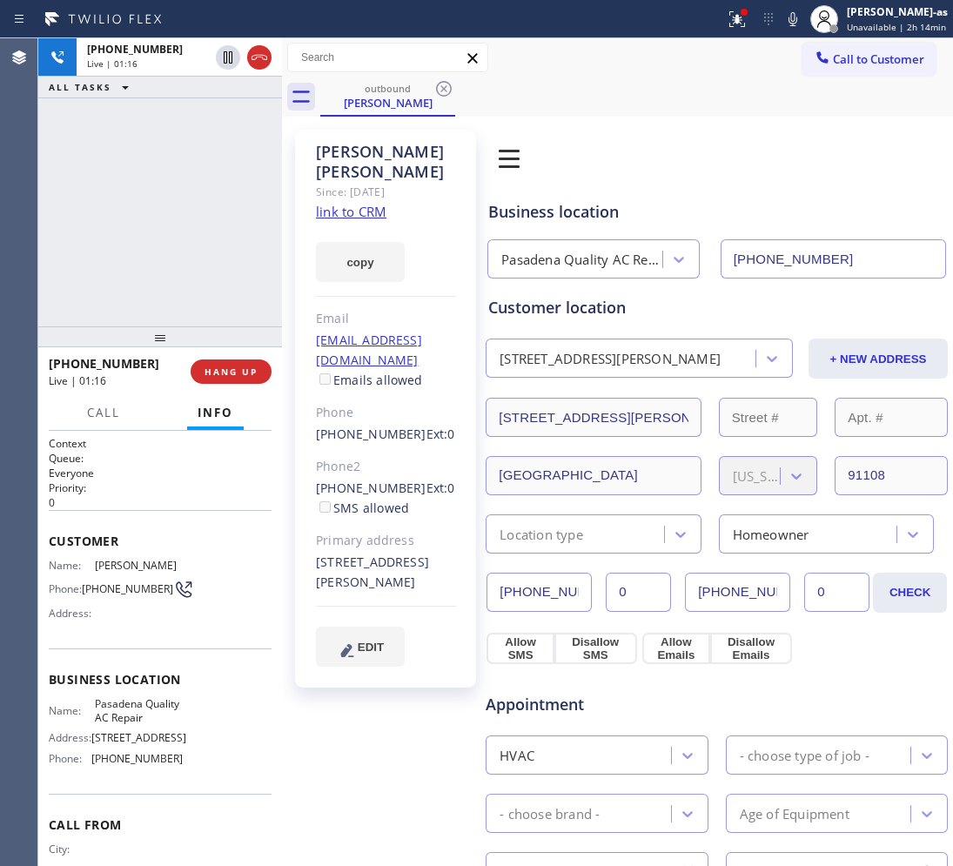
drag, startPoint x: 263, startPoint y: 50, endPoint x: 223, endPoint y: 224, distance: 177.7
click at [261, 53] on icon at bounding box center [259, 57] width 21 height 21
click at [205, 290] on div "[PHONE_NUMBER] Live | 01:16 ALL TASKS ALL TASKS ACTIVE TASKS TASKS IN WRAP UP" at bounding box center [160, 182] width 244 height 288
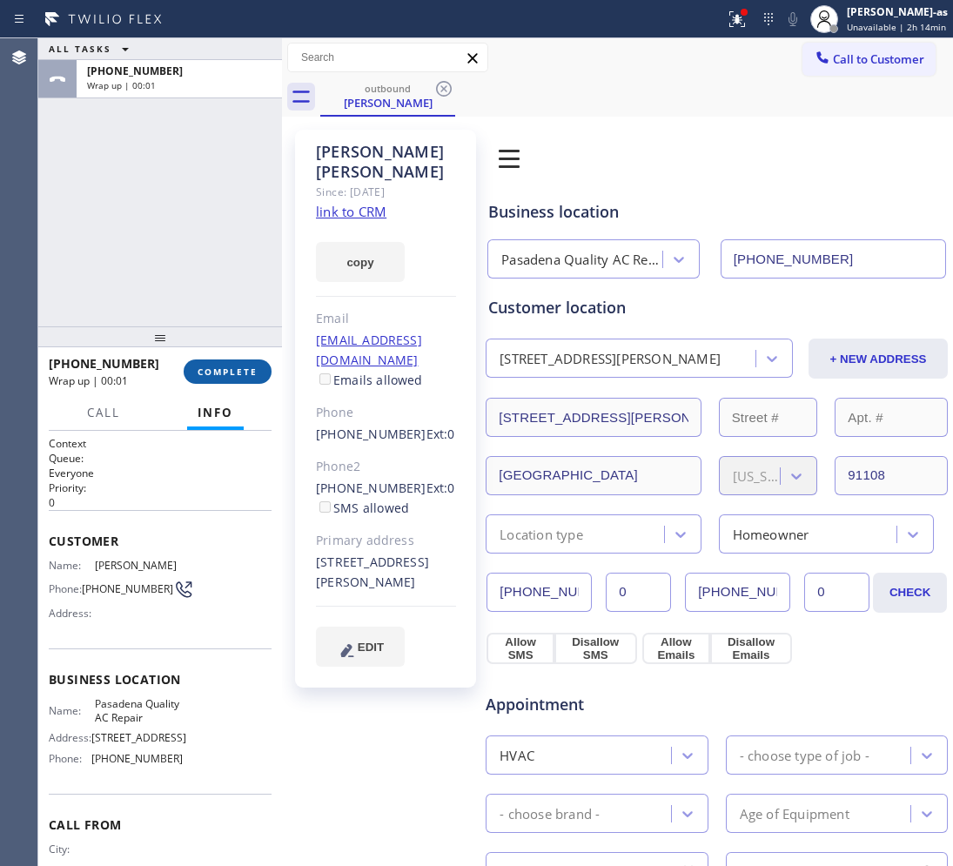
click at [235, 371] on span "COMPLETE" at bounding box center [227, 371] width 60 height 12
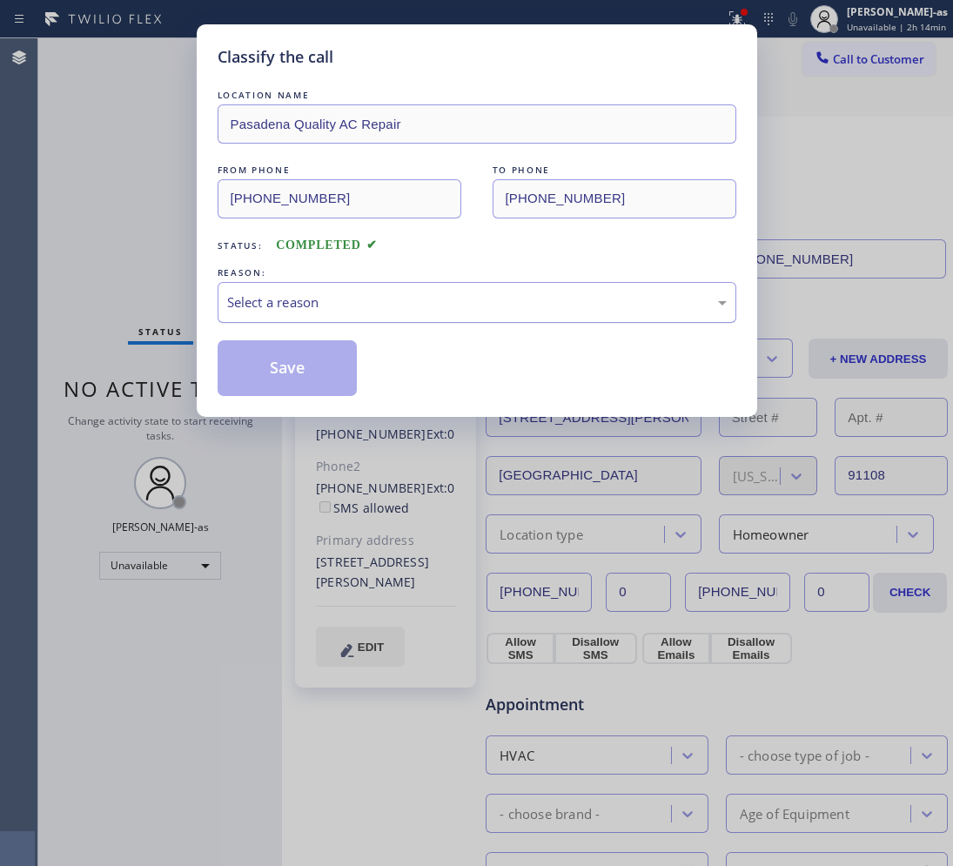
click at [355, 305] on div "Select a reason" at bounding box center [476, 302] width 499 height 20
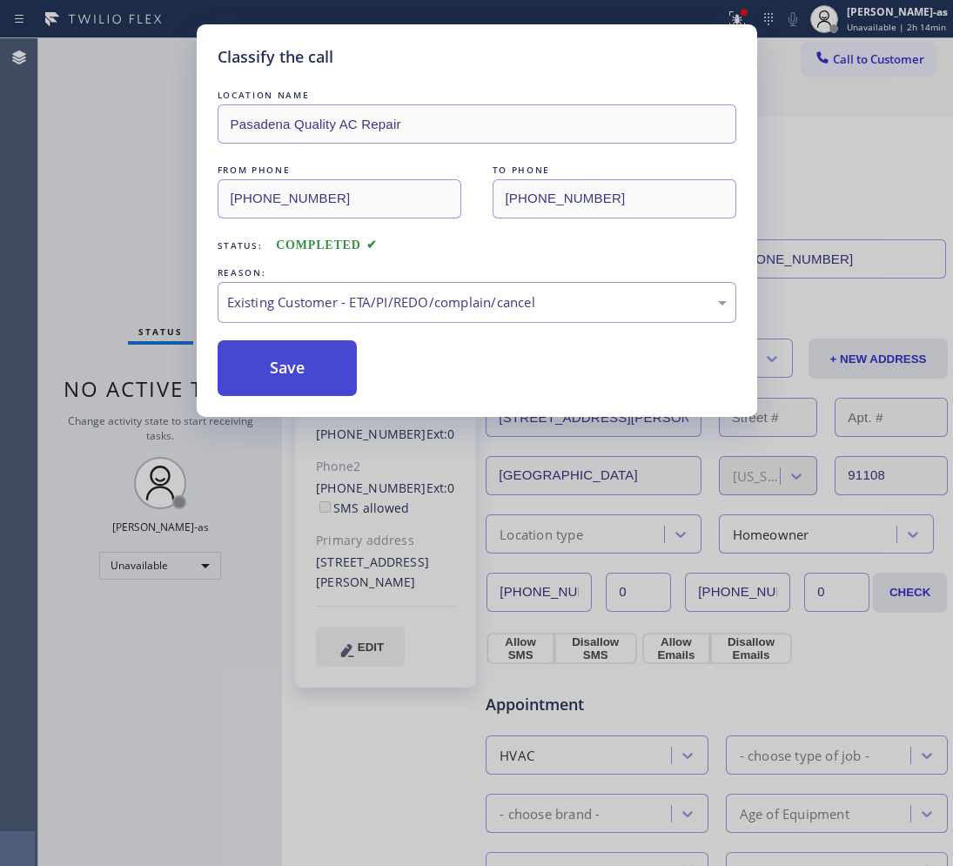
click at [254, 374] on button "Save" at bounding box center [288, 368] width 140 height 56
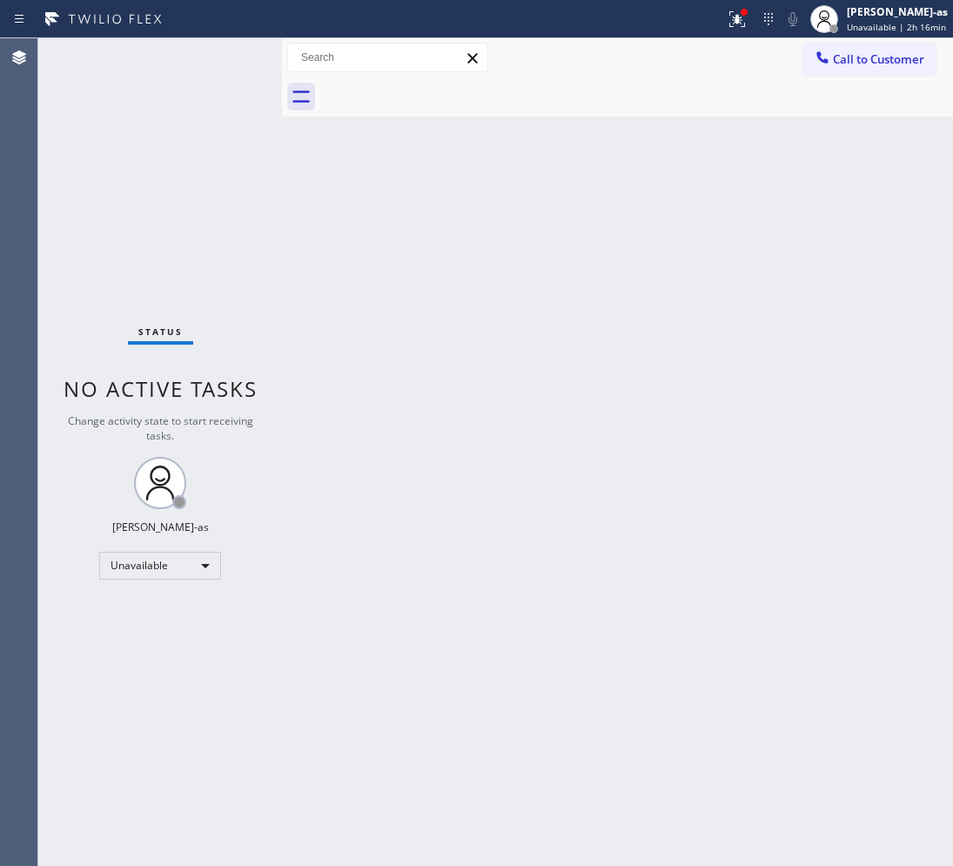
click at [122, 165] on div "Status No active tasks Change activity state to start receiving tasks. [PERSON_…" at bounding box center [160, 451] width 244 height 827
click at [540, 320] on div "Back to Dashboard Change Sender ID Customers Technicians Select a contact Outbo…" at bounding box center [617, 451] width 671 height 827
click at [136, 570] on div "Unavailable" at bounding box center [160, 566] width 122 height 28
click at [163, 649] on li "Break" at bounding box center [159, 654] width 118 height 21
click at [120, 566] on div "Break" at bounding box center [160, 566] width 122 height 28
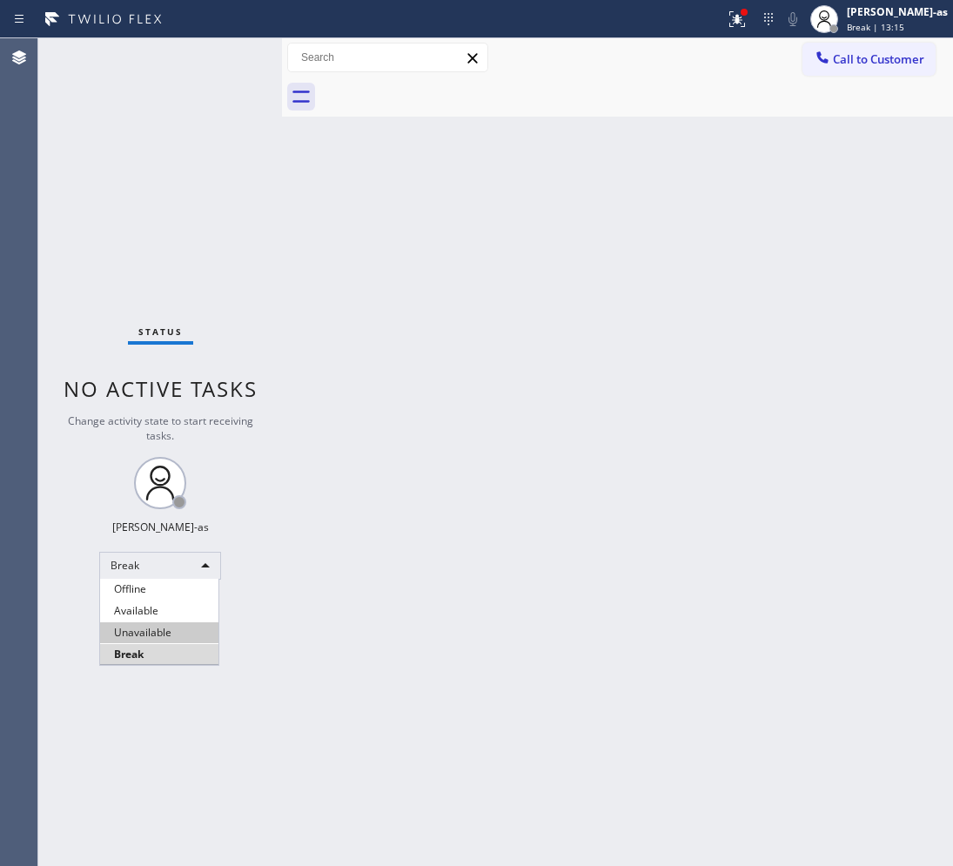
click at [140, 633] on li "Unavailable" at bounding box center [159, 632] width 118 height 21
click at [183, 320] on div "Status No active tasks Change activity state to start receiving tasks. [PERSON_…" at bounding box center [160, 451] width 244 height 827
click at [894, 53] on span "Call to Customer" at bounding box center [878, 59] width 91 height 16
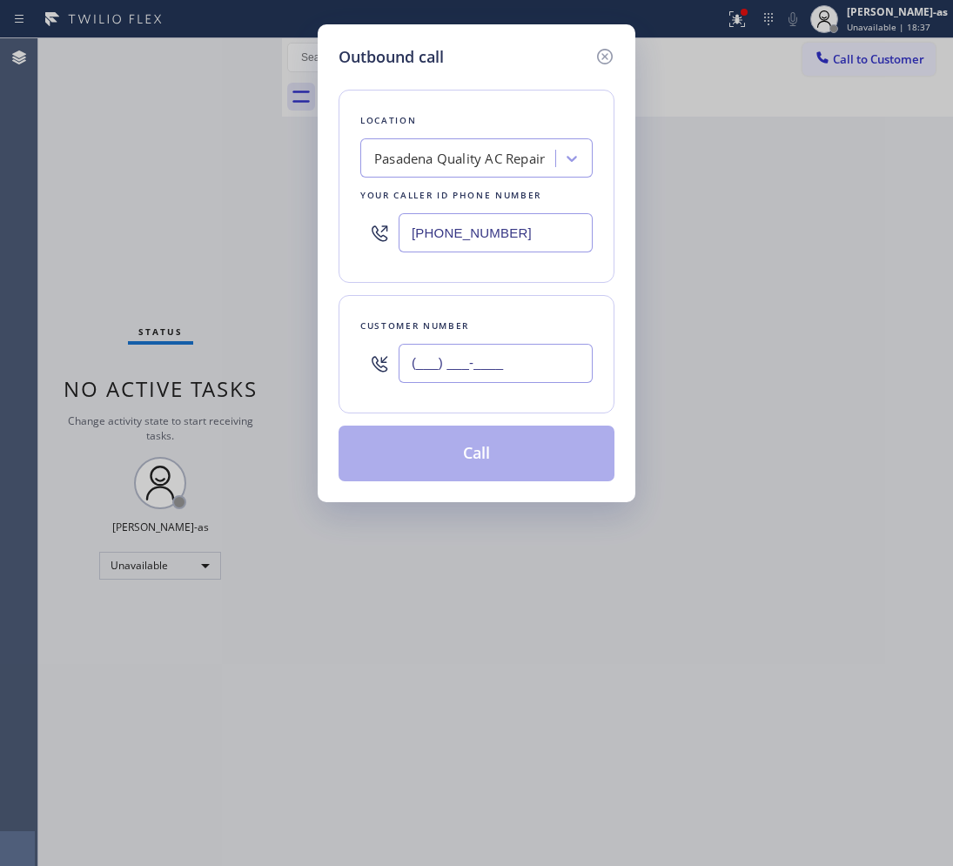
click at [529, 367] on input "(___) ___-____" at bounding box center [495, 363] width 194 height 39
paste input "310) 431-6429"
type input "[PHONE_NUMBER]"
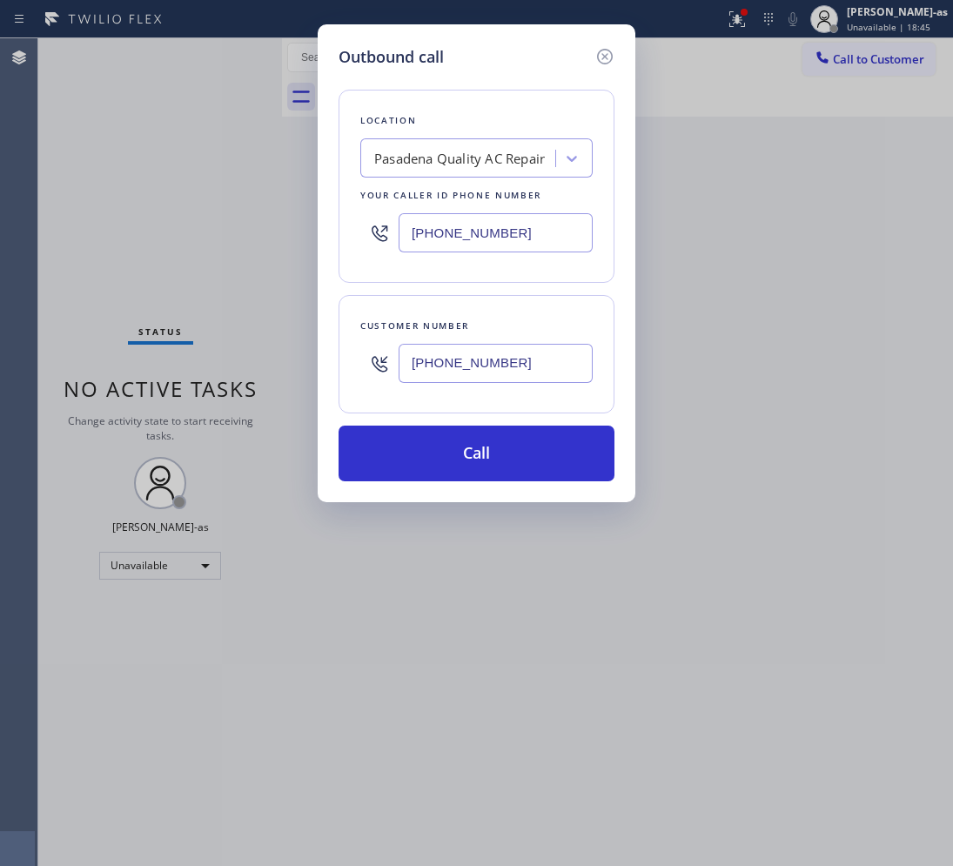
click at [435, 242] on input "[PHONE_NUMBER]" at bounding box center [495, 232] width 194 height 39
click at [435, 245] on input "[PHONE_NUMBER]" at bounding box center [495, 232] width 194 height 39
paste input "323) 991-9198"
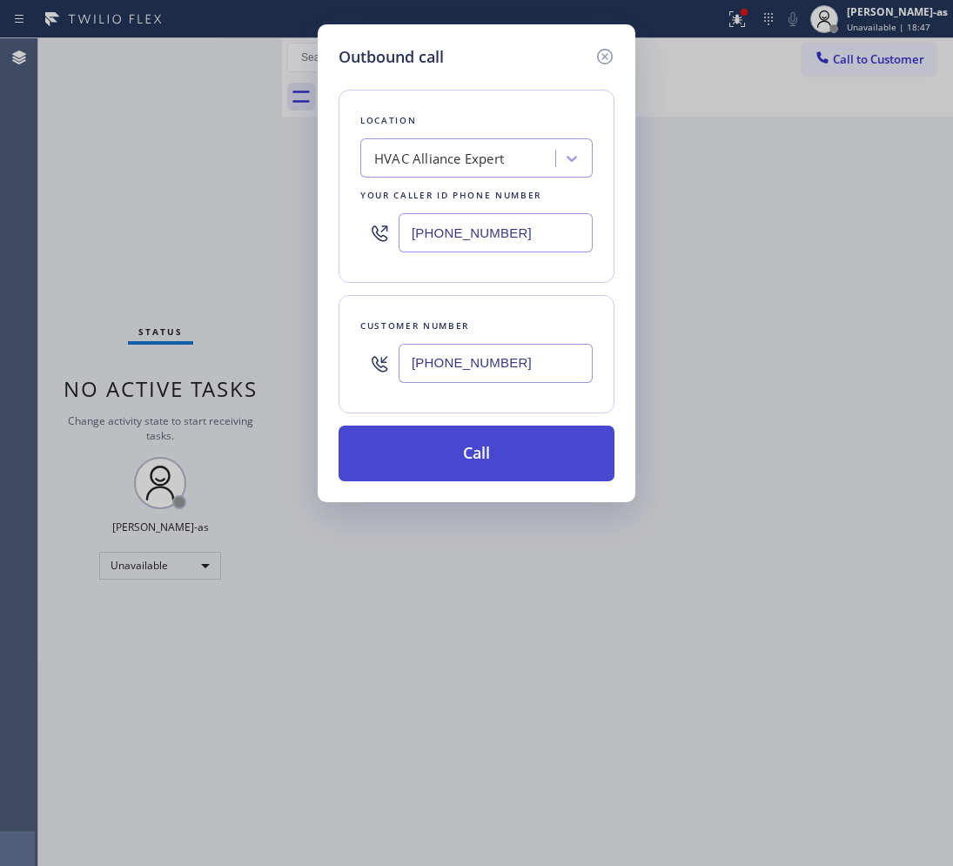
type input "[PHONE_NUMBER]"
click at [570, 465] on button "Call" at bounding box center [476, 453] width 276 height 56
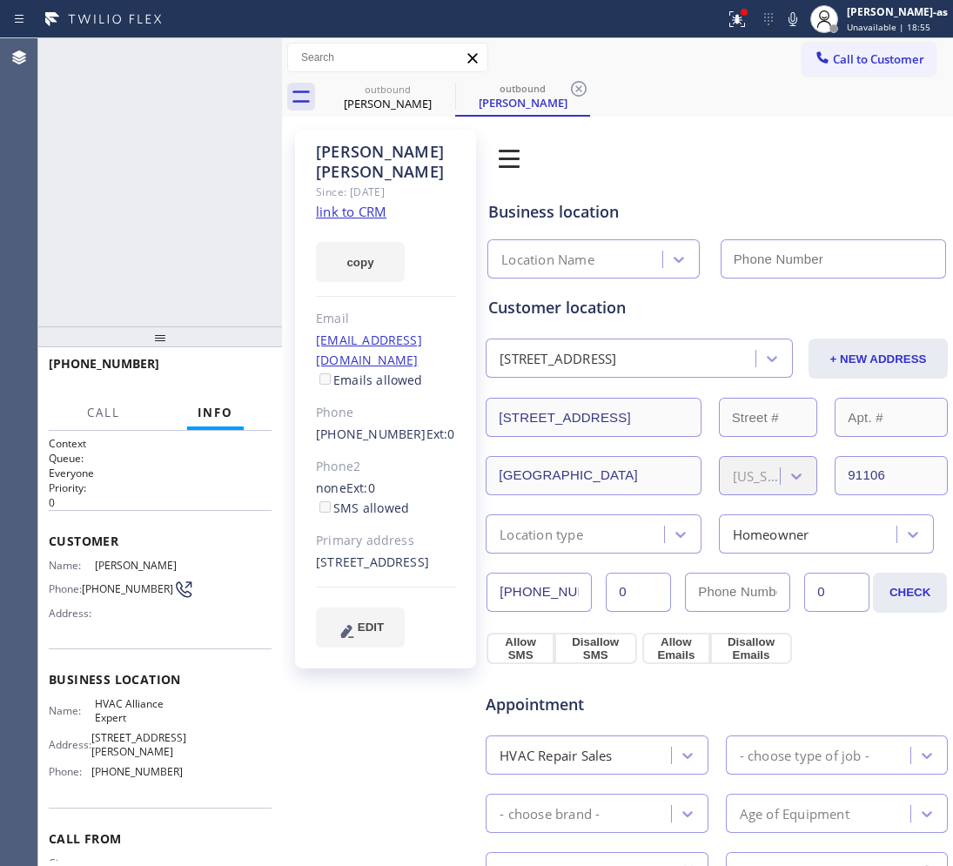
type input "[PHONE_NUMBER]"
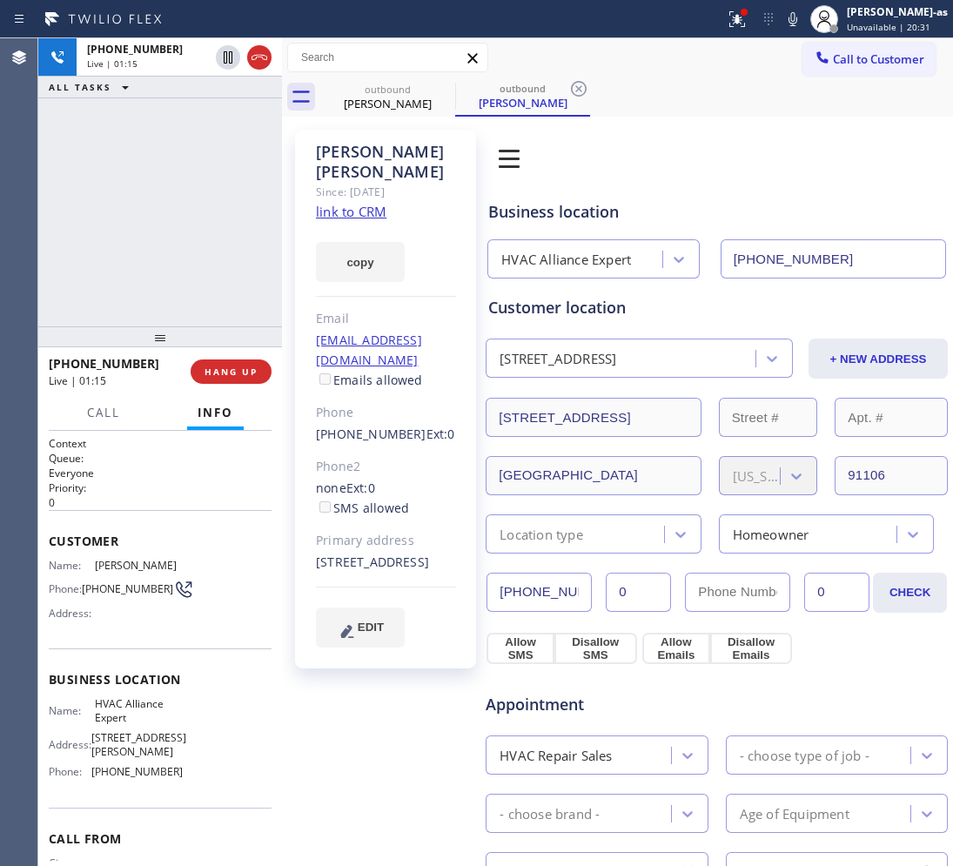
click at [102, 126] on div "[PHONE_NUMBER] Live | 01:15 ALL TASKS ALL TASKS ACTIVE TASKS TASKS IN WRAP UP" at bounding box center [160, 182] width 244 height 288
click at [126, 179] on div "[PHONE_NUMBER] Live | 01:16 ALL TASKS ALL TASKS ACTIVE TASKS TASKS IN WRAP UP" at bounding box center [160, 182] width 244 height 288
click at [251, 361] on button "HANG UP" at bounding box center [231, 371] width 81 height 24
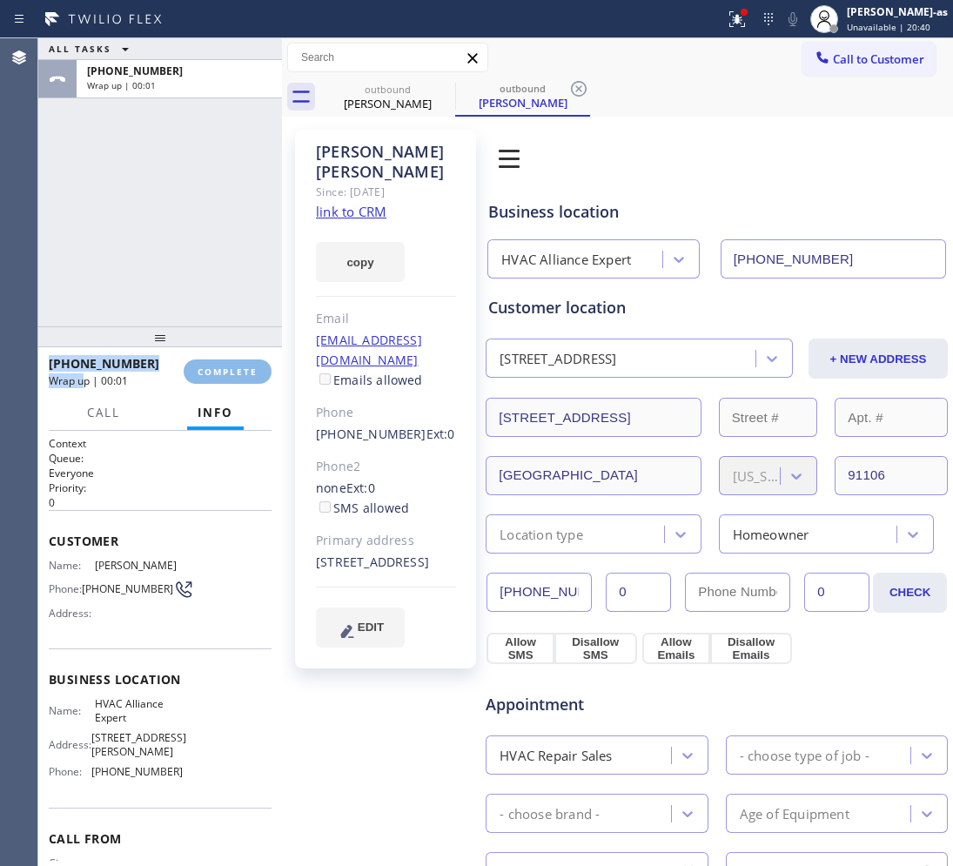
drag, startPoint x: 75, startPoint y: 311, endPoint x: 152, endPoint y: 367, distance: 95.4
click at [81, 374] on div "ALL TASKS ALL TASKS ACTIVE TASKS TASKS IN WRAP UP [PHONE_NUMBER] Wrap up | 00:0…" at bounding box center [160, 451] width 244 height 827
click at [236, 375] on span "COMPLETE" at bounding box center [227, 371] width 60 height 12
click at [209, 311] on div "ALL TASKS ALL TASKS ACTIVE TASKS TASKS IN WRAP UP [PHONE_NUMBER] Wrap up | 00:02" at bounding box center [160, 182] width 244 height 288
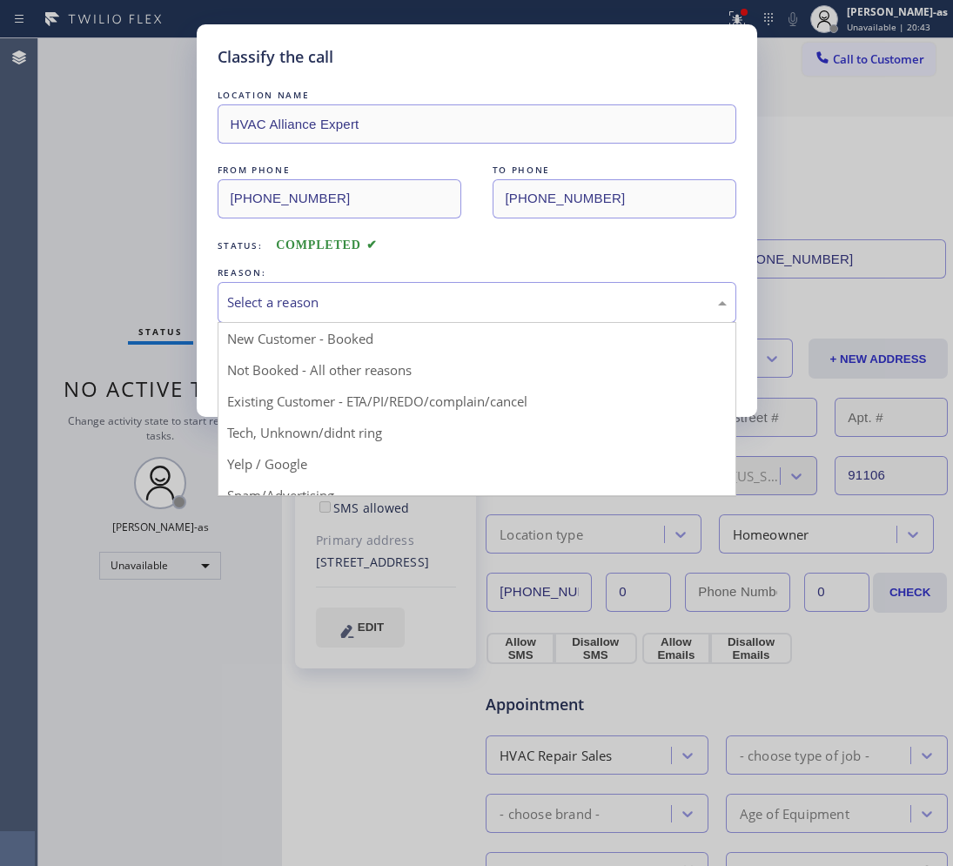
click at [342, 302] on div "Select a reason" at bounding box center [476, 302] width 499 height 20
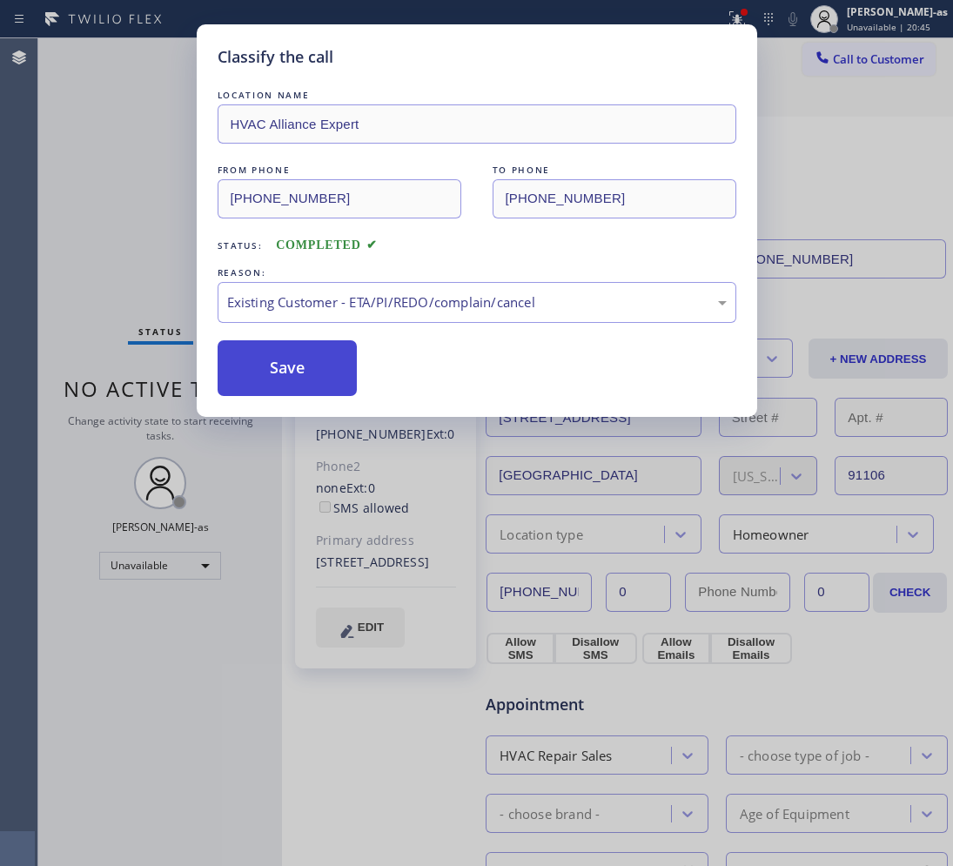
click at [274, 364] on button "Save" at bounding box center [288, 368] width 140 height 56
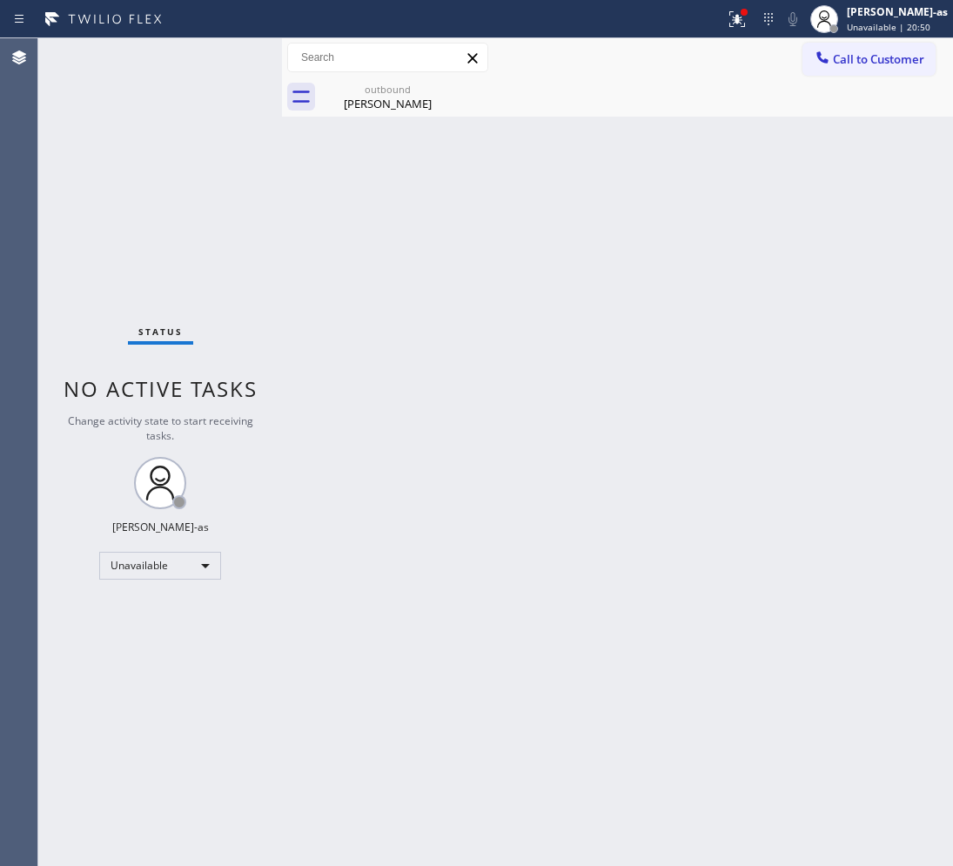
drag, startPoint x: 848, startPoint y: 57, endPoint x: 737, endPoint y: 263, distance: 233.6
click at [848, 58] on span "Call to Customer" at bounding box center [878, 59] width 91 height 16
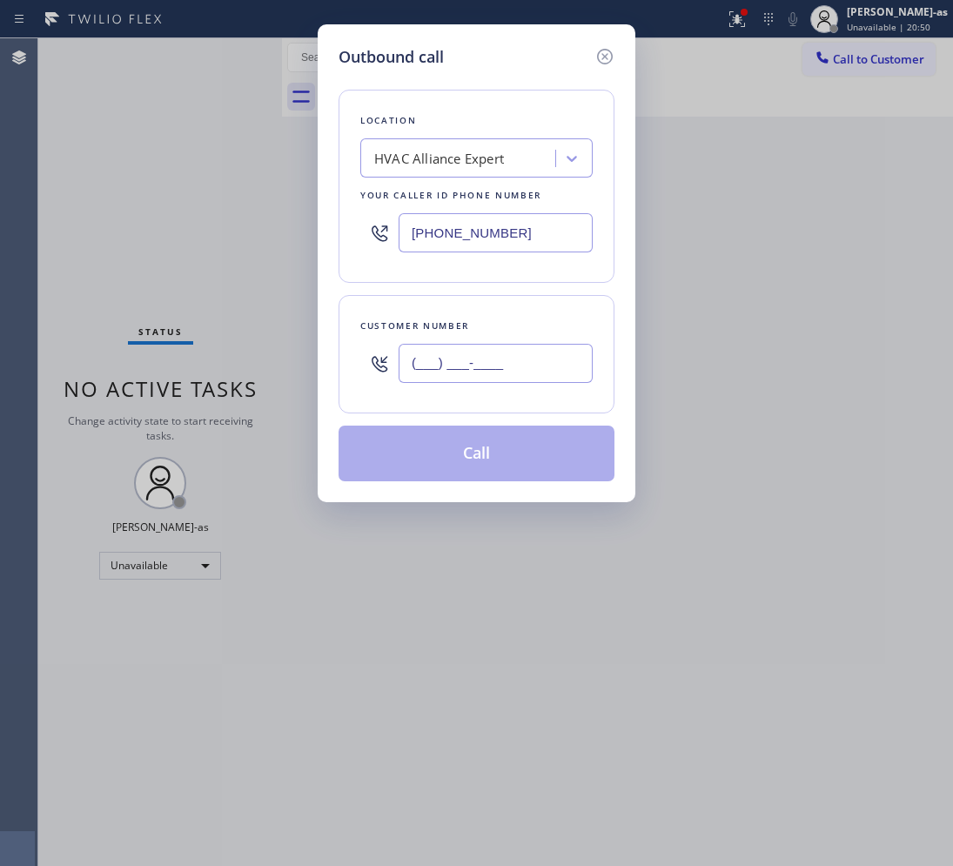
click at [546, 367] on input "(___) ___-____" at bounding box center [495, 363] width 194 height 39
paste input "818) 475-9717"
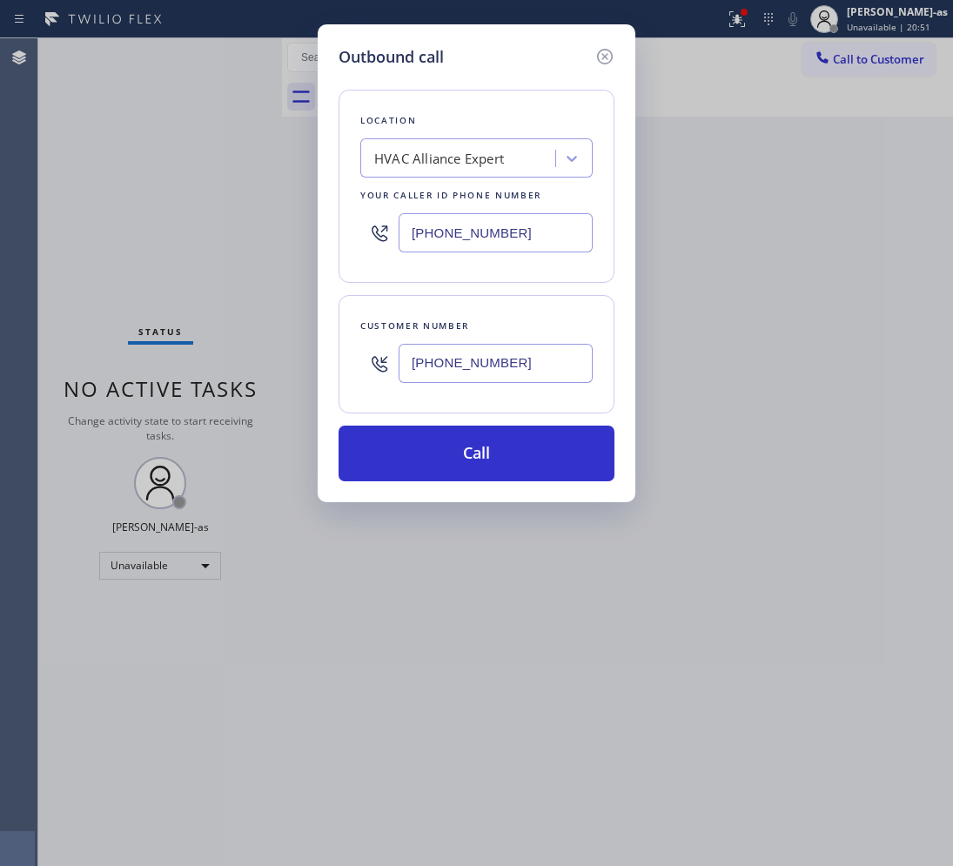
type input "[PHONE_NUMBER]"
click at [518, 215] on input "[PHONE_NUMBER]" at bounding box center [495, 232] width 194 height 39
paste input "61) 203-3251"
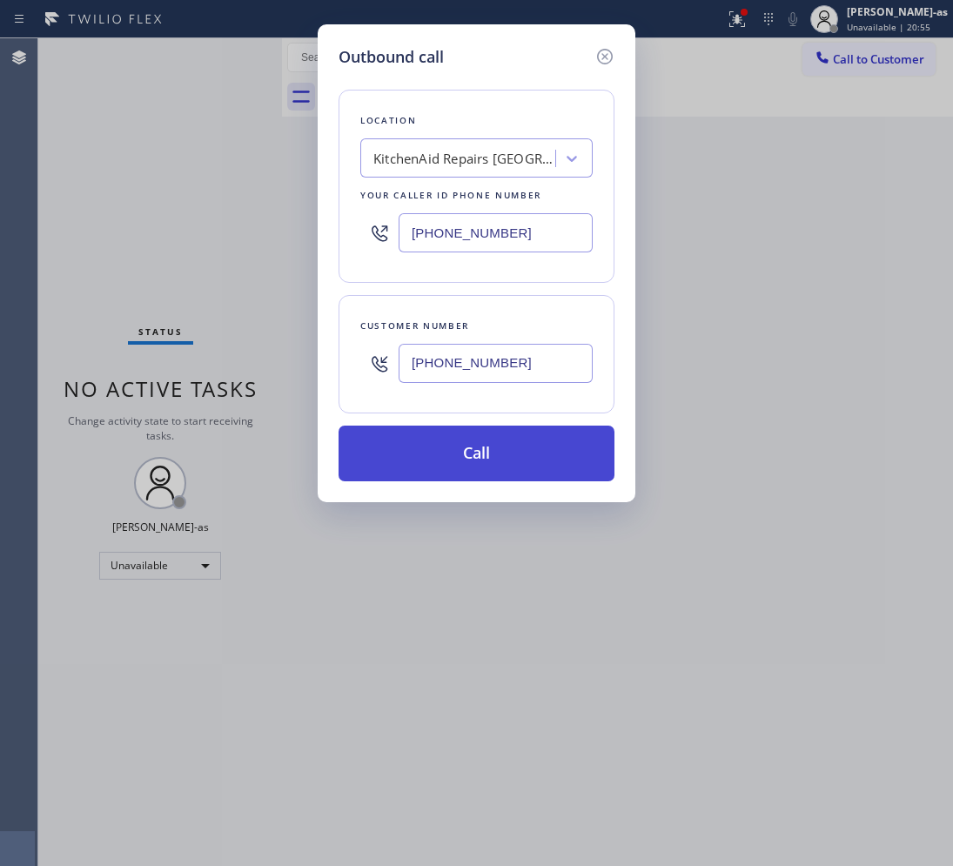
type input "[PHONE_NUMBER]"
drag, startPoint x: 506, startPoint y: 449, endPoint x: 552, endPoint y: 479, distance: 54.8
click at [506, 453] on button "Call" at bounding box center [476, 453] width 276 height 56
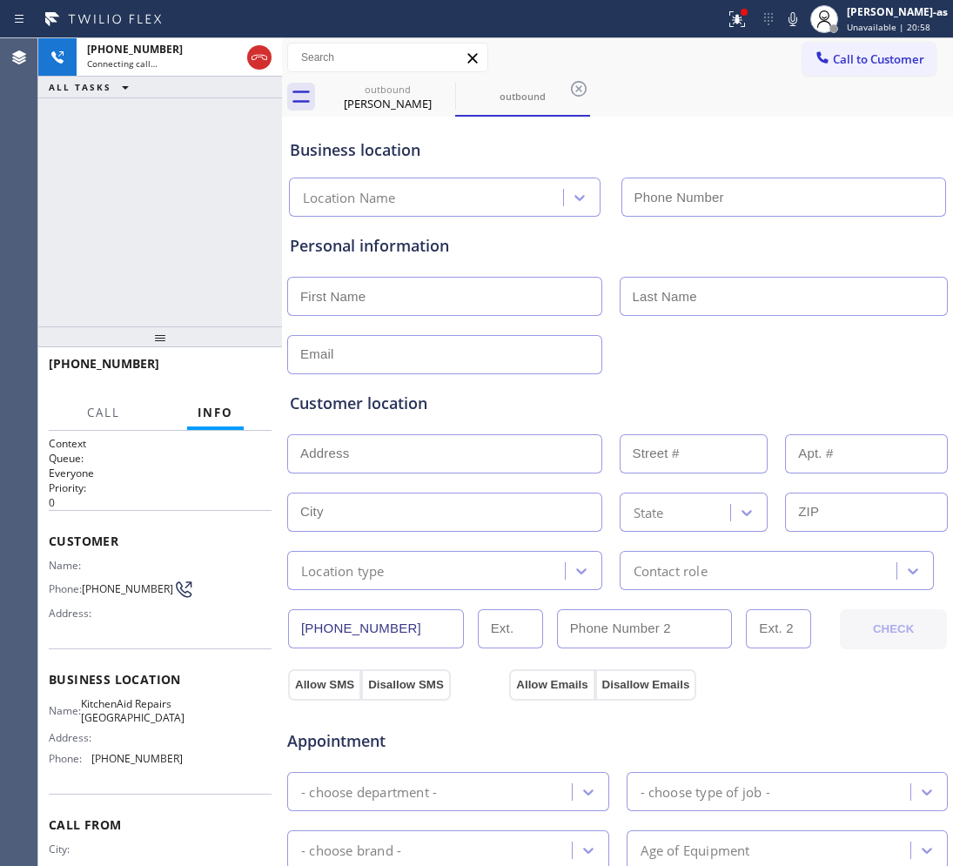
type input "[PHONE_NUMBER]"
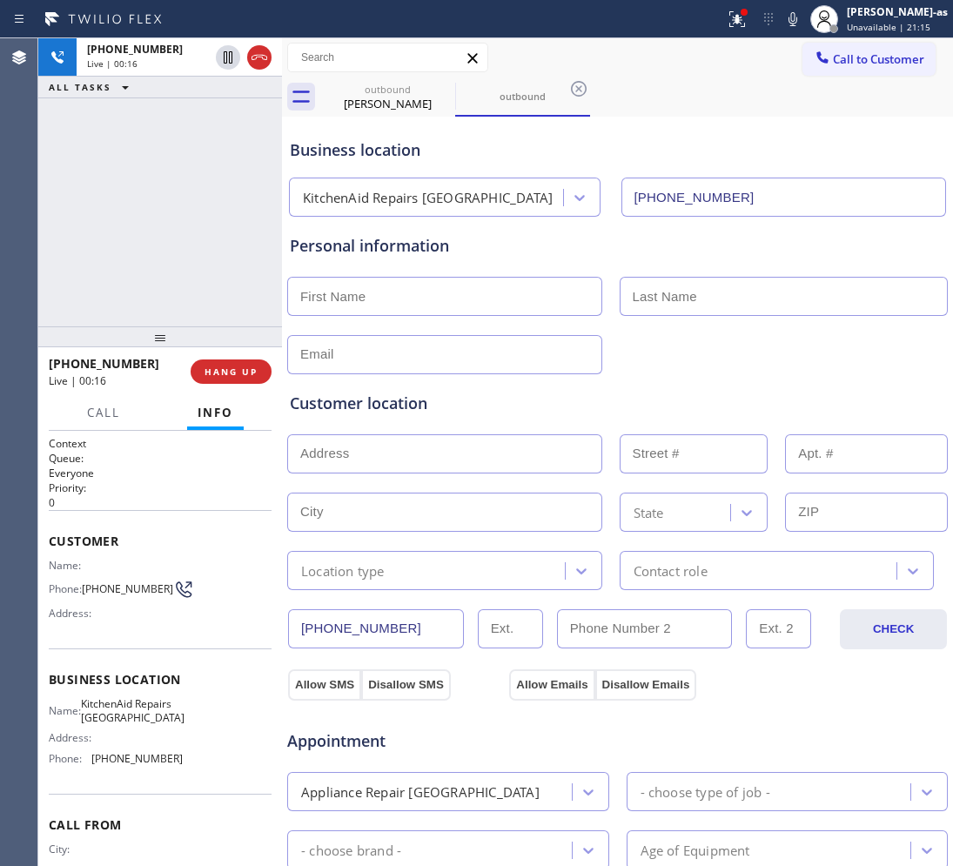
click at [185, 263] on div "[PHONE_NUMBER] Live | 00:16 ALL TASKS ALL TASKS ACTIVE TASKS TASKS IN WRAP UP" at bounding box center [160, 182] width 244 height 288
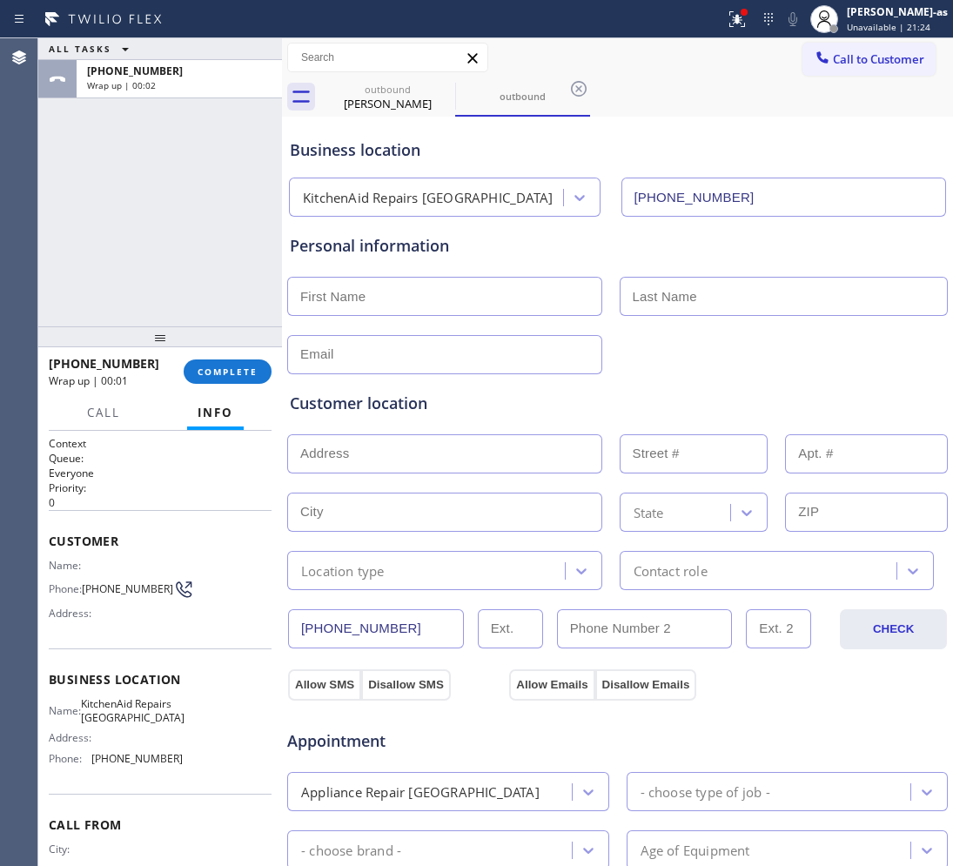
drag, startPoint x: 190, startPoint y: 353, endPoint x: 238, endPoint y: 432, distance: 92.5
click at [190, 355] on div "[PHONE_NUMBER] Wrap up | 00:01 COMPLETE" at bounding box center [160, 371] width 223 height 45
click at [231, 374] on span "COMPLETE" at bounding box center [227, 371] width 60 height 12
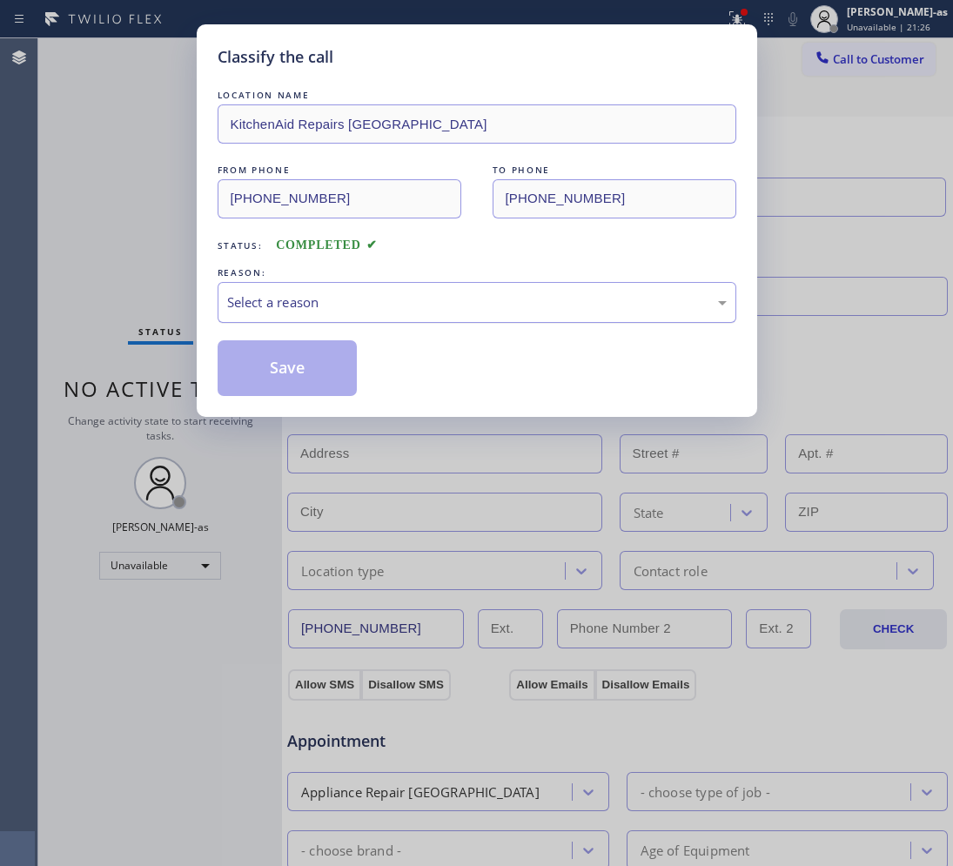
drag, startPoint x: 285, startPoint y: 293, endPoint x: 328, endPoint y: 314, distance: 47.5
click at [297, 298] on div "Select a reason" at bounding box center [476, 302] width 499 height 20
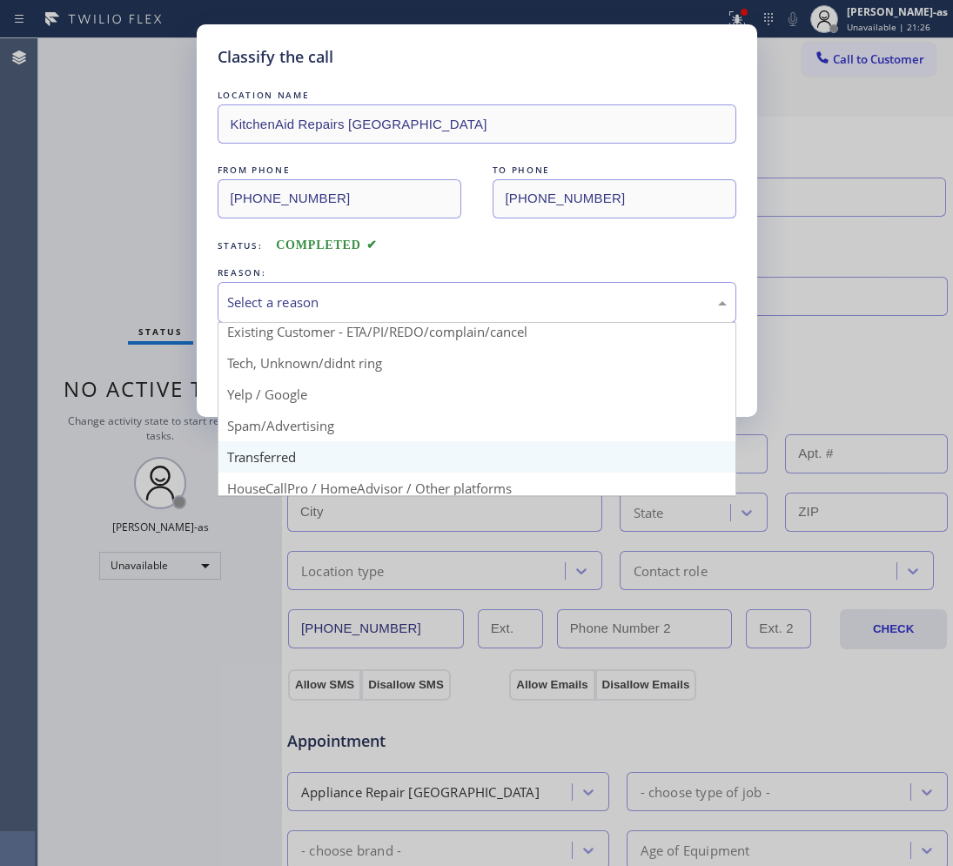
scroll to position [109, 0]
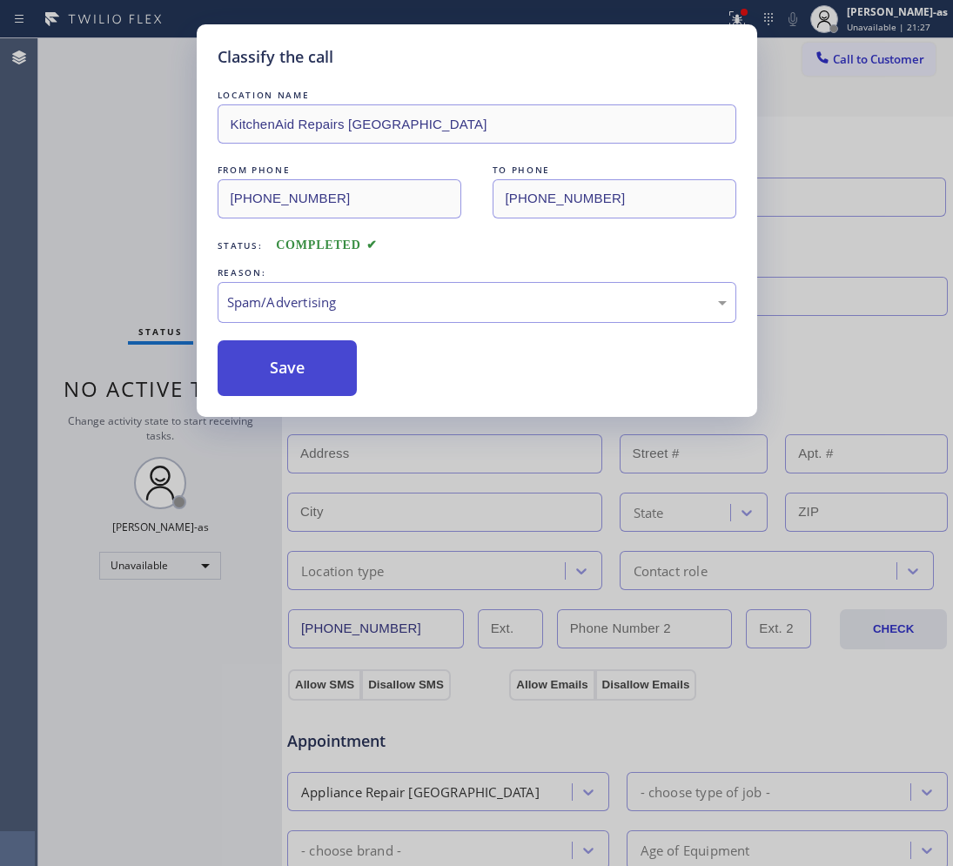
click at [267, 383] on button "Save" at bounding box center [288, 368] width 140 height 56
type input "[PHONE_NUMBER]"
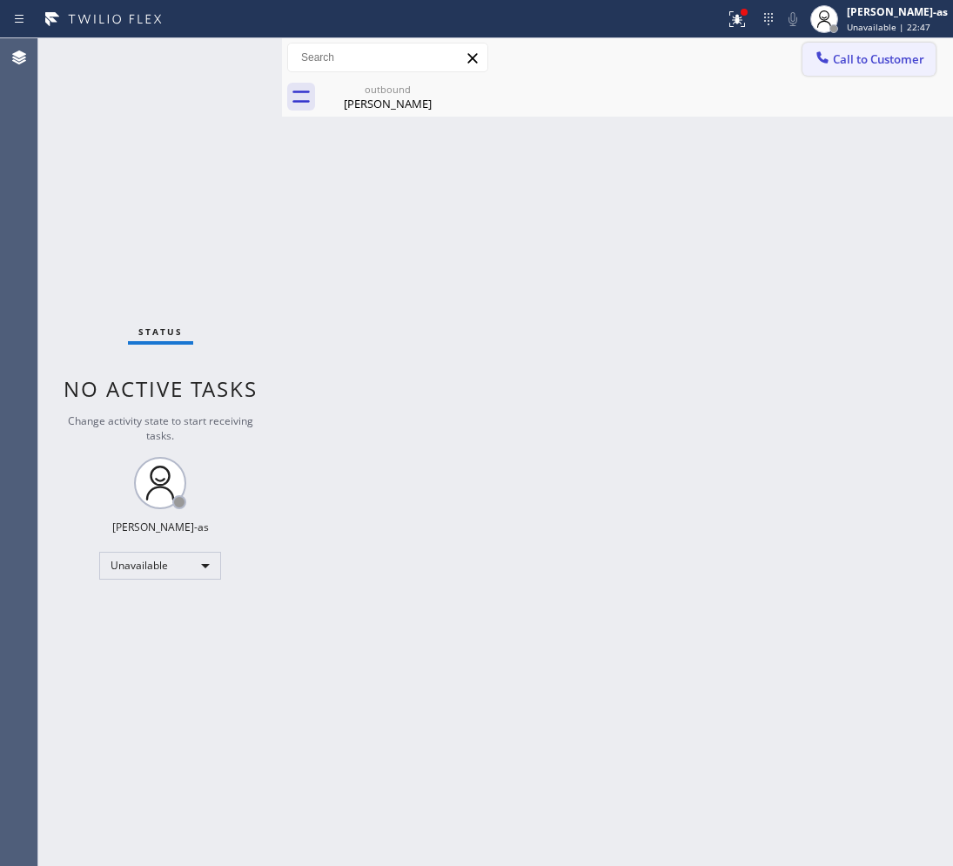
click at [876, 48] on button "Call to Customer" at bounding box center [868, 59] width 133 height 33
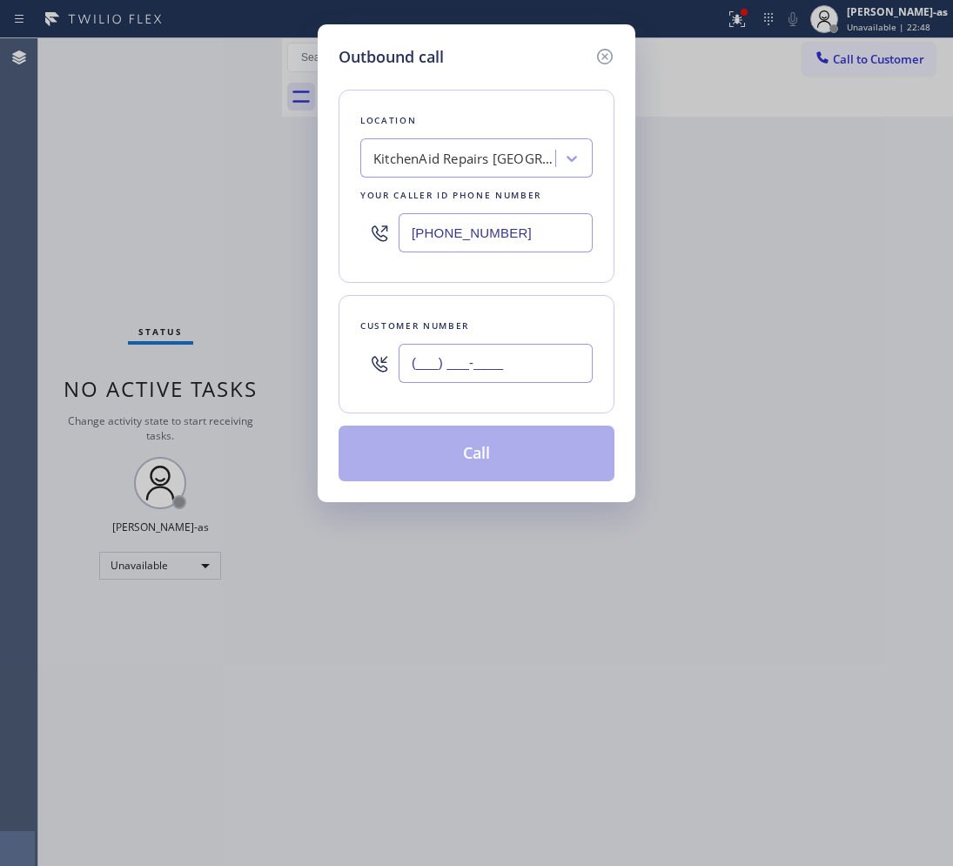
click at [481, 361] on input "(___) ___-____" at bounding box center [495, 363] width 194 height 39
paste input "480"
click at [522, 361] on input "(___) ___-_480" at bounding box center [495, 363] width 194 height 39
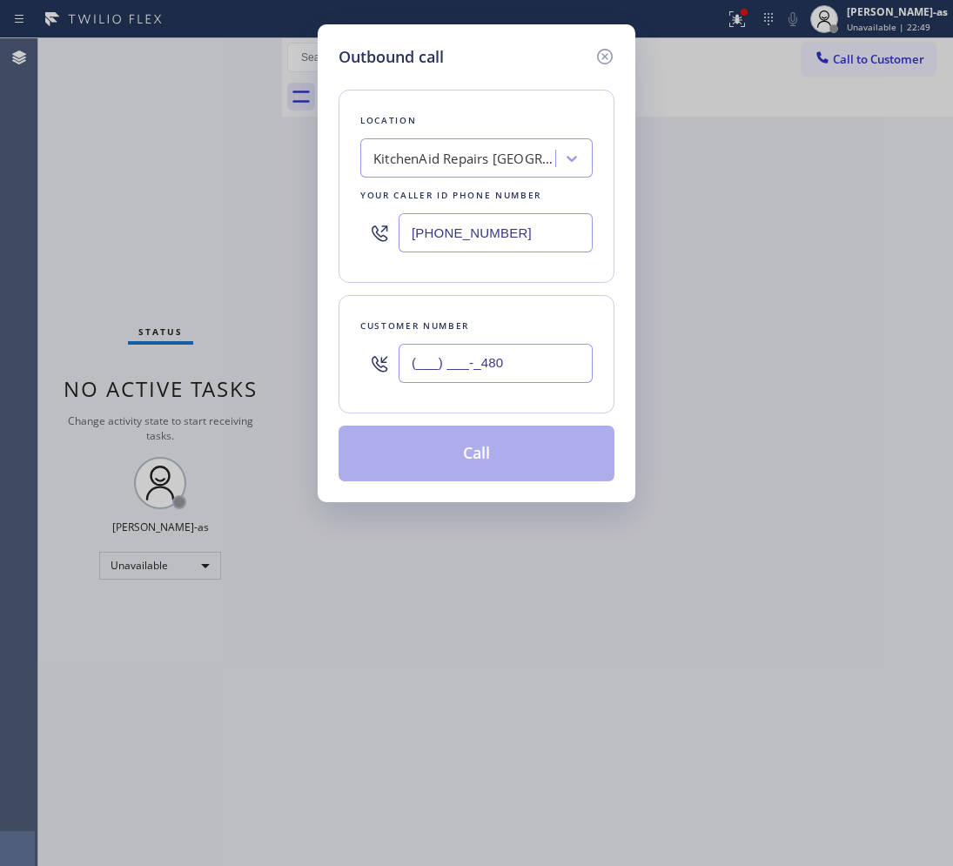
paste input "480) 695-3801"
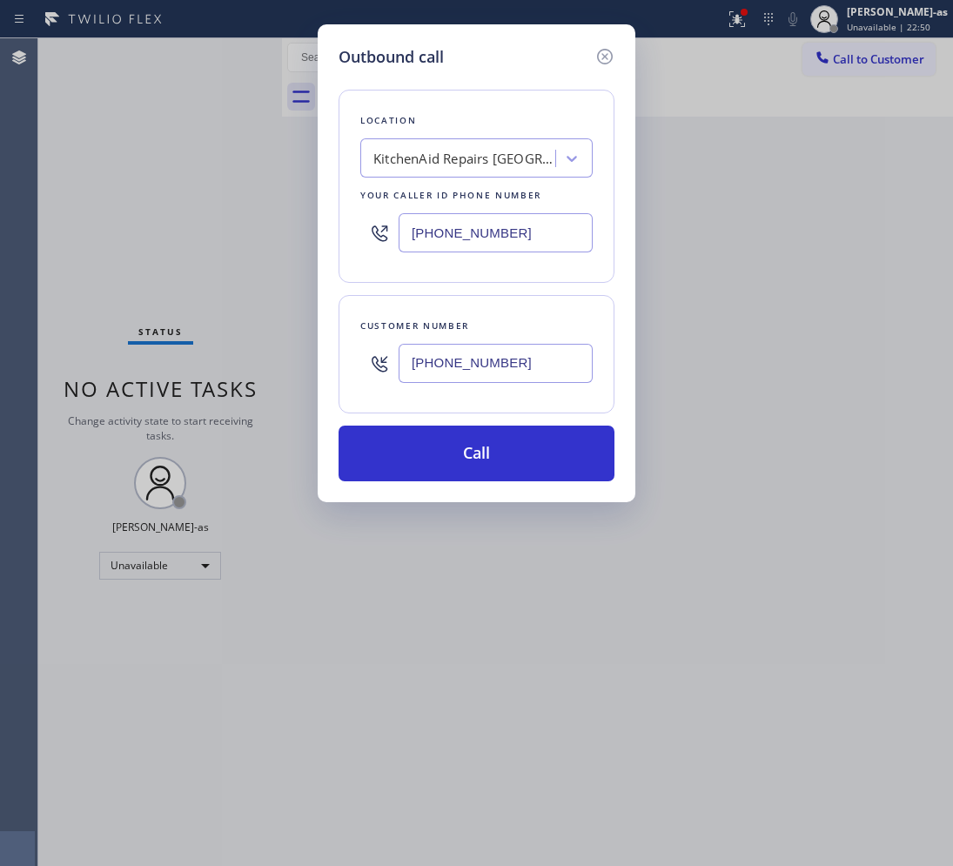
type input "[PHONE_NUMBER]"
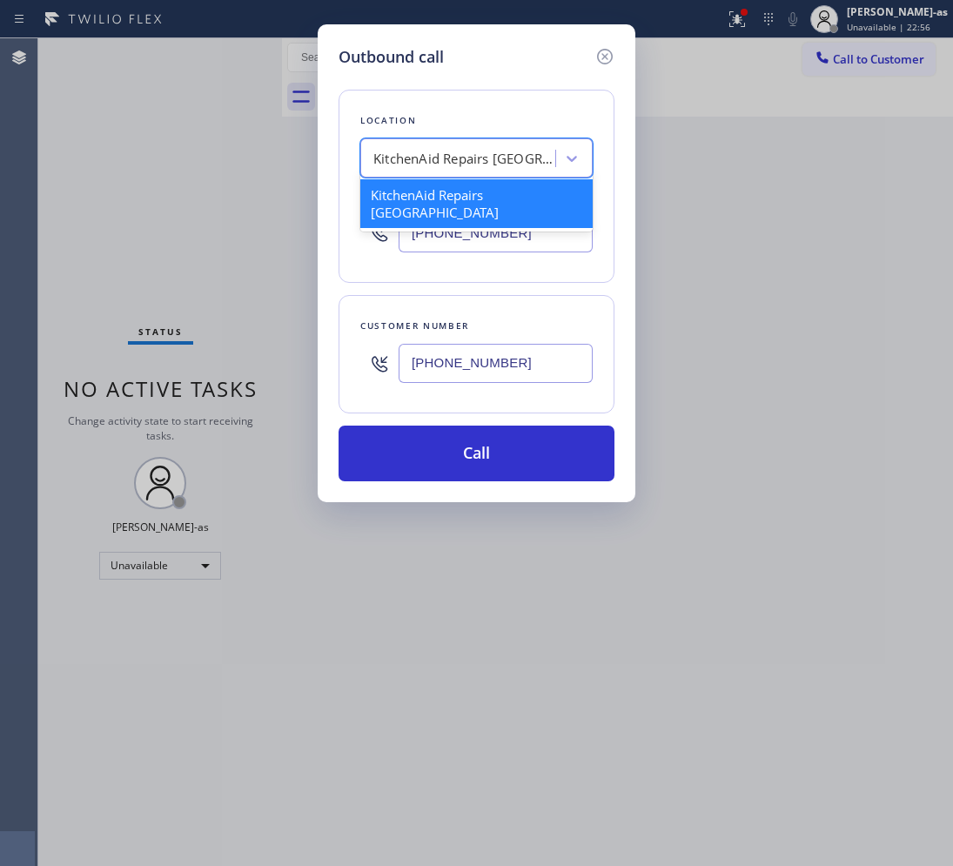
click at [477, 161] on div "KitchenAid Repairs [GEOGRAPHIC_DATA]" at bounding box center [464, 159] width 183 height 20
paste input "5 Star Appliance Repair [PERSON_NAME]"
type input "5 Star Appliance Repair [PERSON_NAME]"
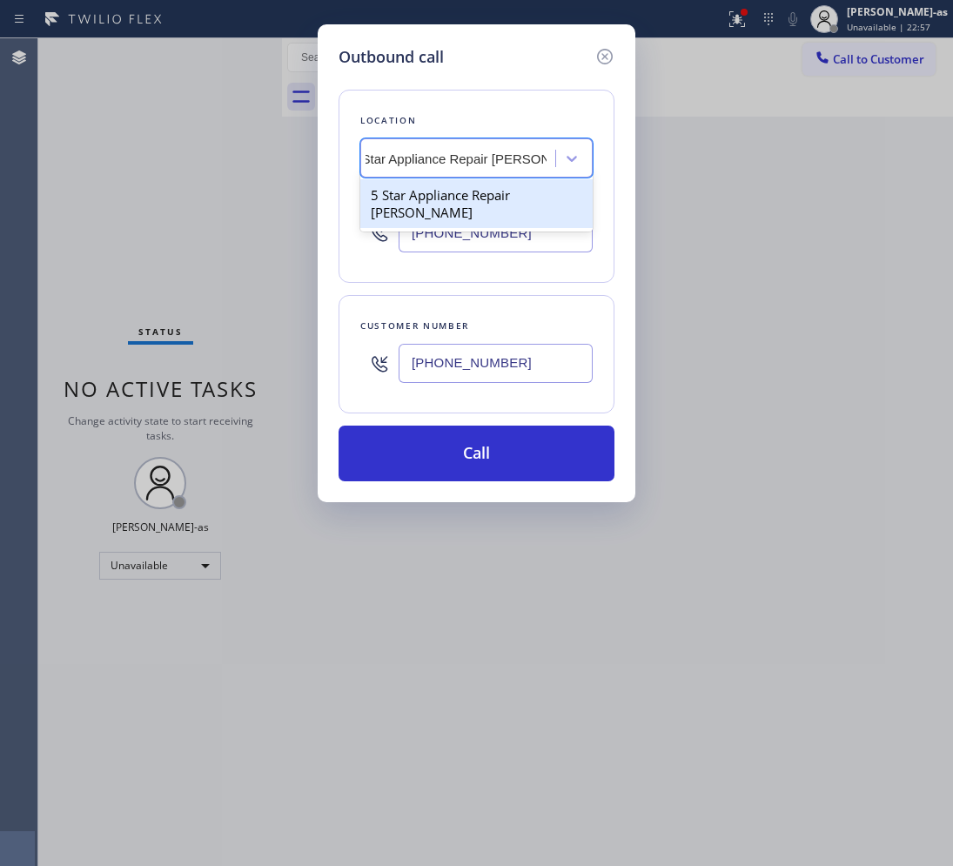
click at [461, 204] on div "5 Star Appliance Repair [PERSON_NAME]" at bounding box center [476, 203] width 232 height 49
type input "[PHONE_NUMBER]"
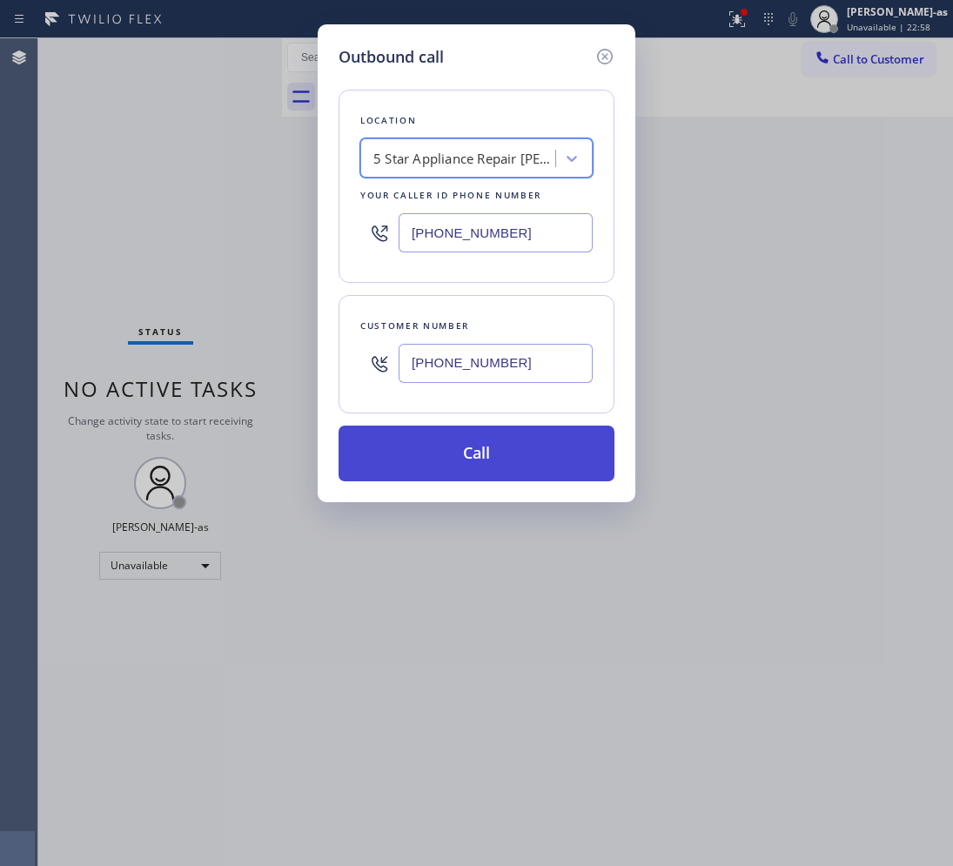
click at [503, 451] on button "Call" at bounding box center [476, 453] width 276 height 56
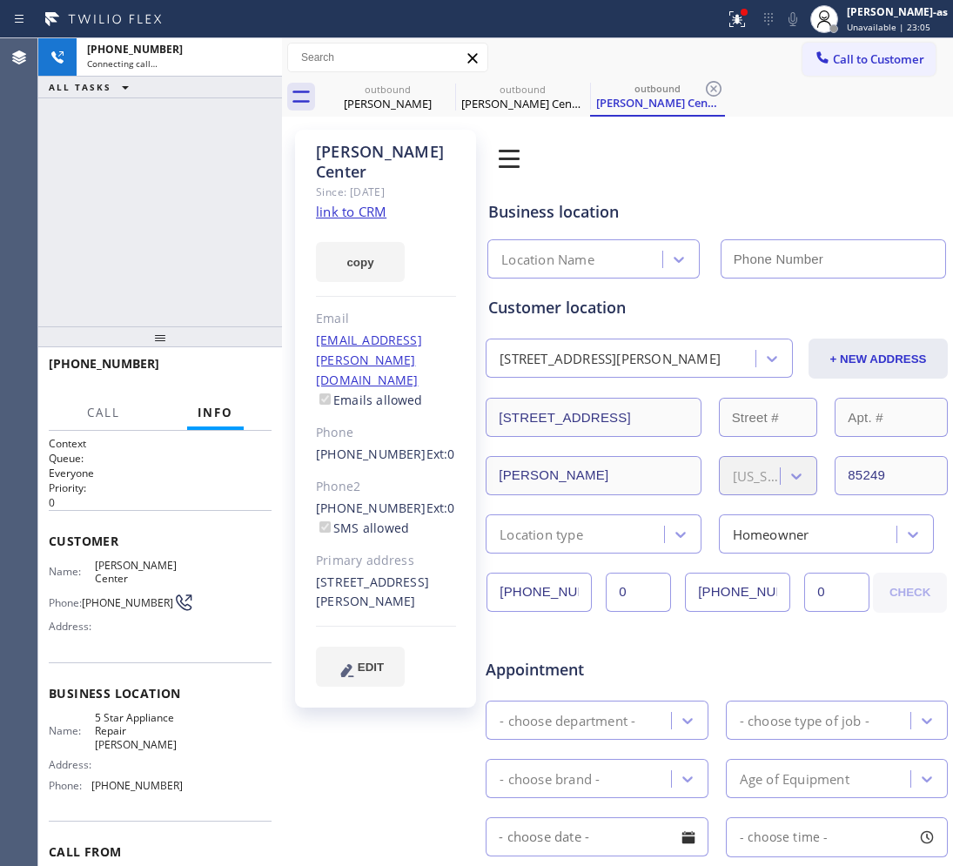
click at [359, 203] on link "link to CRM" at bounding box center [351, 211] width 70 height 17
type input "[PHONE_NUMBER]"
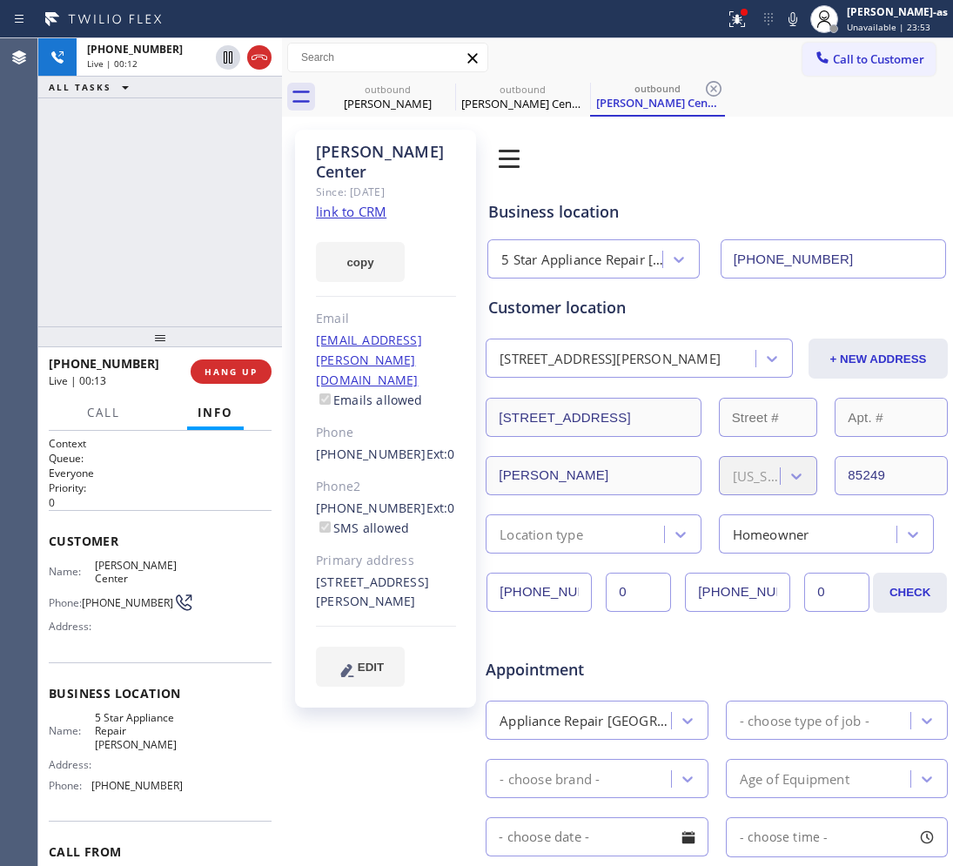
click at [220, 284] on div "[PHONE_NUMBER] Live | 00:12 ALL TASKS ALL TASKS ACTIVE TASKS TASKS IN WRAP UP" at bounding box center [160, 182] width 244 height 288
click at [184, 202] on div "[PHONE_NUMBER] Live | 00:18 ALL TASKS ALL TASKS ACTIVE TASKS TASKS IN WRAP UP" at bounding box center [160, 182] width 244 height 288
drag, startPoint x: 184, startPoint y: 202, endPoint x: 285, endPoint y: 148, distance: 115.2
click at [181, 202] on div "[PHONE_NUMBER] Live | 00:18 ALL TASKS ALL TASKS ACTIVE TASKS TASKS IN WRAP UP" at bounding box center [160, 182] width 244 height 288
click at [253, 50] on icon at bounding box center [259, 57] width 21 height 21
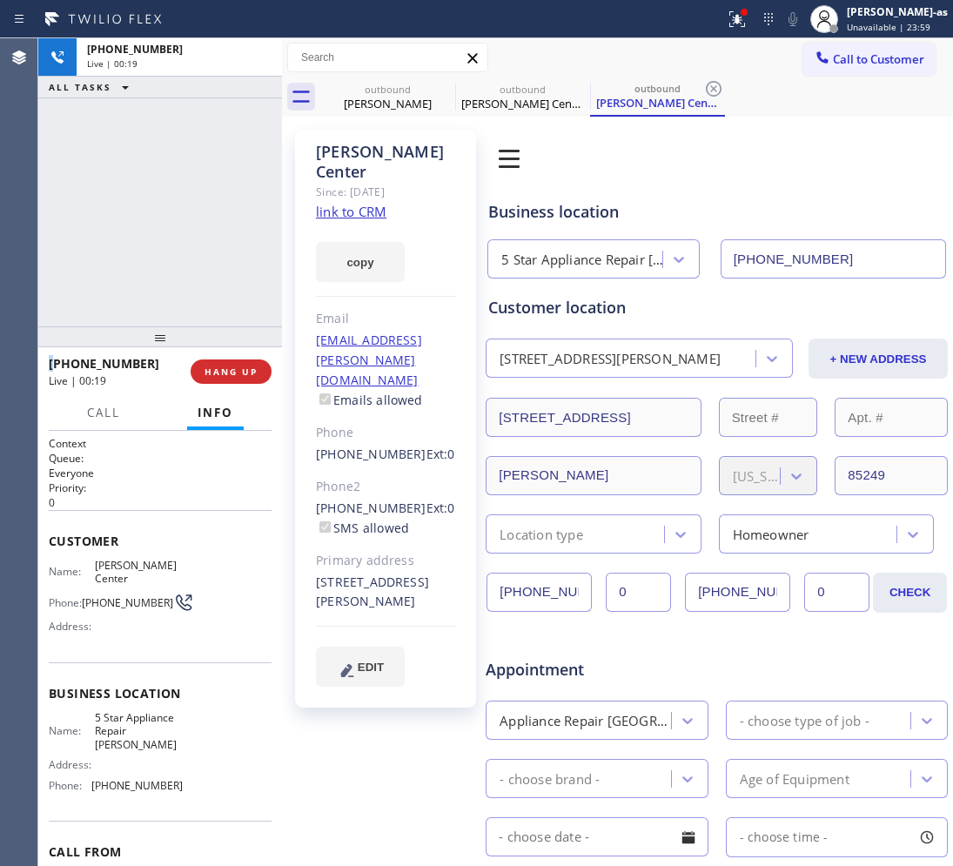
drag, startPoint x: 238, startPoint y: 202, endPoint x: 228, endPoint y: 198, distance: 10.2
click at [233, 200] on div "[PHONE_NUMBER] Live | 00:19 ALL TASKS ALL TASKS ACTIVE TASKS TASKS IN WRAP UP" at bounding box center [160, 182] width 244 height 288
click at [229, 347] on div at bounding box center [160, 336] width 244 height 21
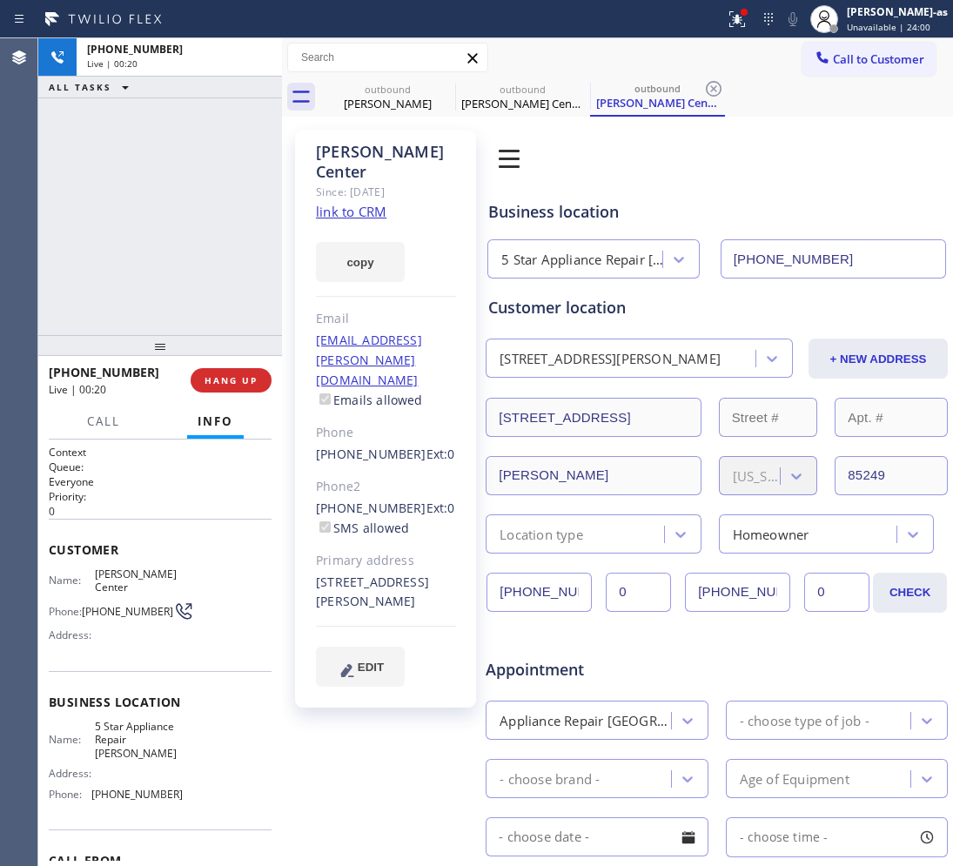
click at [224, 356] on div at bounding box center [160, 345] width 244 height 21
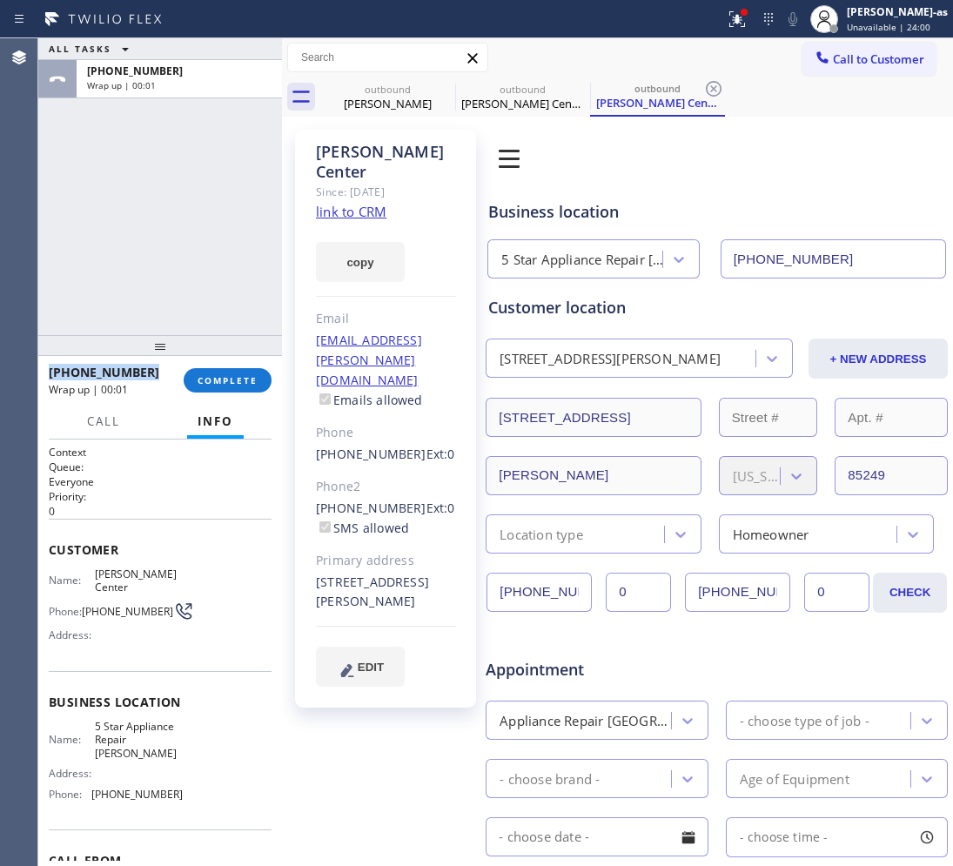
click at [224, 356] on div at bounding box center [160, 345] width 244 height 21
drag, startPoint x: 196, startPoint y: 315, endPoint x: 258, endPoint y: 333, distance: 65.3
click at [188, 309] on div "ALL TASKS ALL TASKS ACTIVE TASKS TASKS IN WRAP UP [PHONE_NUMBER] Wrap up | 00:02" at bounding box center [160, 186] width 244 height 297
drag, startPoint x: 219, startPoint y: 390, endPoint x: 214, endPoint y: 377, distance: 14.1
click at [215, 393] on div "[PHONE_NUMBER] Wrap up | 00:02 COMPLETE" at bounding box center [160, 380] width 223 height 45
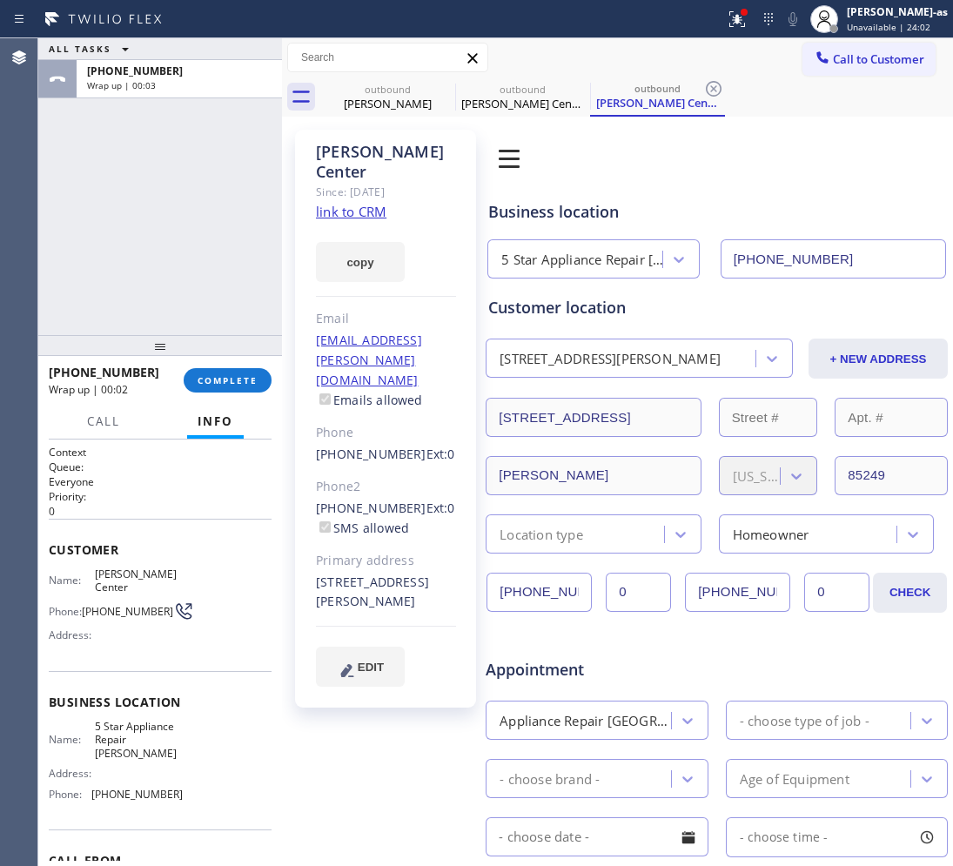
click at [174, 258] on div "ALL TASKS ALL TASKS ACTIVE TASKS TASKS IN WRAP UP [PHONE_NUMBER] Wrap up | 00:03" at bounding box center [160, 186] width 244 height 297
click at [209, 383] on span "COMPLETE" at bounding box center [227, 380] width 60 height 12
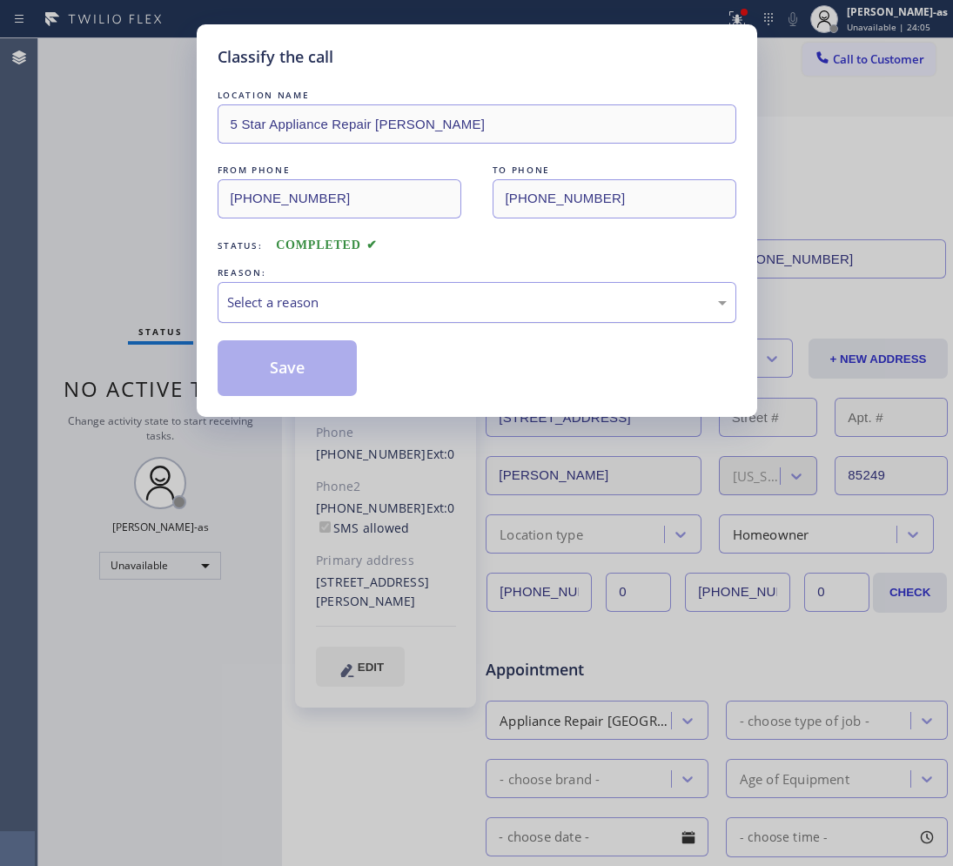
click at [352, 301] on div "Select a reason" at bounding box center [476, 302] width 499 height 20
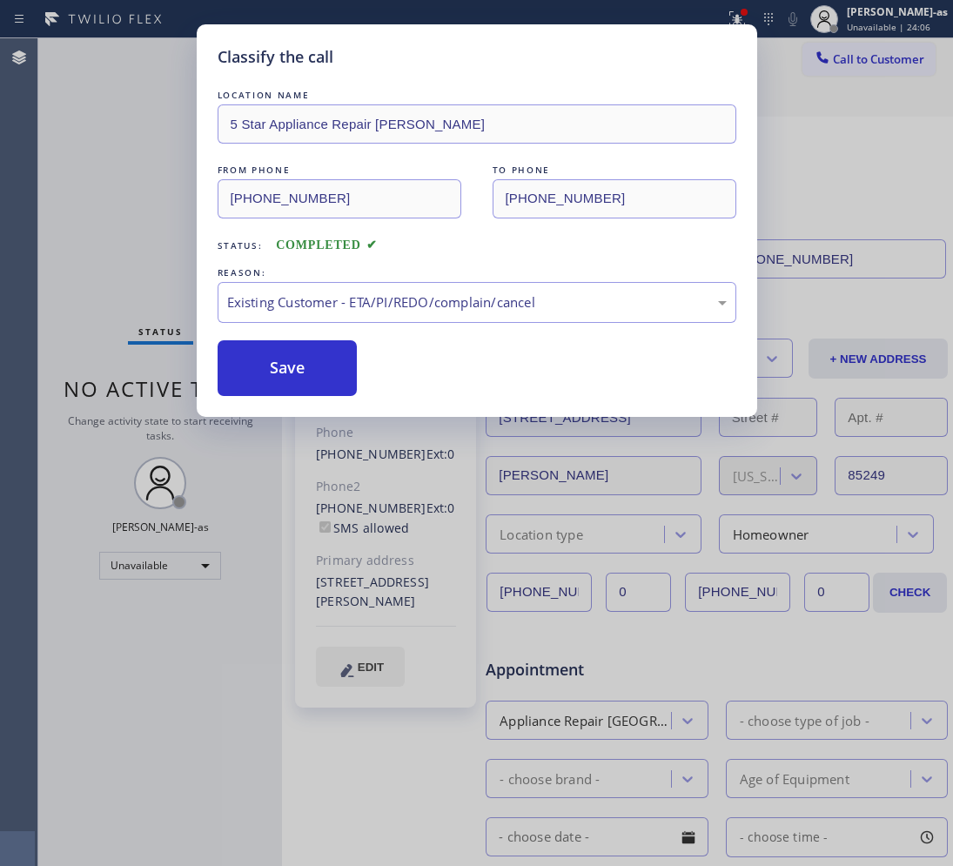
drag, startPoint x: 328, startPoint y: 364, endPoint x: 311, endPoint y: 224, distance: 140.3
click at [328, 361] on button "Save" at bounding box center [288, 368] width 140 height 56
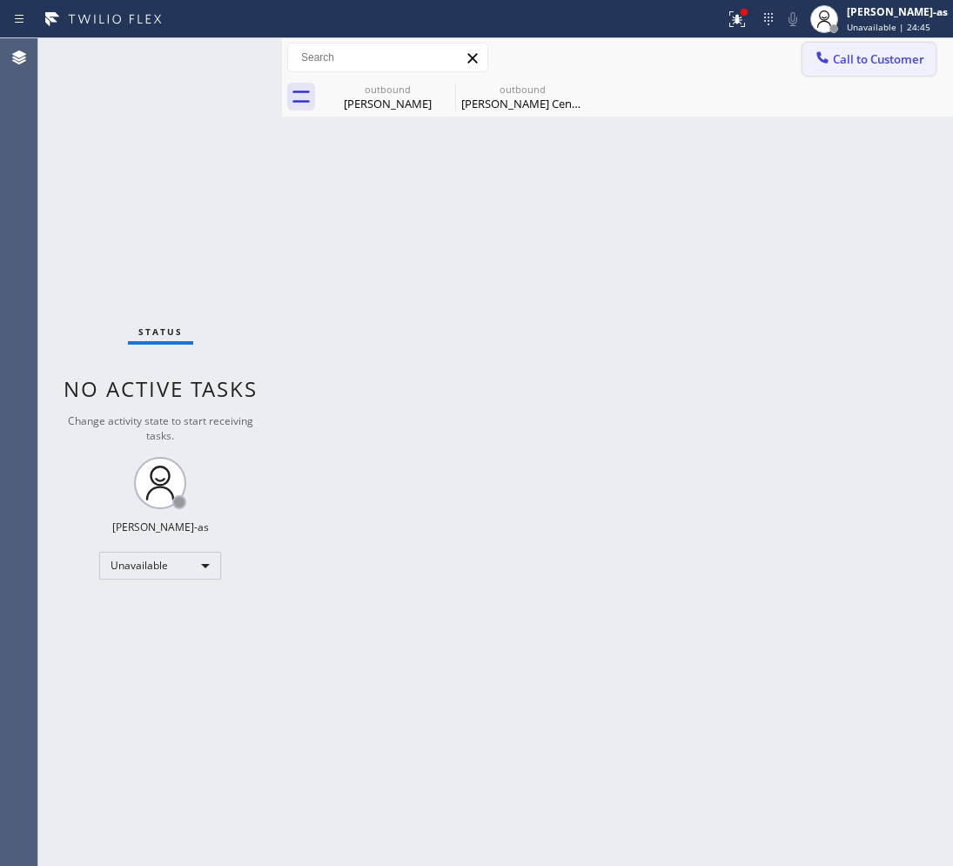
click at [857, 59] on span "Call to Customer" at bounding box center [878, 59] width 91 height 16
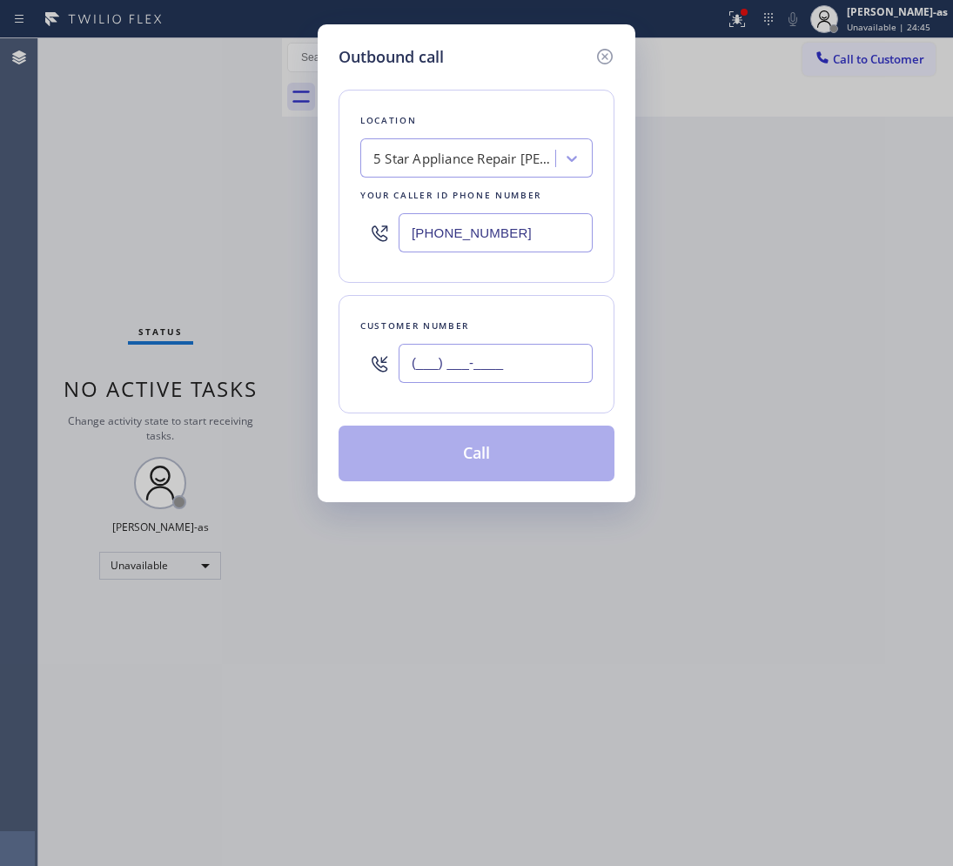
click at [485, 379] on input "(___) ___-____" at bounding box center [495, 363] width 194 height 39
paste input "213) 880-9089"
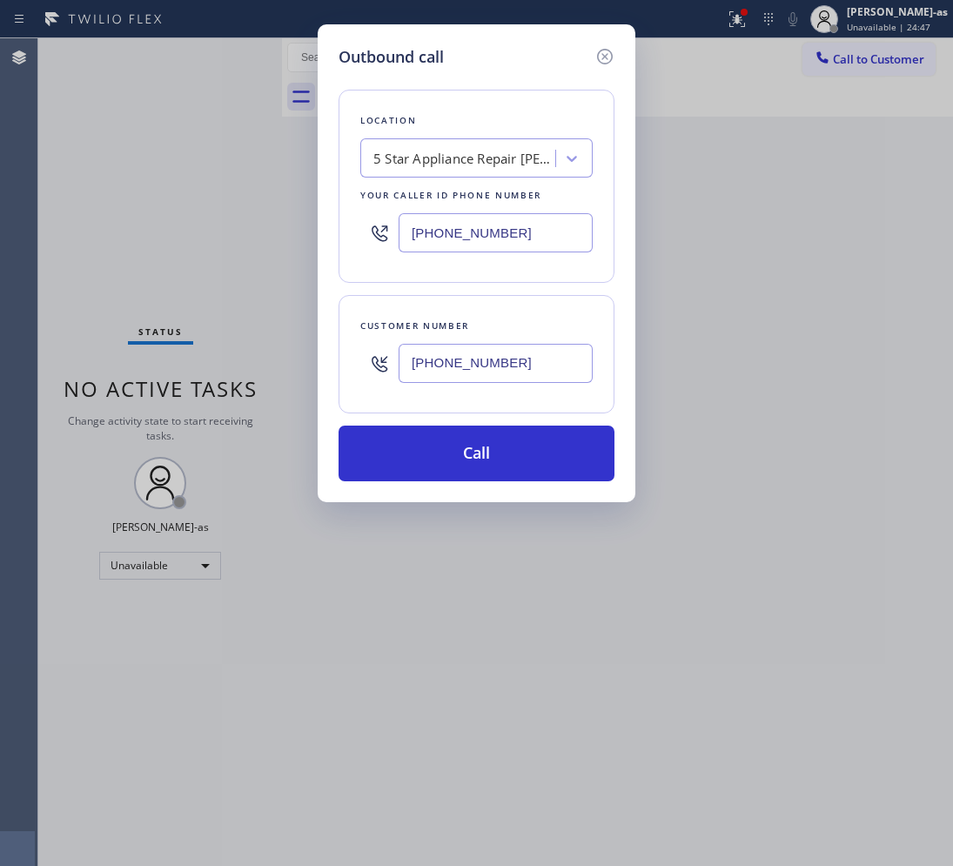
type input "[PHONE_NUMBER]"
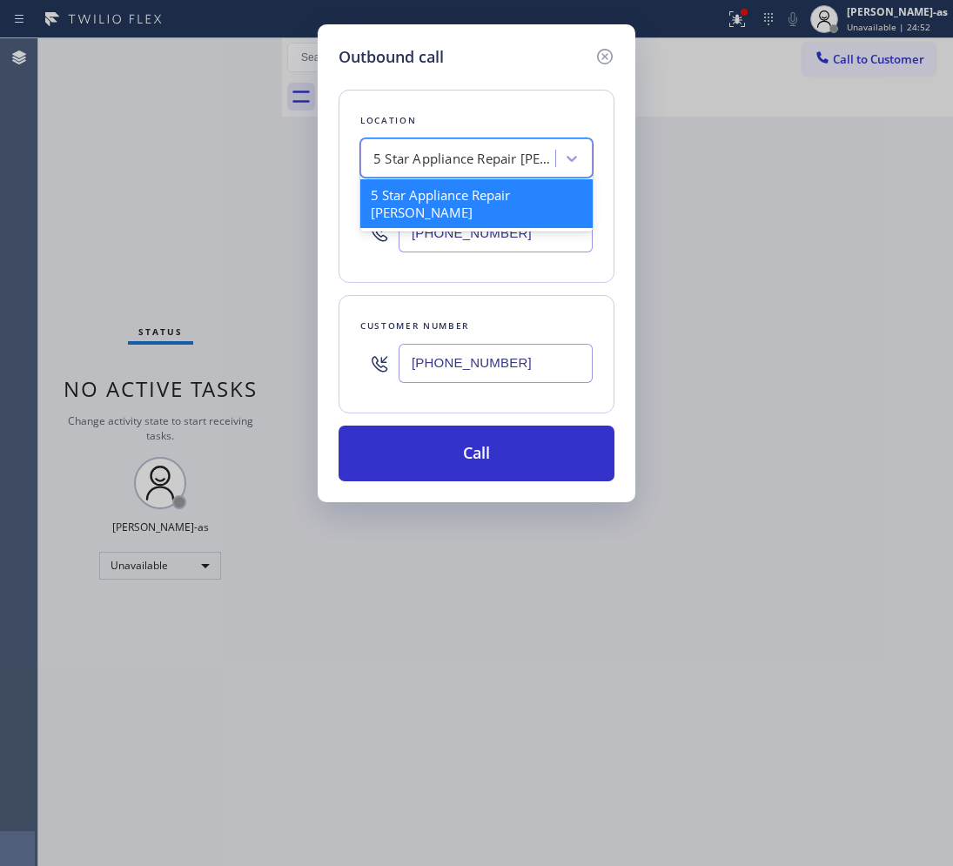
click at [415, 142] on div "5 Star Appliance Repair [PERSON_NAME]" at bounding box center [476, 157] width 232 height 39
paste input "Repair Twist of [GEOGRAPHIC_DATA]"
type input "Repair Twist of [GEOGRAPHIC_DATA]"
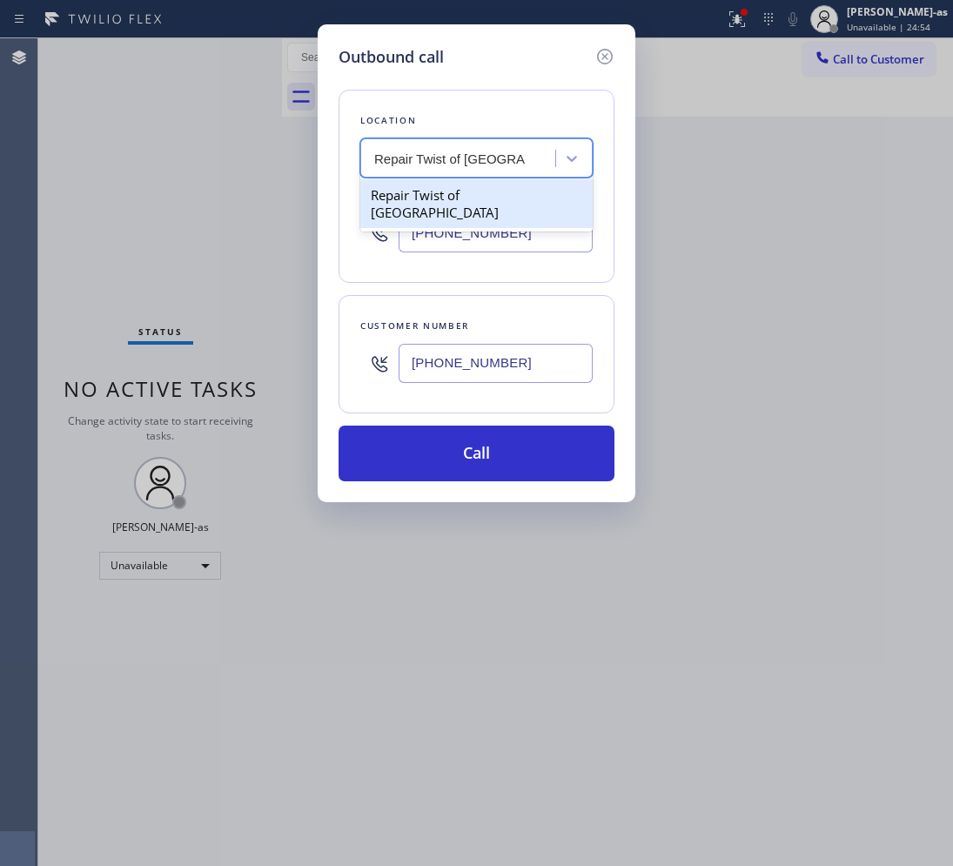
click at [424, 197] on div "Repair Twist of [GEOGRAPHIC_DATA]" at bounding box center [476, 203] width 232 height 49
type input "[PHONE_NUMBER]"
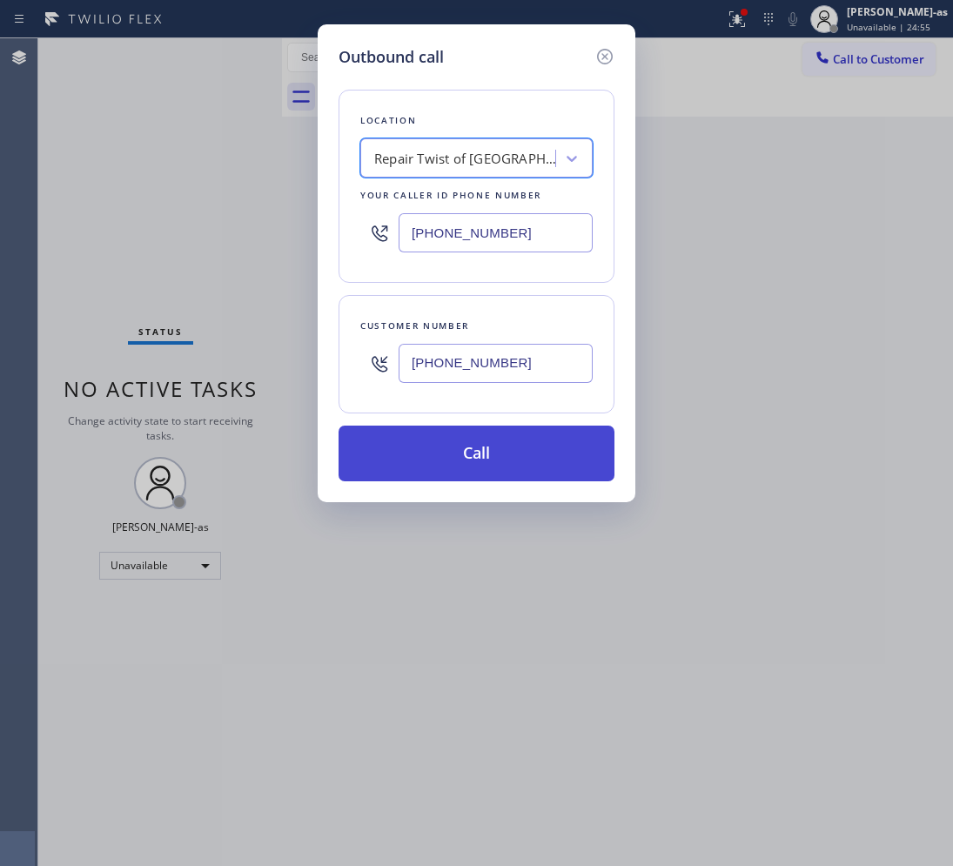
click at [493, 479] on button "Call" at bounding box center [476, 453] width 276 height 56
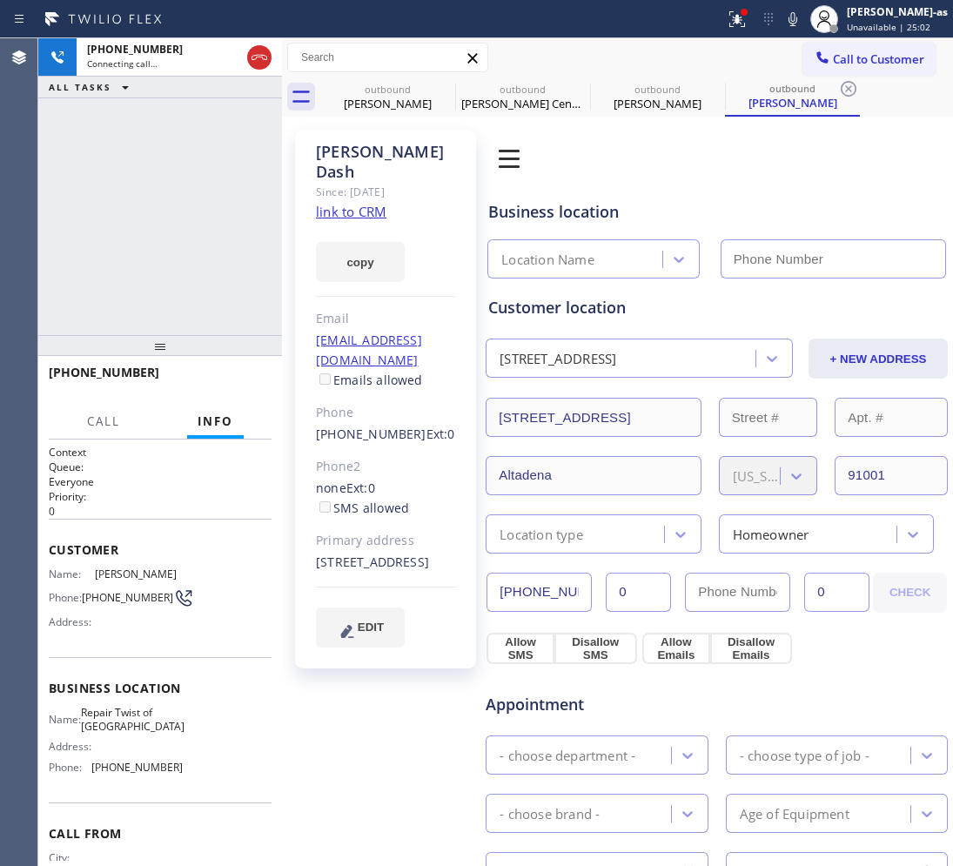
type input "[PHONE_NUMBER]"
click at [352, 203] on link "link to CRM" at bounding box center [351, 211] width 70 height 17
click at [803, 20] on icon at bounding box center [792, 19] width 21 height 21
click at [803, 17] on icon at bounding box center [792, 19] width 21 height 21
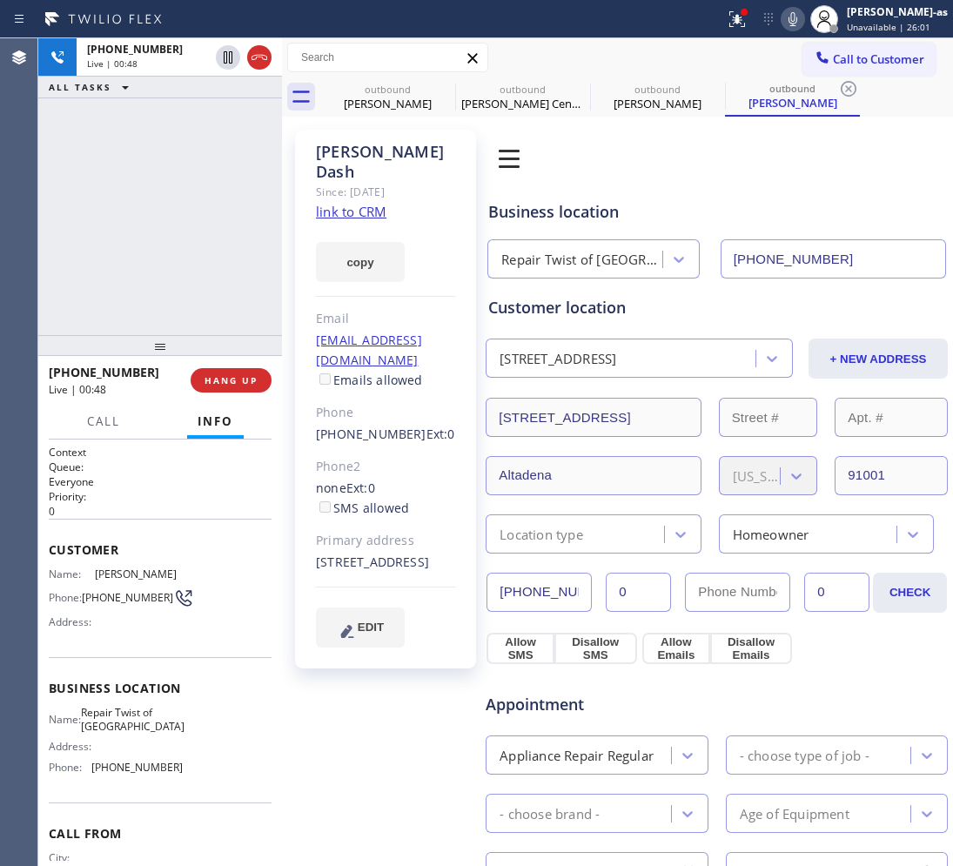
click at [206, 261] on div "[PHONE_NUMBER] Live | 00:48 ALL TASKS ALL TASKS ACTIVE TASKS TASKS IN WRAP UP" at bounding box center [160, 186] width 244 height 297
click at [114, 325] on div "[PHONE_NUMBER] Live | 00:58 ALL TASKS ALL TASKS ACTIVE TASKS TASKS IN WRAP UP" at bounding box center [160, 186] width 244 height 297
click at [211, 376] on span "HANG UP" at bounding box center [230, 380] width 53 height 12
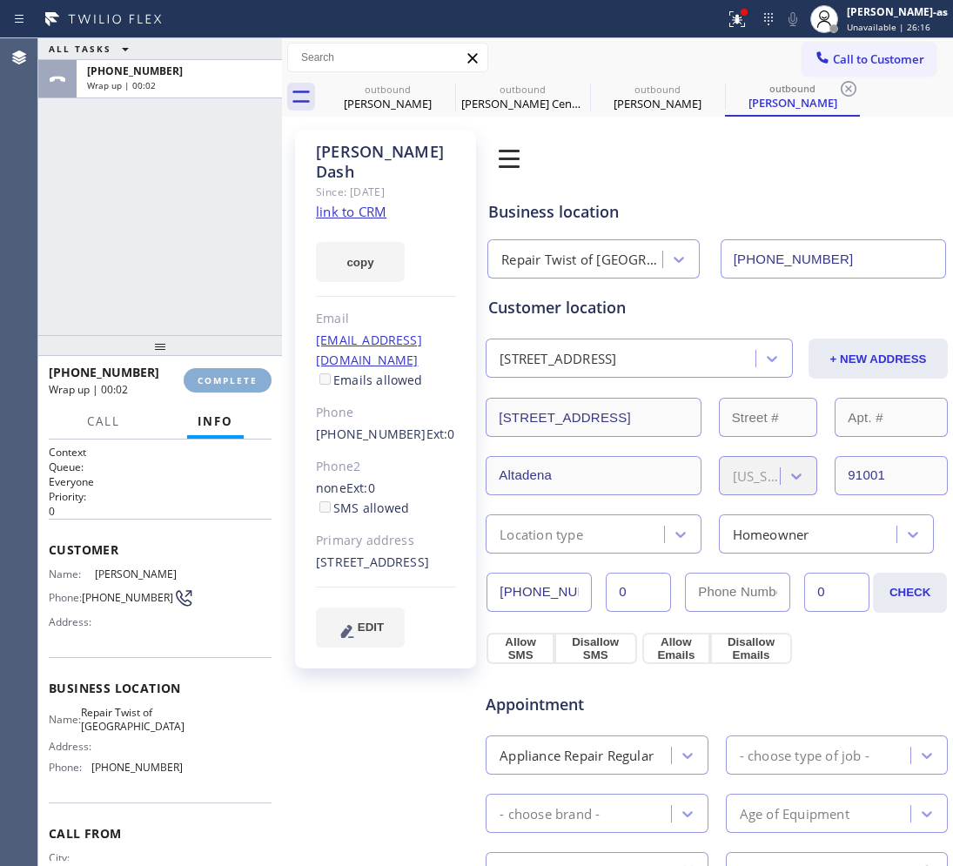
click at [213, 374] on span "COMPLETE" at bounding box center [227, 380] width 60 height 12
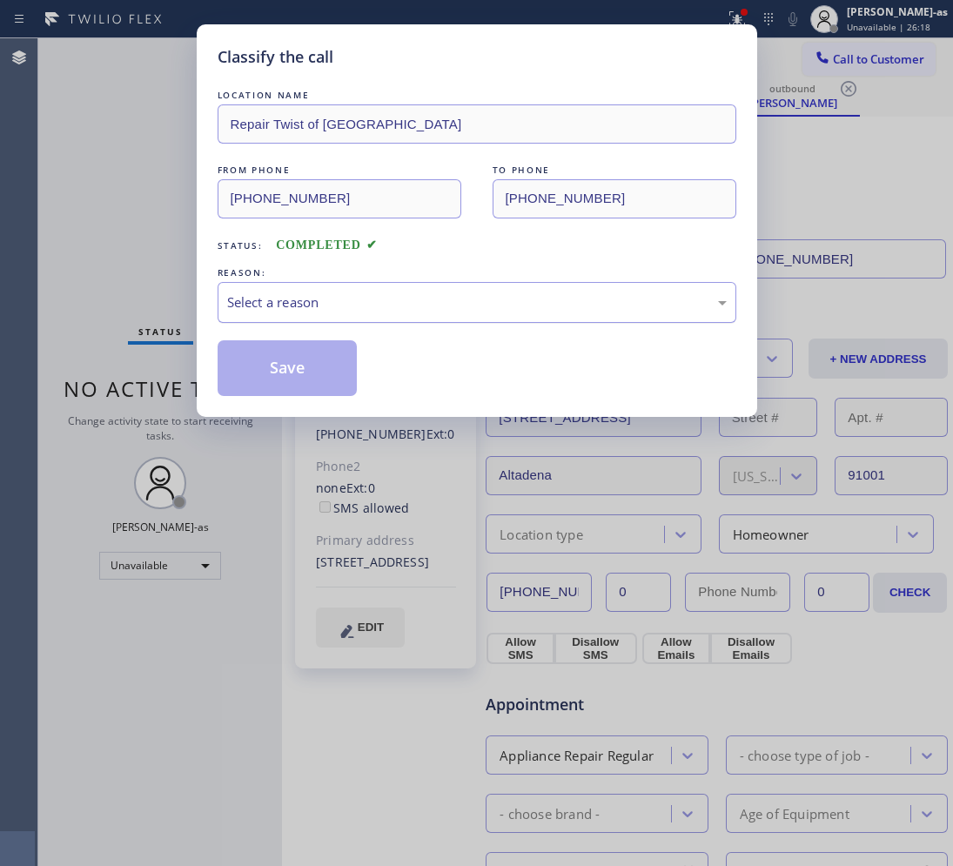
drag, startPoint x: 305, startPoint y: 310, endPoint x: 319, endPoint y: 313, distance: 14.3
click at [305, 309] on div "Select a reason" at bounding box center [476, 302] width 499 height 20
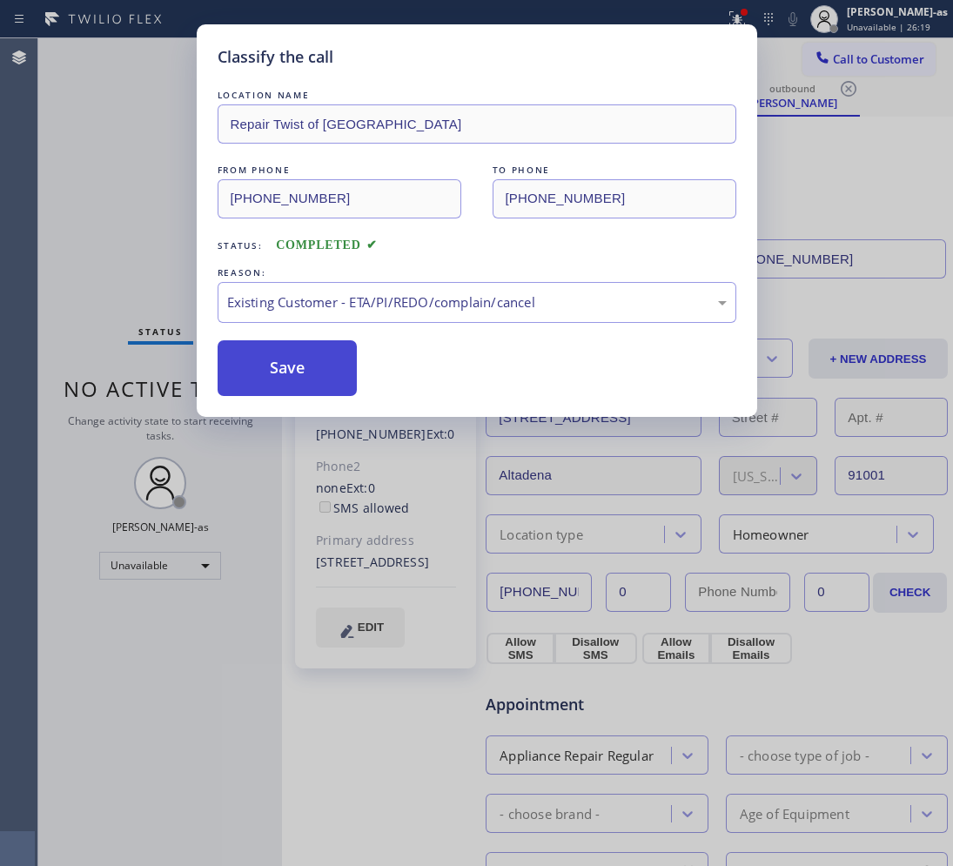
click at [291, 366] on button "Save" at bounding box center [288, 368] width 140 height 56
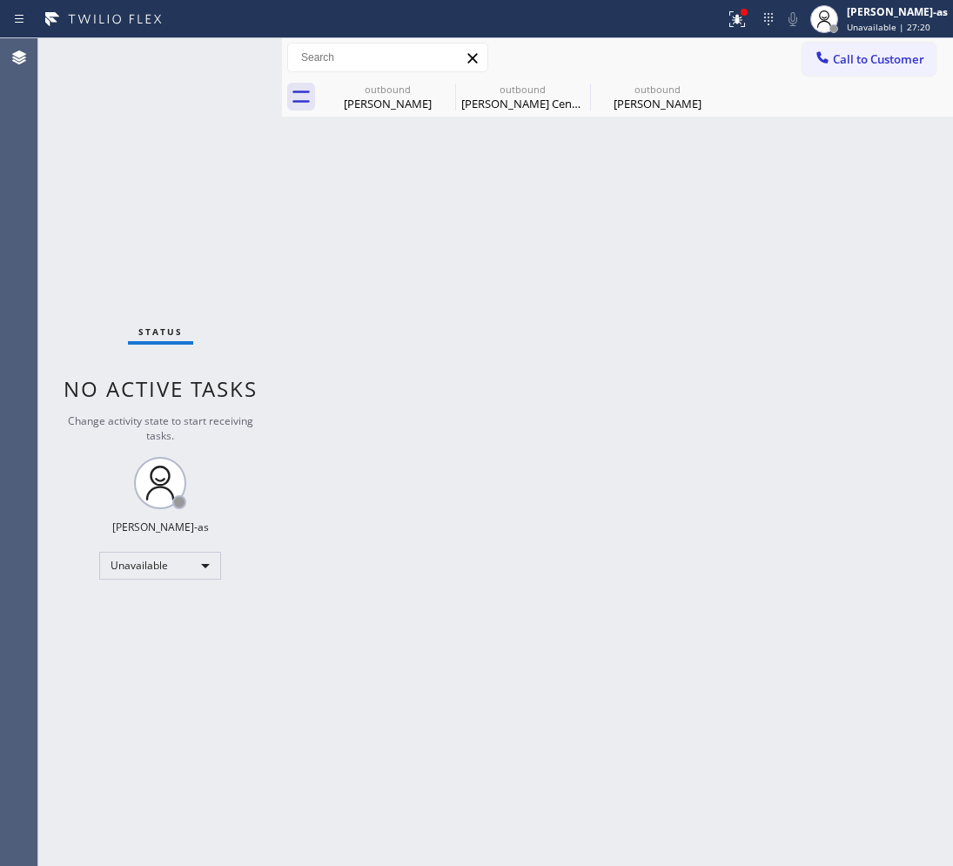
click at [864, 70] on button "Call to Customer" at bounding box center [868, 59] width 133 height 33
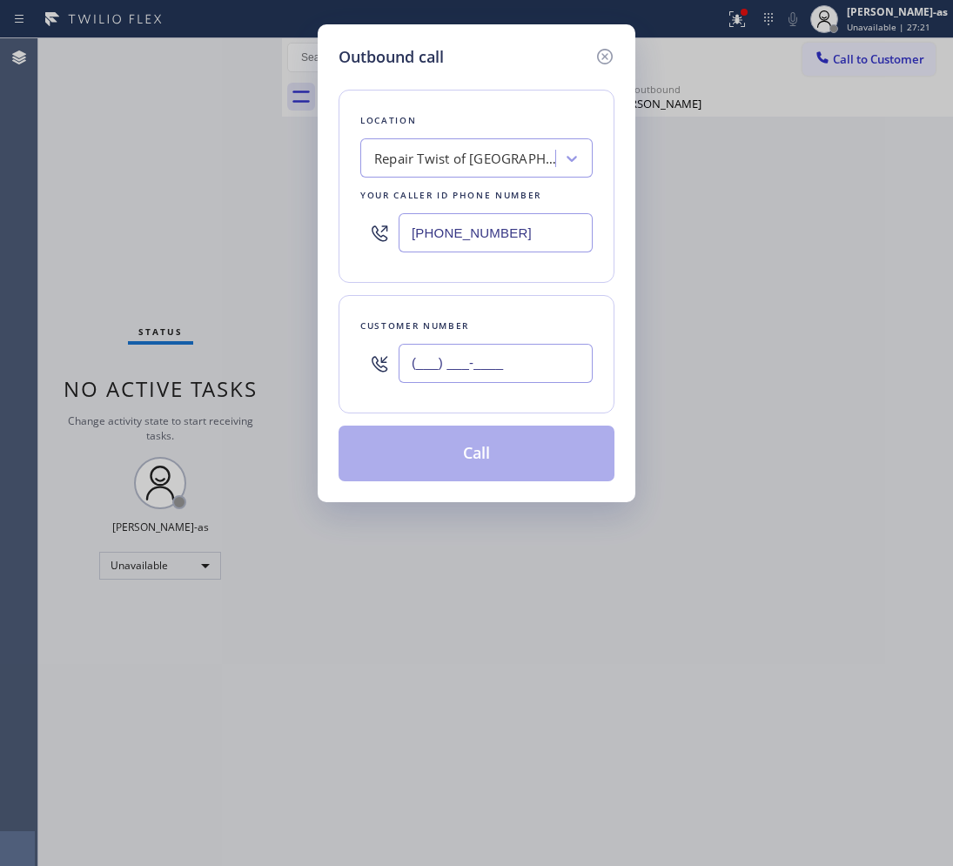
click at [485, 350] on input "(___) ___-____" at bounding box center [495, 363] width 194 height 39
paste input "619) 997-5005"
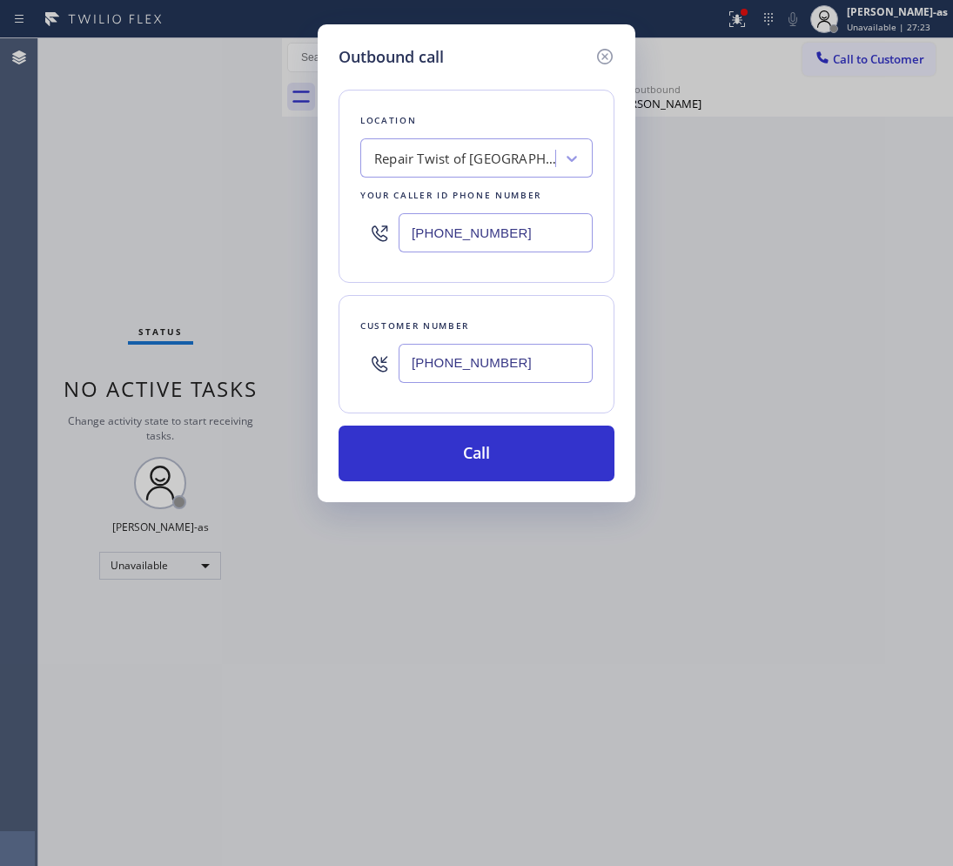
type input "[PHONE_NUMBER]"
click at [398, 166] on div "Repair Twist of [GEOGRAPHIC_DATA]" at bounding box center [465, 159] width 183 height 20
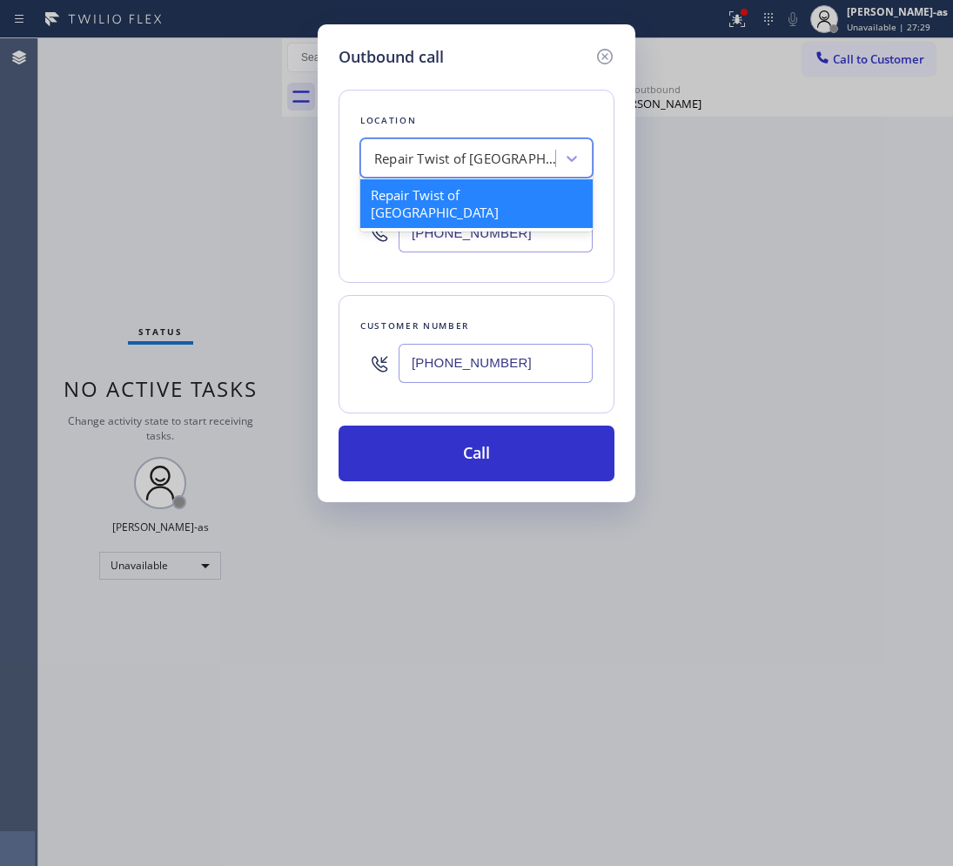
paste input "Ocean Beach Top Heating and Conditioning"
type input "Ocean Beach Top Heating and Conditioning"
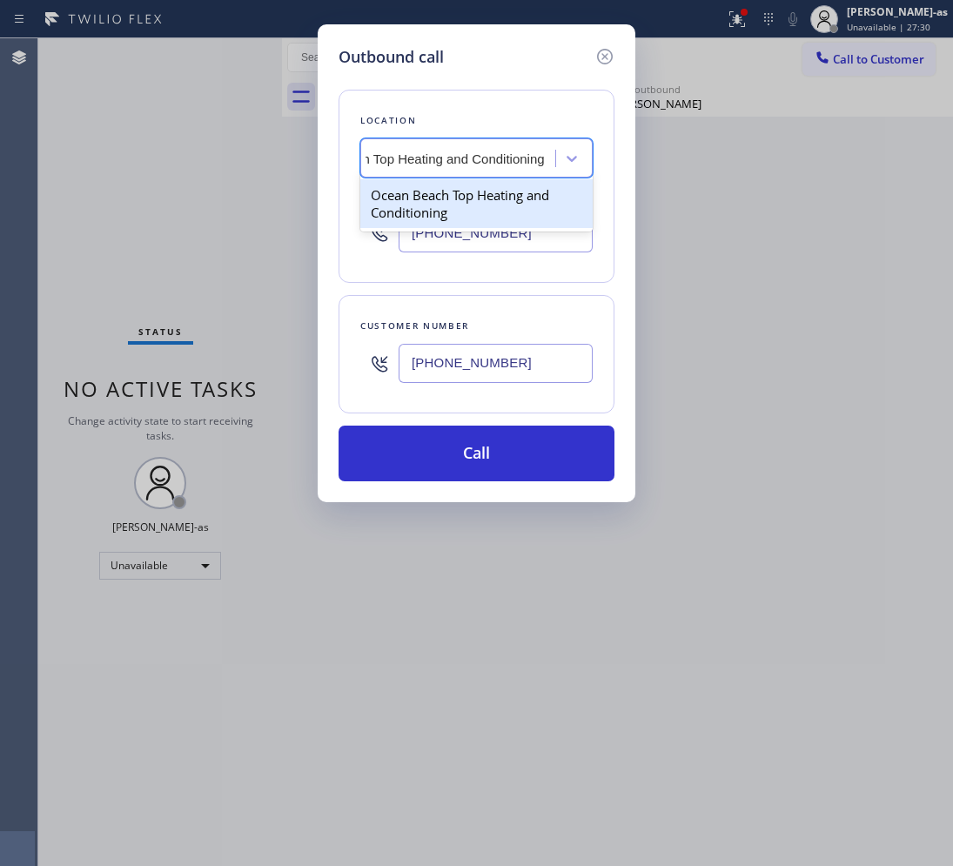
click at [426, 196] on div "Ocean Beach Top Heating and Conditioning" at bounding box center [476, 203] width 232 height 49
type input "[PHONE_NUMBER]"
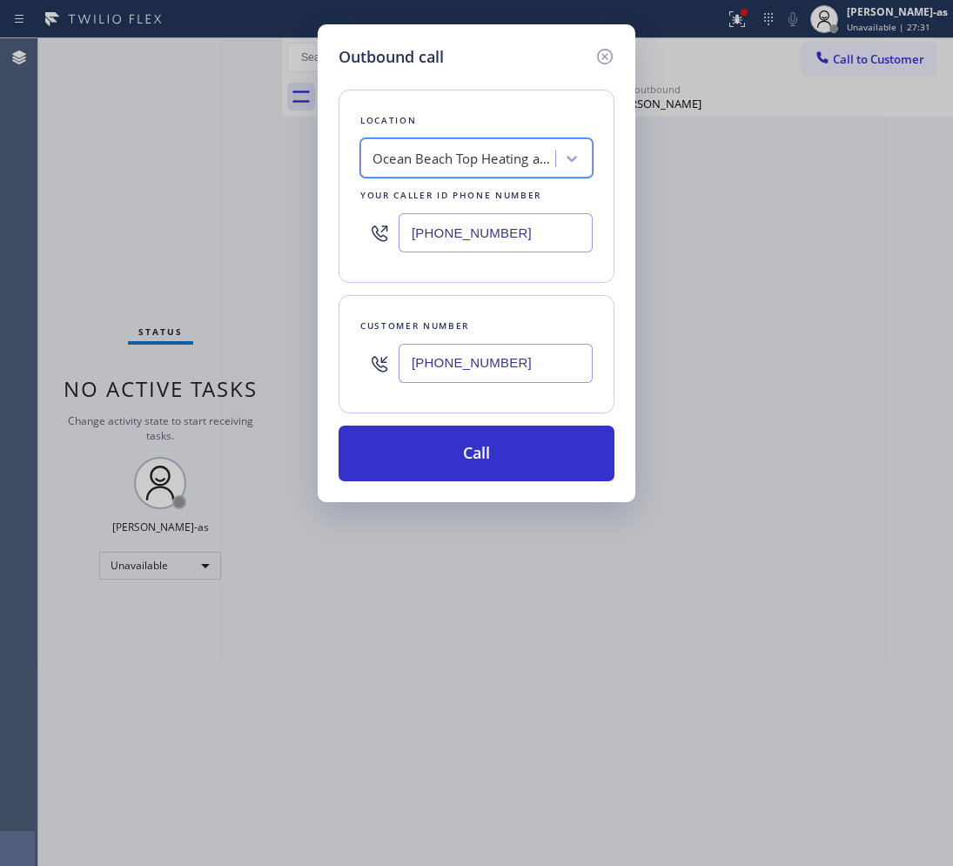
scroll to position [0, 1]
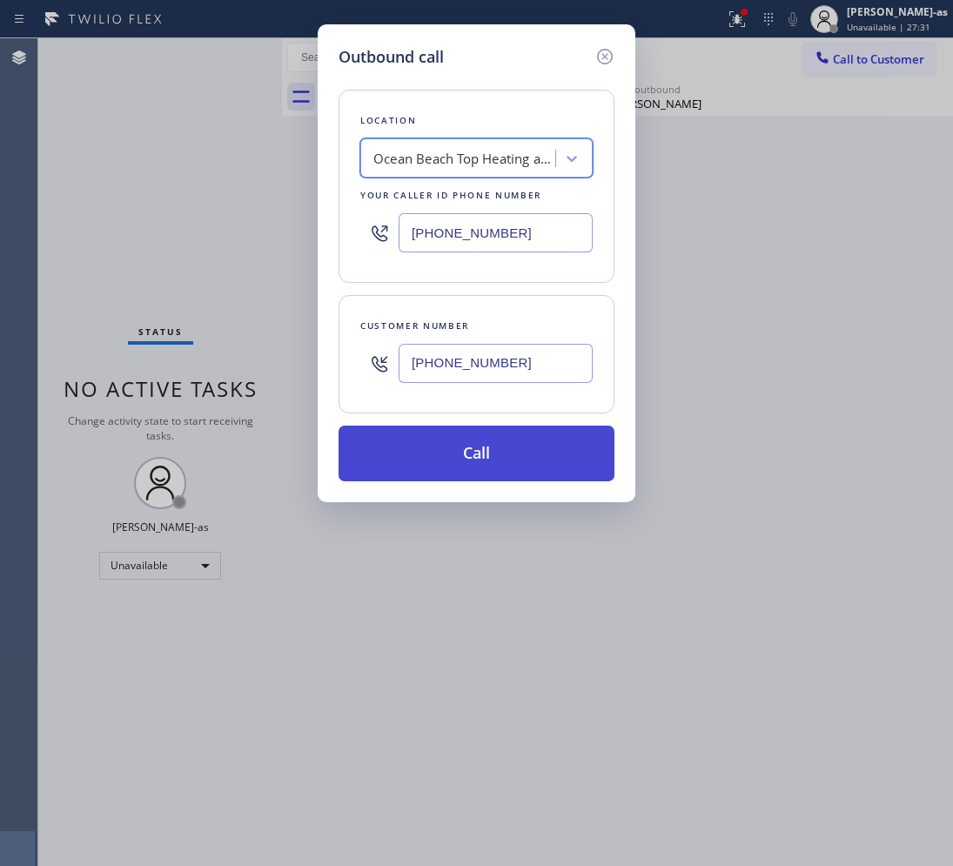
click at [513, 436] on button "Call" at bounding box center [476, 453] width 276 height 56
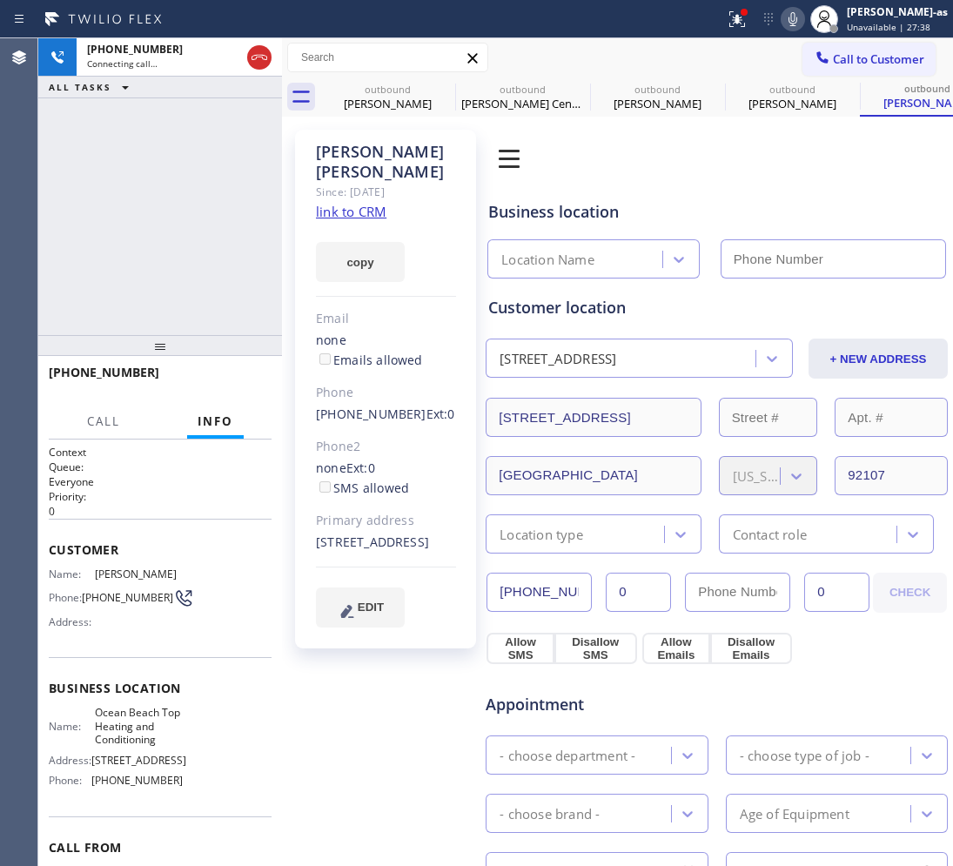
click at [363, 203] on link "link to CRM" at bounding box center [351, 211] width 70 height 17
type input "[PHONE_NUMBER]"
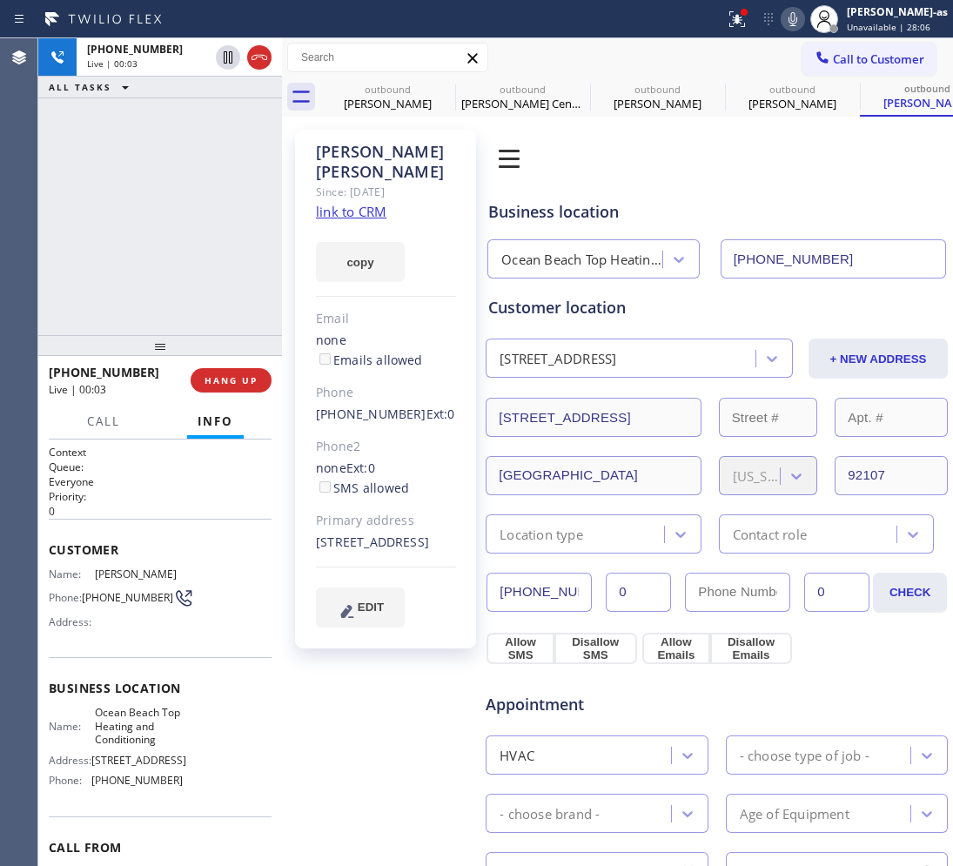
drag, startPoint x: 127, startPoint y: 137, endPoint x: 244, endPoint y: 83, distance: 129.2
click at [128, 137] on div "[PHONE_NUMBER] Live | 00:03 ALL TASKS ALL TASKS ACTIVE TASKS TASKS IN WRAP UP" at bounding box center [160, 186] width 244 height 297
click at [252, 59] on icon at bounding box center [259, 57] width 16 height 5
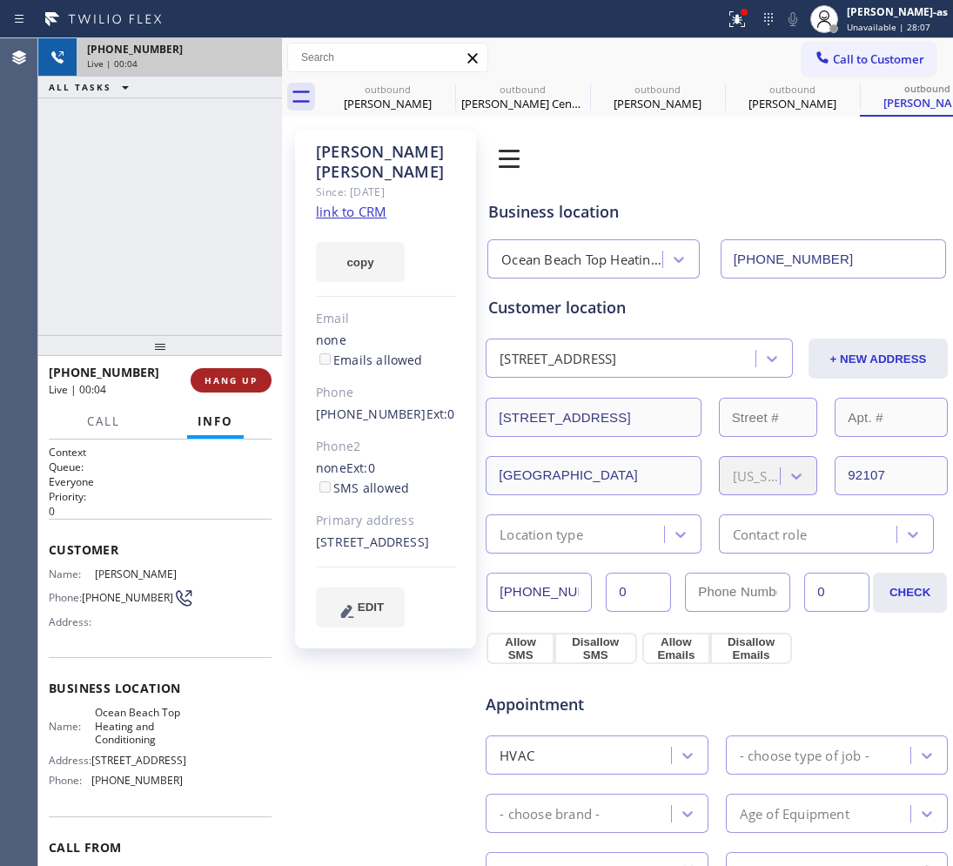
click at [223, 390] on button "HANG UP" at bounding box center [231, 380] width 81 height 24
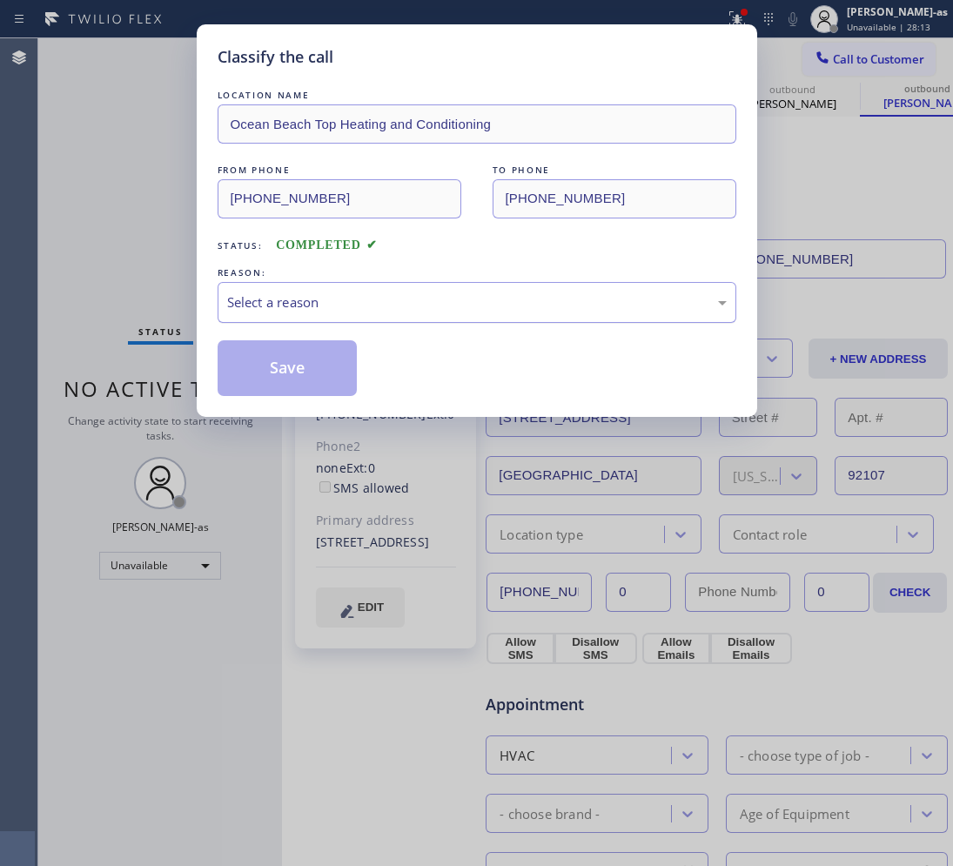
drag, startPoint x: 350, startPoint y: 290, endPoint x: 352, endPoint y: 318, distance: 28.0
click at [350, 290] on div "Select a reason" at bounding box center [477, 302] width 519 height 41
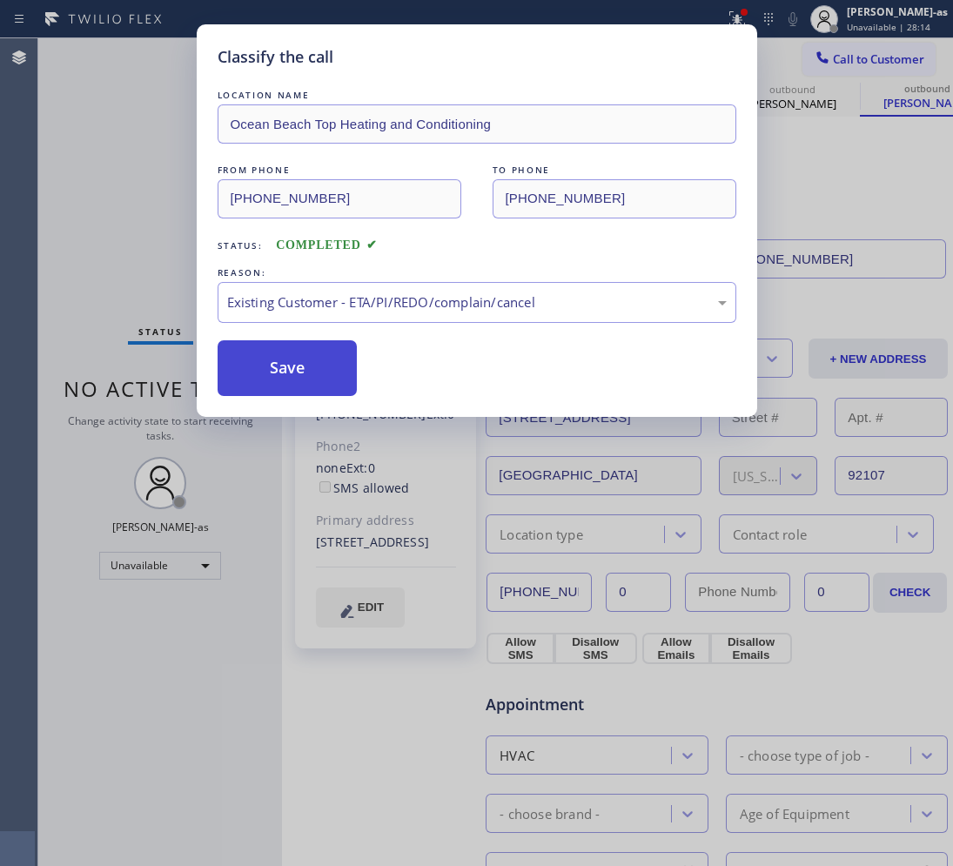
click at [331, 353] on button "Save" at bounding box center [288, 368] width 140 height 56
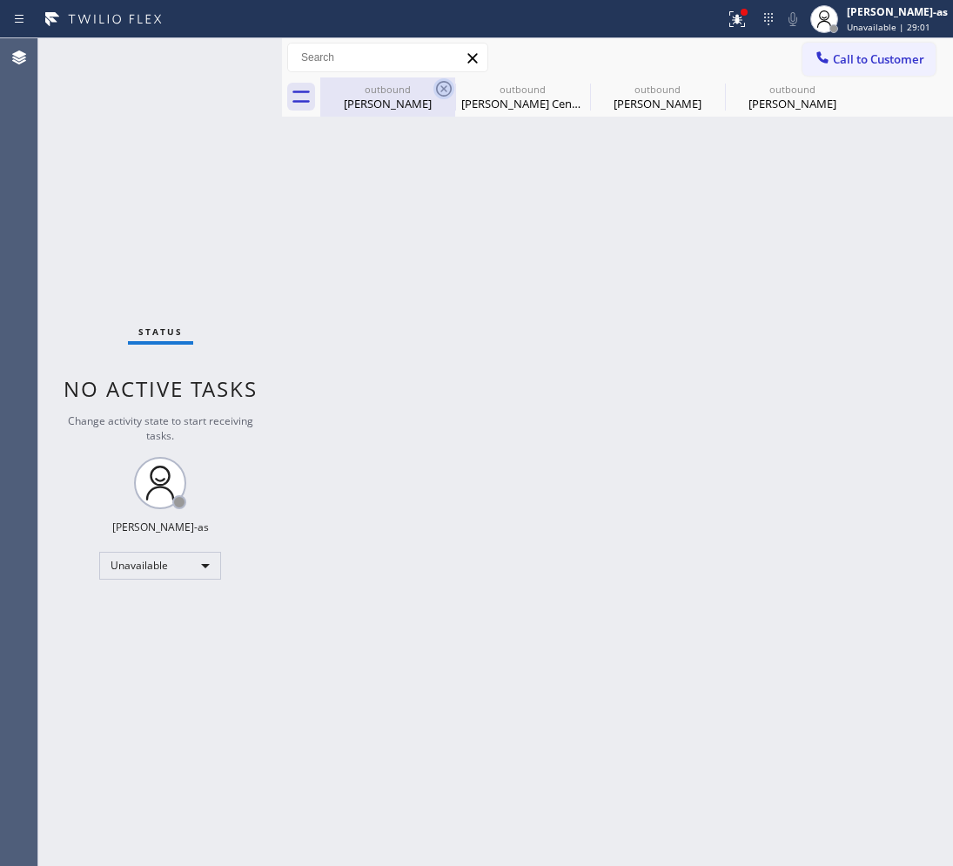
drag, startPoint x: 405, startPoint y: 110, endPoint x: 435, endPoint y: 81, distance: 41.2
click at [405, 110] on div "[PERSON_NAME]" at bounding box center [387, 104] width 131 height 16
type input "[PHONE_NUMBER]"
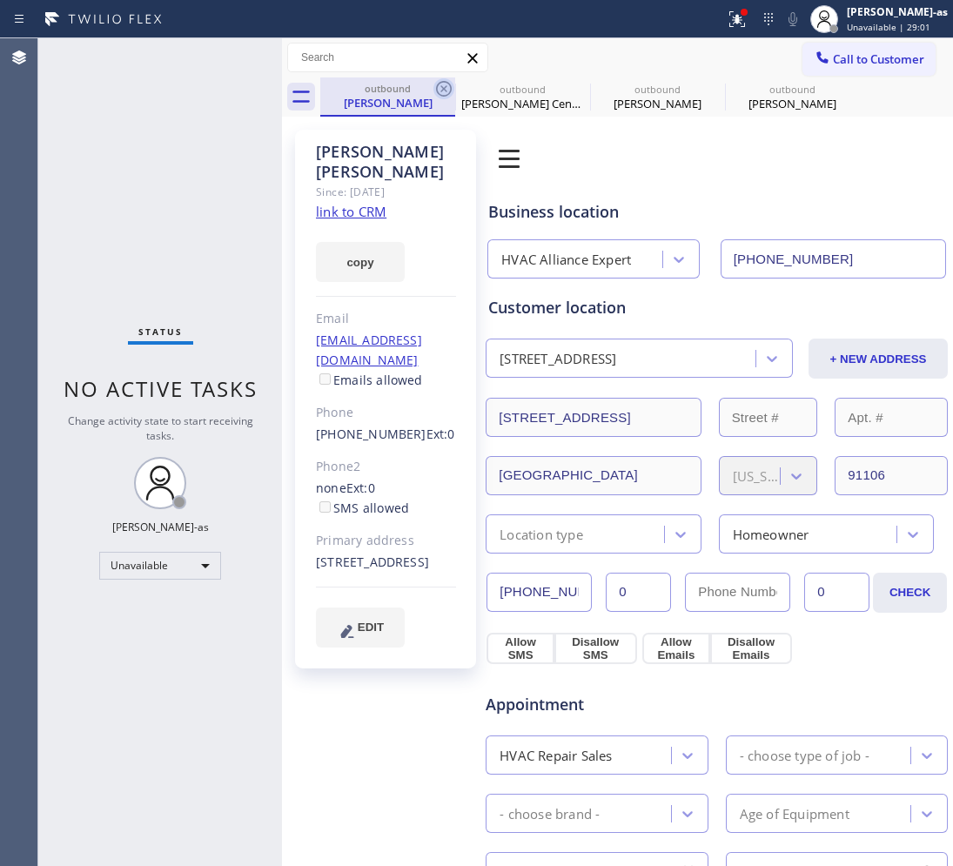
click at [435, 81] on icon at bounding box center [443, 88] width 21 height 21
type input "[PHONE_NUMBER]"
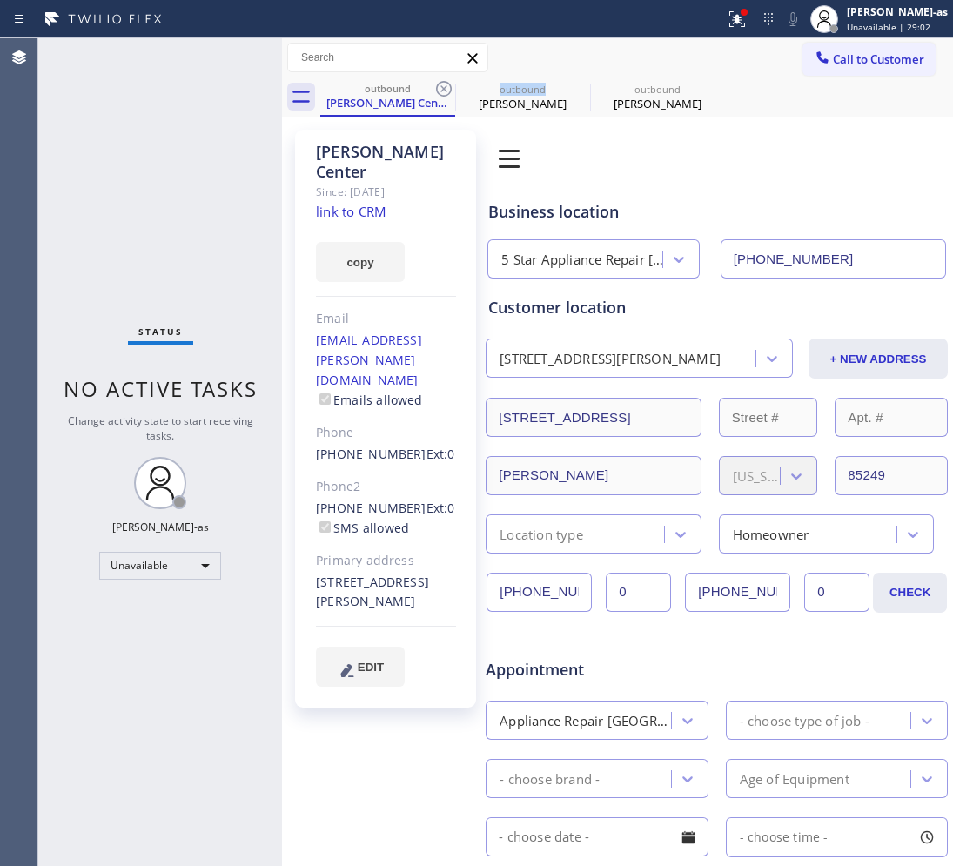
click at [435, 81] on icon at bounding box center [443, 88] width 21 height 21
type input "[PHONE_NUMBER]"
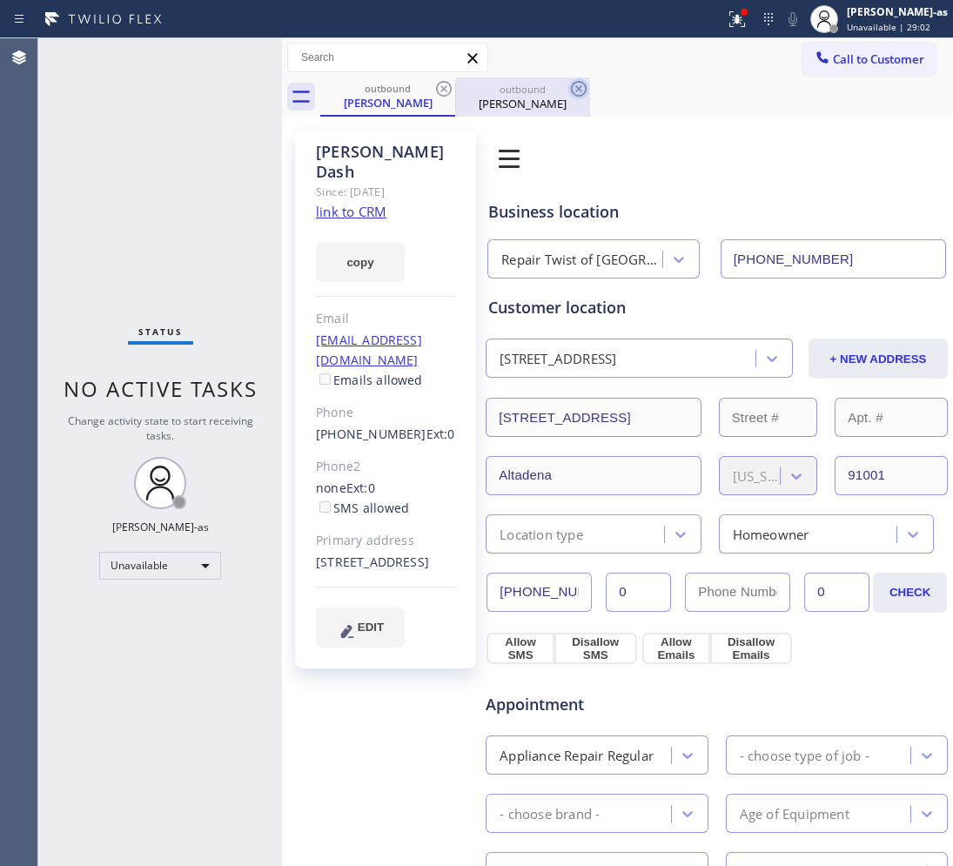
click at [436, 84] on icon at bounding box center [443, 88] width 21 height 21
type input "[PHONE_NUMBER]"
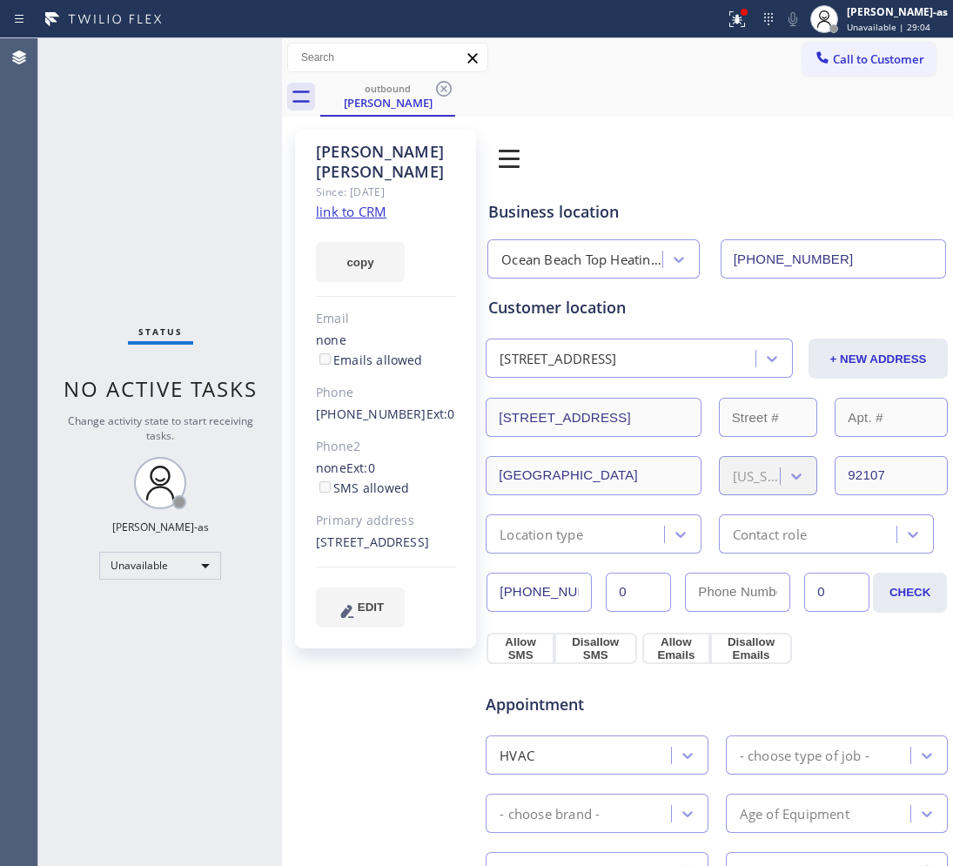
click at [158, 175] on div "Status No active tasks Change activity state to start receiving tasks. [PERSON_…" at bounding box center [160, 451] width 244 height 827
click at [840, 61] on span "Call to Customer" at bounding box center [878, 59] width 91 height 16
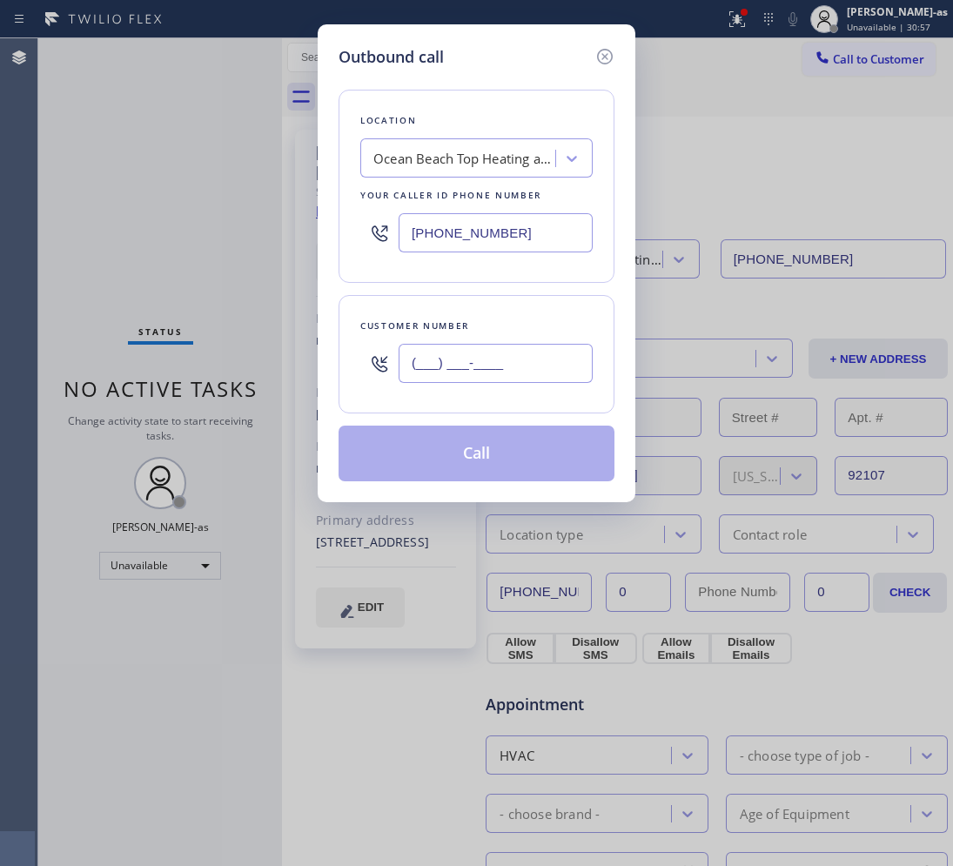
click at [476, 374] on input "(___) ___-____" at bounding box center [495, 363] width 194 height 39
paste input "949) 697-7886"
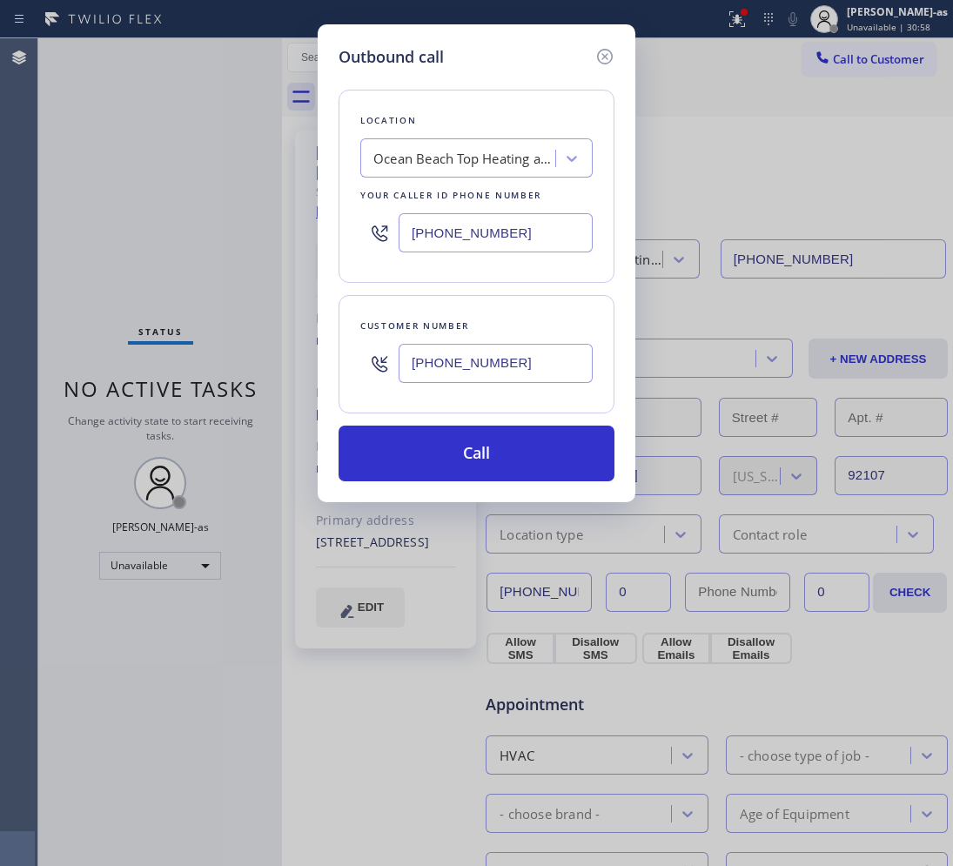
type input "[PHONE_NUMBER]"
click at [400, 131] on div "Location [GEOGRAPHIC_DATA] Top Heating and Conditioning Your caller id phone nu…" at bounding box center [476, 186] width 276 height 193
click at [426, 155] on div "Ocean Beach Top Heating and Conditioning" at bounding box center [464, 159] width 183 height 20
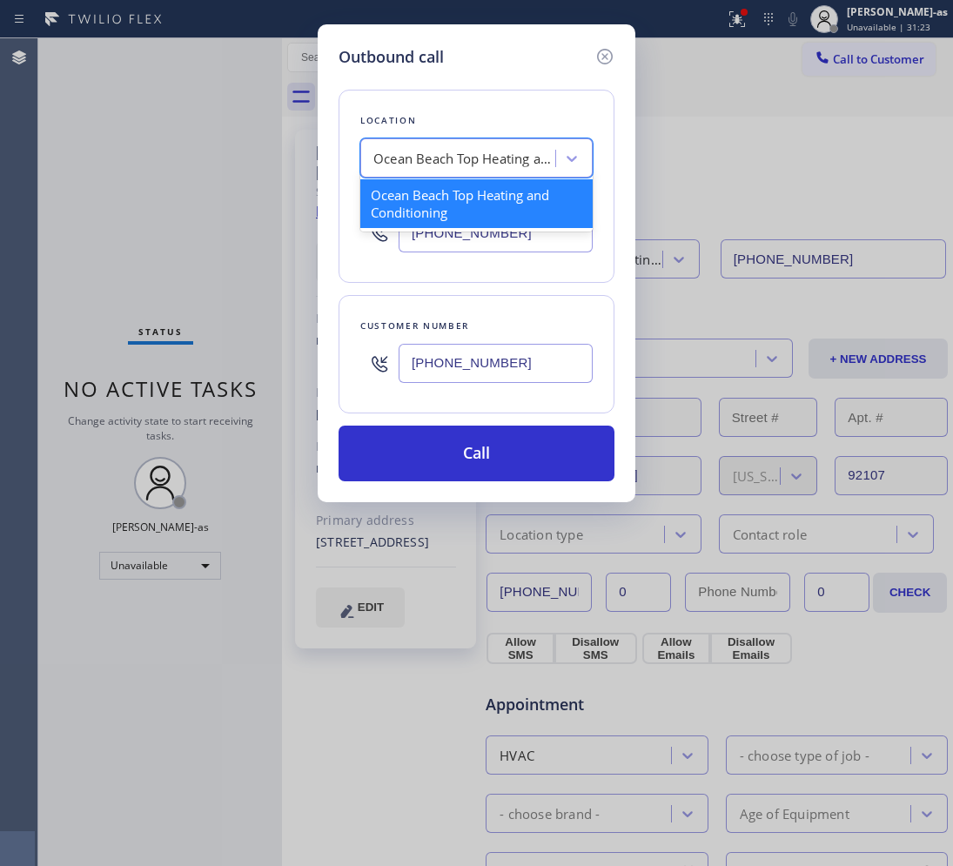
paste input "Thermador Appliance Masters."
type input "Thermador Appliance Masters."
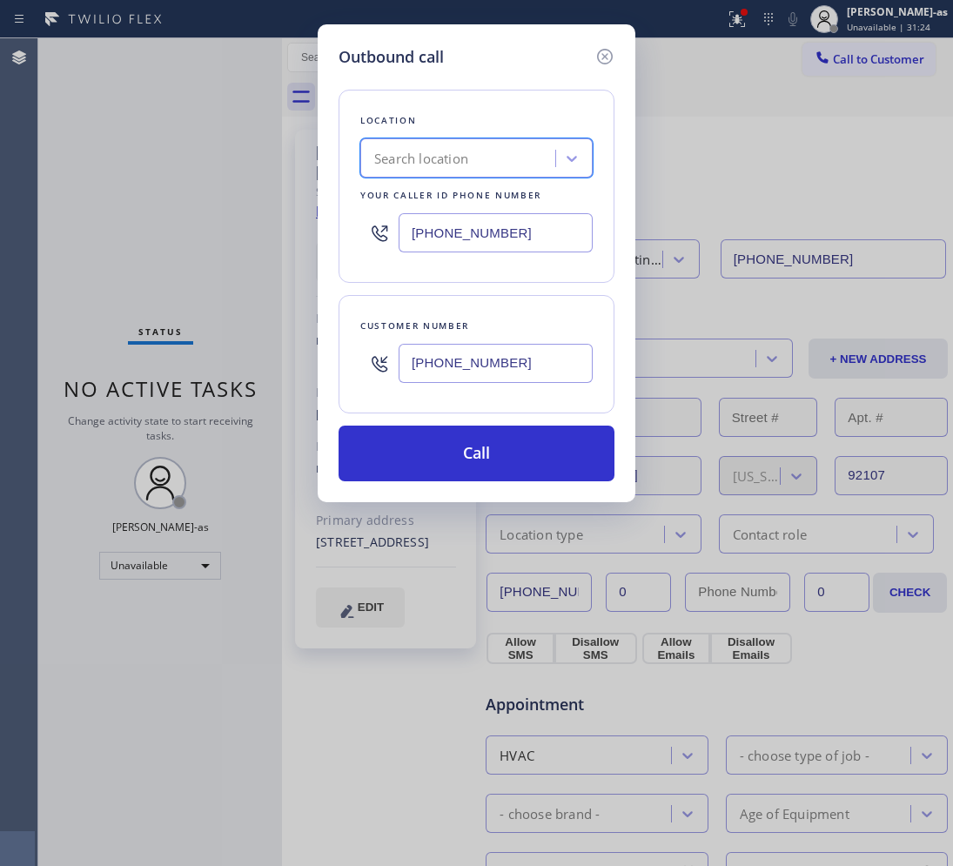
click at [380, 174] on div "Search location" at bounding box center [476, 157] width 232 height 39
paste input "Thermador Appliance Masters."
type input "Thermador Appliance Masters"
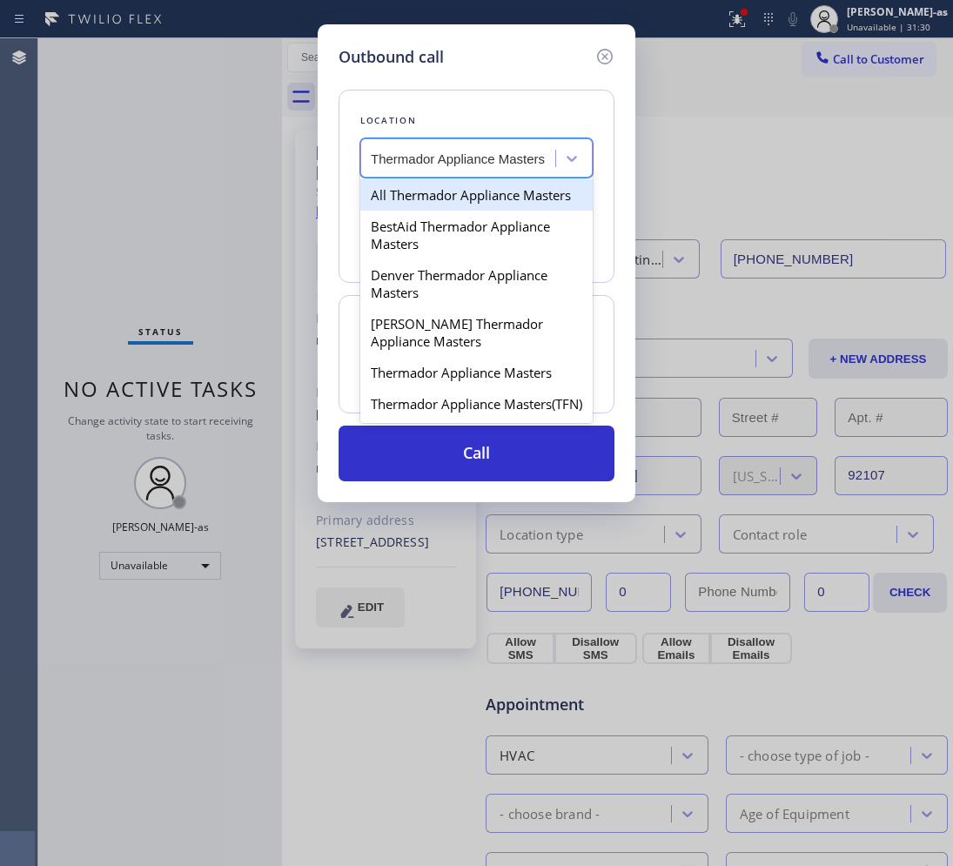
click at [371, 158] on input "Thermador Appliance Masters" at bounding box center [459, 158] width 176 height 15
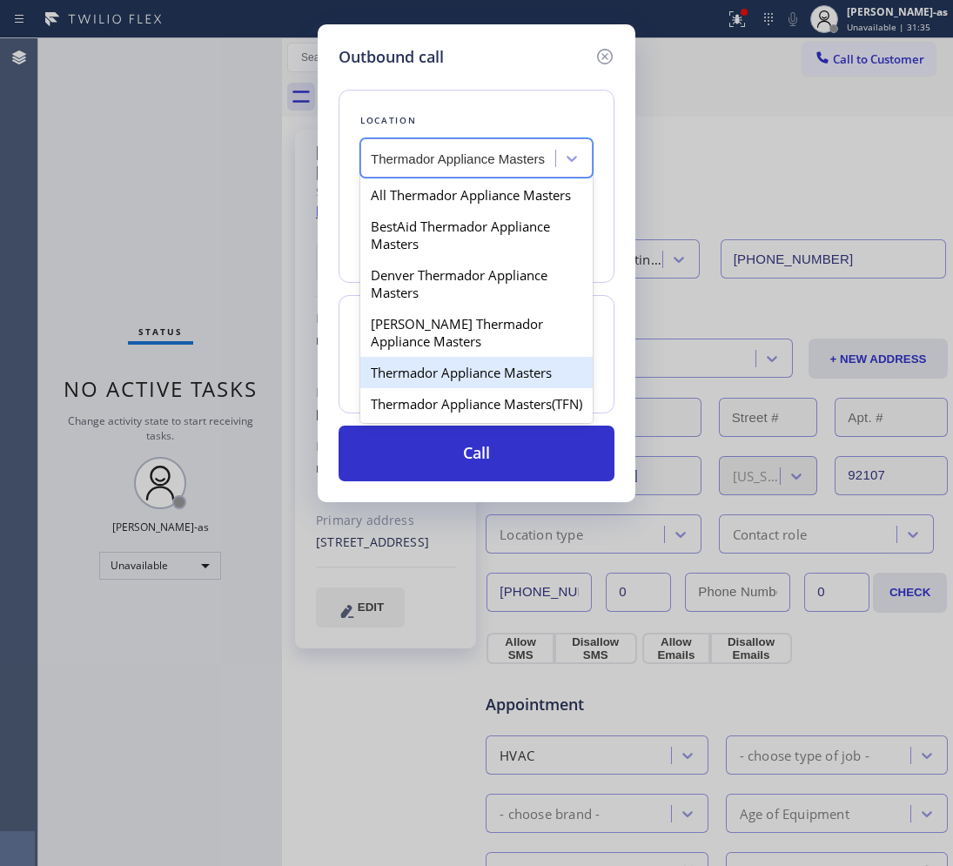
click at [500, 388] on div "Thermador Appliance Masters" at bounding box center [476, 372] width 232 height 31
type input "[PHONE_NUMBER]"
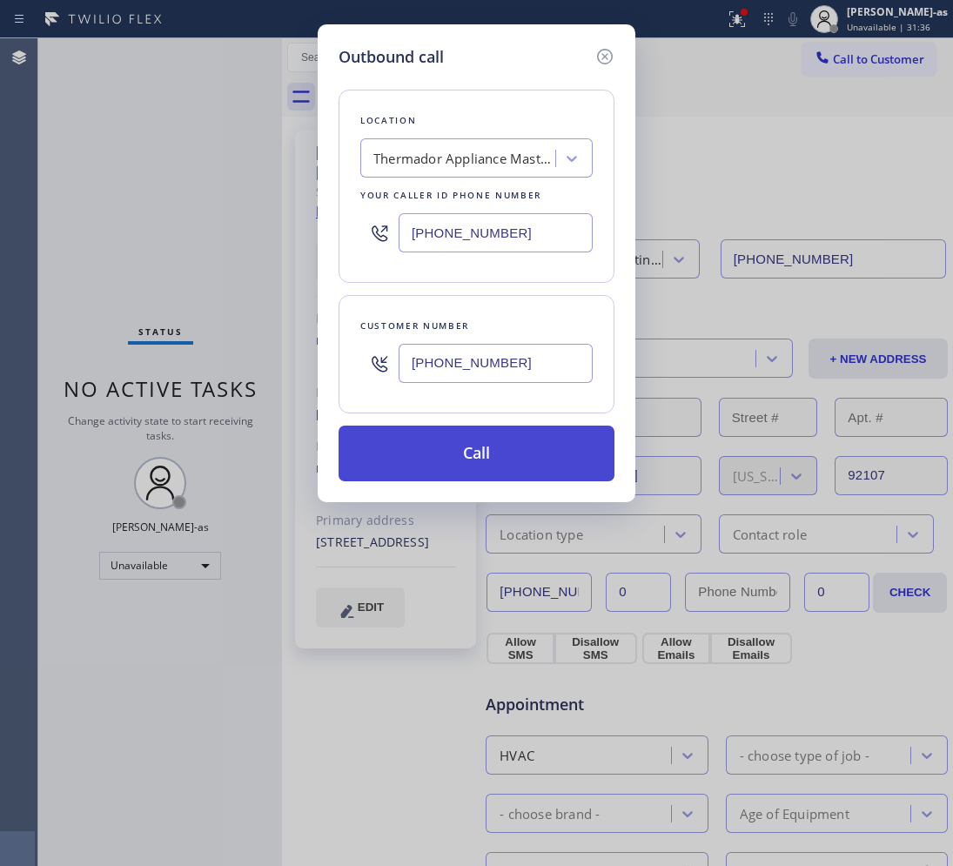
click at [505, 462] on button "Call" at bounding box center [476, 453] width 276 height 56
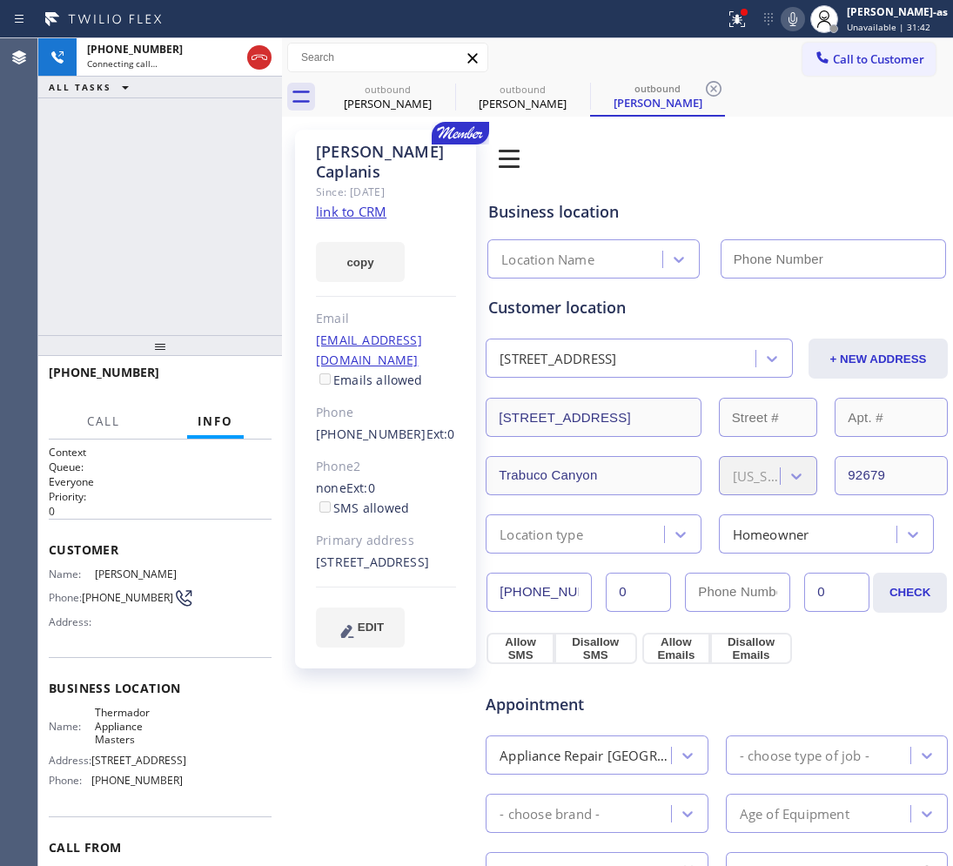
type input "[PHONE_NUMBER]"
click at [351, 219] on link "link to CRM" at bounding box center [351, 211] width 70 height 17
drag, startPoint x: 144, startPoint y: 179, endPoint x: 172, endPoint y: 174, distance: 28.3
click at [172, 174] on div "[PHONE_NUMBER] Live | 00:11 ALL TASKS ALL TASKS ACTIVE TASKS TASKS IN WRAP UP" at bounding box center [160, 186] width 244 height 297
click at [263, 54] on icon at bounding box center [259, 57] width 21 height 21
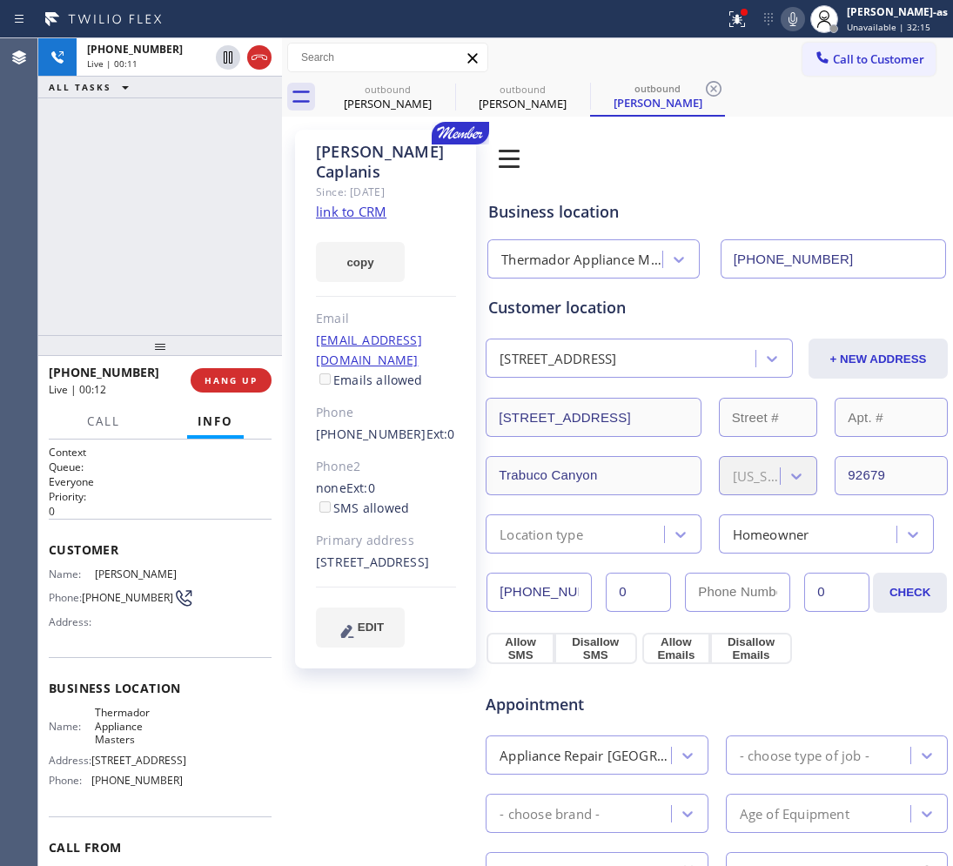
click at [218, 215] on div "[PHONE_NUMBER] Live | 00:11 ALL TASKS ALL TASKS ACTIVE TASKS TASKS IN WRAP UP" at bounding box center [160, 186] width 244 height 297
click at [214, 368] on button "HANG UP" at bounding box center [231, 380] width 81 height 24
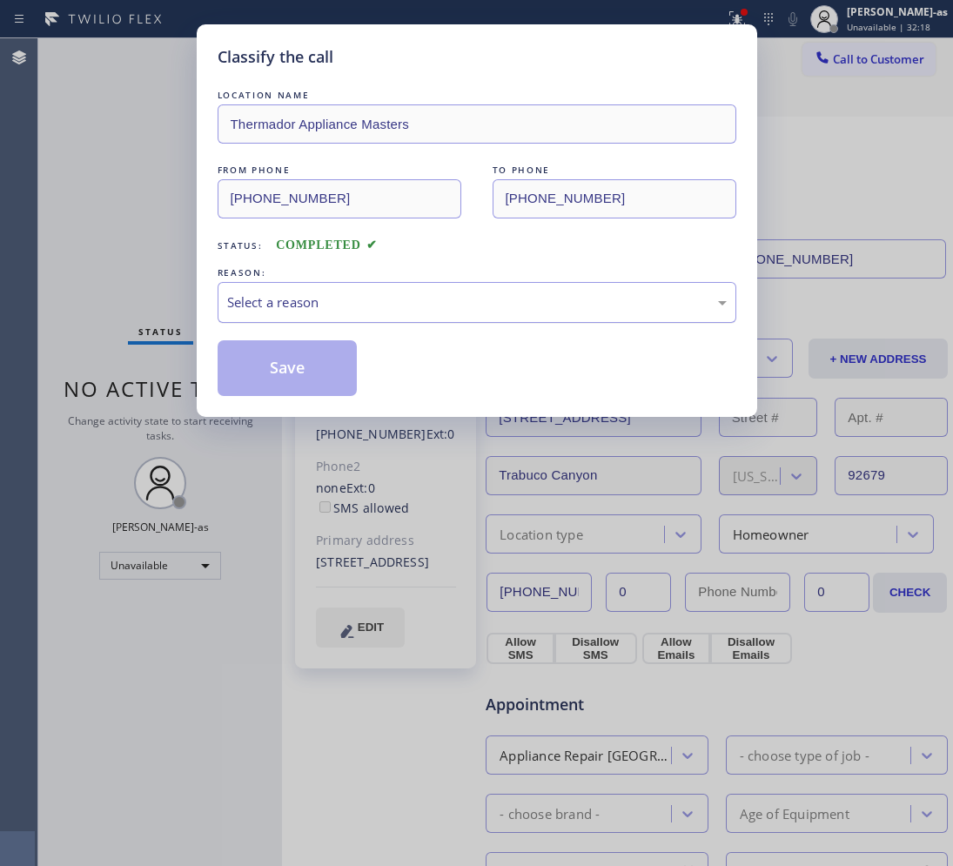
drag, startPoint x: 344, startPoint y: 296, endPoint x: 357, endPoint y: 290, distance: 14.4
click at [352, 290] on div "Select a reason" at bounding box center [477, 302] width 519 height 41
click at [297, 367] on button "Save" at bounding box center [288, 368] width 140 height 56
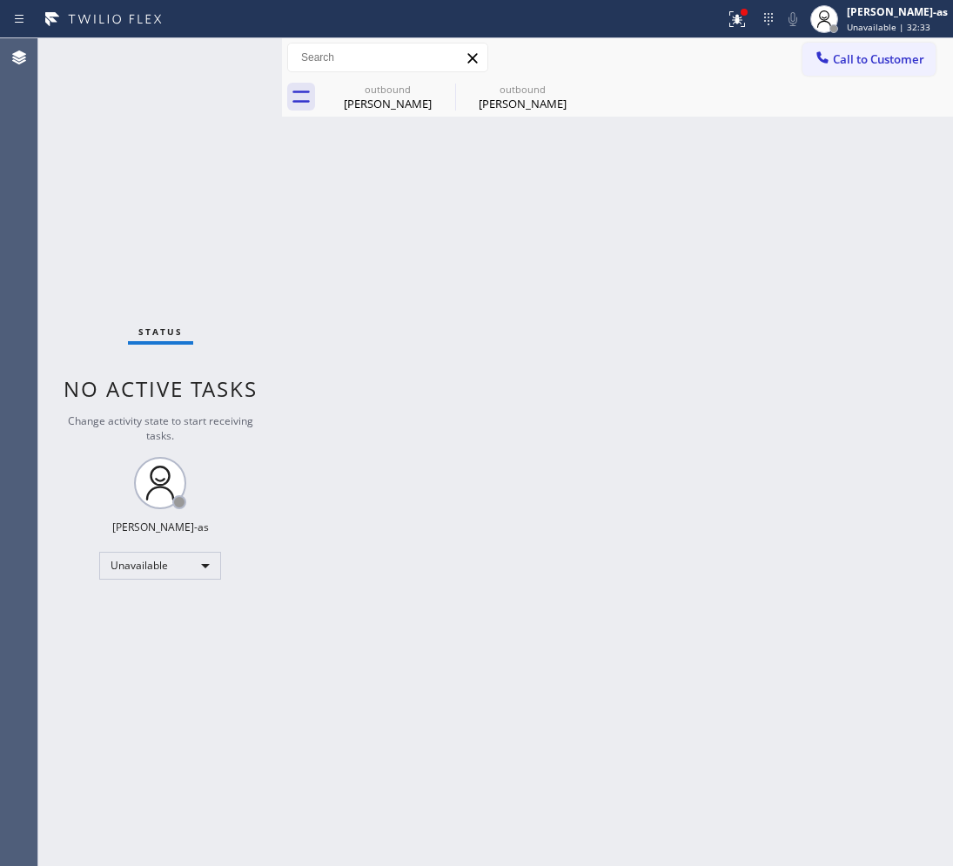
drag, startPoint x: 837, startPoint y: 70, endPoint x: 540, endPoint y: 244, distance: 344.4
click at [837, 68] on button "Call to Customer" at bounding box center [868, 59] width 133 height 33
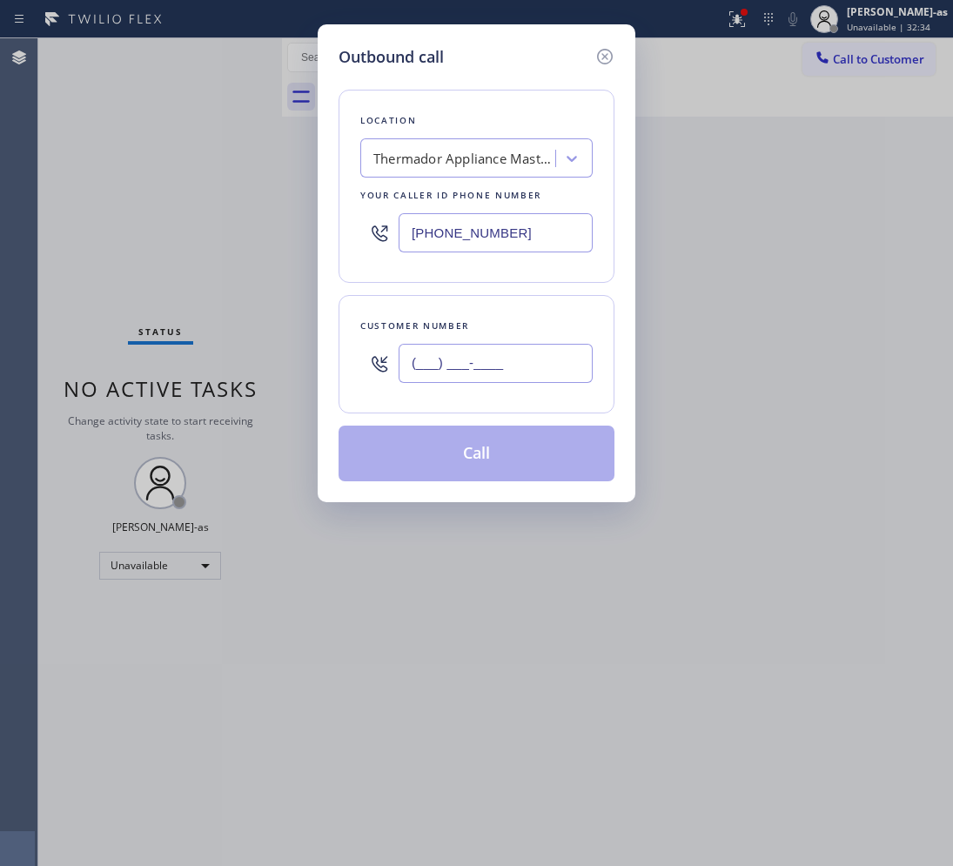
click at [499, 371] on input "(___) ___-____" at bounding box center [495, 363] width 194 height 39
paste input "562) 453-2632"
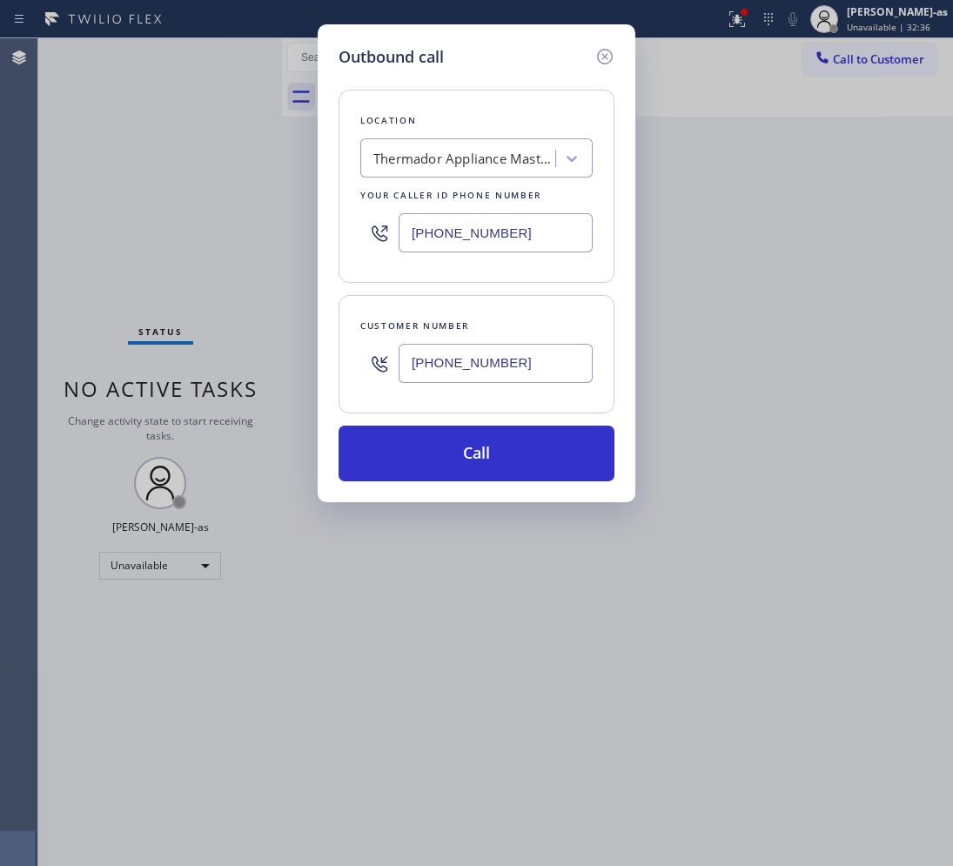
type input "[PHONE_NUMBER]"
click at [445, 229] on input "[PHONE_NUMBER]" at bounding box center [495, 232] width 194 height 39
paste input "699-9756"
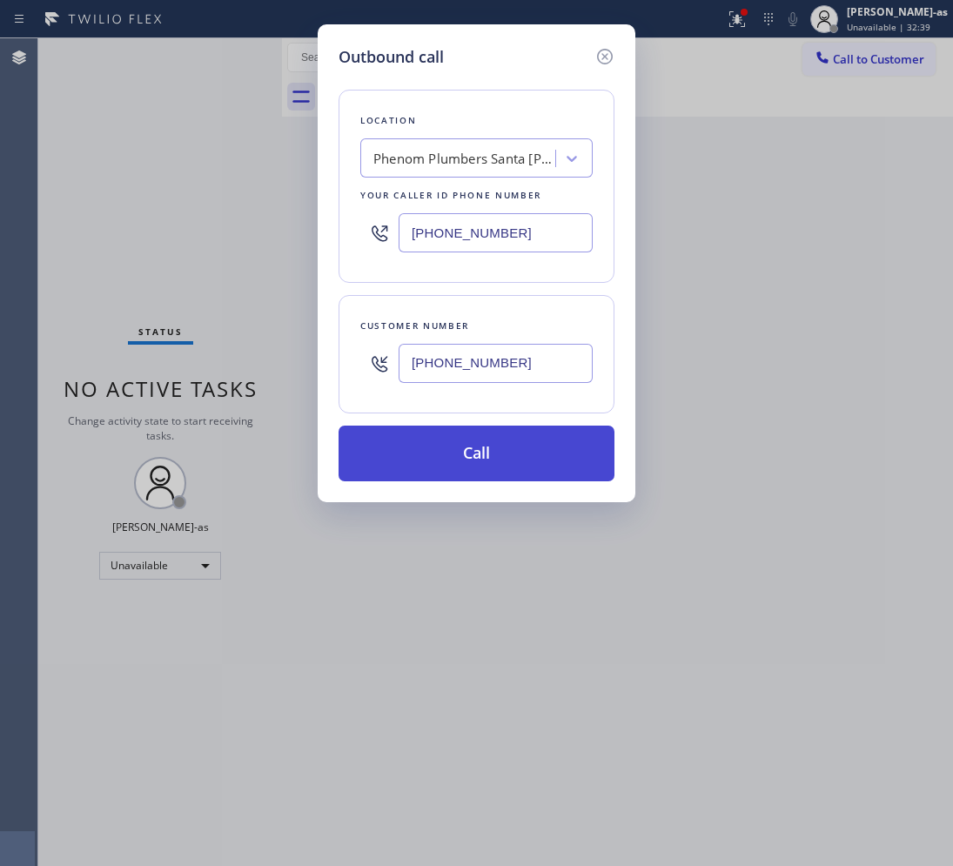
type input "[PHONE_NUMBER]"
click at [519, 448] on button "Call" at bounding box center [476, 453] width 276 height 56
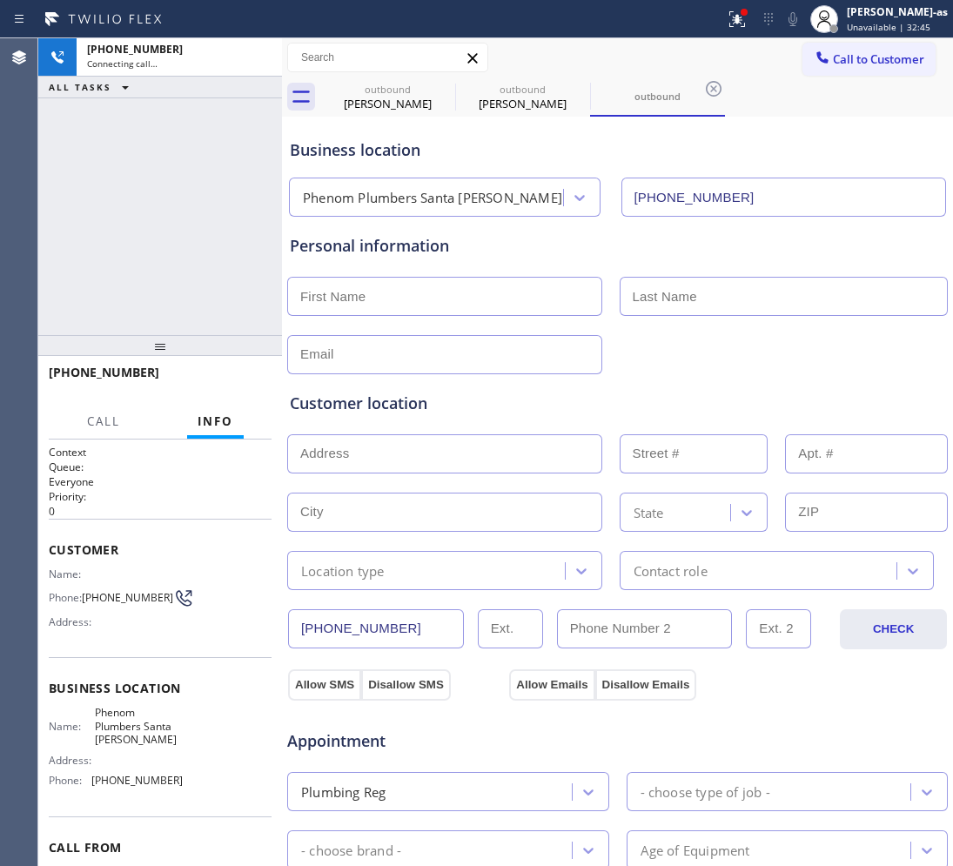
type input "[PHONE_NUMBER]"
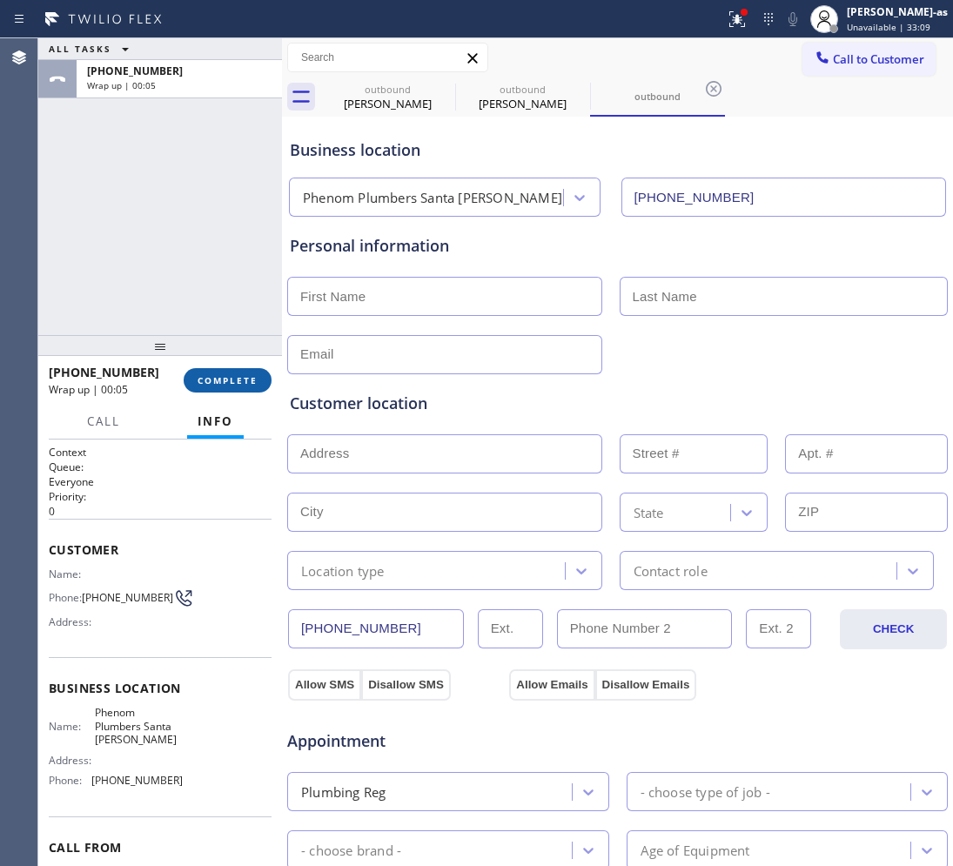
click at [220, 379] on span "COMPLETE" at bounding box center [227, 380] width 60 height 12
click at [174, 284] on div "ALL TASKS ALL TASKS ACTIVE TASKS TASKS IN WRAP UP [PHONE_NUMBER] Wrap up | 00:05" at bounding box center [160, 186] width 244 height 297
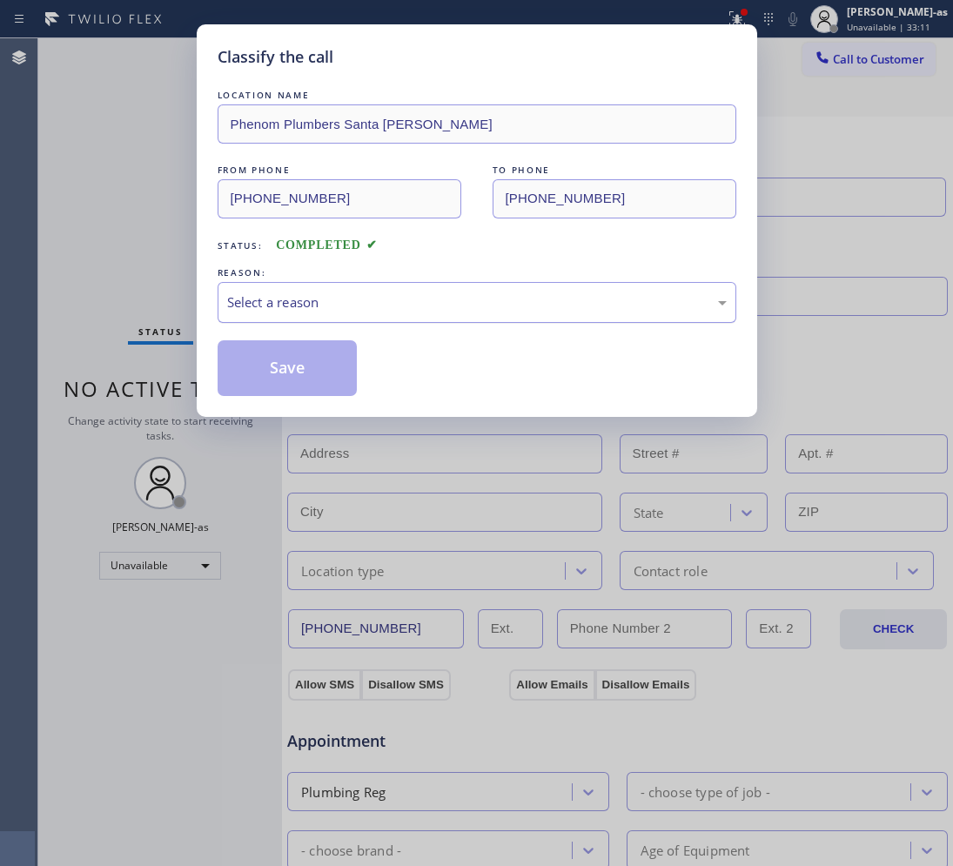
click at [274, 297] on div "Select a reason" at bounding box center [476, 302] width 499 height 20
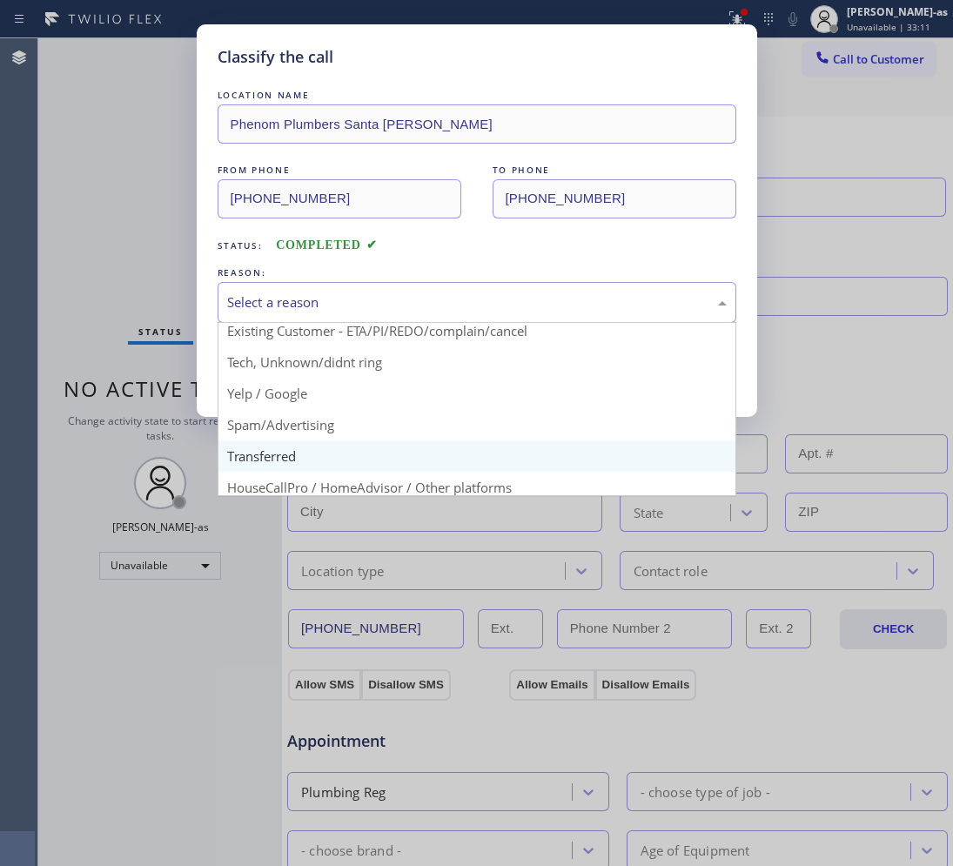
scroll to position [109, 0]
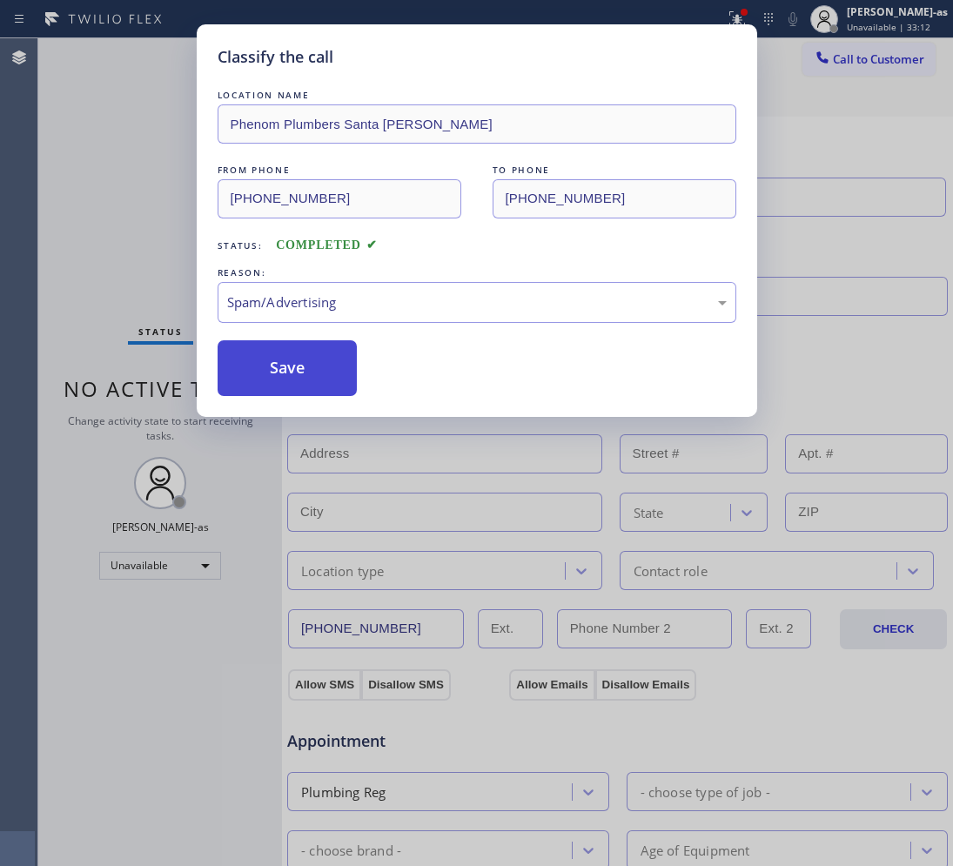
click at [270, 385] on button "Save" at bounding box center [288, 368] width 140 height 56
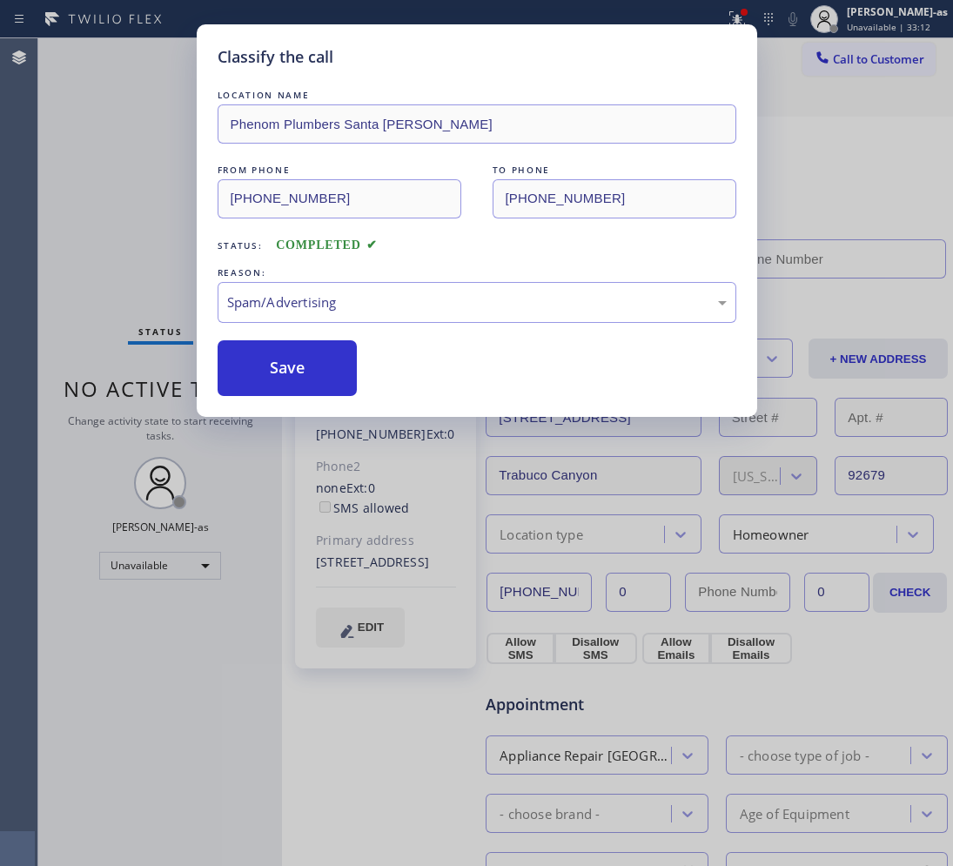
type input "[PHONE_NUMBER]"
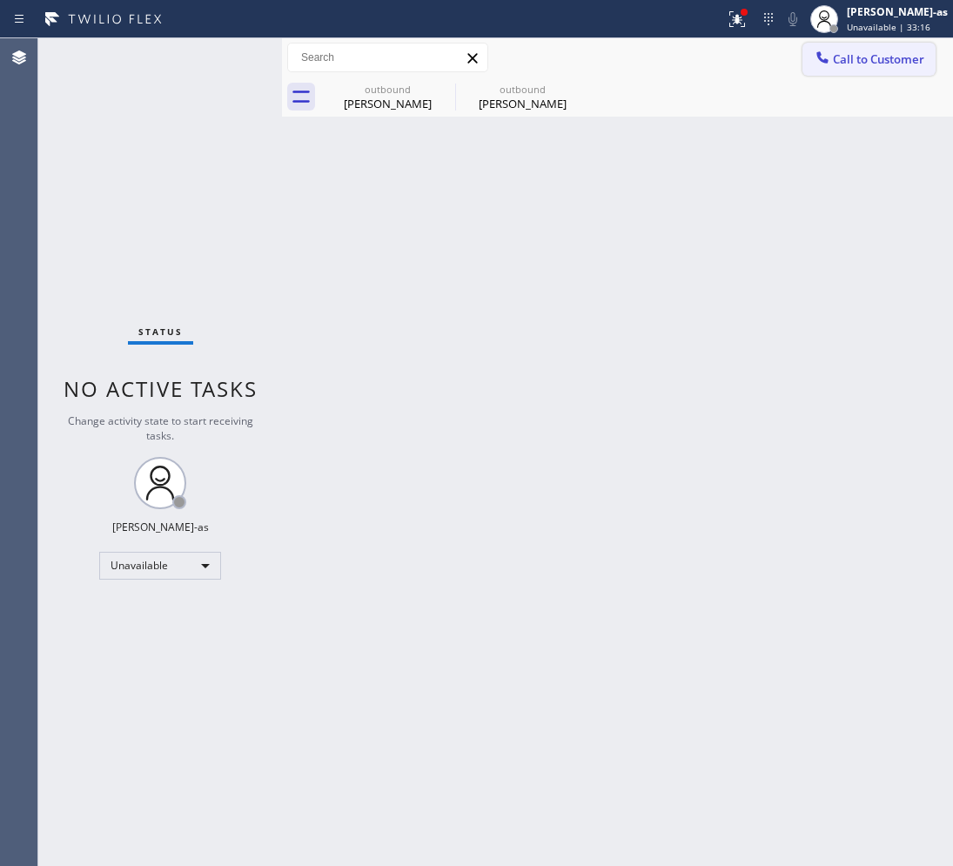
click at [858, 64] on span "Call to Customer" at bounding box center [878, 59] width 91 height 16
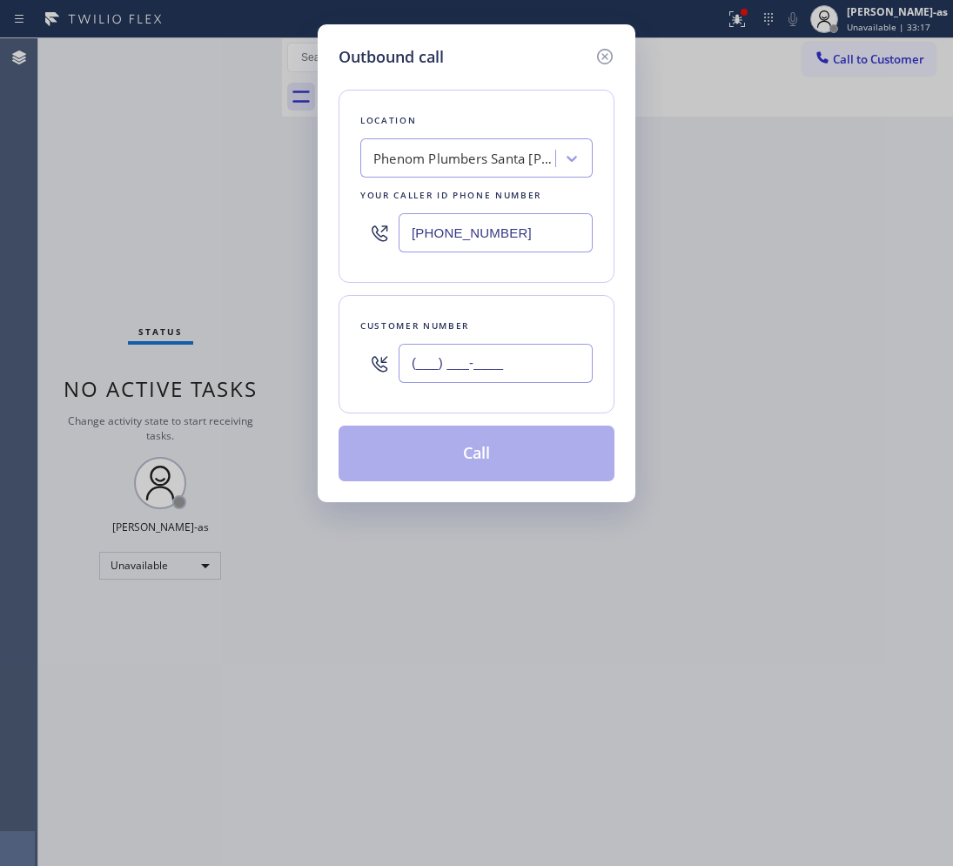
click at [544, 365] on input "(___) ___-____" at bounding box center [495, 363] width 194 height 39
paste input "951) 599-1435"
type input "[PHONE_NUMBER]"
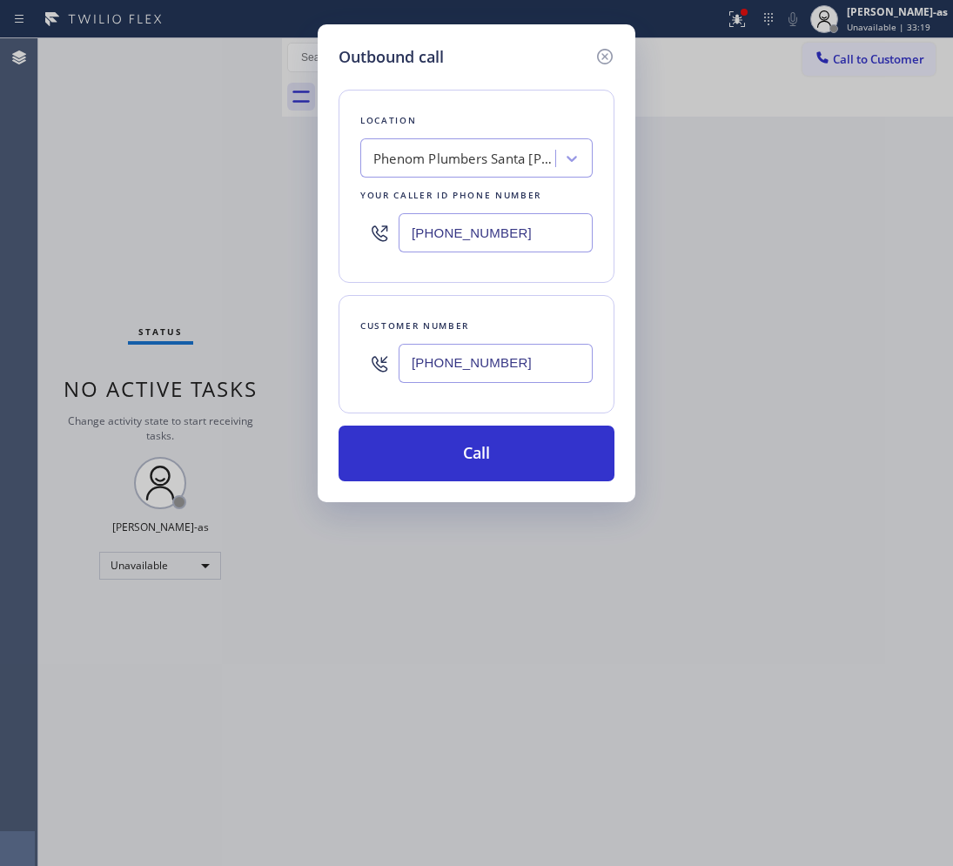
drag, startPoint x: 505, startPoint y: 191, endPoint x: 513, endPoint y: 213, distance: 23.4
click at [505, 191] on div "Your caller id phone number" at bounding box center [476, 195] width 232 height 18
click at [513, 214] on input "[PHONE_NUMBER]" at bounding box center [495, 232] width 194 height 39
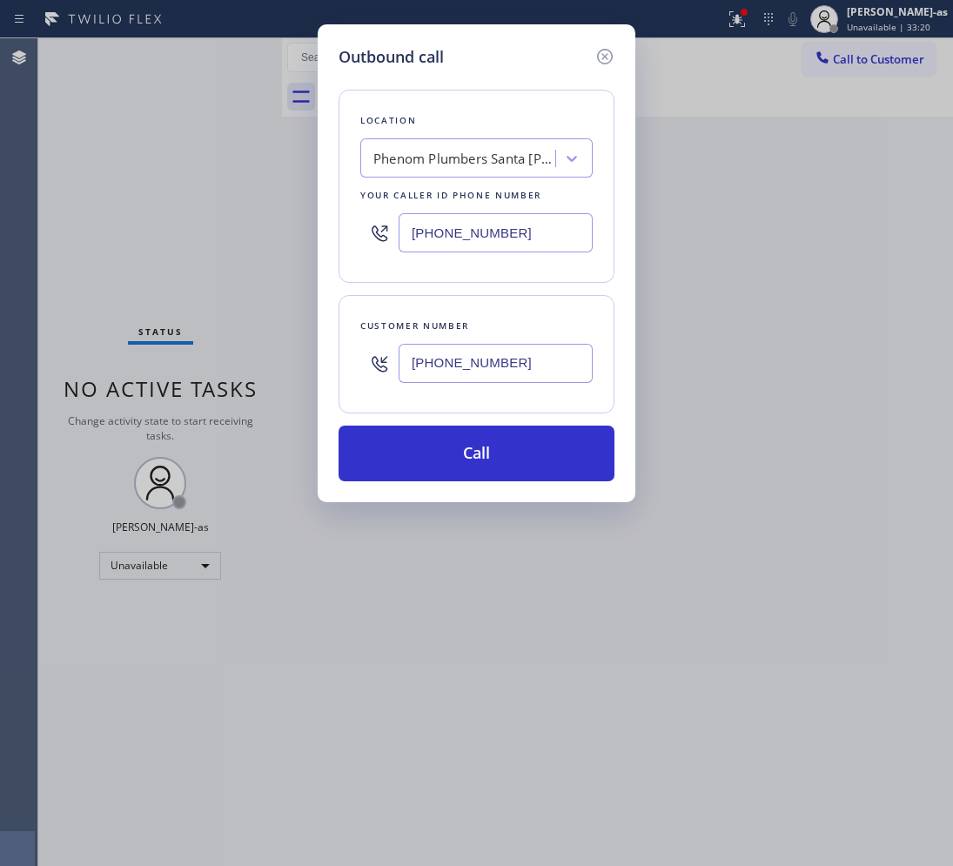
paste input "471"
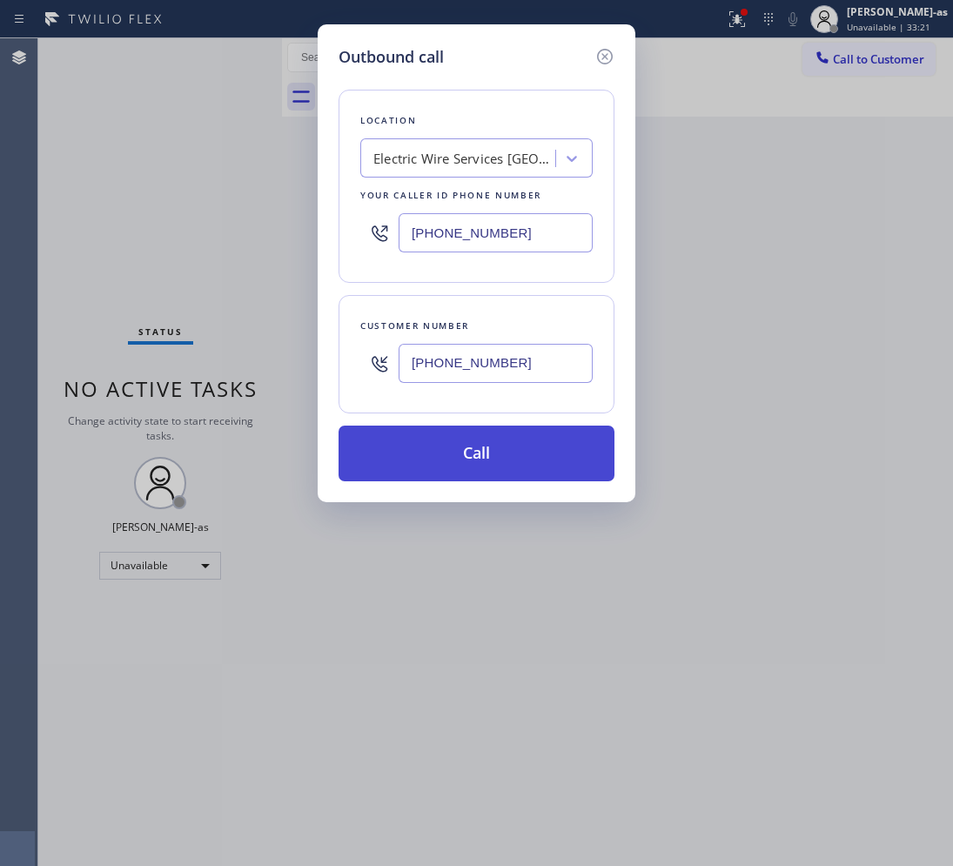
type input "[PHONE_NUMBER]"
click at [494, 442] on button "Call" at bounding box center [476, 453] width 276 height 56
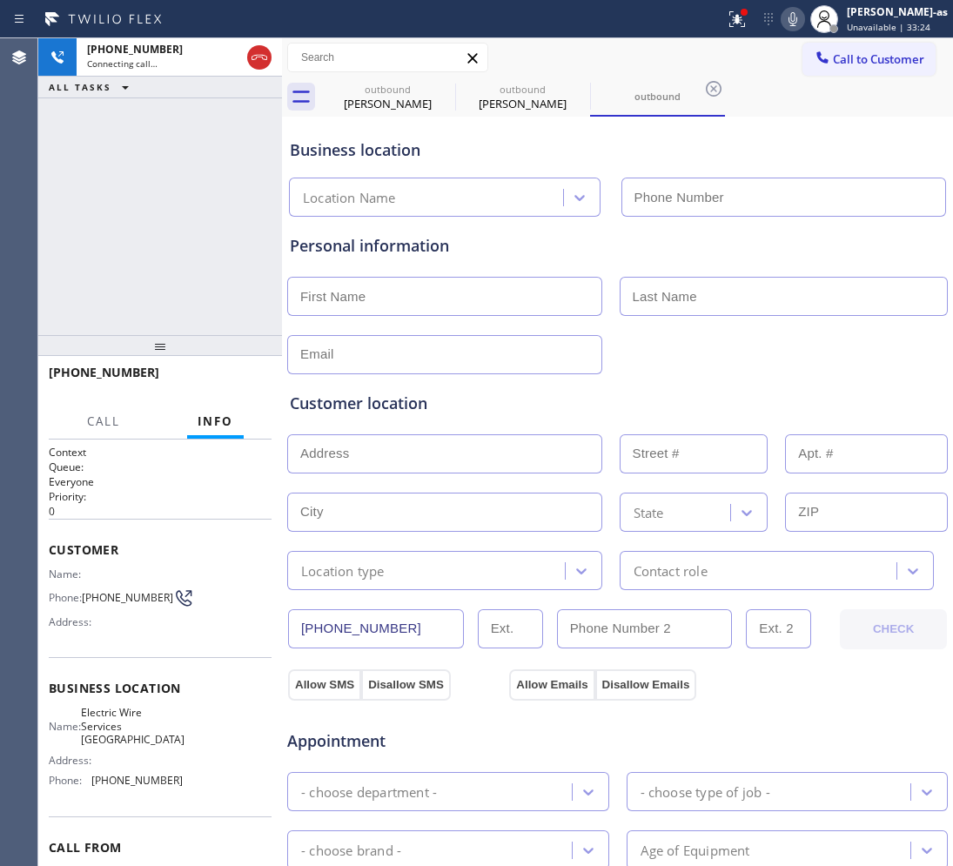
type input "[PHONE_NUMBER]"
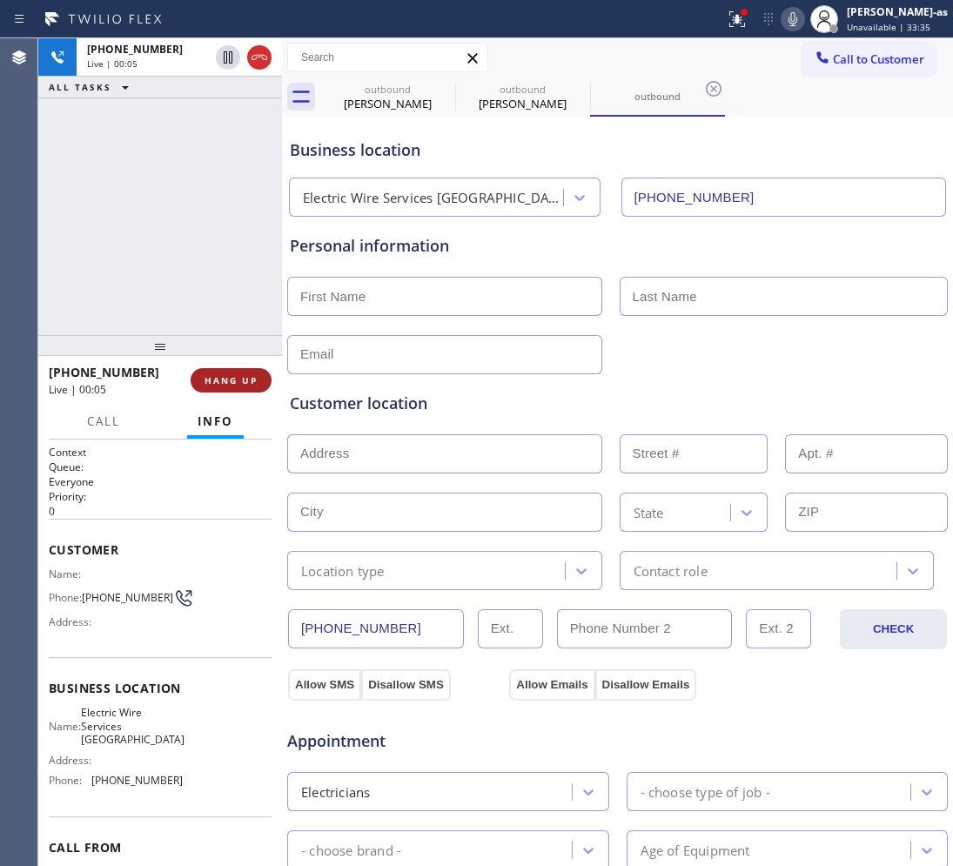
click at [236, 381] on span "HANG UP" at bounding box center [230, 380] width 53 height 12
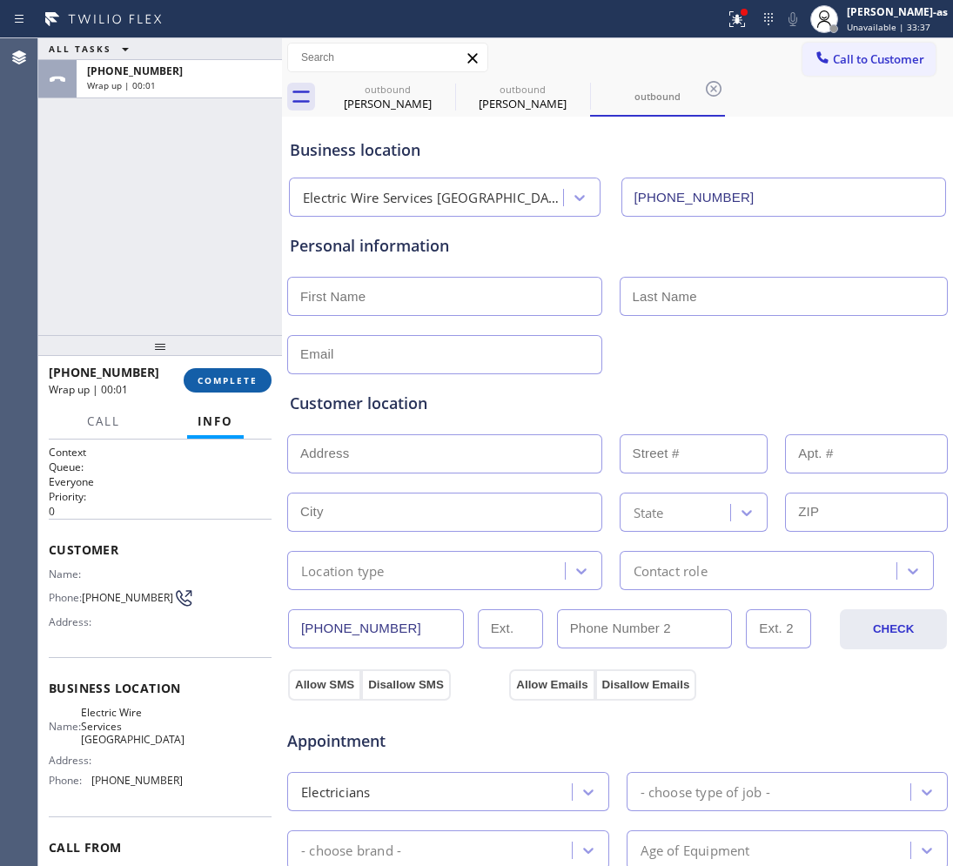
click at [241, 380] on span "COMPLETE" at bounding box center [227, 380] width 60 height 12
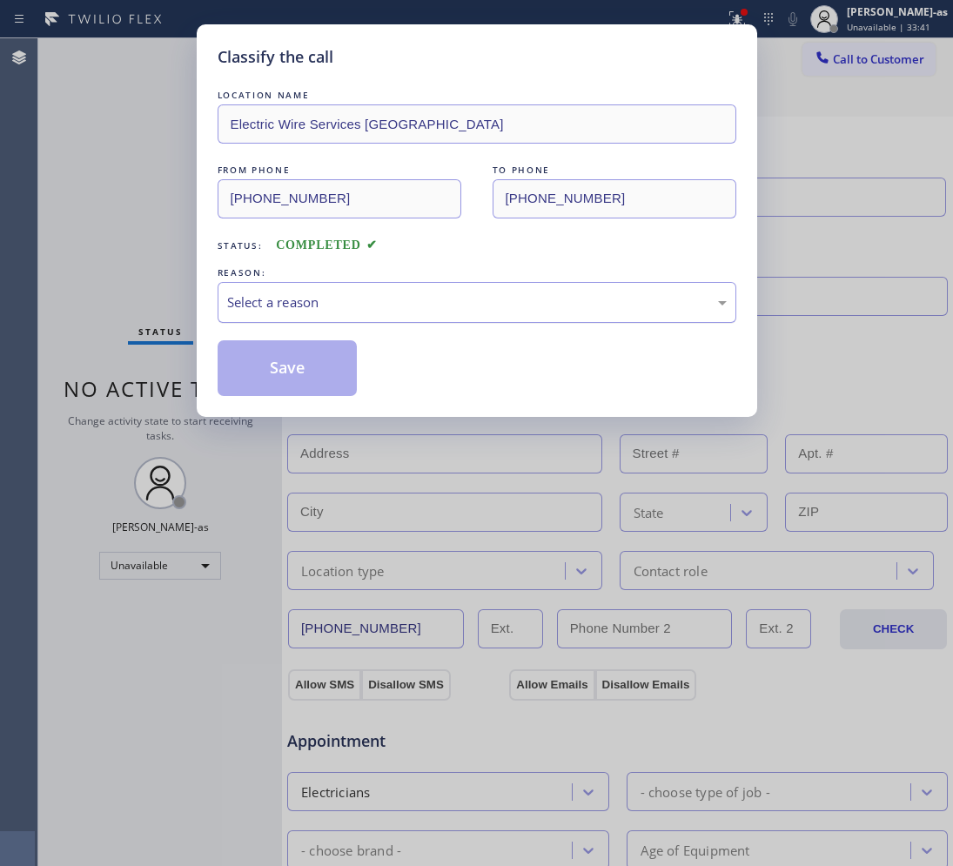
click at [363, 302] on div "Select a reason" at bounding box center [476, 302] width 499 height 20
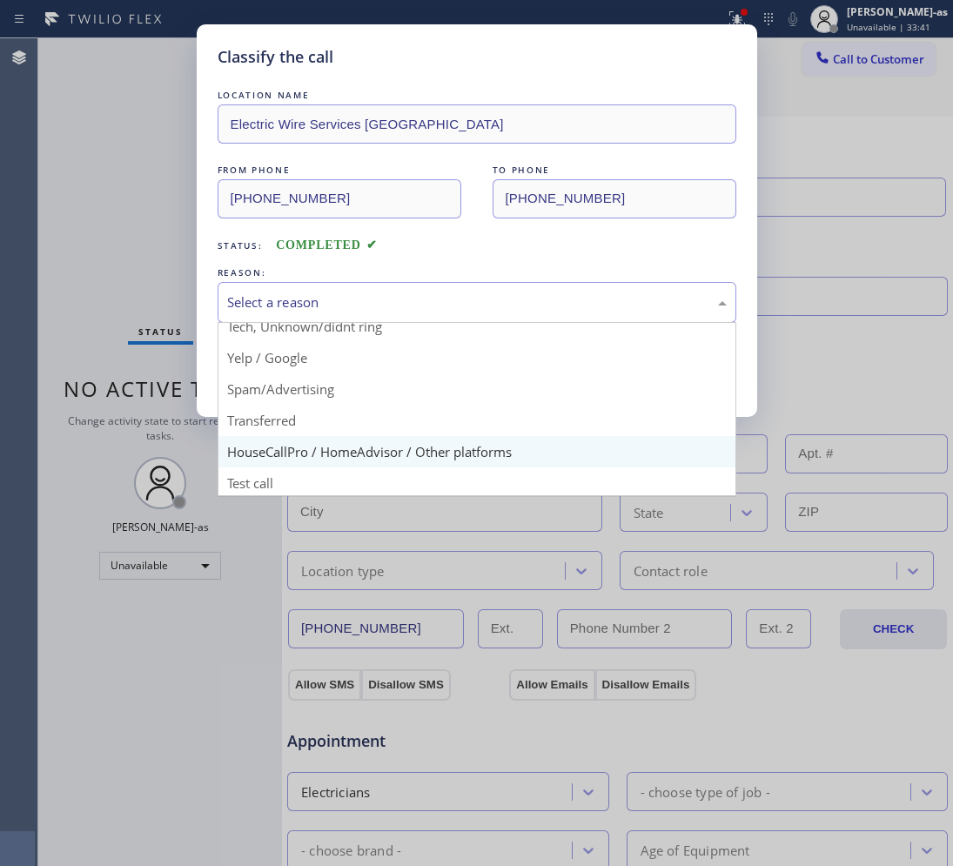
scroll to position [109, 0]
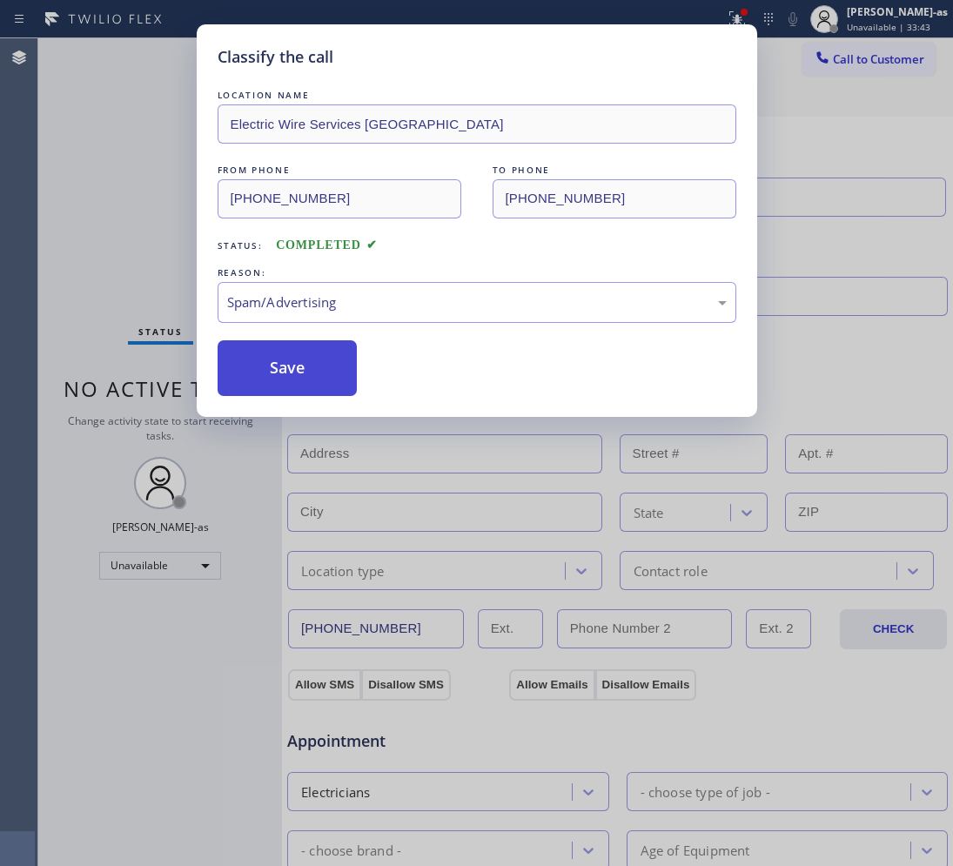
click at [277, 362] on button "Save" at bounding box center [288, 368] width 140 height 56
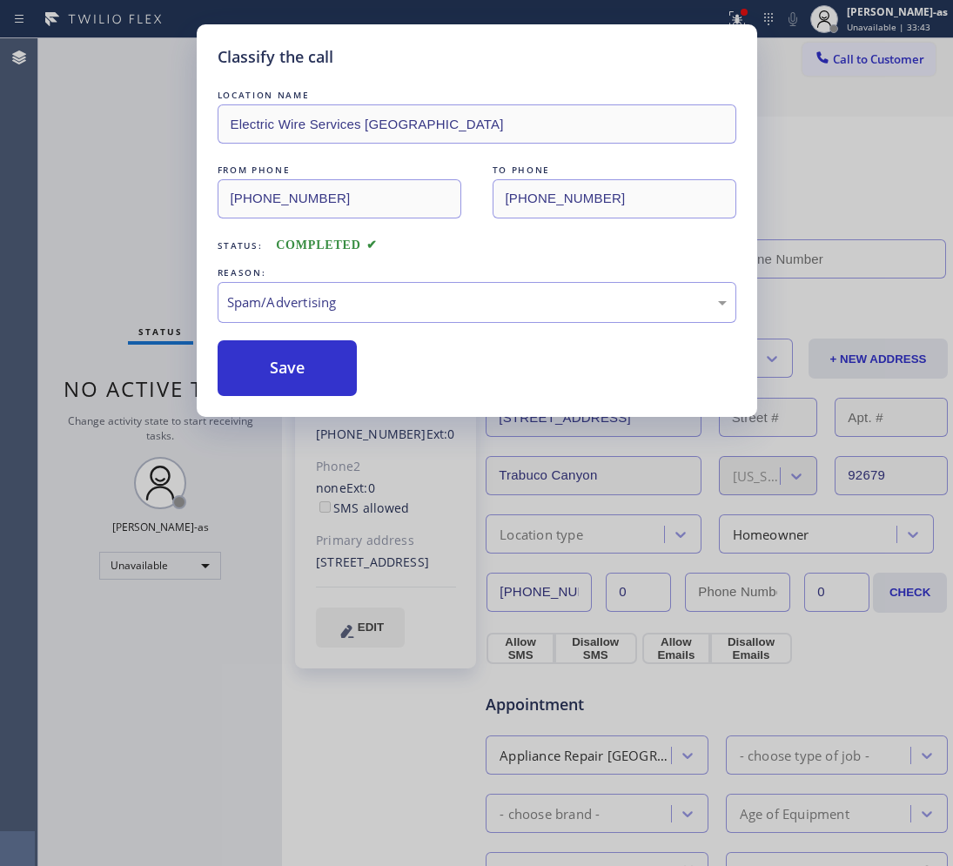
type input "[PHONE_NUMBER]"
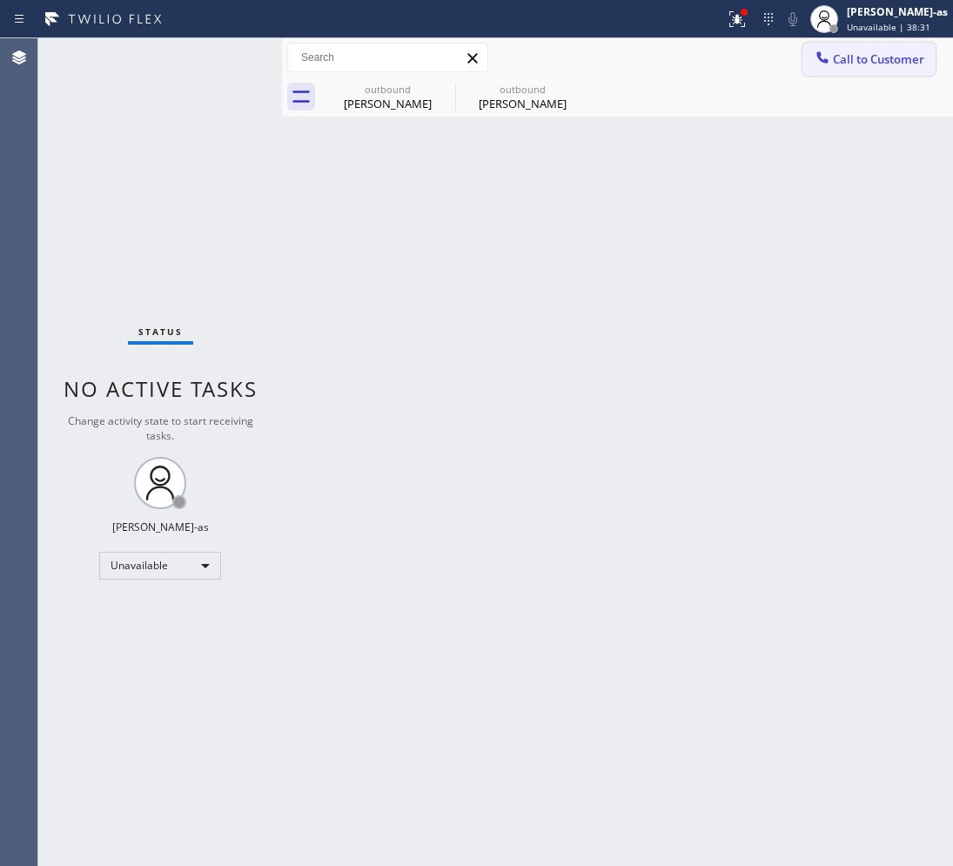
click at [892, 49] on button "Call to Customer" at bounding box center [868, 59] width 133 height 33
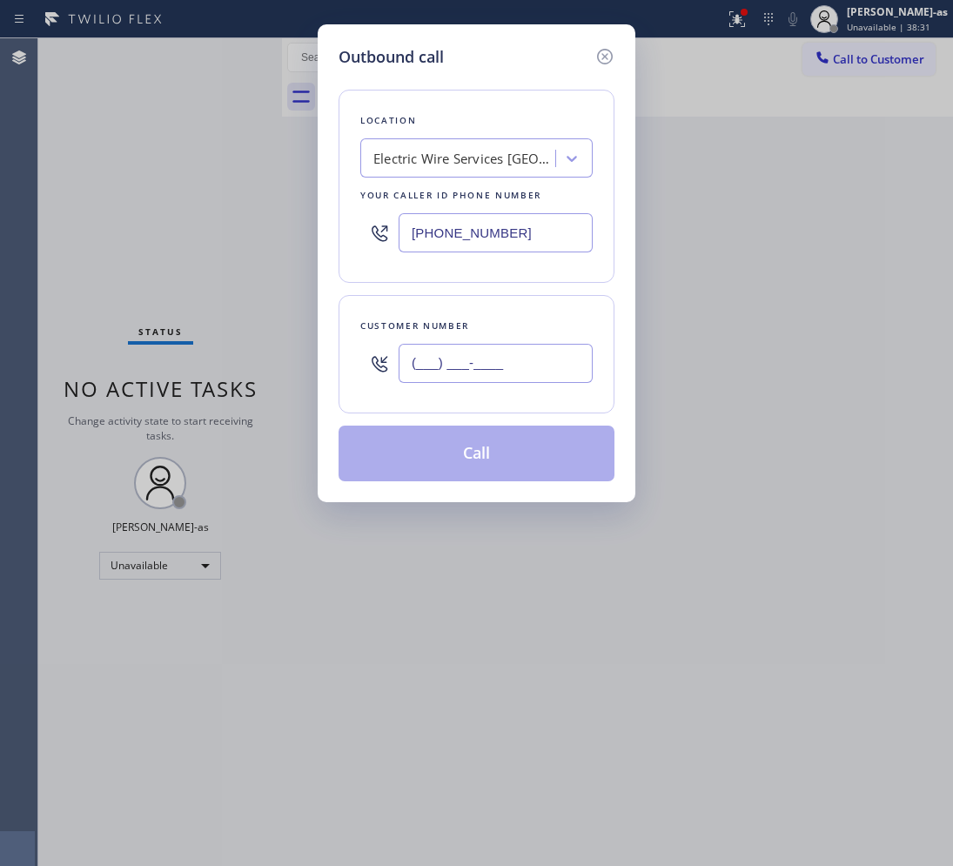
click at [505, 371] on input "(___) ___-____" at bounding box center [495, 363] width 194 height 39
paste input "402) 672-1362"
type input "[PHONE_NUMBER]"
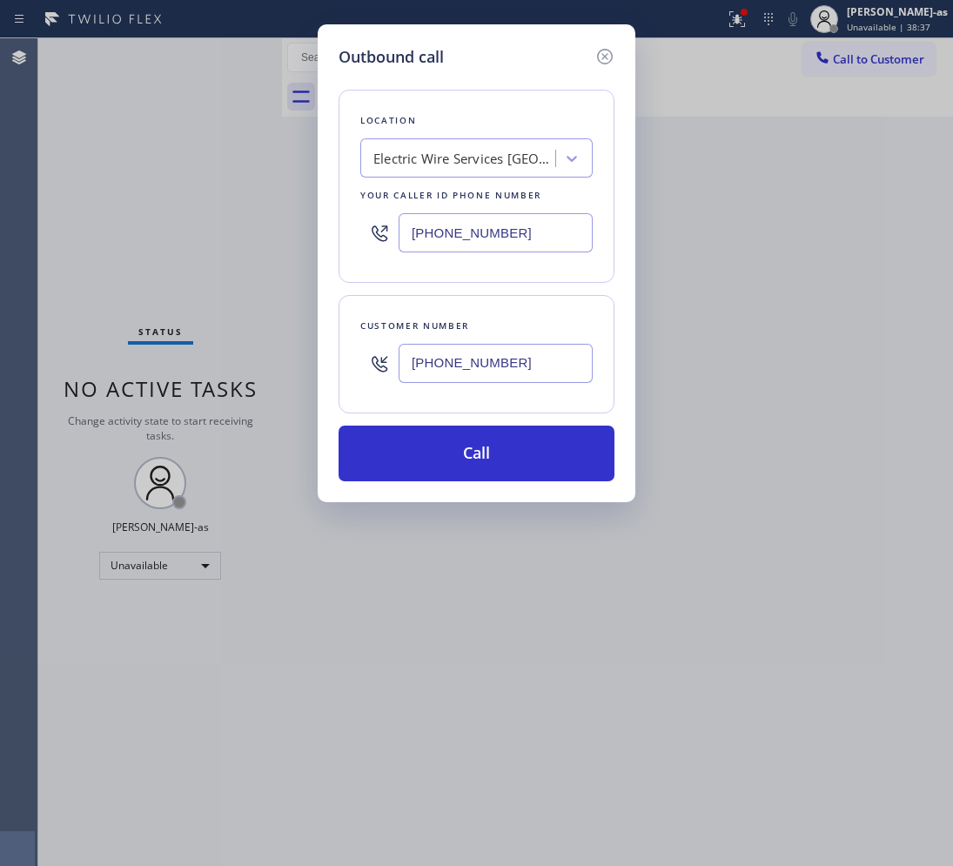
click at [488, 171] on div "Electric Wire Services [GEOGRAPHIC_DATA]" at bounding box center [460, 159] width 190 height 30
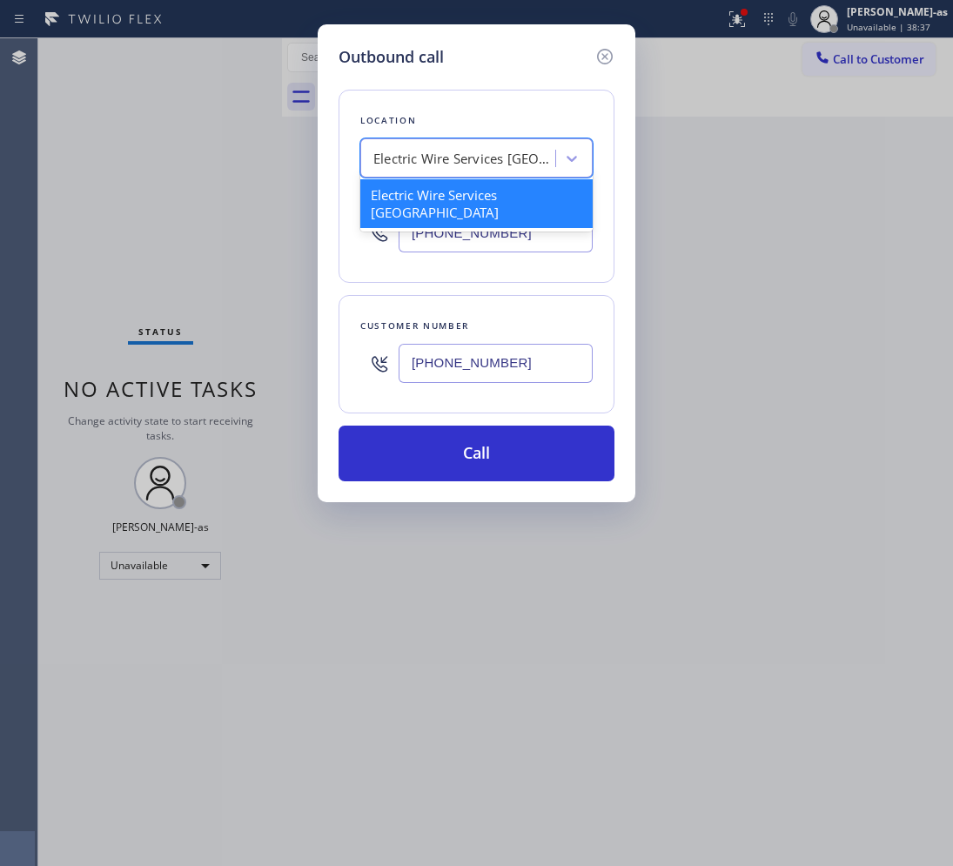
paste input "Target Plumbers [GEOGRAPHIC_DATA]"
type input "Target Plumbers [GEOGRAPHIC_DATA]"
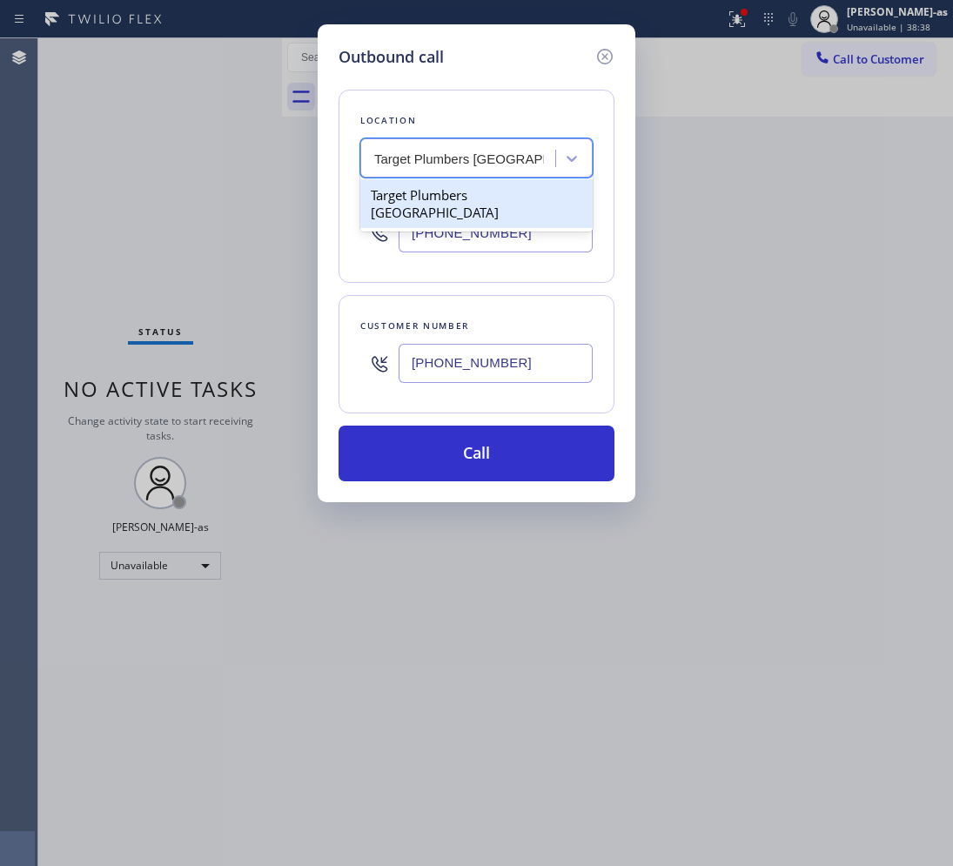
scroll to position [0, 0]
click at [459, 202] on div "Target Plumbers [GEOGRAPHIC_DATA]" at bounding box center [476, 203] width 232 height 49
type input "[PHONE_NUMBER]"
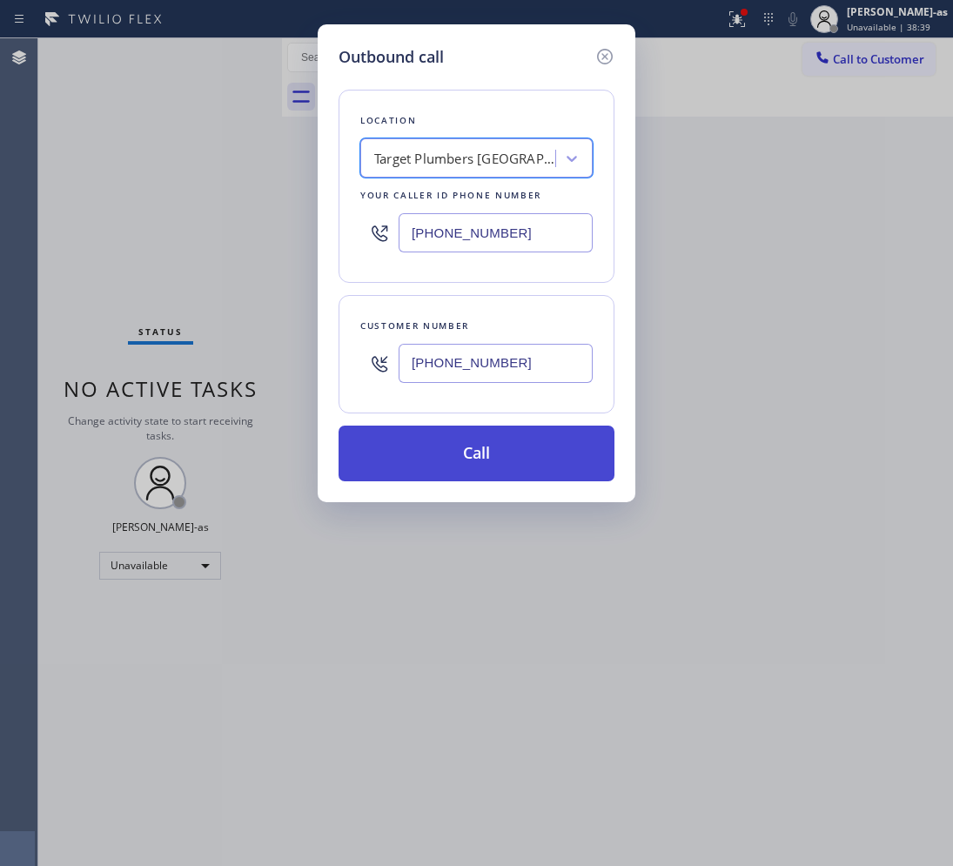
click at [503, 472] on button "Call" at bounding box center [476, 453] width 276 height 56
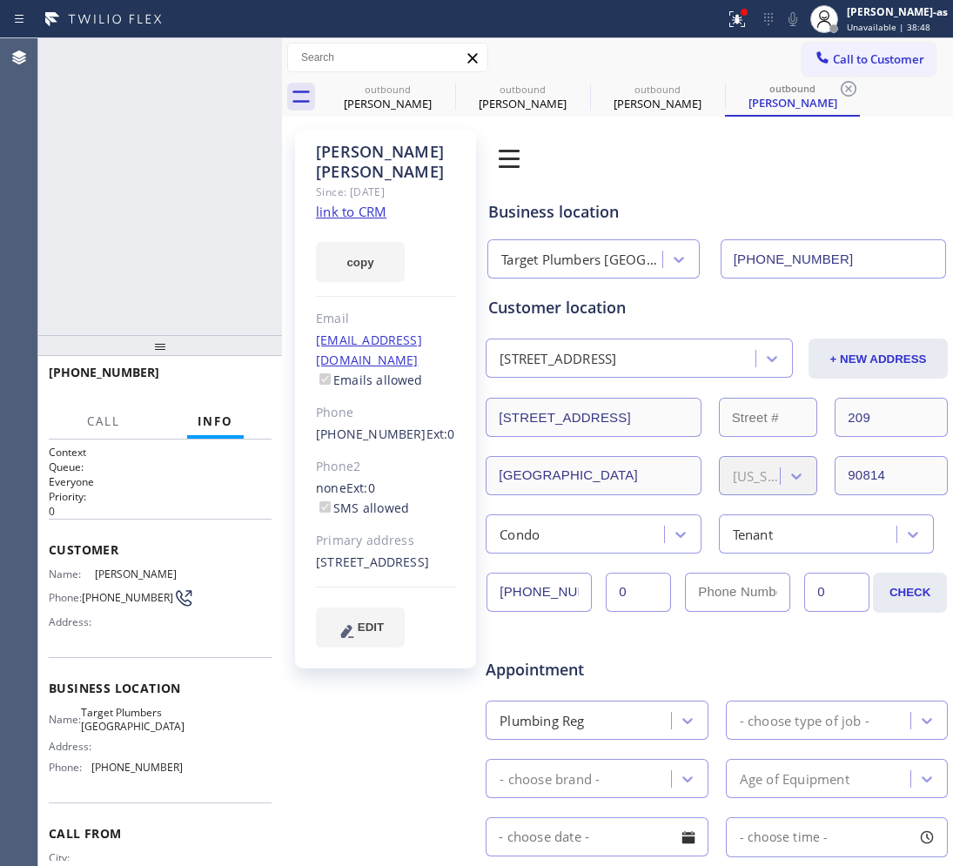
type input "[PHONE_NUMBER]"
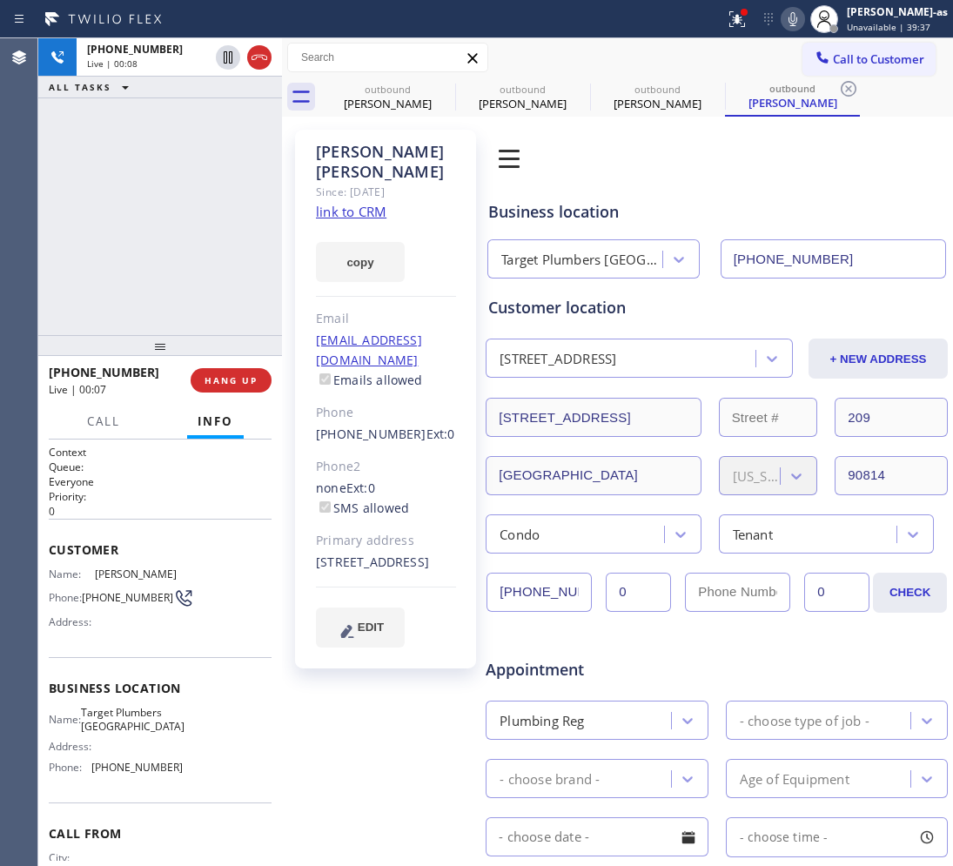
drag, startPoint x: 244, startPoint y: 279, endPoint x: 244, endPoint y: 342, distance: 62.6
click at [244, 278] on div "[PHONE_NUMBER] Live | 00:08 ALL TASKS ALL TASKS ACTIVE TASKS TASKS IN WRAP UP" at bounding box center [160, 186] width 244 height 297
click at [240, 374] on span "HANG UP" at bounding box center [230, 380] width 53 height 12
click at [241, 374] on span "HANG UP" at bounding box center [230, 380] width 53 height 12
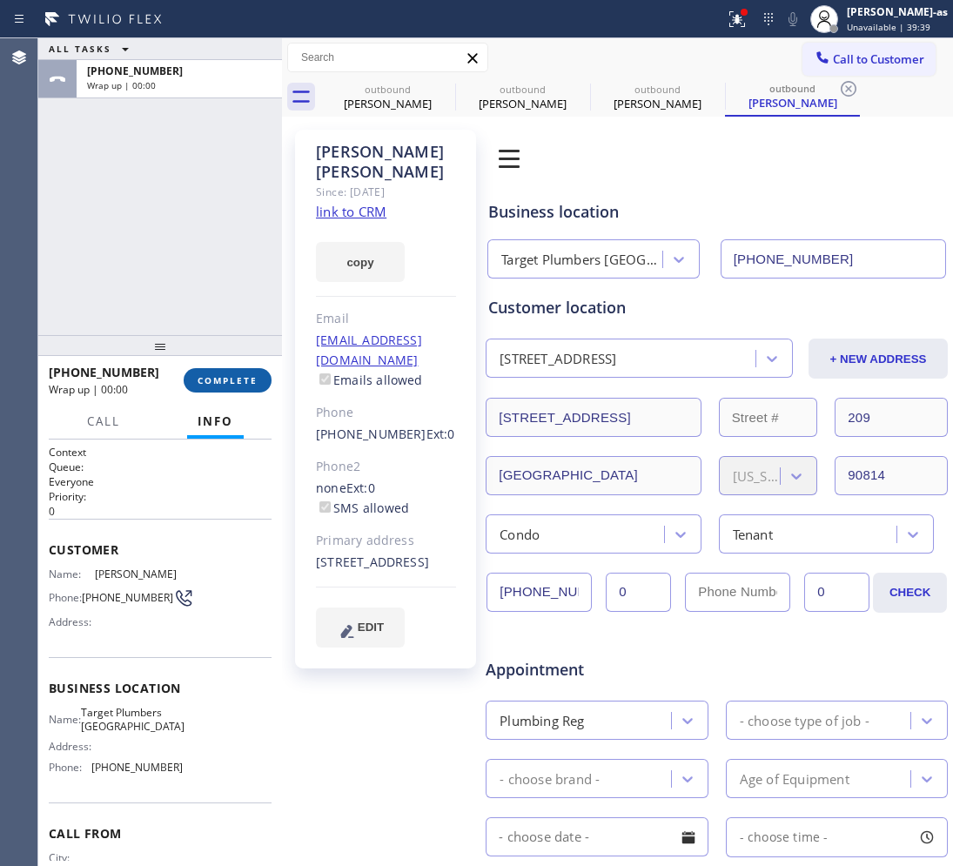
click at [244, 371] on button "COMPLETE" at bounding box center [228, 380] width 88 height 24
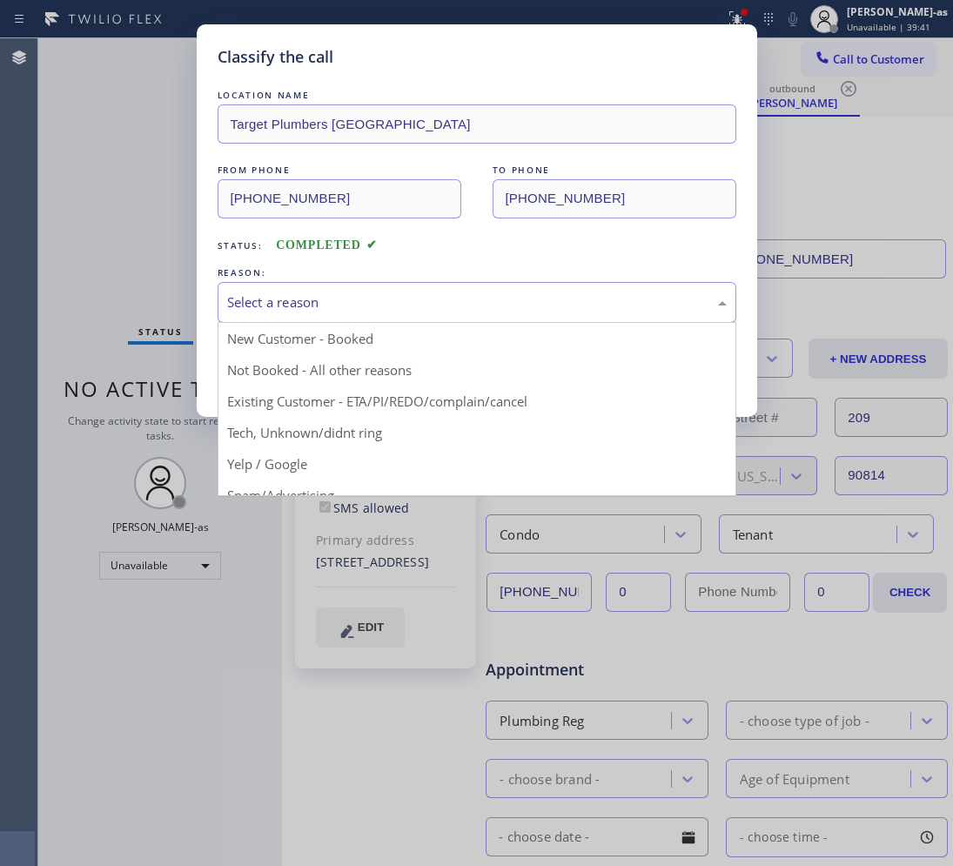
click at [479, 298] on div "Select a reason" at bounding box center [476, 302] width 499 height 20
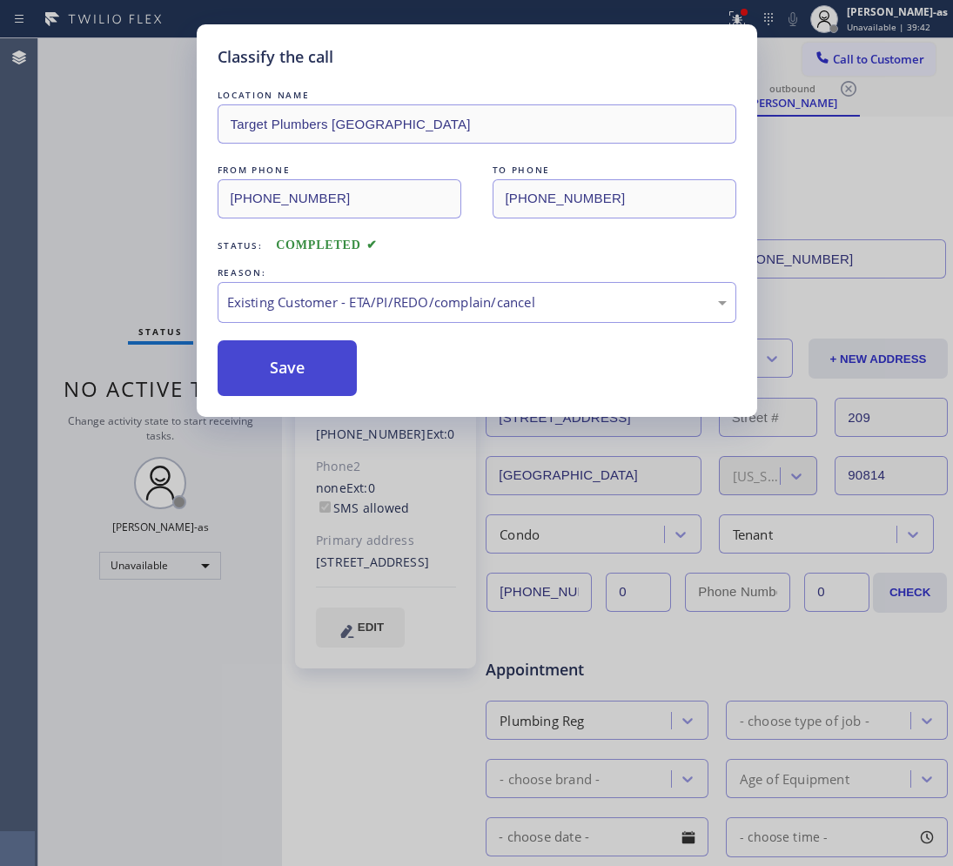
click at [349, 367] on button "Save" at bounding box center [288, 368] width 140 height 56
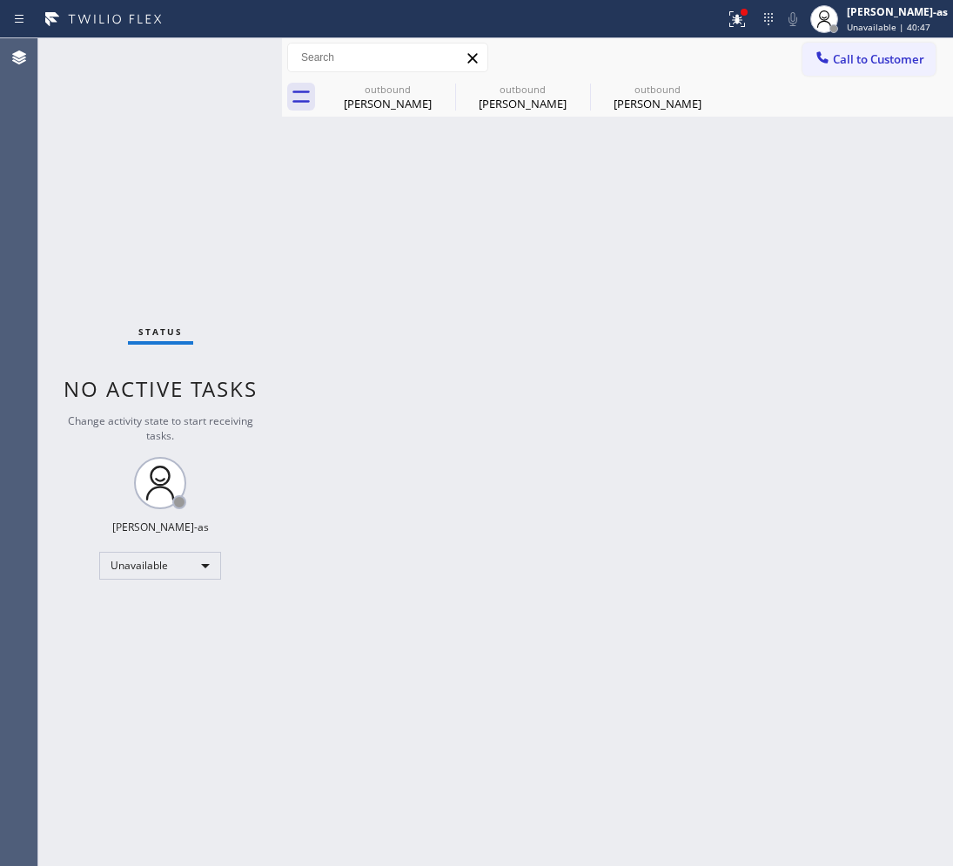
click at [326, 379] on div "Back to Dashboard Change Sender ID Customers Technicians Select a contact Outbo…" at bounding box center [617, 451] width 671 height 827
click at [378, 84] on div "outbound" at bounding box center [387, 89] width 131 height 13
type input "[PHONE_NUMBER]"
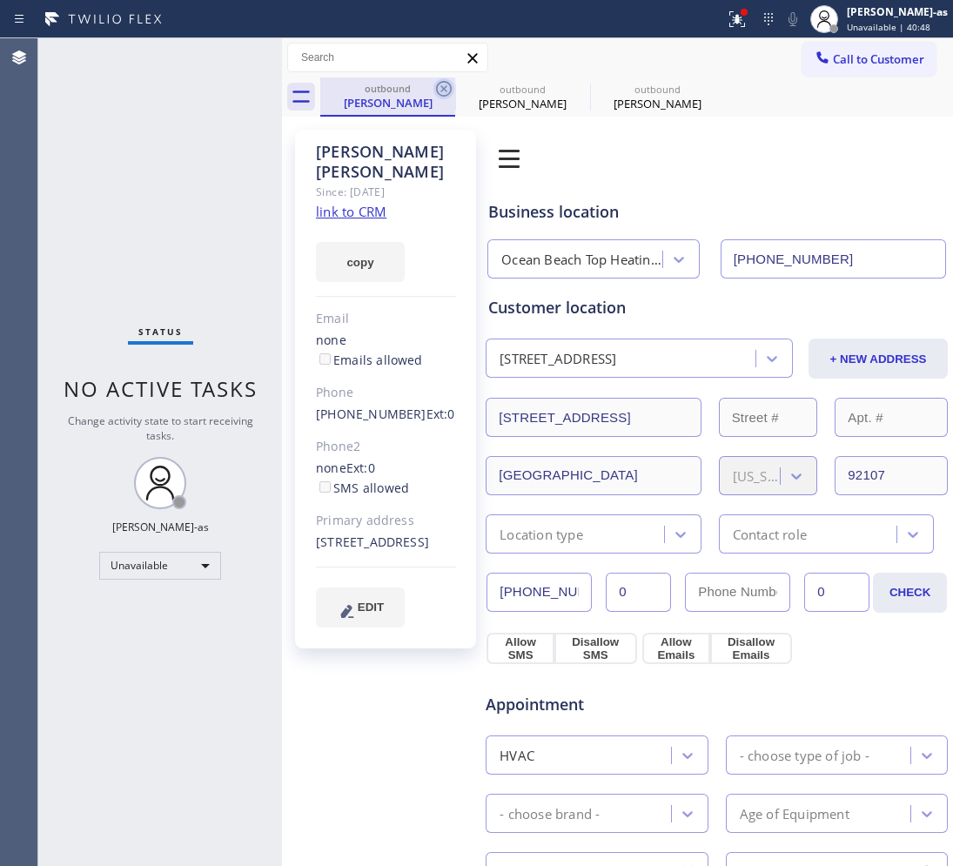
click at [435, 84] on icon at bounding box center [443, 88] width 21 height 21
click at [0, 0] on icon at bounding box center [0, 0] width 0 height 0
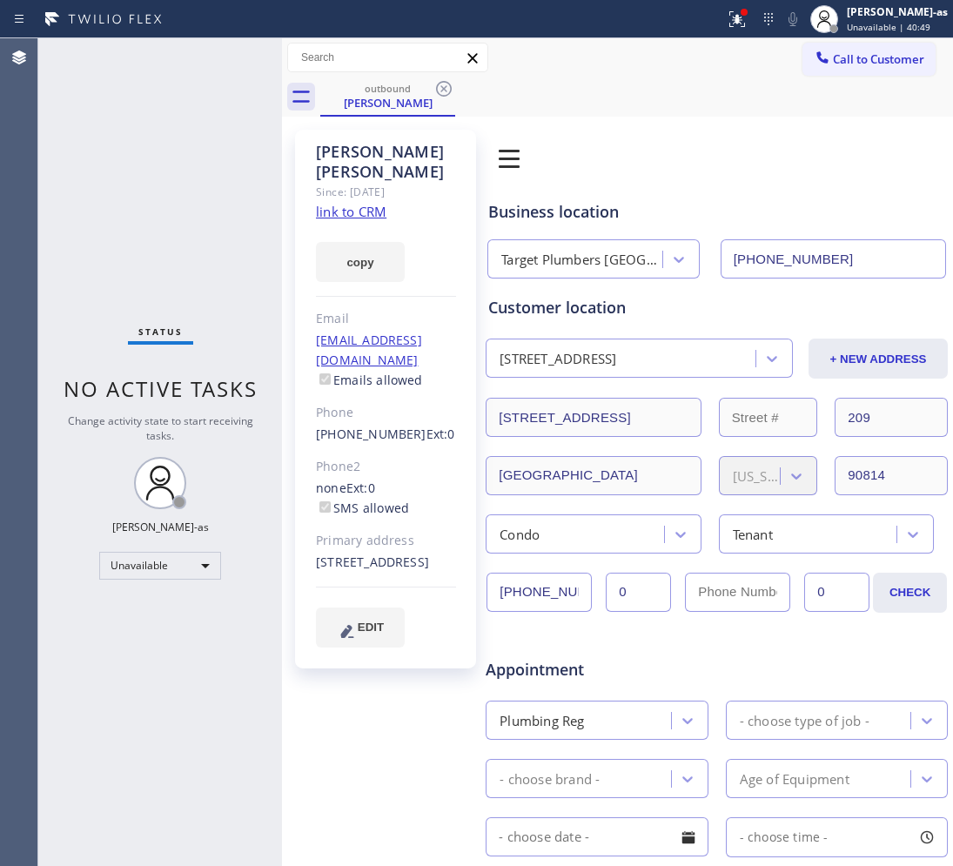
click at [435, 84] on icon at bounding box center [443, 88] width 21 height 21
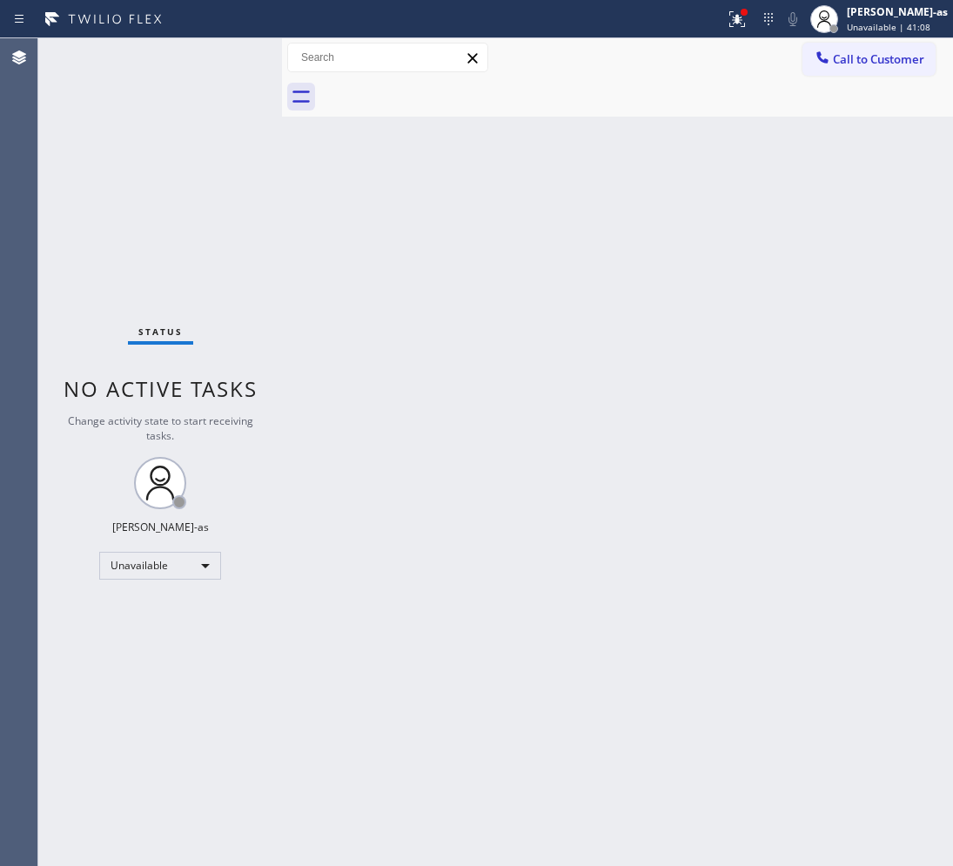
click at [875, 57] on span "Call to Customer" at bounding box center [878, 59] width 91 height 16
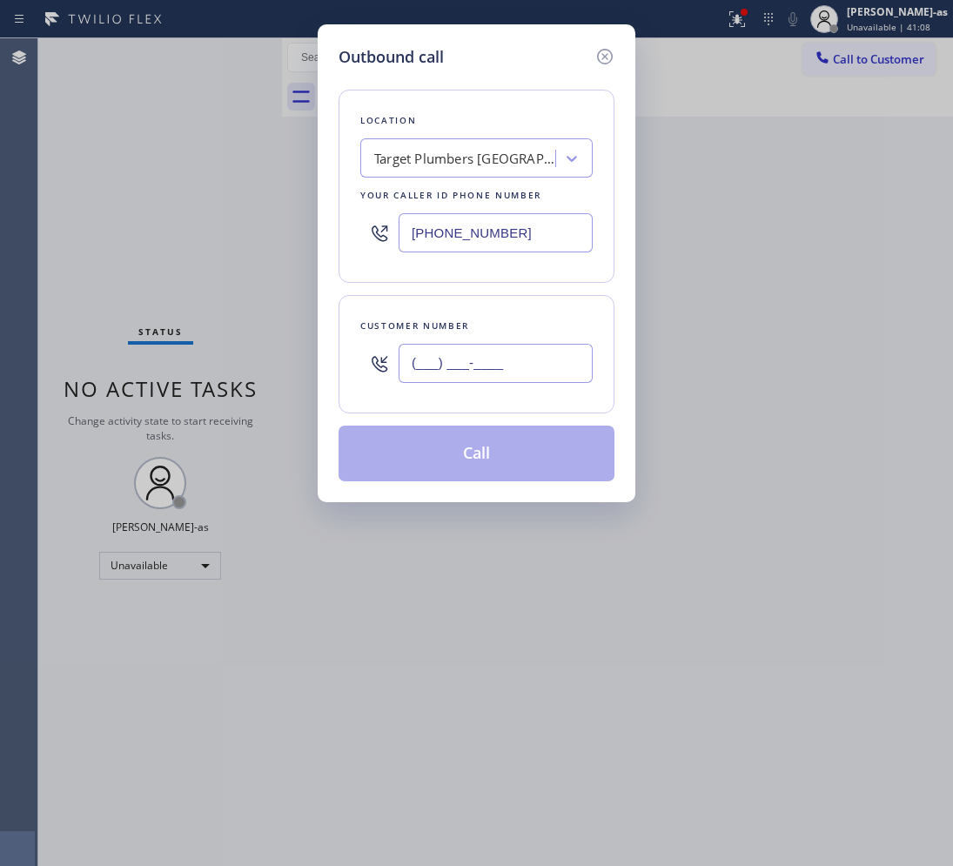
click at [458, 365] on input "(___) ___-____" at bounding box center [495, 363] width 194 height 39
paste input "626) 831-8671"
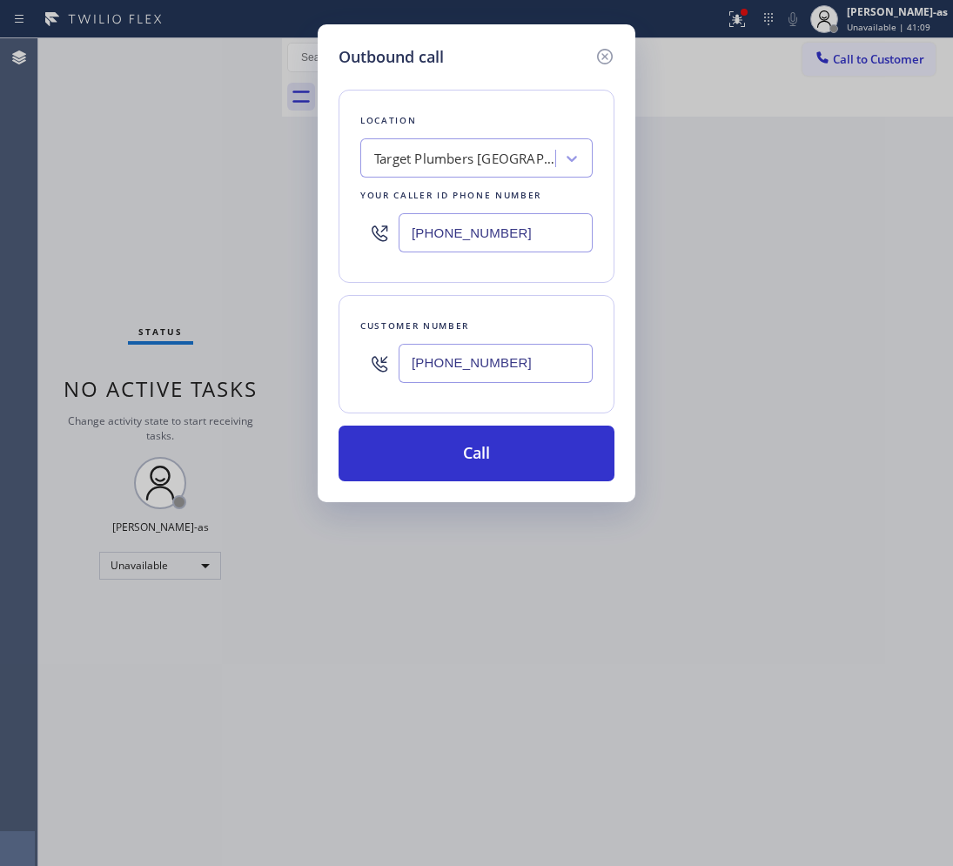
type input "[PHONE_NUMBER]"
click at [427, 176] on div "Target Plumbers [GEOGRAPHIC_DATA]" at bounding box center [476, 157] width 232 height 39
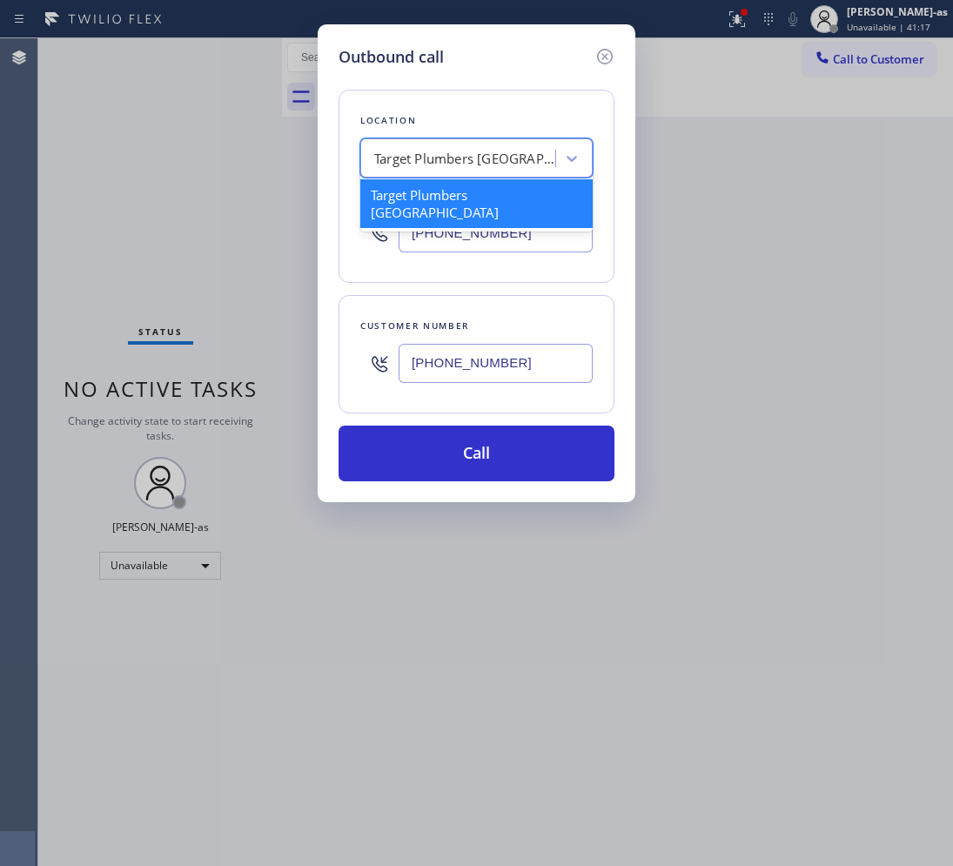
paste input "[PERSON_NAME] Refrigerator & Heating Repair"
type input "[PERSON_NAME] Refrigerator & Heating Repair"
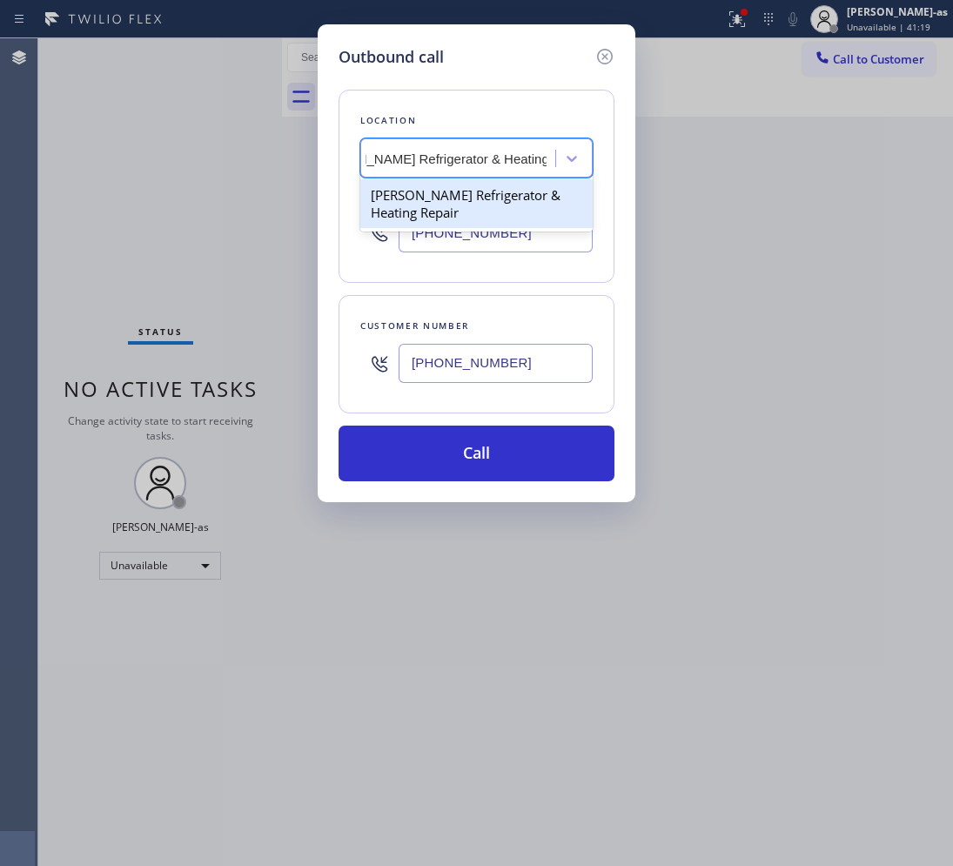
click at [418, 202] on div "[PERSON_NAME] Refrigerator & Heating Repair" at bounding box center [476, 203] width 232 height 49
type input "[PHONE_NUMBER]"
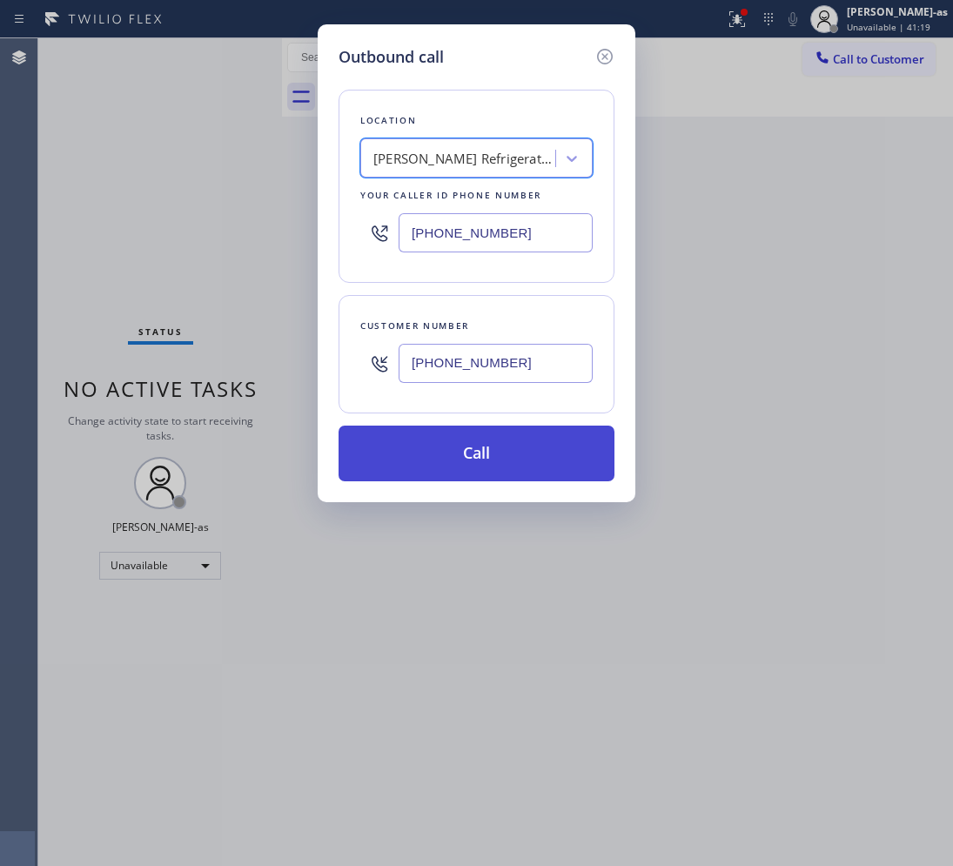
click at [519, 453] on button "Call" at bounding box center [476, 453] width 276 height 56
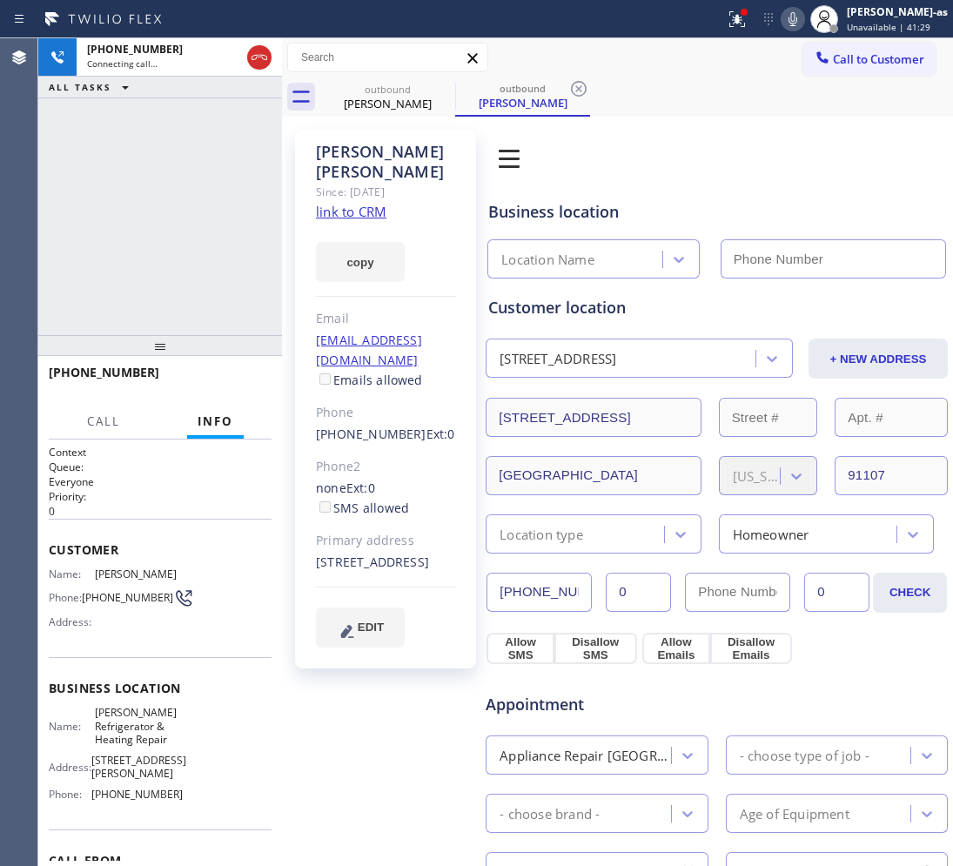
type input "[PHONE_NUMBER]"
click at [349, 203] on link "link to CRM" at bounding box center [351, 211] width 70 height 17
drag, startPoint x: 248, startPoint y: 251, endPoint x: 231, endPoint y: 323, distance: 74.1
click at [248, 254] on div "[PHONE_NUMBER] Live | 02:28 ALL TASKS ALL TASKS ACTIVE TASKS TASKS IN WRAP UP" at bounding box center [160, 186] width 244 height 297
click at [236, 376] on span "HANG UP" at bounding box center [230, 380] width 53 height 12
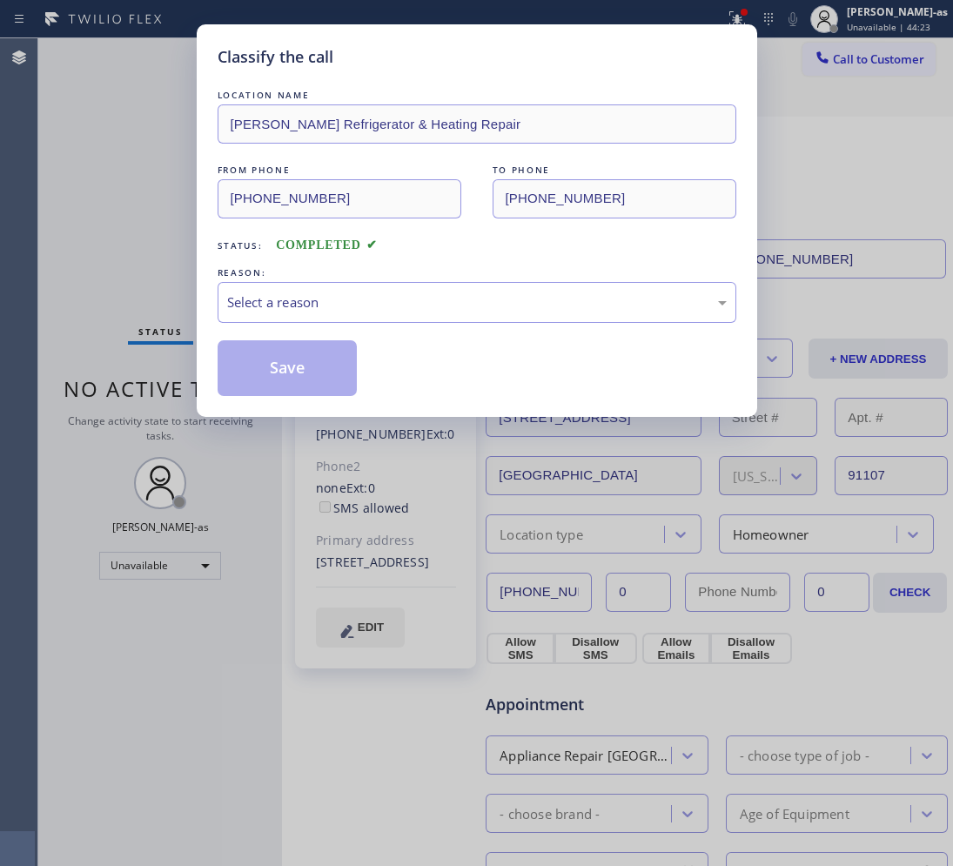
drag, startPoint x: 302, startPoint y: 262, endPoint x: 357, endPoint y: 327, distance: 85.2
click at [320, 292] on div "LOCATION NAME [PERSON_NAME] Refrigerator & Heating Repair FROM PHONE [PHONE_NUM…" at bounding box center [477, 241] width 519 height 310
click at [363, 323] on div "Select a reason" at bounding box center [477, 302] width 519 height 41
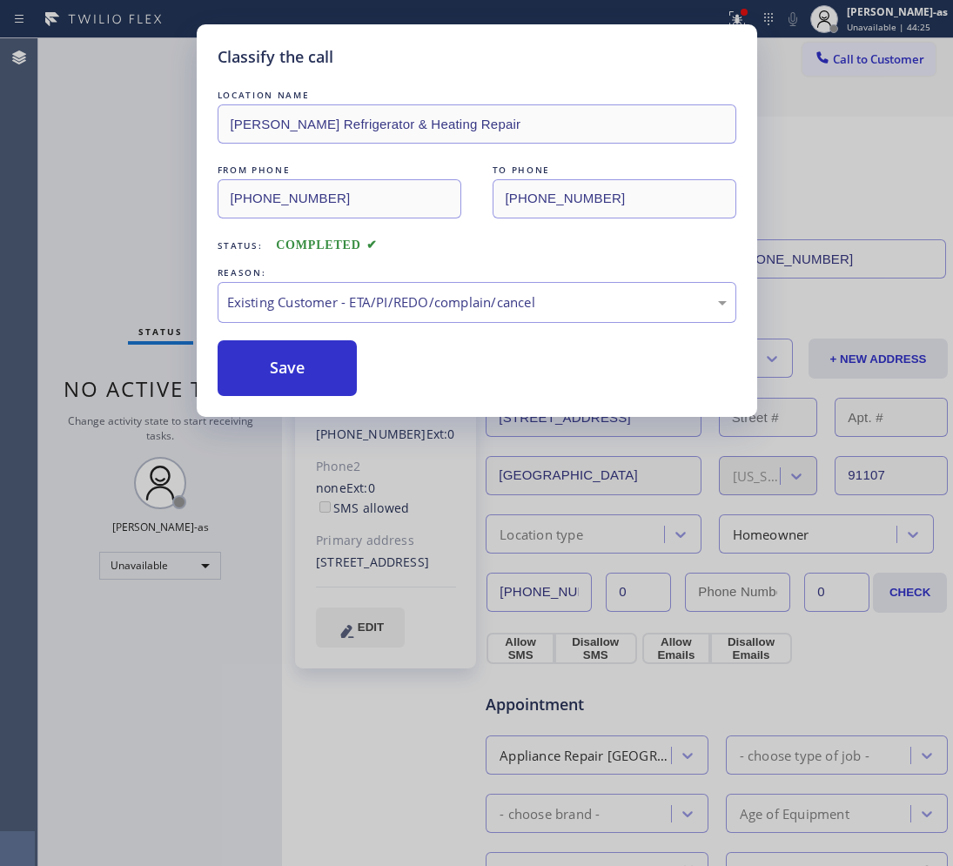
click at [136, 240] on div "Classify the call LOCATION NAME [PERSON_NAME] Refrigerator & Heating Repair FRO…" at bounding box center [476, 433] width 953 height 866
click at [277, 370] on button "Save" at bounding box center [288, 368] width 140 height 56
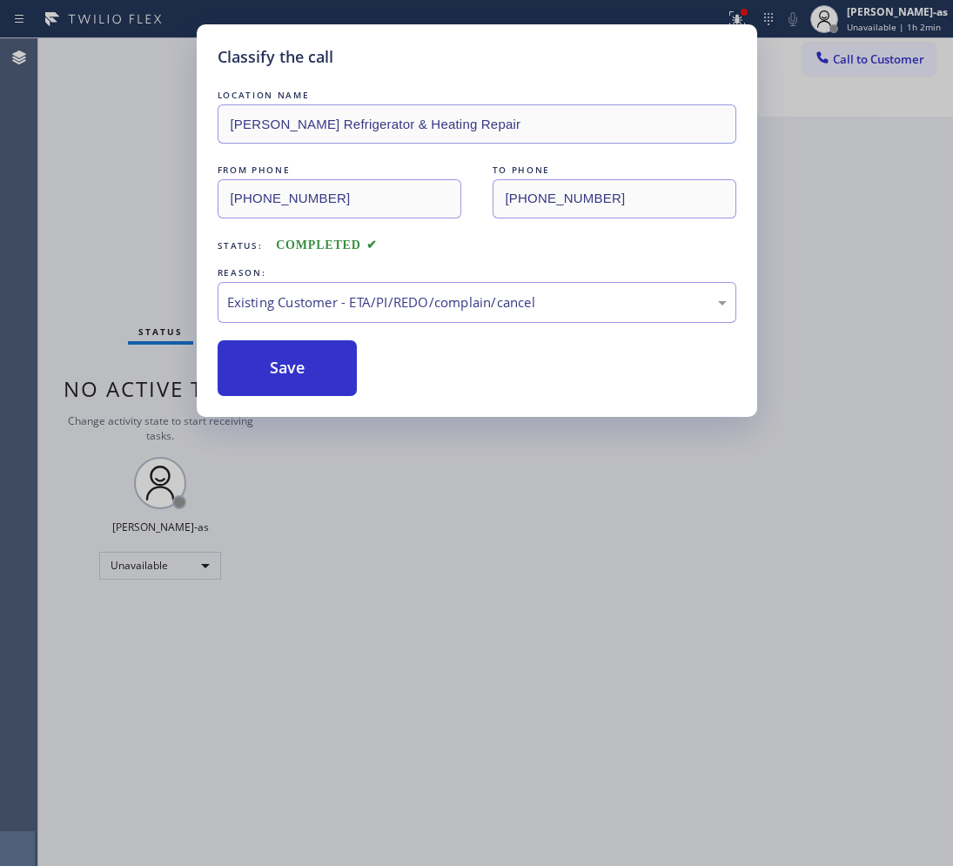
click at [289, 538] on div "Classify the call LOCATION NAME [PERSON_NAME] Refrigerator & Heating Repair FRO…" at bounding box center [476, 433] width 953 height 866
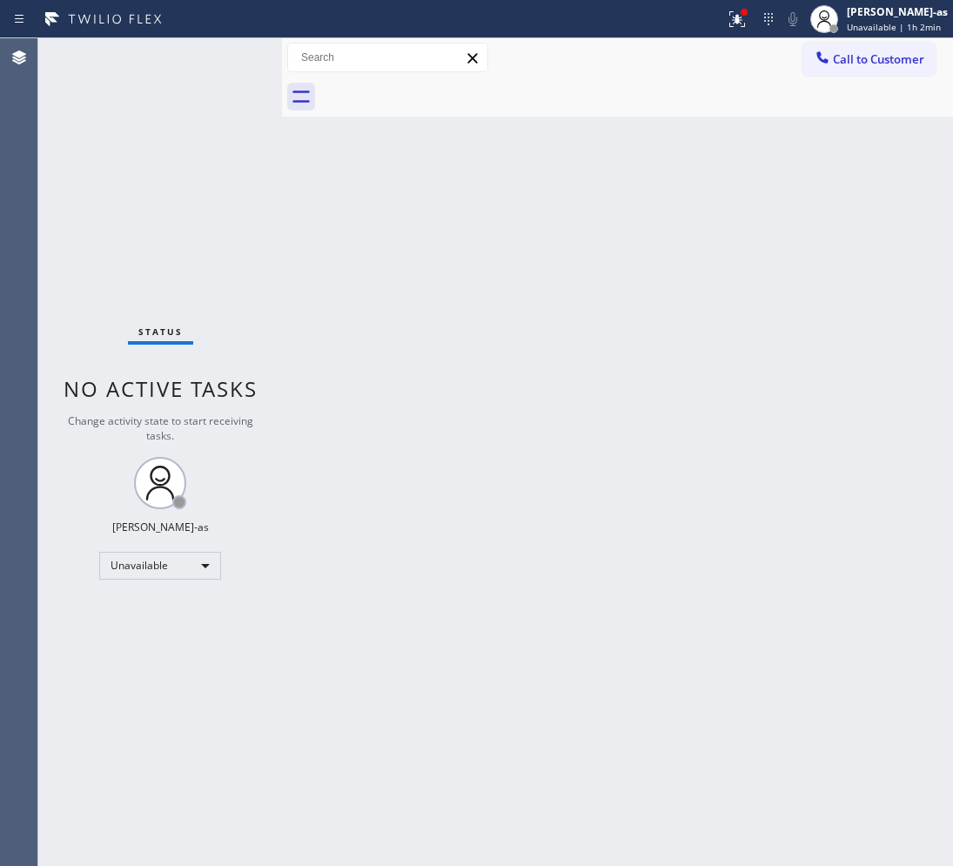
click at [293, 331] on div "Back to Dashboard Change Sender ID Customers Technicians Select a contact Outbo…" at bounding box center [617, 451] width 671 height 827
click at [338, 520] on div "Back to Dashboard Change Sender ID Customers Technicians Select a contact Outbo…" at bounding box center [617, 451] width 671 height 827
click at [898, 67] on button "Call to Customer" at bounding box center [868, 59] width 133 height 33
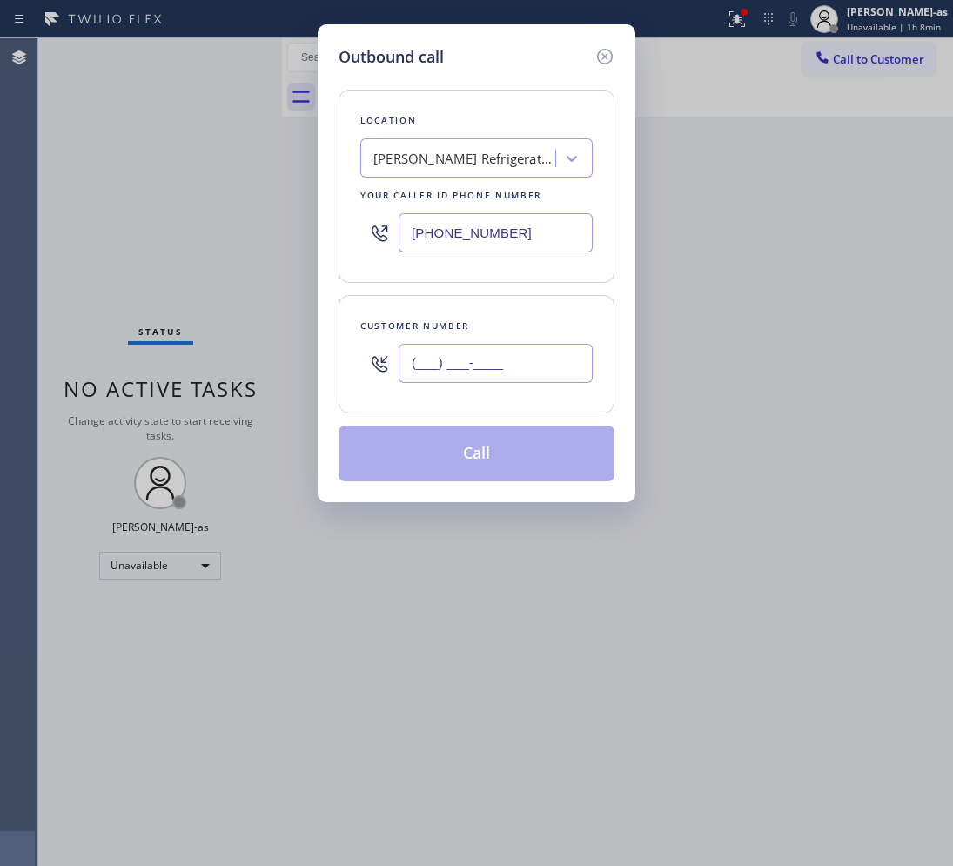
click at [519, 377] on input "(___) ___-____" at bounding box center [495, 363] width 194 height 39
paste input "310) 775-5619"
type input "[PHONE_NUMBER]"
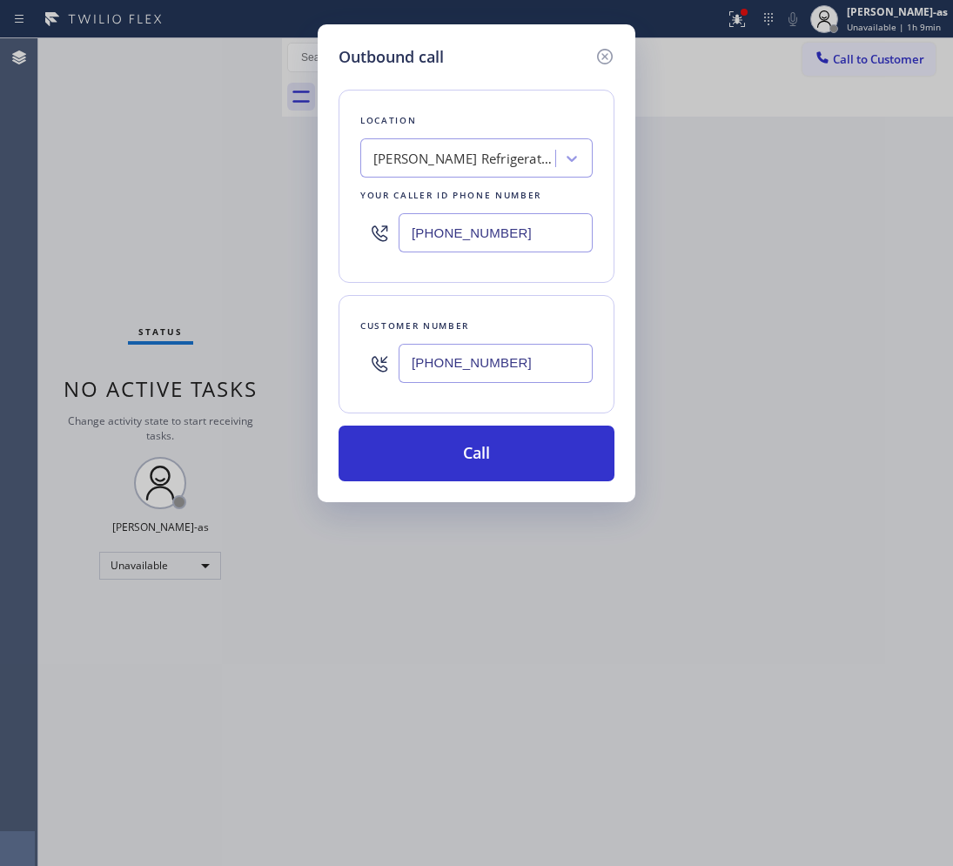
click at [499, 150] on div "[PERSON_NAME] Refrigerator & Heating Repair" at bounding box center [464, 159] width 183 height 20
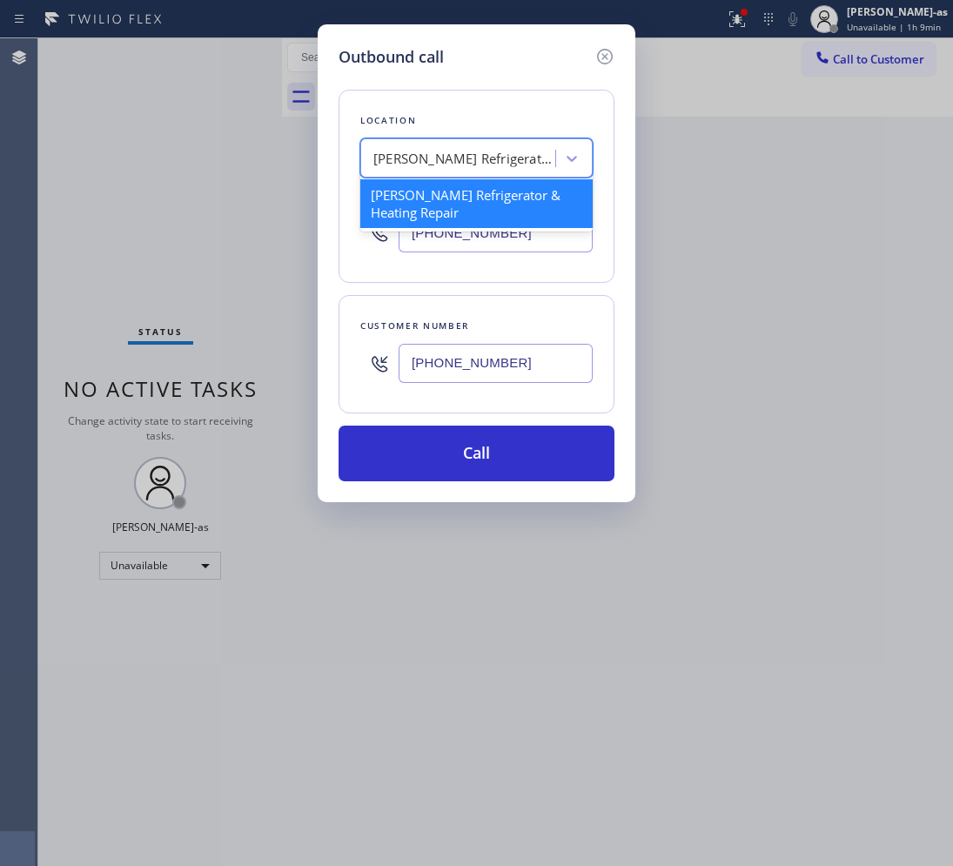
paste input "Mar Vista Heating and Air Conditioning"
type input "Mar Vista Heating and Air Conditioning"
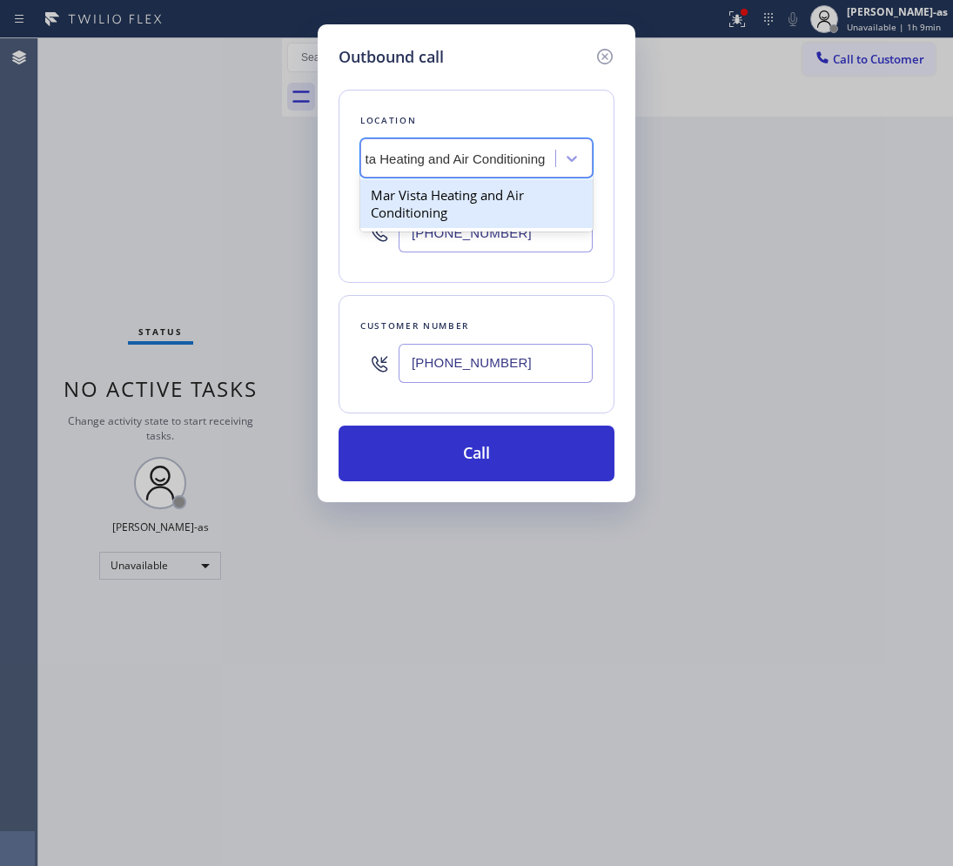
click at [432, 197] on div "Mar Vista Heating and Air Conditioning" at bounding box center [476, 203] width 232 height 49
type input "[PHONE_NUMBER]"
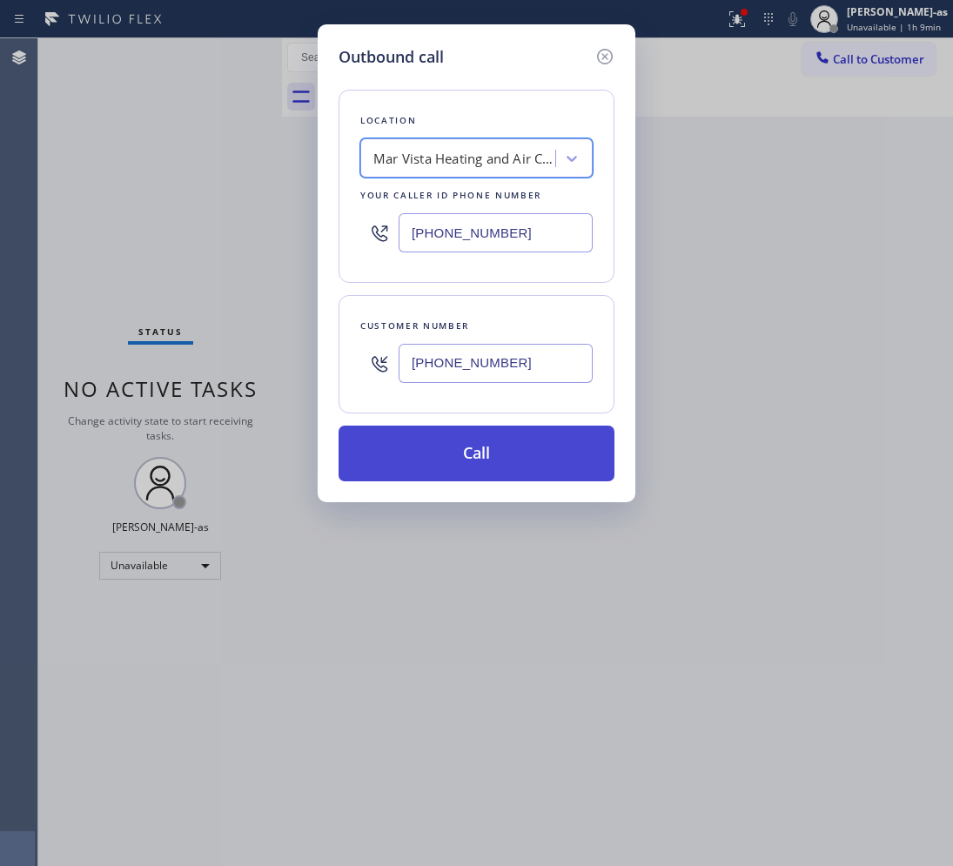
click at [514, 466] on button "Call" at bounding box center [476, 453] width 276 height 56
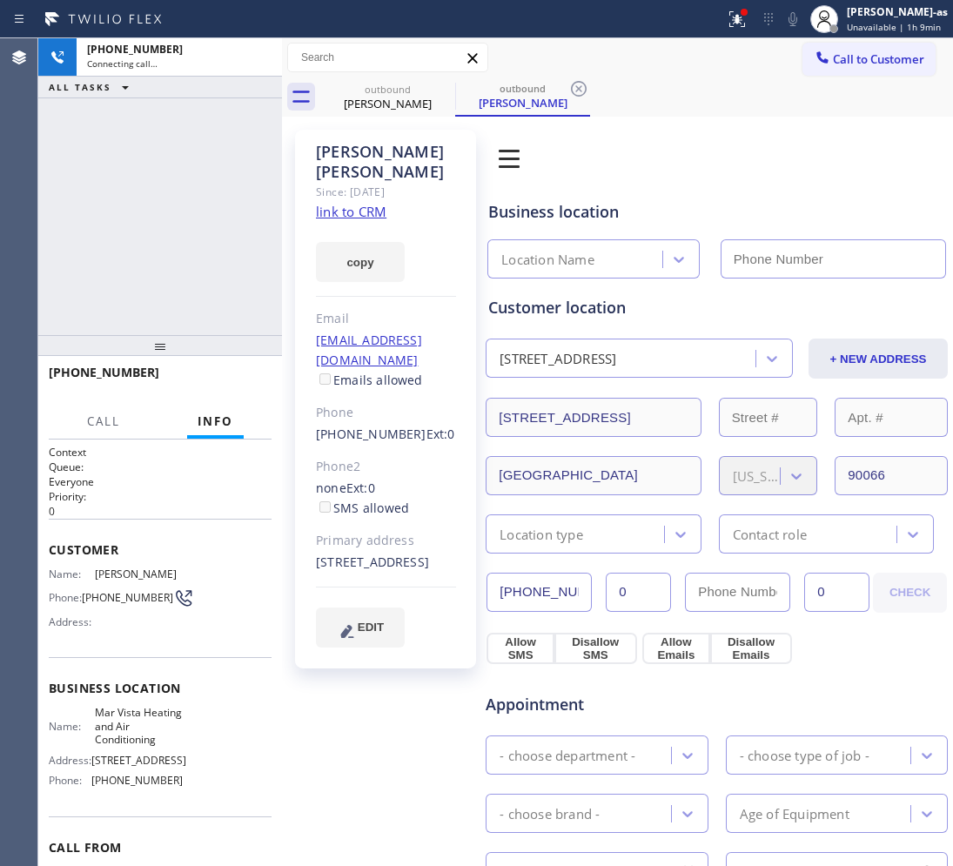
click at [344, 203] on link "link to CRM" at bounding box center [351, 211] width 70 height 17
type input "[PHONE_NUMBER]"
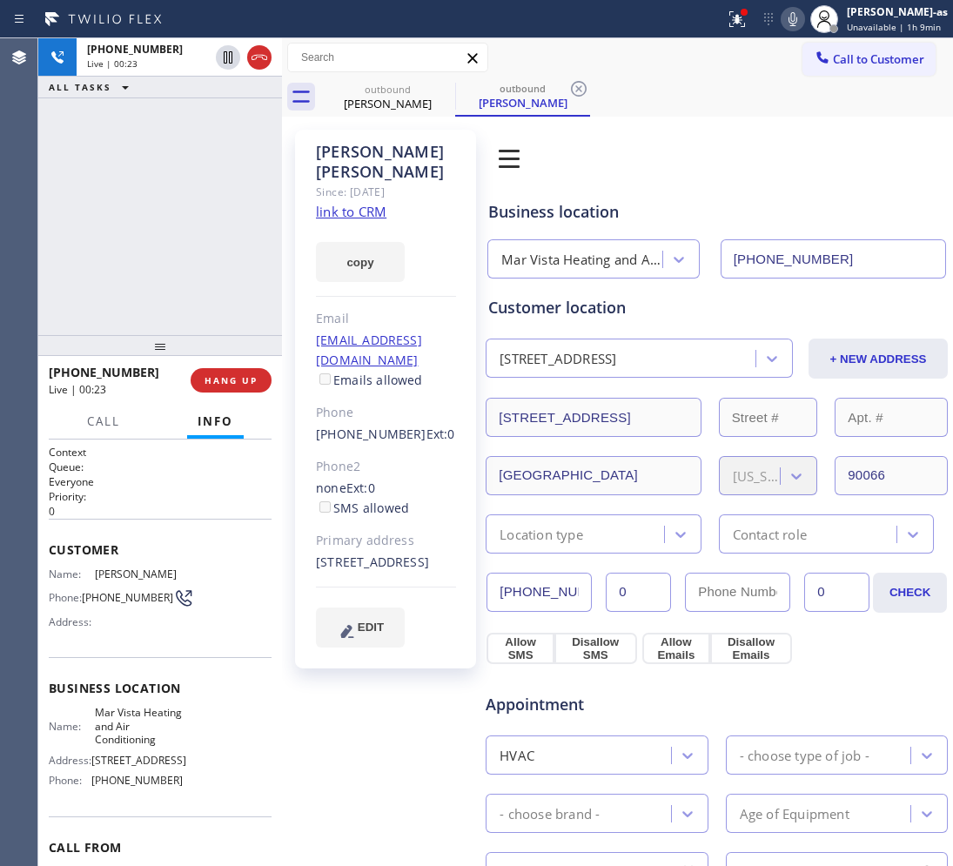
drag, startPoint x: 157, startPoint y: 197, endPoint x: 253, endPoint y: 236, distance: 103.1
click at [158, 196] on div "[PHONE_NUMBER] Live | 00:23 ALL TASKS ALL TASKS ACTIVE TASKS TASKS IN WRAP UP" at bounding box center [160, 186] width 244 height 297
click at [218, 384] on span "HANG UP" at bounding box center [230, 380] width 53 height 12
click at [218, 383] on span "COMPLETE" at bounding box center [227, 380] width 60 height 12
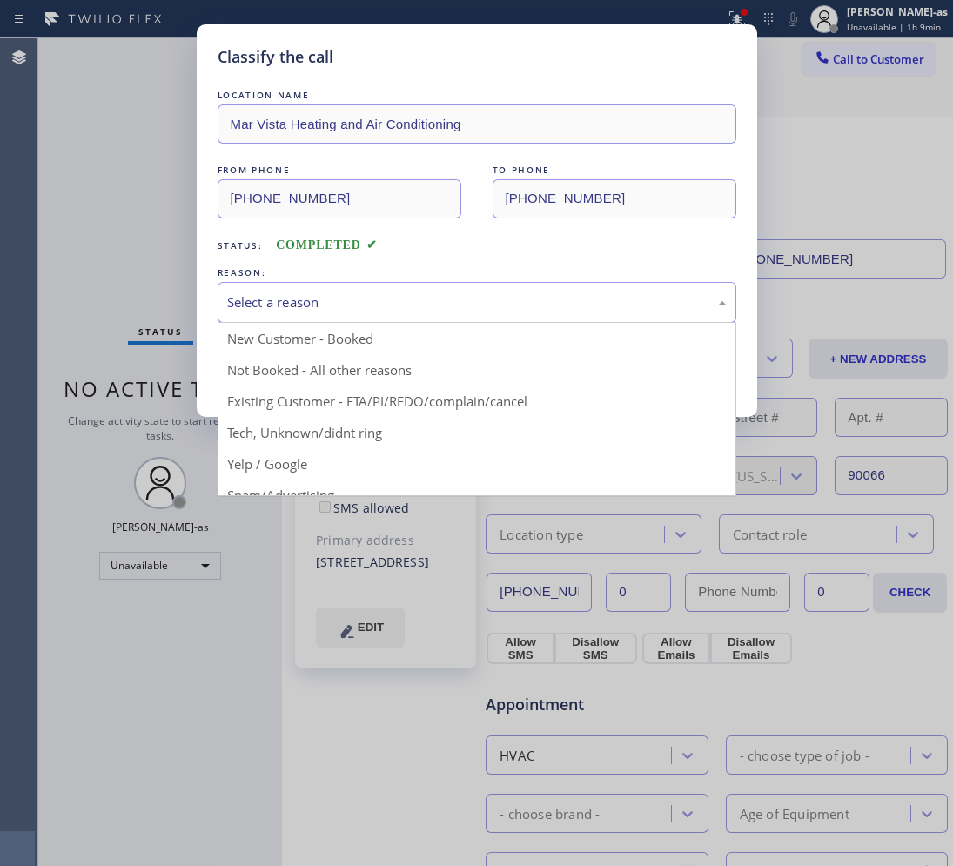
click at [284, 303] on div "Select a reason" at bounding box center [476, 302] width 499 height 20
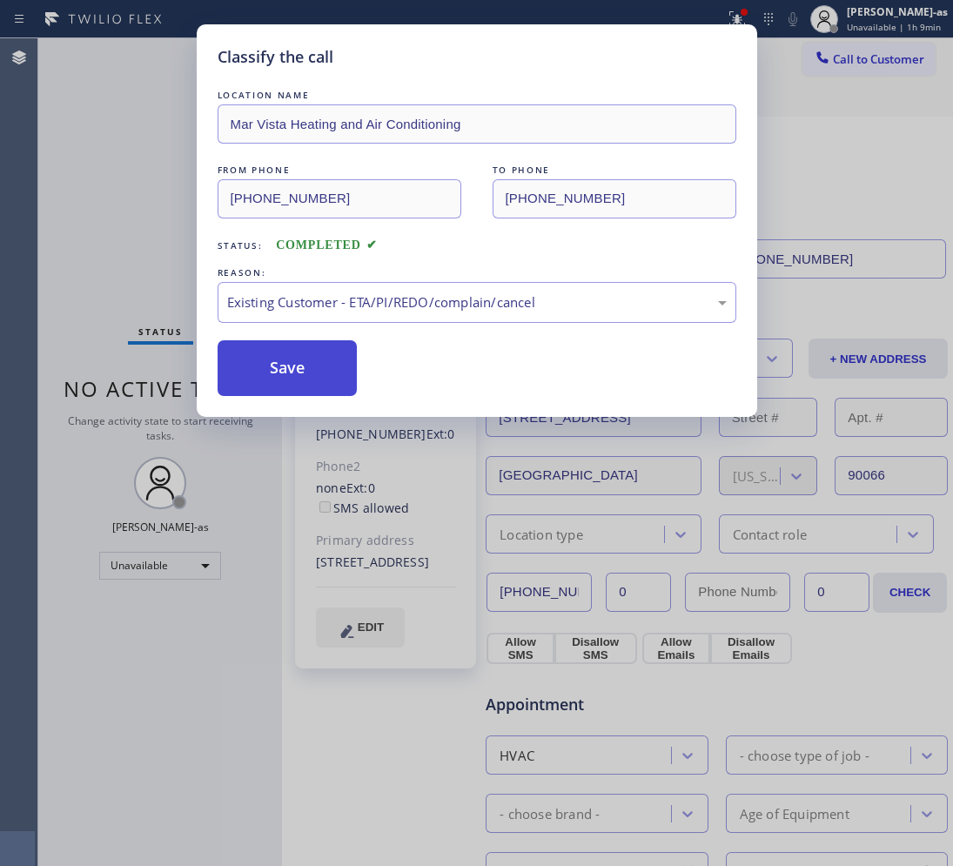
click at [300, 361] on button "Save" at bounding box center [288, 368] width 140 height 56
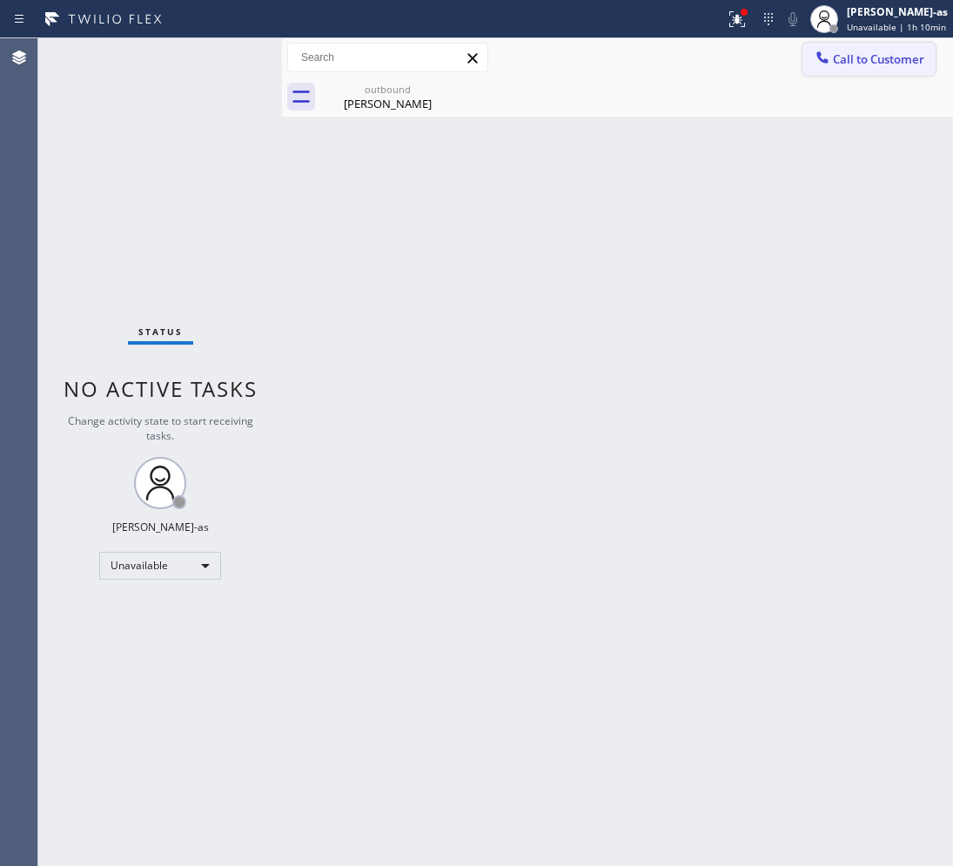
click at [849, 54] on span "Call to Customer" at bounding box center [878, 59] width 91 height 16
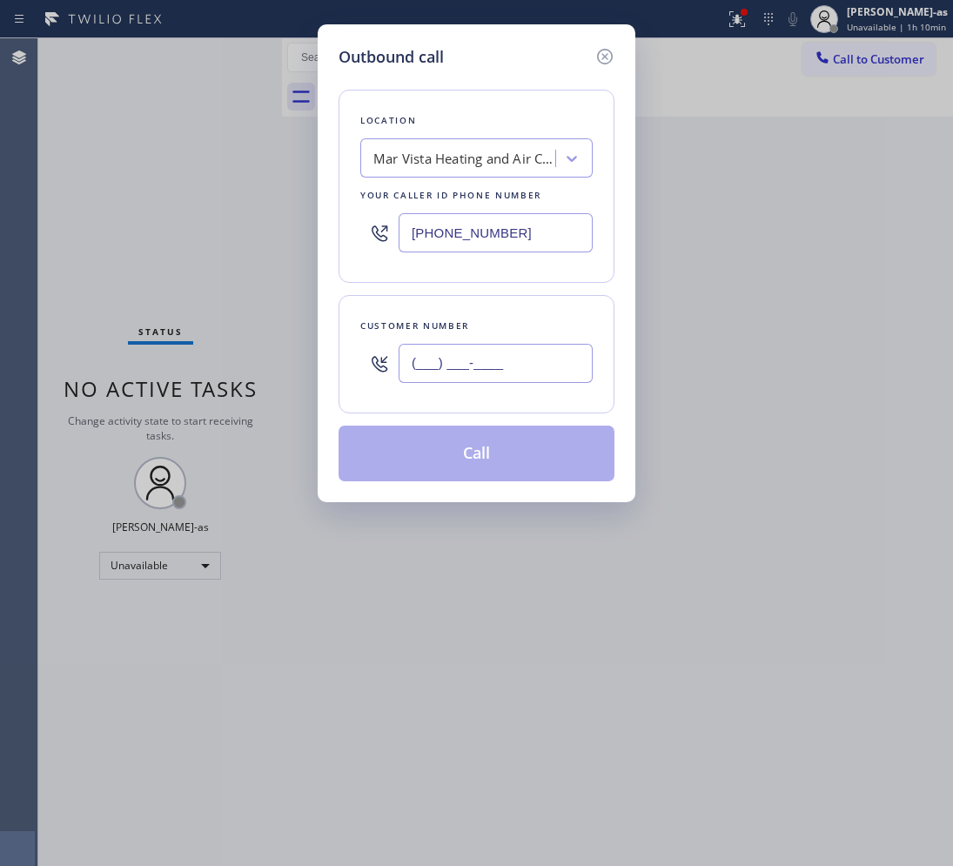
click at [490, 363] on input "(___) ___-____" at bounding box center [495, 363] width 194 height 39
paste input "626) 533-3674"
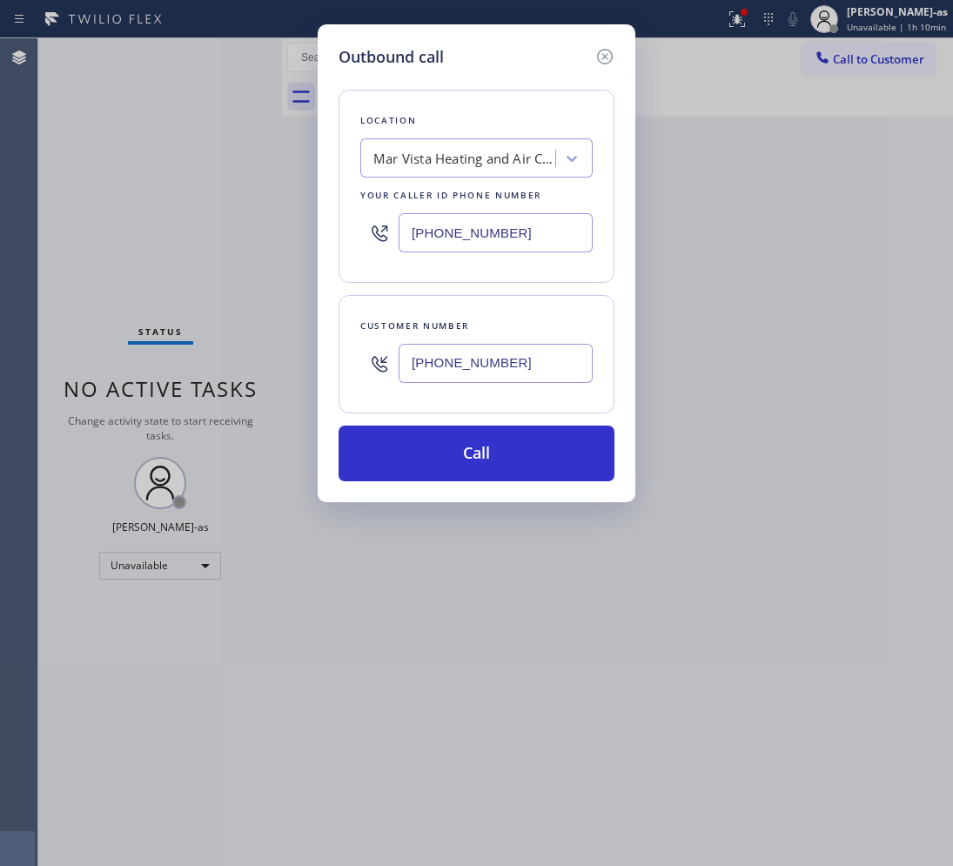
type input "[PHONE_NUMBER]"
click at [472, 152] on div "Mar Vista Heating and Air Conditioning" at bounding box center [464, 159] width 183 height 20
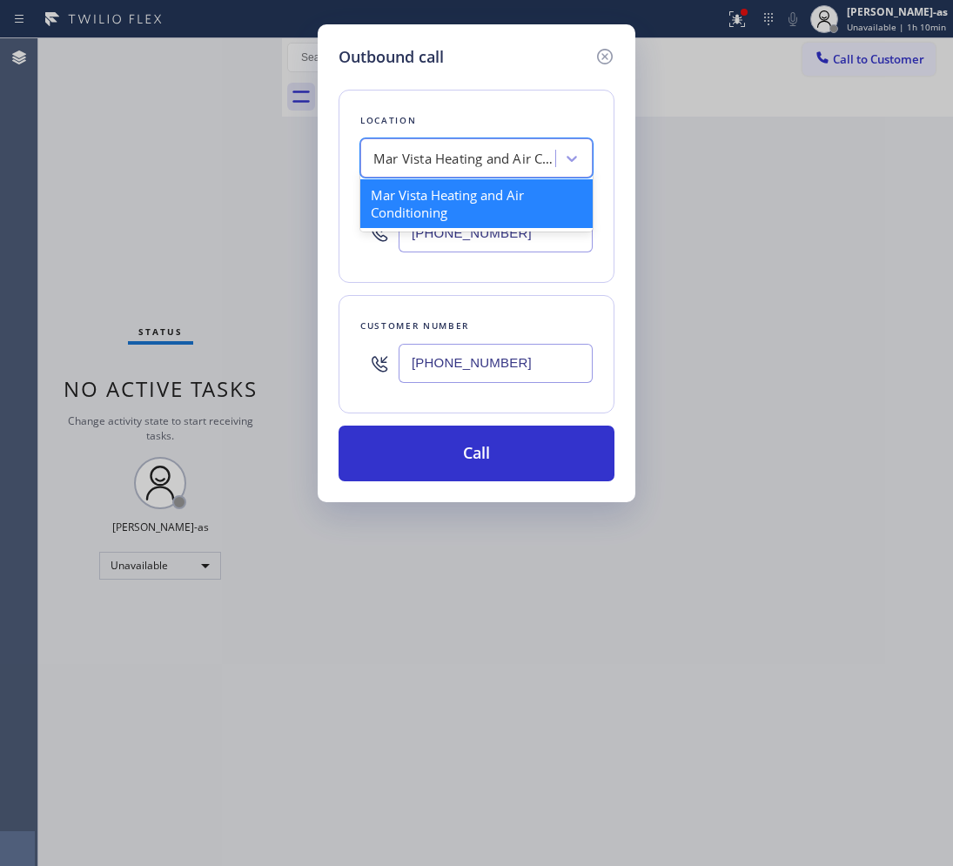
type input "v"
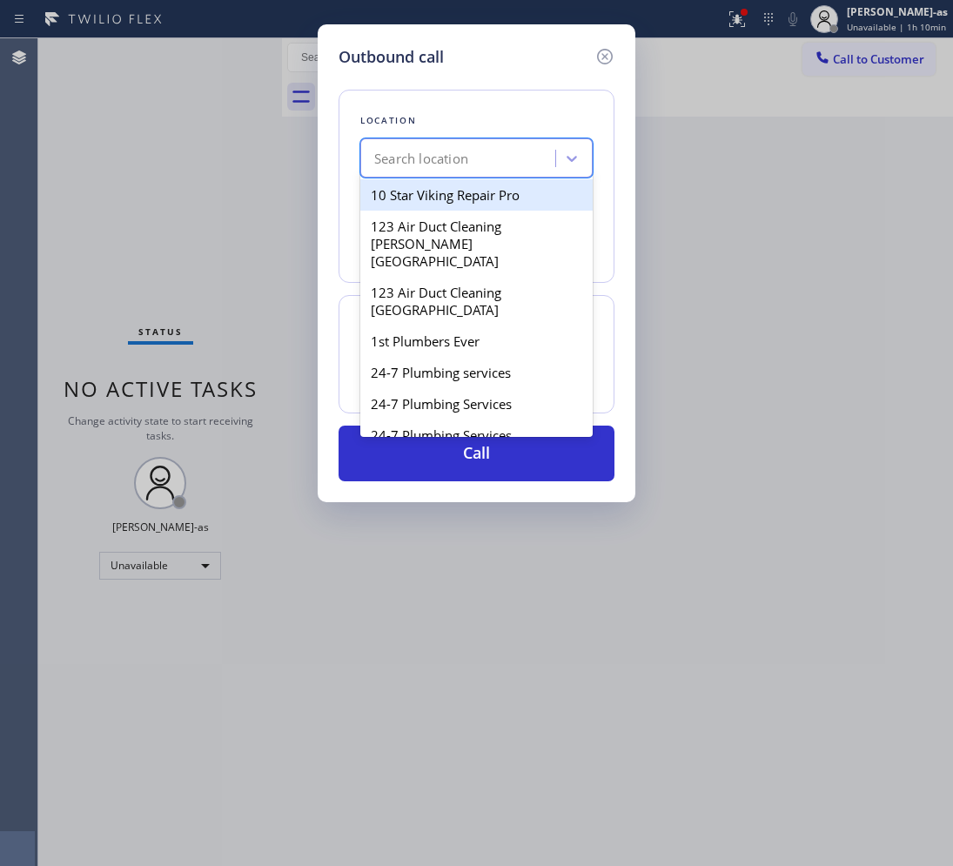
paste input "[GEOGRAPHIC_DATA] AC Repair"
type input "[GEOGRAPHIC_DATA] AC Repair"
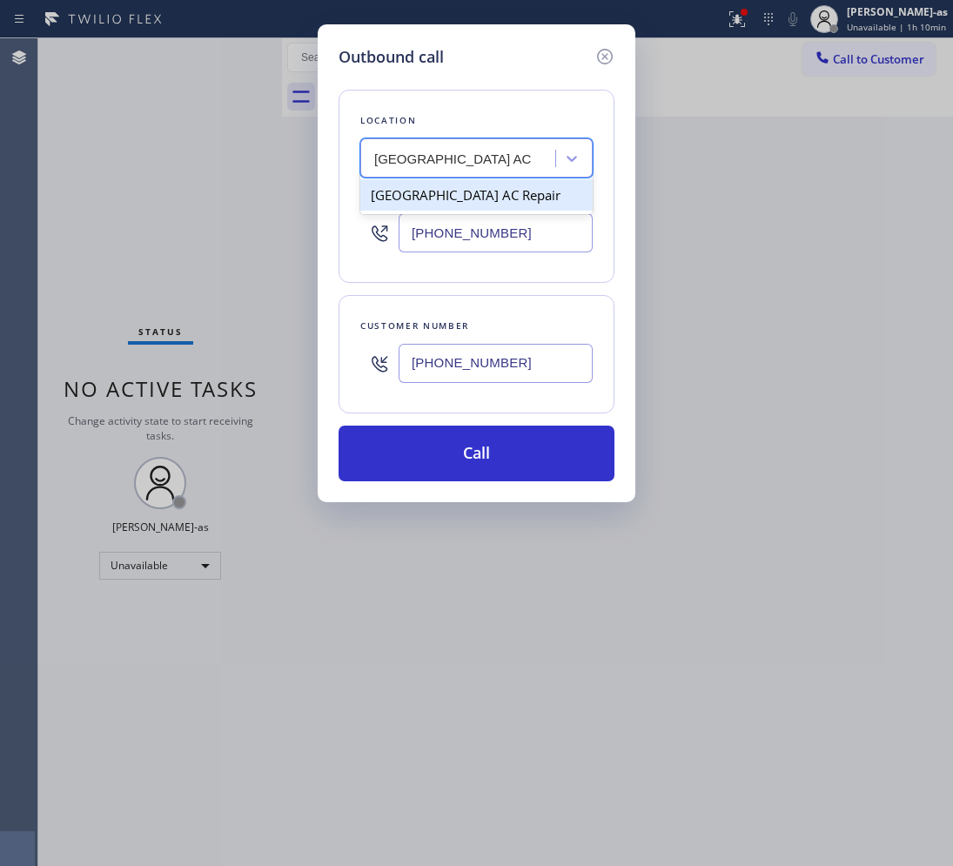
click at [450, 202] on div "[GEOGRAPHIC_DATA] AC Repair" at bounding box center [476, 194] width 232 height 31
type input "[PHONE_NUMBER]"
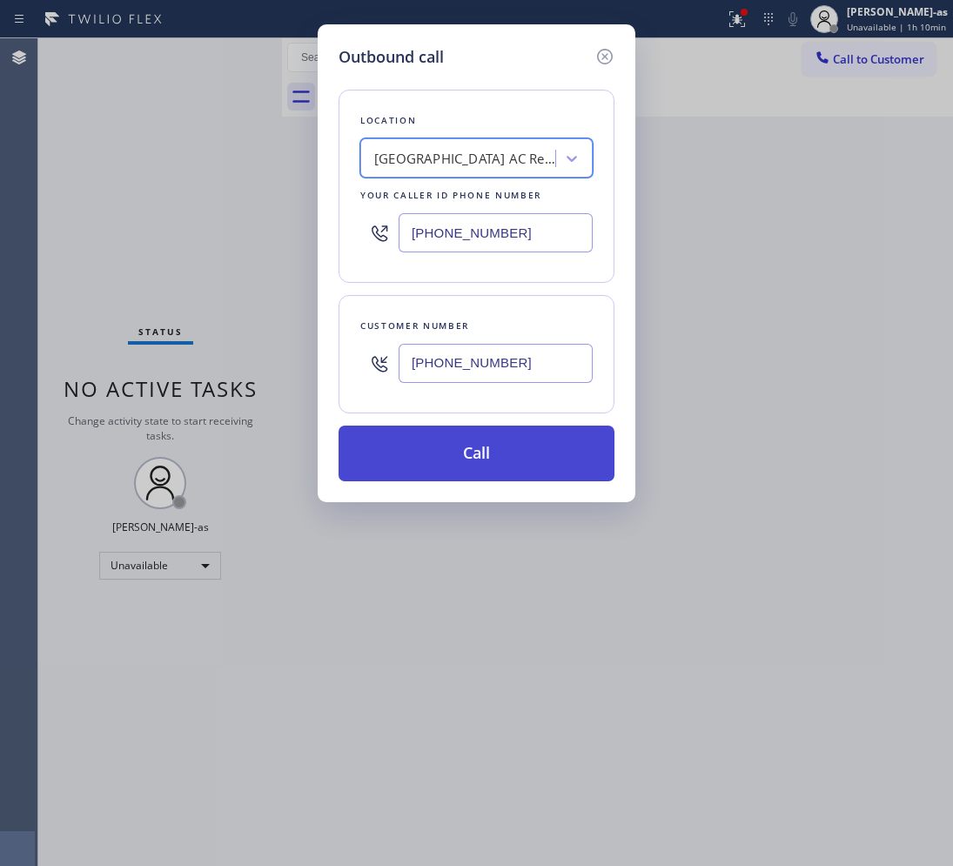
click at [477, 458] on button "Call" at bounding box center [476, 453] width 276 height 56
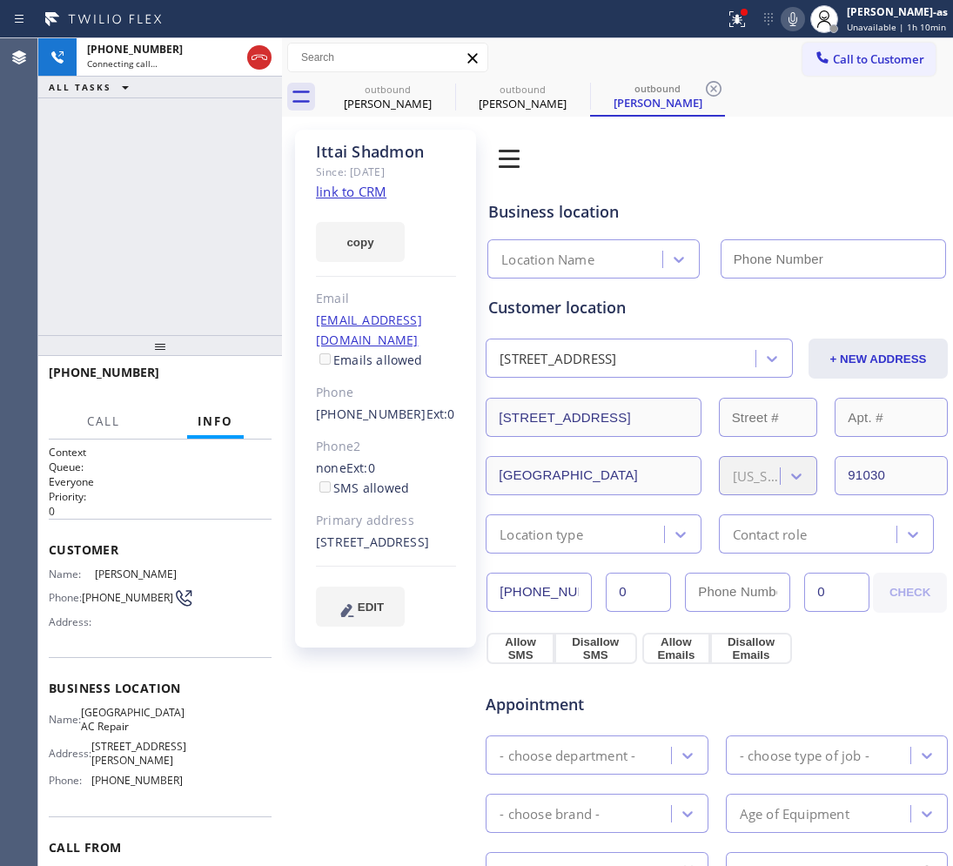
click at [374, 187] on link "link to CRM" at bounding box center [351, 191] width 70 height 17
type input "[PHONE_NUMBER]"
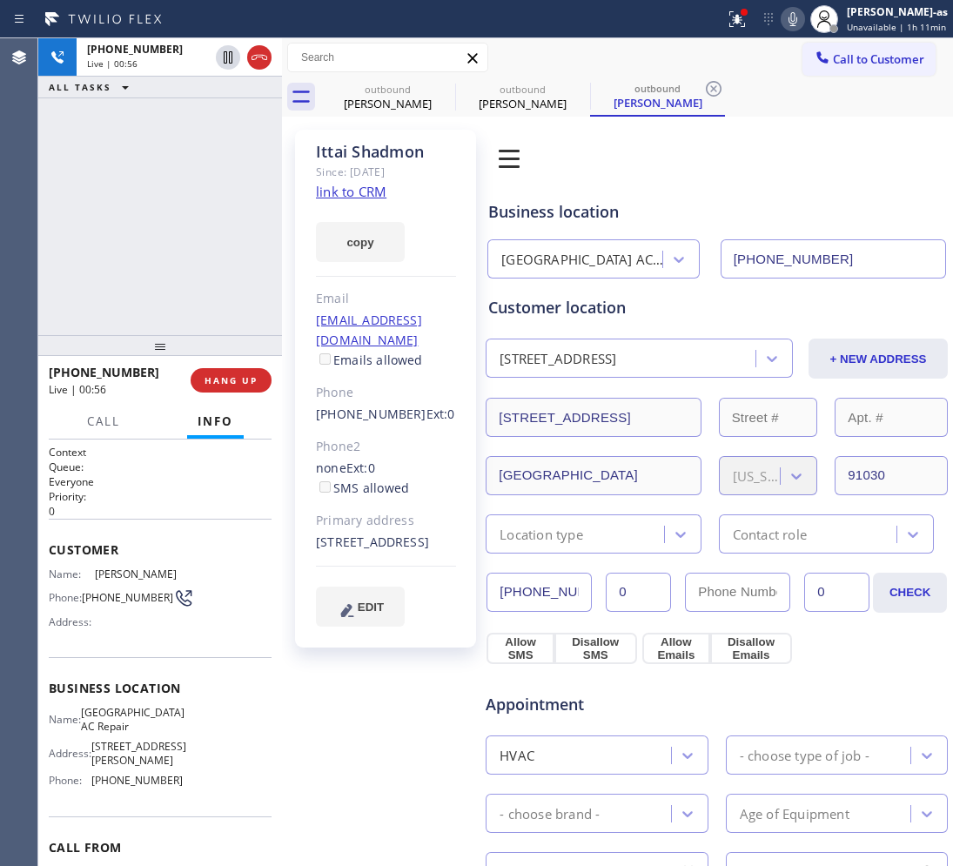
click at [187, 235] on div "[PHONE_NUMBER] Live | 00:56 ALL TASKS ALL TASKS ACTIVE TASKS TASKS IN WRAP UP" at bounding box center [160, 186] width 244 height 297
click at [70, 257] on div "[PHONE_NUMBER] Live | 00:58 ALL TASKS ALL TASKS ACTIVE TASKS TASKS IN WRAP UP" at bounding box center [160, 186] width 244 height 297
click at [244, 379] on span "HANG UP" at bounding box center [230, 380] width 53 height 12
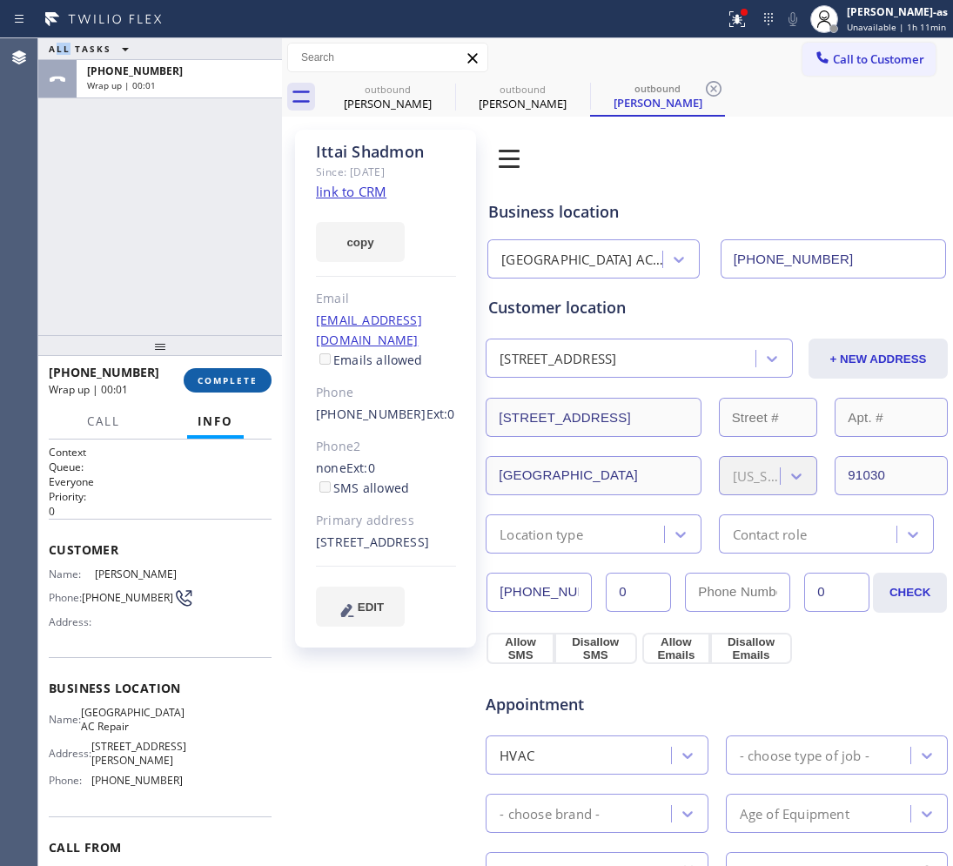
click at [246, 375] on span "COMPLETE" at bounding box center [227, 380] width 60 height 12
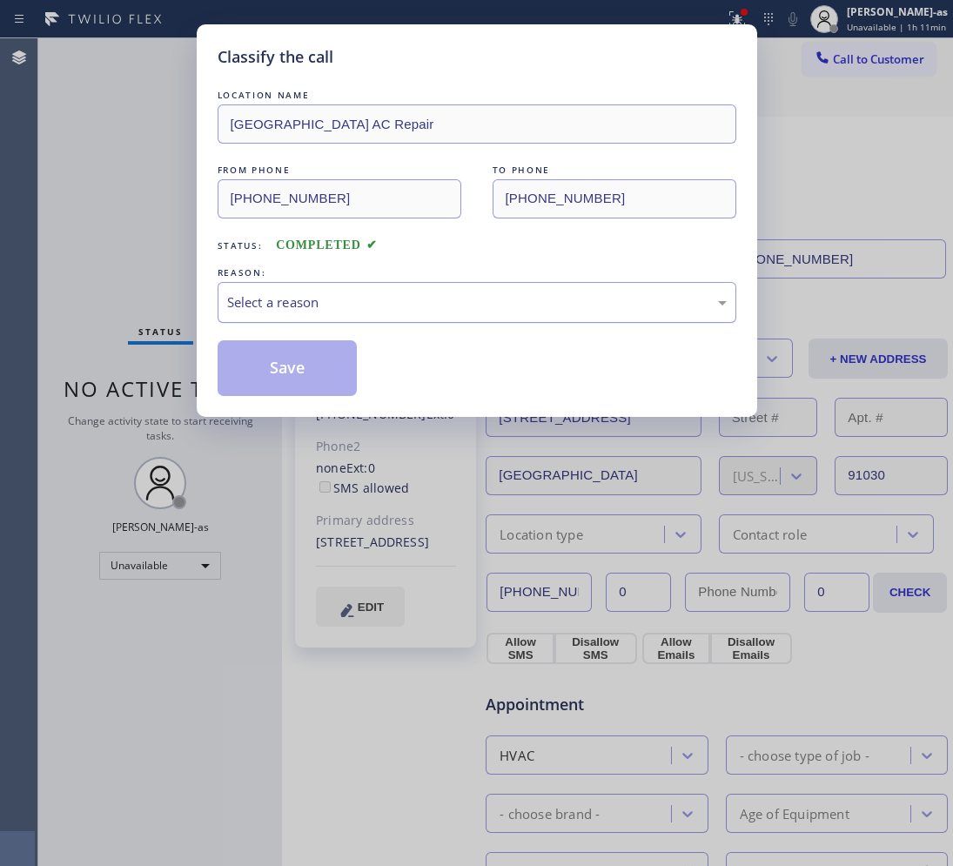
click at [363, 303] on div "Select a reason" at bounding box center [476, 302] width 499 height 20
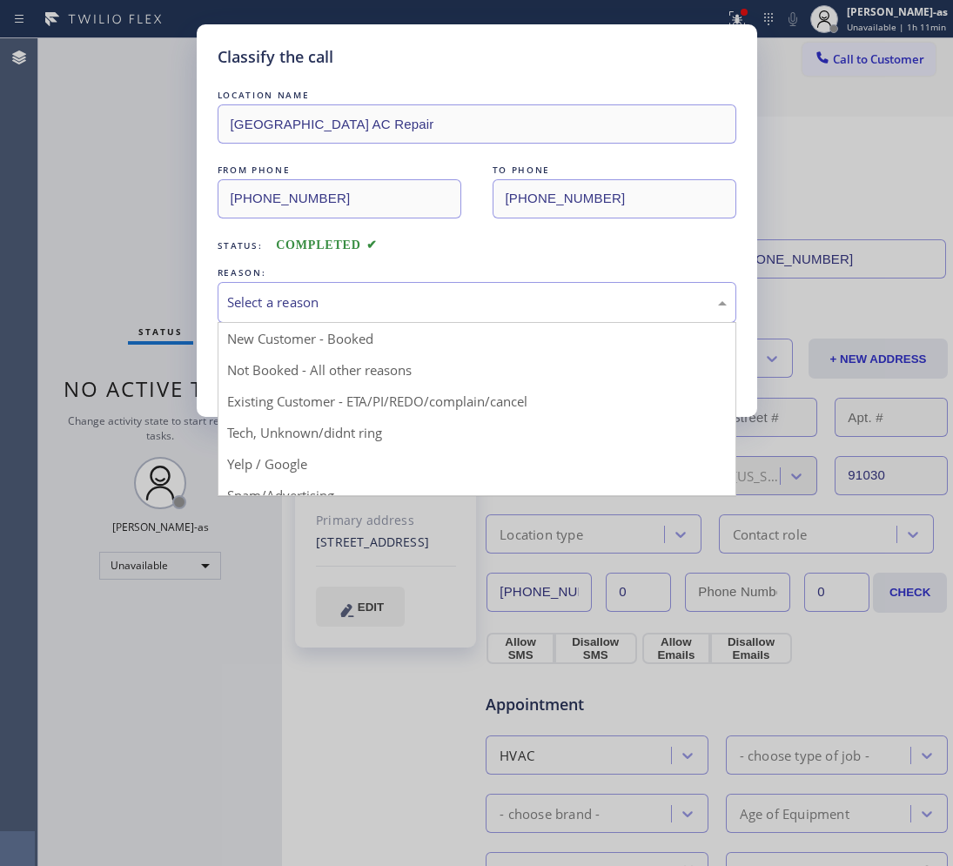
drag, startPoint x: 410, startPoint y: 398, endPoint x: 292, endPoint y: 370, distance: 120.7
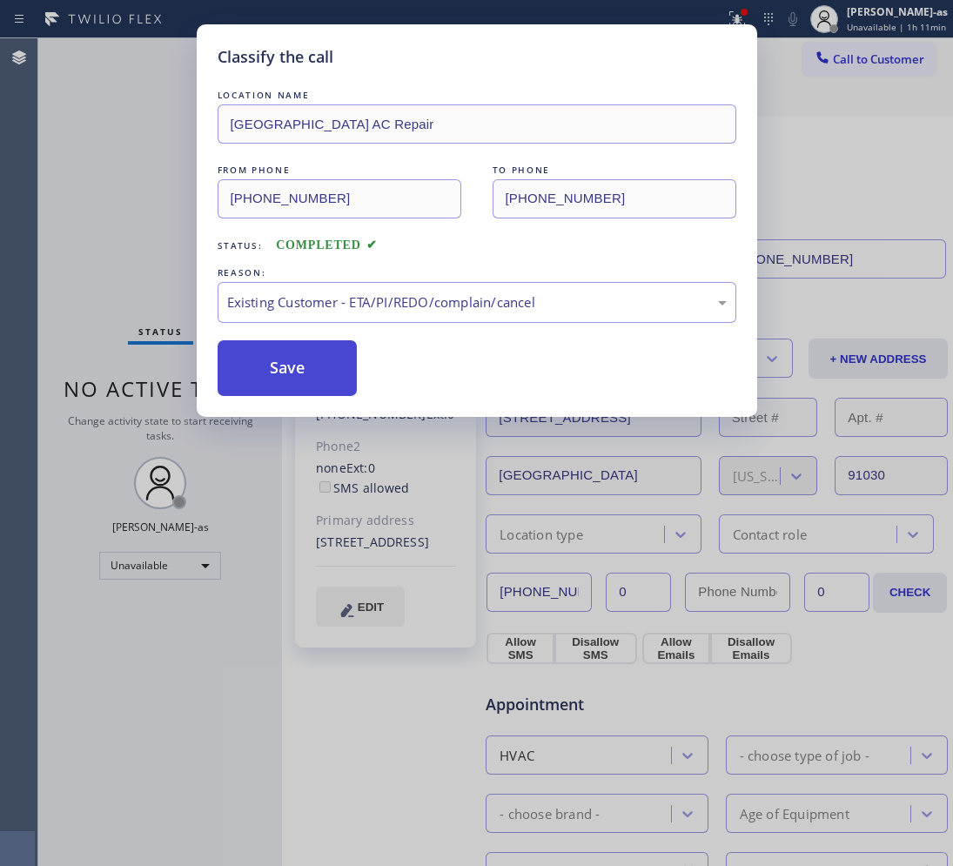
click at [284, 366] on button "Save" at bounding box center [288, 368] width 140 height 56
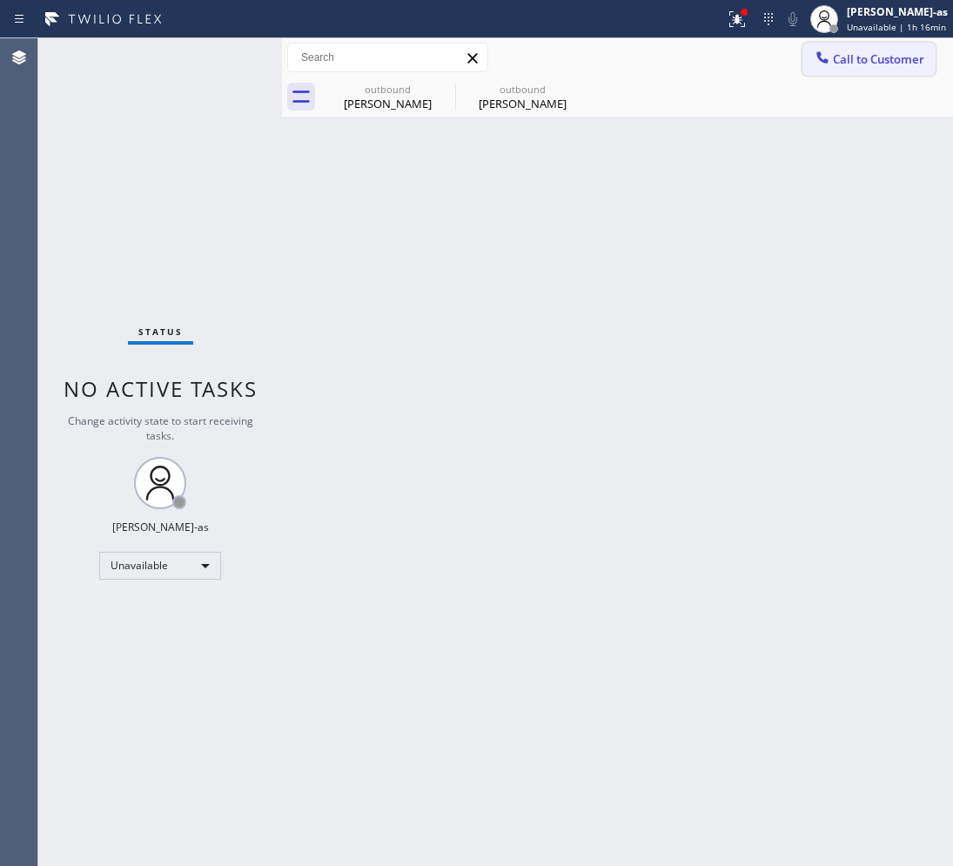
click at [863, 57] on span "Call to Customer" at bounding box center [878, 59] width 91 height 16
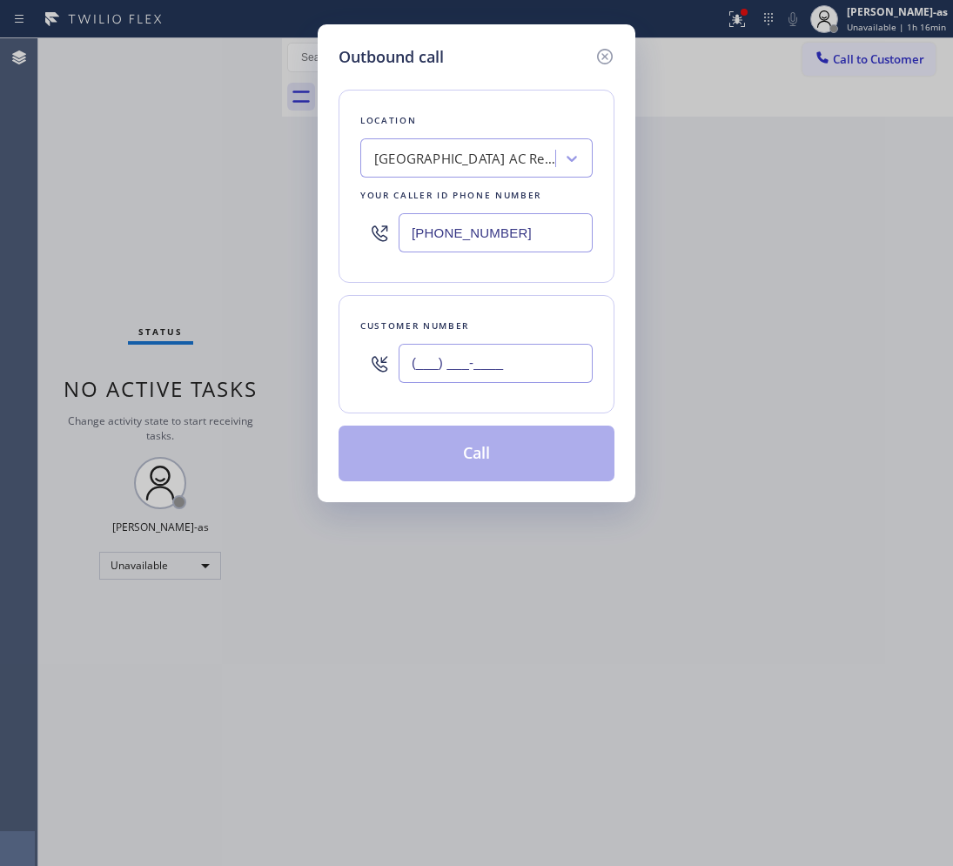
click at [493, 352] on input "(___) ___-____" at bounding box center [495, 363] width 194 height 39
paste input "626) 233-4145"
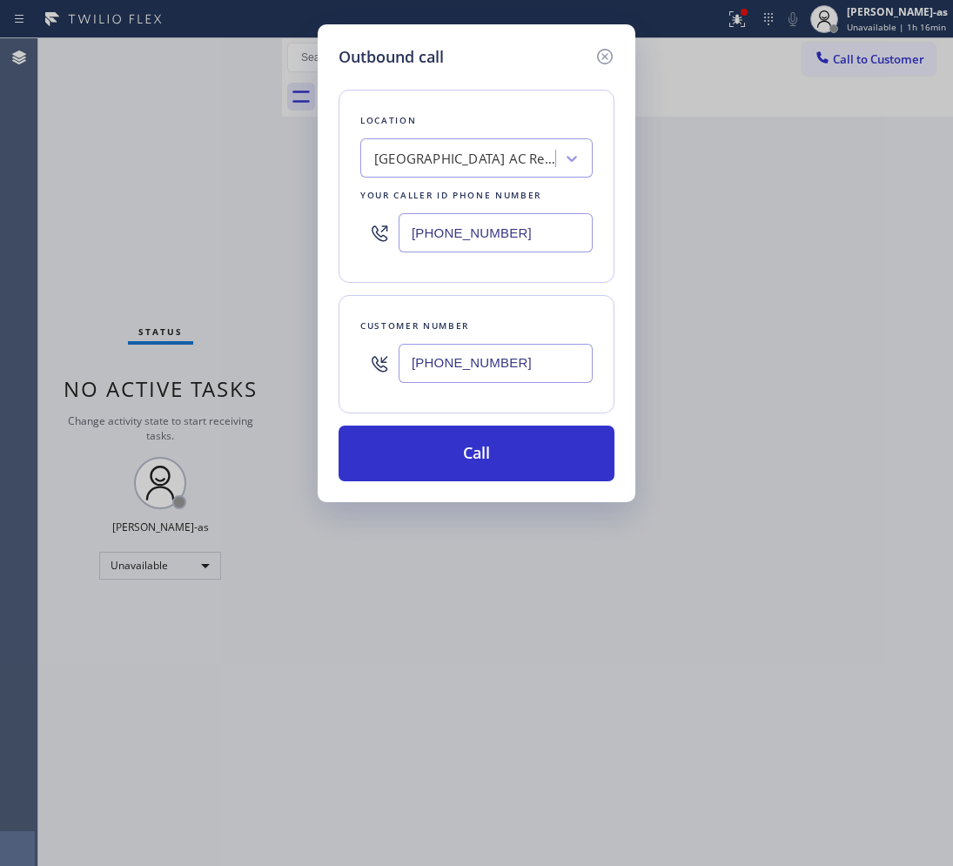
type input "[PHONE_NUMBER]"
click at [507, 157] on div "[GEOGRAPHIC_DATA] AC Repair" at bounding box center [465, 159] width 183 height 20
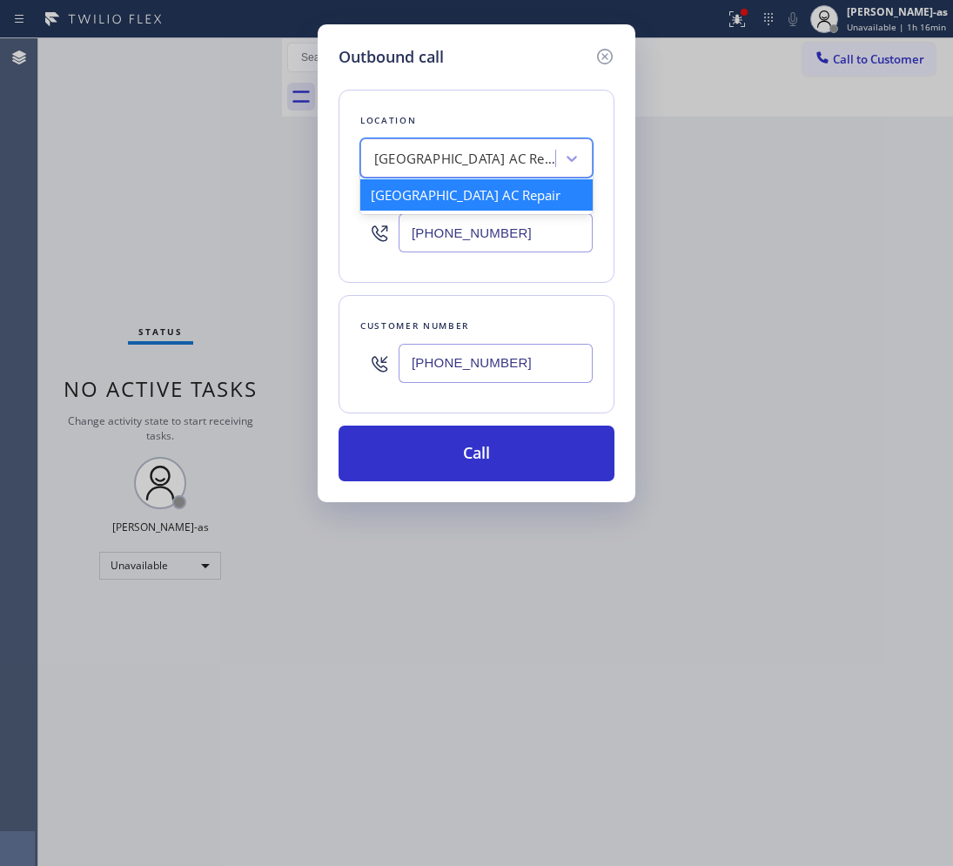
paste input "Pasadena Quality AC Repair"
type input "Pasadena Quality AC Repair"
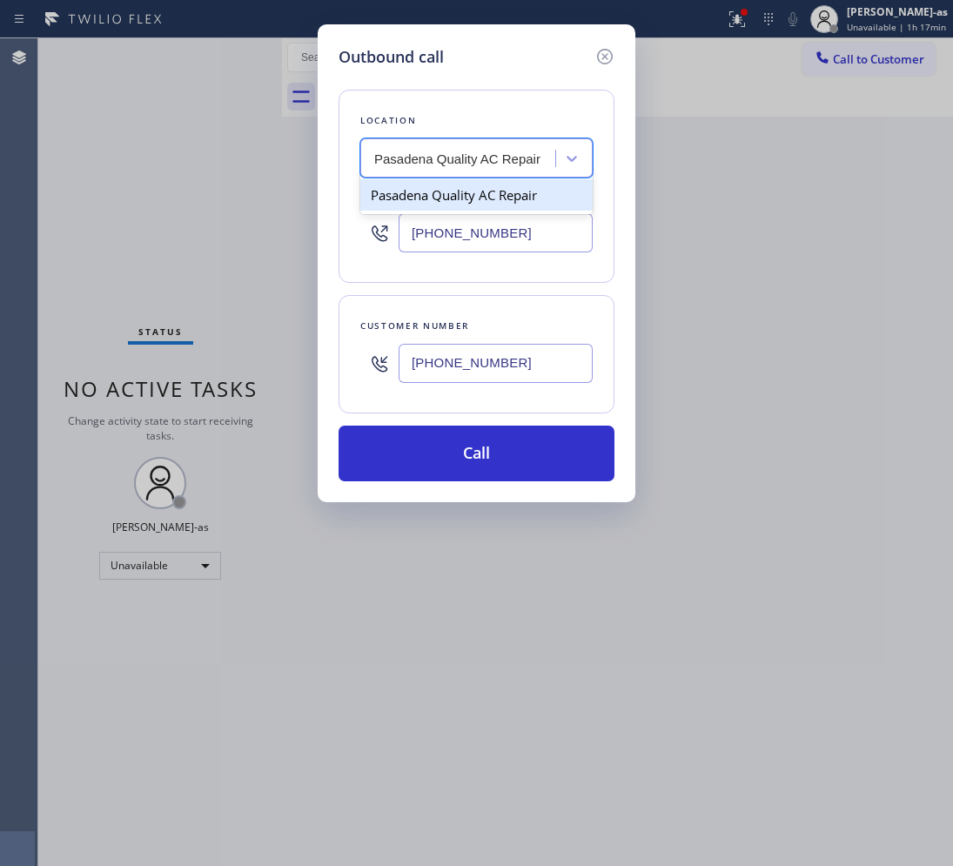
click at [405, 184] on div "Pasadena Quality AC Repair" at bounding box center [476, 194] width 232 height 31
type input "[PHONE_NUMBER]"
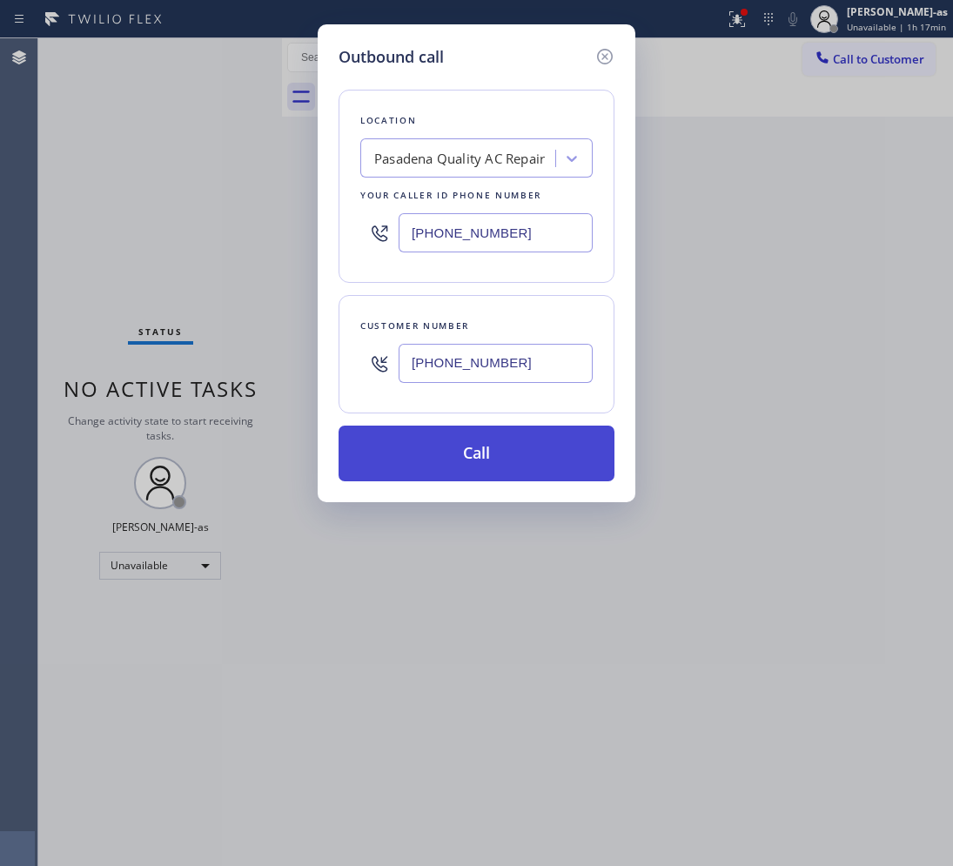
click at [475, 445] on button "Call" at bounding box center [476, 453] width 276 height 56
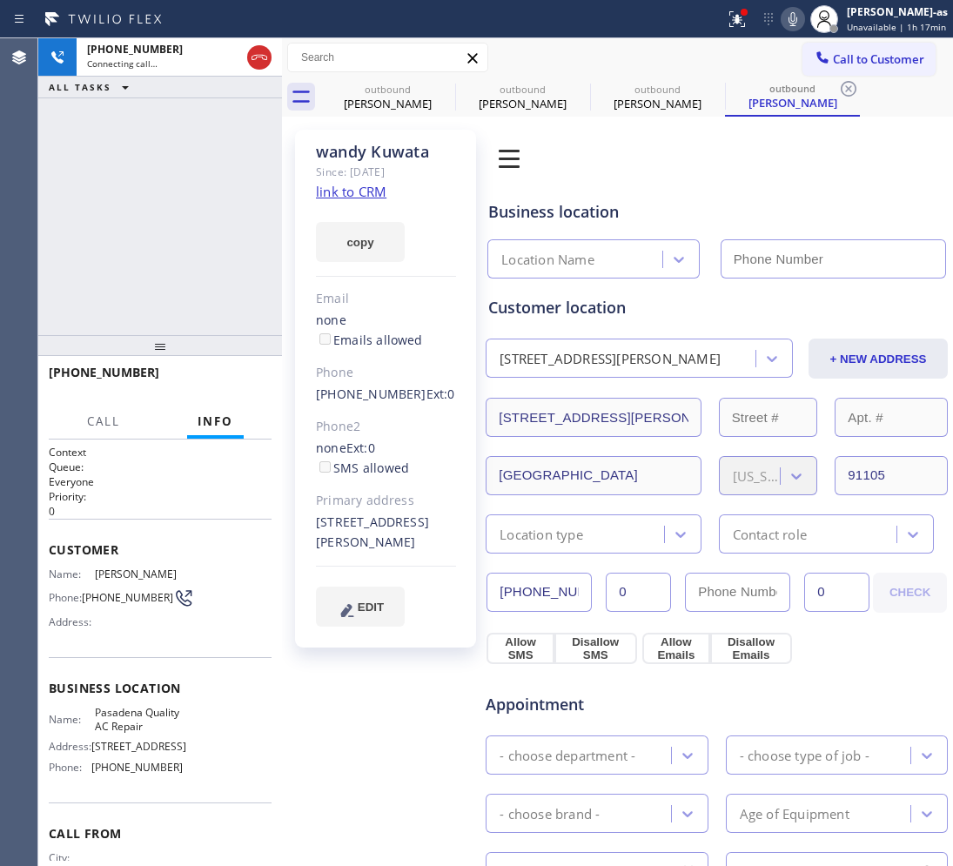
type input "[PHONE_NUMBER]"
click at [338, 185] on link "link to CRM" at bounding box center [351, 191] width 70 height 17
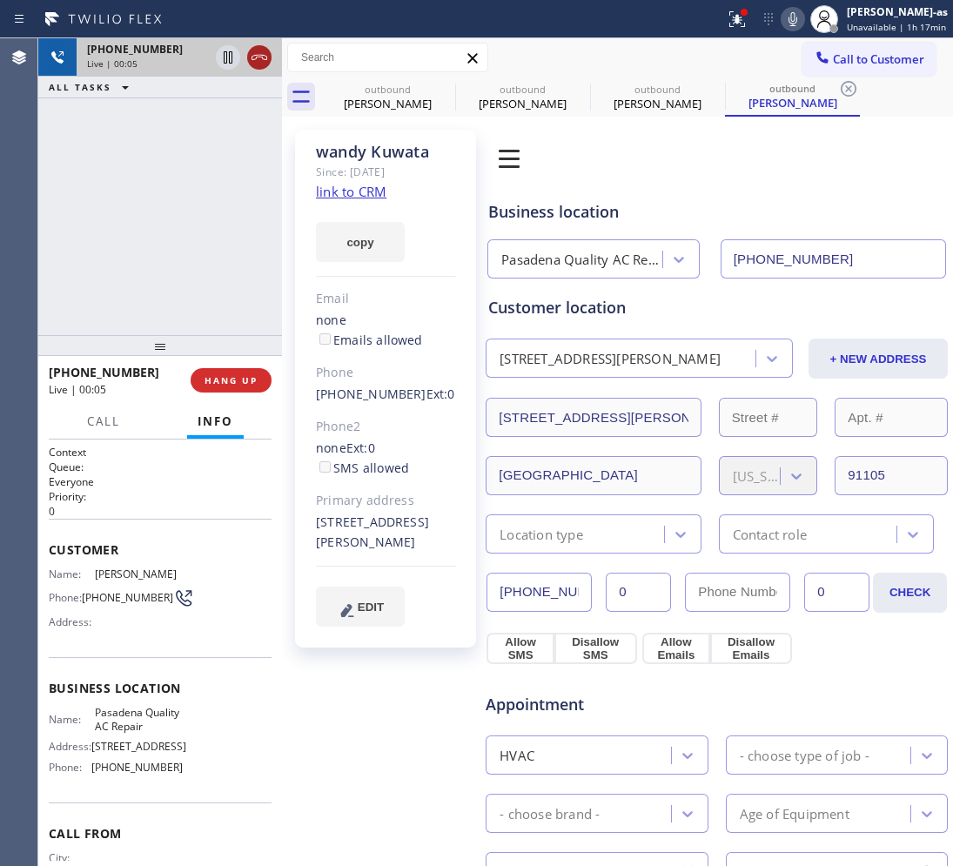
click at [253, 67] on icon at bounding box center [259, 57] width 21 height 21
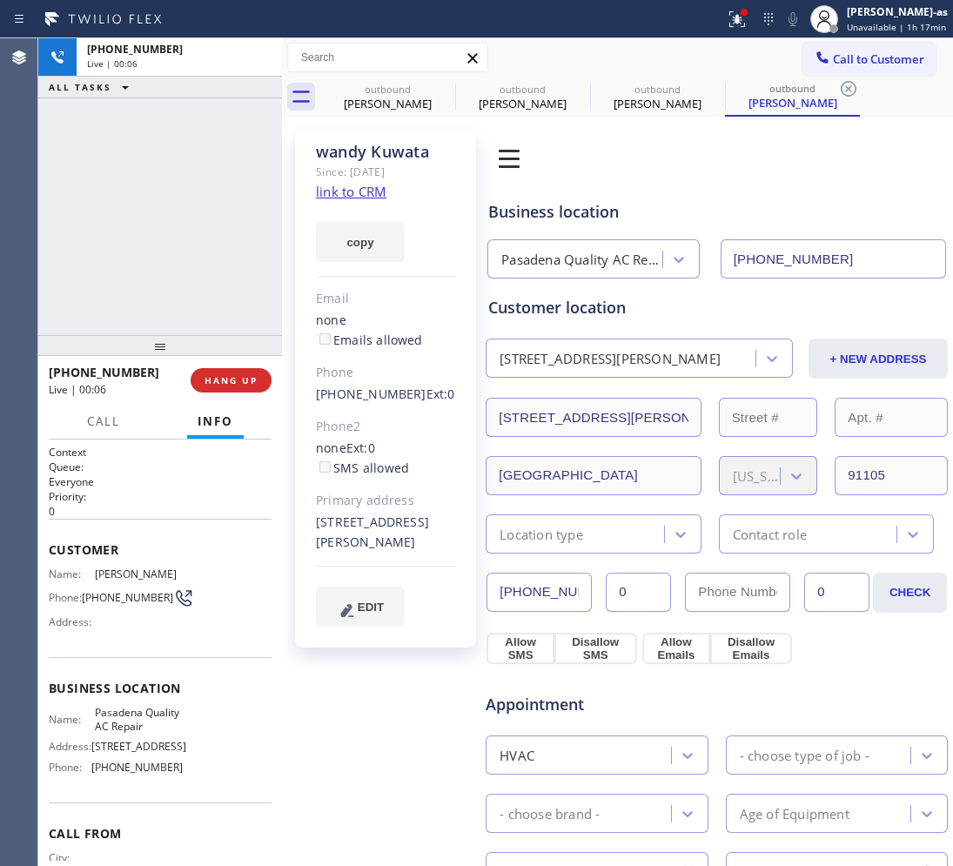
drag, startPoint x: 170, startPoint y: 235, endPoint x: 206, endPoint y: 398, distance: 167.6
click at [171, 236] on div "[PHONE_NUMBER] Live | 00:06 ALL TASKS ALL TASKS ACTIVE TASKS TASKS IN WRAP UP" at bounding box center [160, 186] width 244 height 297
click at [224, 368] on button "HANG UP" at bounding box center [231, 380] width 81 height 24
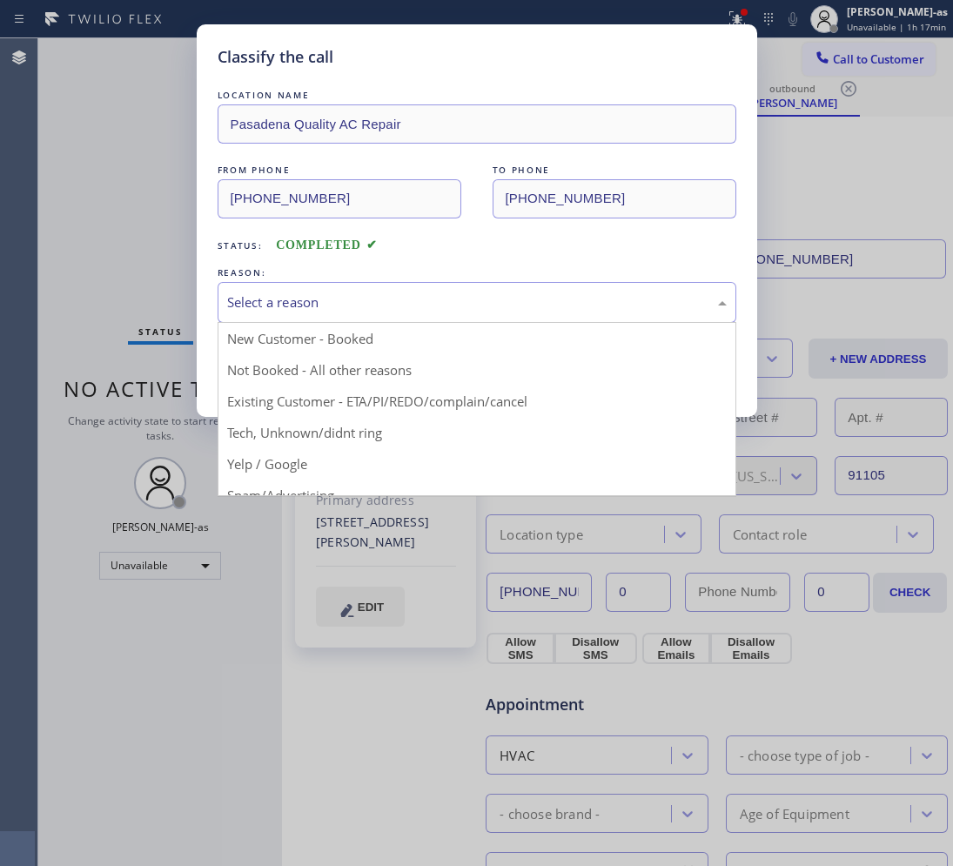
click at [406, 306] on div "Select a reason" at bounding box center [476, 302] width 499 height 20
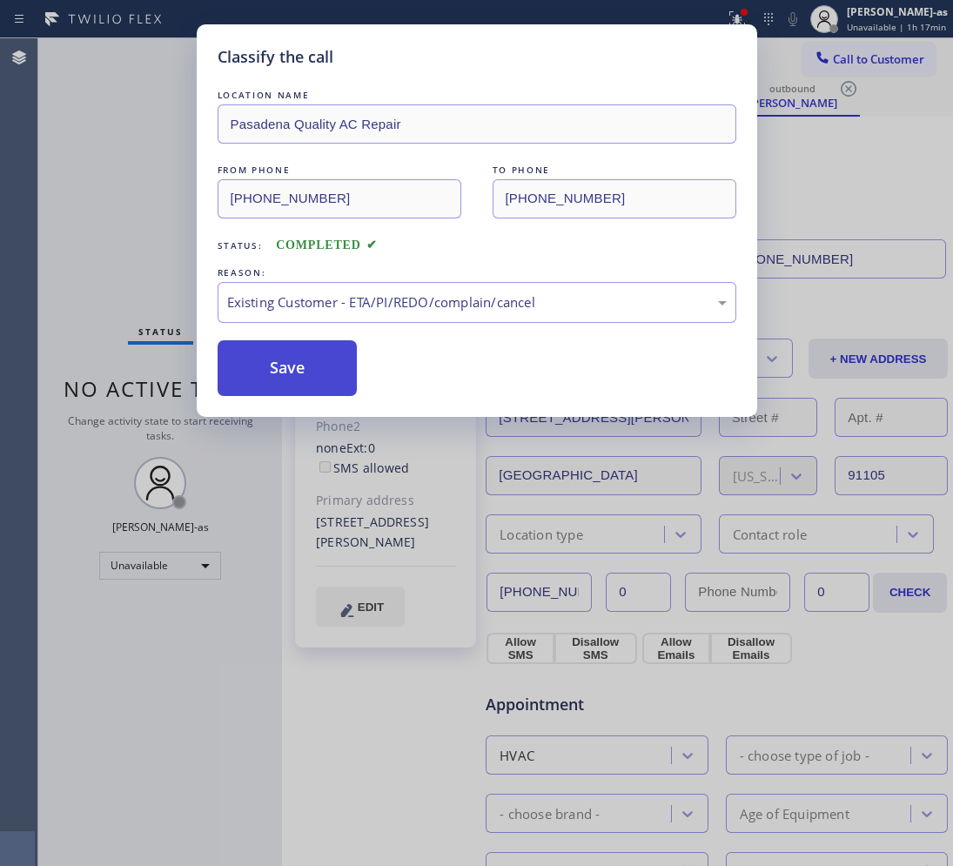
click at [309, 370] on button "Save" at bounding box center [288, 368] width 140 height 56
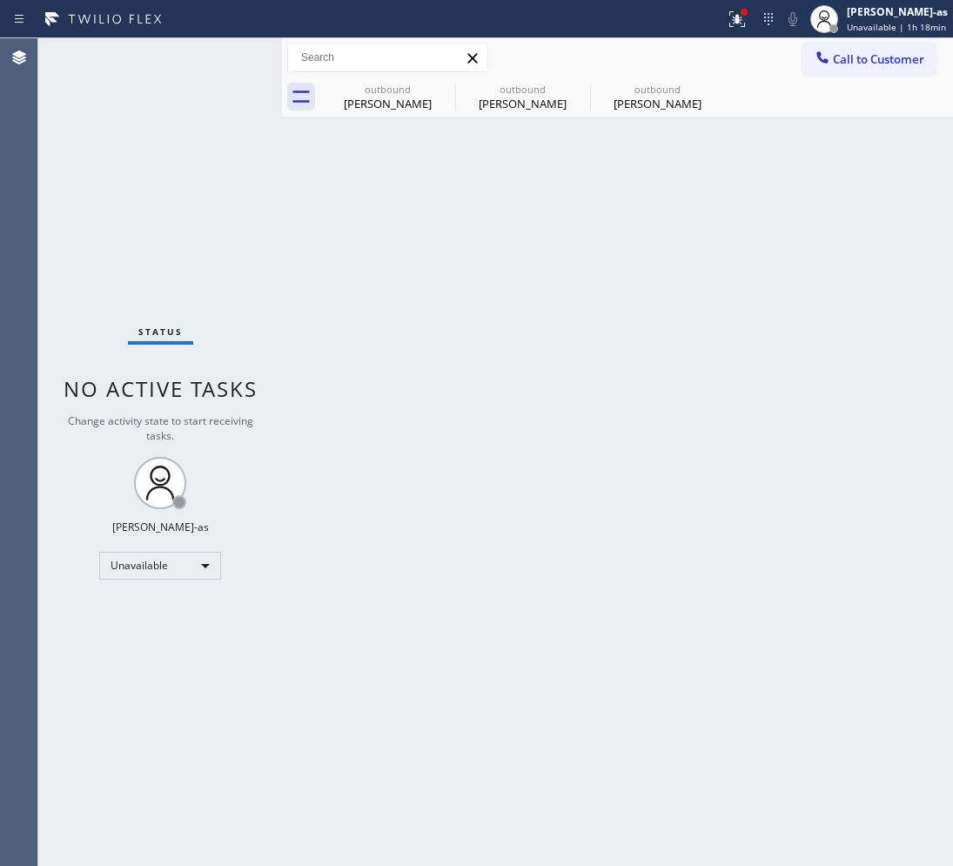
click at [910, 54] on span "Call to Customer" at bounding box center [878, 59] width 91 height 16
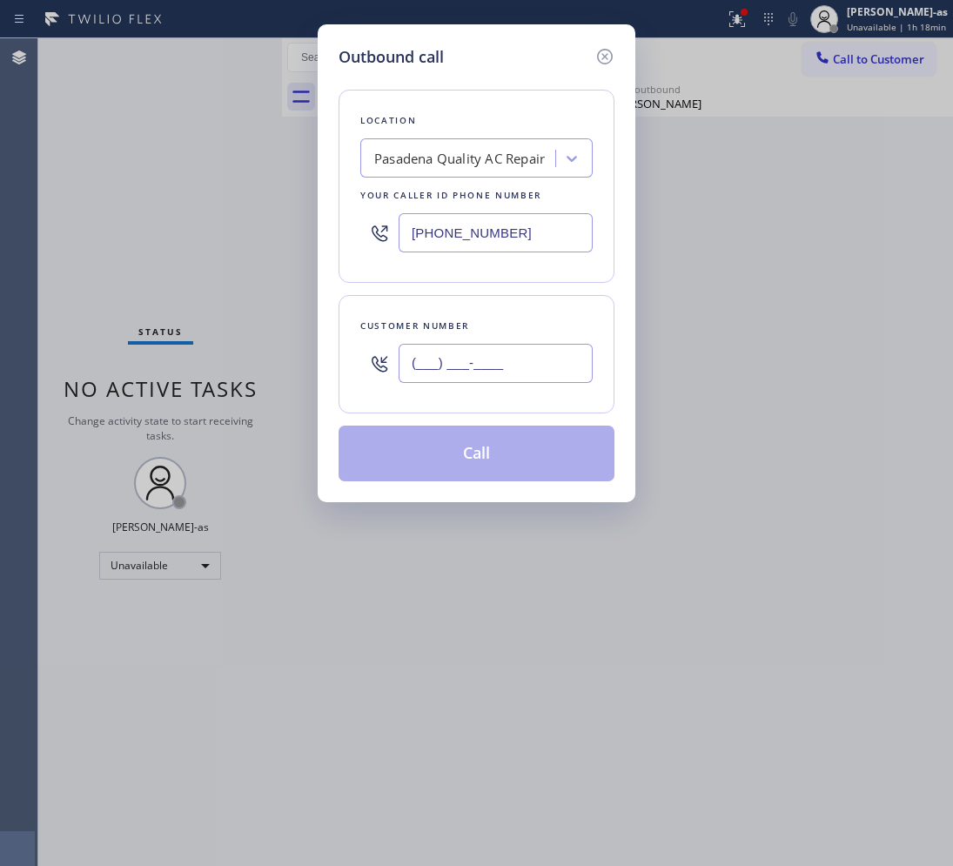
click at [499, 375] on input "(___) ___-____" at bounding box center [495, 363] width 194 height 39
paste input "310) 569-3834"
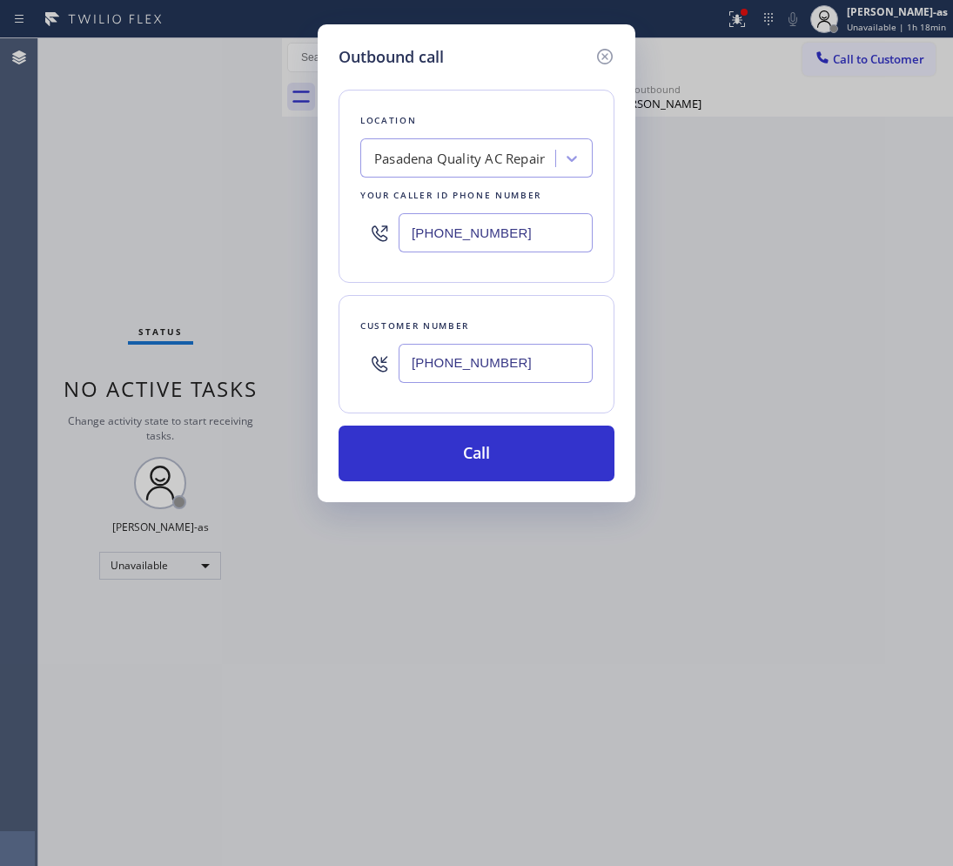
type input "[PHONE_NUMBER]"
click at [493, 174] on div "Pasadena Quality AC Repair" at bounding box center [476, 157] width 232 height 39
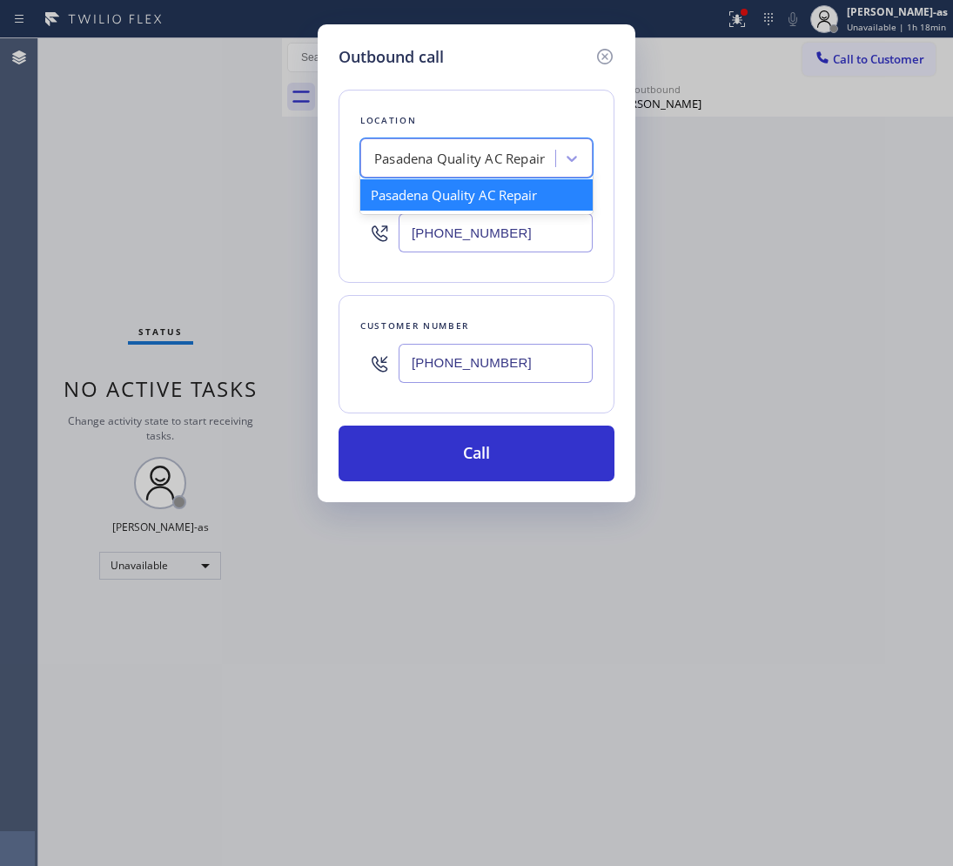
paste input "Whirlpool Appliance Repair."
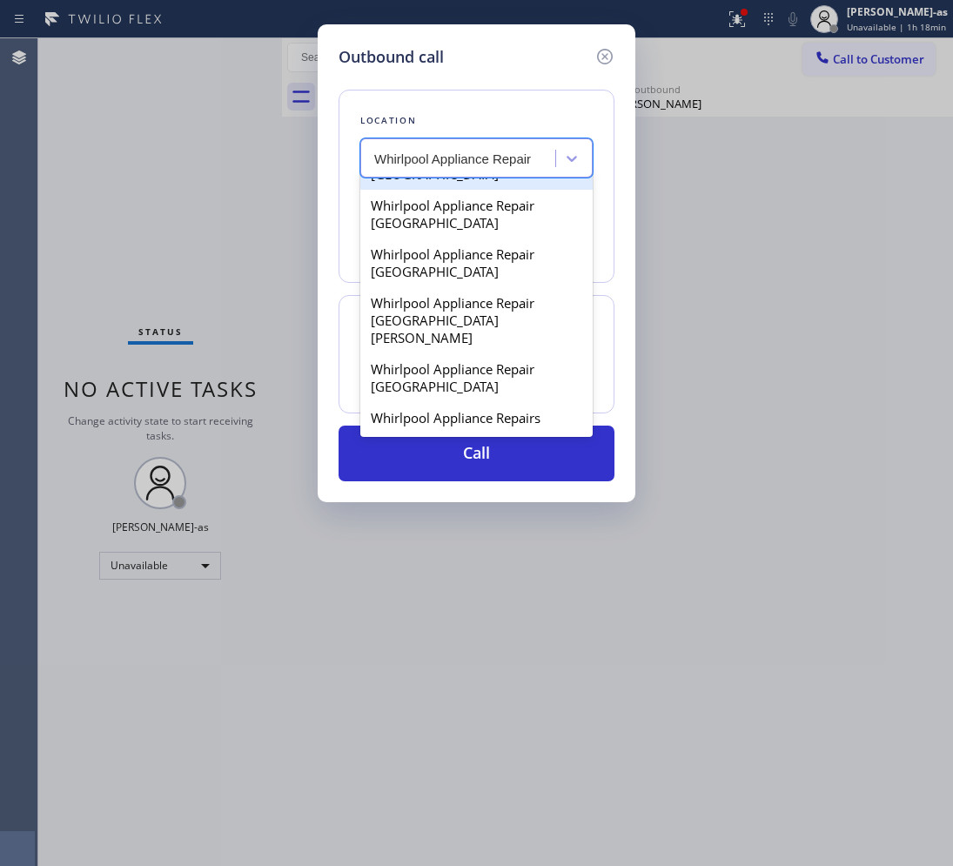
scroll to position [879, 0]
click at [474, 422] on div "Whirlpool Appliance Repairs" at bounding box center [476, 417] width 232 height 31
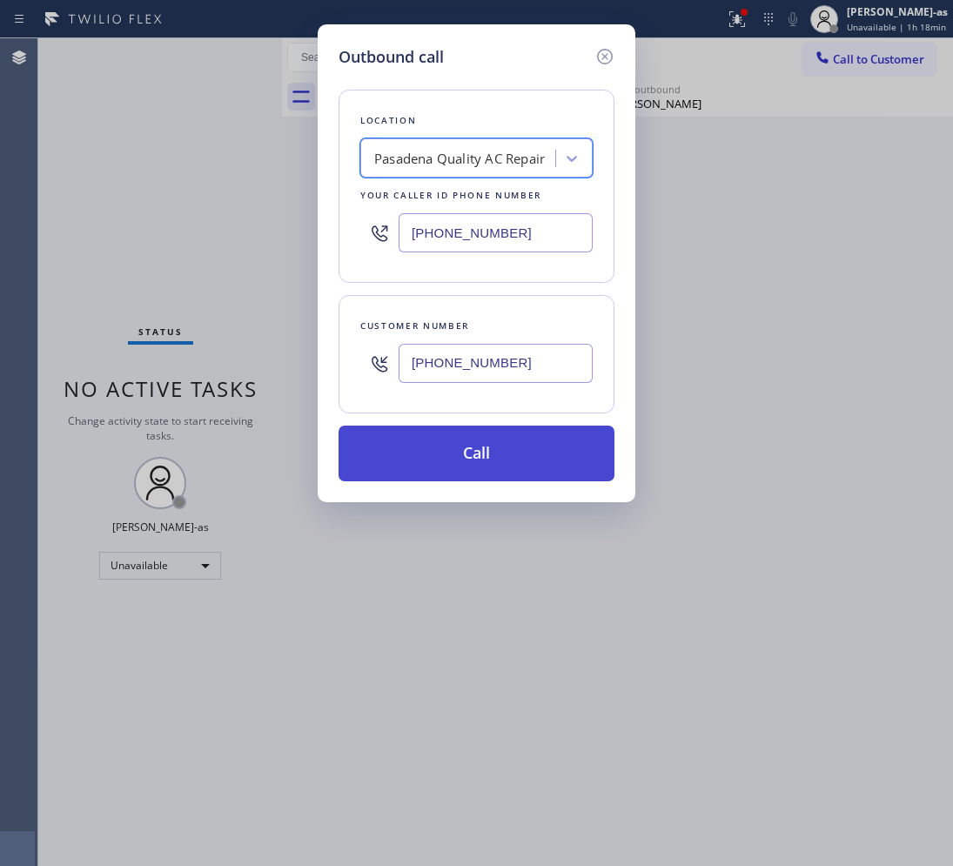
click at [444, 450] on button "Call" at bounding box center [476, 453] width 276 height 56
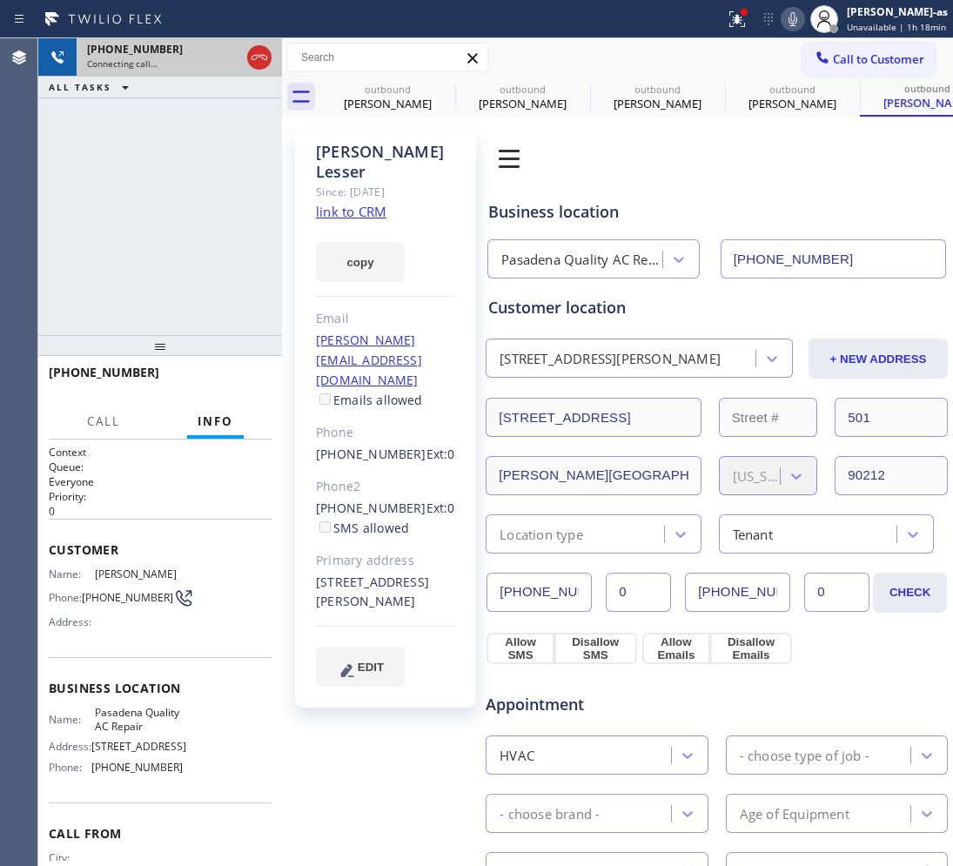
click at [258, 65] on icon at bounding box center [259, 57] width 21 height 21
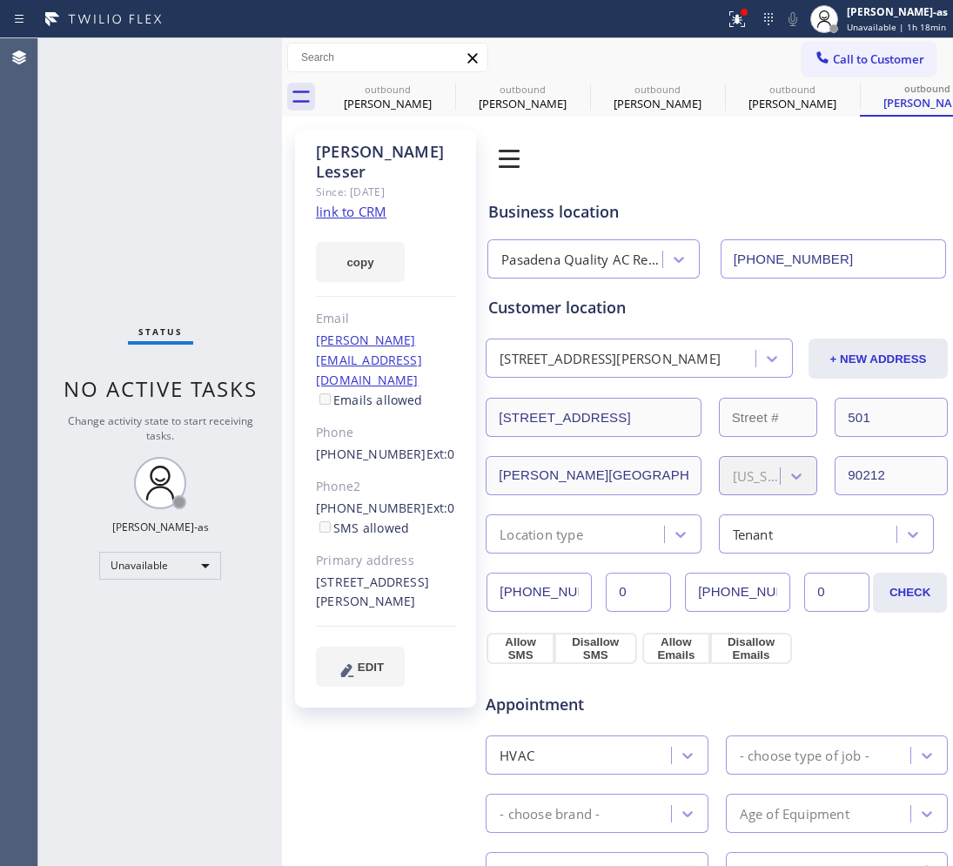
click at [351, 203] on link "link to CRM" at bounding box center [351, 211] width 70 height 17
click at [377, 96] on div "[PERSON_NAME]" at bounding box center [387, 104] width 131 height 16
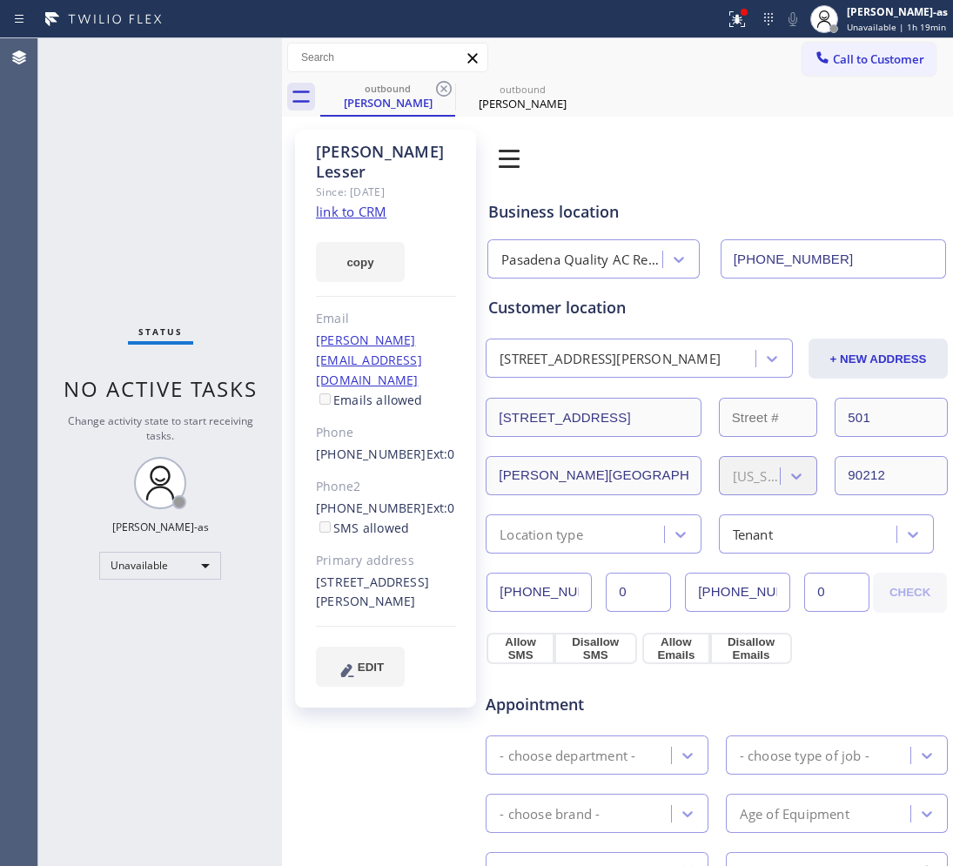
click at [433, 92] on icon at bounding box center [443, 88] width 21 height 21
click at [0, 0] on icon at bounding box center [0, 0] width 0 height 0
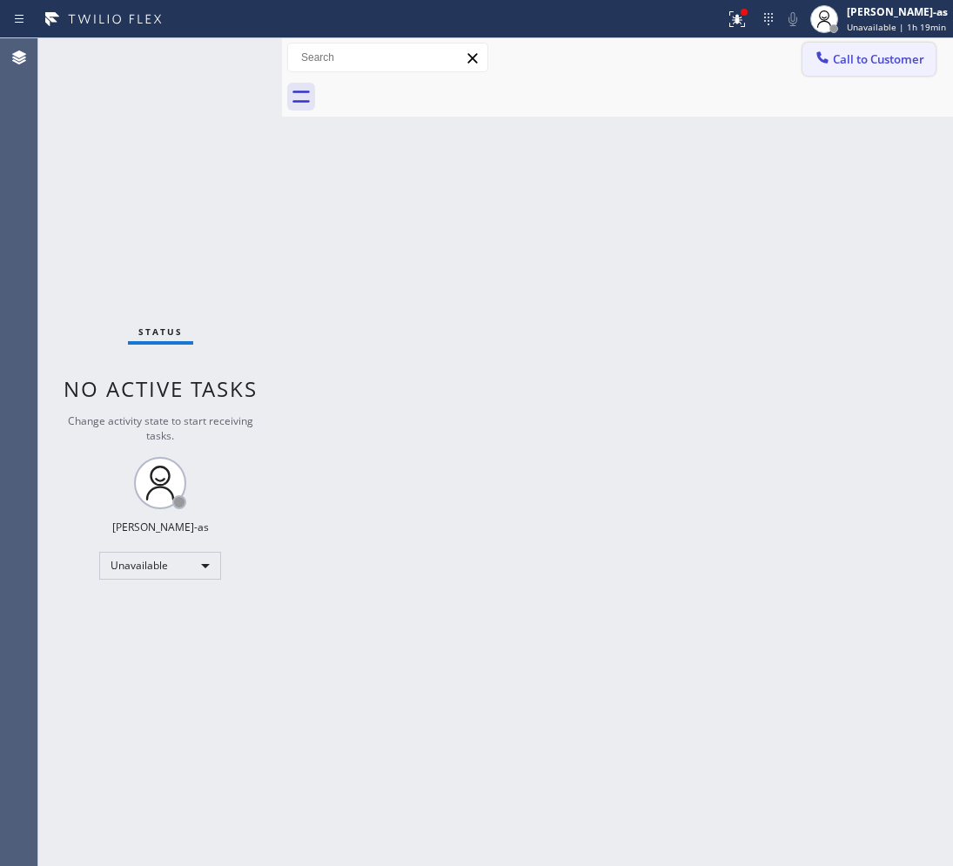
click at [872, 57] on span "Call to Customer" at bounding box center [878, 59] width 91 height 16
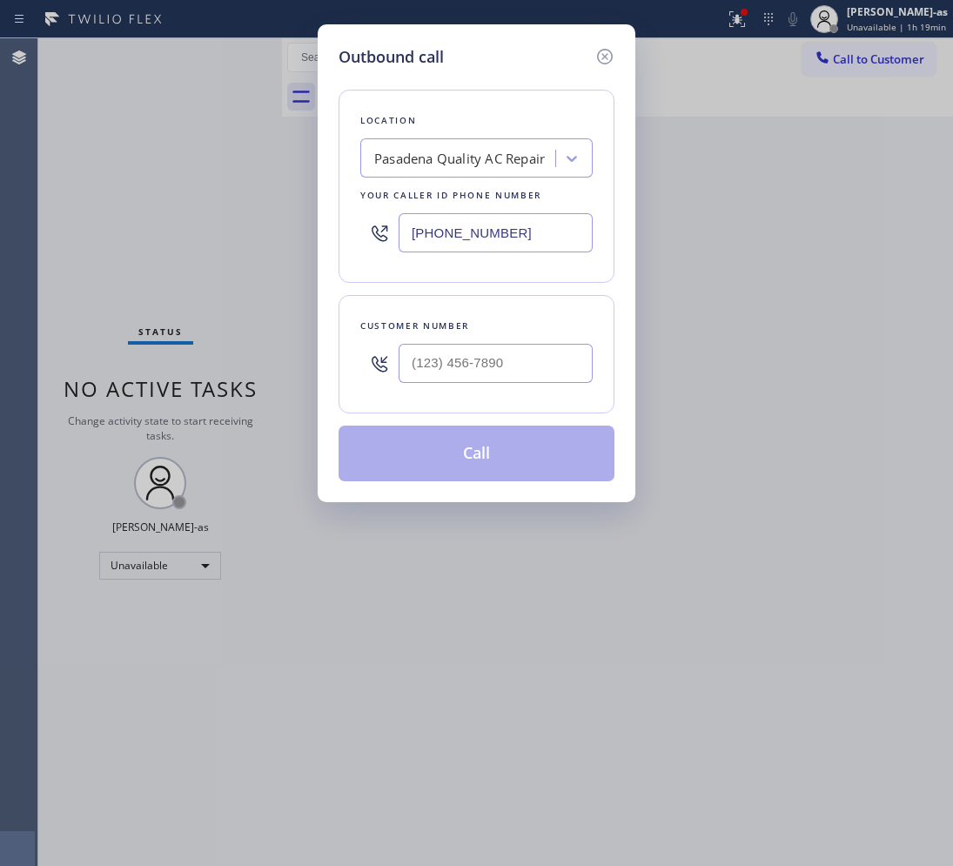
click at [472, 367] on input "text" at bounding box center [495, 363] width 194 height 39
paste input "310) 569-3834"
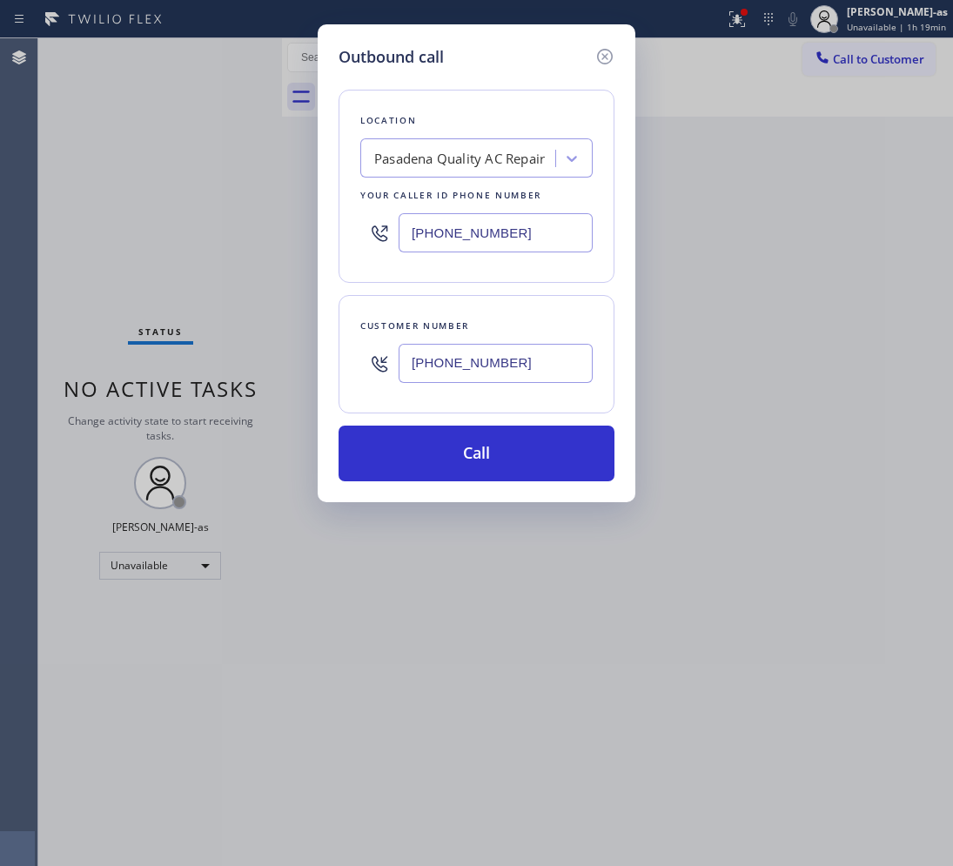
type input "[PHONE_NUMBER]"
click at [492, 252] on input "[PHONE_NUMBER]" at bounding box center [495, 232] width 194 height 39
click at [496, 250] on input "[PHONE_NUMBER]" at bounding box center [495, 232] width 194 height 39
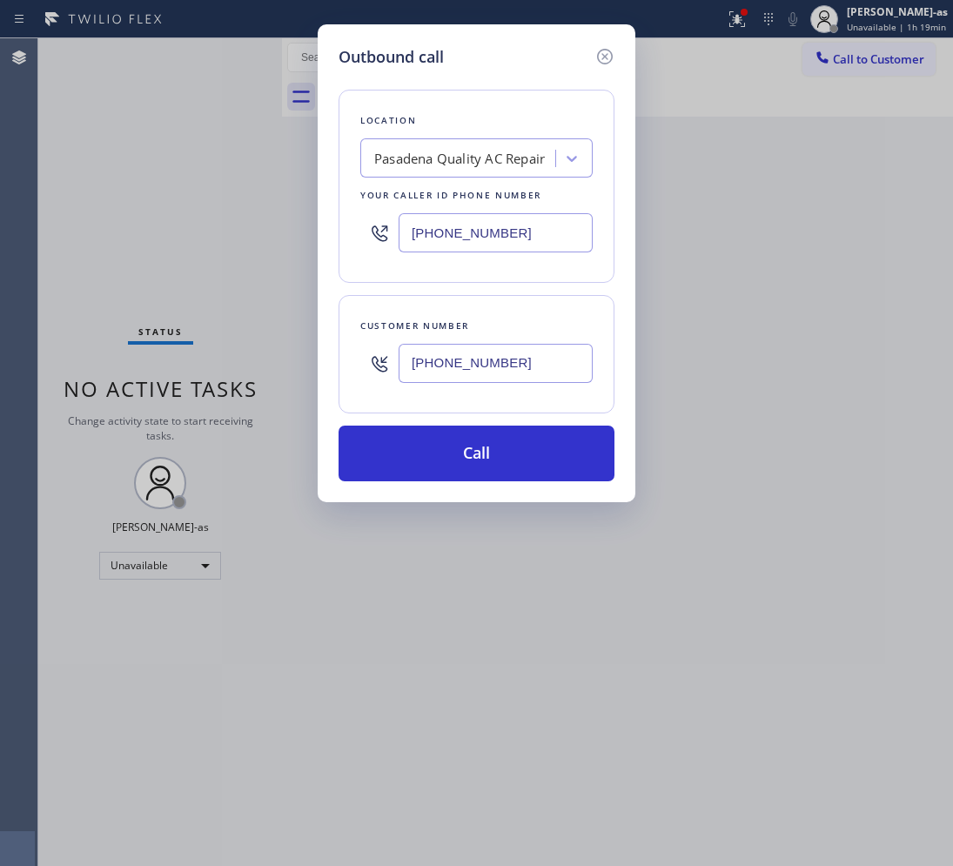
paste input "855) 731-4952"
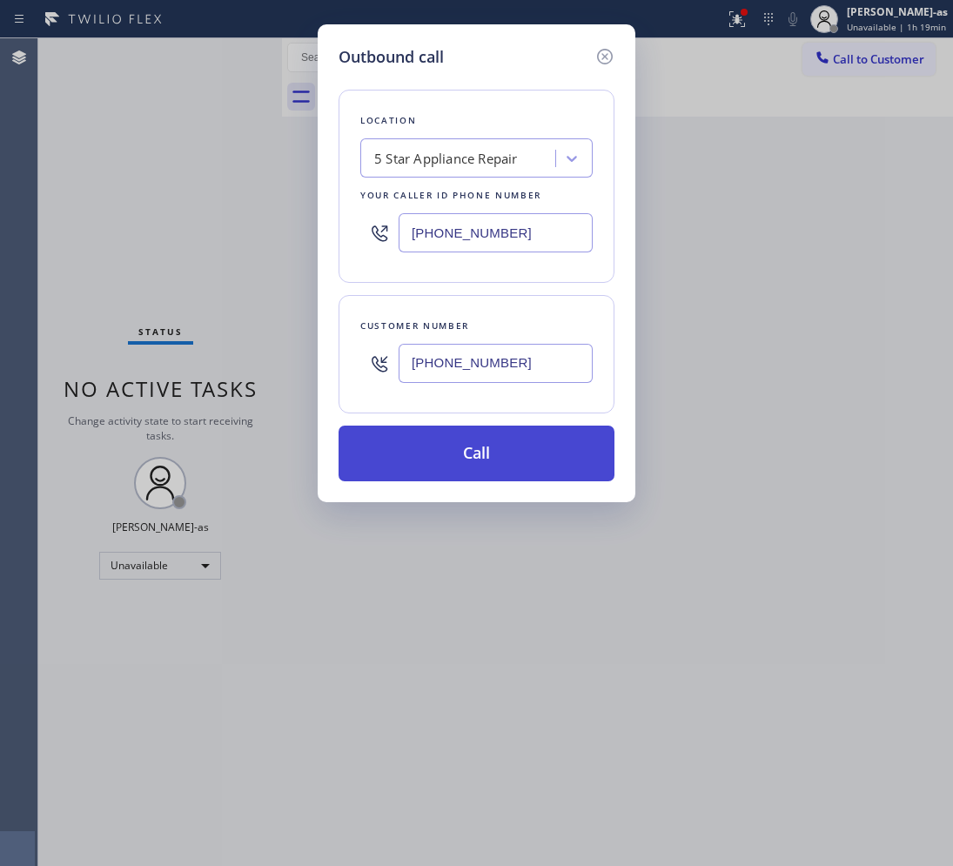
type input "(855) 731-4952"
click at [467, 442] on button "Call" at bounding box center [476, 453] width 276 height 56
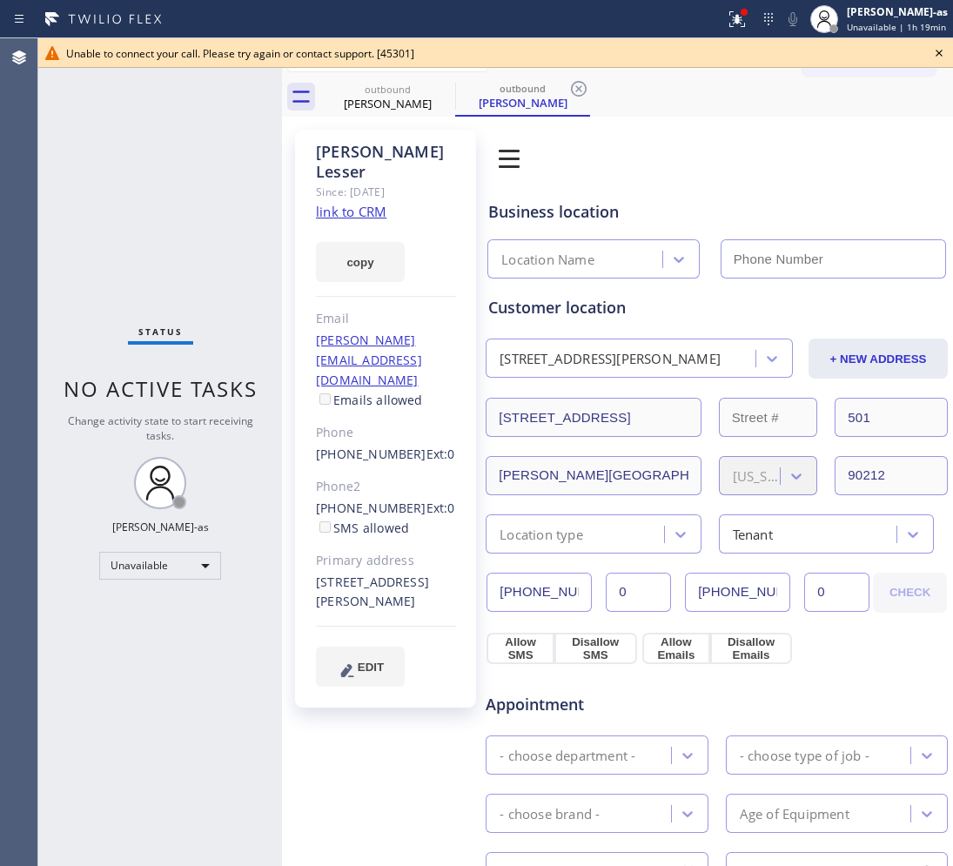
type input "(855) 731-4952"
drag, startPoint x: 309, startPoint y: 396, endPoint x: 405, endPoint y: 398, distance: 95.7
click at [405, 398] on div "Jennifer Lesser Since: 20 may 2020 link to CRM copy Email jennifer@bfly.com Ema…" at bounding box center [385, 419] width 181 height 578
copy div "[PHONE_NUMBER]"
click at [938, 46] on icon at bounding box center [938, 53] width 21 height 21
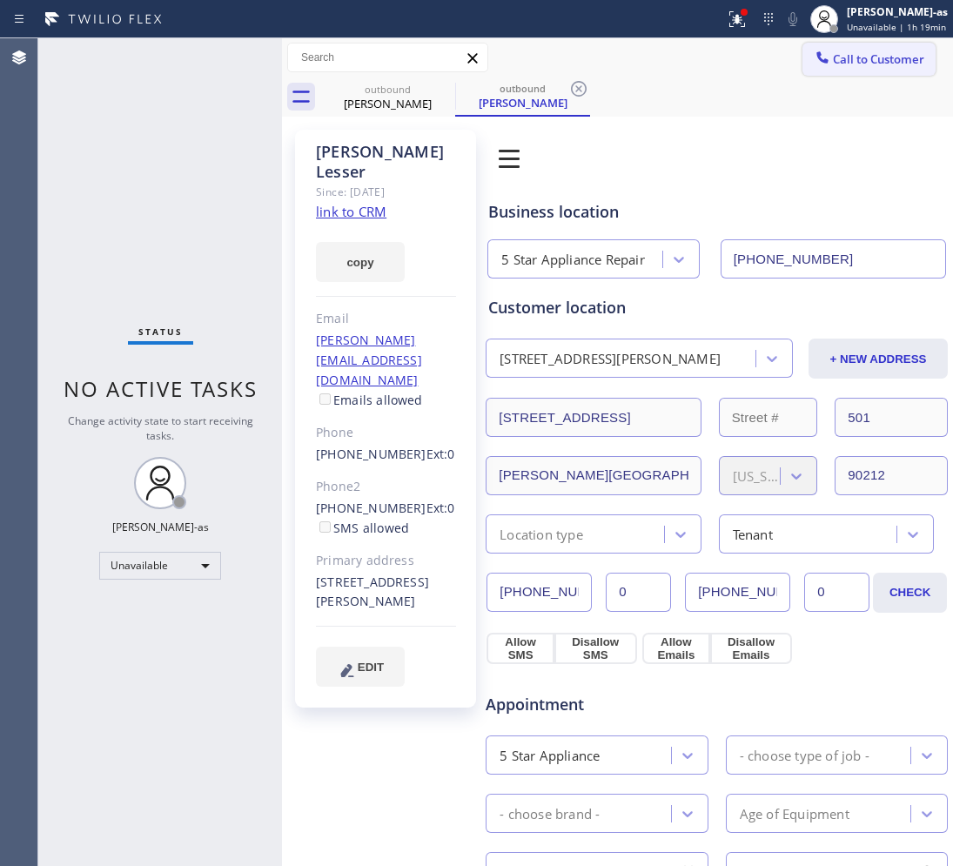
click at [837, 58] on span "Call to Customer" at bounding box center [878, 59] width 91 height 16
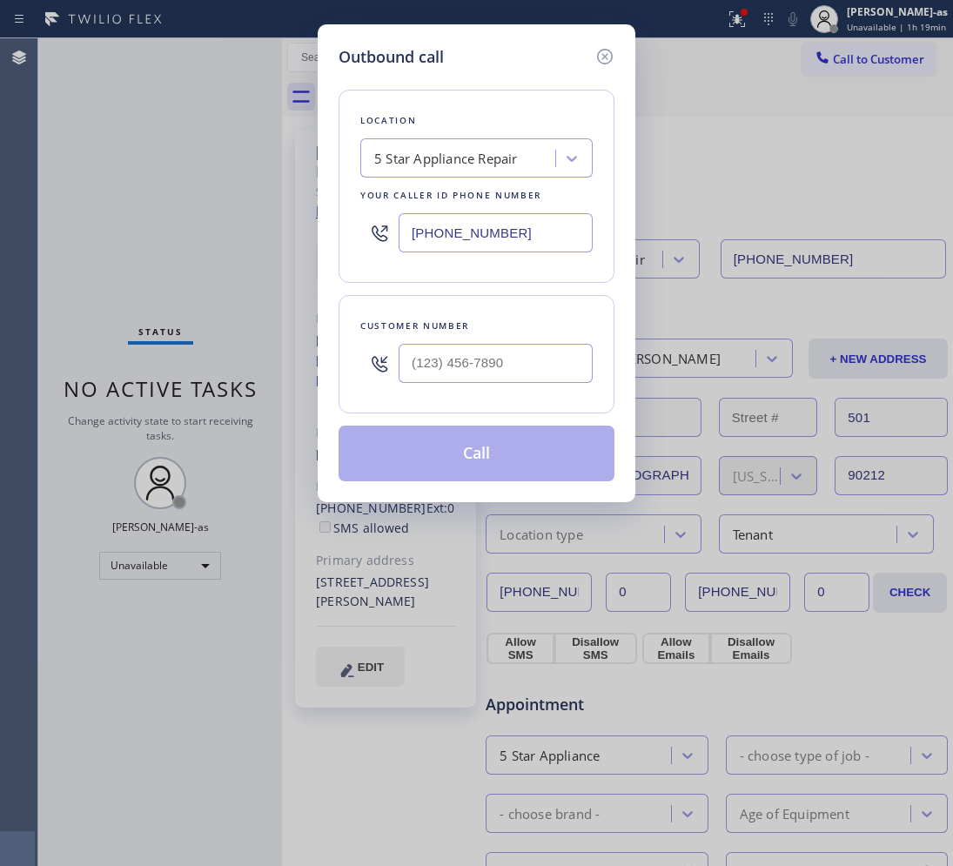
click at [511, 341] on div at bounding box center [495, 363] width 194 height 57
click at [532, 357] on input "(___) ___-____" at bounding box center [495, 363] width 194 height 39
paste input "310) 210-0449"
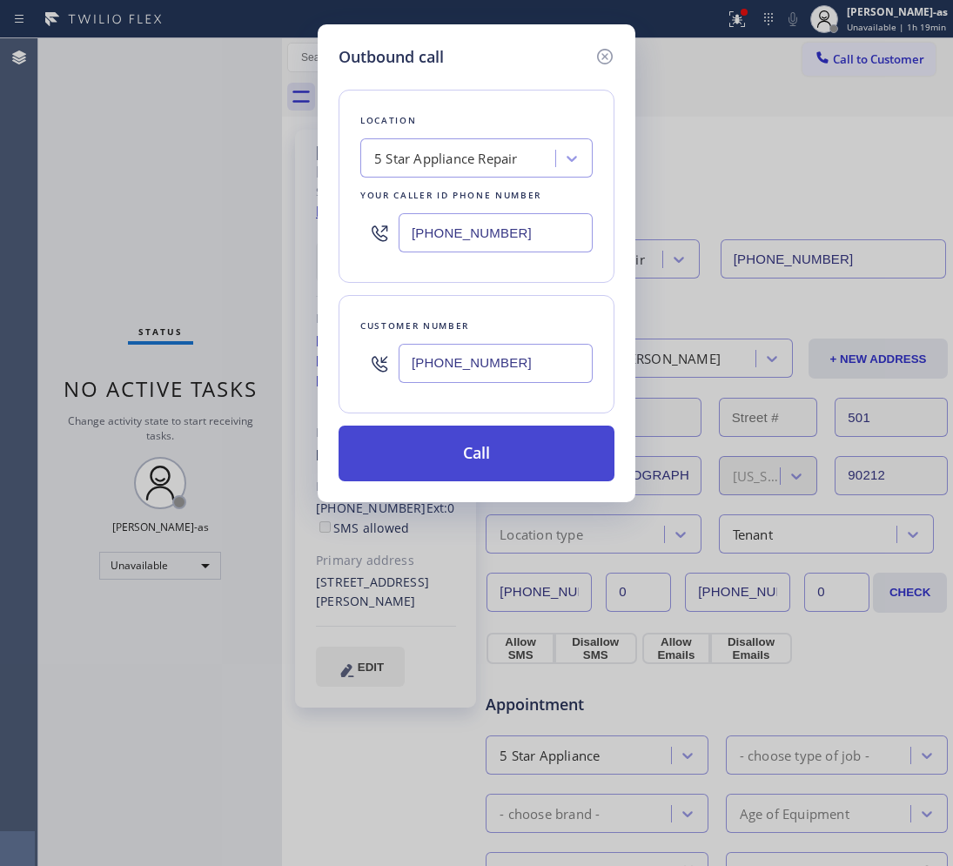
type input "[PHONE_NUMBER]"
click at [506, 444] on button "Call" at bounding box center [476, 453] width 276 height 56
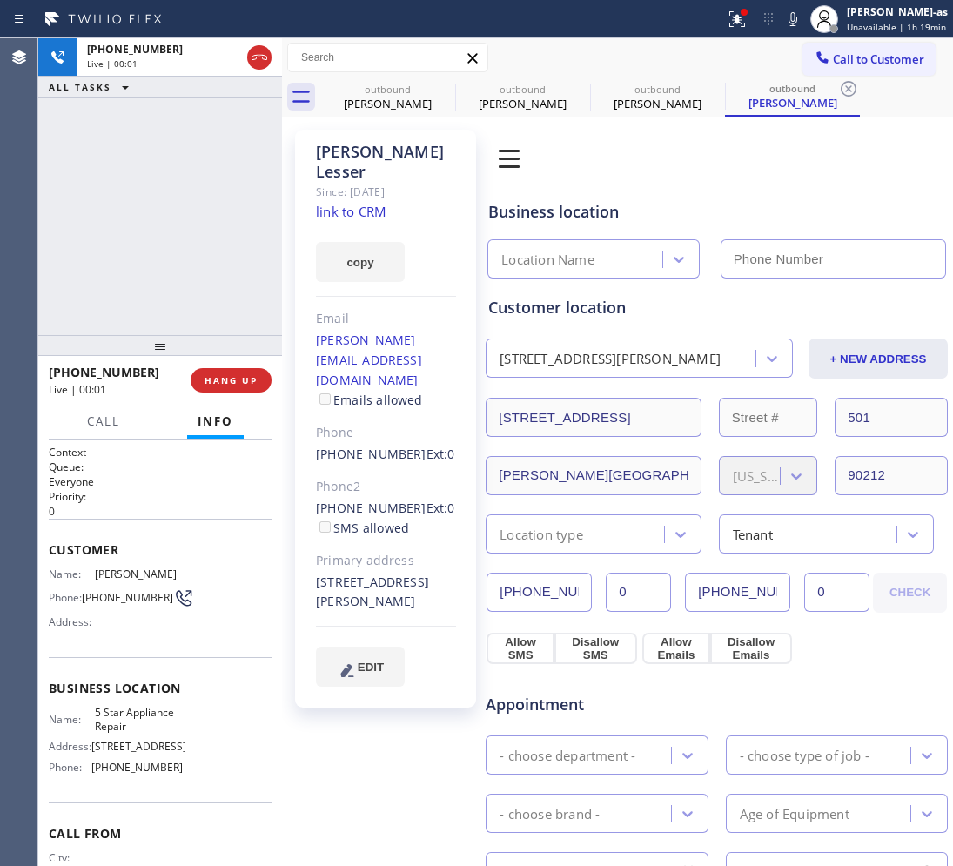
type input "(855) 731-4952"
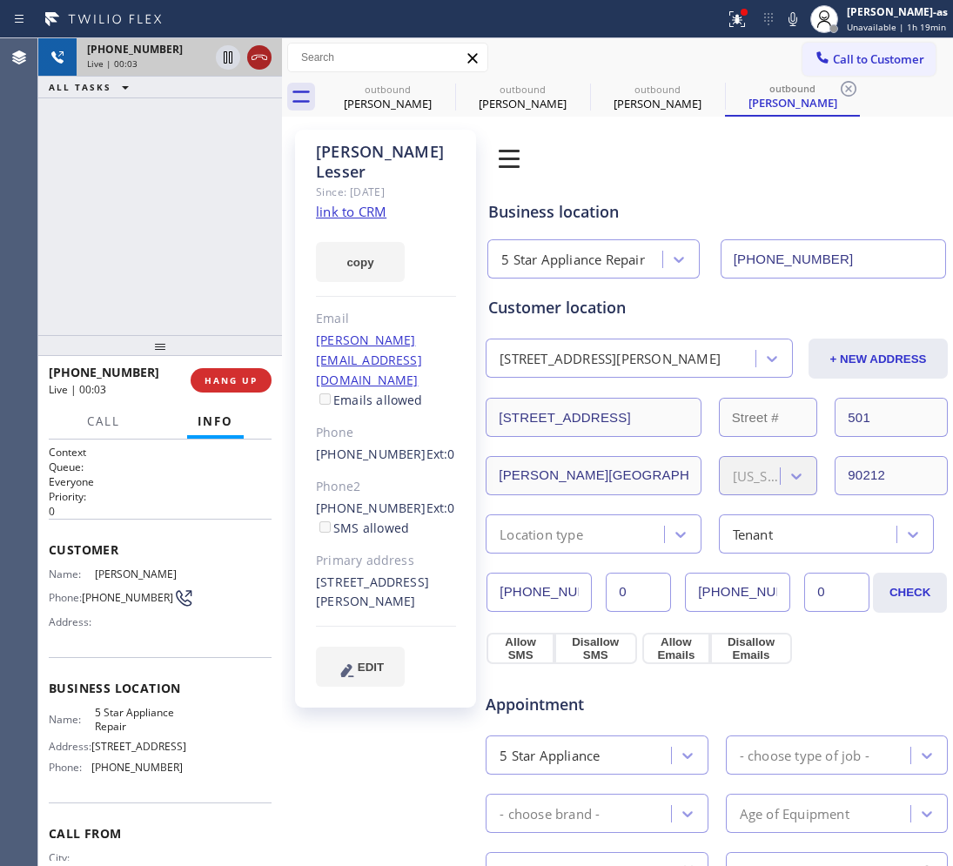
click at [258, 65] on icon at bounding box center [259, 57] width 21 height 21
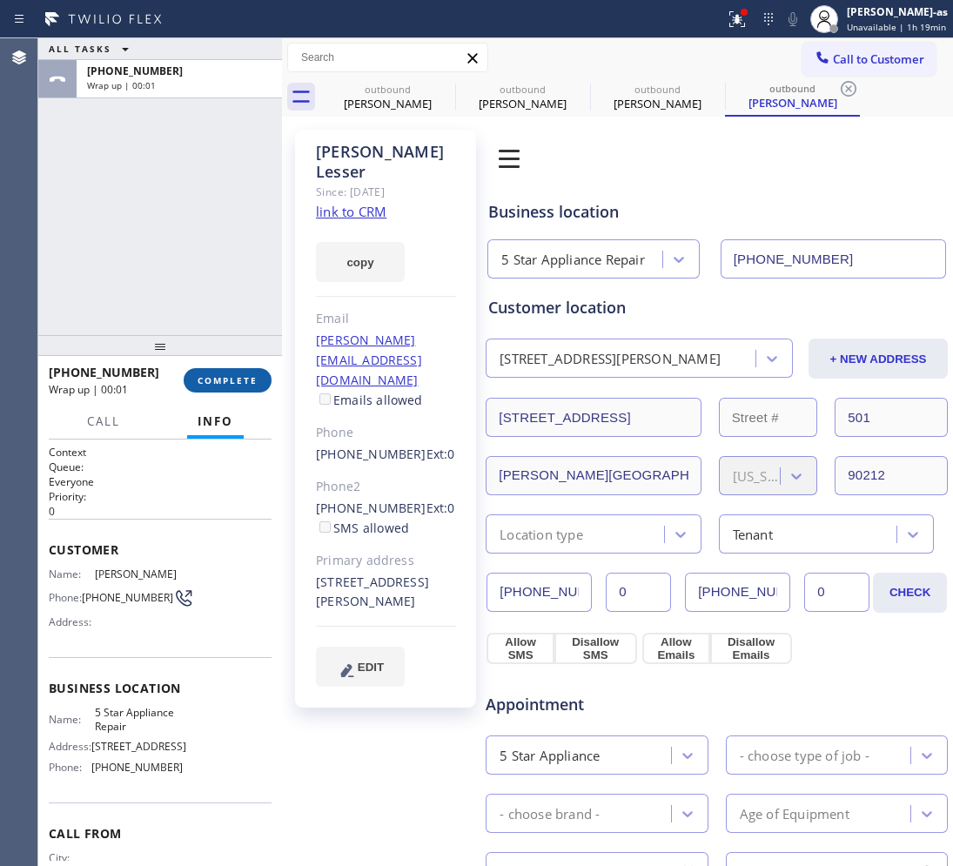
click at [231, 374] on span "COMPLETE" at bounding box center [227, 380] width 60 height 12
click at [171, 371] on div "+13102100449" at bounding box center [110, 372] width 123 height 17
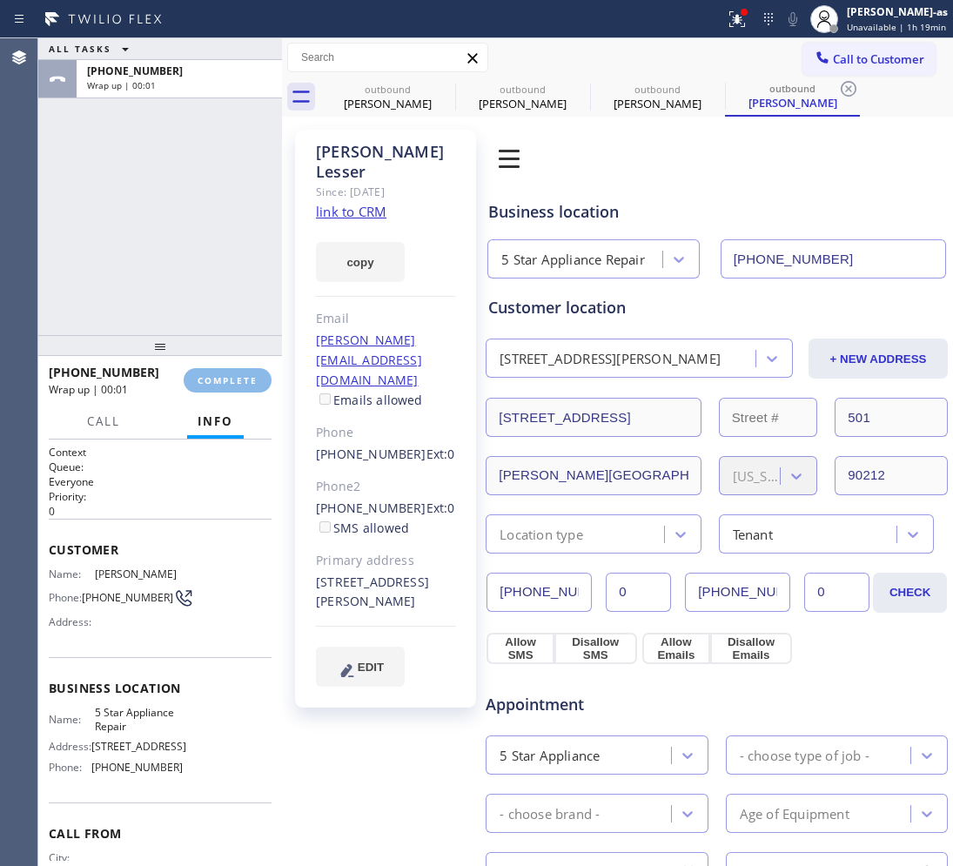
click at [171, 371] on div "+13102100449" at bounding box center [110, 372] width 123 height 17
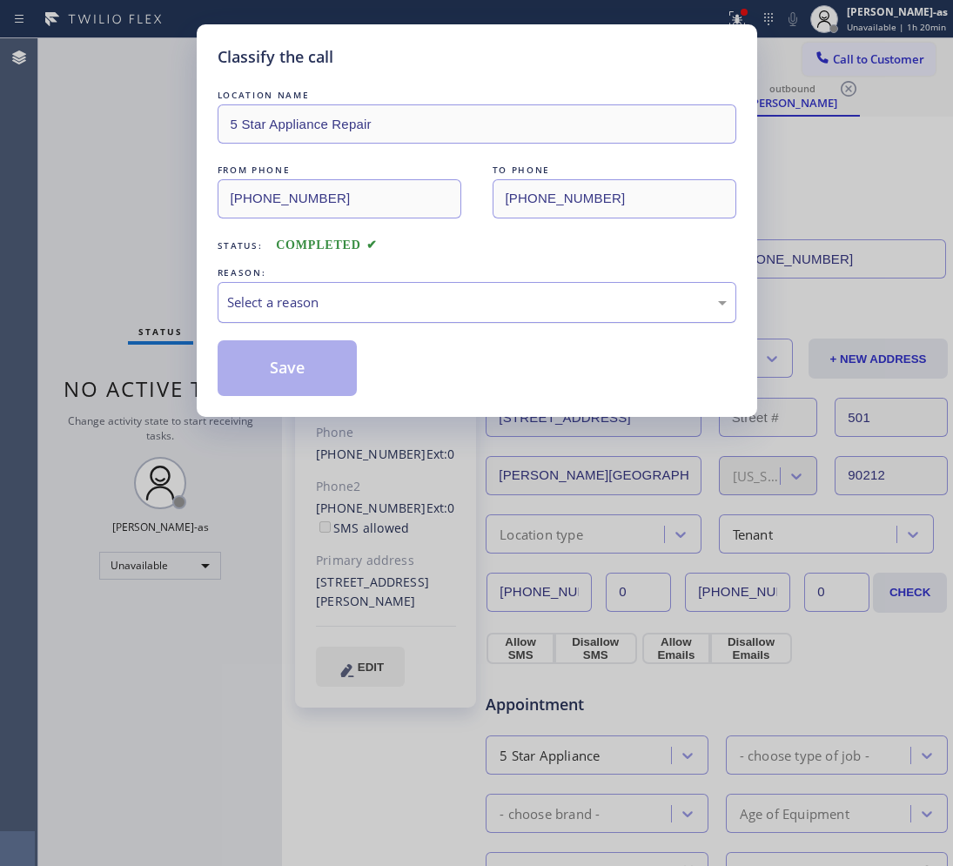
click at [341, 302] on div "Select a reason" at bounding box center [476, 302] width 499 height 20
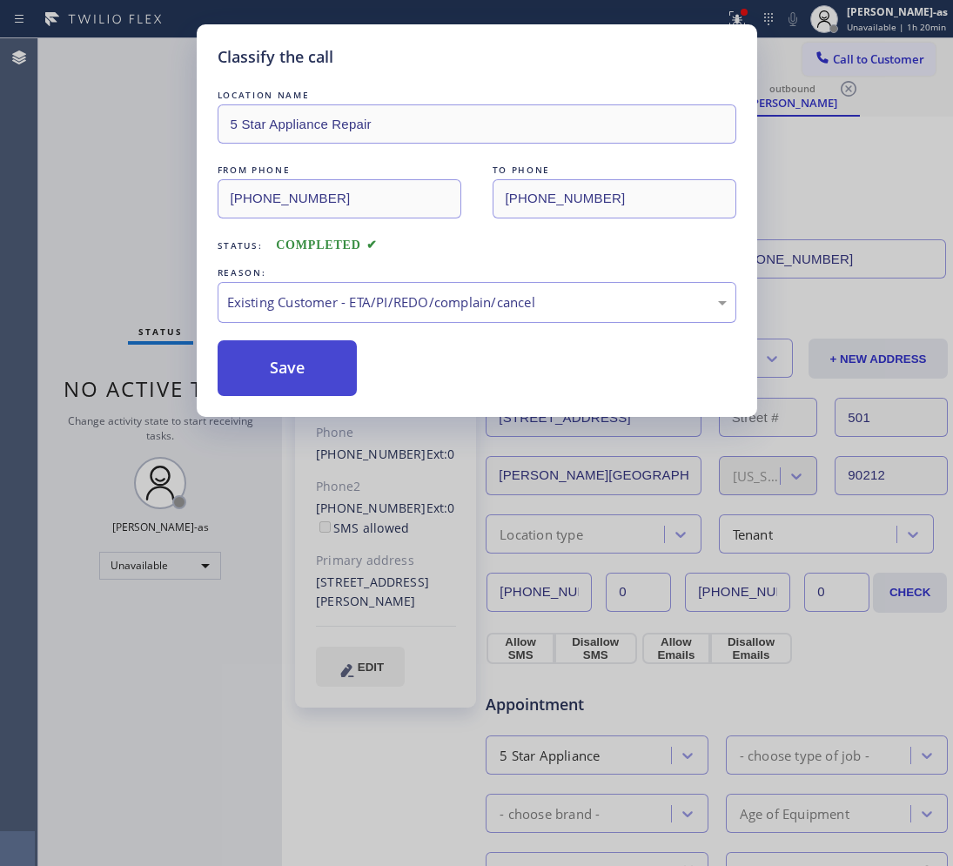
drag, startPoint x: 266, startPoint y: 374, endPoint x: 370, endPoint y: 224, distance: 182.7
click at [266, 371] on button "Save" at bounding box center [288, 368] width 140 height 56
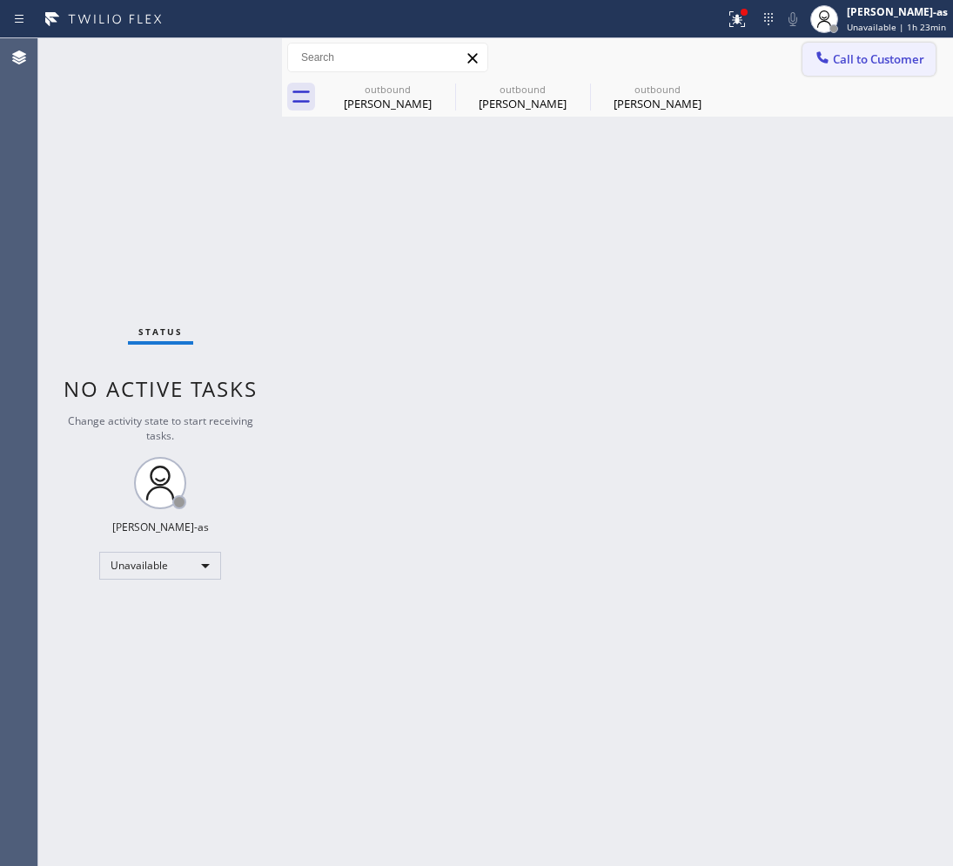
click at [880, 63] on span "Call to Customer" at bounding box center [878, 59] width 91 height 16
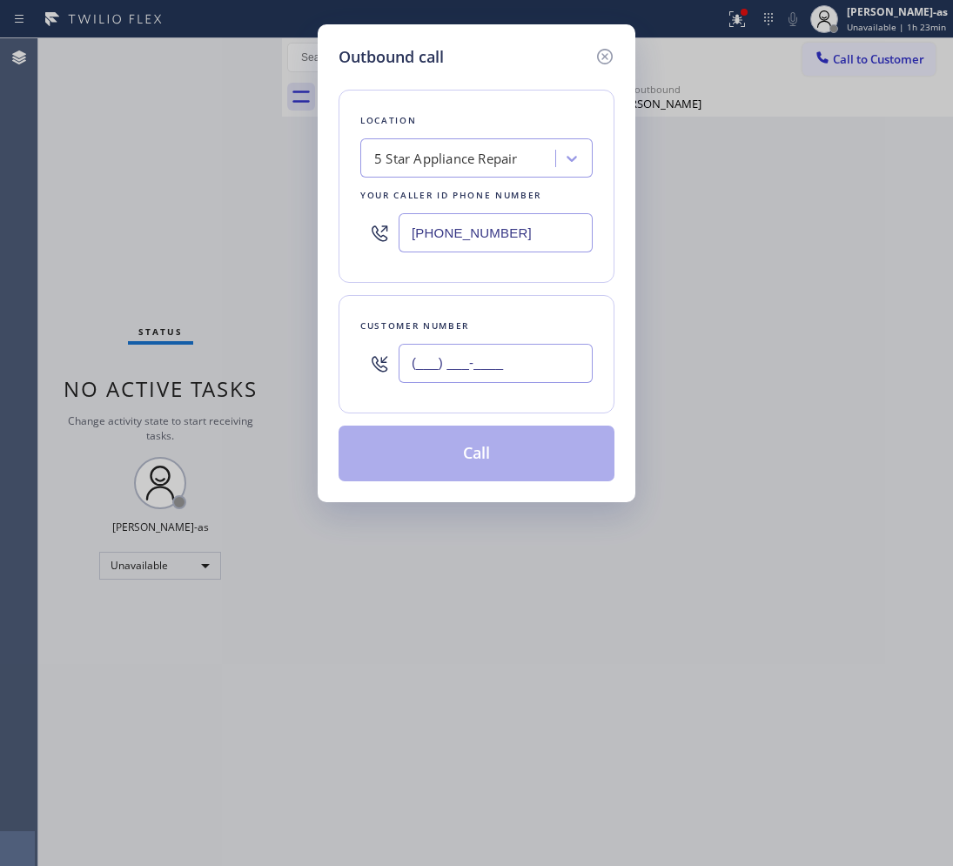
click at [461, 374] on input "(___) ___-____" at bounding box center [495, 363] width 194 height 39
paste input "805) 432-7683"
type input "(805) 432-7683"
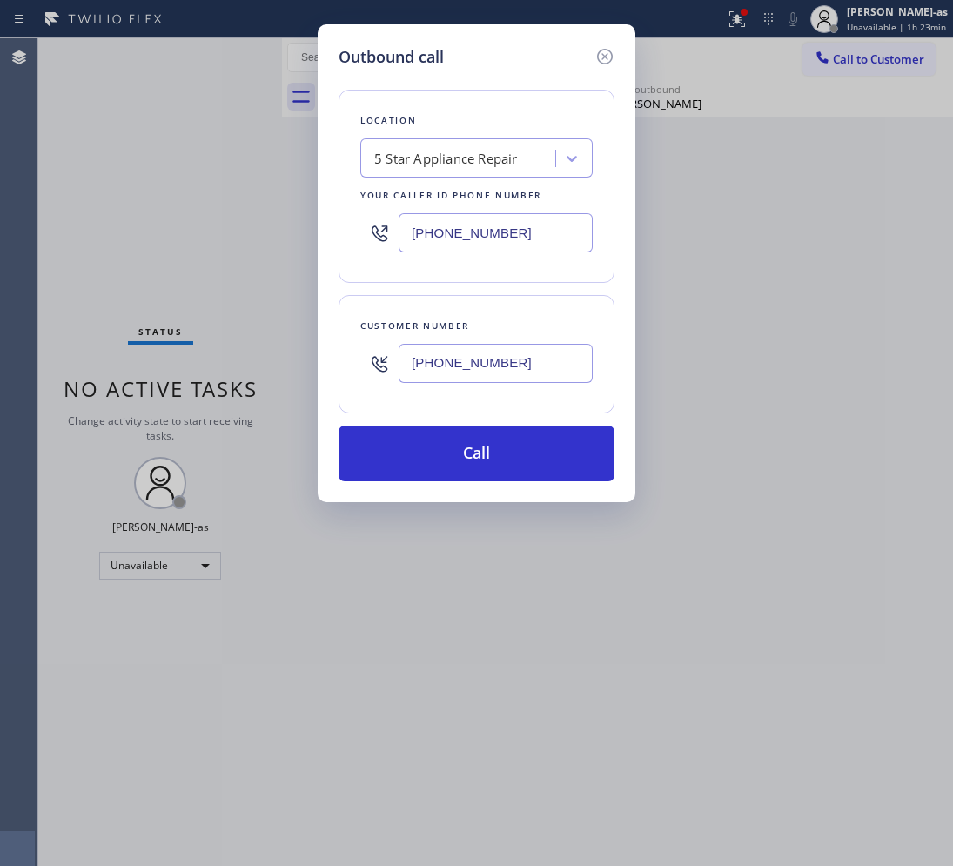
click at [485, 181] on div "Location 5 Star Appliance Repair Your caller id phone number (855) 731-4952" at bounding box center [476, 186] width 276 height 193
click at [485, 157] on div "5 Star Appliance Repair" at bounding box center [446, 159] width 144 height 20
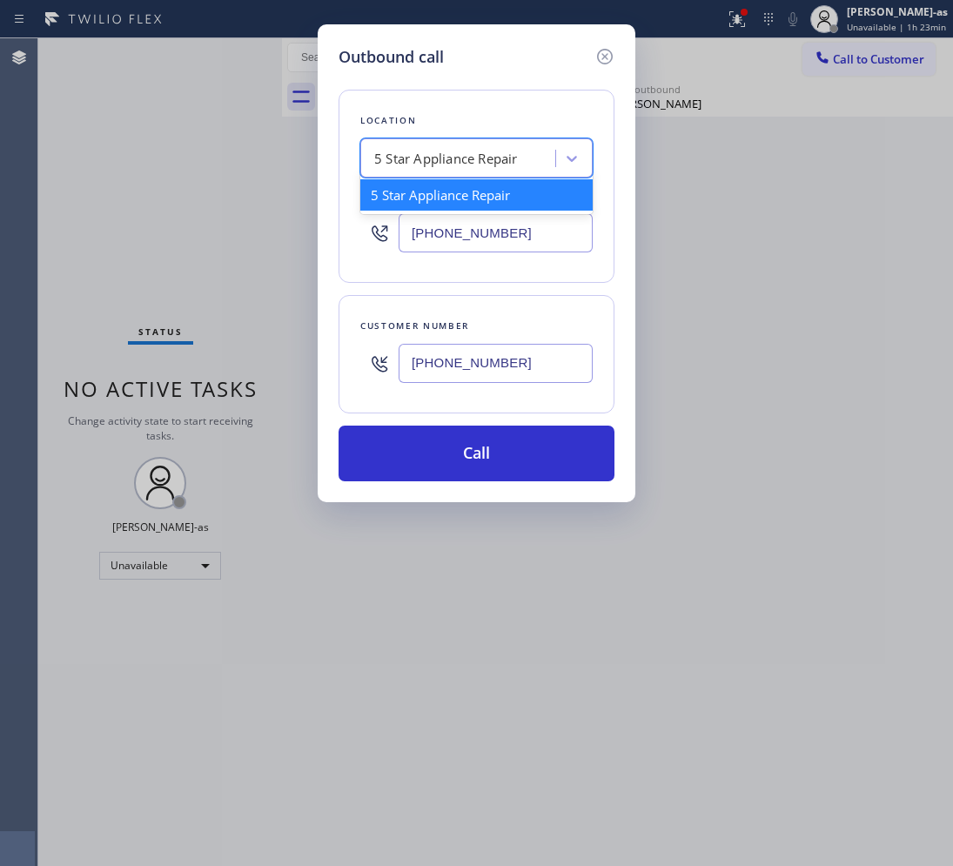
type input "v"
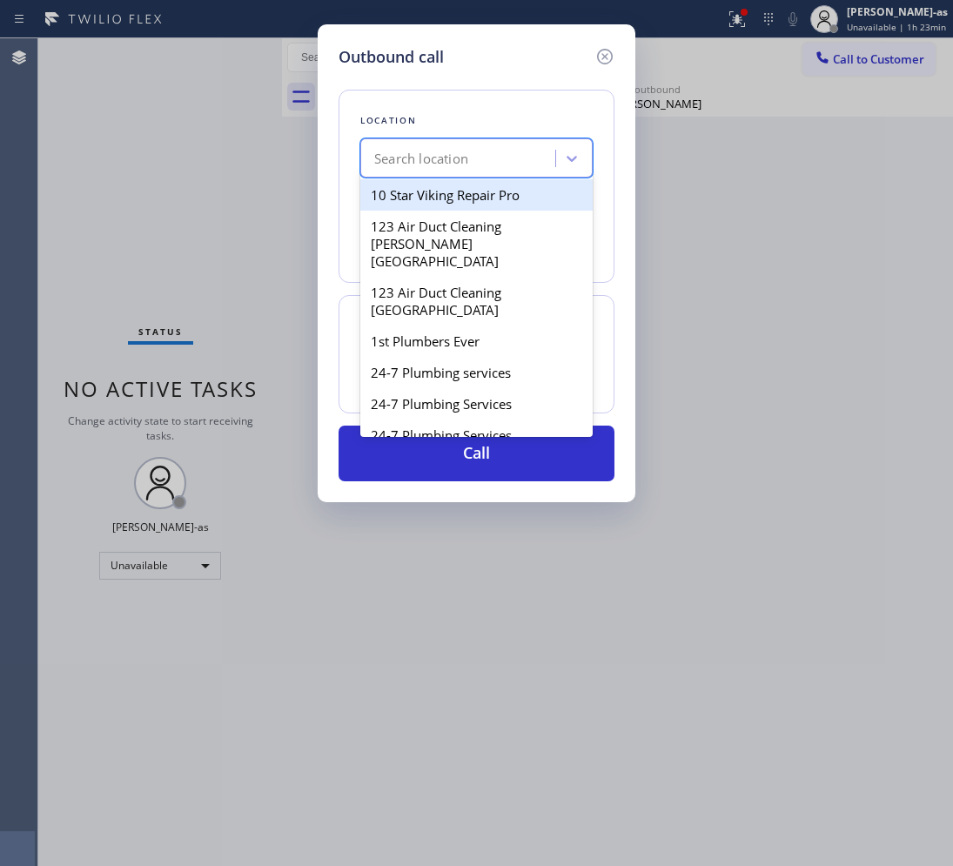
paste input "HVAC Alliance Expert"
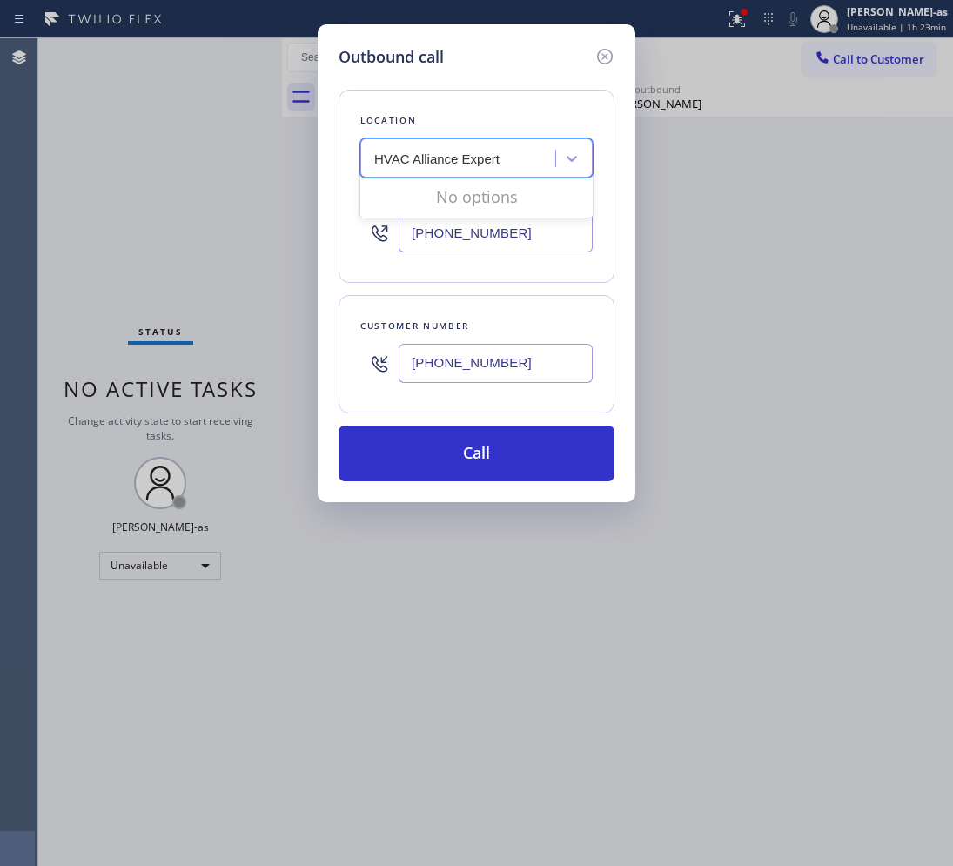
click at [376, 163] on input "HVAC Alliance Expert" at bounding box center [439, 158] width 131 height 15
type input "HVAC Alliance Expert"
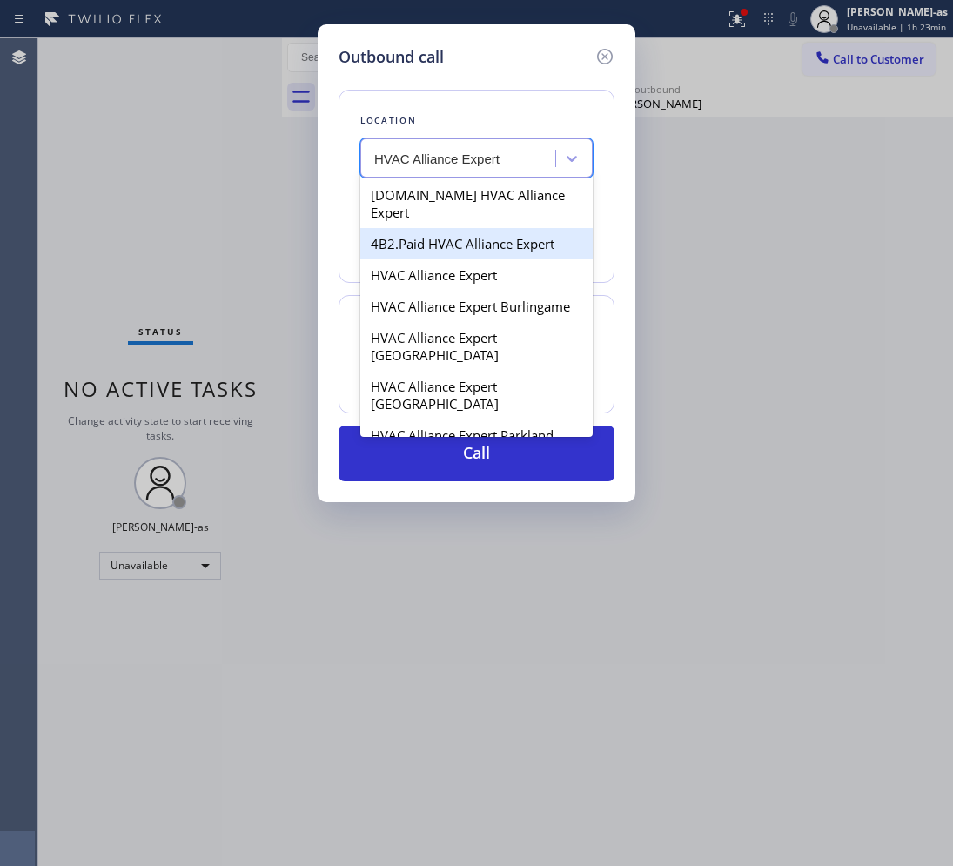
click at [426, 228] on div "4B2.Paid HVAC Alliance Expert" at bounding box center [476, 243] width 232 height 31
type input "[PHONE_NUMBER]"
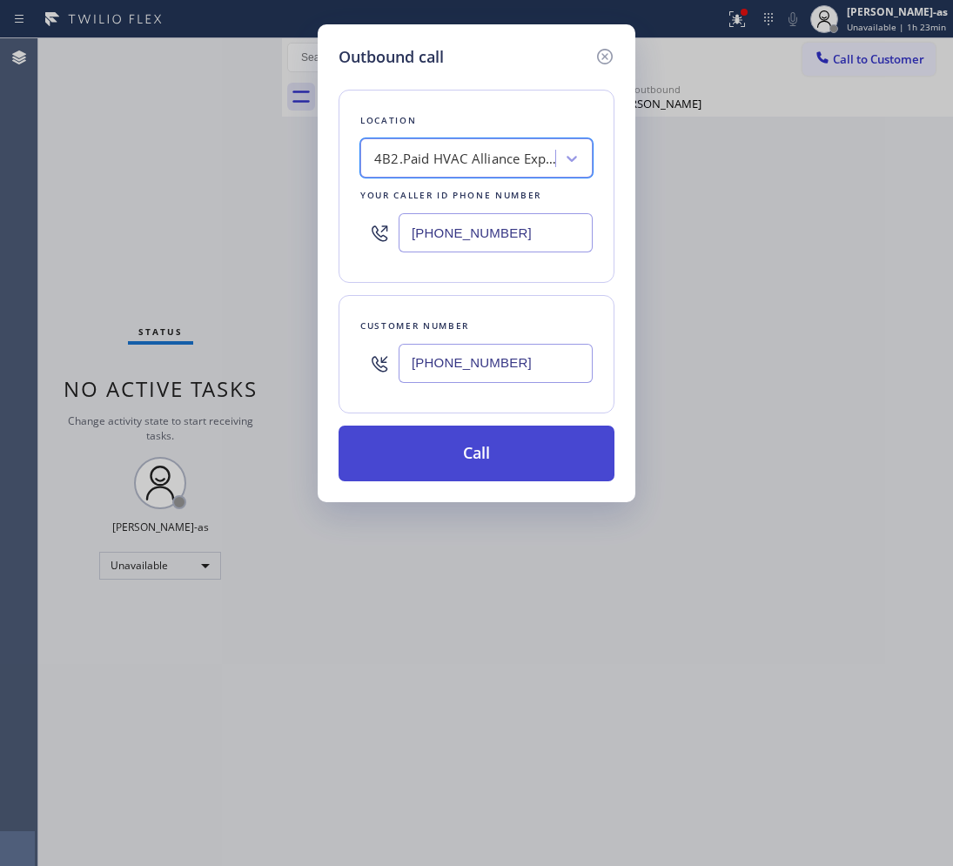
click at [492, 450] on button "Call" at bounding box center [476, 453] width 276 height 56
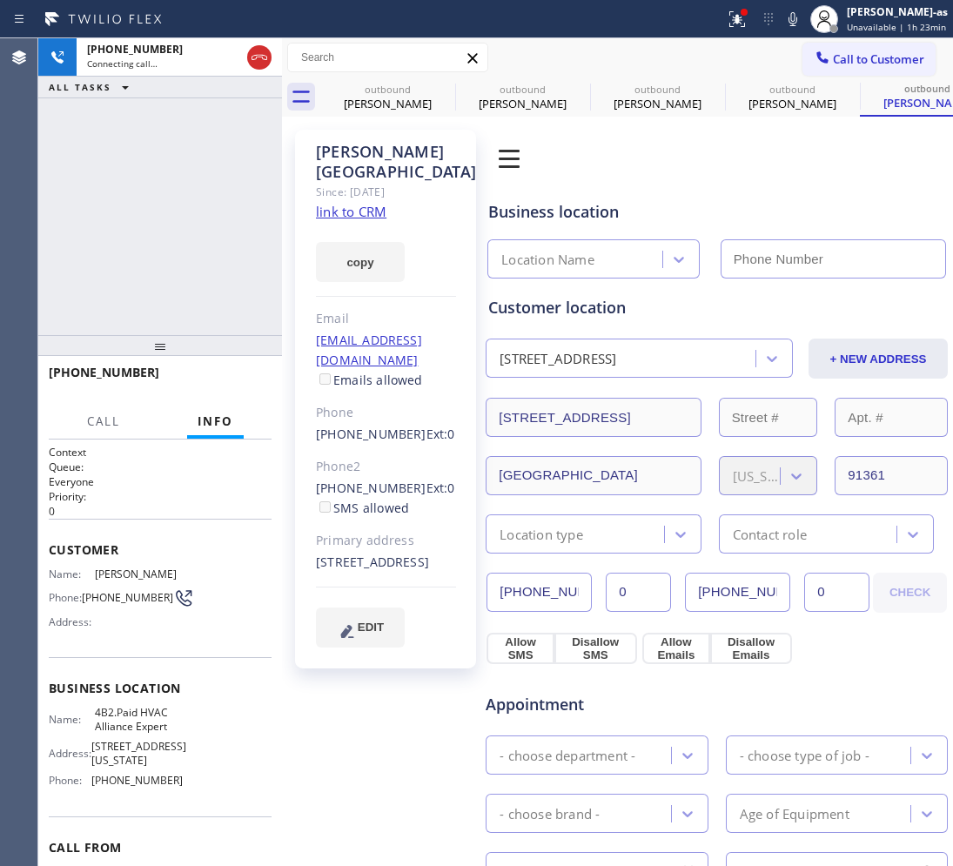
click at [355, 203] on link "link to CRM" at bounding box center [351, 211] width 70 height 17
type input "[PHONE_NUMBER]"
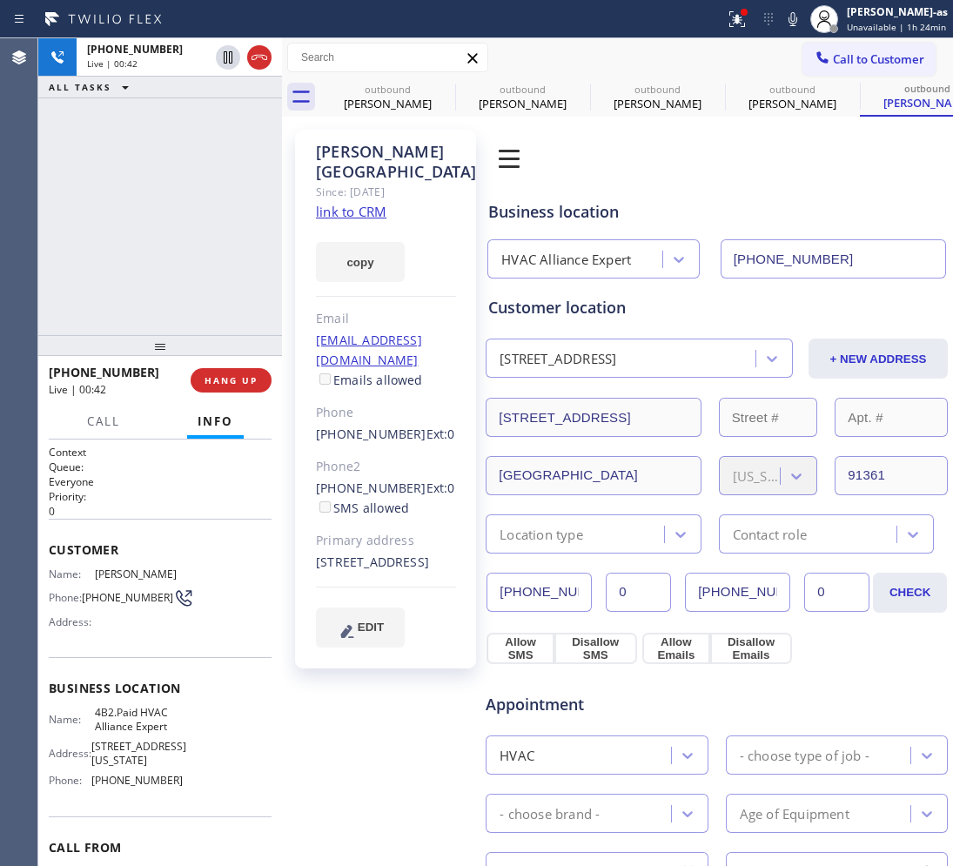
drag, startPoint x: 184, startPoint y: 206, endPoint x: 185, endPoint y: 226, distance: 20.0
click at [185, 226] on div "+18054327683 Live | 00:42 ALL TASKS ALL TASKS ACTIVE TASKS TASKS IN WRAP UP" at bounding box center [160, 186] width 244 height 297
click at [232, 371] on button "HANG UP" at bounding box center [231, 380] width 81 height 24
click at [233, 374] on span "HANG UP" at bounding box center [230, 380] width 53 height 12
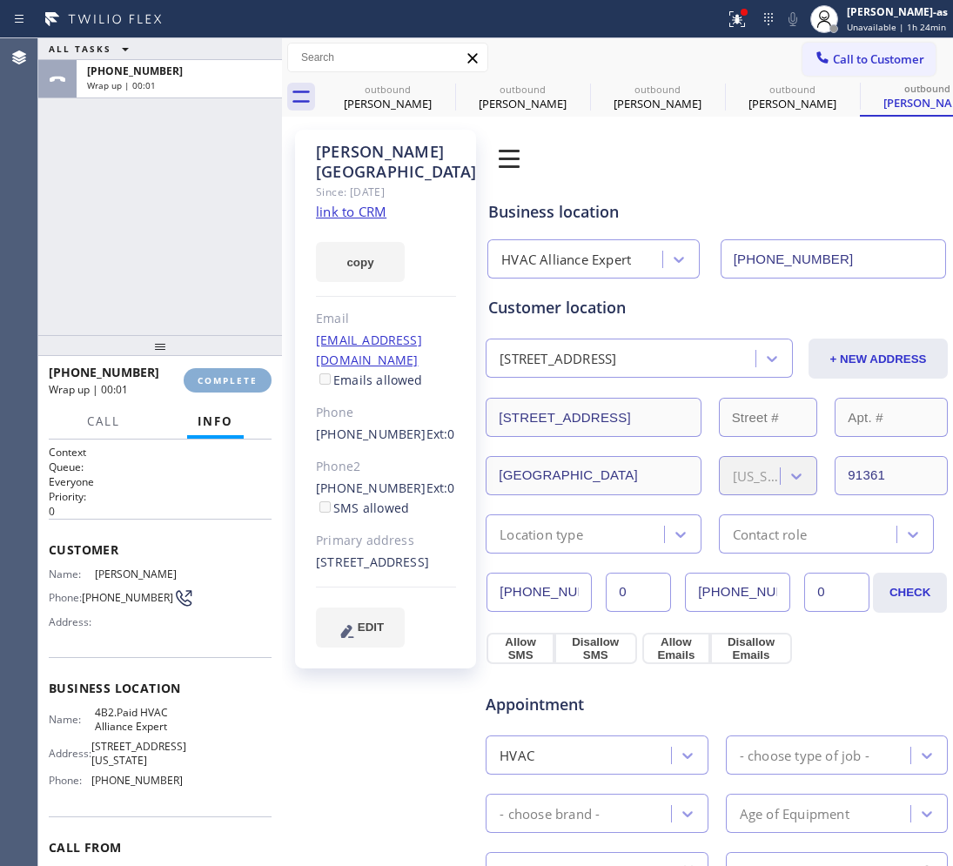
click at [233, 374] on span "COMPLETE" at bounding box center [227, 380] width 60 height 12
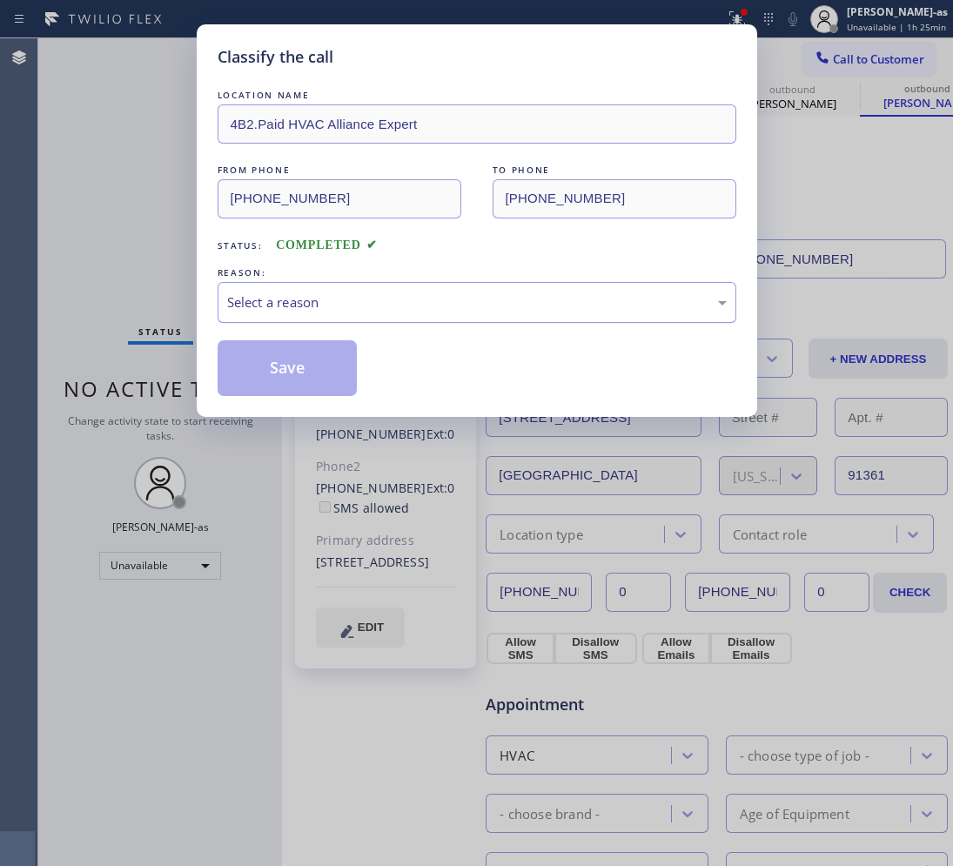
click at [368, 305] on div "Select a reason" at bounding box center [476, 302] width 499 height 20
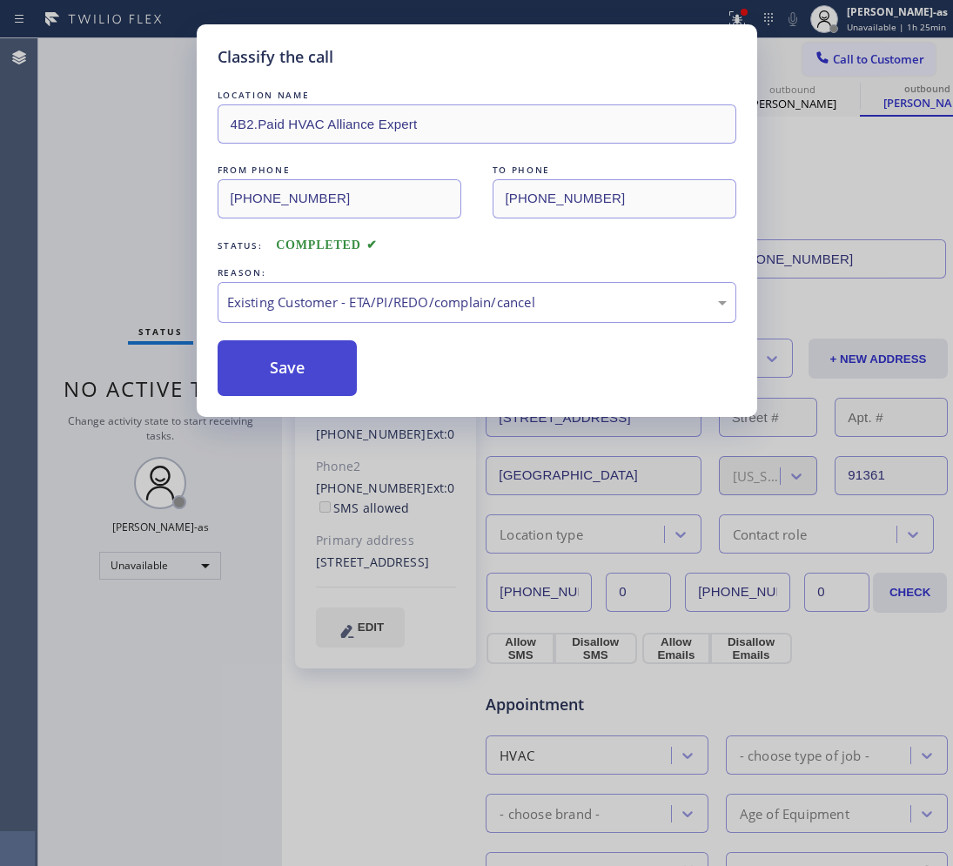
click at [277, 367] on button "Save" at bounding box center [288, 368] width 140 height 56
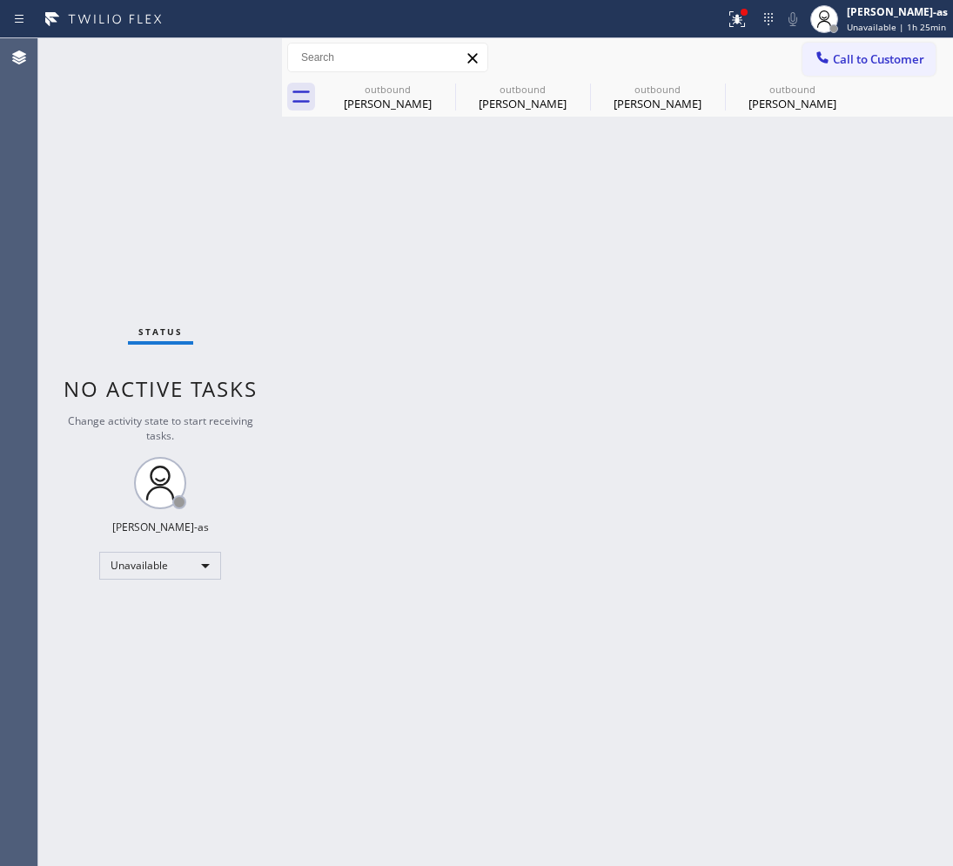
click at [899, 48] on button "Call to Customer" at bounding box center [868, 59] width 133 height 33
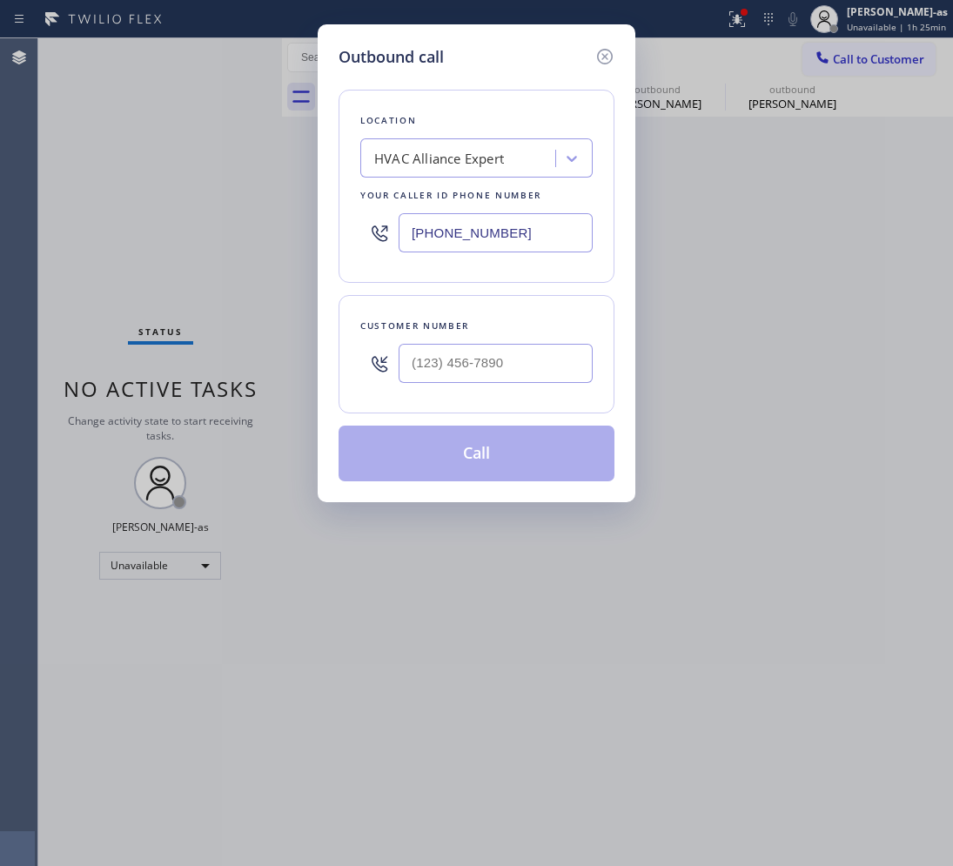
drag, startPoint x: 458, startPoint y: 325, endPoint x: 451, endPoint y: 331, distance: 9.2
click at [452, 329] on div "Customer number" at bounding box center [476, 326] width 232 height 18
click at [476, 352] on input "(___) ___-____" at bounding box center [495, 363] width 194 height 39
paste input "818) 512-1005"
type input "(818) 512-1005"
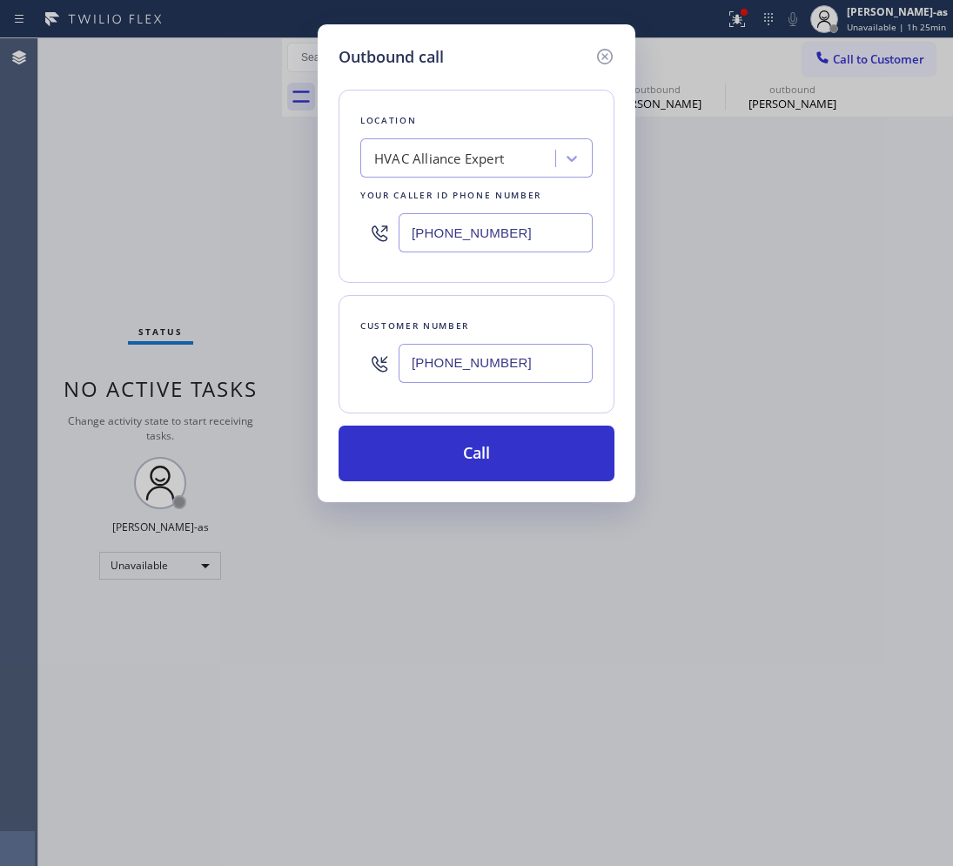
click at [449, 146] on div "HVAC Alliance Expert" at bounding box center [460, 159] width 190 height 30
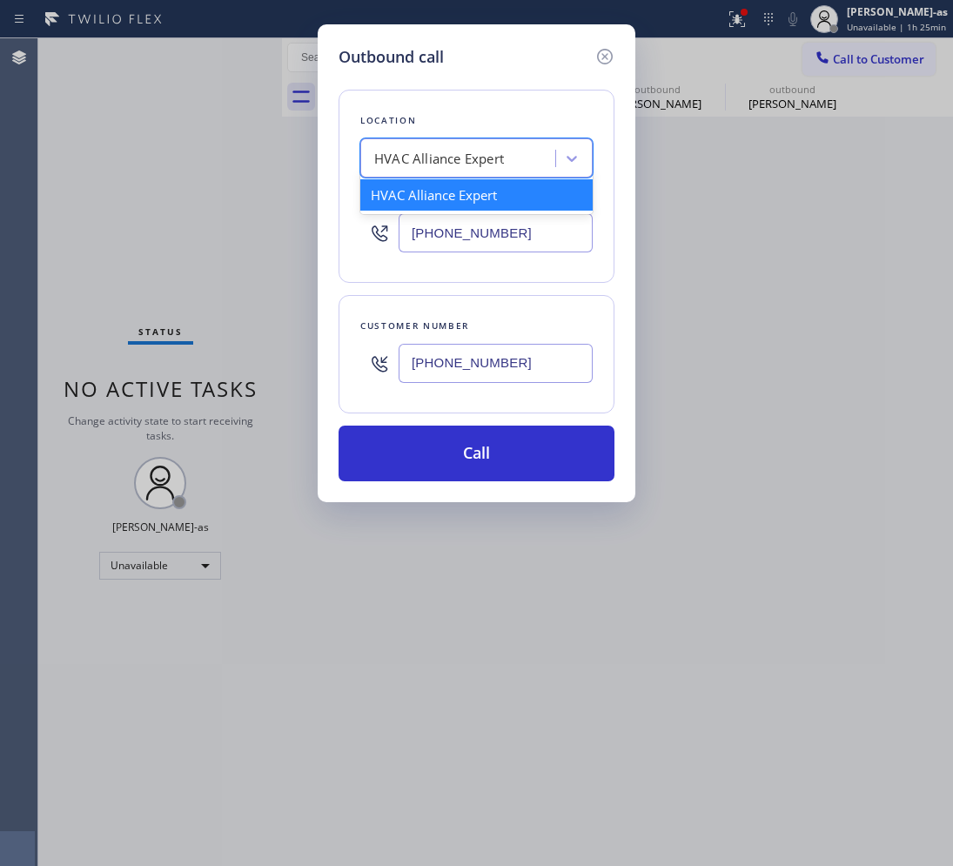
paste input "Calabasas Thermador Repair Service"
type input "Calabasas Thermador Repair Service"
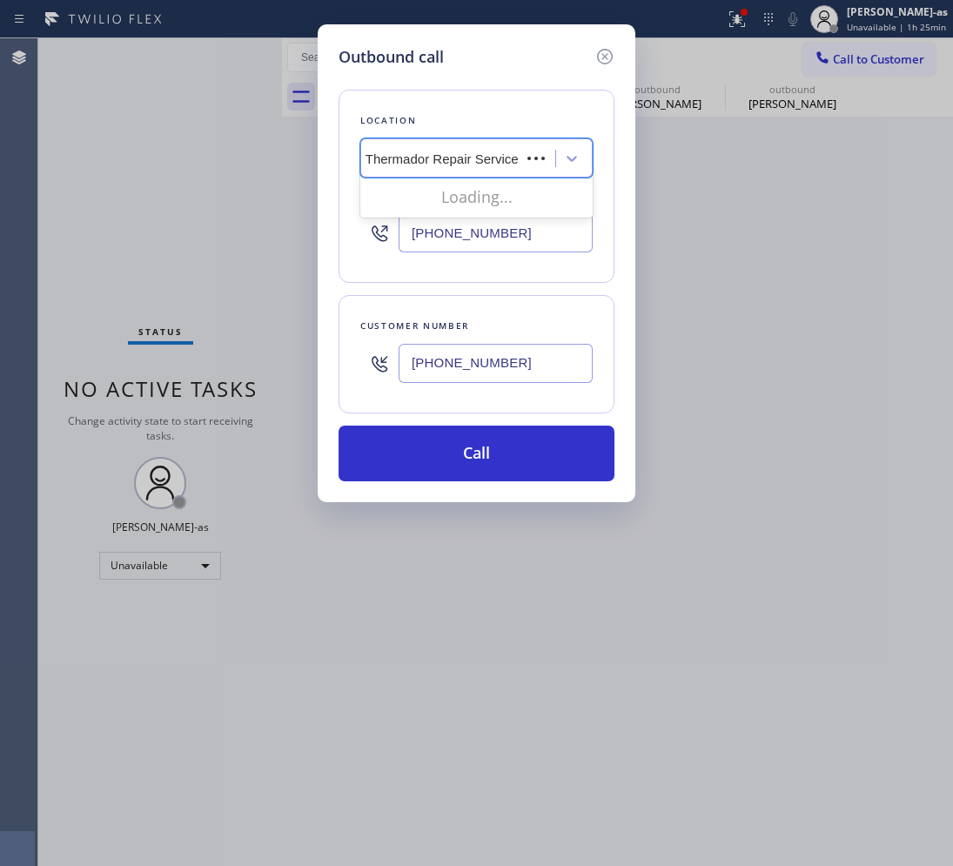
scroll to position [0, 48]
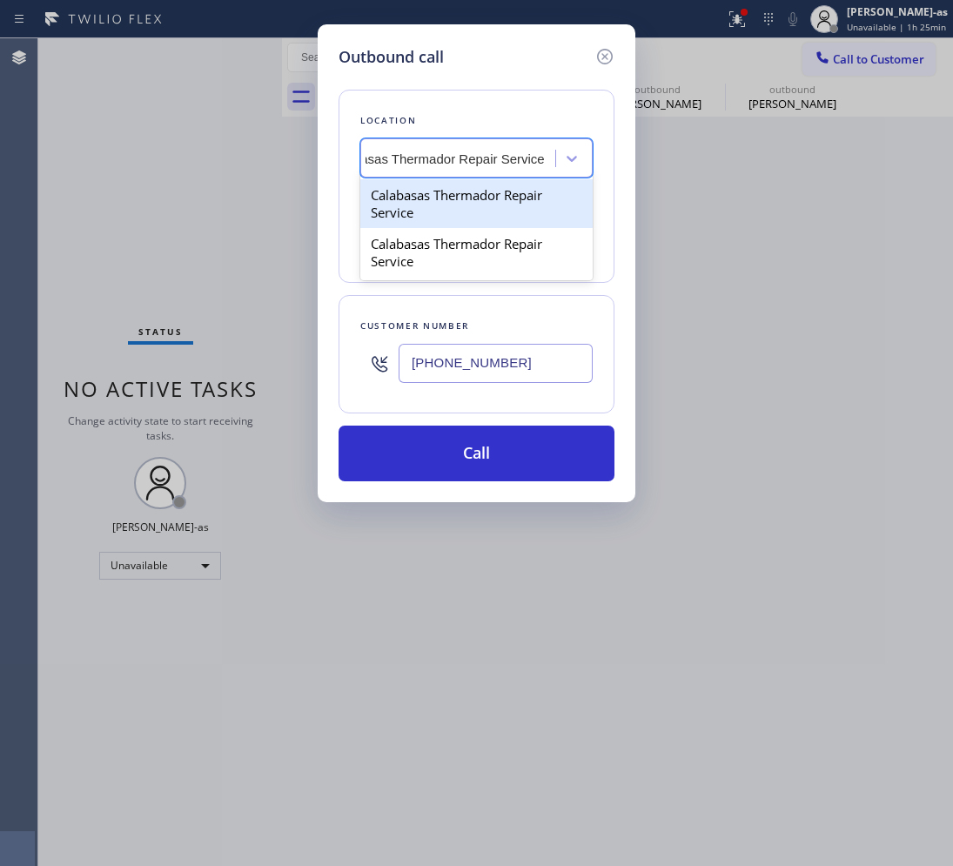
click at [446, 211] on div "Calabasas Thermador Repair Service" at bounding box center [476, 203] width 232 height 49
type input "(818) 712-4098"
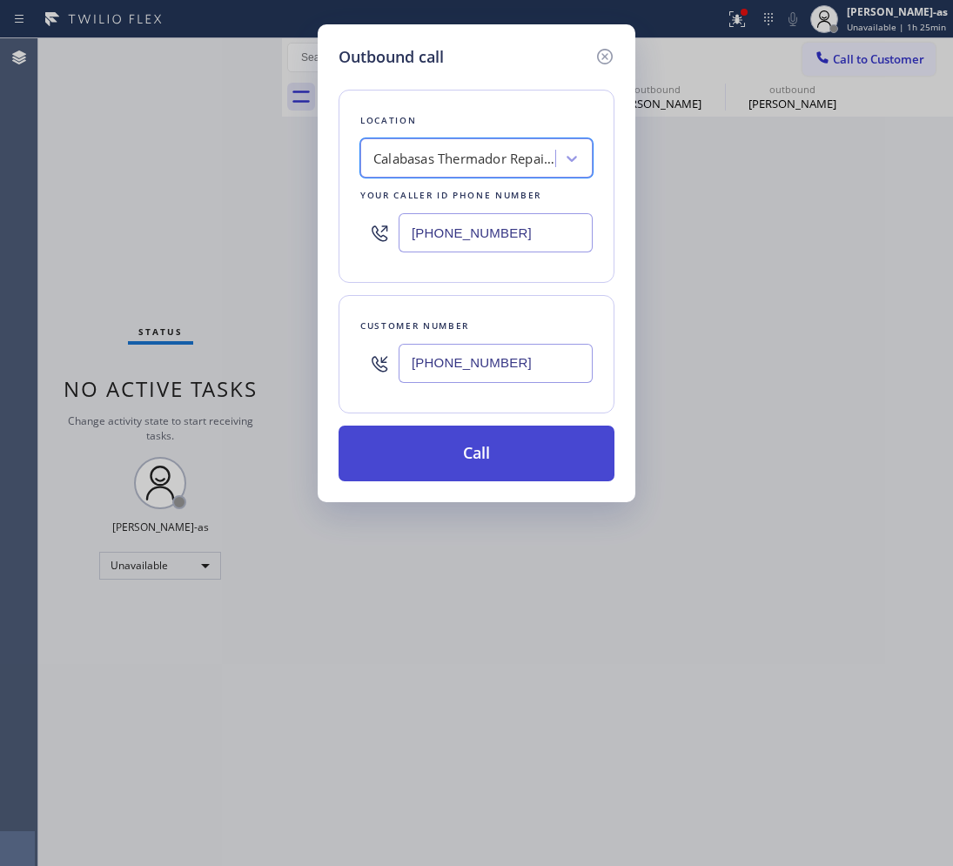
click at [477, 446] on button "Call" at bounding box center [476, 453] width 276 height 56
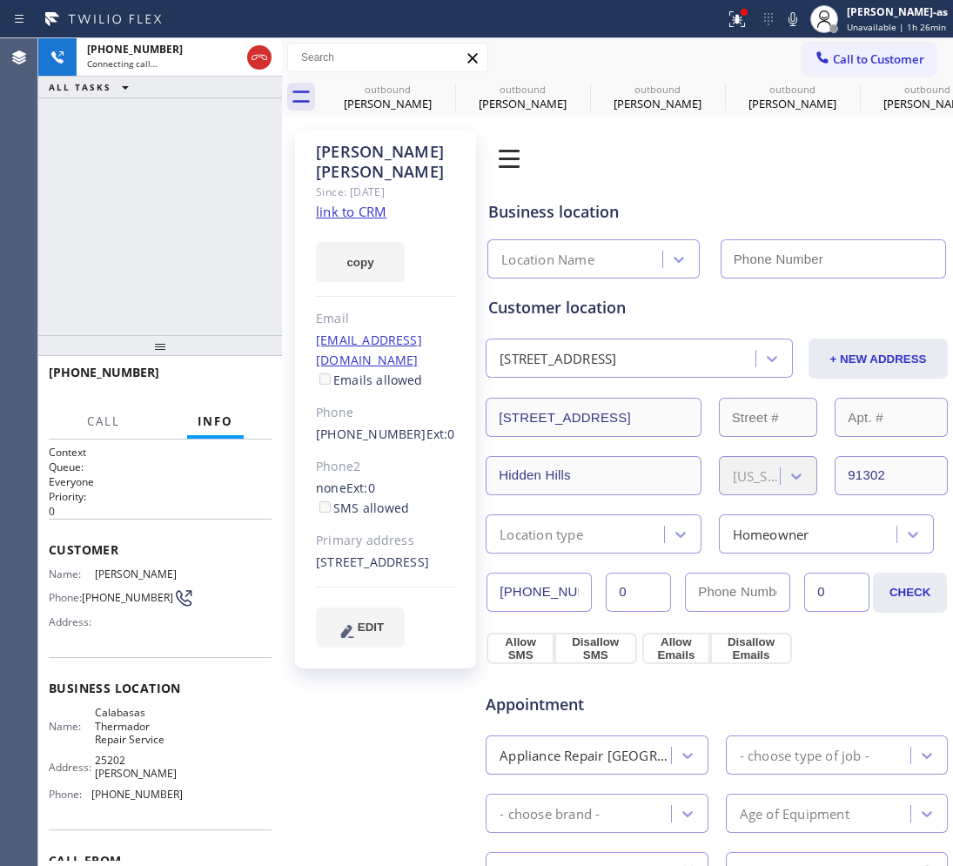
type input "(818) 712-4098"
click at [354, 203] on link "link to CRM" at bounding box center [351, 211] width 70 height 17
click at [184, 238] on div "+18185121005 Live | 00:46 ALL TASKS ALL TASKS ACTIVE TASKS TASKS IN WRAP UP" at bounding box center [160, 186] width 244 height 297
drag, startPoint x: 210, startPoint y: 328, endPoint x: 226, endPoint y: 354, distance: 30.9
click at [214, 333] on div "+18185121005 Live | 00:47 ALL TASKS ALL TASKS ACTIVE TASKS TASKS IN WRAP UP +18…" at bounding box center [160, 451] width 244 height 827
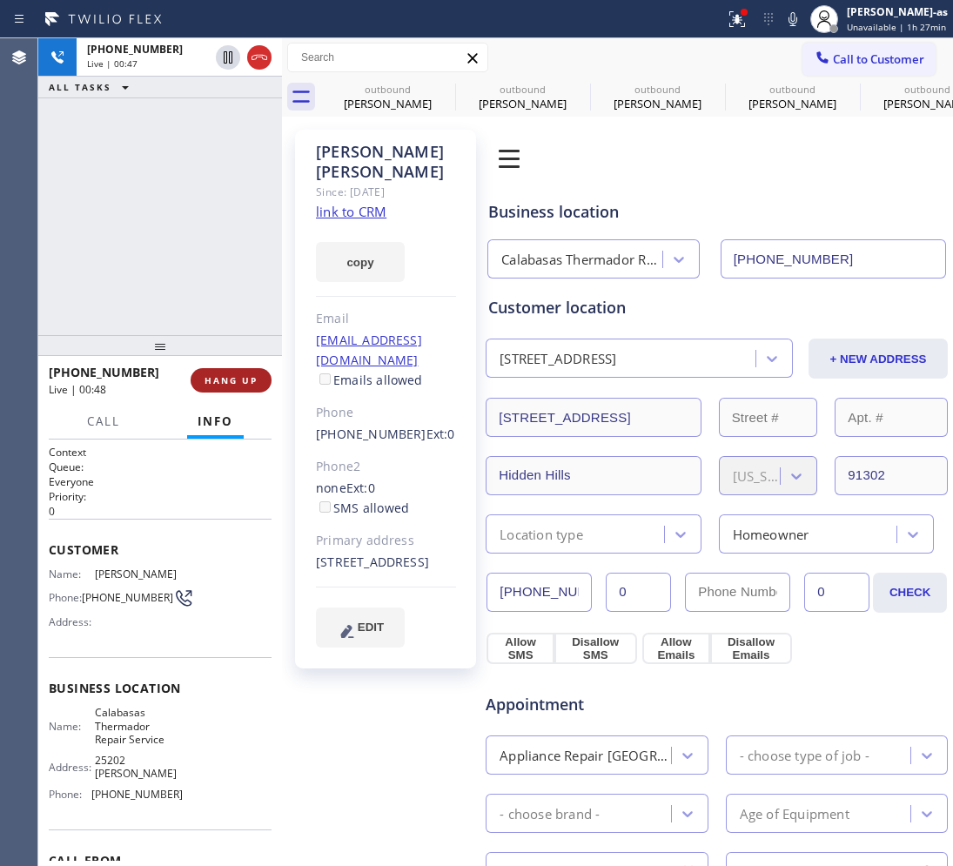
click at [231, 381] on span "HANG UP" at bounding box center [230, 380] width 53 height 12
click at [231, 380] on span "HANG UP" at bounding box center [230, 380] width 53 height 12
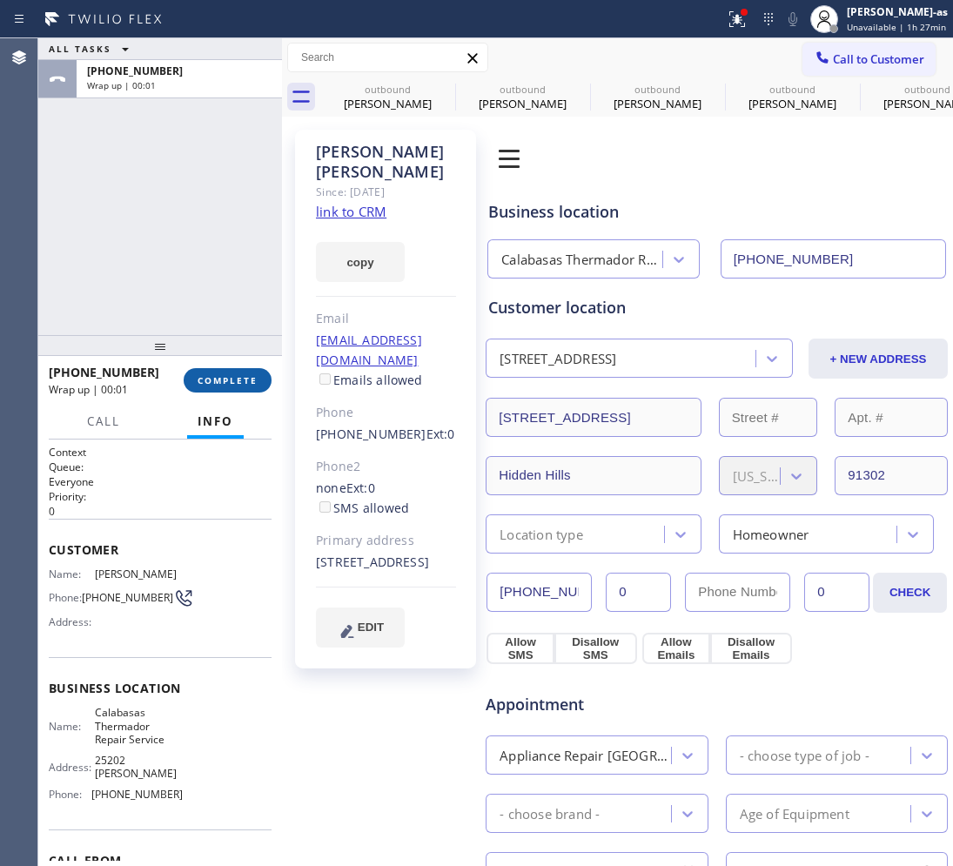
click at [231, 375] on span "COMPLETE" at bounding box center [227, 380] width 60 height 12
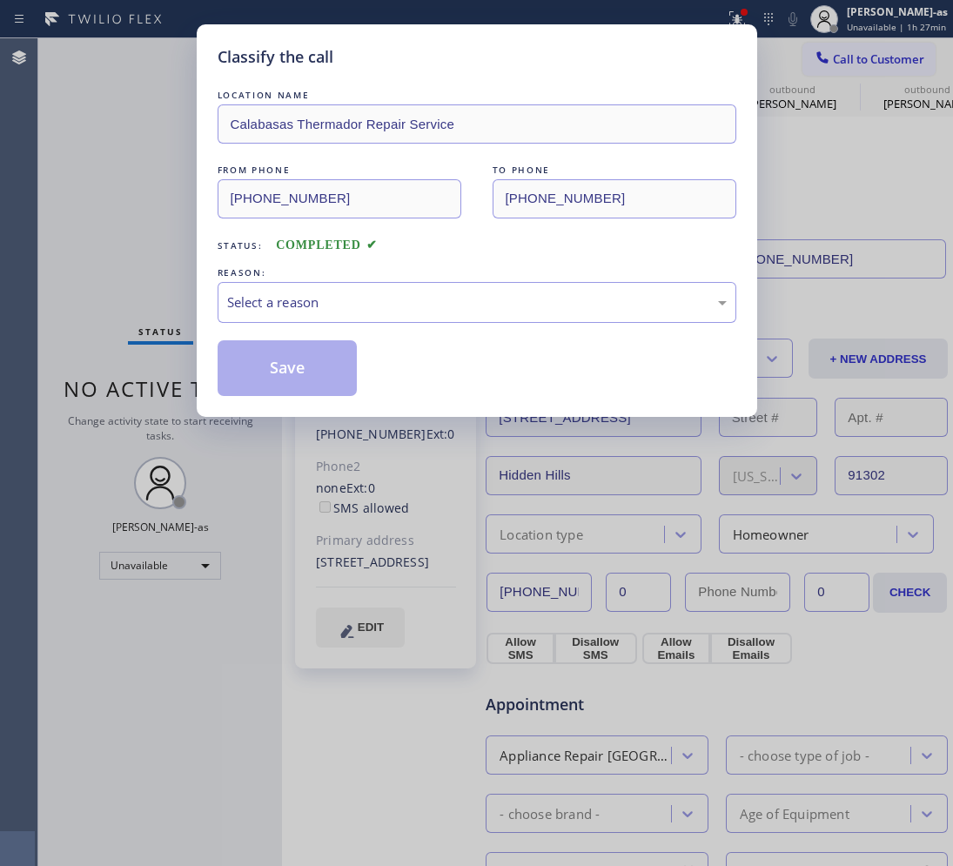
click at [158, 326] on div "Classify the call LOCATION NAME Calabasas Thermador Repair Service FROM PHONE (…" at bounding box center [476, 433] width 953 height 866
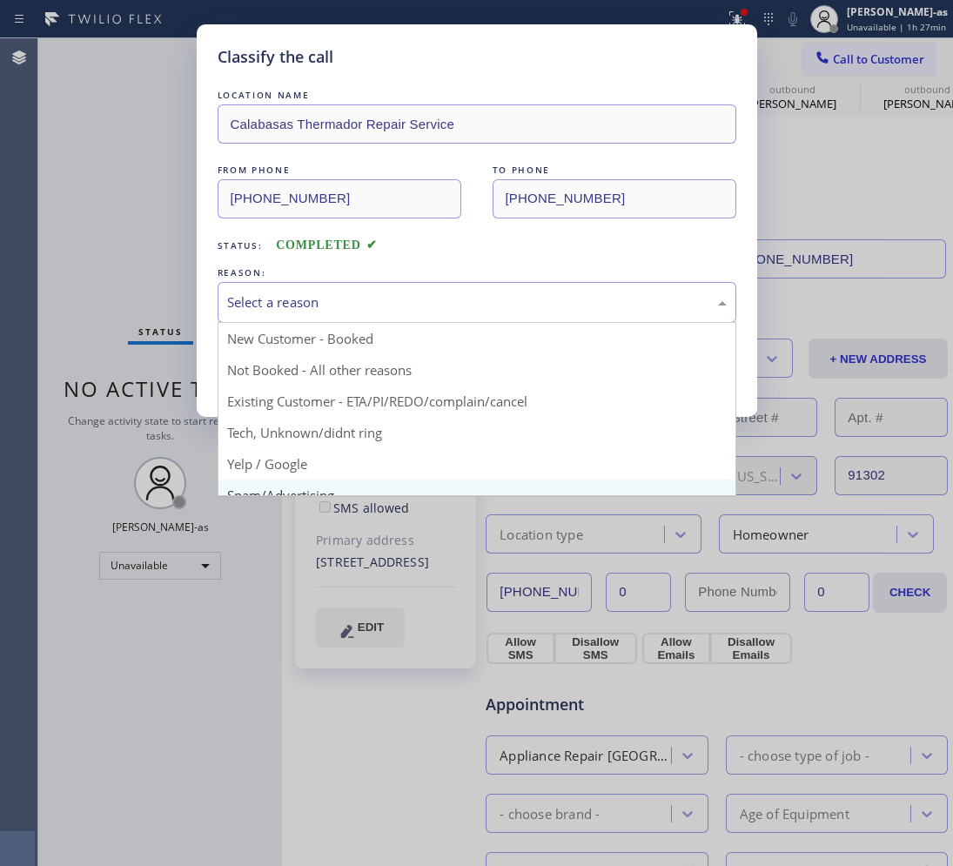
drag, startPoint x: 279, startPoint y: 306, endPoint x: 413, endPoint y: 492, distance: 228.7
click at [280, 307] on div "Select a reason" at bounding box center [476, 302] width 499 height 20
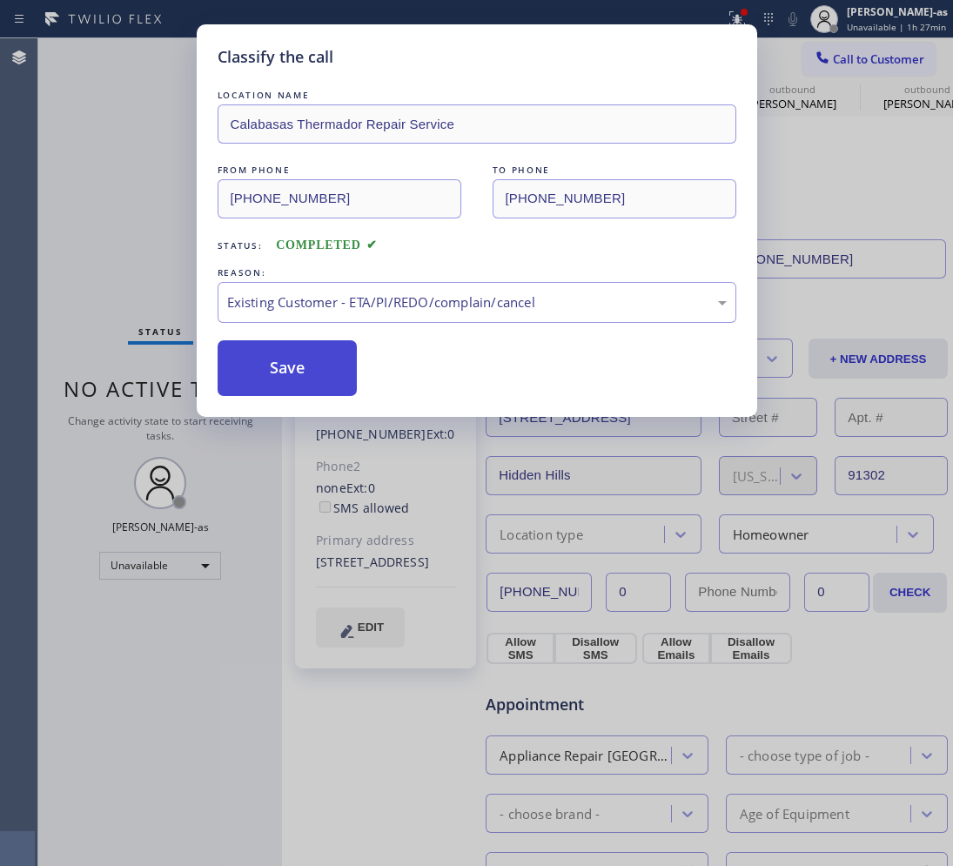
click at [293, 357] on button "Save" at bounding box center [288, 368] width 140 height 56
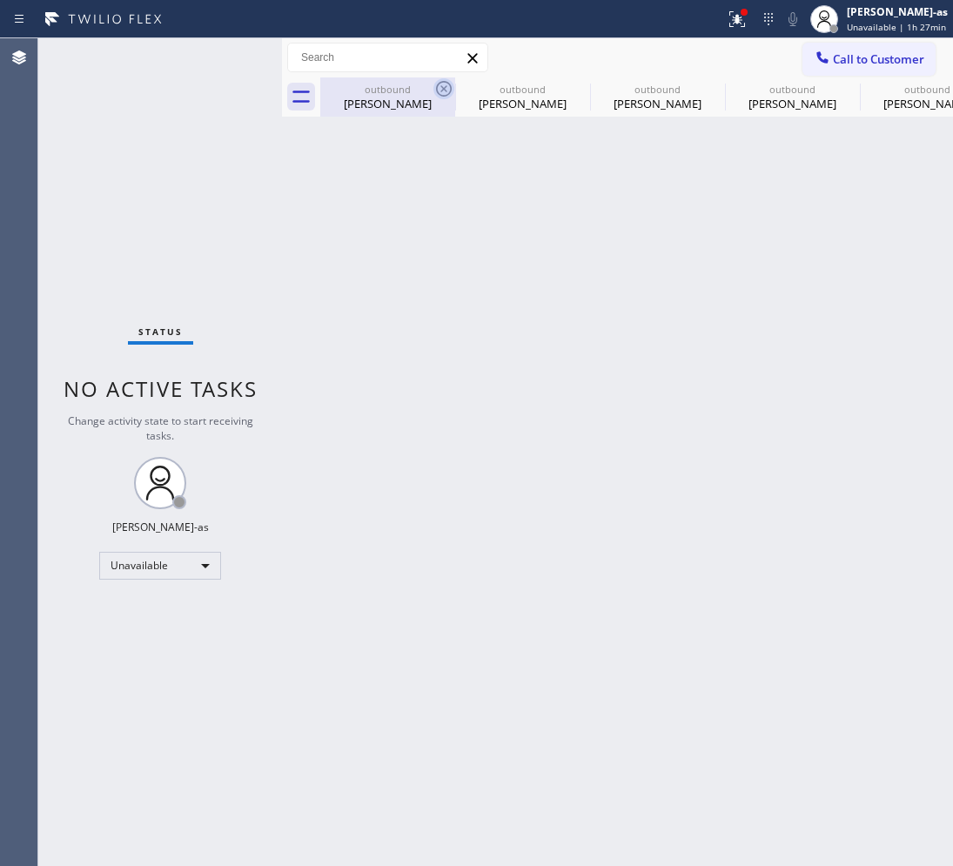
drag, startPoint x: 375, startPoint y: 102, endPoint x: 437, endPoint y: 92, distance: 62.5
click at [377, 101] on div "[PERSON_NAME]" at bounding box center [387, 104] width 131 height 16
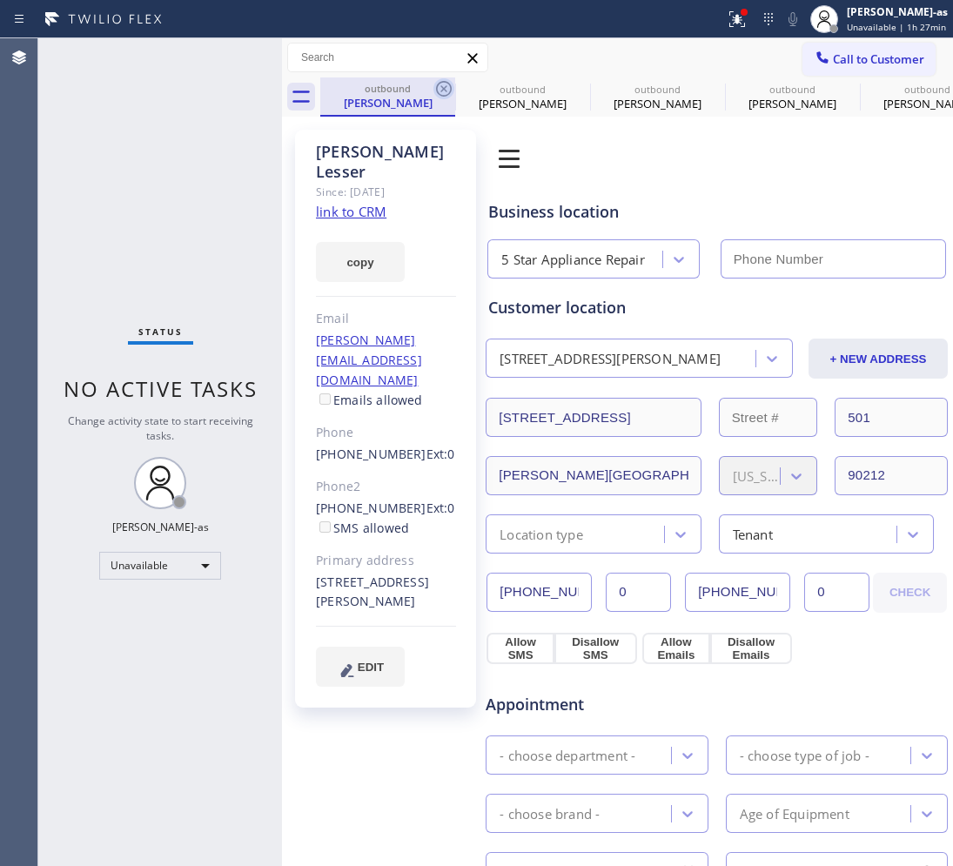
type input "(855) 731-4952"
click at [439, 90] on icon at bounding box center [443, 88] width 21 height 21
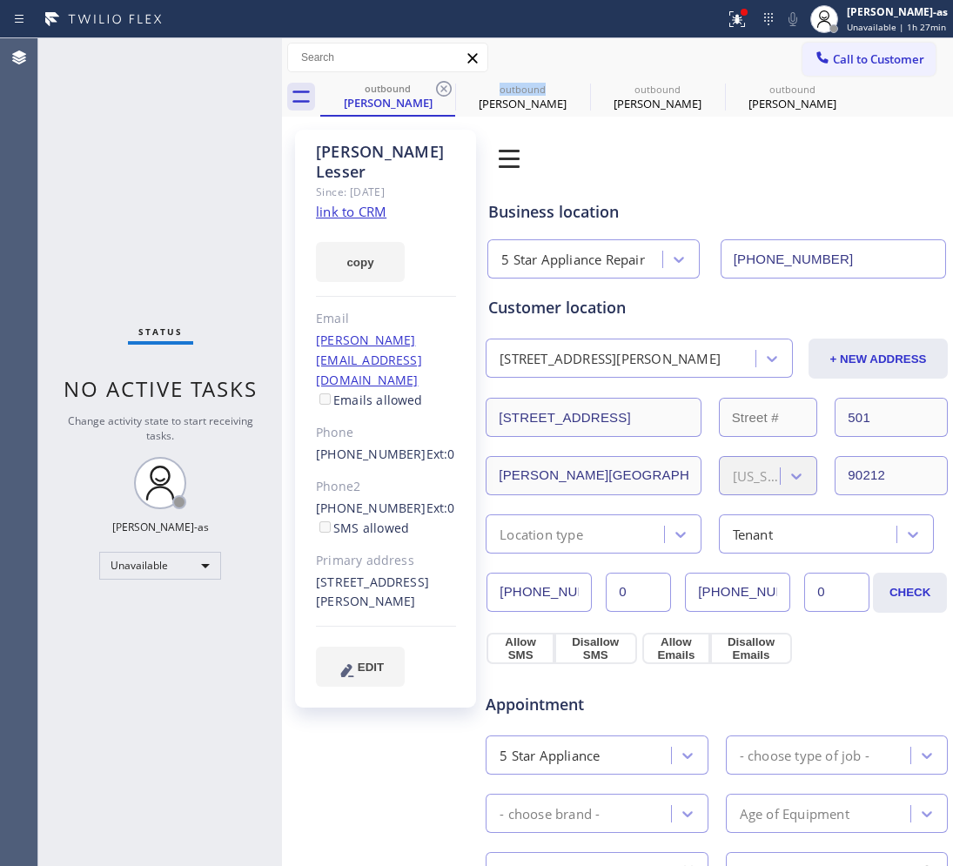
click at [439, 90] on icon at bounding box center [443, 88] width 21 height 21
click at [0, 0] on icon at bounding box center [0, 0] width 0 height 0
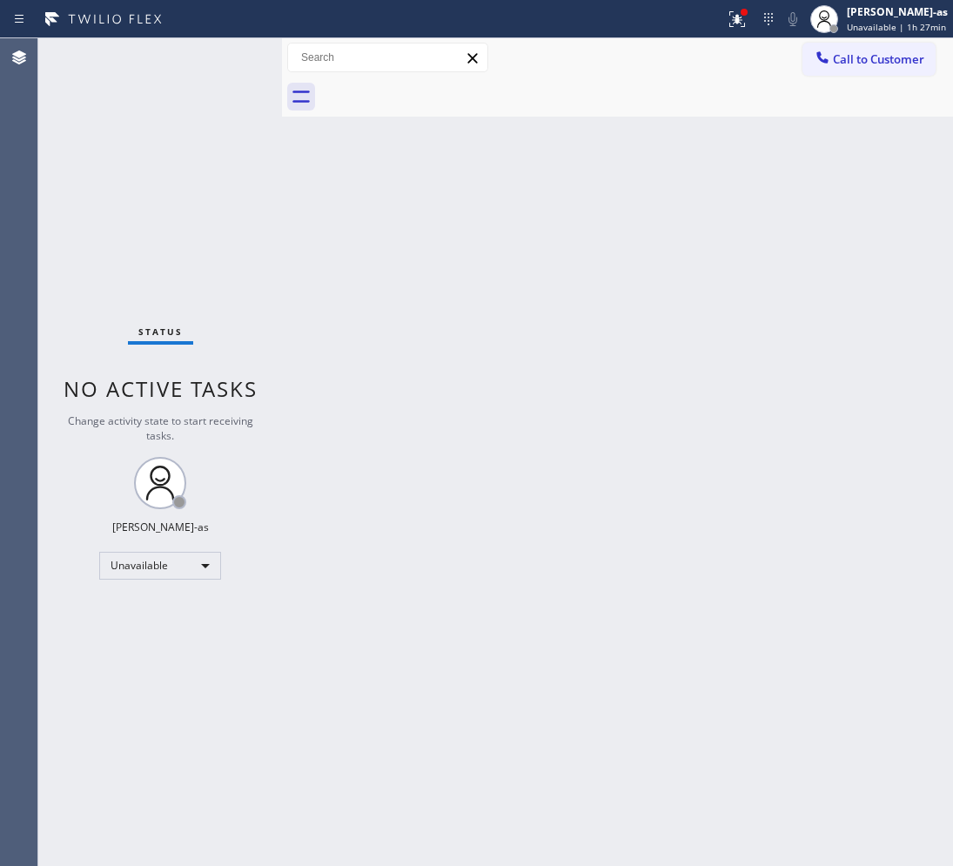
click at [453, 90] on div at bounding box center [636, 96] width 633 height 39
click at [840, 61] on span "Call to Customer" at bounding box center [878, 59] width 91 height 16
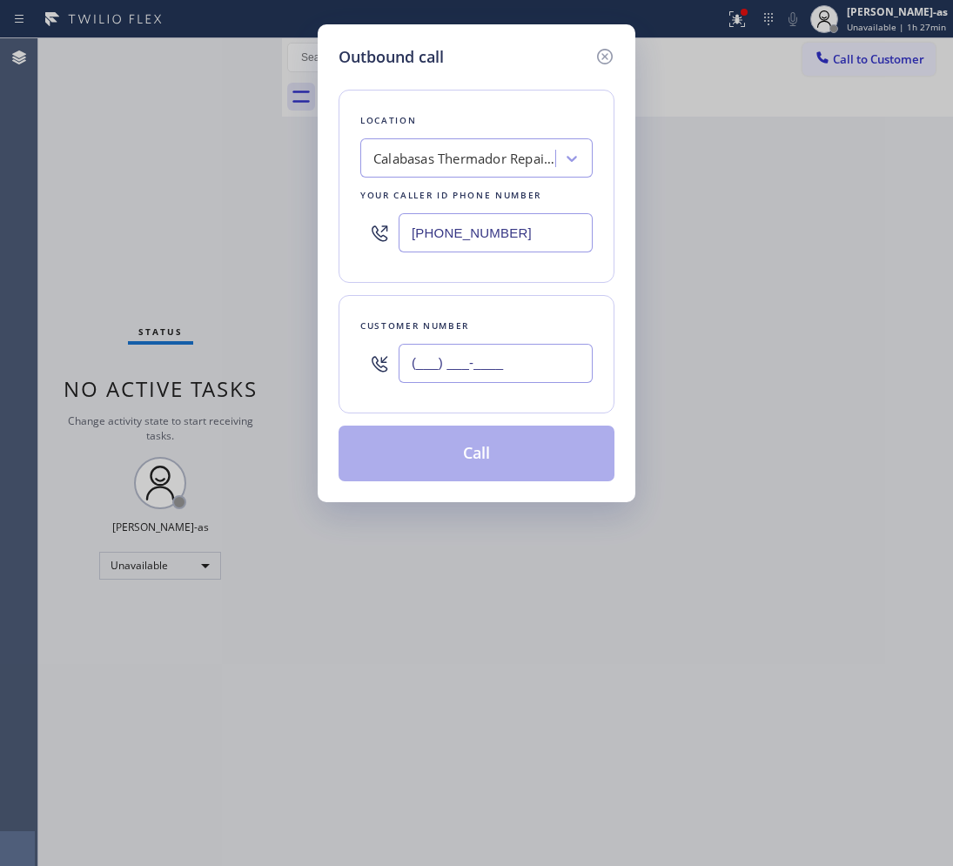
click at [519, 365] on input "(___) ___-____" at bounding box center [495, 363] width 194 height 39
paste input "858) 401-9558"
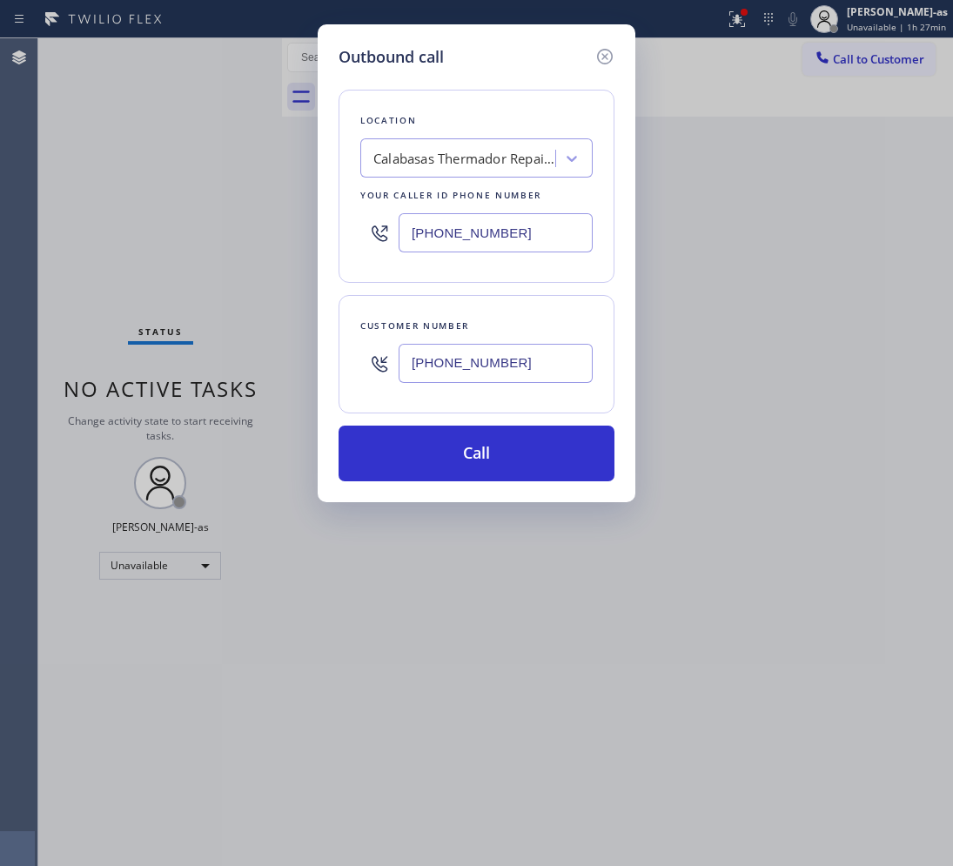
type input "(858) 401-9558"
click at [432, 157] on div "Calabasas Thermador Repair Service" at bounding box center [464, 159] width 183 height 20
type input "hvac alliance expert"
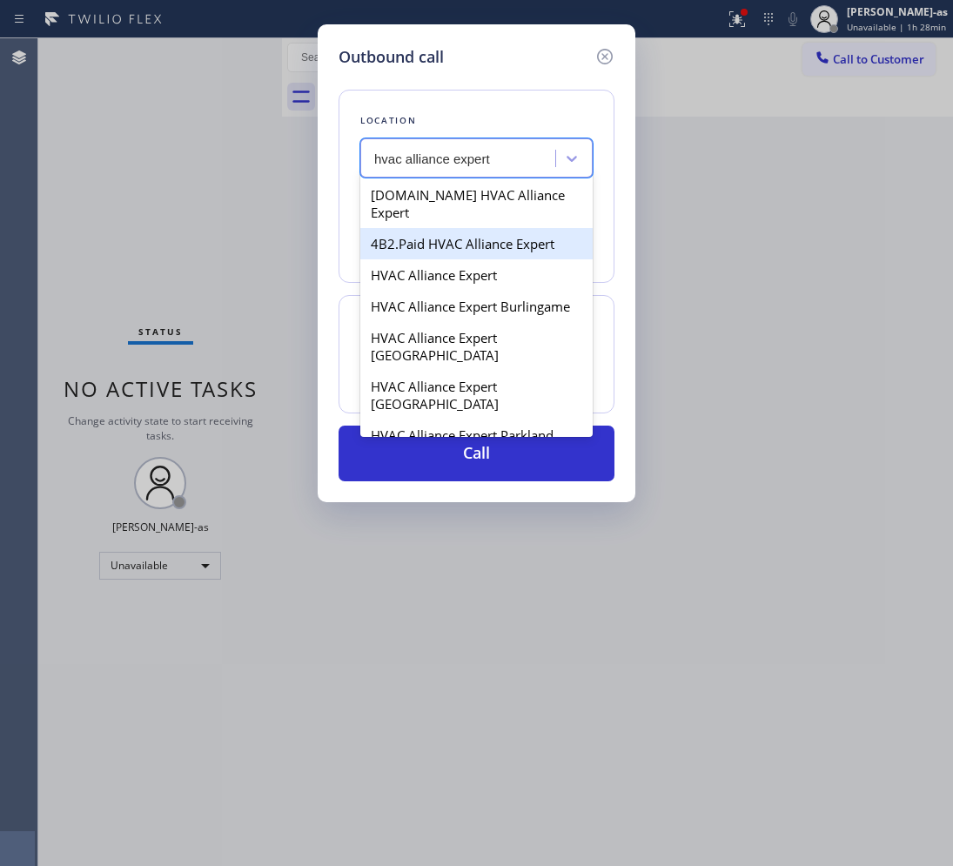
click at [419, 233] on div "4B2.Paid HVAC Alliance Expert" at bounding box center [476, 243] width 232 height 31
type input "[PHONE_NUMBER]"
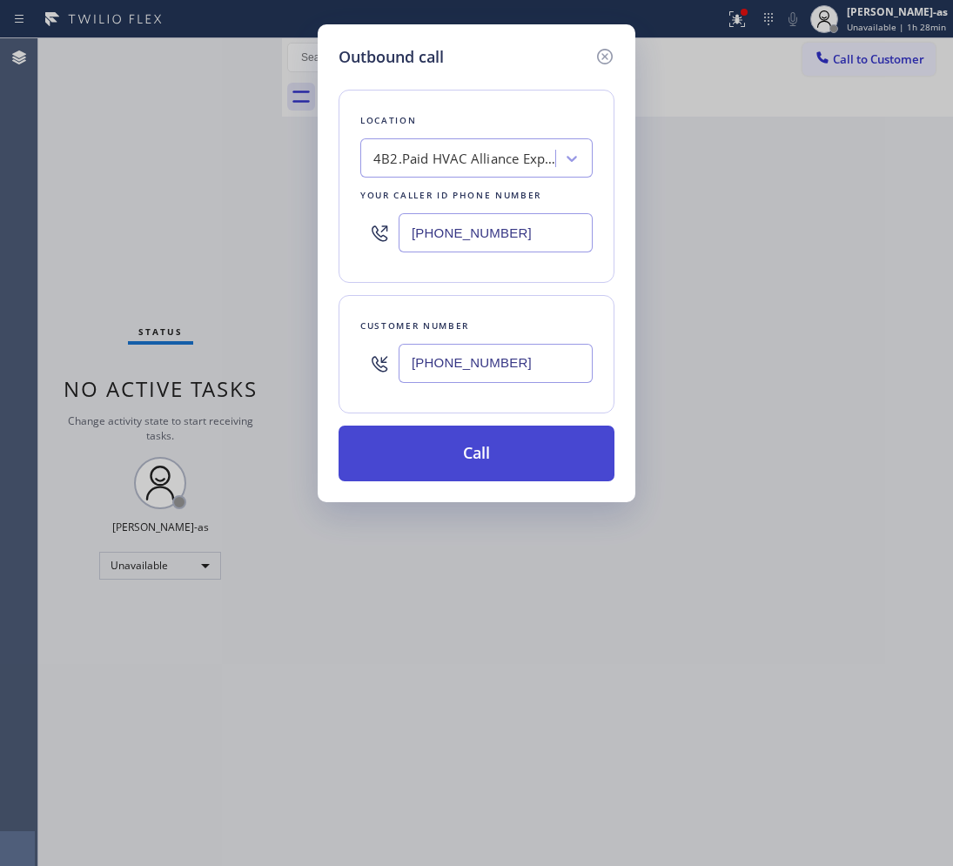
click at [526, 445] on button "Call" at bounding box center [476, 453] width 276 height 56
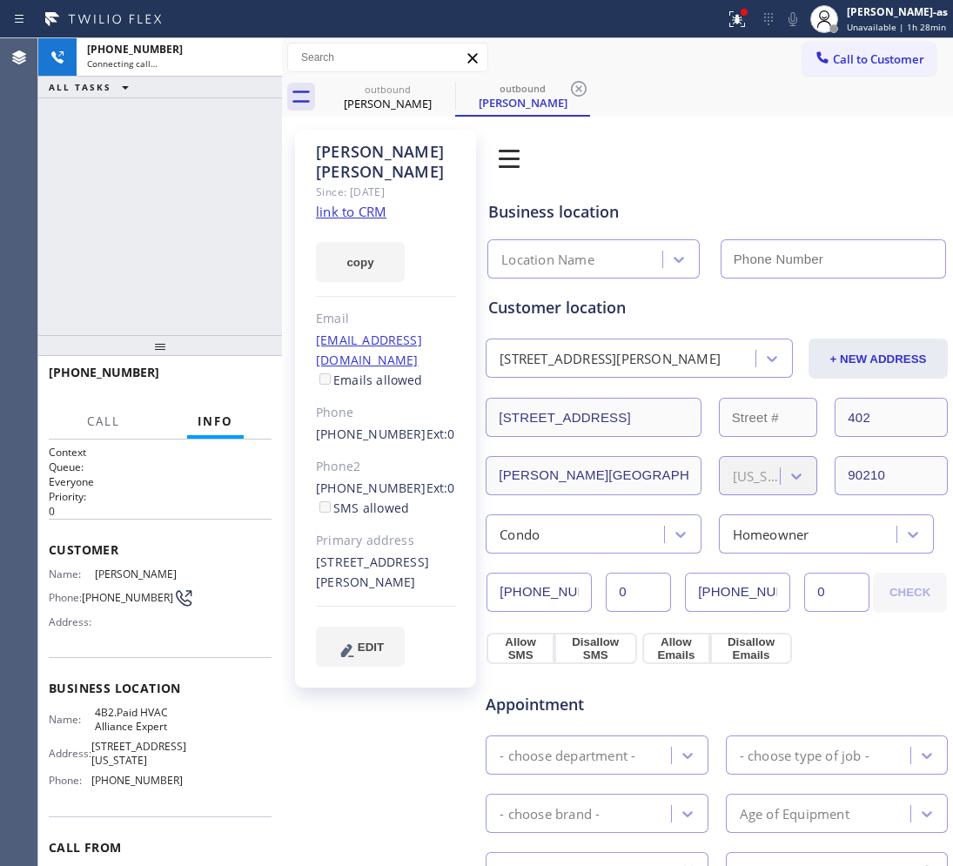
click at [352, 203] on link "link to CRM" at bounding box center [351, 211] width 70 height 17
type input "[PHONE_NUMBER]"
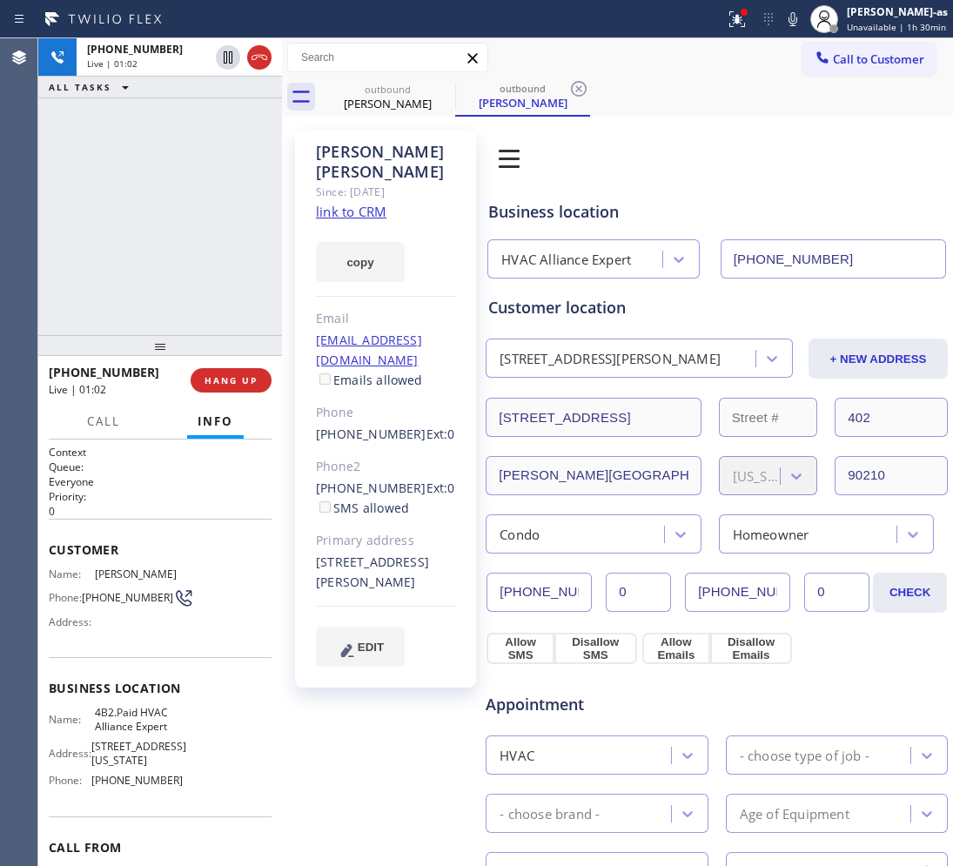
click at [72, 227] on div "+18584019558 Live | 01:02 ALL TASKS ALL TASKS ACTIVE TASKS TASKS IN WRAP UP" at bounding box center [160, 186] width 244 height 297
click at [171, 288] on div "+18584019558 Live | 01:03 ALL TASKS ALL TASKS ACTIVE TASKS TASKS IN WRAP UP" at bounding box center [160, 186] width 244 height 297
click at [219, 393] on div "+18584019558 Live | 01:04 HANG UP" at bounding box center [160, 380] width 223 height 45
click at [231, 385] on span "HANG UP" at bounding box center [230, 380] width 53 height 12
click at [231, 384] on span "HANG UP" at bounding box center [230, 380] width 53 height 12
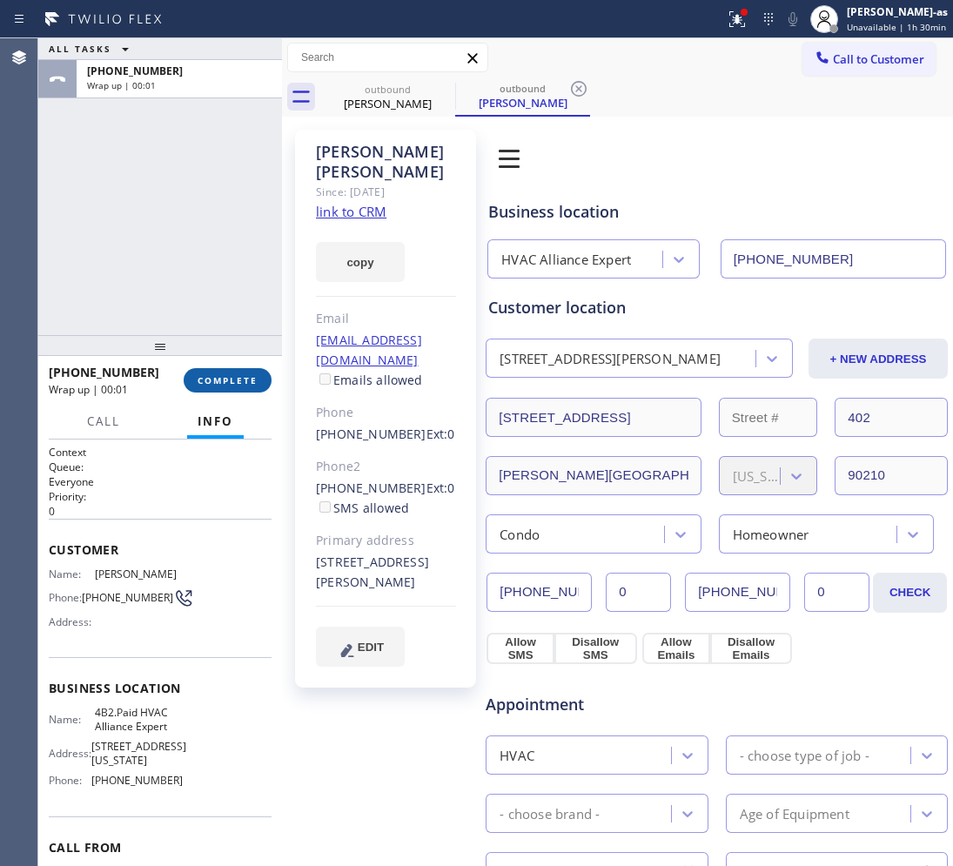
click at [229, 381] on span "COMPLETE" at bounding box center [227, 380] width 60 height 12
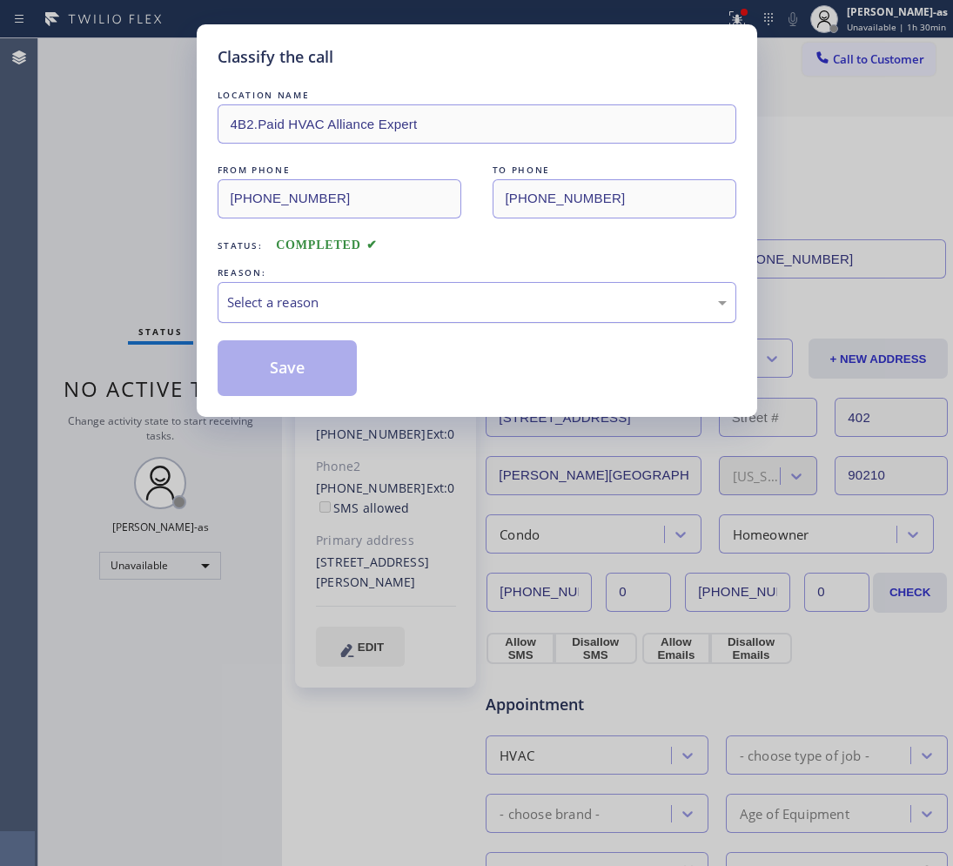
click at [323, 306] on div "Select a reason" at bounding box center [476, 302] width 499 height 20
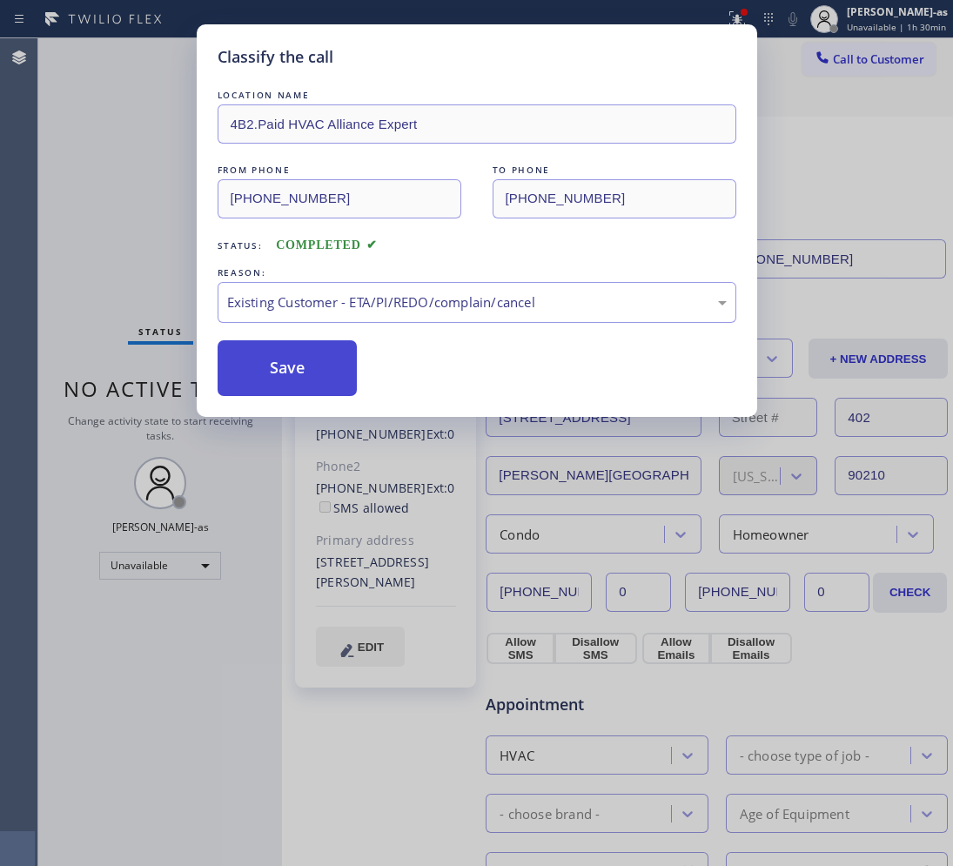
drag, startPoint x: 305, startPoint y: 378, endPoint x: 940, endPoint y: 538, distance: 654.8
click at [305, 376] on button "Save" at bounding box center [288, 368] width 140 height 56
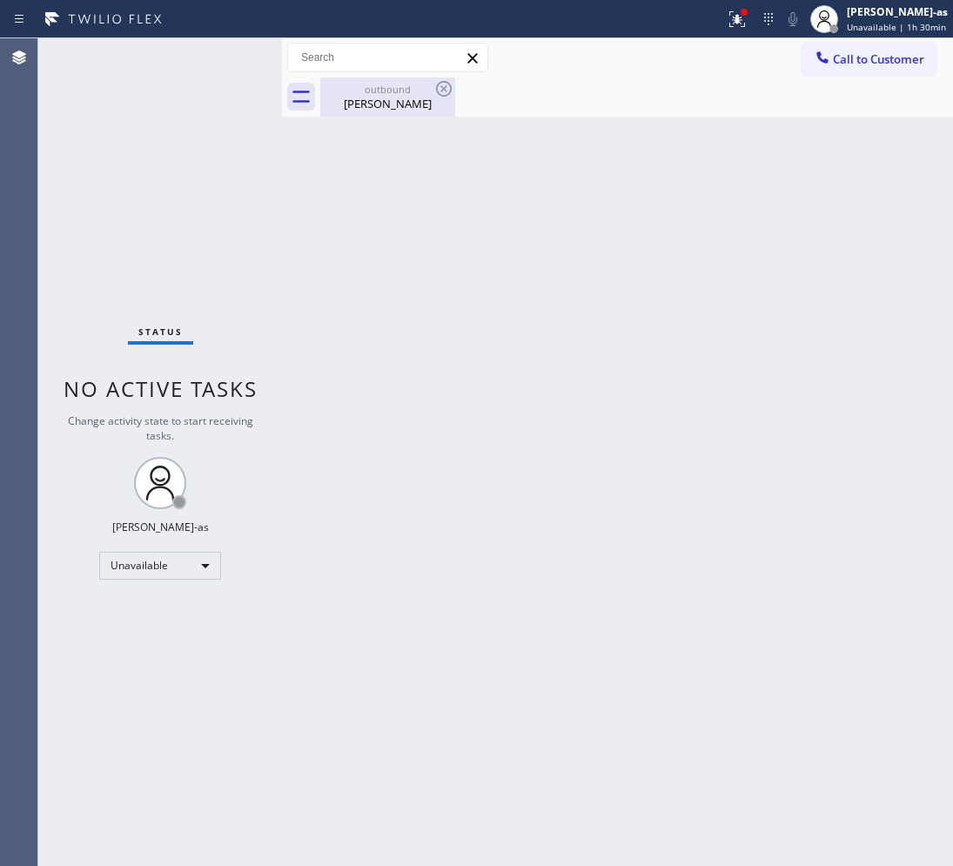
drag, startPoint x: 363, startPoint y: 113, endPoint x: 427, endPoint y: 92, distance: 67.7
click at [366, 110] on div "outbound Laurie Gelfand" at bounding box center [387, 96] width 131 height 39
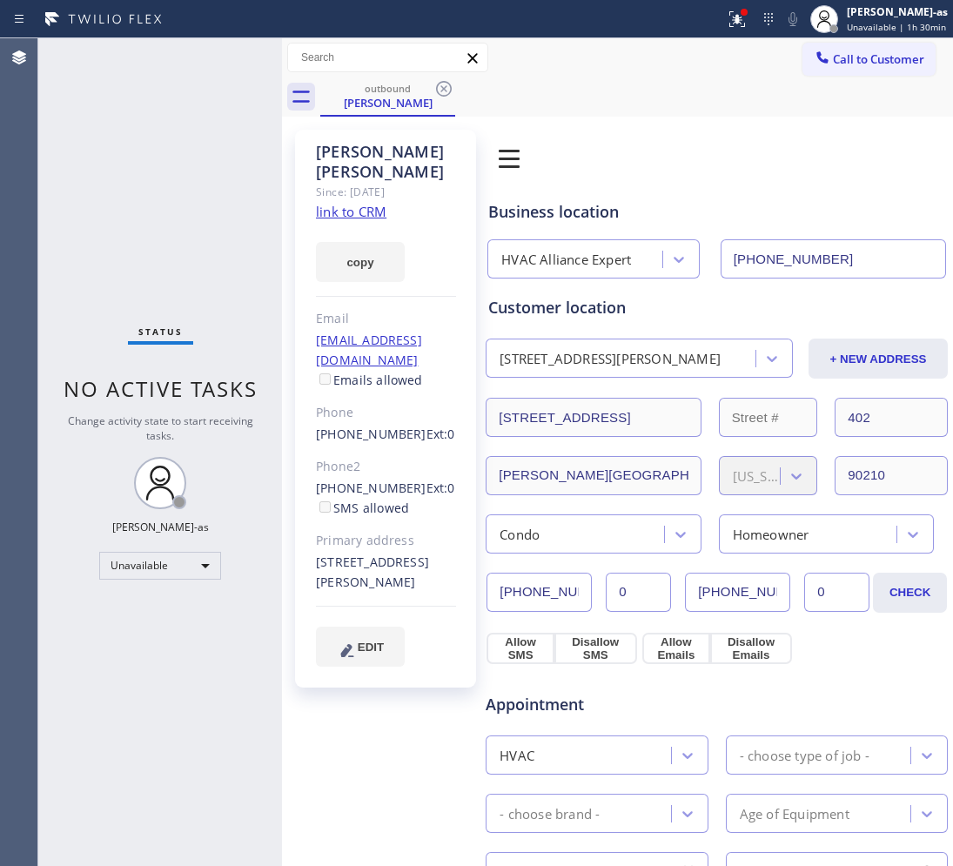
click at [438, 92] on icon at bounding box center [443, 88] width 21 height 21
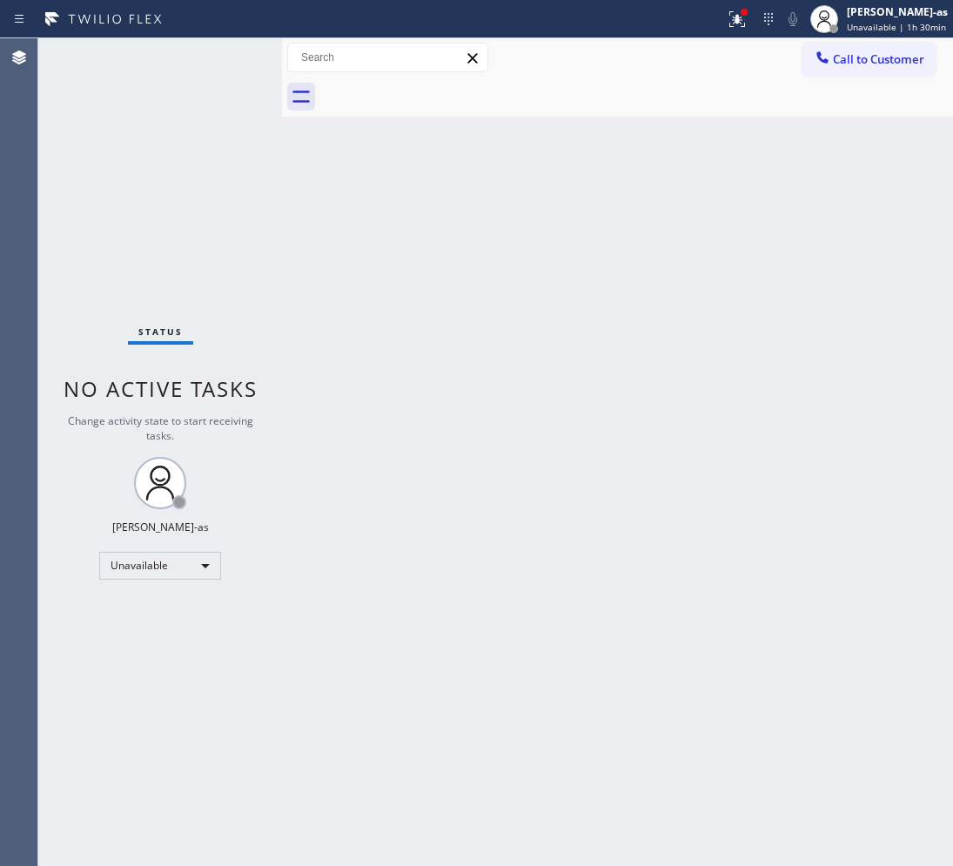
click at [828, 72] on button "Call to Customer" at bounding box center [868, 59] width 133 height 33
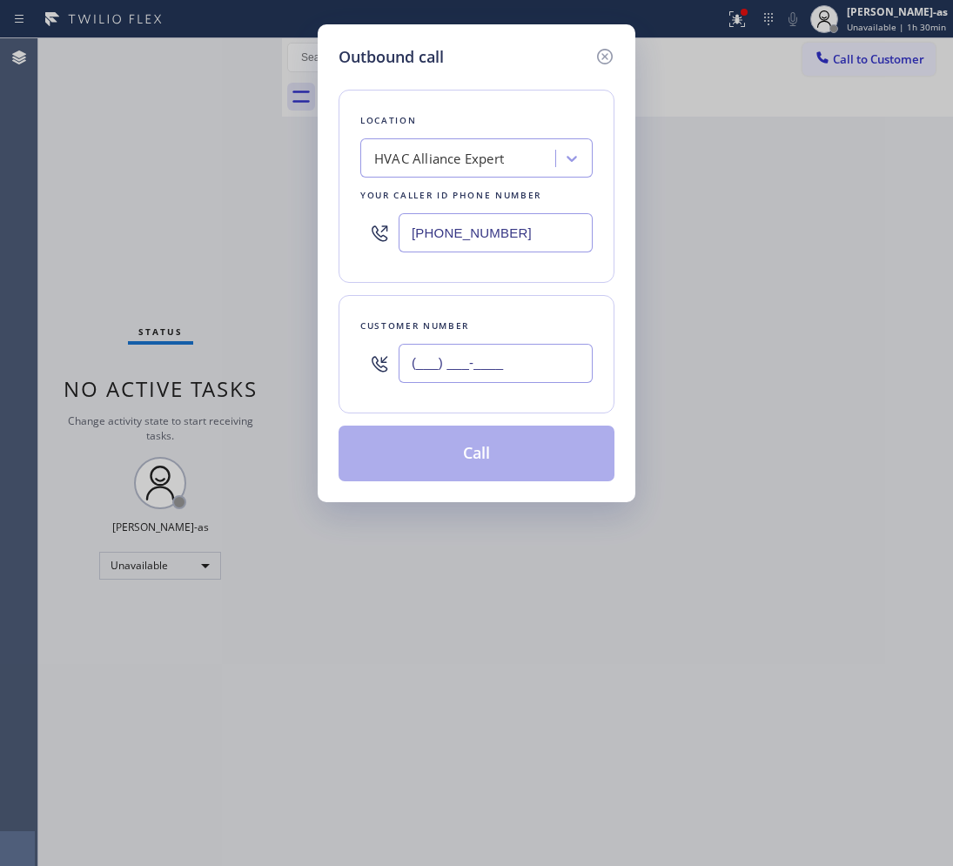
click at [470, 362] on input "(___) ___-____" at bounding box center [495, 363] width 194 height 39
paste input "303) 888-6846"
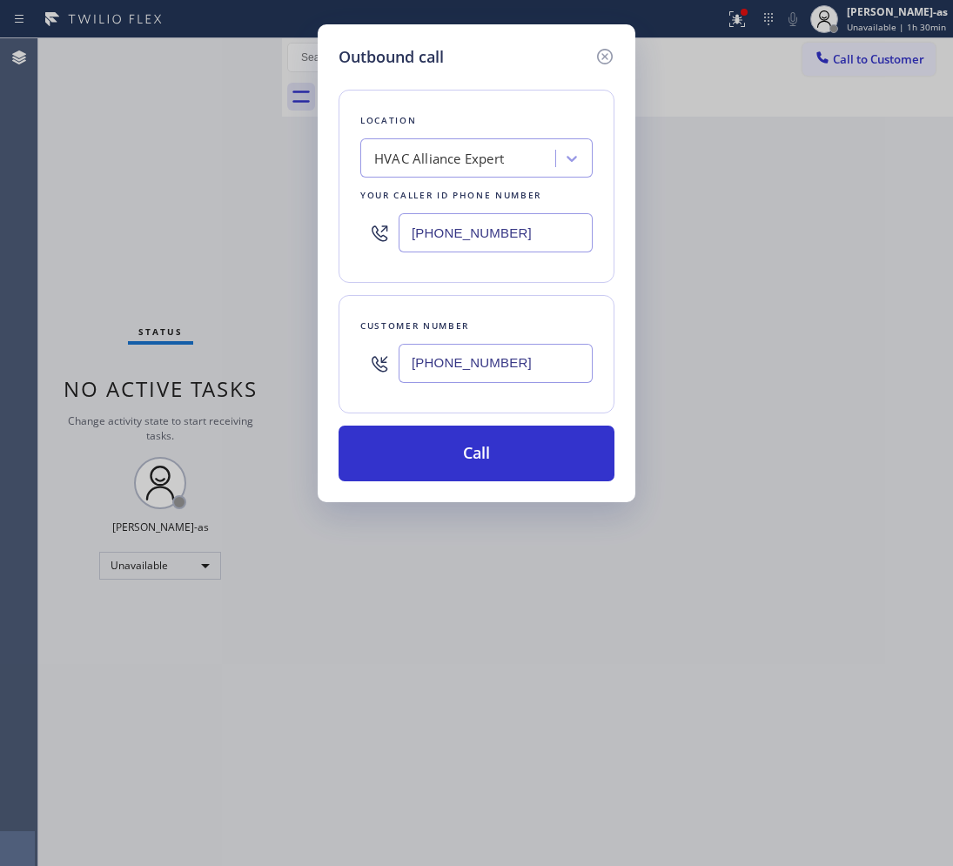
type input "(303) 888-6846"
click at [427, 179] on div "Location HVAC Alliance Expert Your caller id phone number (855) 999-4417" at bounding box center [476, 186] width 276 height 193
click at [429, 158] on div "HVAC Alliance Expert" at bounding box center [439, 159] width 130 height 20
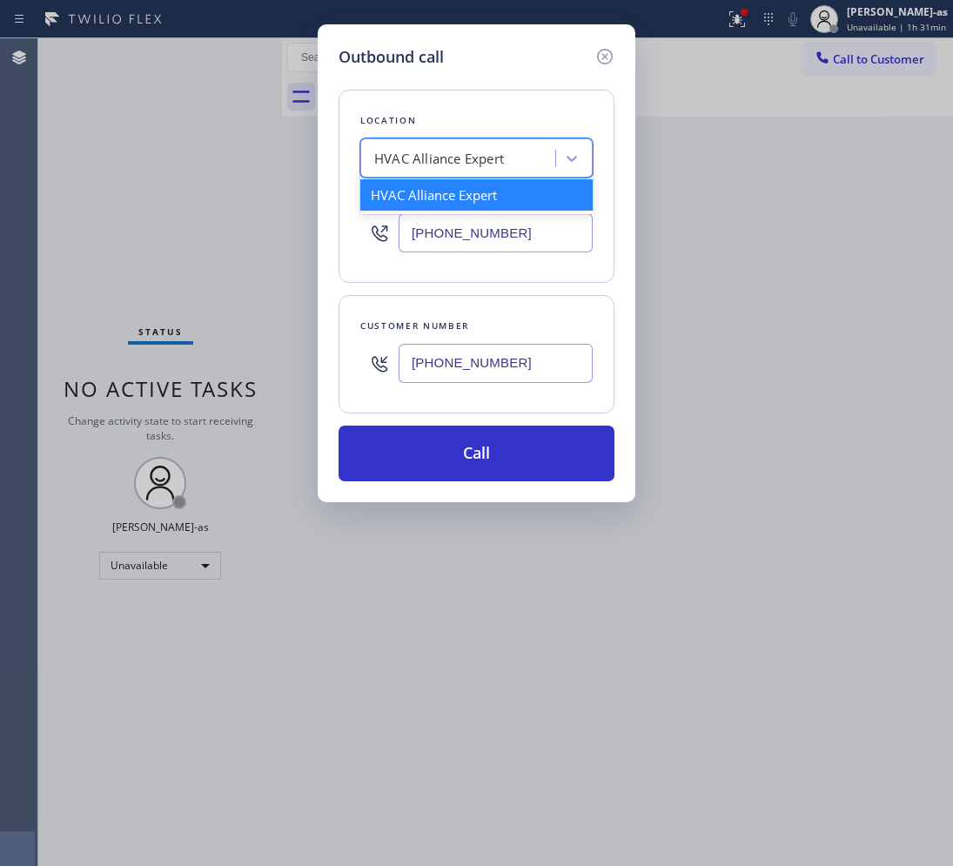
paste input "Encino Express AC Service"
type input "Encino Express AC Service"
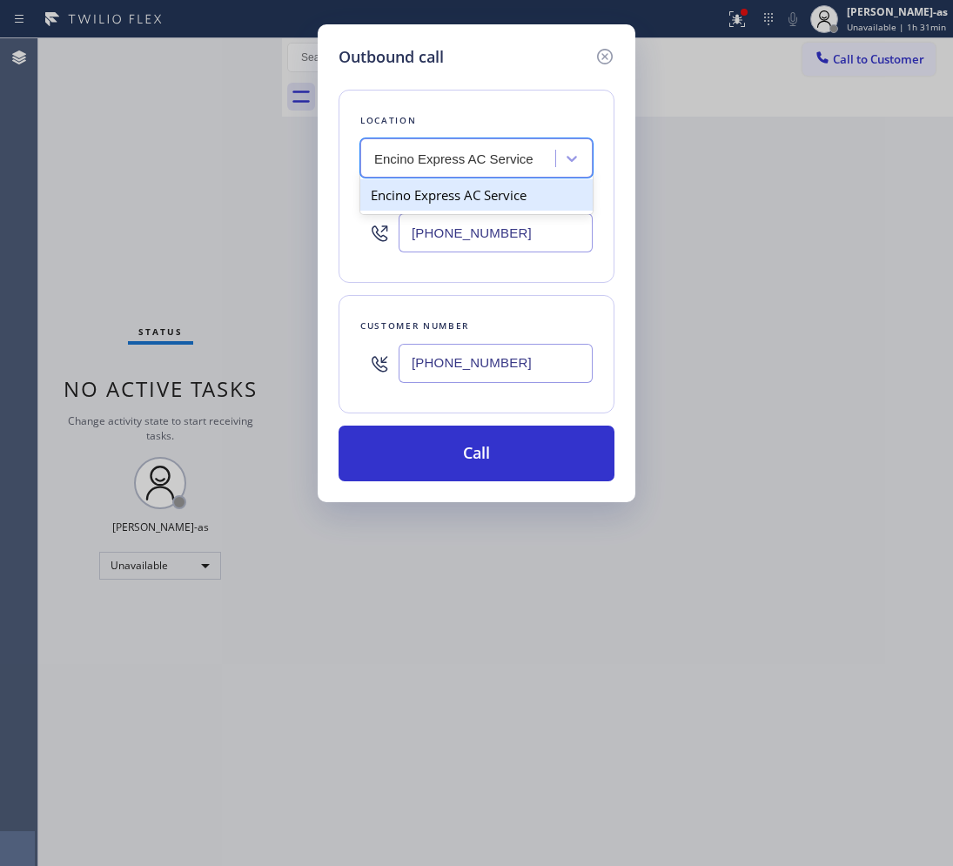
click at [426, 189] on div "Encino Express AC Service" at bounding box center [476, 194] width 232 height 31
type input "(818) 798-3227"
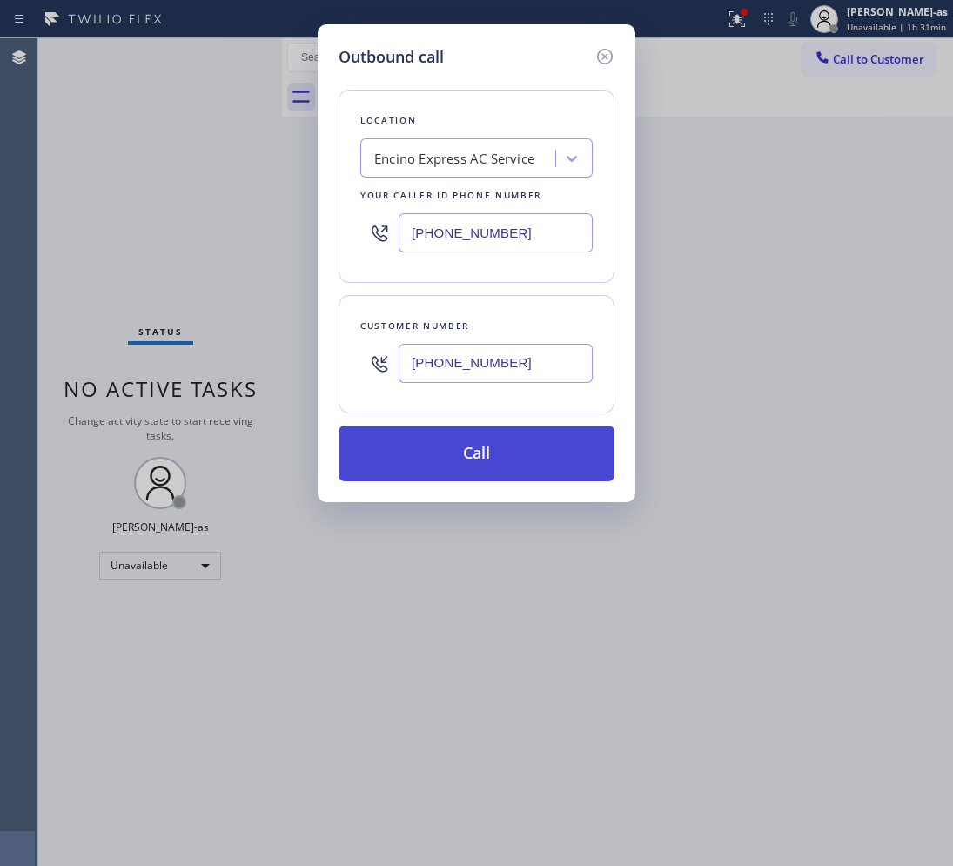
click at [519, 448] on button "Call" at bounding box center [476, 453] width 276 height 56
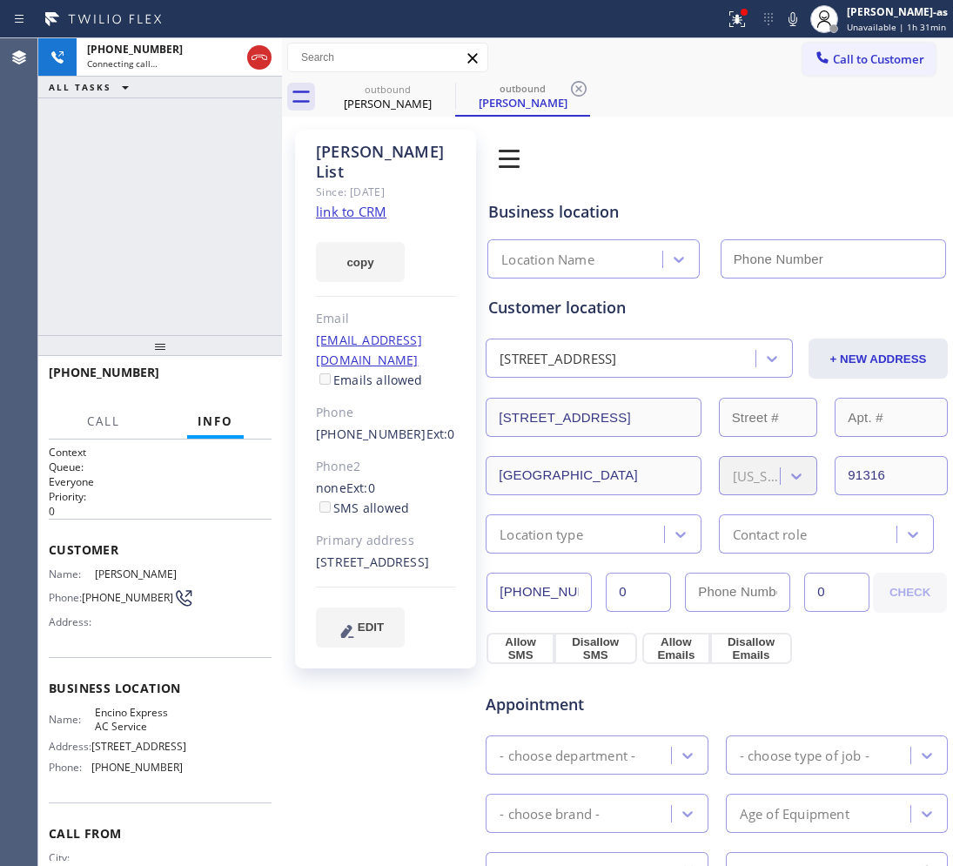
type input "(818) 798-3227"
click at [352, 203] on link "link to CRM" at bounding box center [351, 211] width 70 height 17
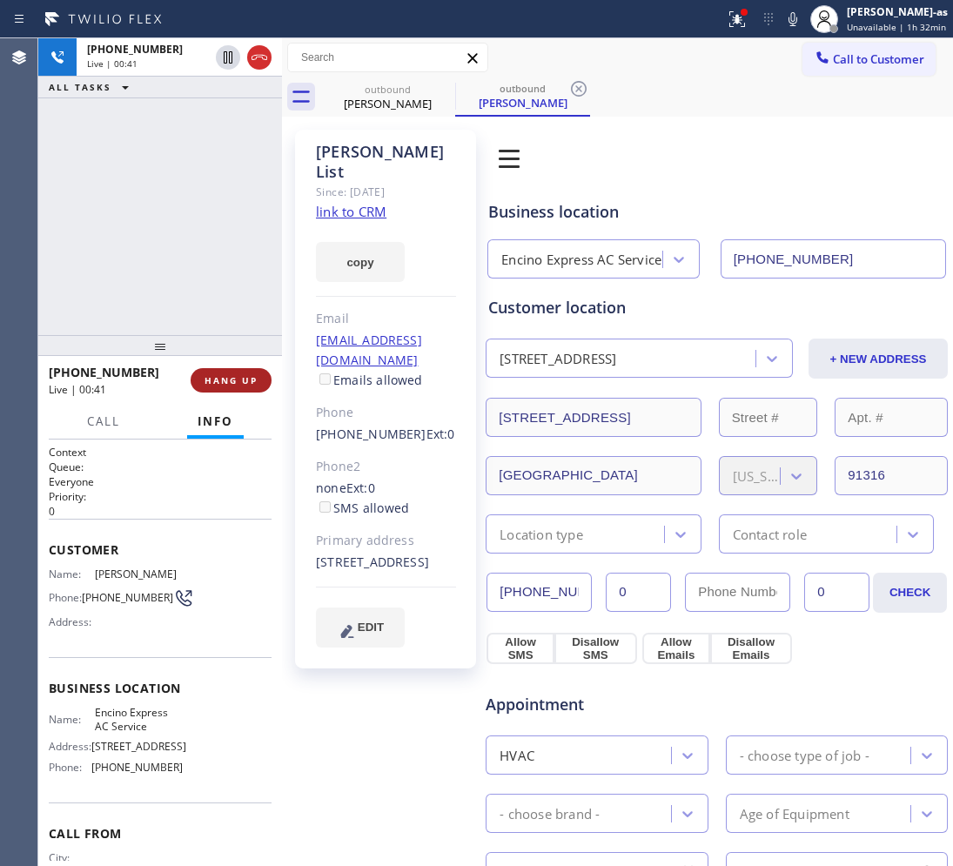
click at [239, 379] on span "HANG UP" at bounding box center [230, 380] width 53 height 12
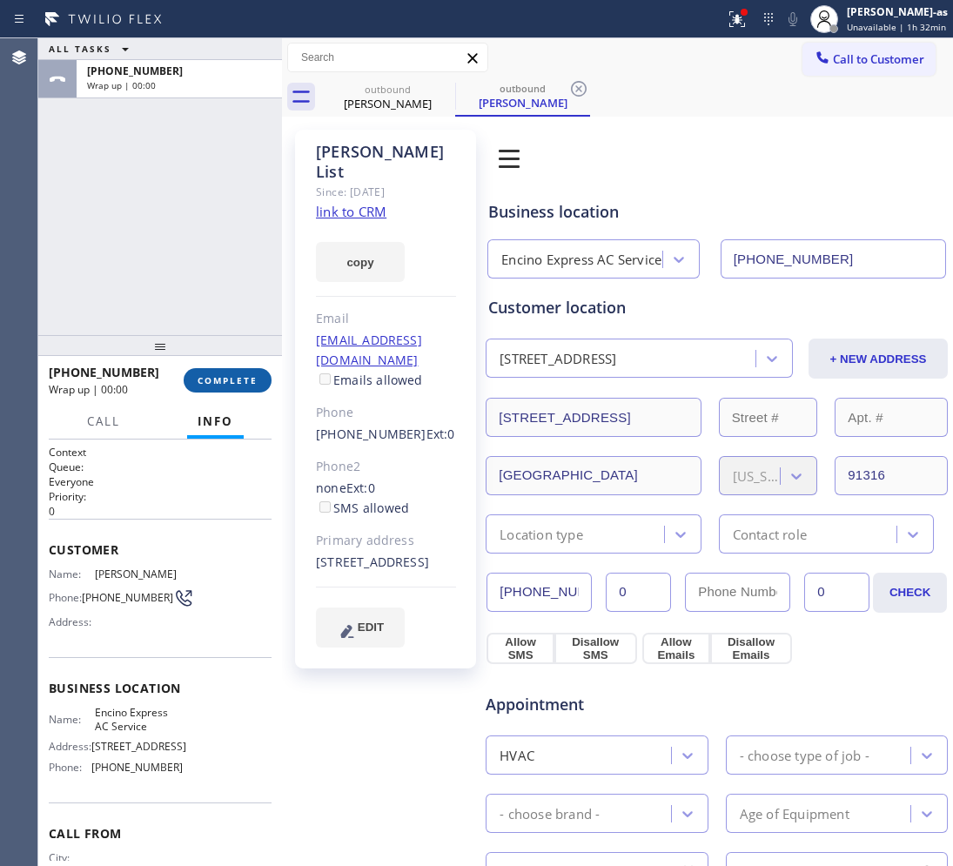
click at [239, 379] on span "COMPLETE" at bounding box center [227, 380] width 60 height 12
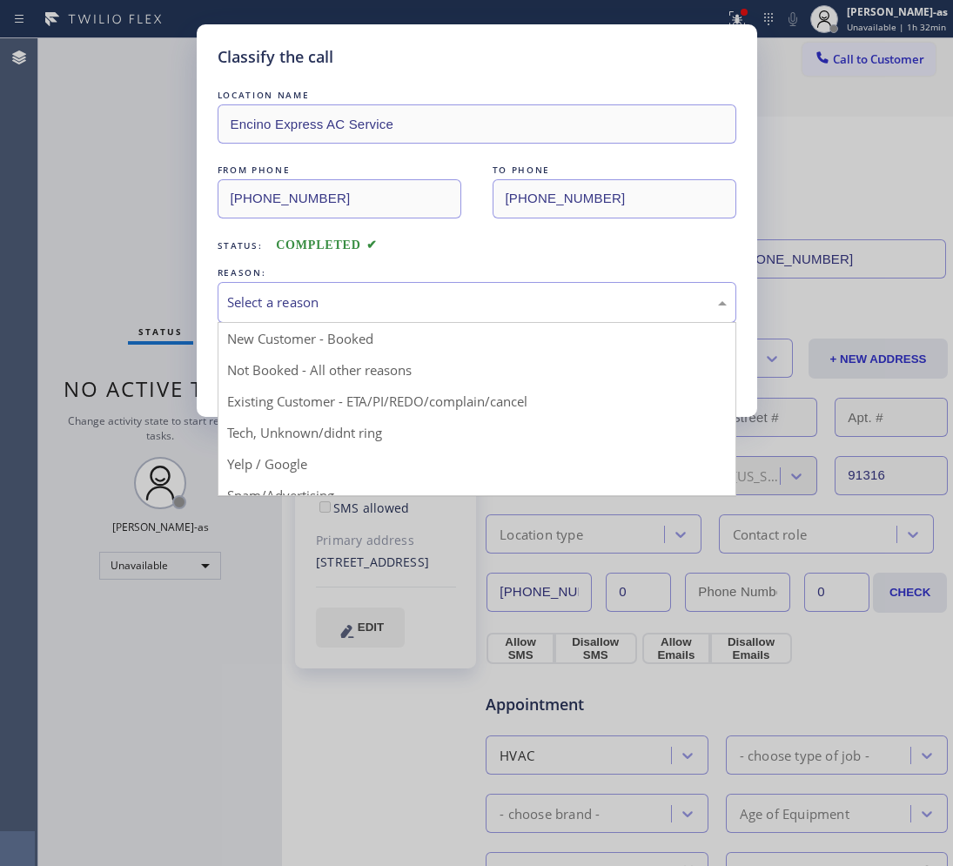
click at [341, 301] on div "Select a reason" at bounding box center [476, 302] width 499 height 20
drag, startPoint x: 410, startPoint y: 392, endPoint x: 398, endPoint y: 393, distance: 11.3
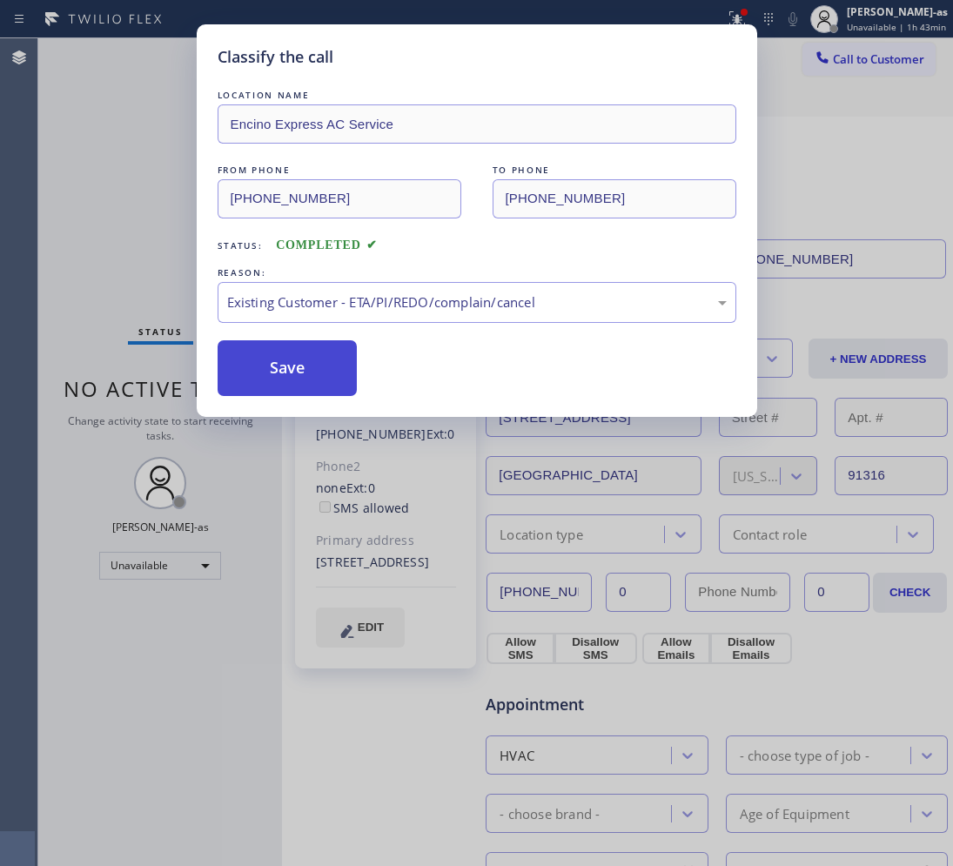
click at [319, 358] on button "Save" at bounding box center [288, 368] width 140 height 56
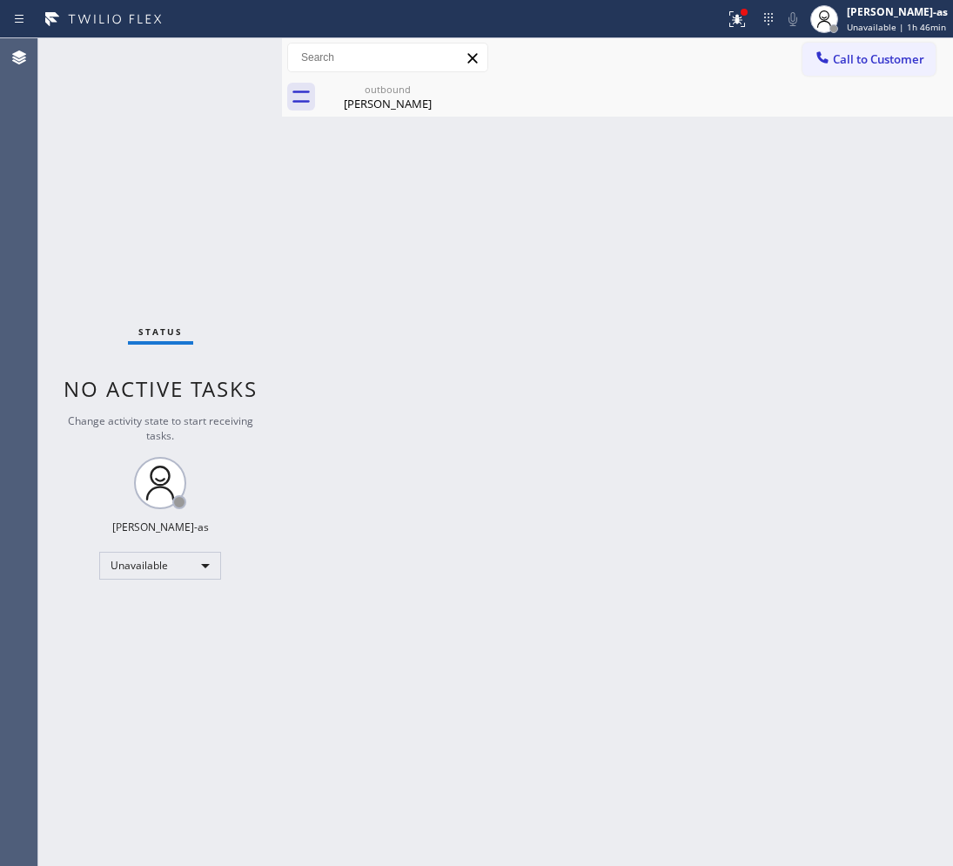
click at [425, 339] on div "Back to Dashboard Change Sender ID Customers Technicians Select a contact Outbo…" at bounding box center [617, 451] width 671 height 827
click at [537, 474] on div "Back to Dashboard Change Sender ID Customers Technicians Select a contact Outbo…" at bounding box center [617, 451] width 671 height 827
click at [180, 572] on div "Unavailable" at bounding box center [160, 566] width 122 height 28
click at [159, 589] on li "Offline" at bounding box center [159, 589] width 118 height 21
drag, startPoint x: 881, startPoint y: 20, endPoint x: 770, endPoint y: 171, distance: 187.9
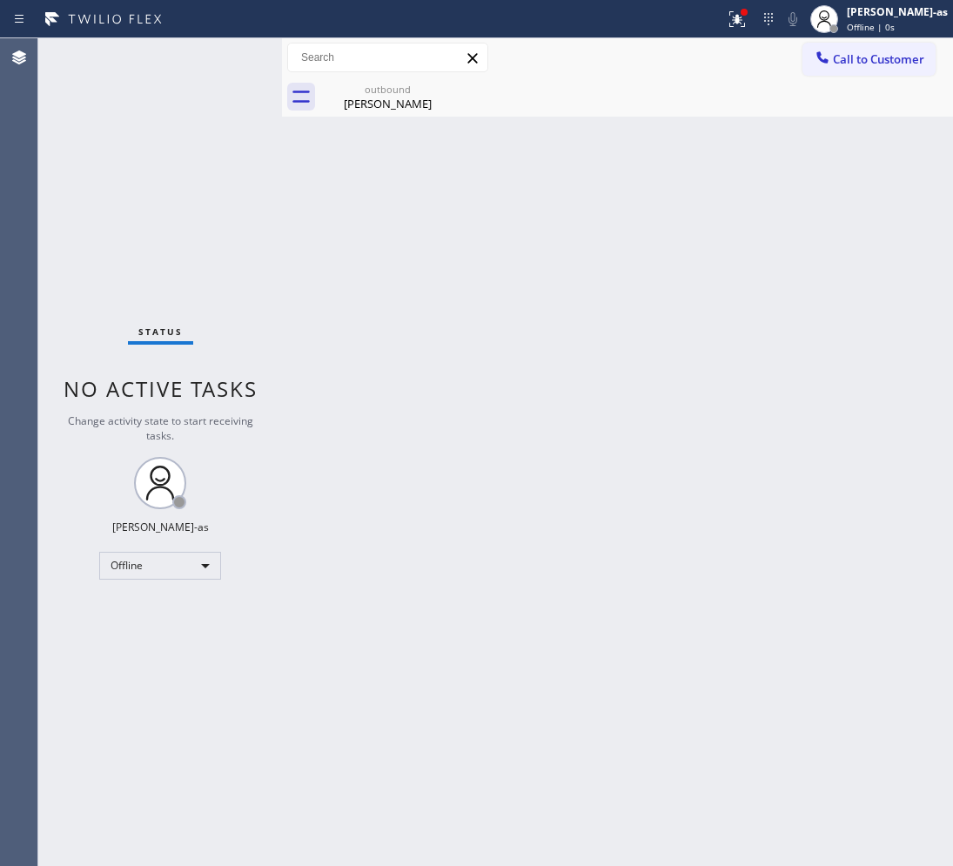
click at [880, 21] on span "Offline | 0s" at bounding box center [871, 27] width 48 height 12
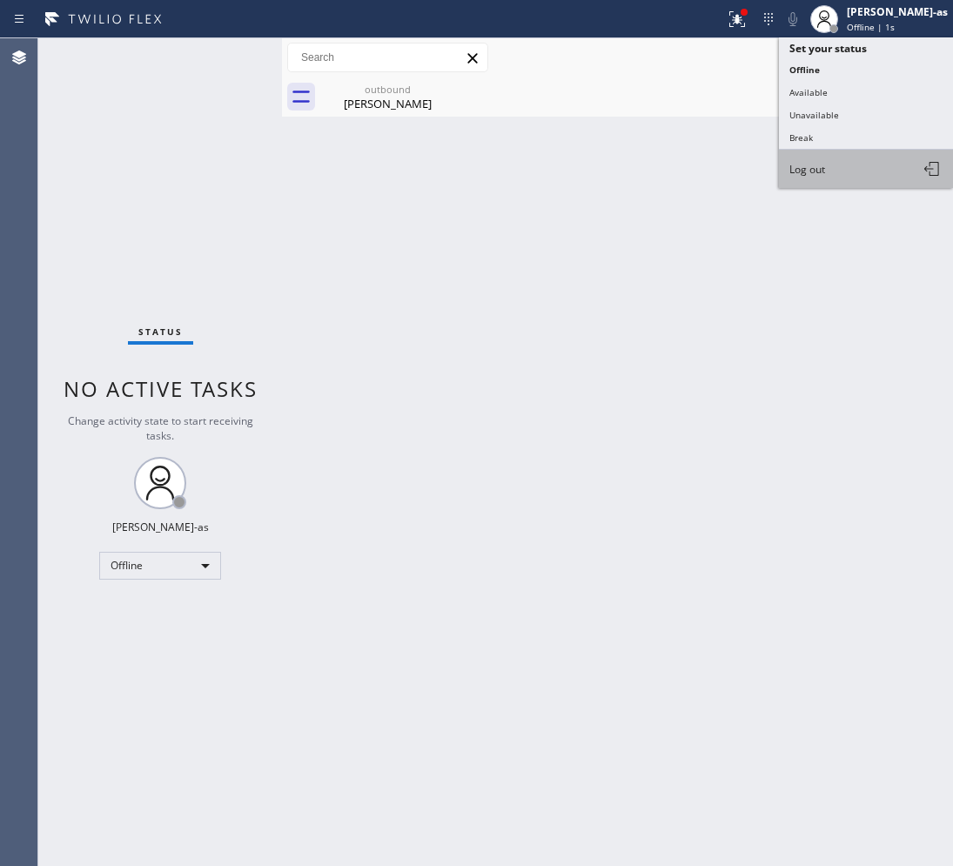
click at [807, 164] on span "Log out" at bounding box center [807, 169] width 36 height 15
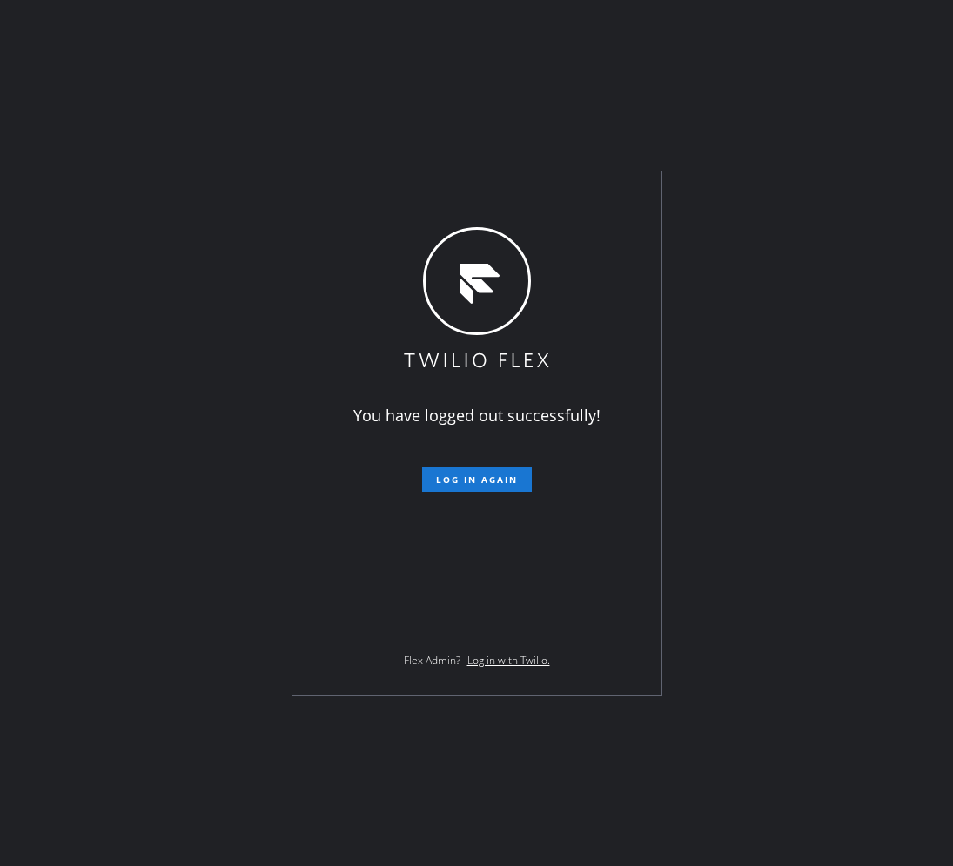
drag, startPoint x: 211, startPoint y: 275, endPoint x: 206, endPoint y: 253, distance: 22.4
click at [211, 265] on div "You have logged out successfully! Log in again Flex Admin? Log in with Twilio." at bounding box center [476, 433] width 953 height 866
